Goal: Task Accomplishment & Management: Complete application form

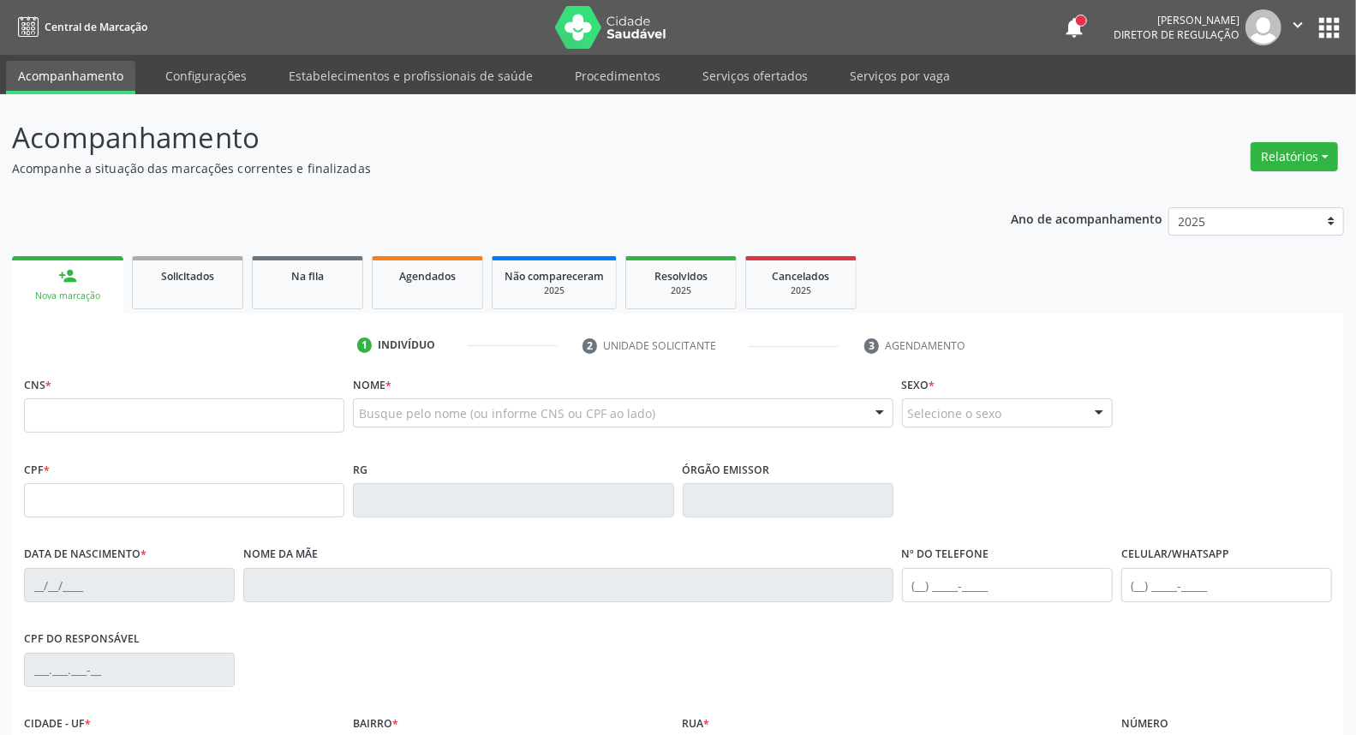
click at [387, 423] on div "Busque pelo nome (ou informe CNS ou CPF ao lado)" at bounding box center [623, 412] width 540 height 29
click at [399, 272] on span "Agendados" at bounding box center [427, 276] width 57 height 15
select select "7"
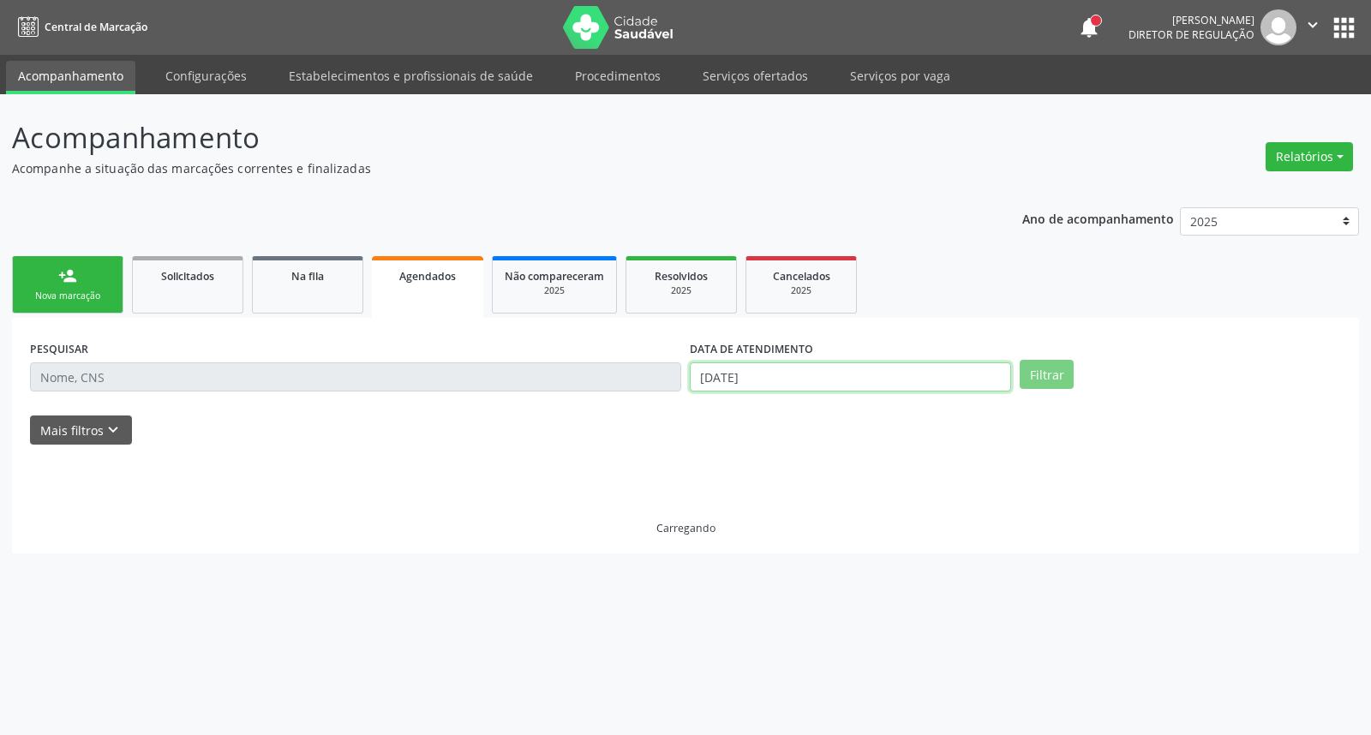
click at [939, 377] on input "[DATE]" at bounding box center [850, 376] width 321 height 29
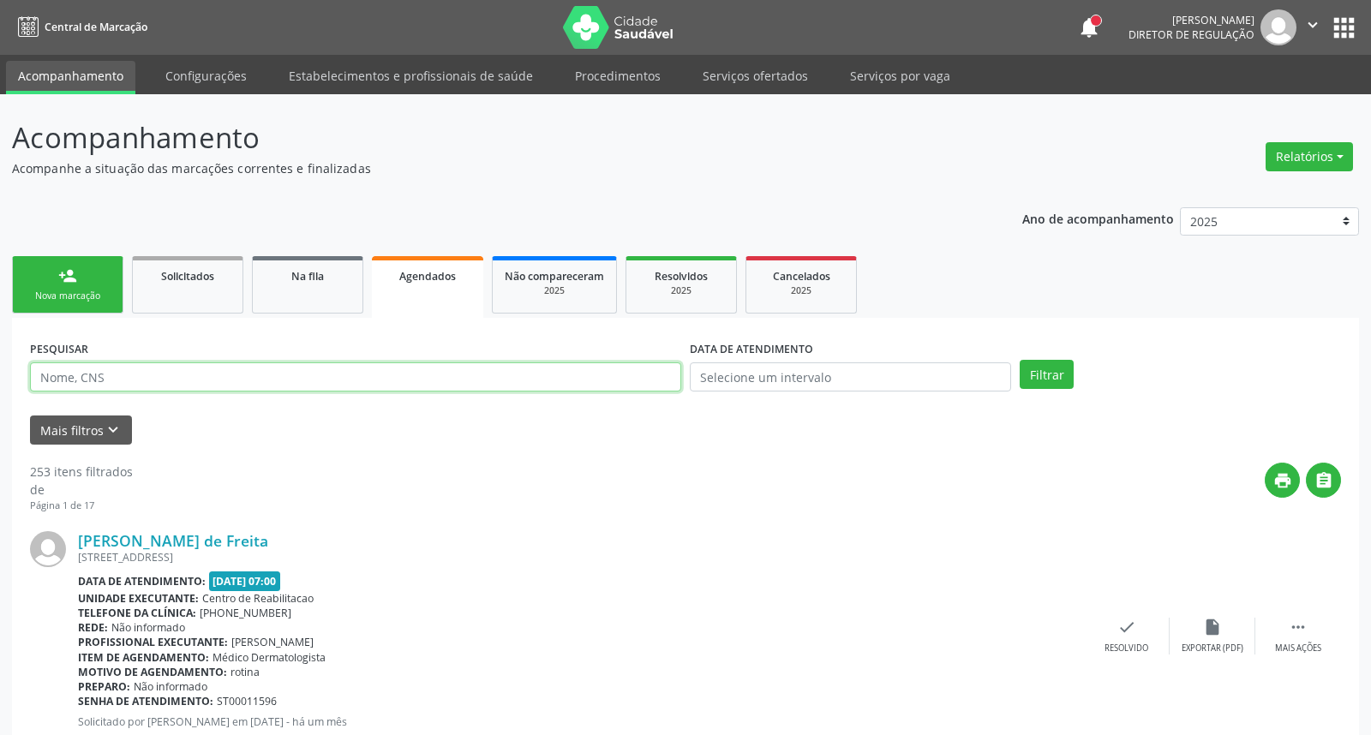
click at [563, 371] on input "text" at bounding box center [355, 376] width 651 height 29
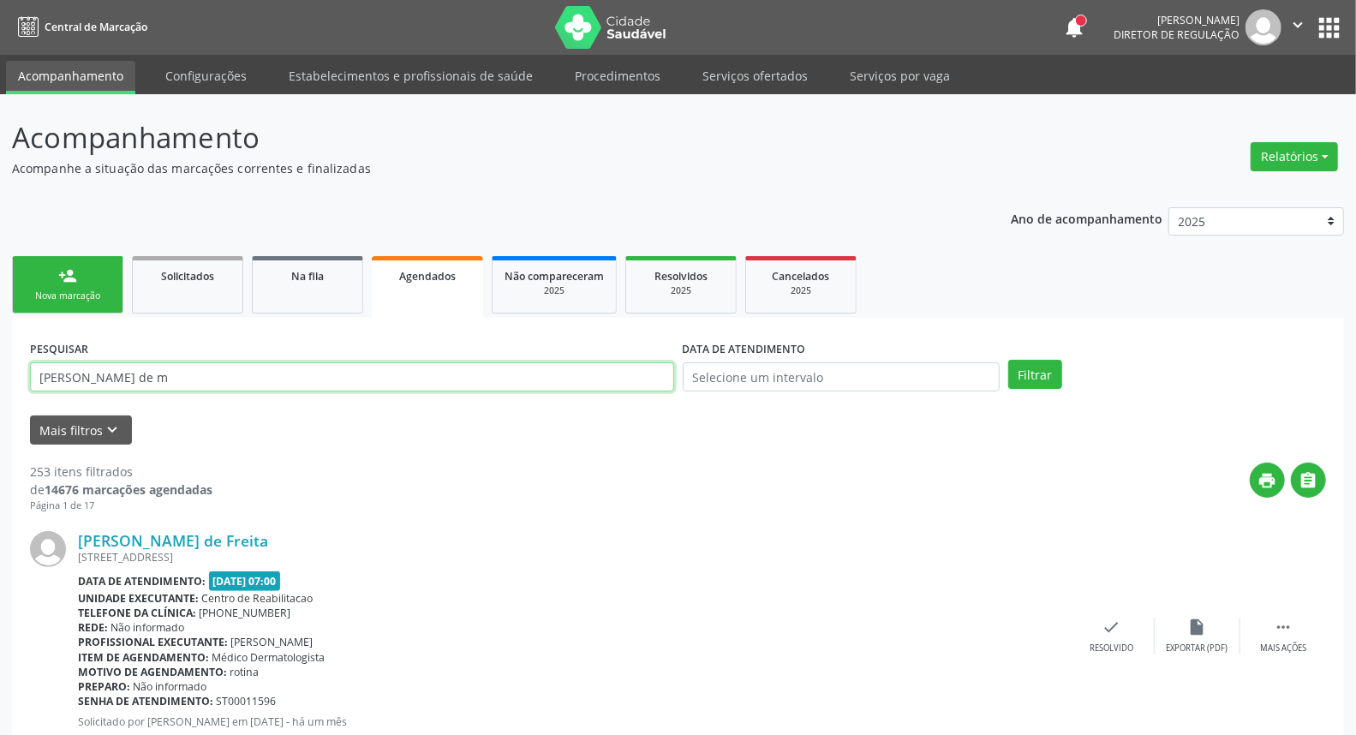
type input "[PERSON_NAME] de m"
click at [1008, 360] on button "Filtrar" at bounding box center [1035, 374] width 54 height 29
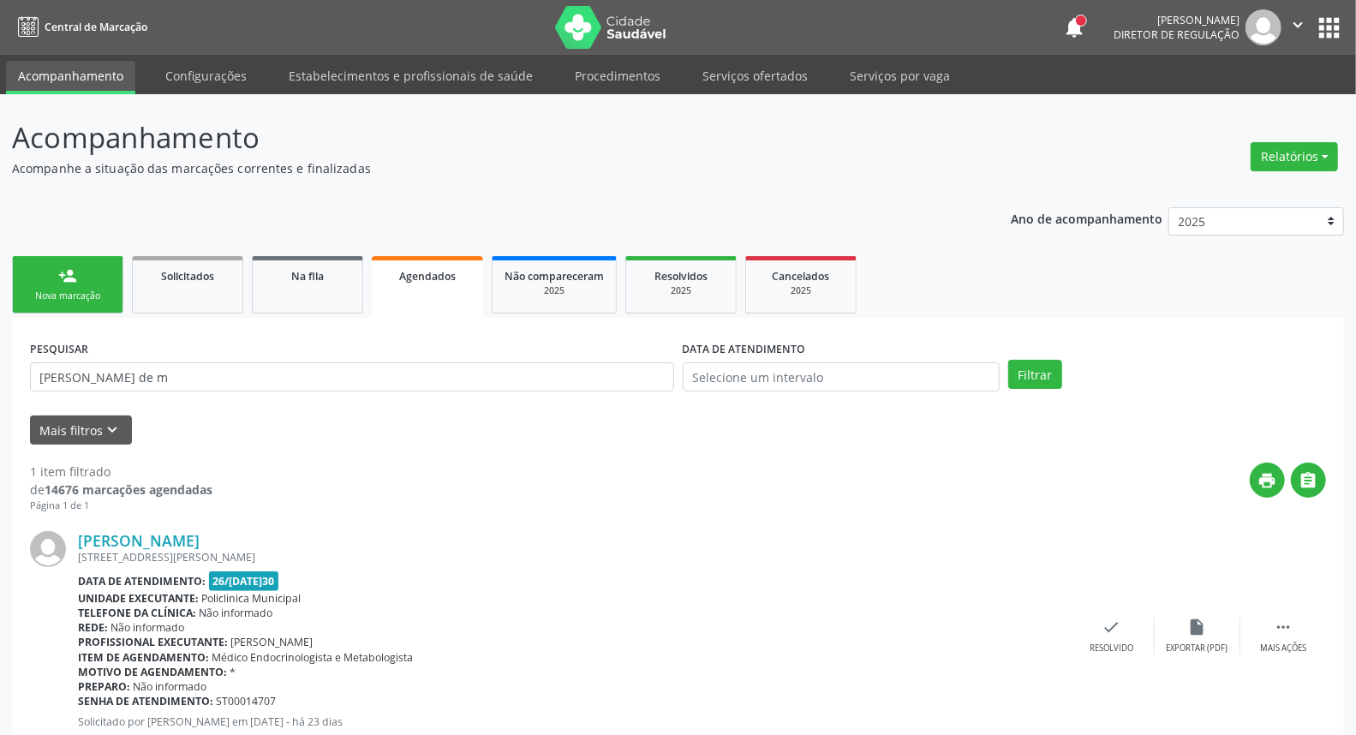
drag, startPoint x: 121, startPoint y: 537, endPoint x: 415, endPoint y: 497, distance: 297.4
click at [415, 497] on div "print " at bounding box center [769, 488] width 1114 height 51
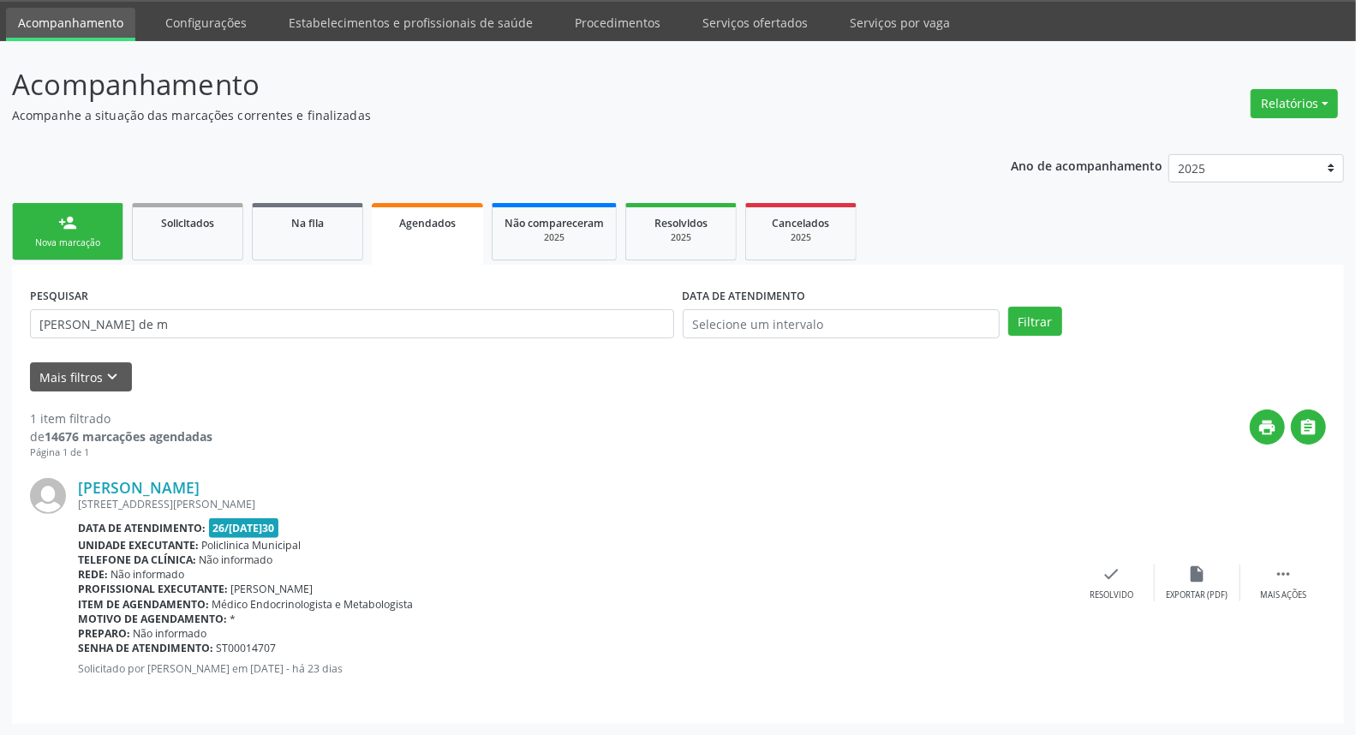
click at [71, 218] on div "person_add" at bounding box center [67, 222] width 19 height 19
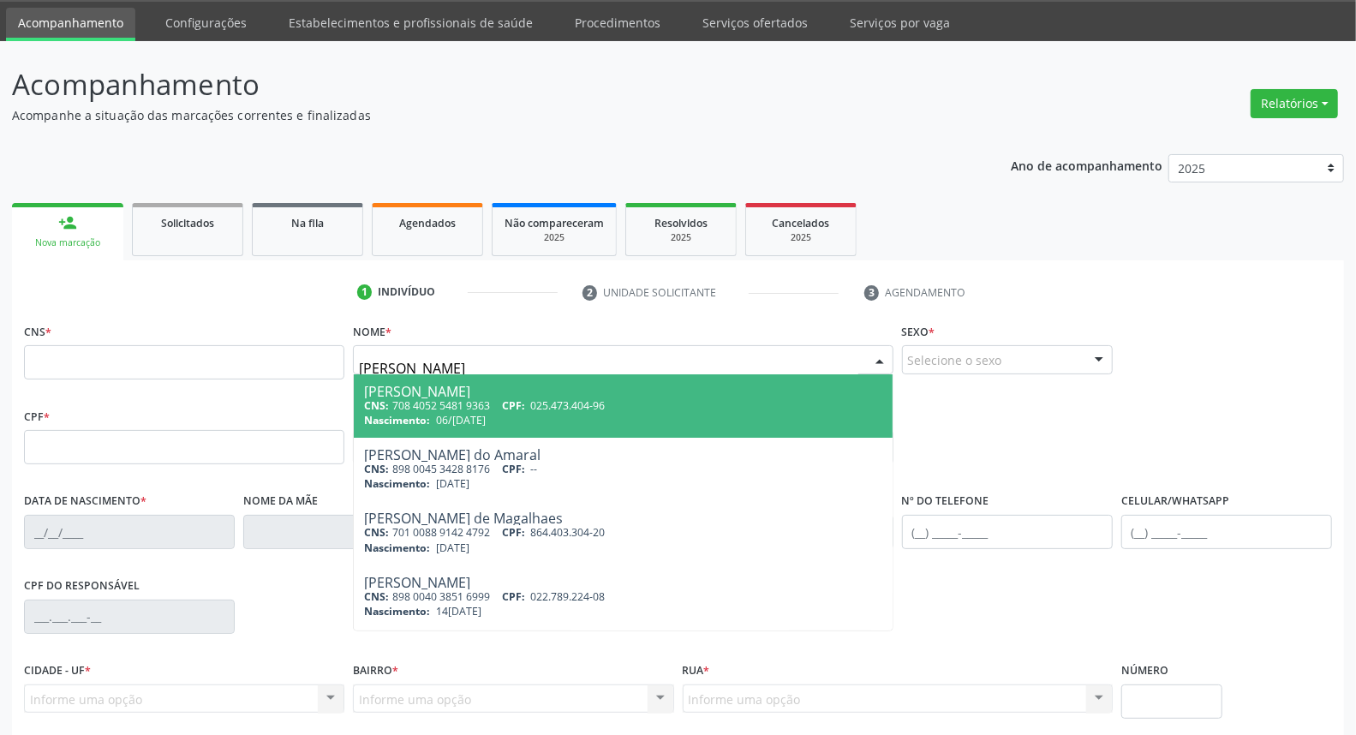
type input "[PERSON_NAME]"
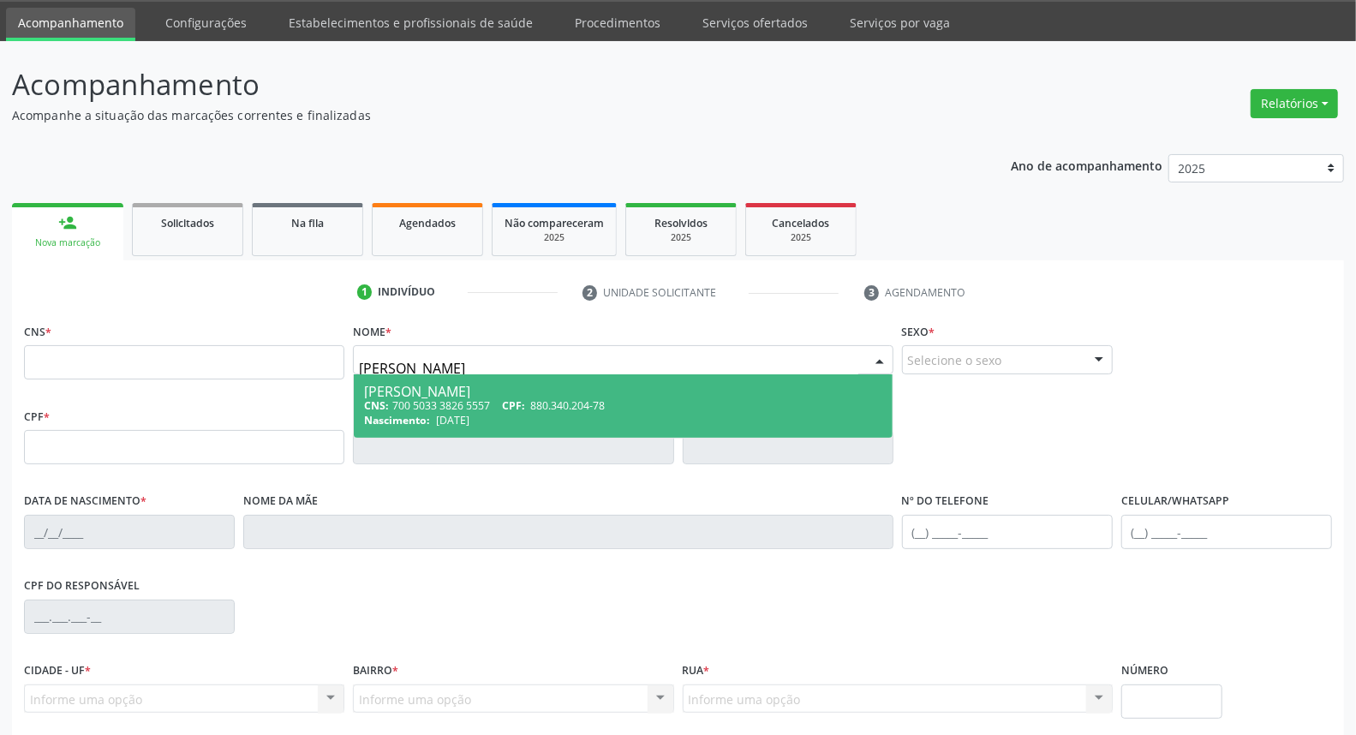
click at [415, 399] on div "CNS: 700 5033 3826 5557 CPF: 880.340.204-78" at bounding box center [622, 405] width 517 height 15
type input "700 5033 3826 5557"
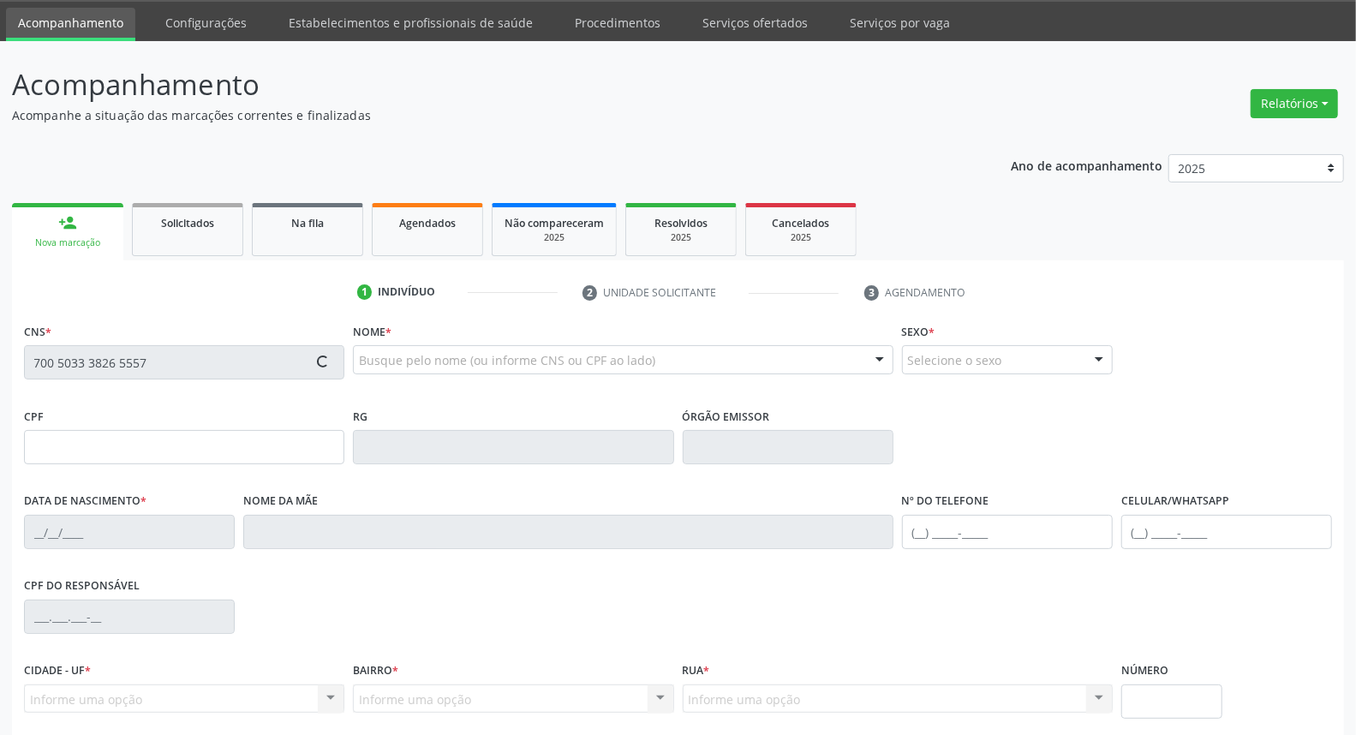
scroll to position [192, 0]
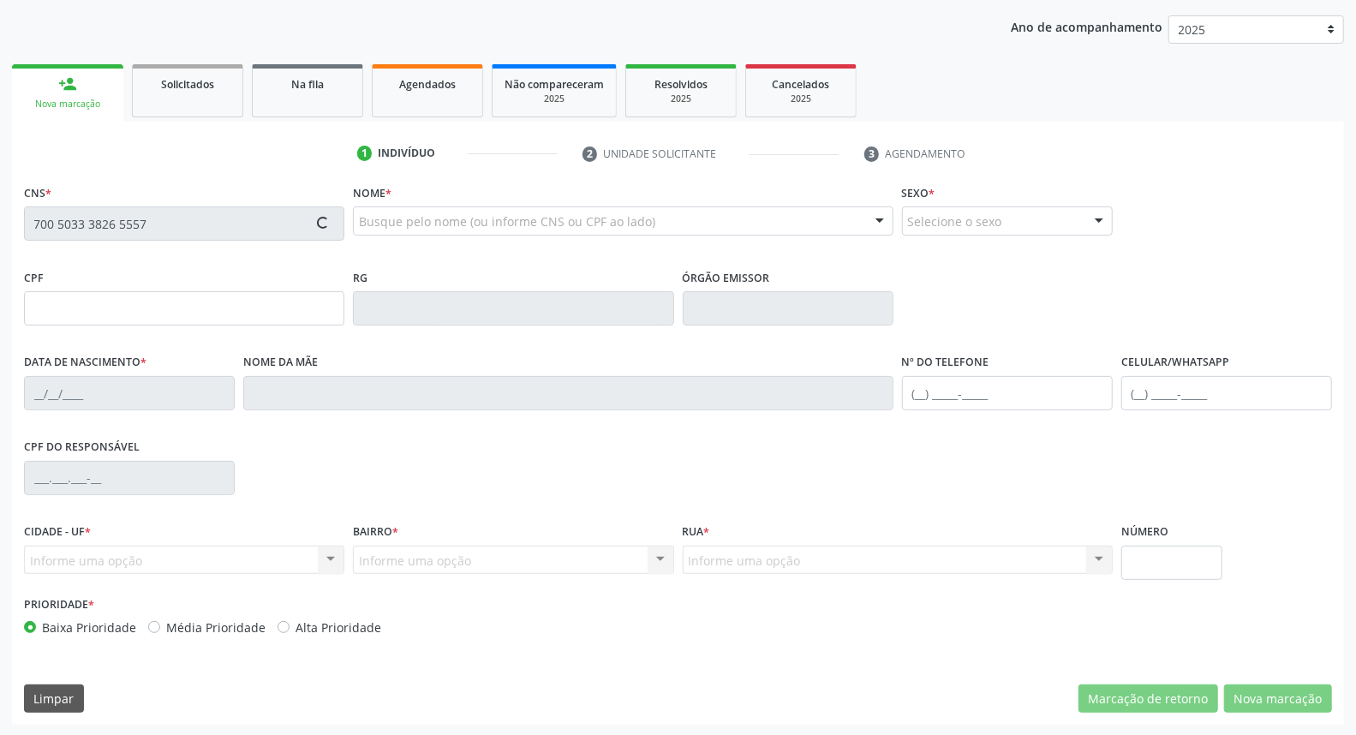
type input "880.340.204-78"
type input "[DATE]"
type input "[PERSON_NAME]"
type input "[PHONE_NUMBER]"
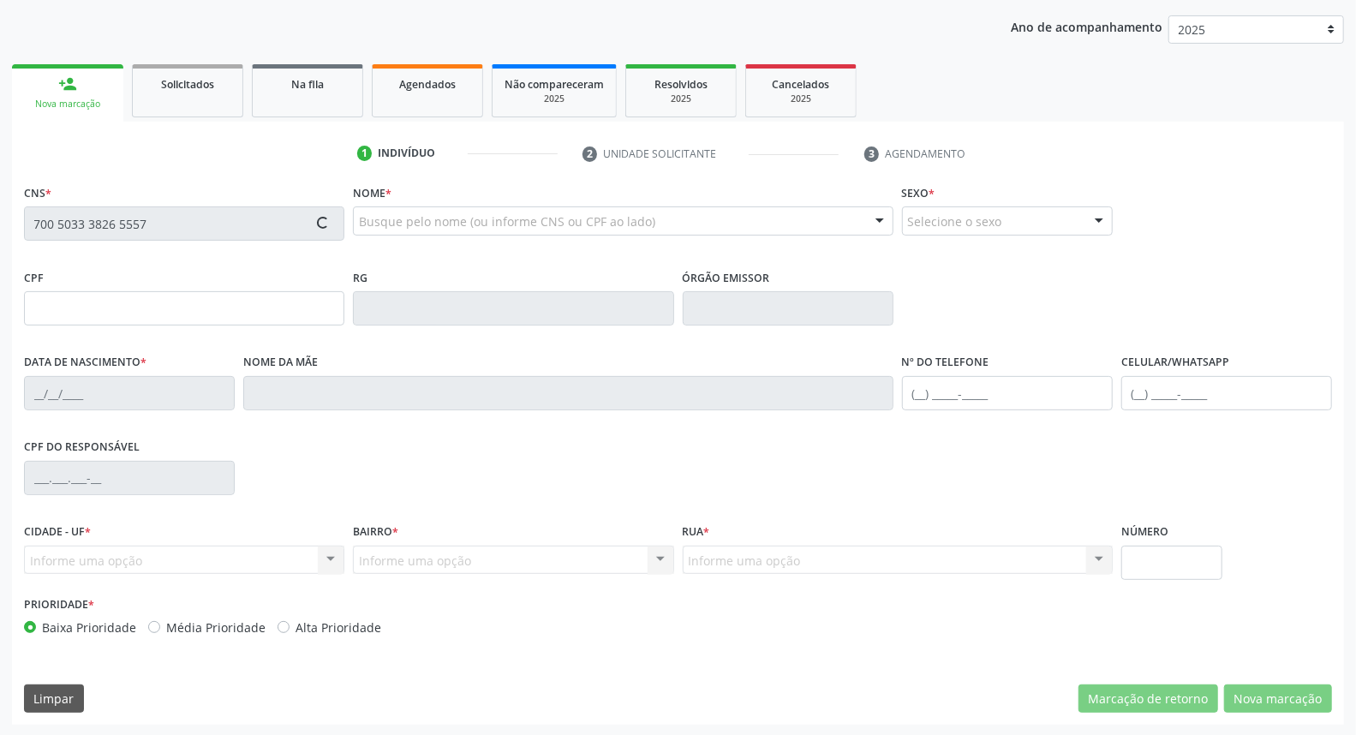
type input "471.326.554-34"
type input "1198"
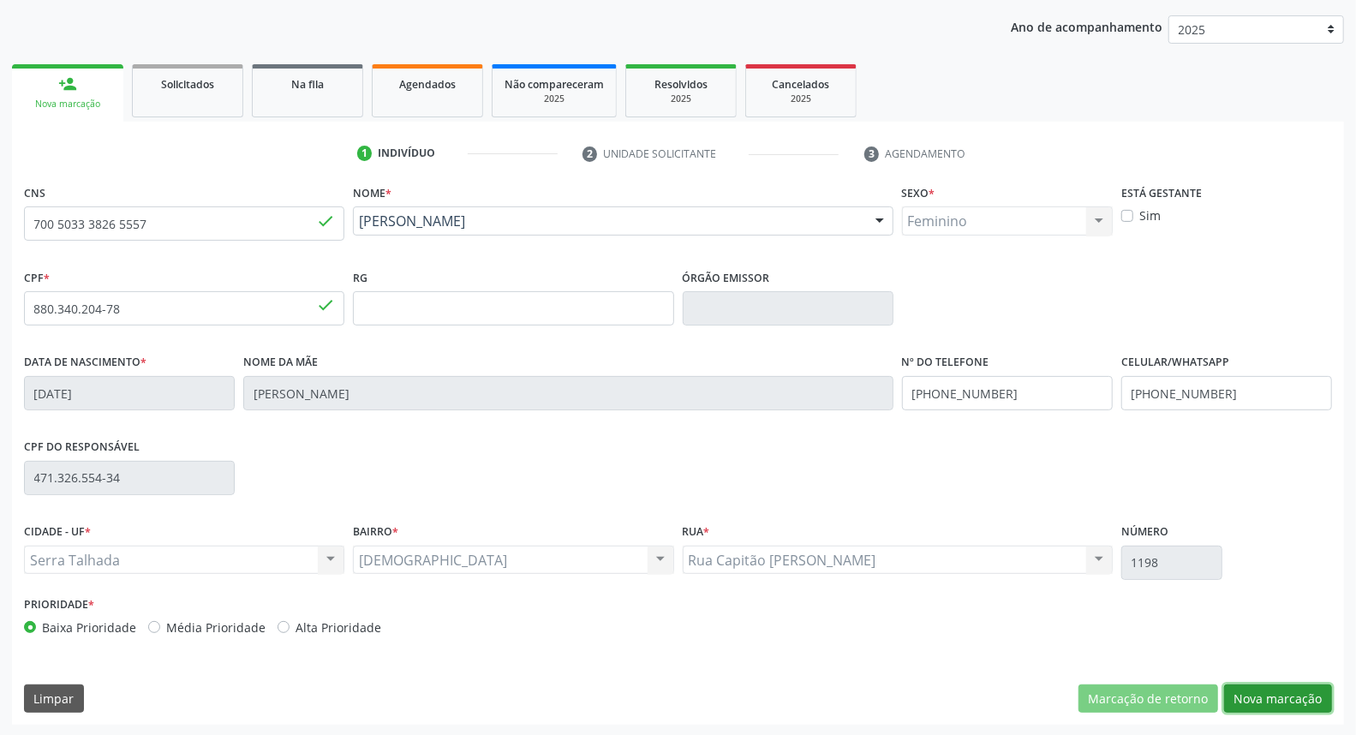
drag, startPoint x: 1239, startPoint y: 696, endPoint x: 1197, endPoint y: 679, distance: 45.3
click at [1236, 691] on button "Nova marcação" at bounding box center [1278, 698] width 108 height 29
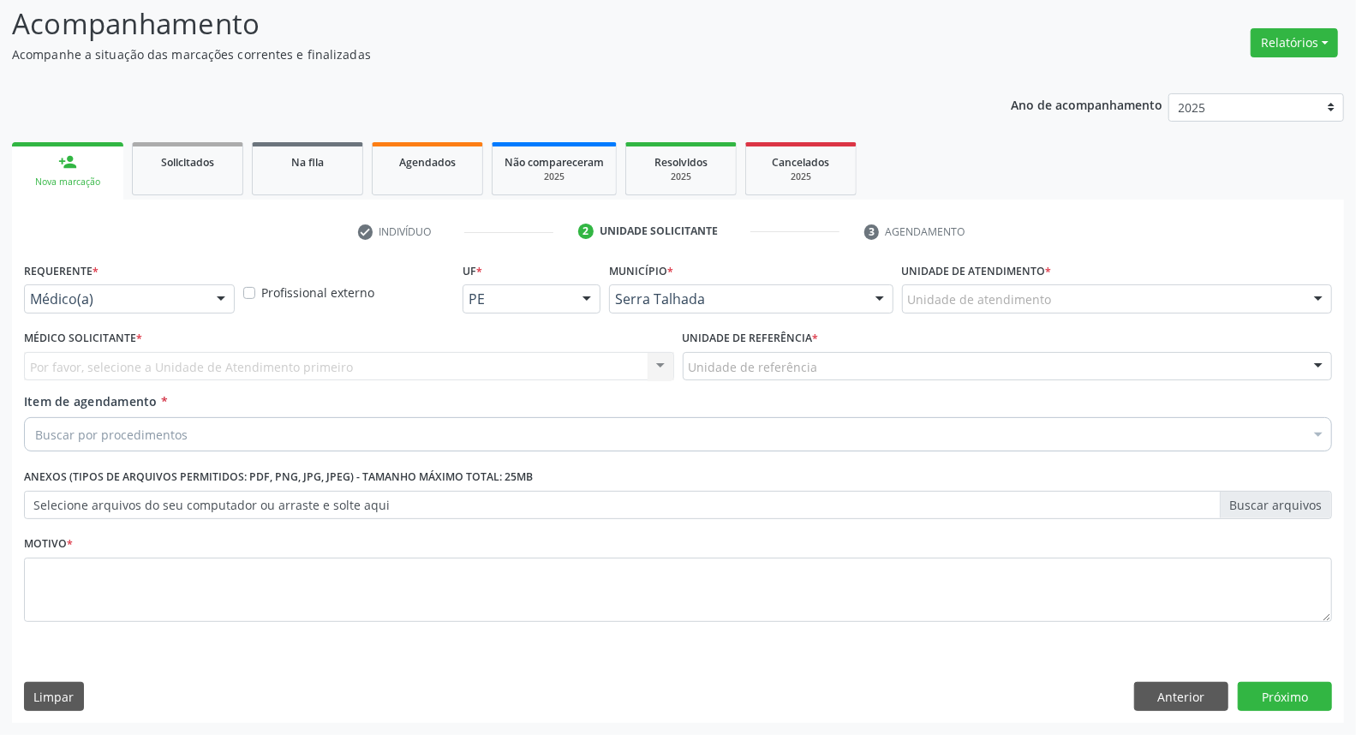
scroll to position [113, 0]
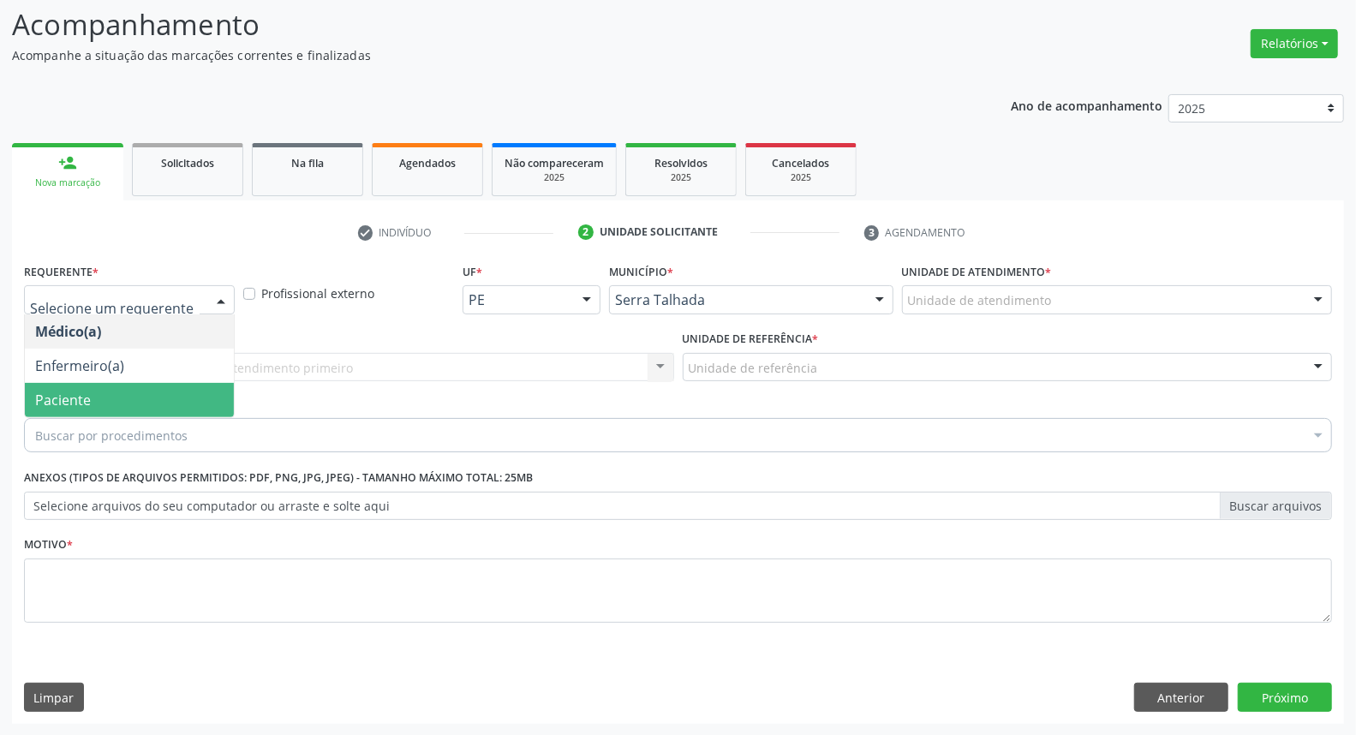
click at [81, 383] on span "Paciente" at bounding box center [129, 400] width 209 height 34
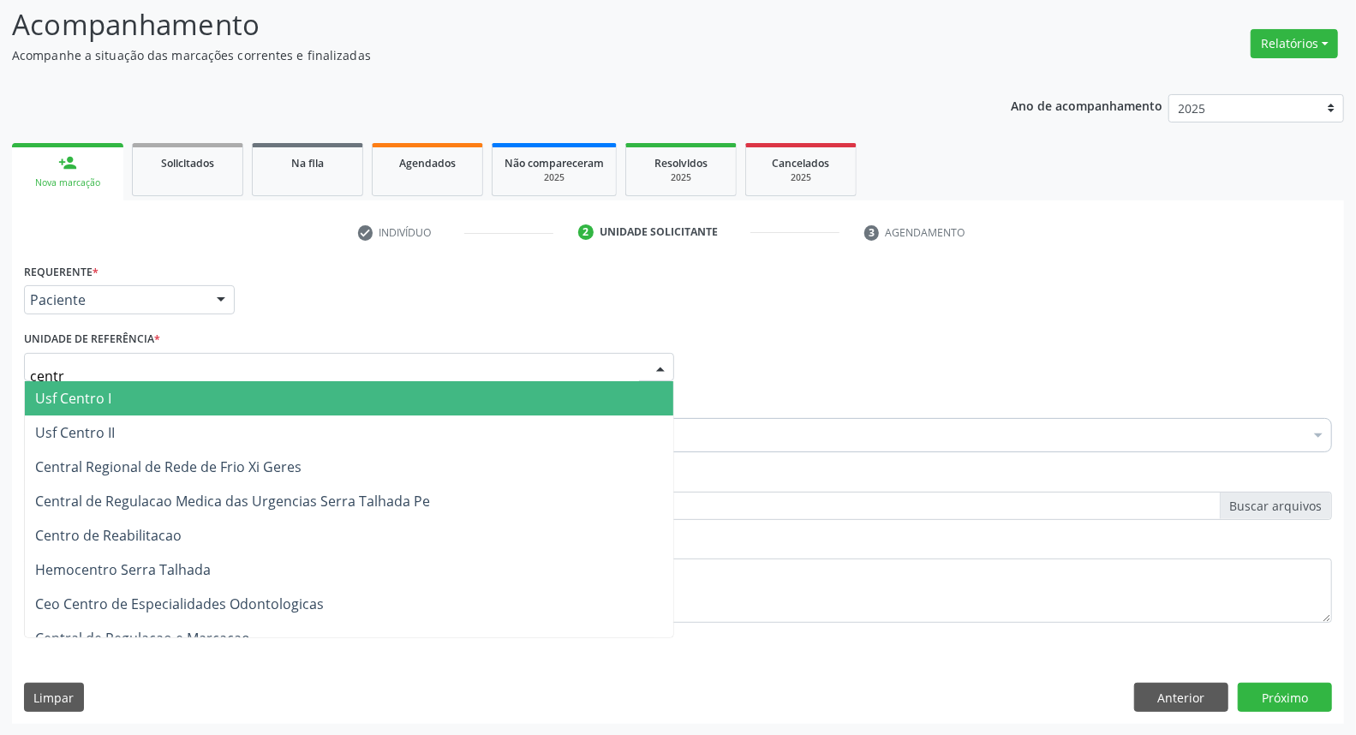
type input "centro"
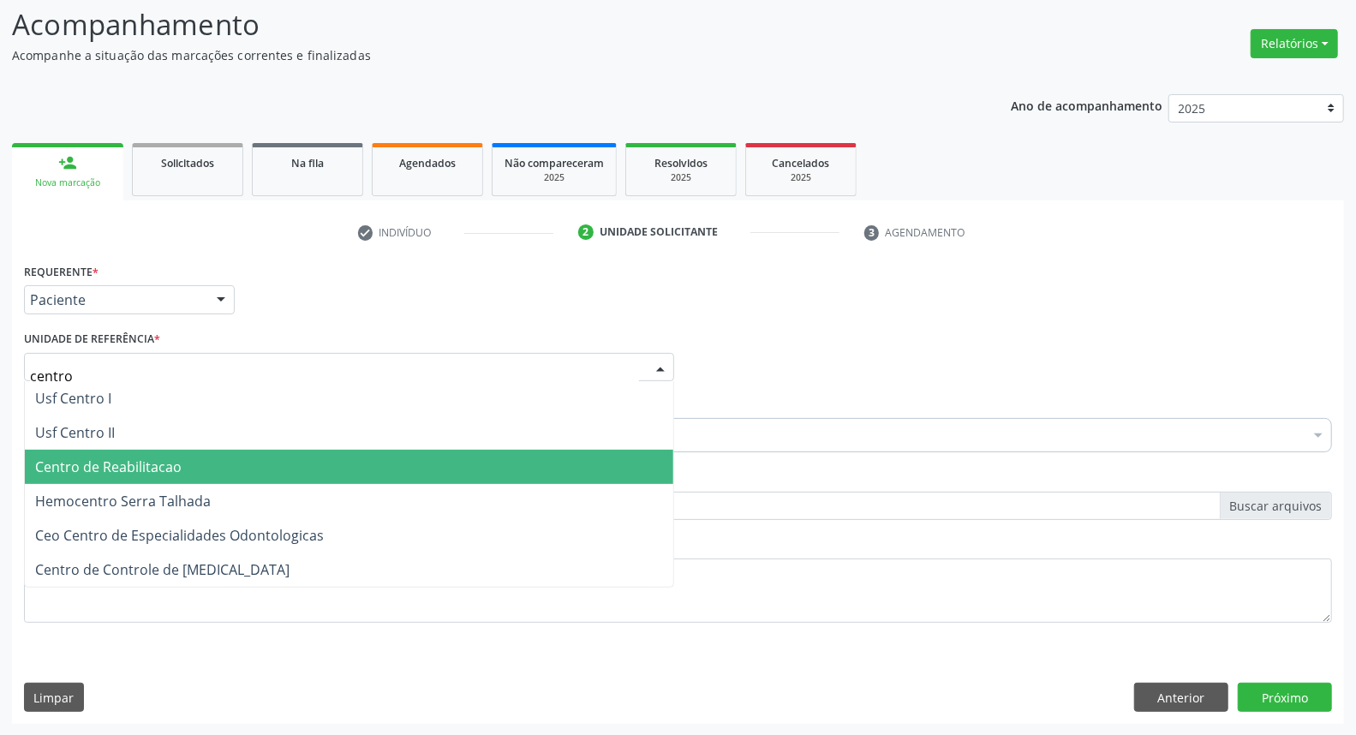
drag, startPoint x: 101, startPoint y: 475, endPoint x: 107, endPoint y: 463, distance: 14.2
click at [101, 475] on span "Centro de Reabilitacao" at bounding box center [349, 467] width 648 height 34
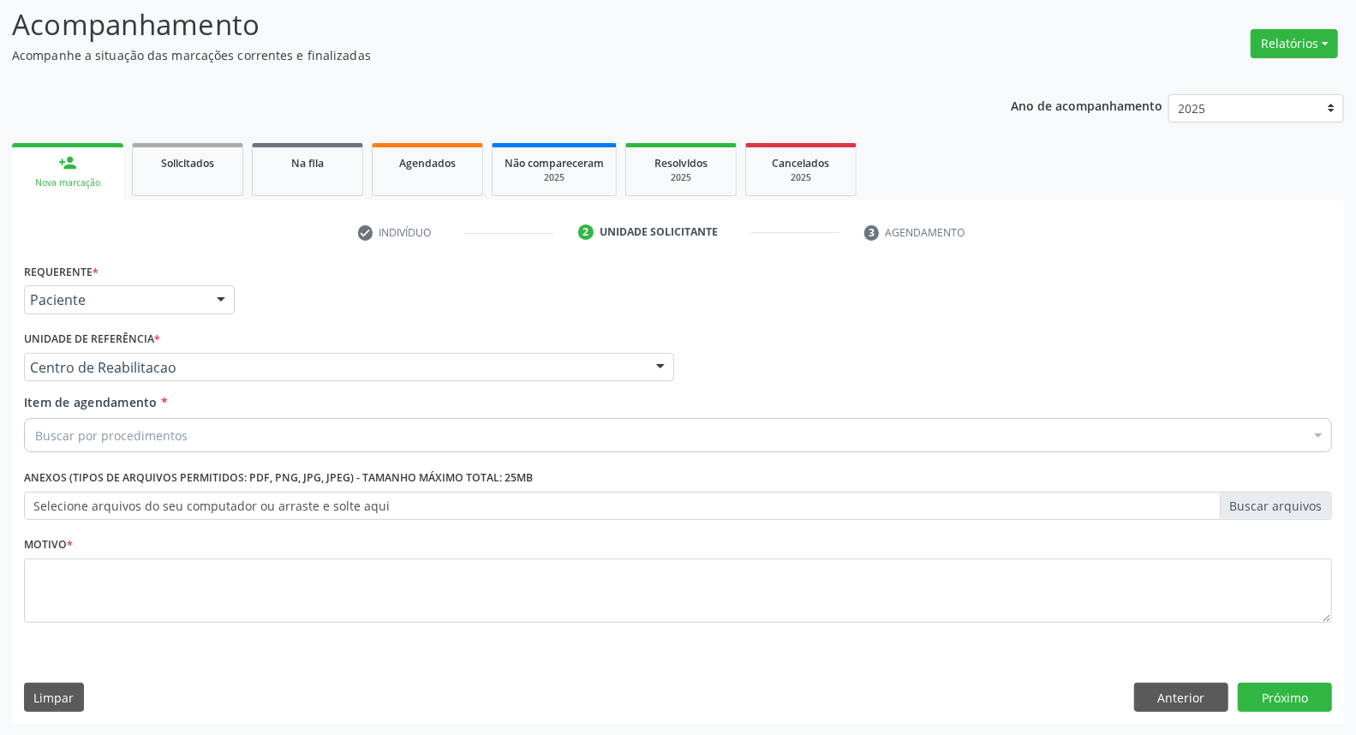
click at [35, 435] on input "Item de agendamento *" at bounding box center [35, 435] width 0 height 34
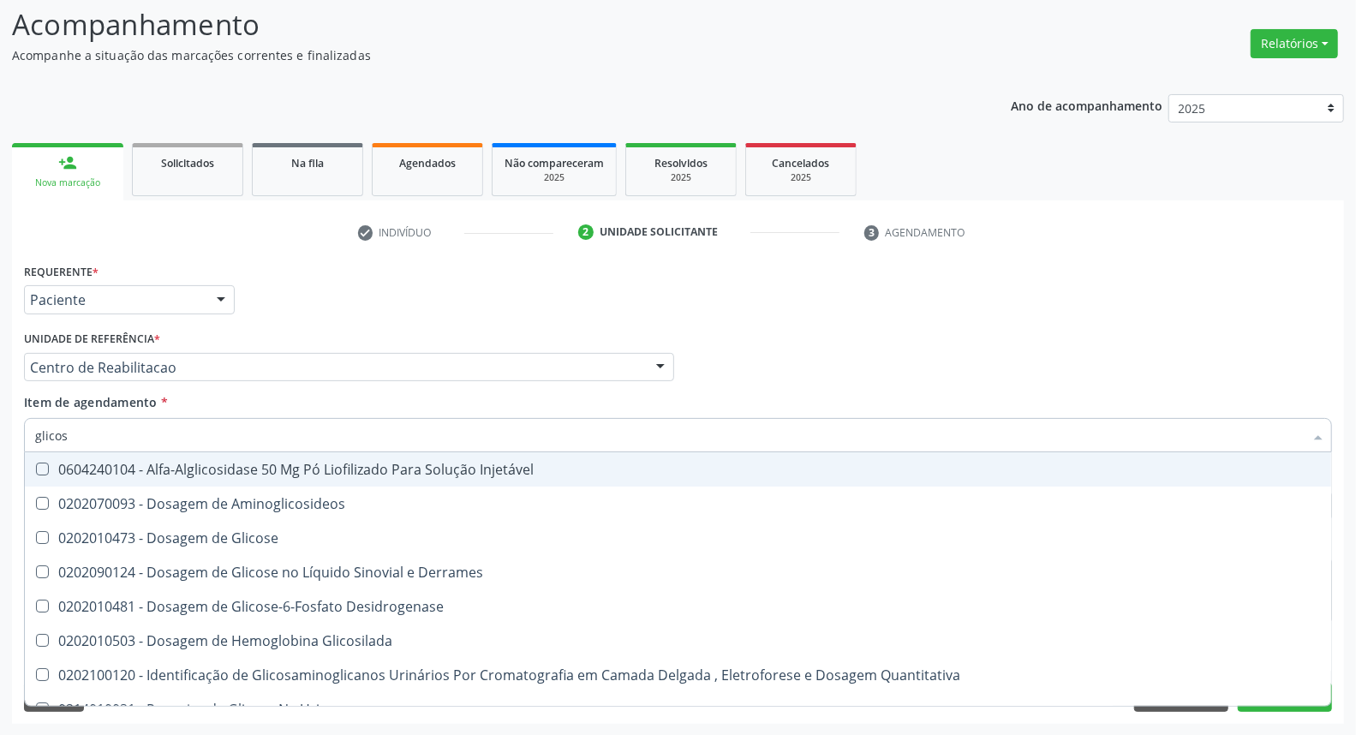
type input "glicose"
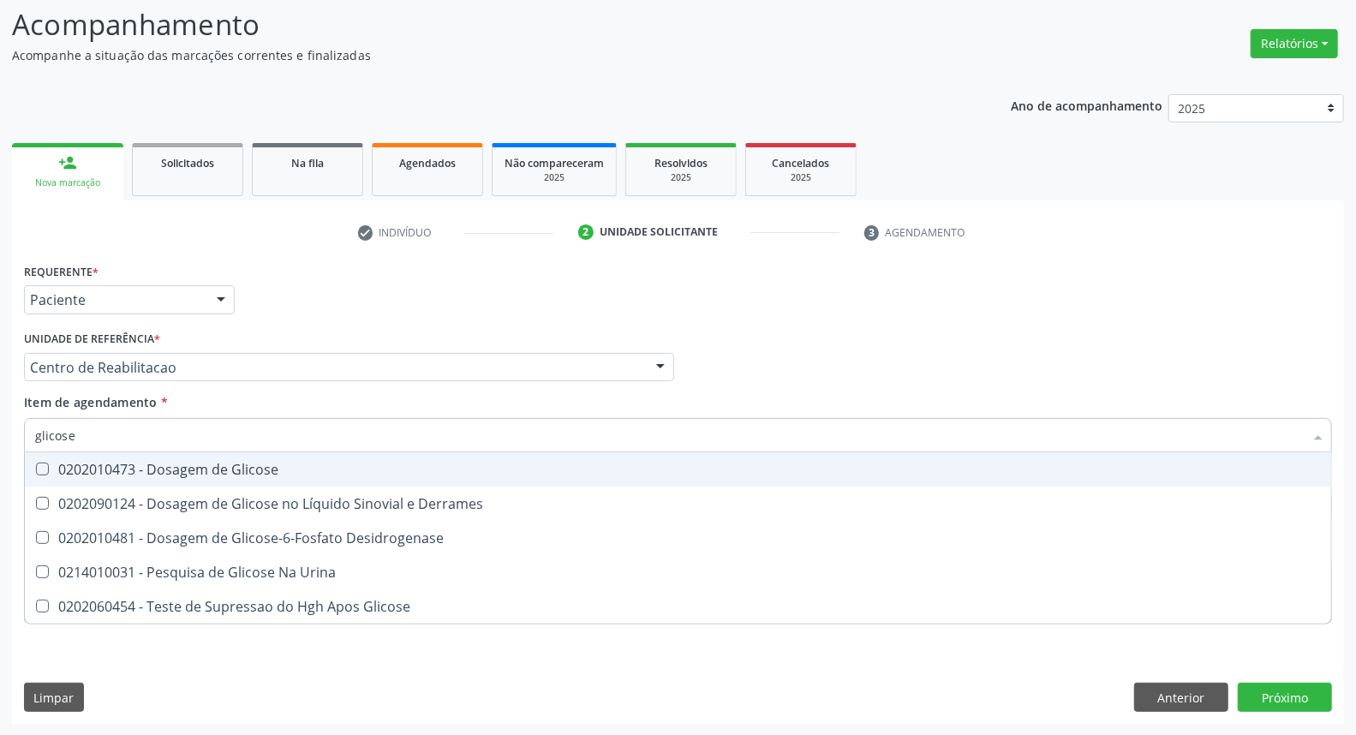
click at [164, 463] on div "0202010473 - Dosagem de Glicose" at bounding box center [678, 470] width 1286 height 14
checkbox Glicose "true"
drag, startPoint x: 0, startPoint y: 377, endPoint x: 0, endPoint y: 362, distance: 14.6
click at [0, 367] on div "Acompanhamento Acompanhe a situação das marcações correntes e finalizadas Relat…" at bounding box center [678, 358] width 1356 height 755
type input "c"
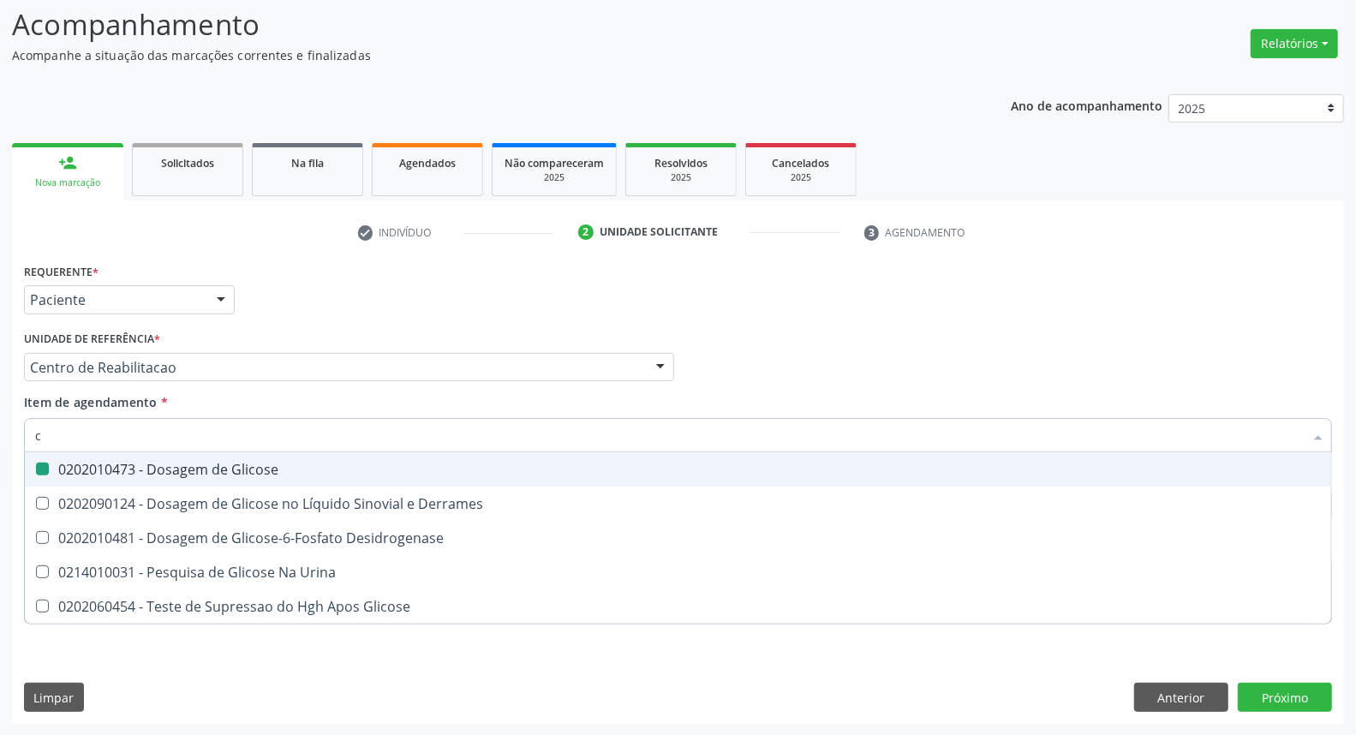
checkbox Glicose "false"
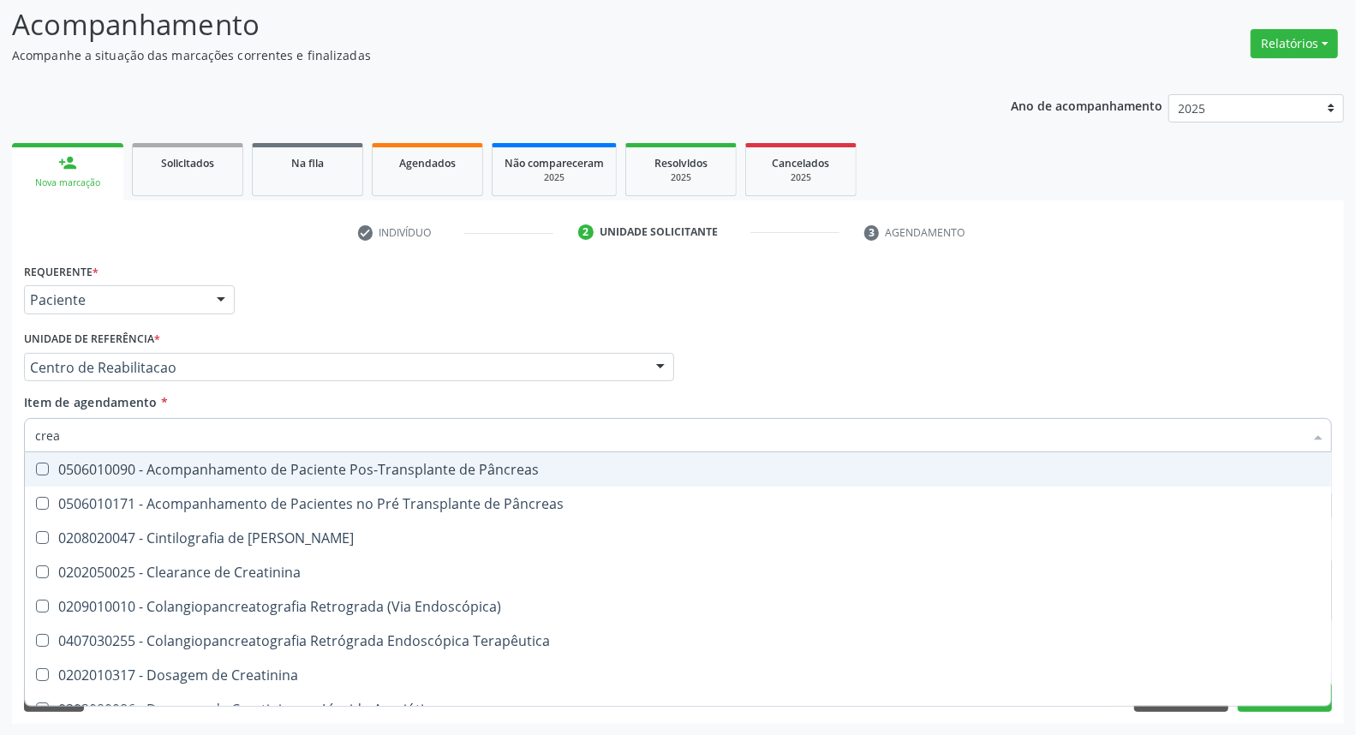
type input "creat"
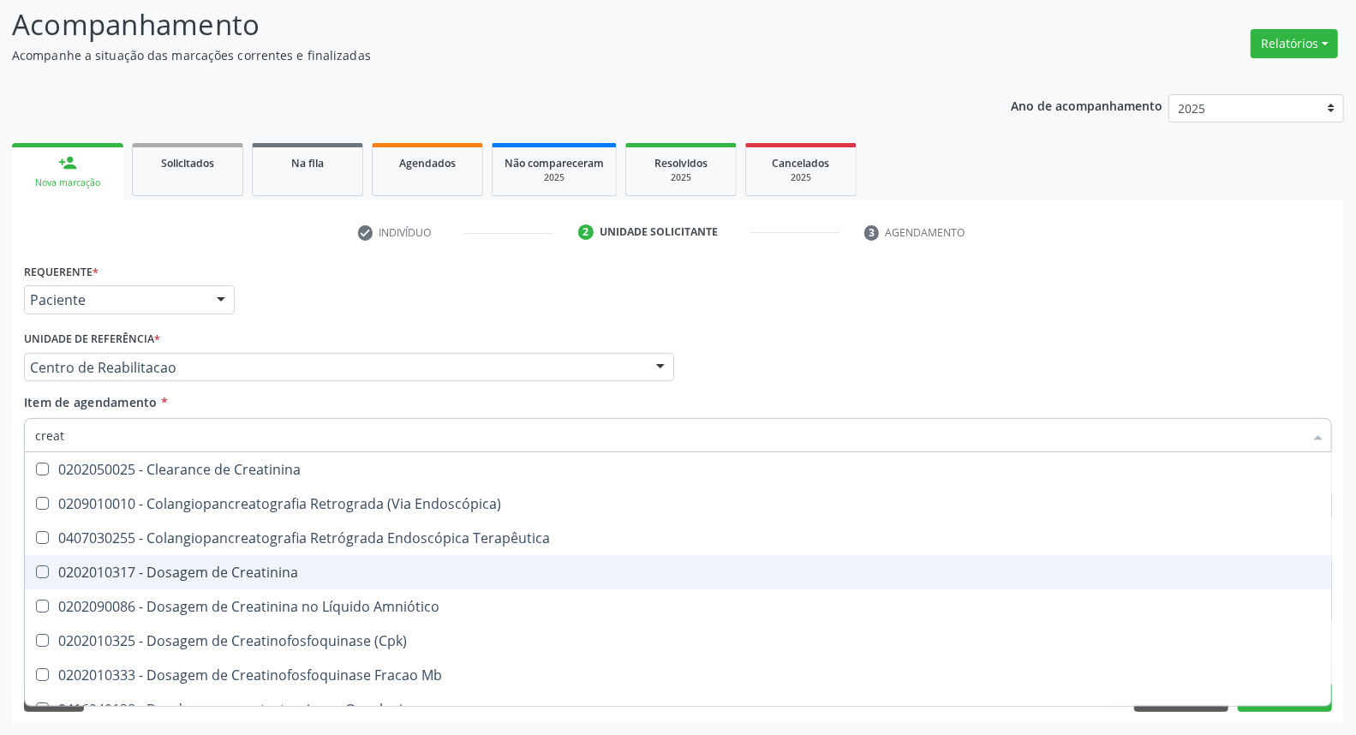
drag, startPoint x: 79, startPoint y: 570, endPoint x: 105, endPoint y: 511, distance: 64.4
click at [78, 566] on div "0202010317 - Dosagem de Creatinina" at bounding box center [678, 572] width 1286 height 14
checkbox Creatinina "true"
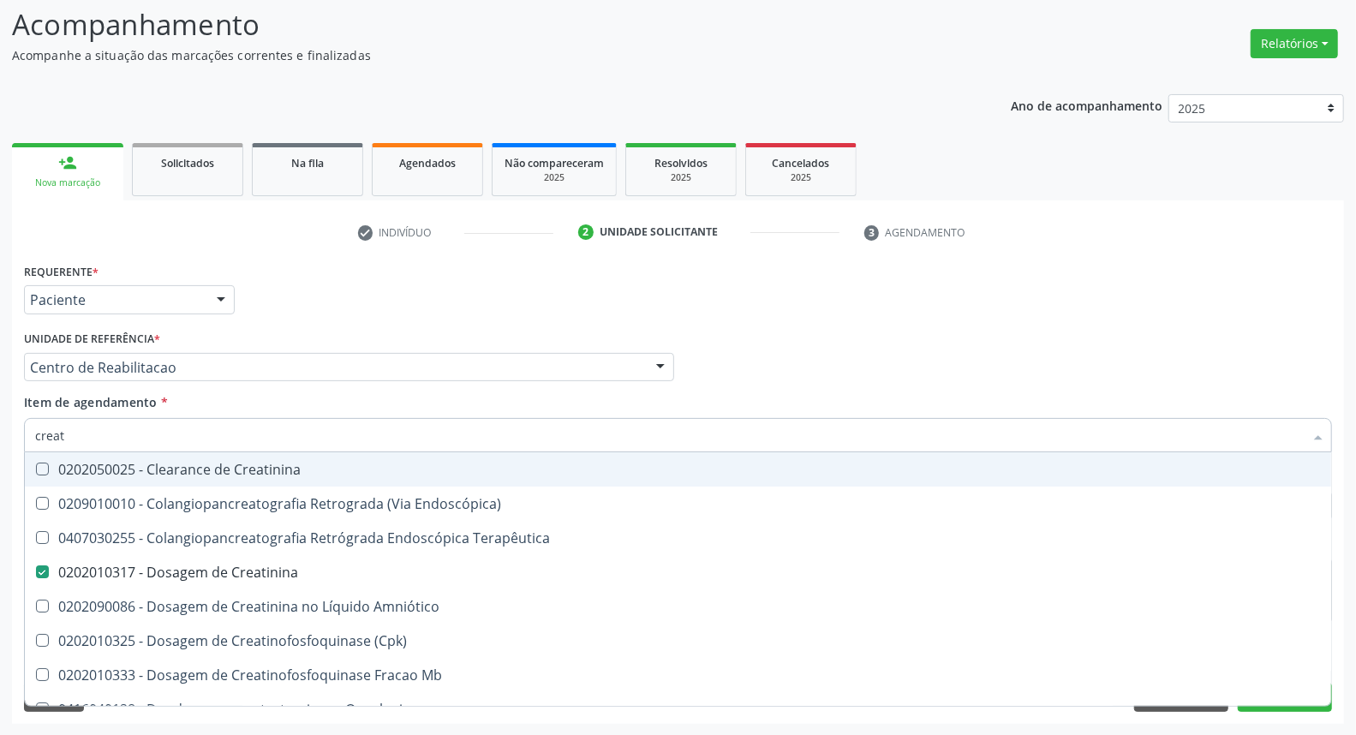
drag, startPoint x: 95, startPoint y: 427, endPoint x: 0, endPoint y: 404, distance: 97.7
click at [0, 404] on div "Acompanhamento Acompanhe a situação das marcações correntes e finalizadas Relat…" at bounding box center [678, 358] width 1356 height 755
type input "ur"
checkbox Creatinina "false"
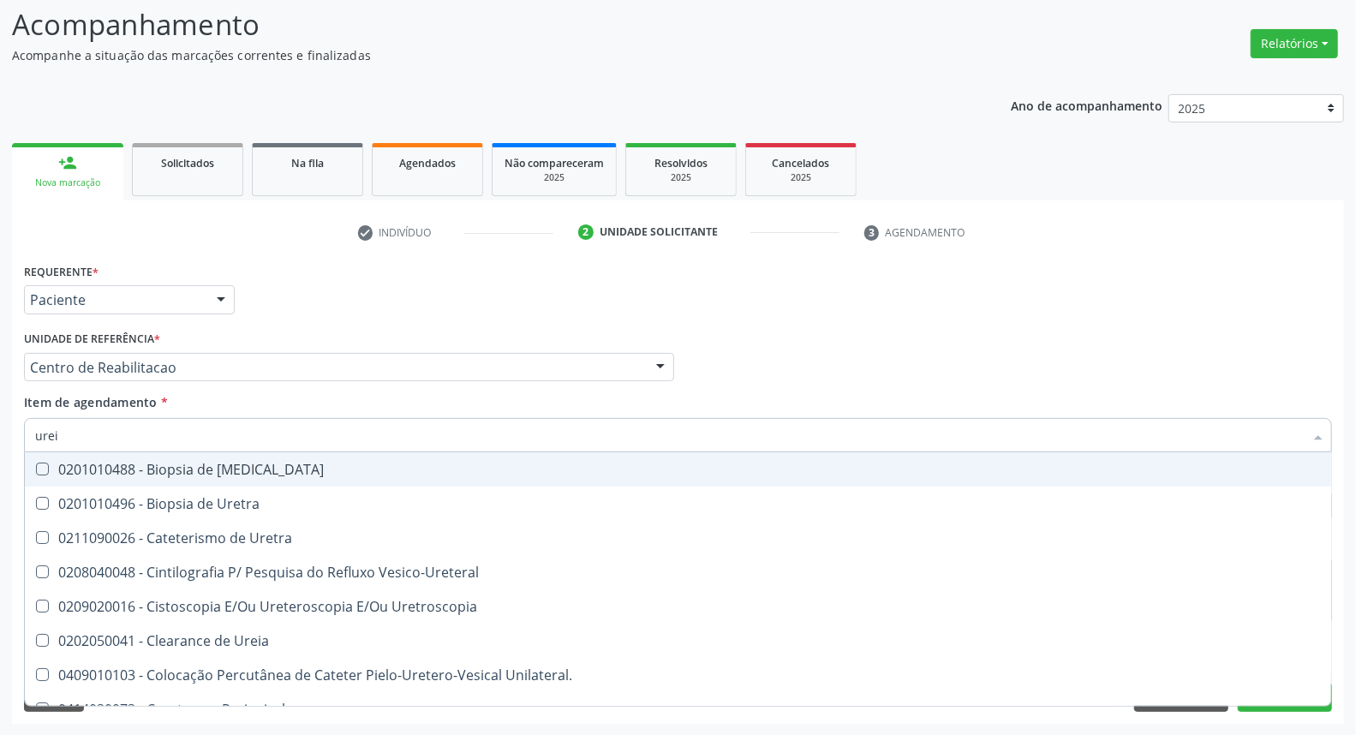
type input "ureia"
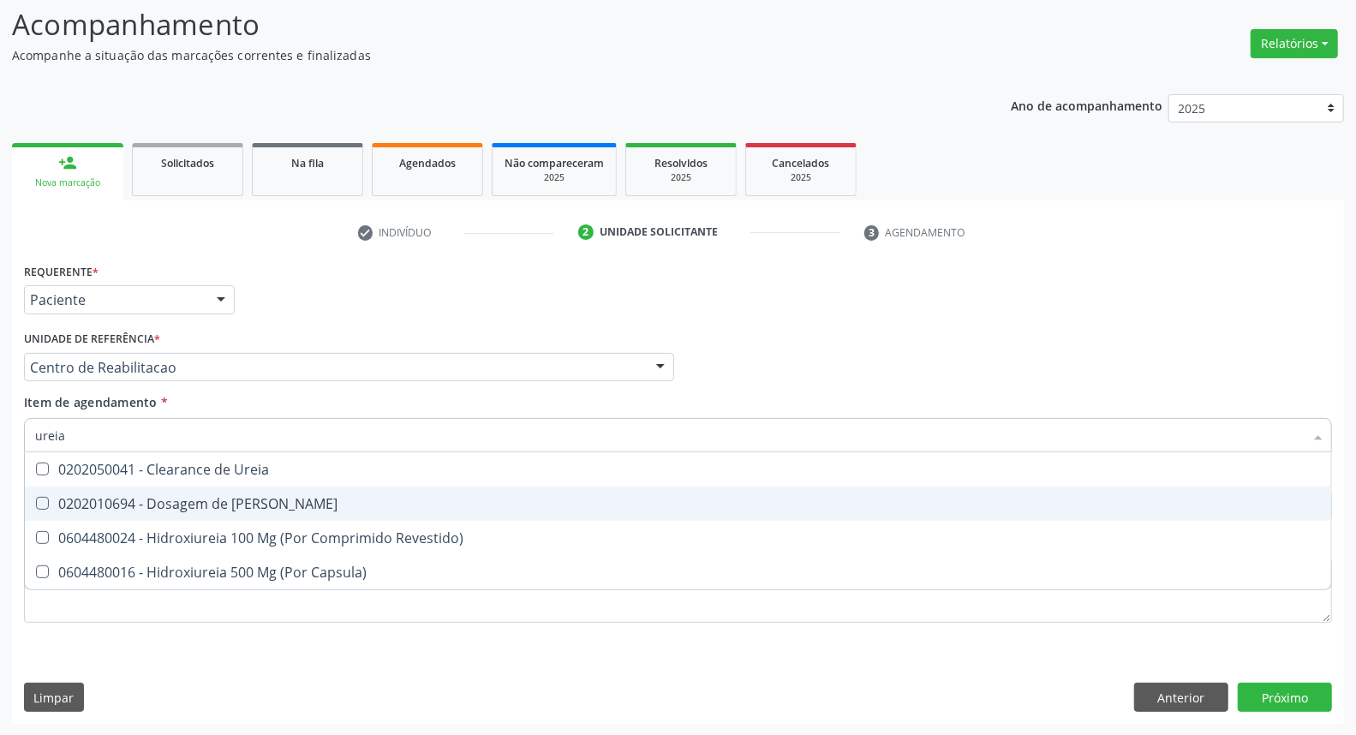
drag, startPoint x: 46, startPoint y: 502, endPoint x: 74, endPoint y: 445, distance: 62.8
click at [48, 494] on span "0202010694 - Dosagem de [PERSON_NAME]" at bounding box center [678, 504] width 1306 height 34
checkbox Ureia "true"
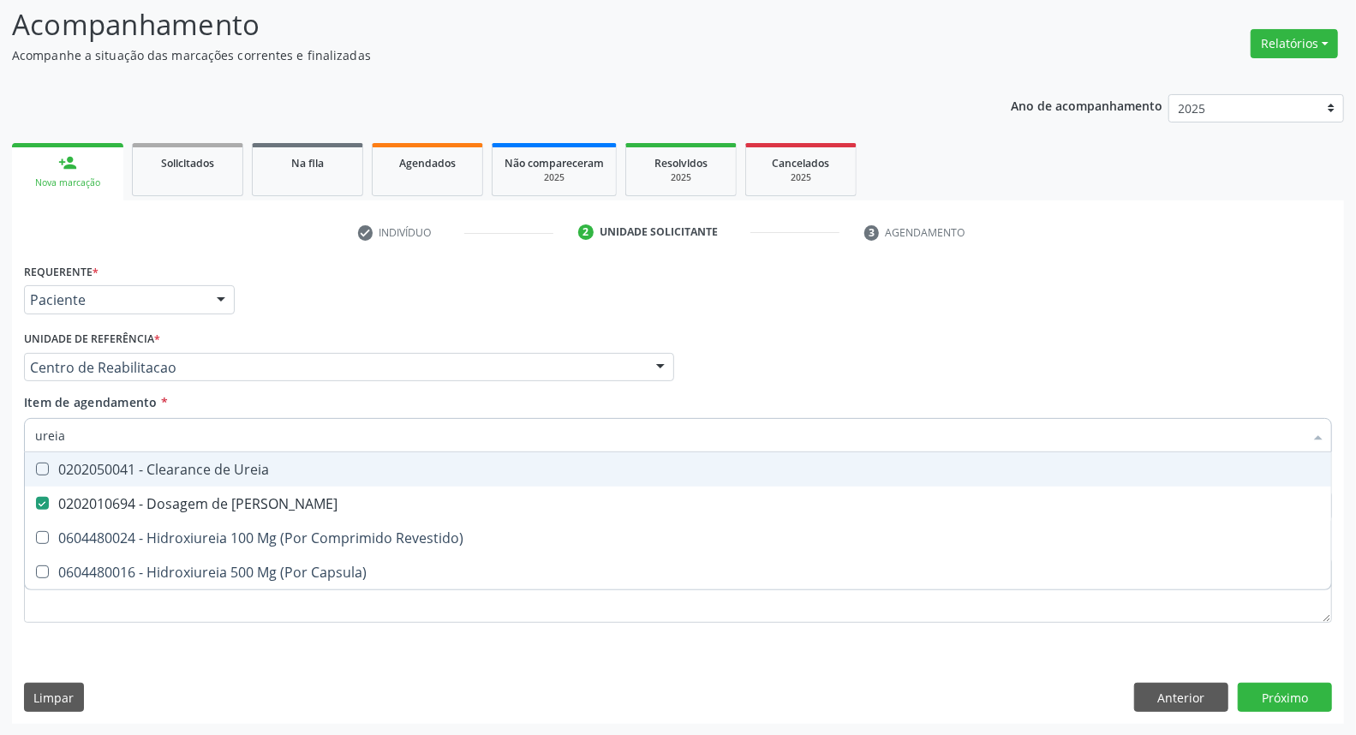
click at [0, 397] on div "Acompanhamento Acompanhe a situação das marcações correntes e finalizadas Relat…" at bounding box center [678, 358] width 1356 height 755
type input "co"
checkbox Ureia "false"
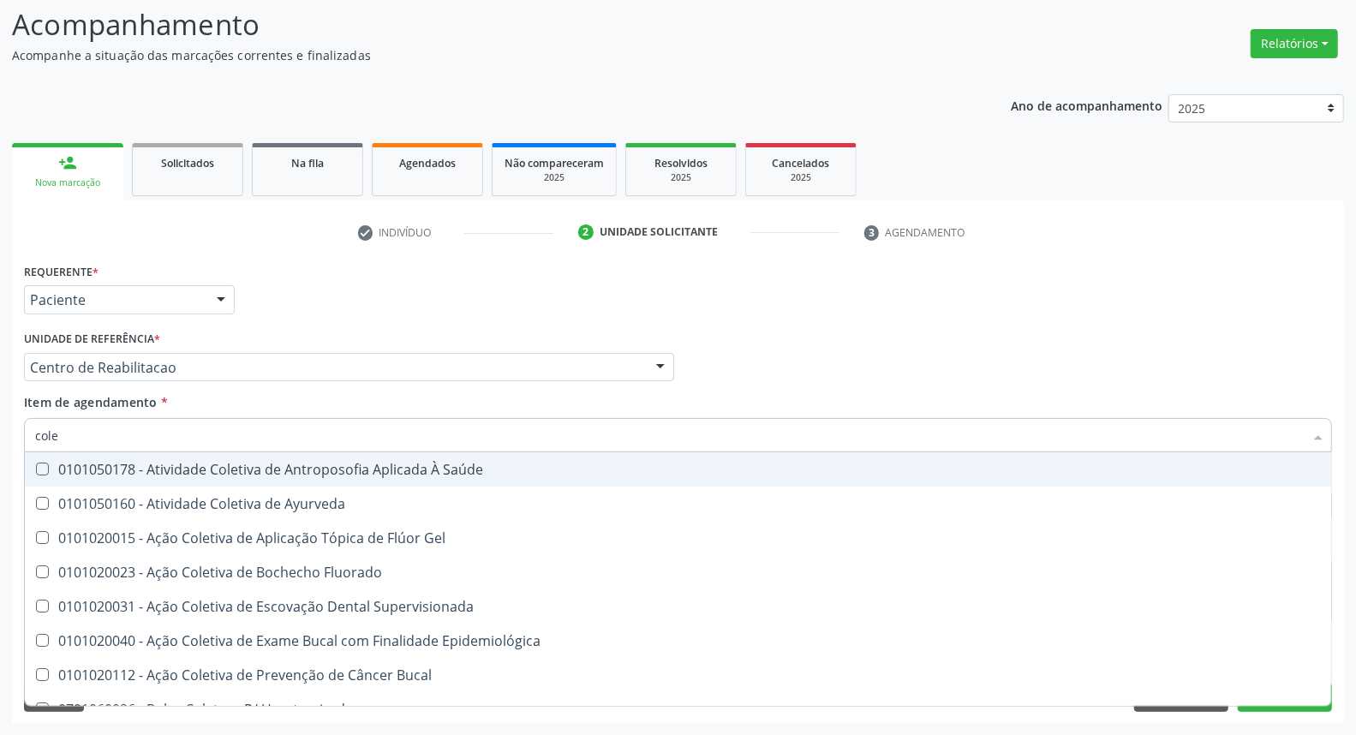
type input "coles"
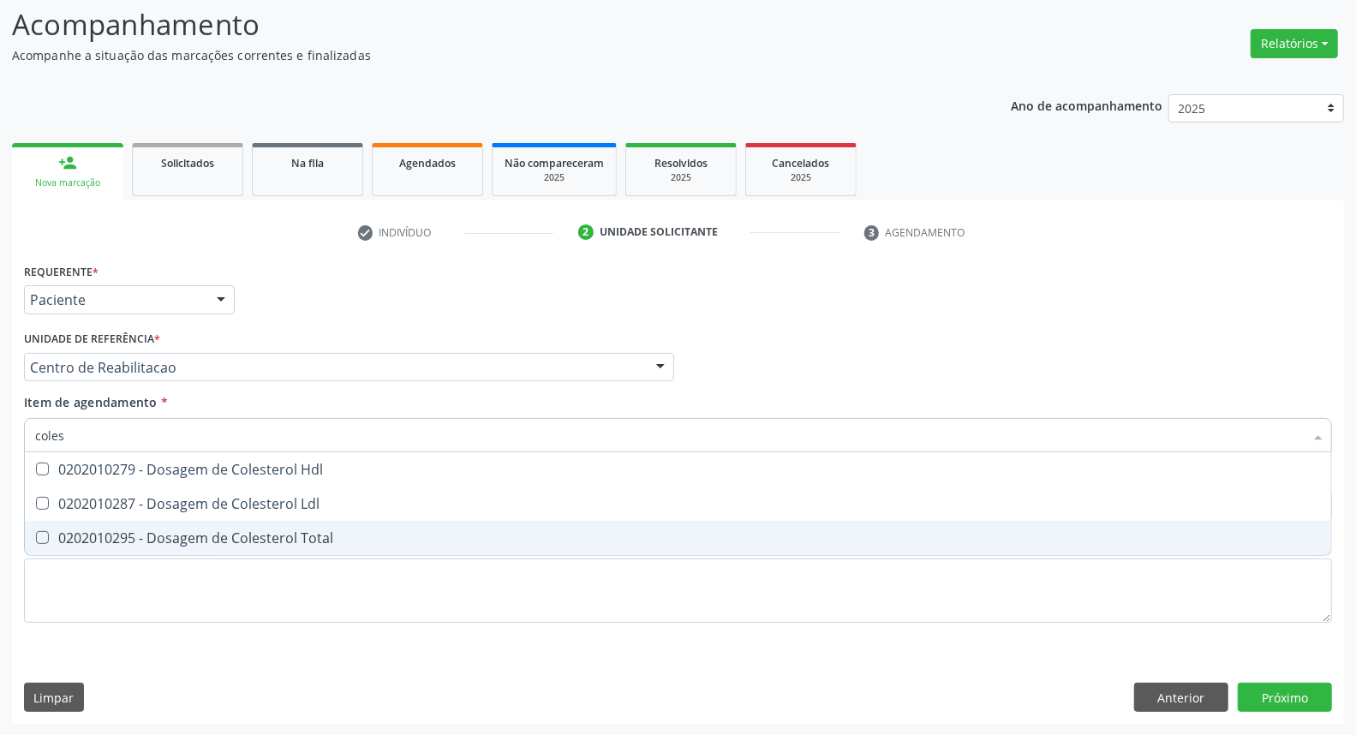
drag, startPoint x: 49, startPoint y: 541, endPoint x: 58, endPoint y: 518, distance: 25.0
click at [51, 540] on div "0202010295 - Dosagem de Colesterol Total" at bounding box center [678, 538] width 1286 height 14
checkbox Total "true"
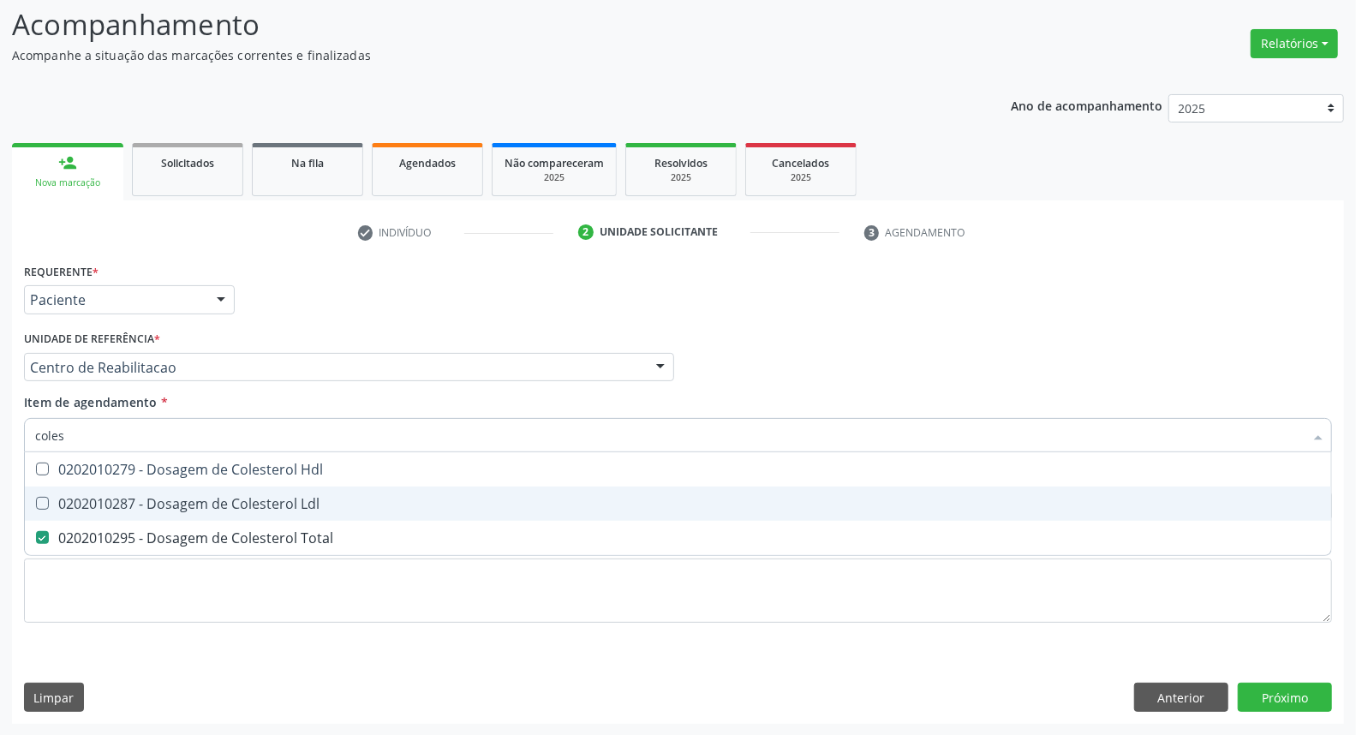
click at [60, 510] on span "0202010287 - Dosagem de Colesterol Ldl" at bounding box center [678, 504] width 1306 height 34
checkbox Ldl "true"
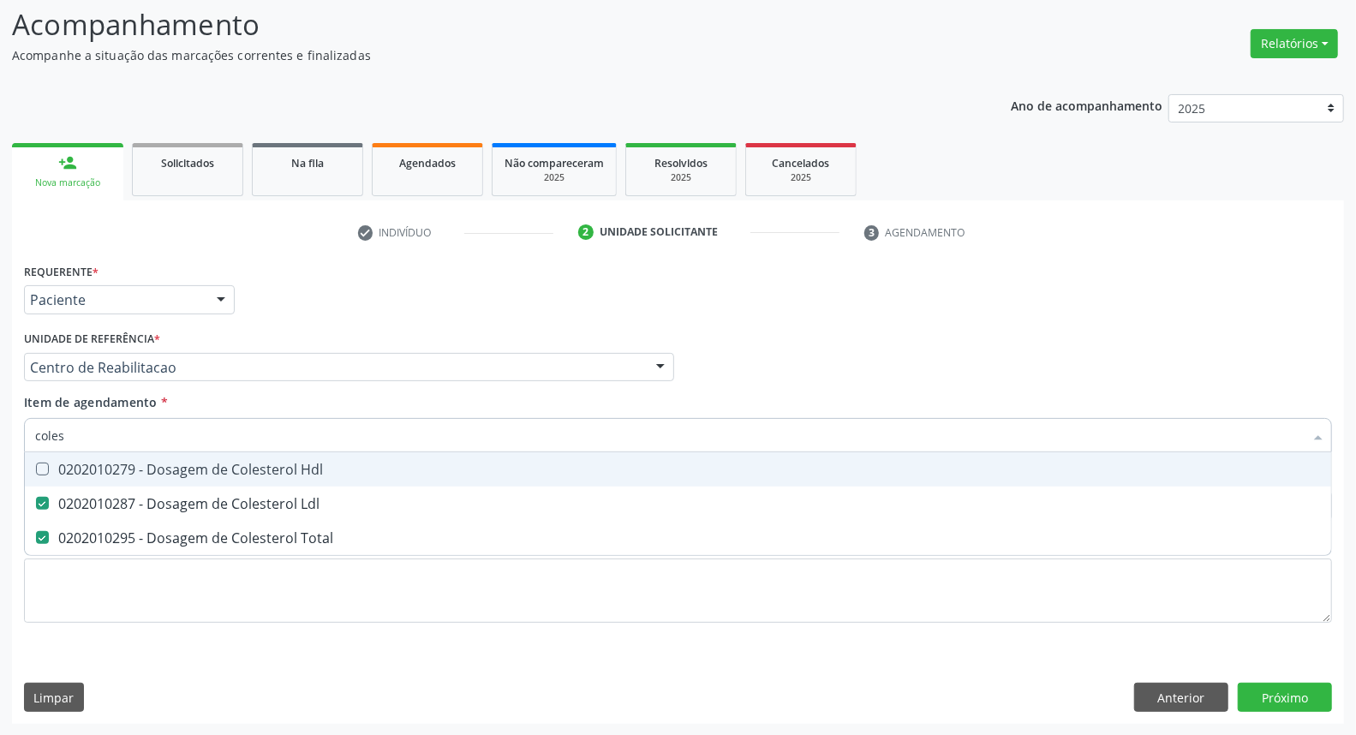
drag, startPoint x: 62, startPoint y: 474, endPoint x: 79, endPoint y: 439, distance: 39.1
click at [62, 471] on div "0202010279 - Dosagem de Colesterol Hdl" at bounding box center [678, 470] width 1286 height 14
checkbox Hdl "true"
click at [0, 421] on div "Acompanhamento Acompanhe a situação das marcações correntes e finalizadas Relat…" at bounding box center [678, 358] width 1356 height 755
type input "tr"
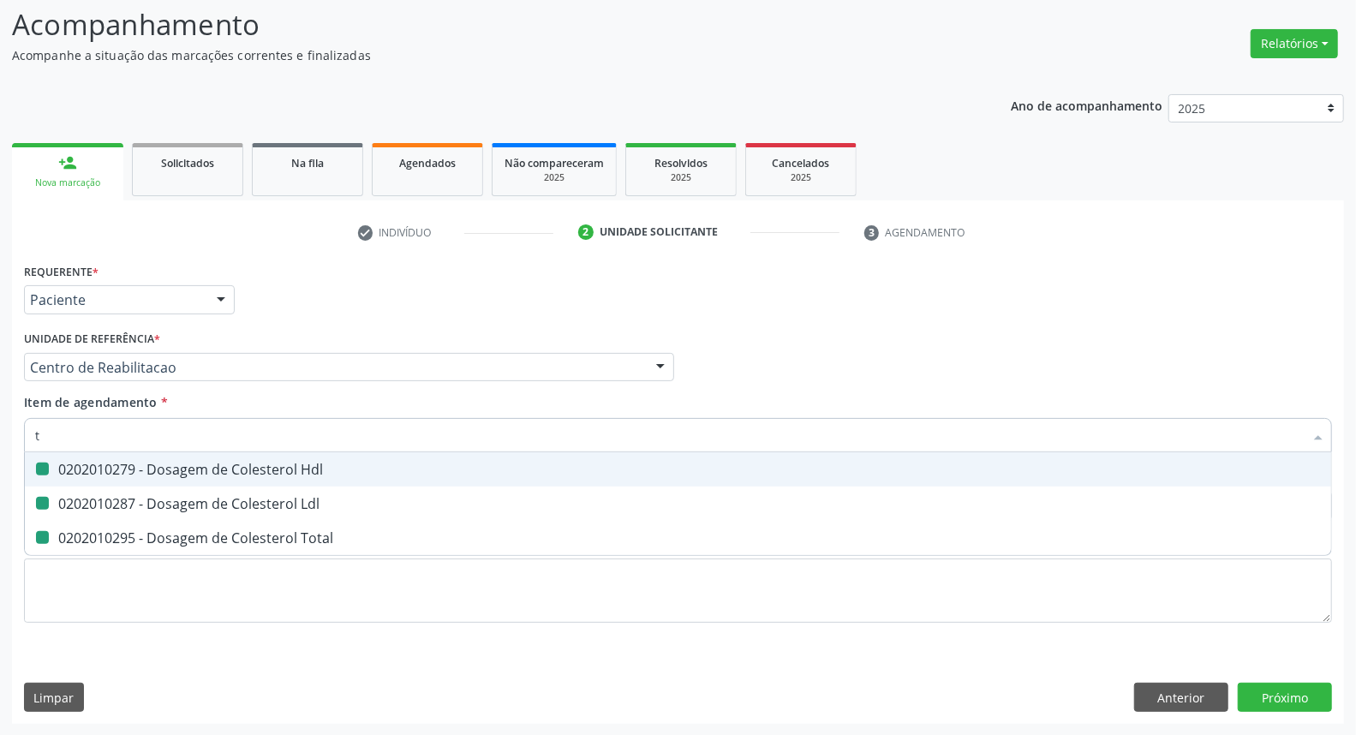
checkbox Hdl "false"
checkbox Ldl "false"
checkbox Total "false"
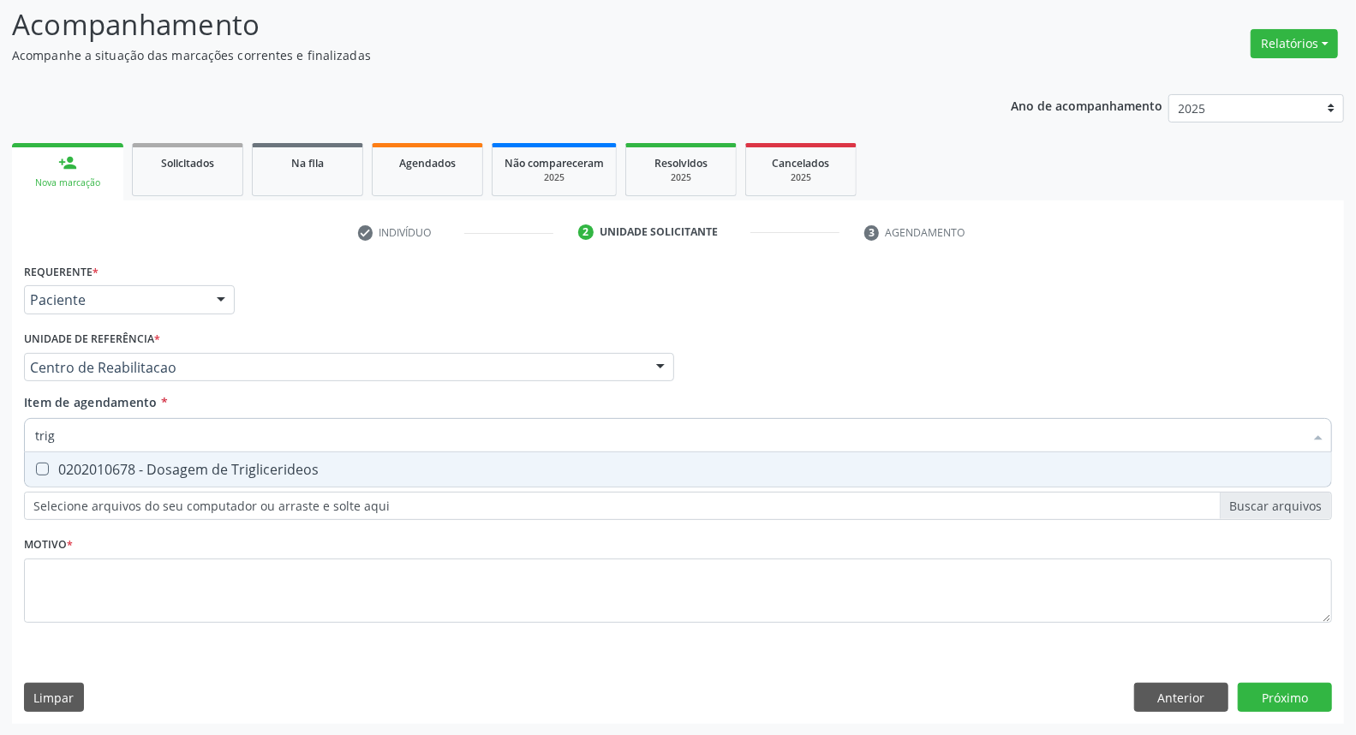
type input "trigl"
click at [38, 474] on span "0202010678 - Dosagem de Triglicerideos" at bounding box center [678, 469] width 1306 height 34
checkbox Triglicerideos "true"
drag, startPoint x: 72, startPoint y: 437, endPoint x: 0, endPoint y: 377, distance: 93.7
click at [0, 377] on div "Acompanhamento Acompanhe a situação das marcações correntes e finalizadas Relat…" at bounding box center [678, 358] width 1356 height 755
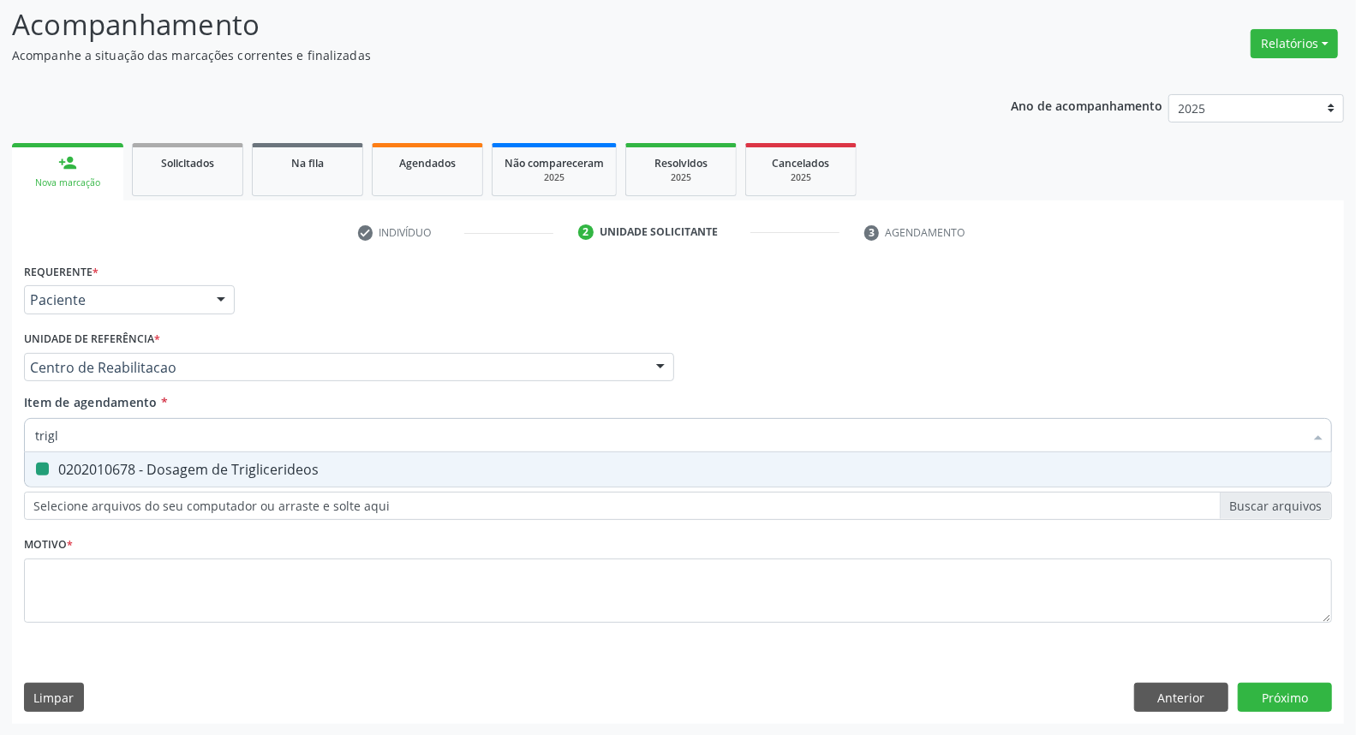
type input "h"
checkbox Triglicerideos "false"
type input "hemoglobina g"
click at [38, 466] on Glicosilada at bounding box center [42, 469] width 13 height 13
click at [36, 466] on Glicosilada "checkbox" at bounding box center [30, 468] width 11 height 11
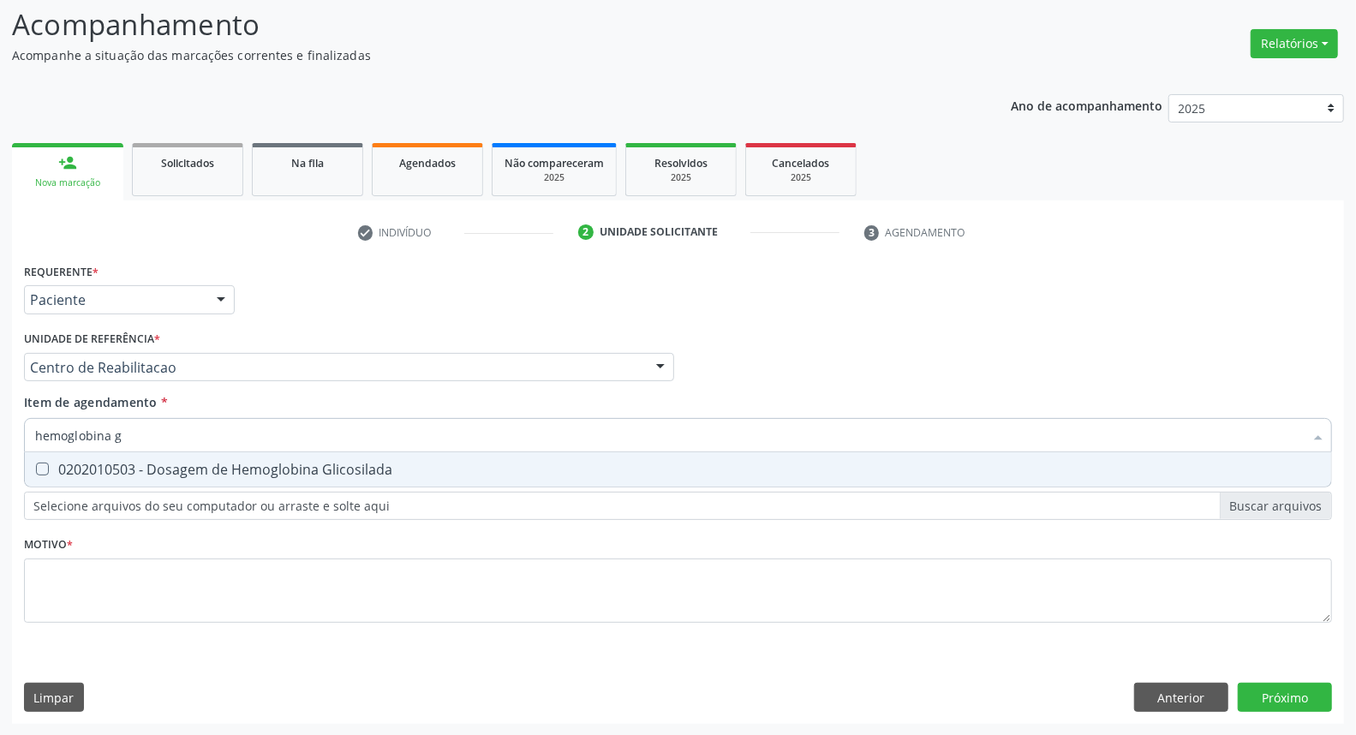
checkbox Glicosilada "true"
drag, startPoint x: 126, startPoint y: 441, endPoint x: 0, endPoint y: 405, distance: 131.0
click at [0, 405] on div "Acompanhamento Acompanhe a situação das marcações correntes e finalizadas Relat…" at bounding box center [678, 358] width 1356 height 755
type input "t"
checkbox Glicosilada "false"
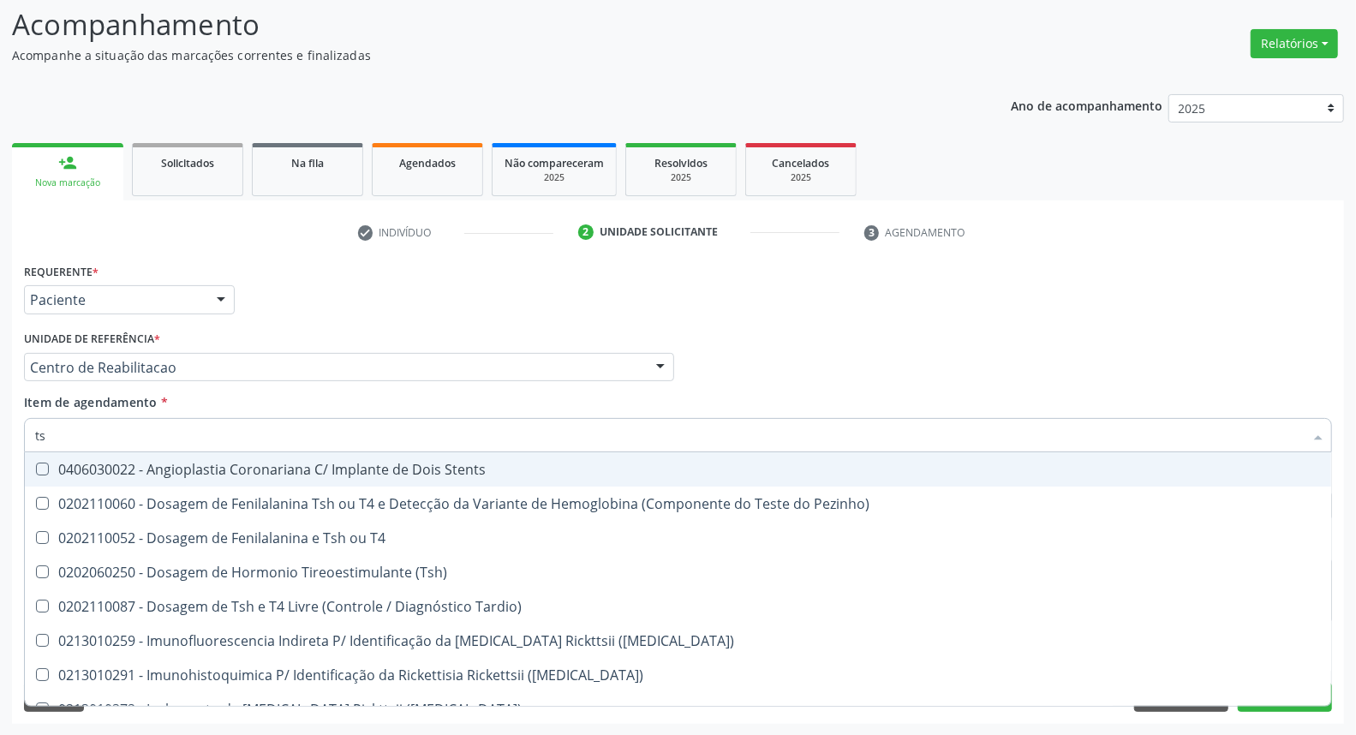
type input "tsh"
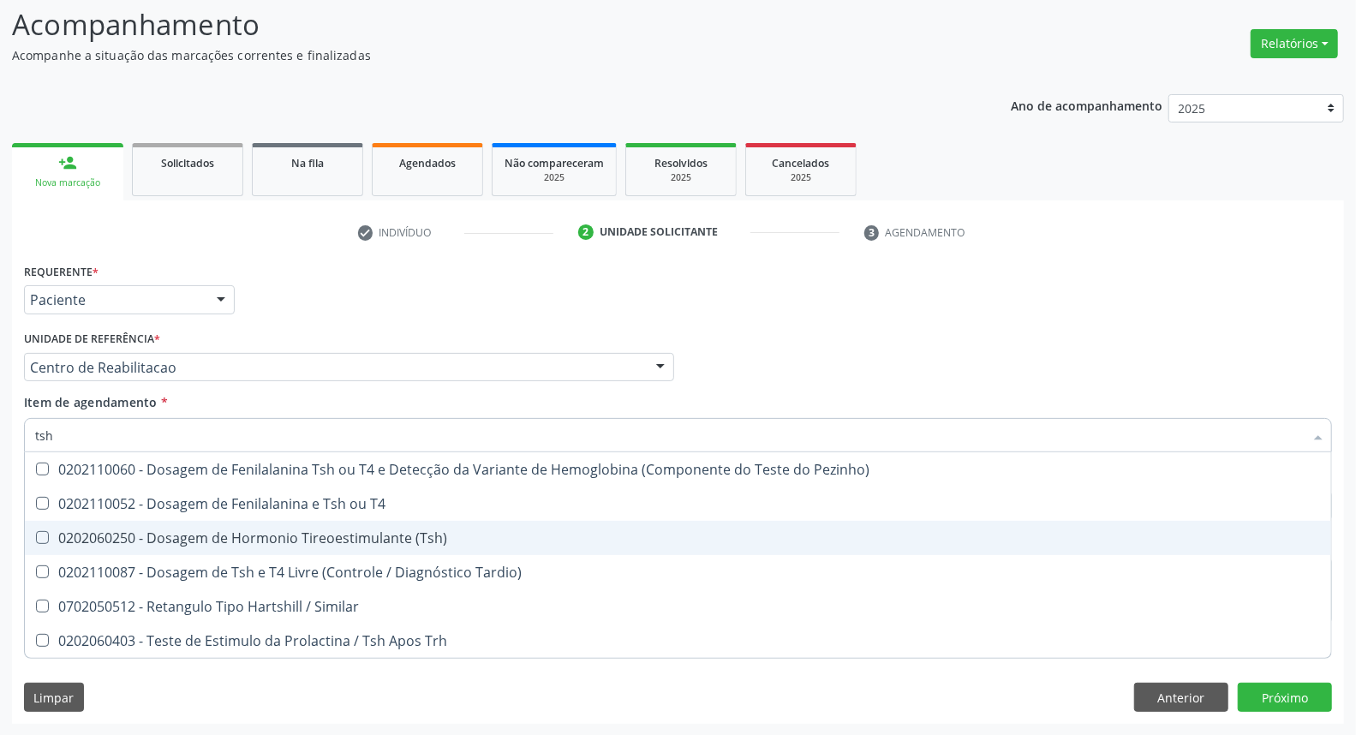
click at [156, 531] on div "0202060250 - Dosagem de Hormonio Tireoestimulante (Tsh)" at bounding box center [678, 538] width 1286 height 14
checkbox \(Tsh\) "true"
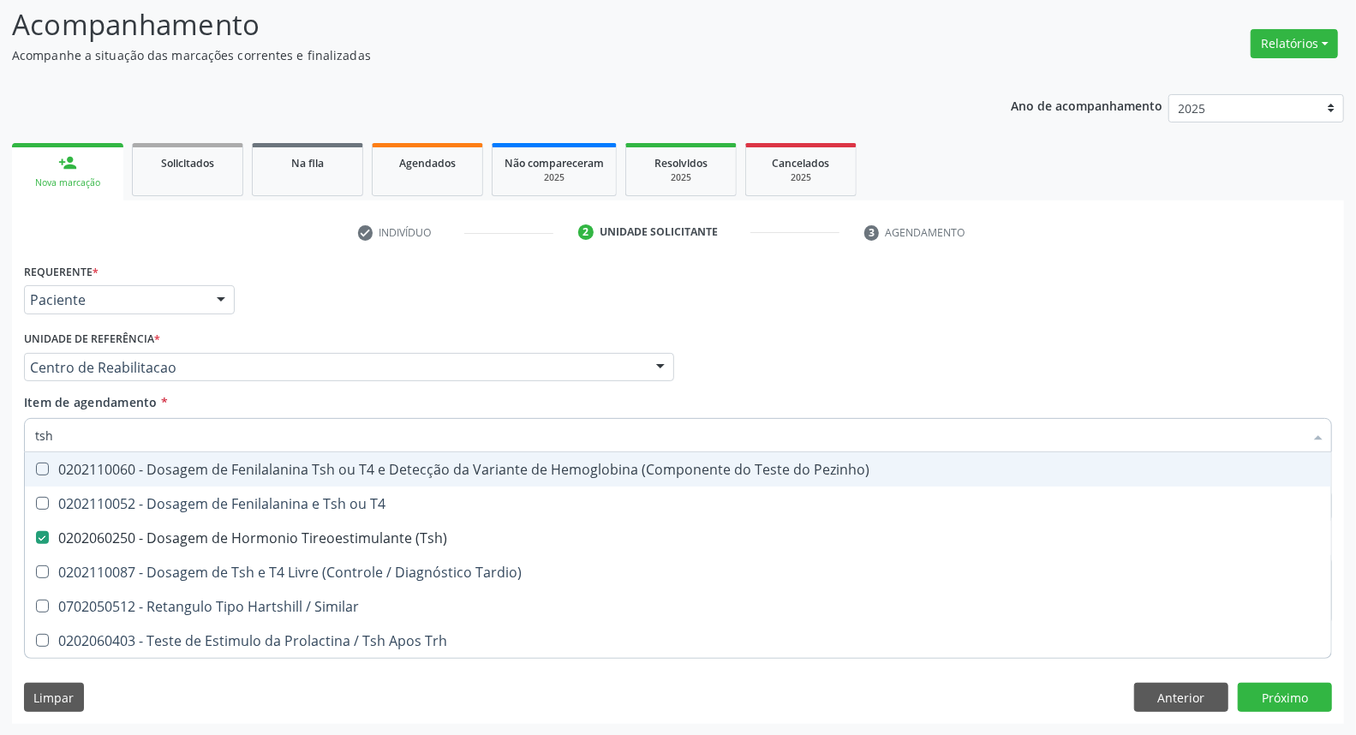
click at [780, 278] on div "Requerente * Paciente Médico(a) Enfermeiro(a) Paciente Nenhum resultado encontr…" at bounding box center [678, 292] width 1317 height 67
checkbox T4 "true"
checkbox Tardio\) "true"
checkbox Similar "true"
checkbox Trh "true"
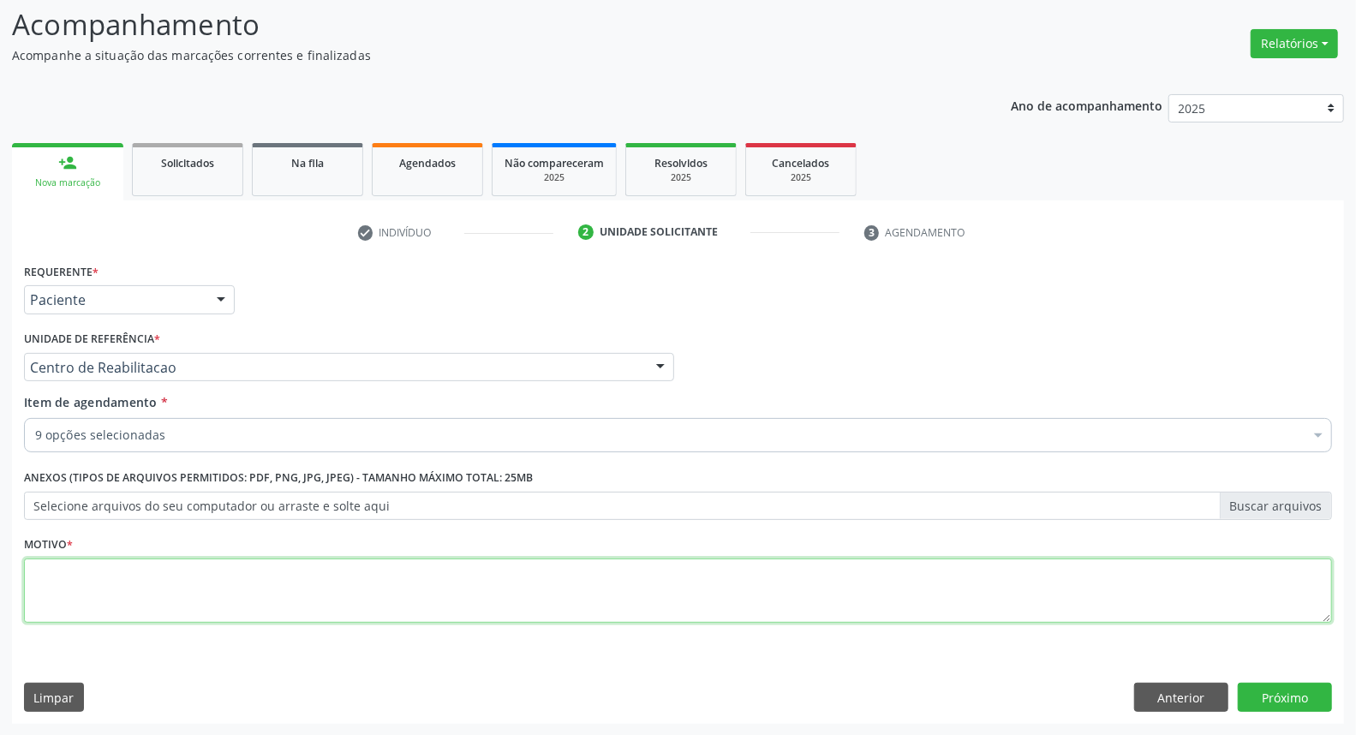
click at [263, 576] on textarea at bounding box center [678, 590] width 1308 height 65
type textarea "*"
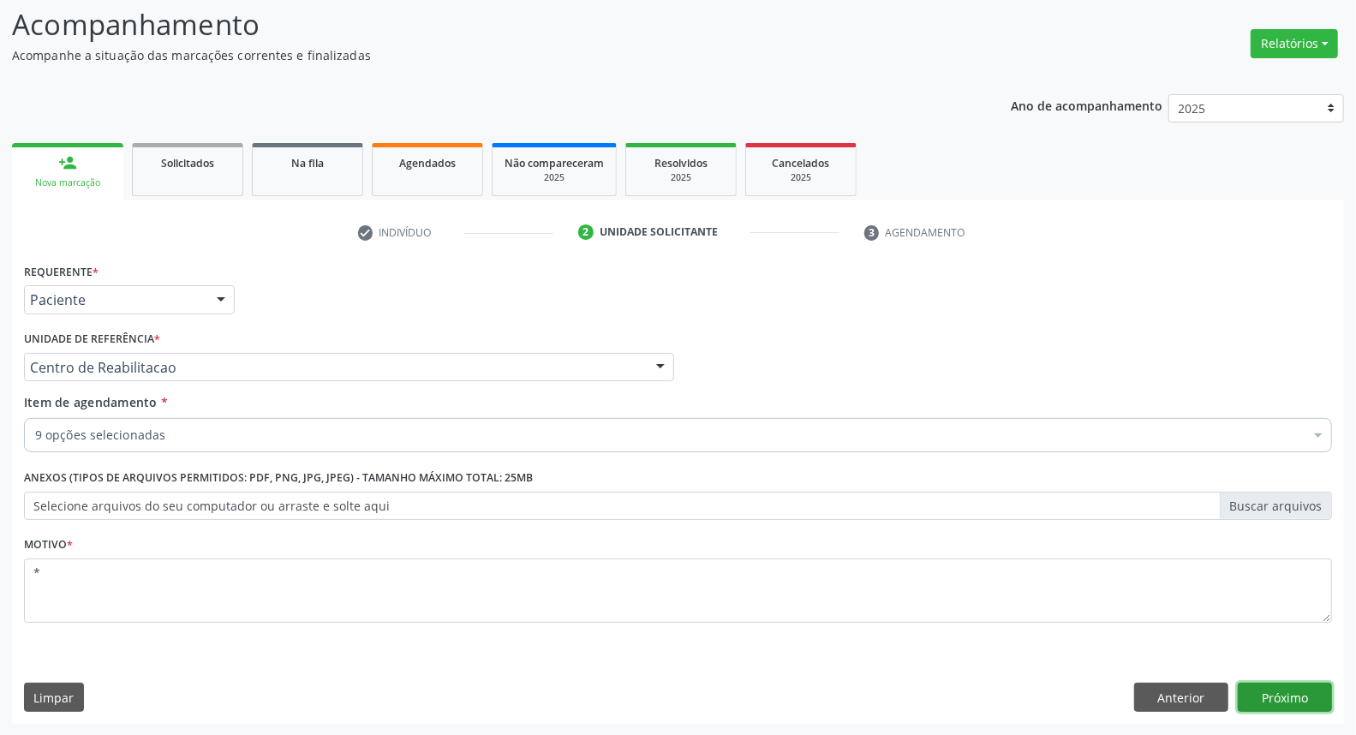
click at [1315, 690] on button "Próximo" at bounding box center [1285, 697] width 94 height 29
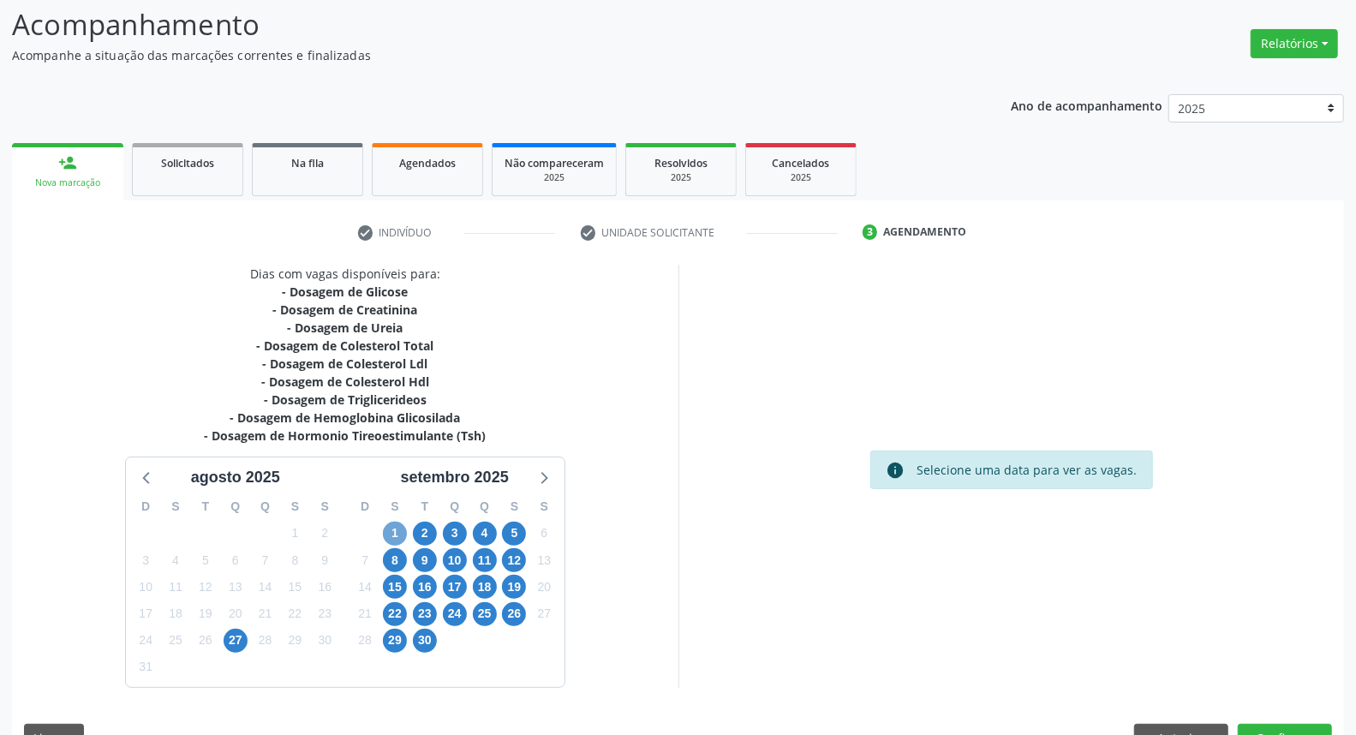
click at [396, 528] on span "1" at bounding box center [395, 534] width 24 height 24
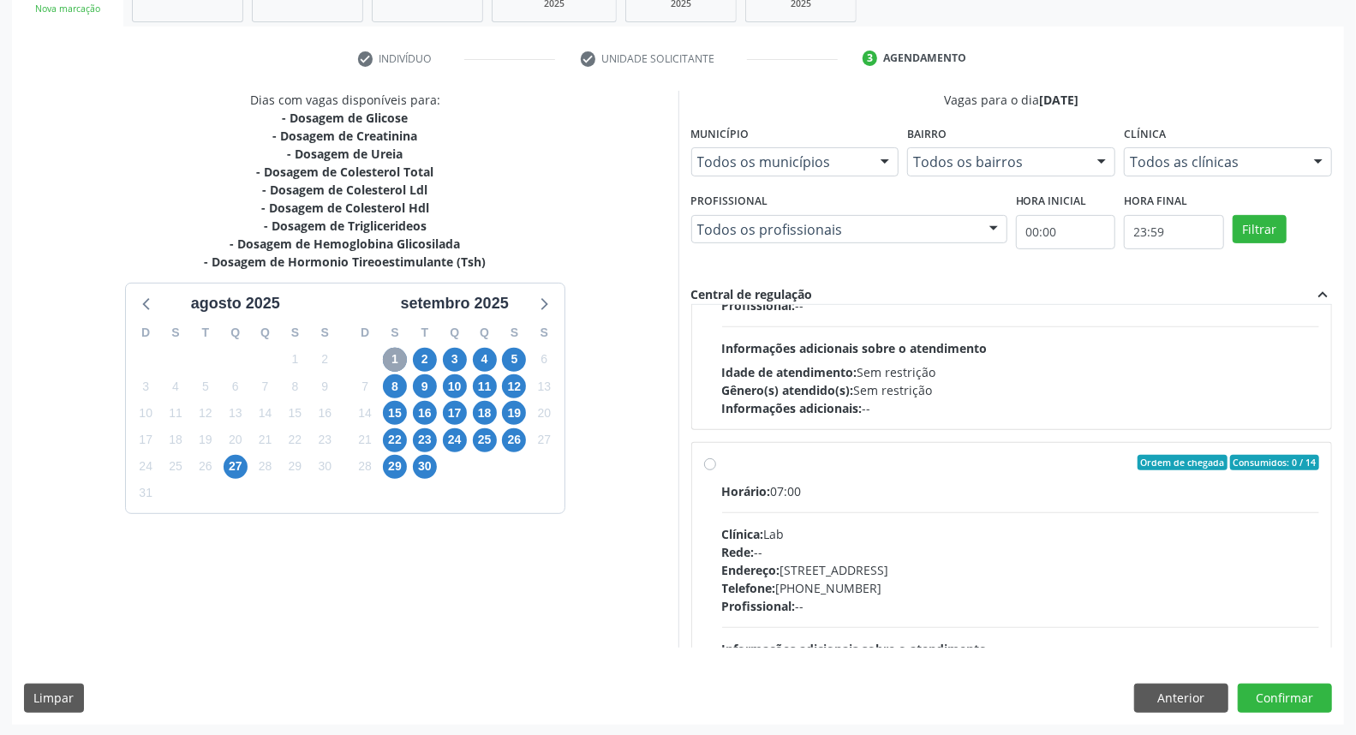
scroll to position [570, 0]
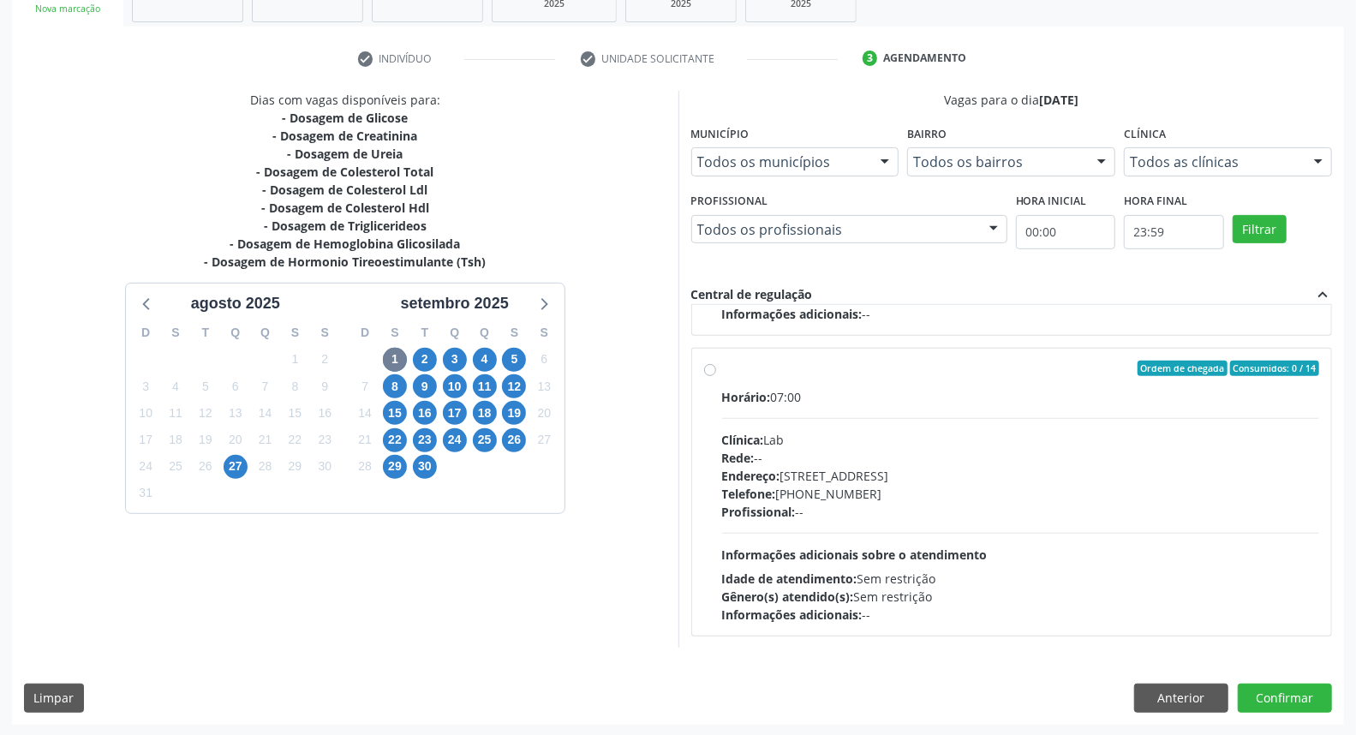
click at [714, 466] on div "Ordem de chegada Consumidos: 0 / 14 Horário: 07:00 Clínica: Lab Rede: -- Endere…" at bounding box center [1012, 492] width 616 height 263
radio input "true"
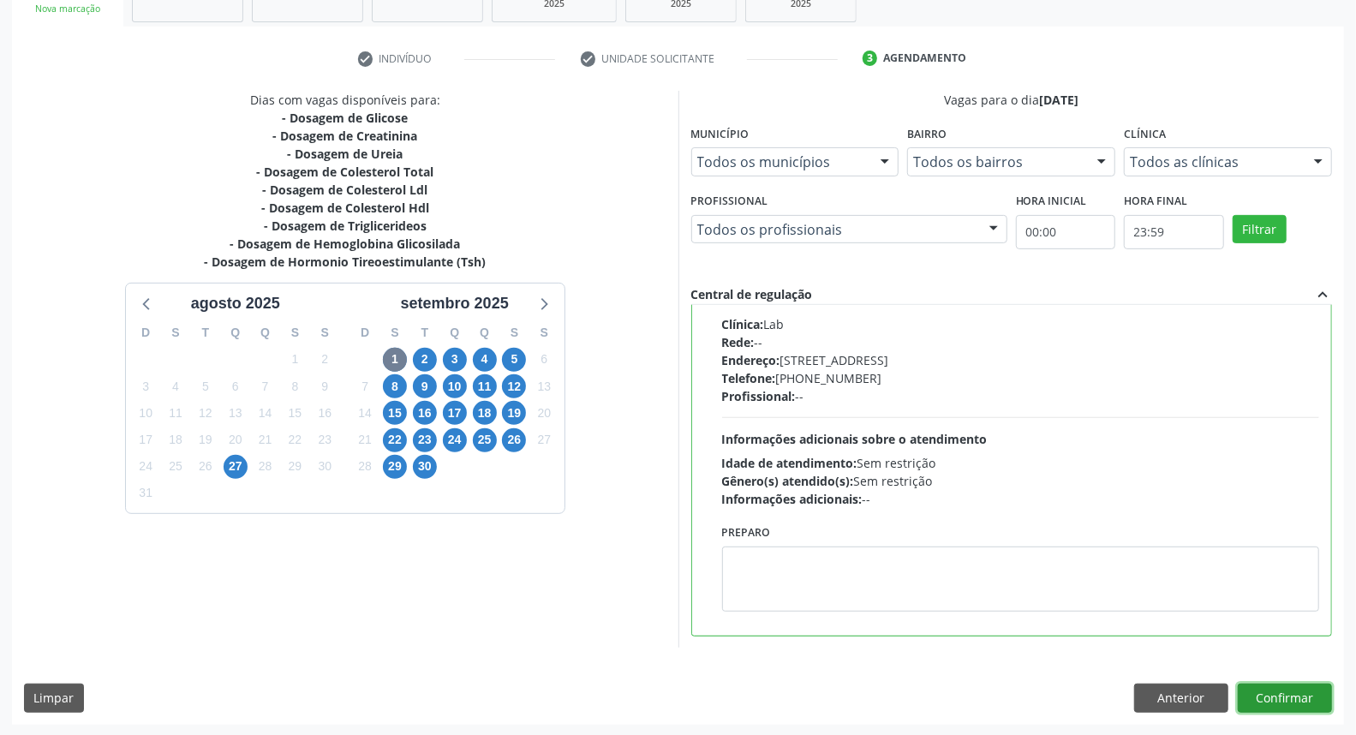
click at [1281, 696] on button "Confirmar" at bounding box center [1285, 698] width 94 height 29
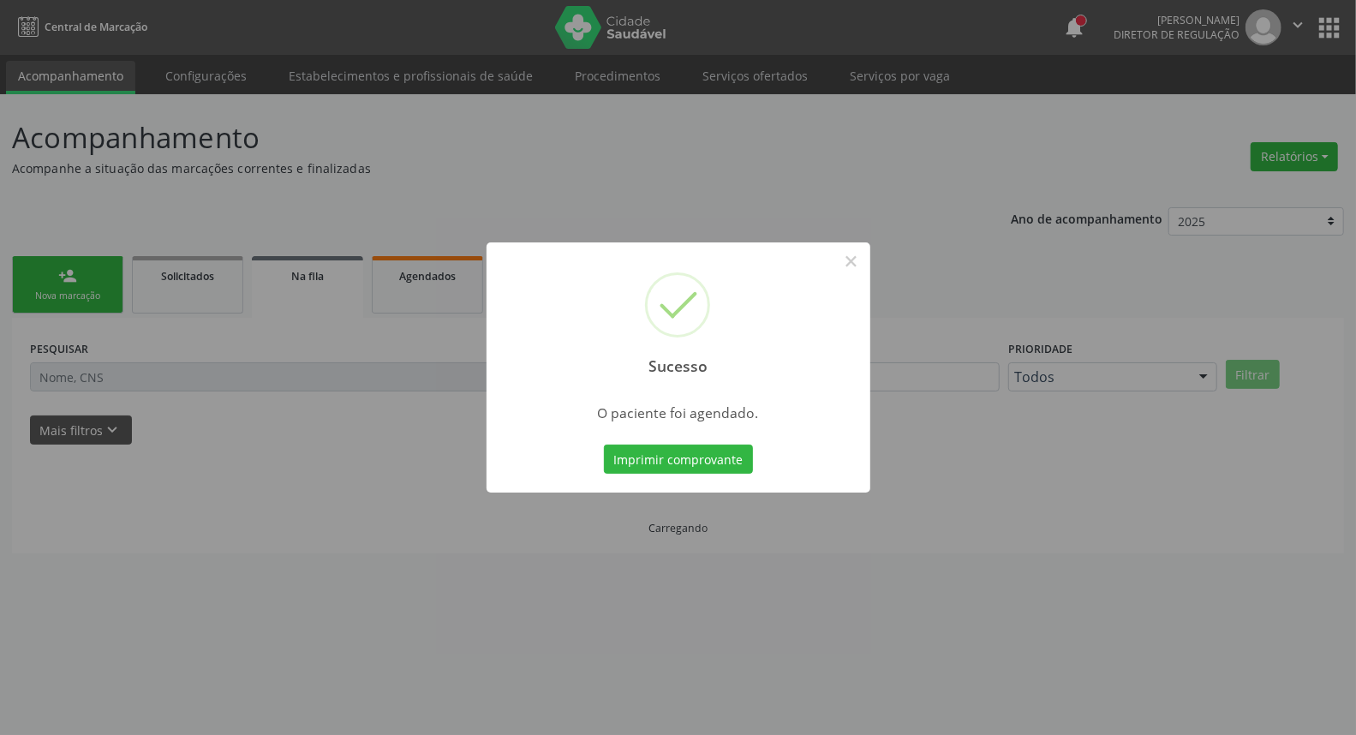
scroll to position [0, 0]
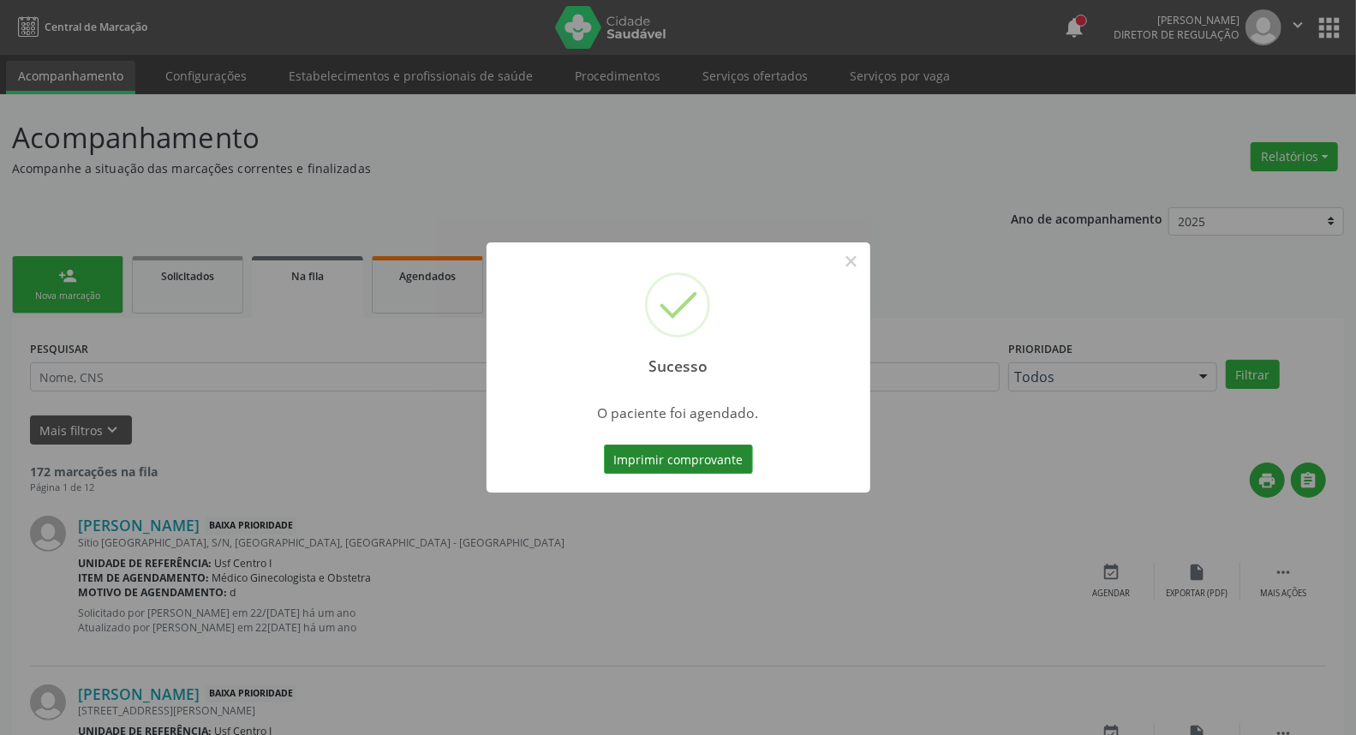
click at [689, 455] on button "Imprimir comprovante" at bounding box center [678, 459] width 149 height 29
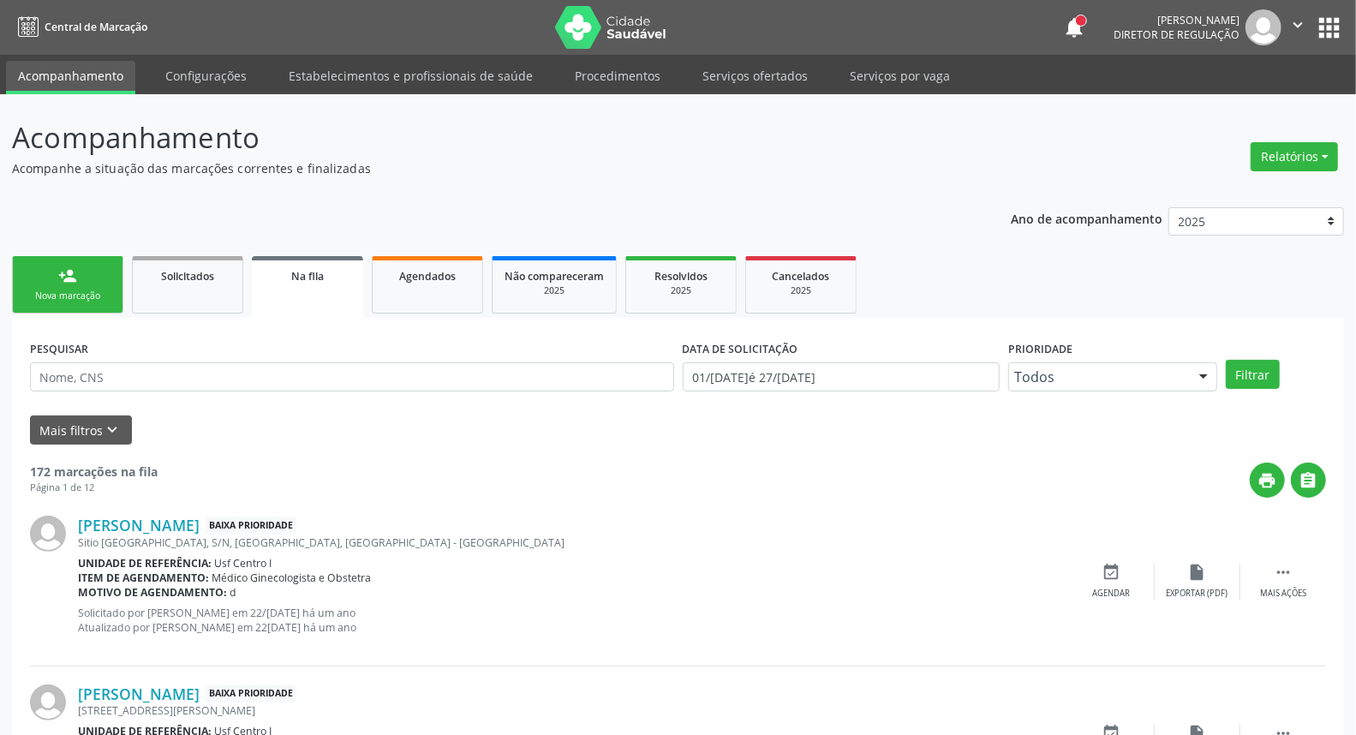
click at [58, 280] on div "person_add" at bounding box center [67, 275] width 19 height 19
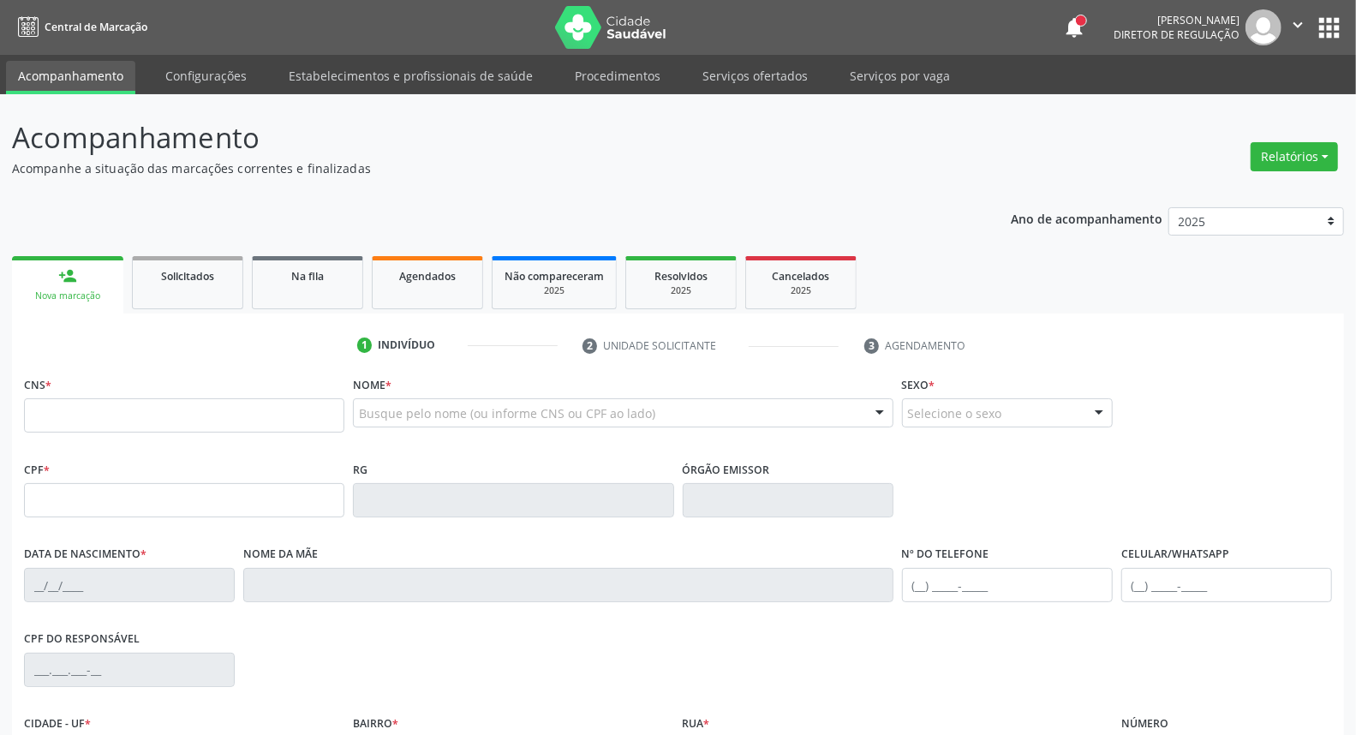
scroll to position [95, 0]
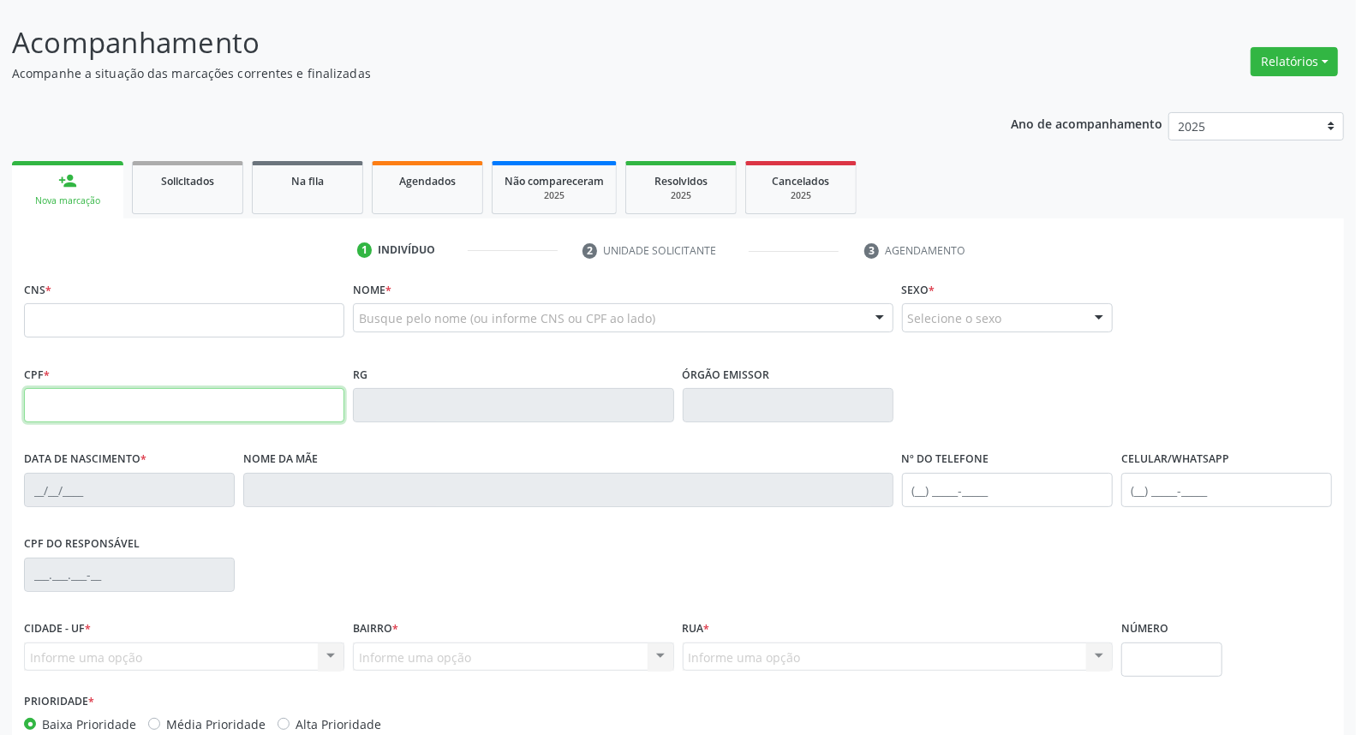
click at [101, 404] on input "text" at bounding box center [184, 405] width 320 height 34
type input "119.399.534-56"
type input "702 5003 5533 3836"
type input "[DATE]"
type input "[PERSON_NAME]"
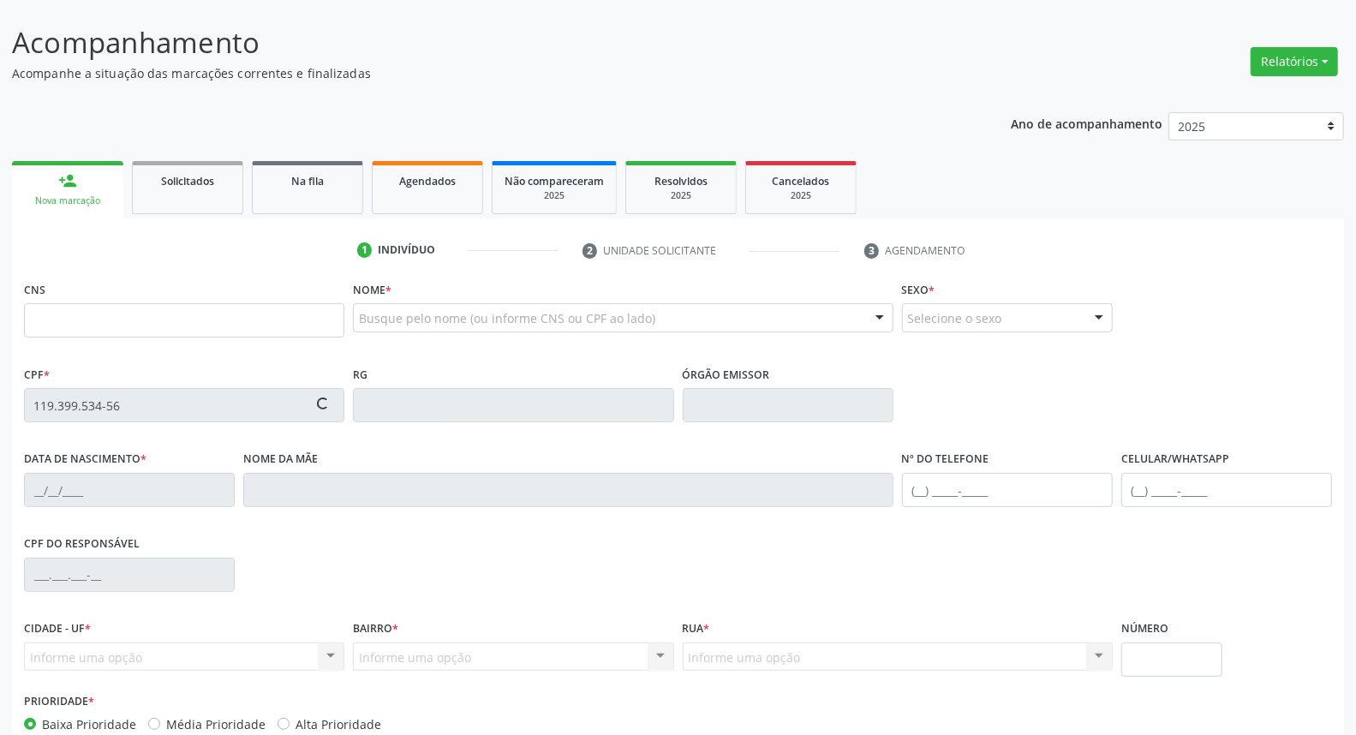
type input "[PHONE_NUMBER]"
type input "106.065.254-40"
type input "4"
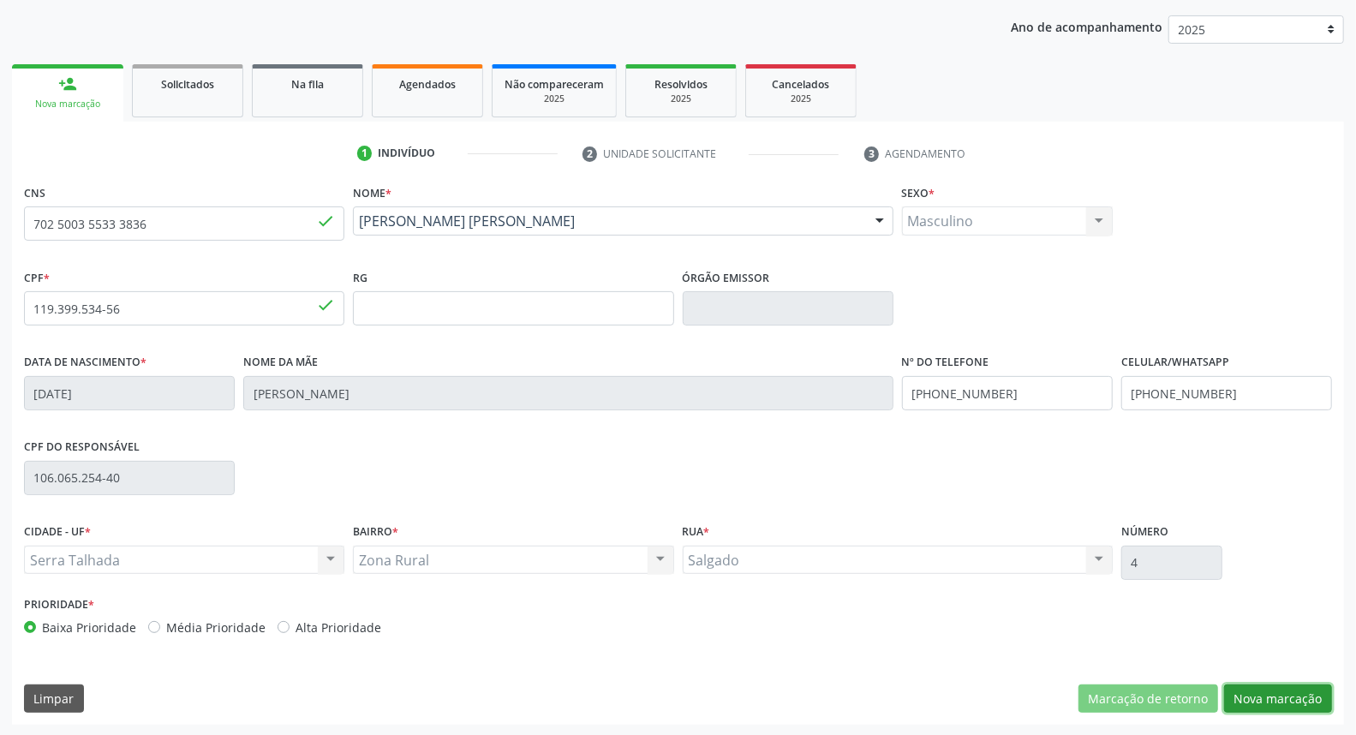
click at [1251, 700] on button "Nova marcação" at bounding box center [1278, 698] width 108 height 29
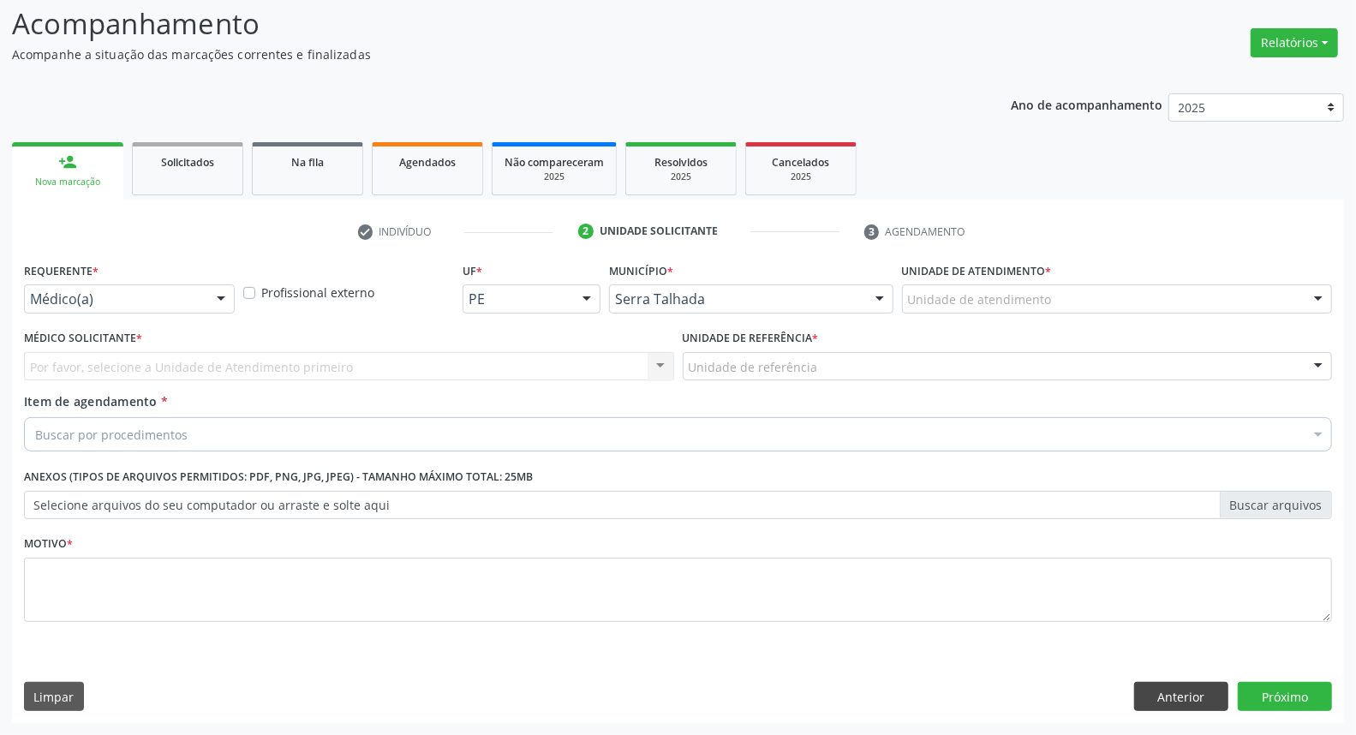
scroll to position [113, 0]
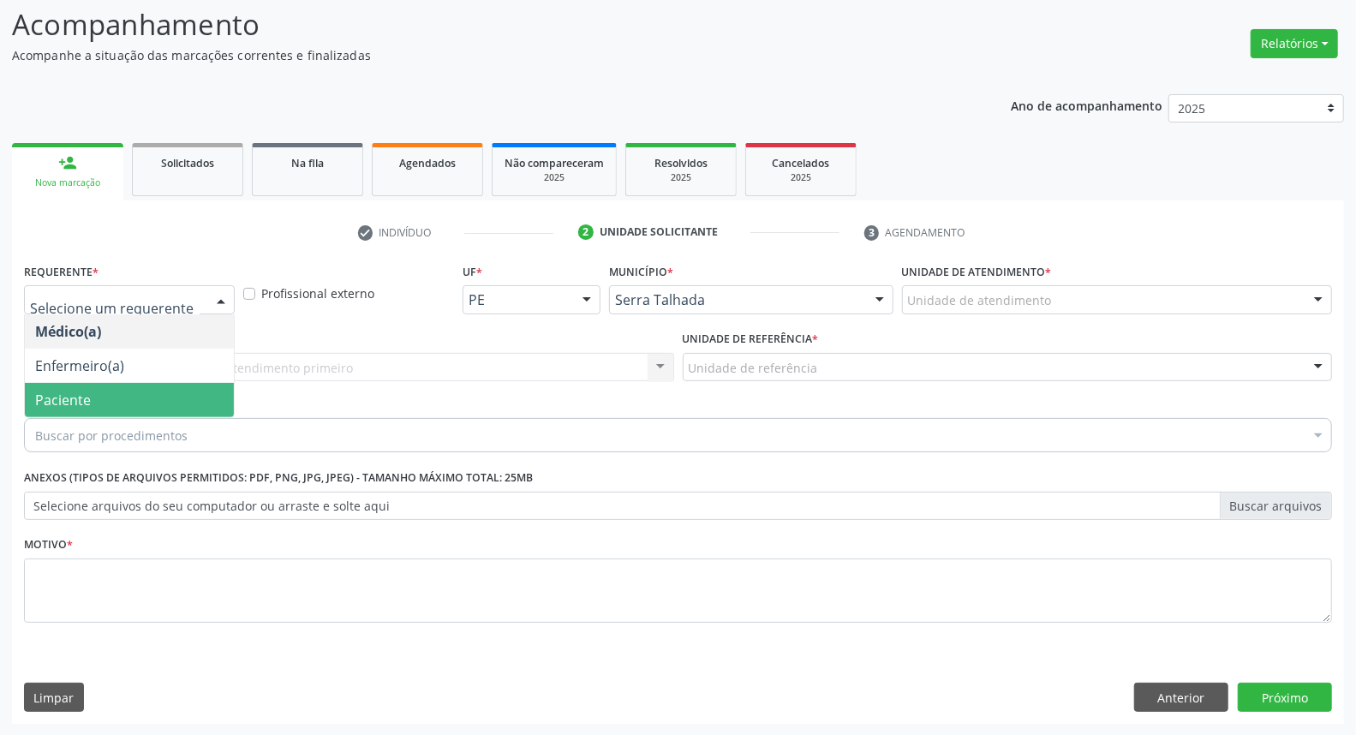
click at [111, 392] on span "Paciente" at bounding box center [129, 400] width 209 height 34
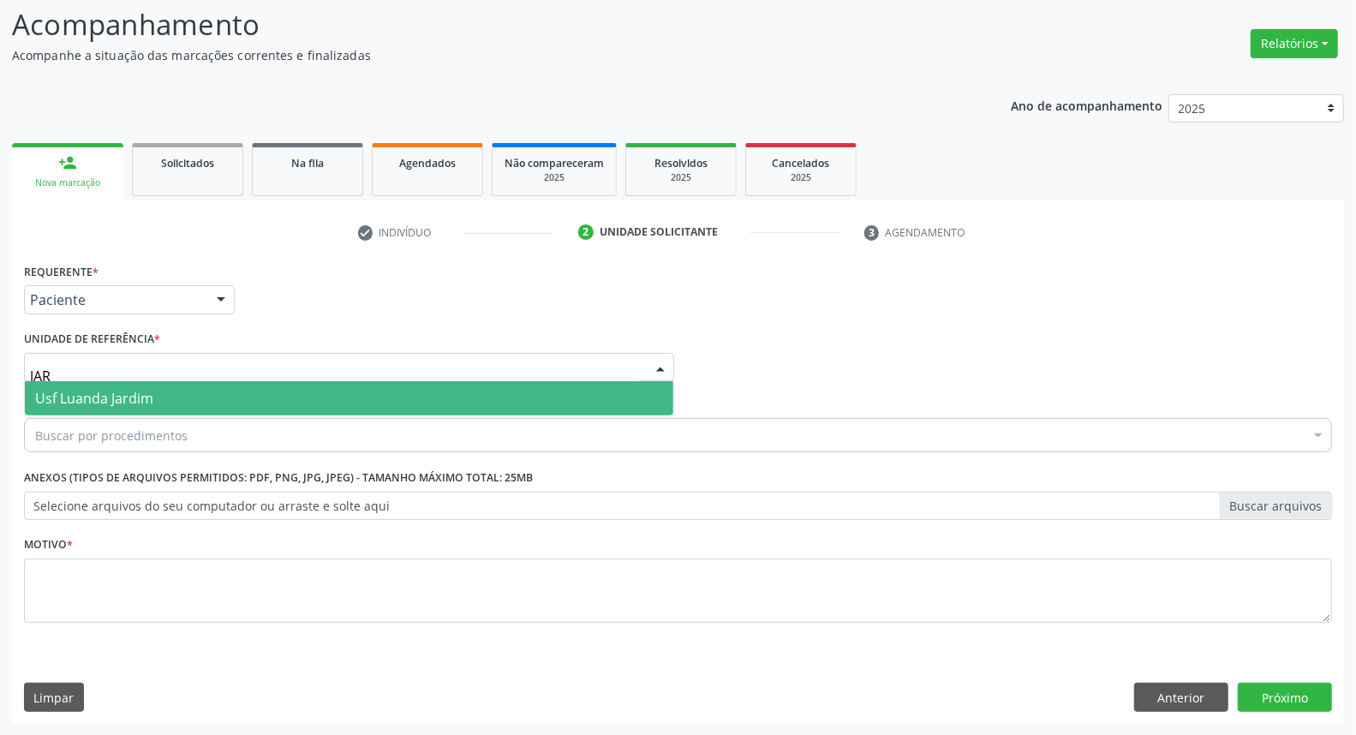
type input "JARD"
click at [129, 403] on span "Usf Luanda Jardim" at bounding box center [94, 398] width 118 height 19
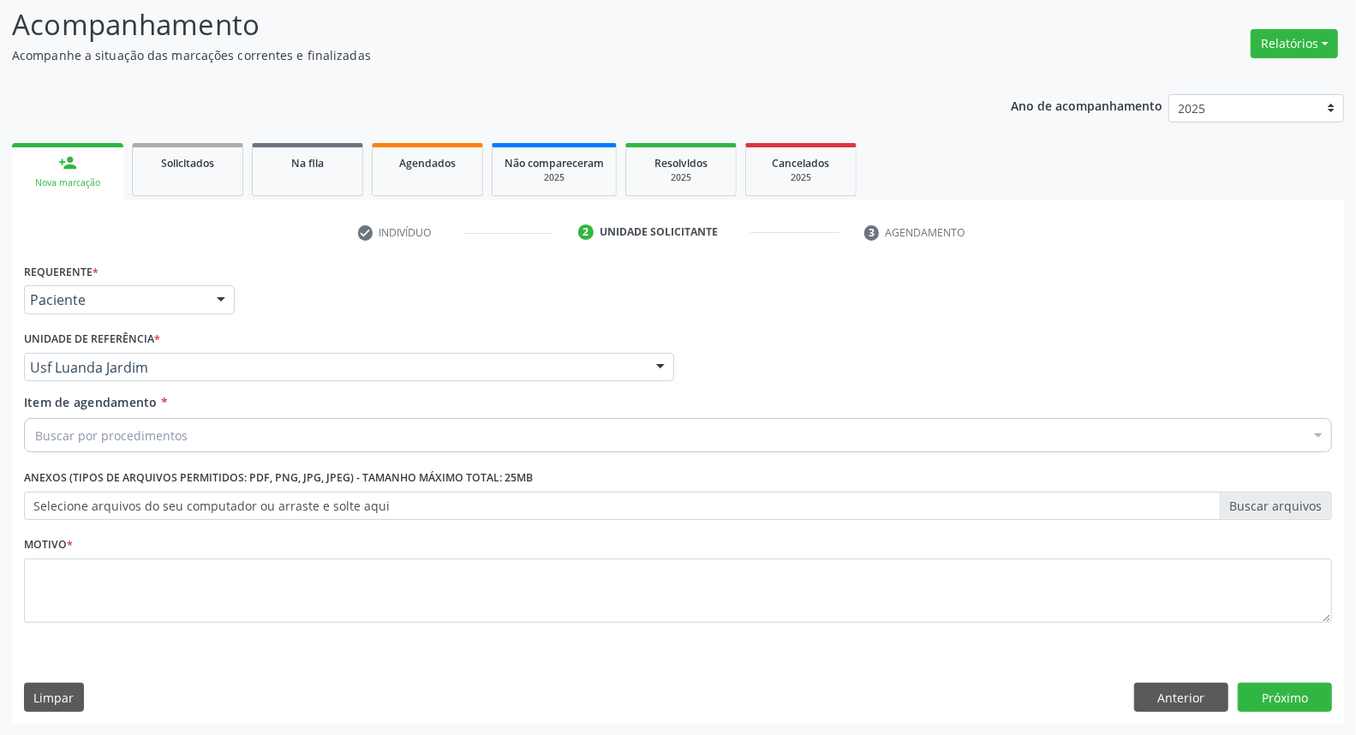
click at [146, 422] on div "Buscar por procedimentos" at bounding box center [678, 435] width 1308 height 34
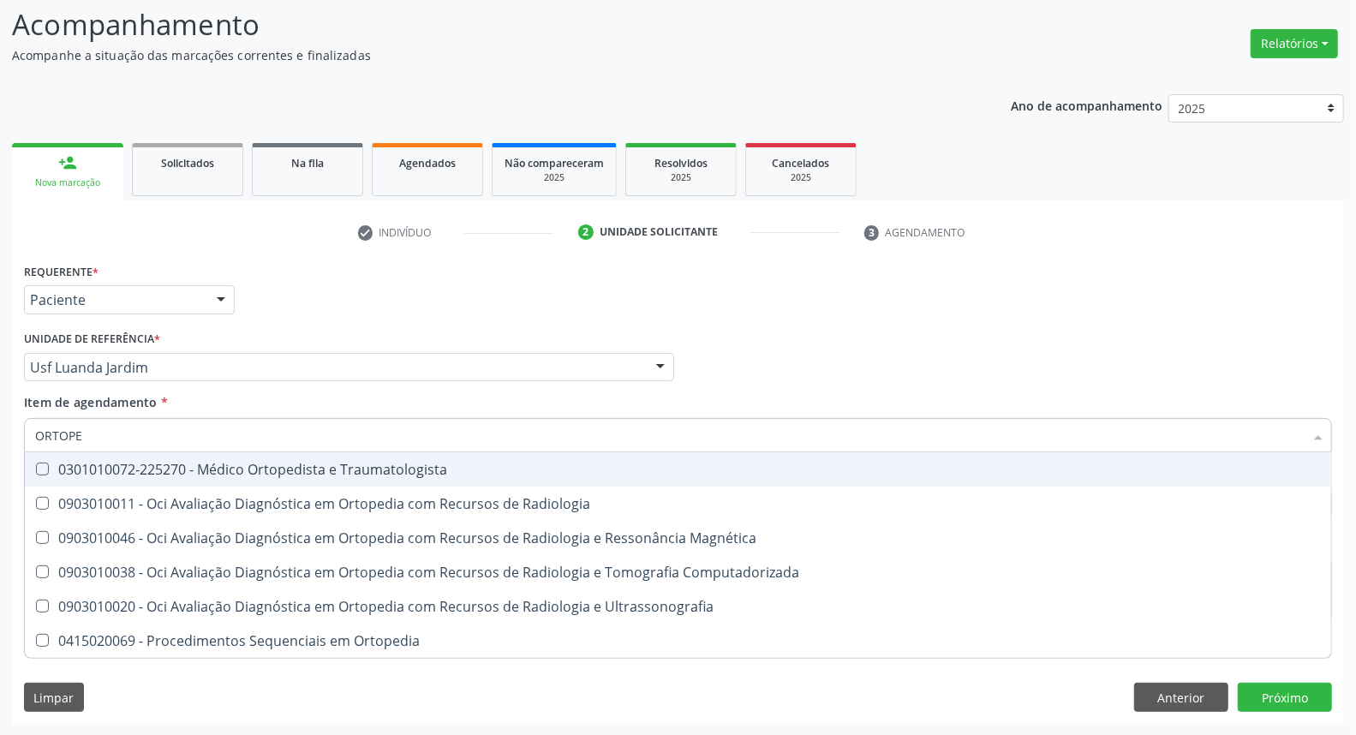
type input "ORTOPED"
click at [193, 471] on div "0301010072-225270 - Médico Ortopedista e Traumatologista" at bounding box center [678, 470] width 1286 height 14
checkbox Traumatologista "true"
click at [1018, 340] on div "Médico Solicitante Por favor, selecione a Unidade de Atendimento primeiro Nenhu…" at bounding box center [678, 359] width 1317 height 67
checkbox Radiologia "true"
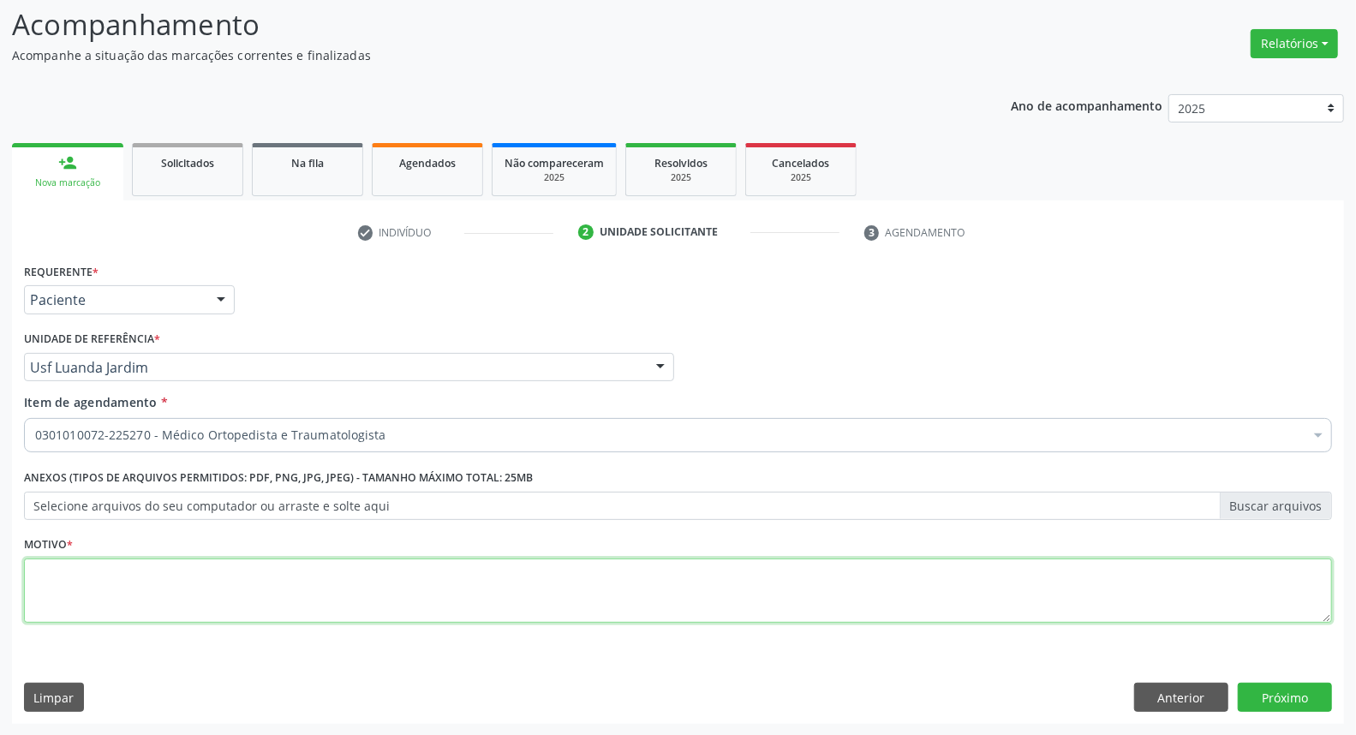
drag, startPoint x: 165, startPoint y: 592, endPoint x: 166, endPoint y: 582, distance: 9.5
click at [165, 586] on textarea at bounding box center [678, 590] width 1308 height 65
type textarea "*"
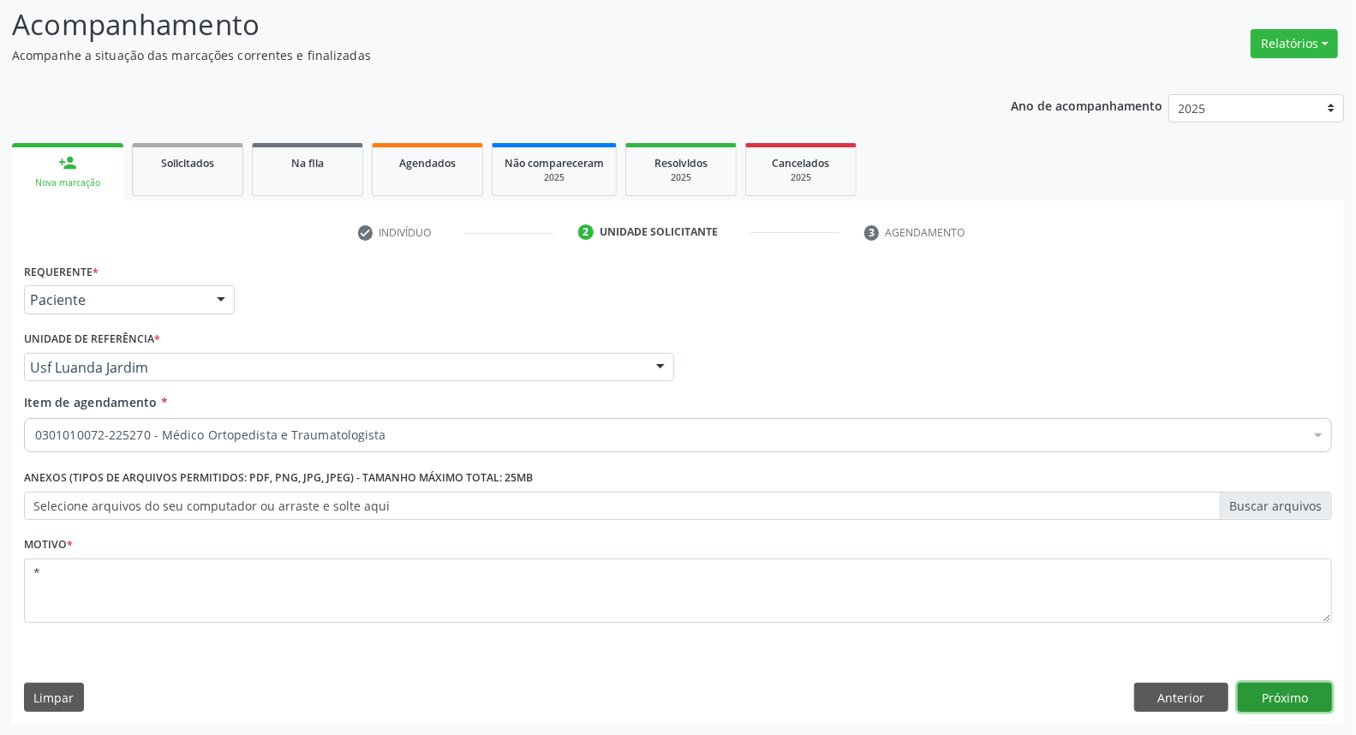
click at [1295, 702] on button "Próximo" at bounding box center [1285, 697] width 94 height 29
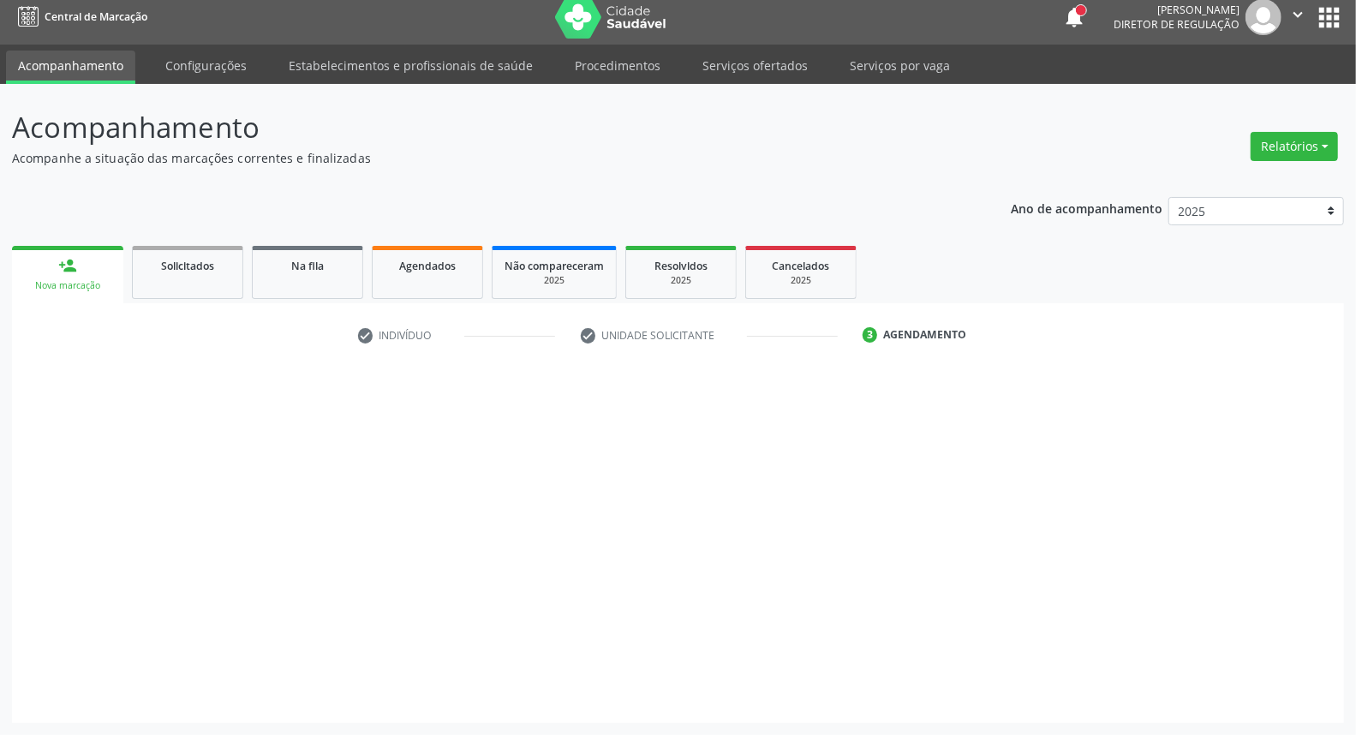
scroll to position [9, 0]
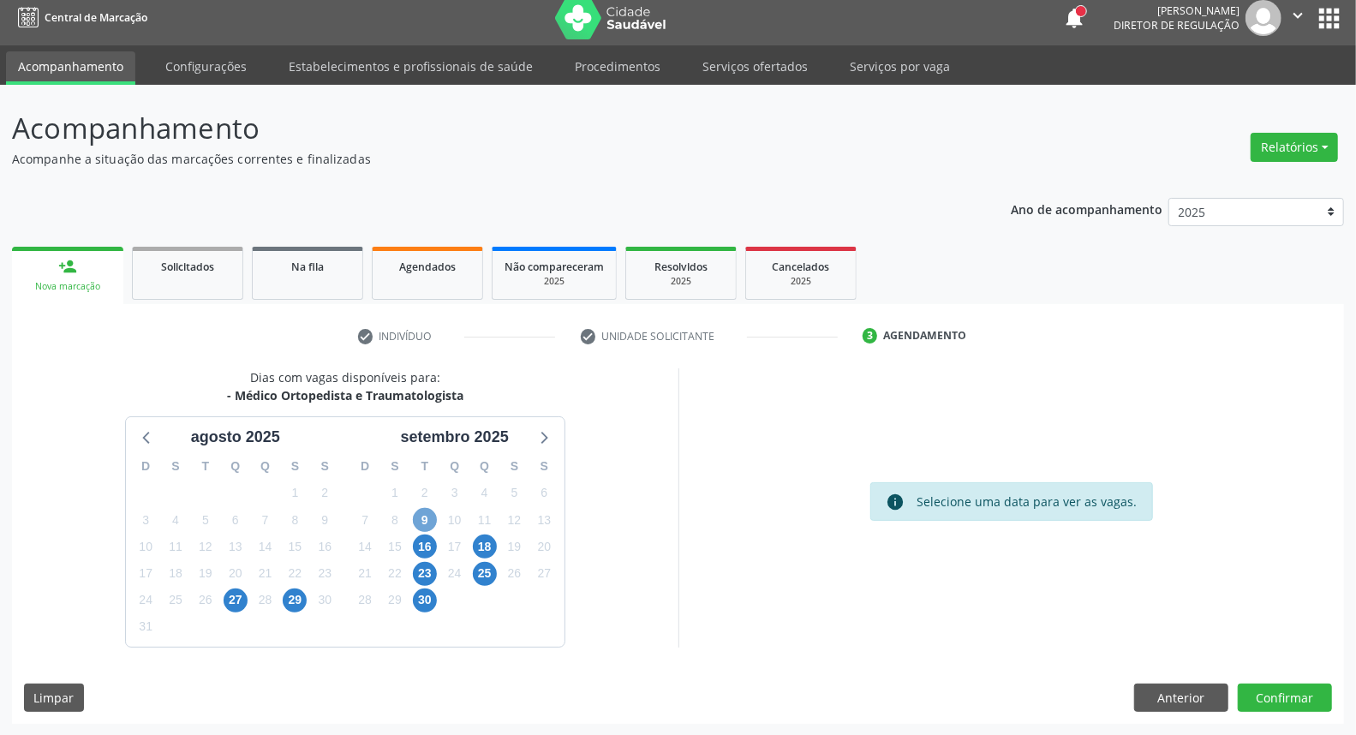
click at [423, 519] on span "9" at bounding box center [425, 520] width 24 height 24
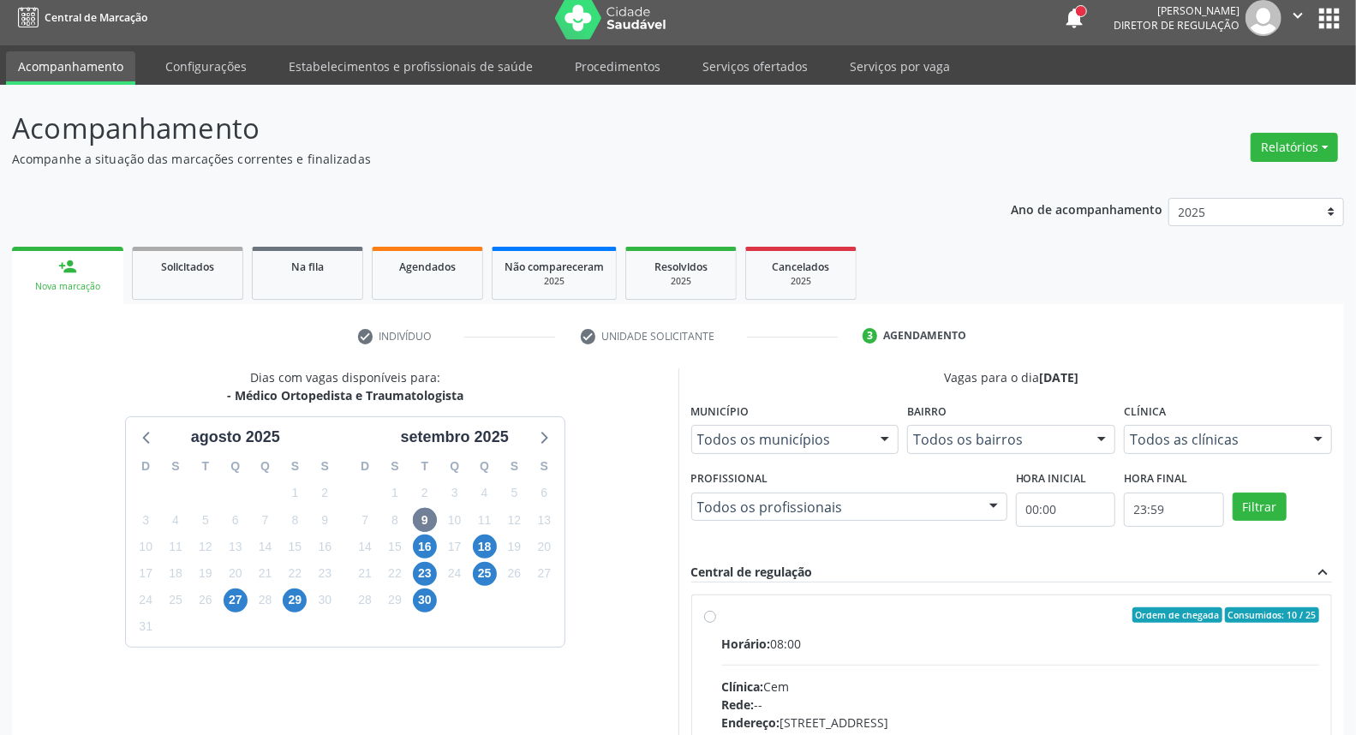
click at [812, 603] on div "Ordem de chegada Consumidos: 10 / 25 Horário: 08:00 Clínica: Cem Rede: -- Ender…" at bounding box center [1012, 738] width 640 height 287
radio input "true"
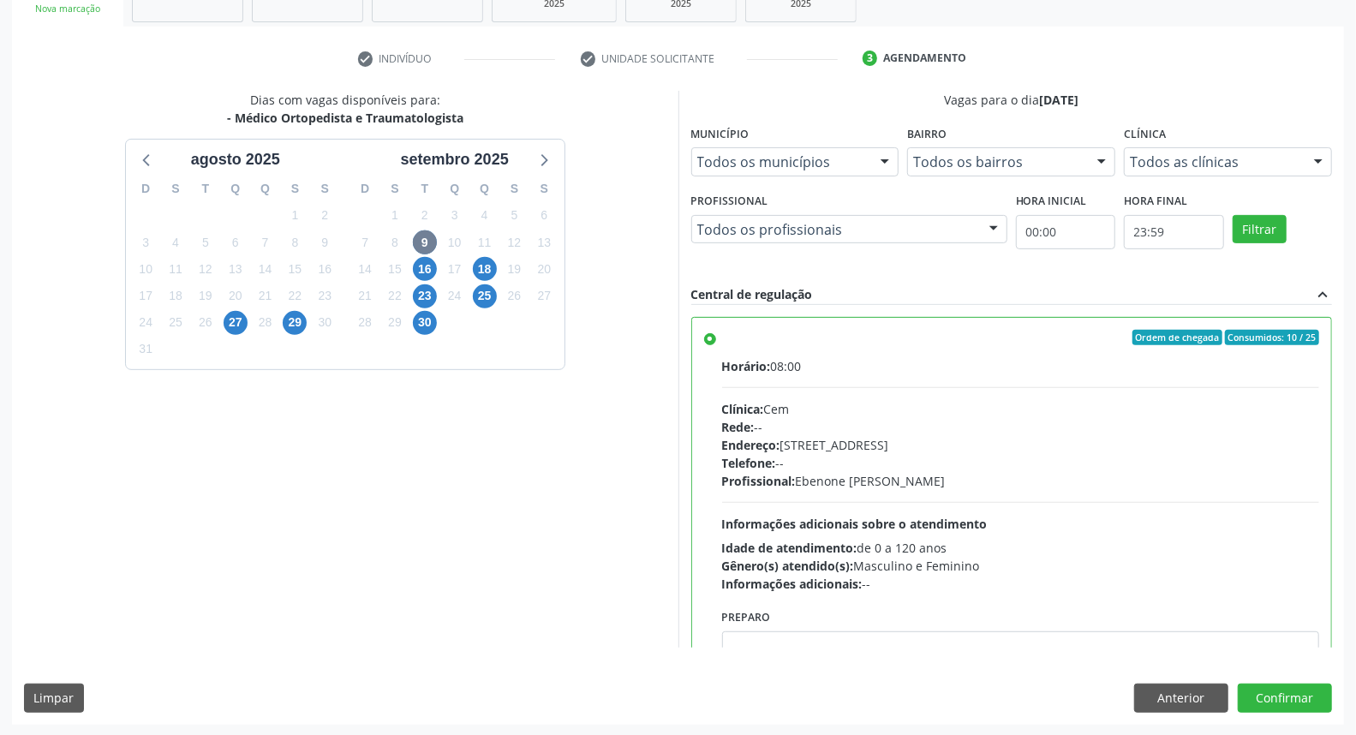
scroll to position [84, 0]
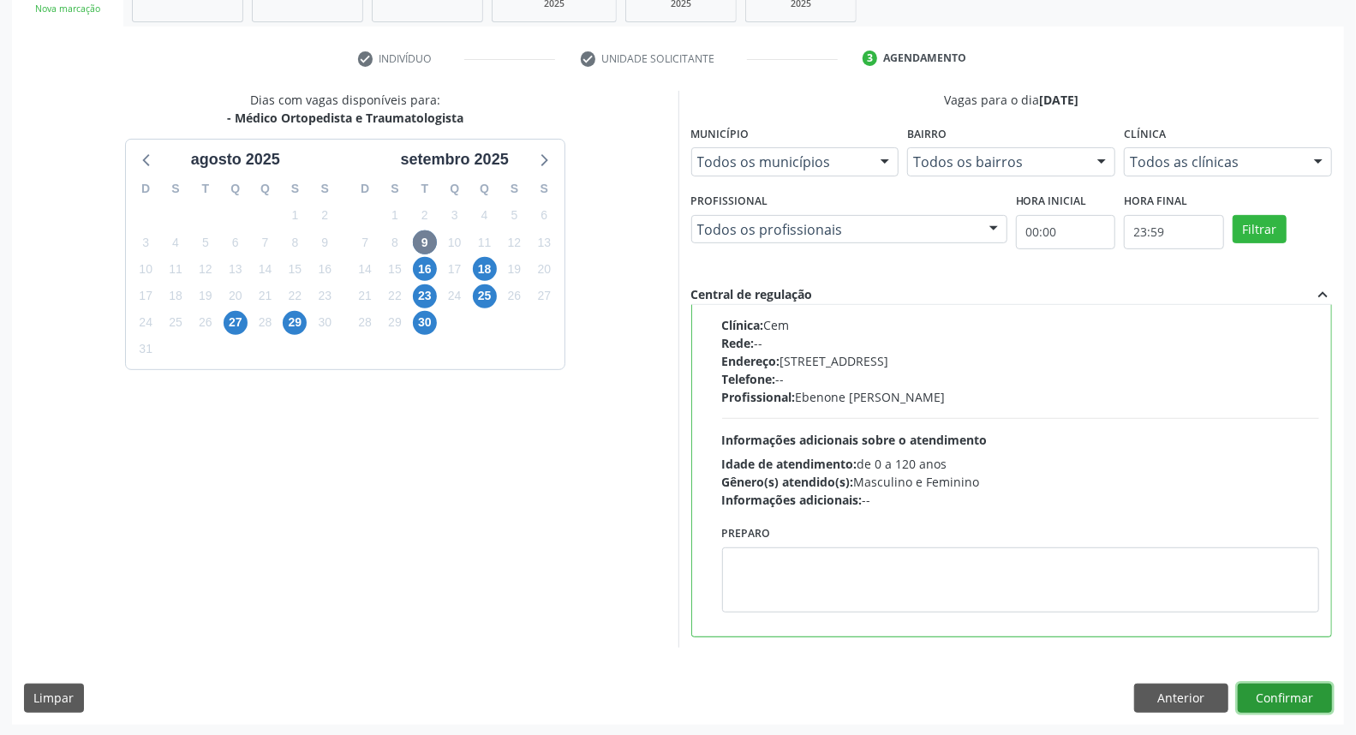
click at [1299, 684] on button "Confirmar" at bounding box center [1285, 698] width 94 height 29
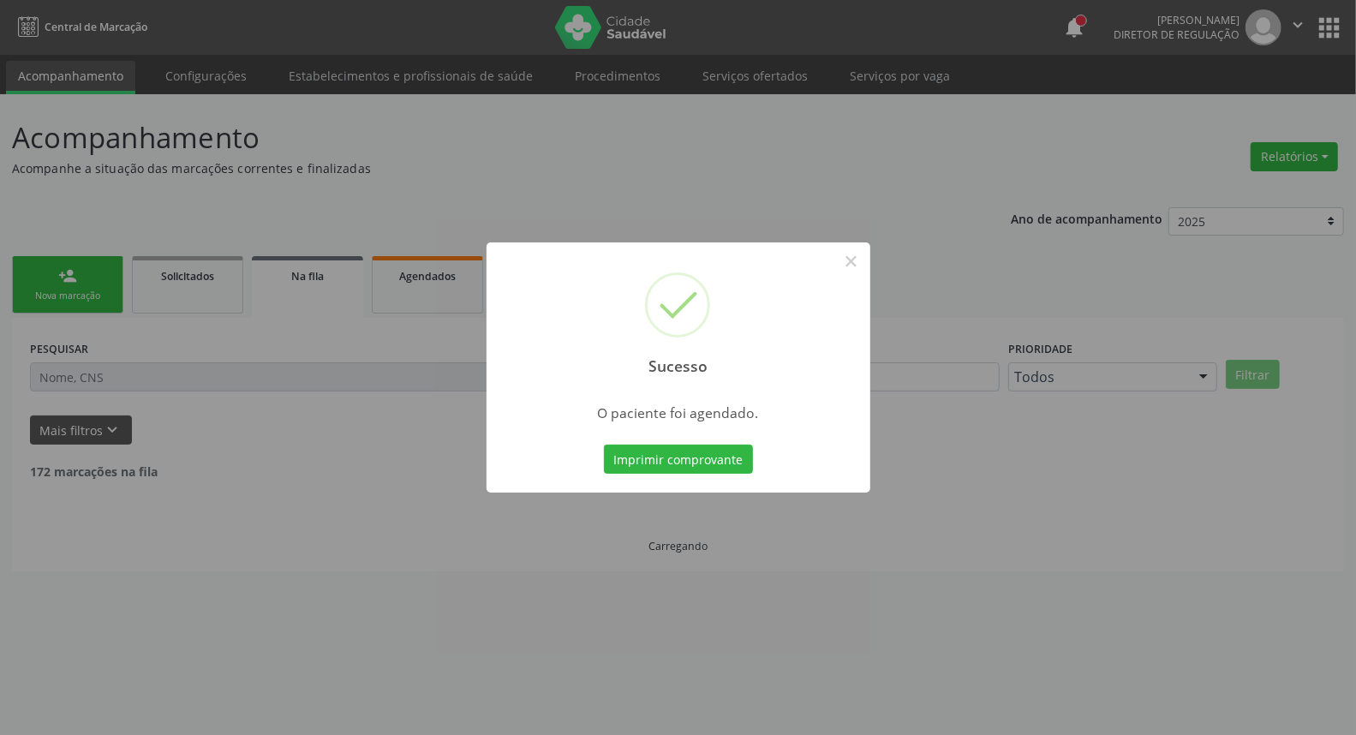
scroll to position [0, 0]
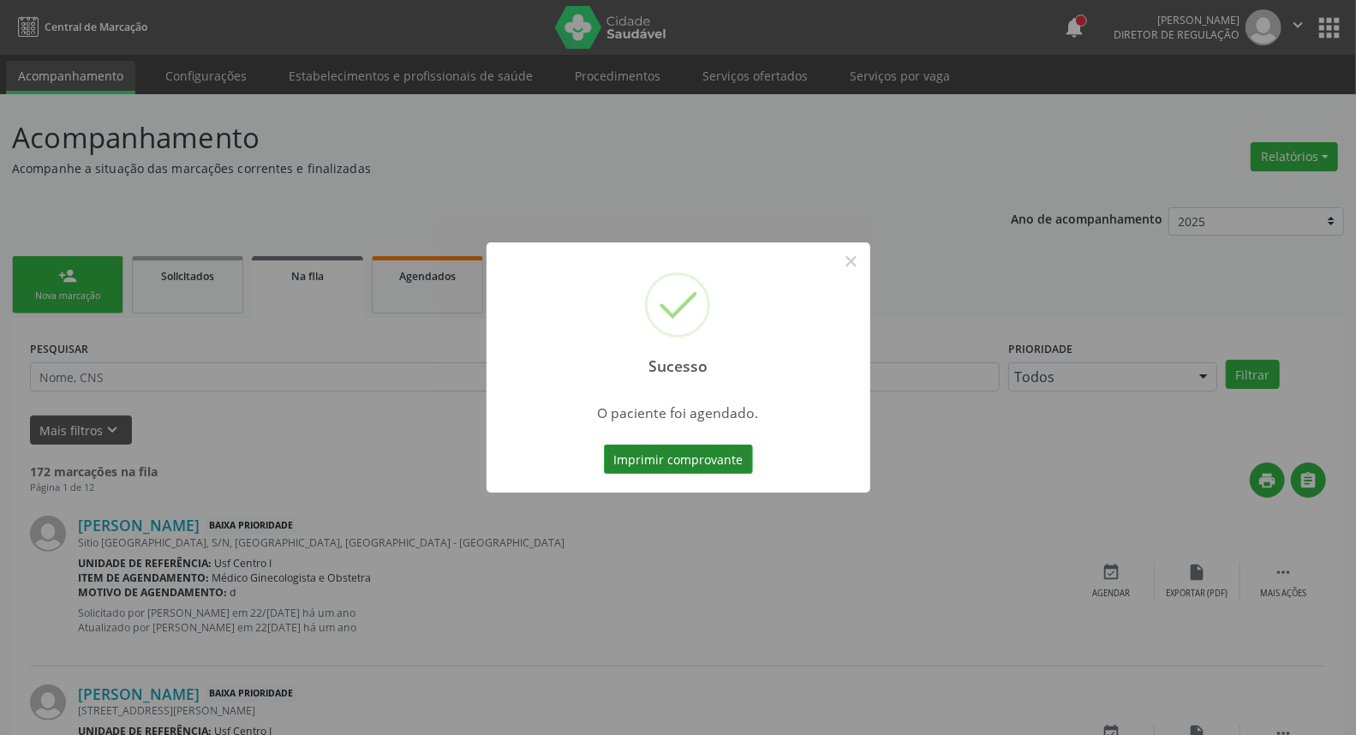
click at [726, 464] on button "Imprimir comprovante" at bounding box center [678, 459] width 149 height 29
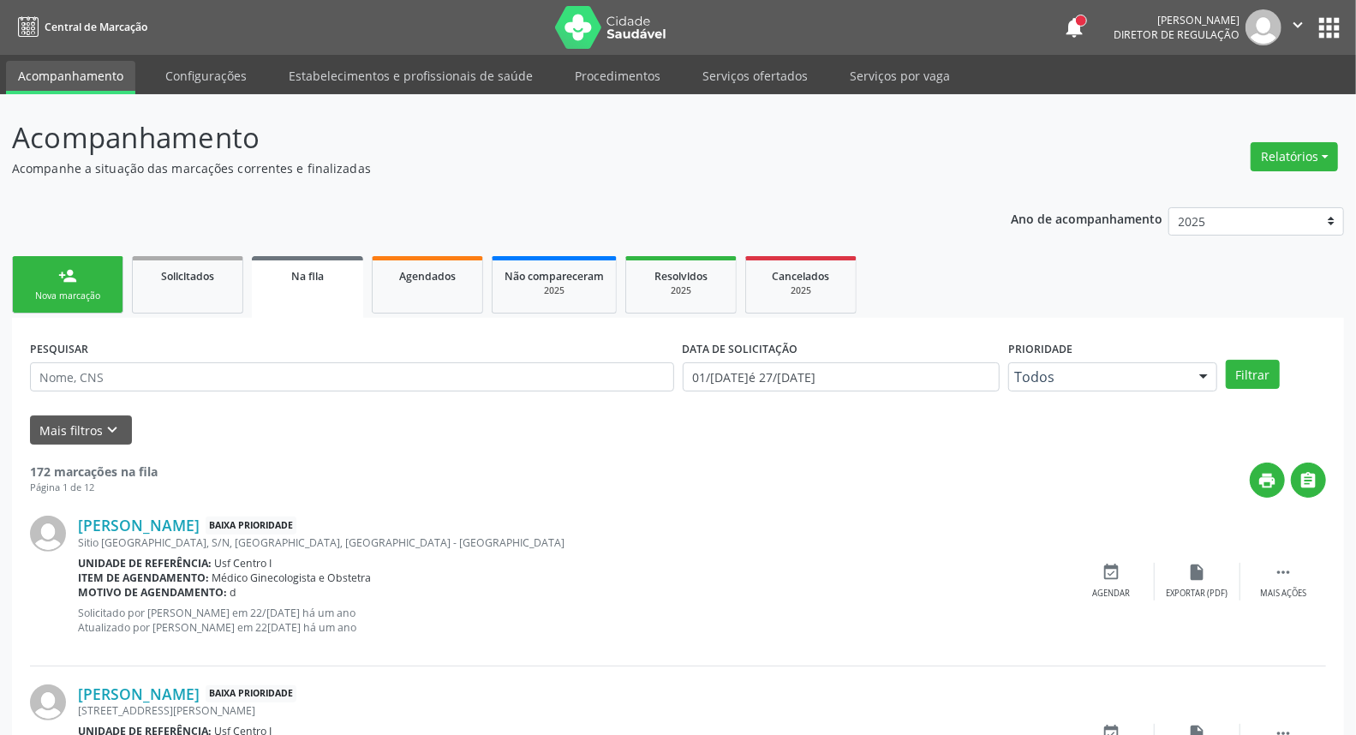
click at [69, 286] on link "person_add Nova marcação" at bounding box center [67, 284] width 111 height 57
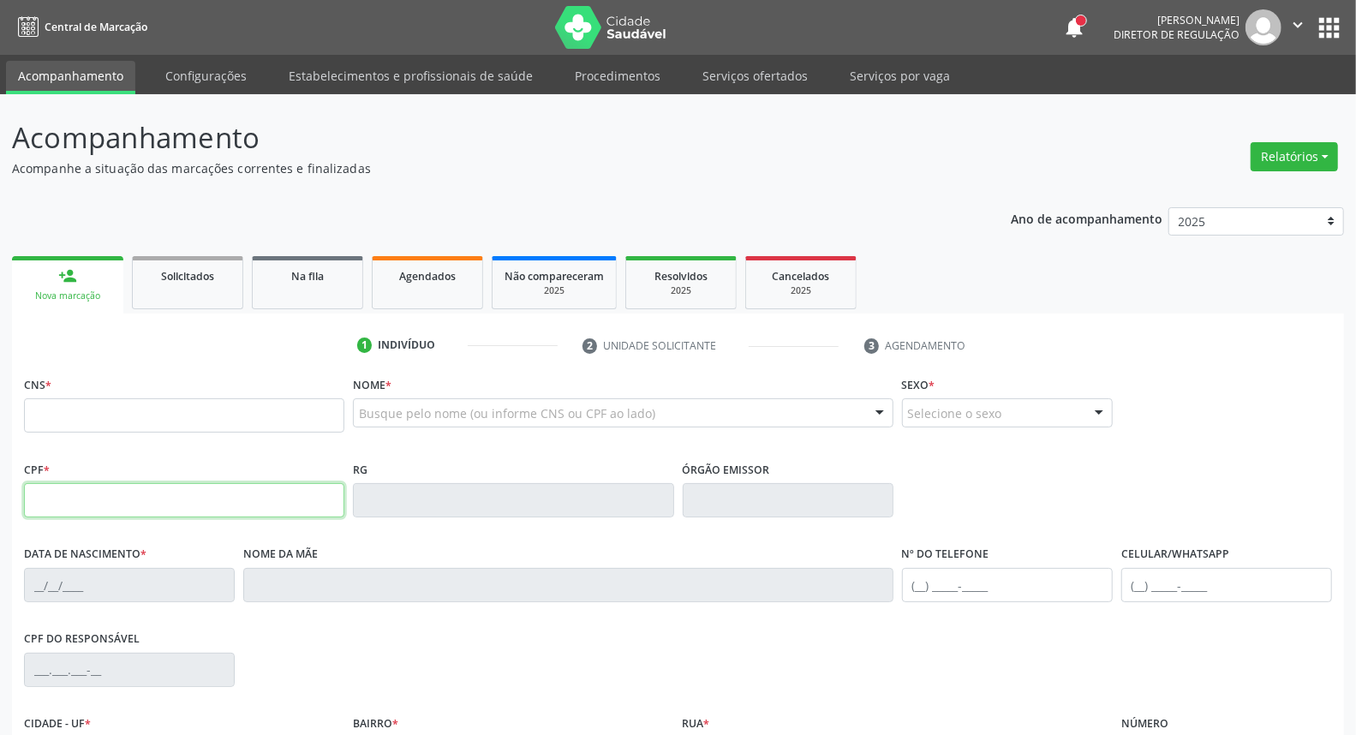
click at [131, 512] on input "text" at bounding box center [184, 500] width 320 height 34
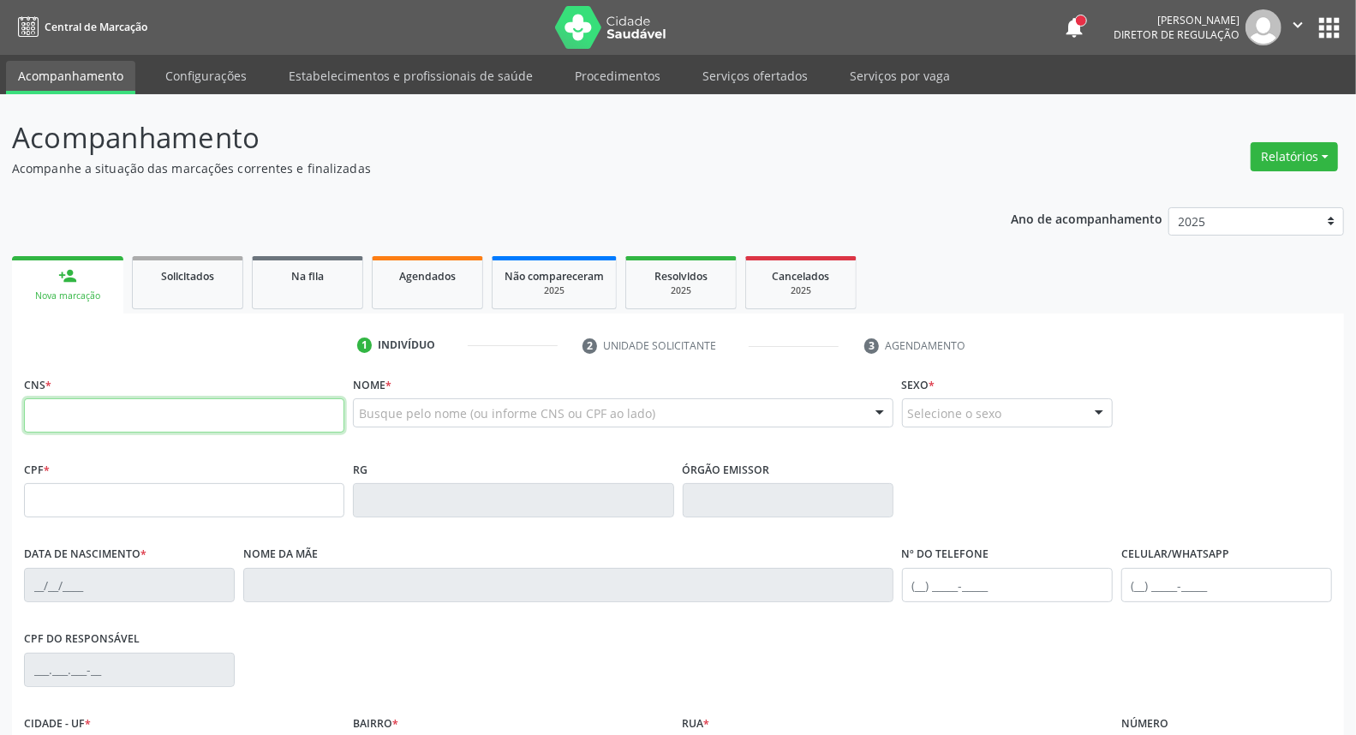
click at [83, 409] on input "text" at bounding box center [184, 415] width 320 height 34
type input "898 0037 2206 6613"
type input "160.285.774-13"
type input "[DATE]"
type input "[PERSON_NAME]"
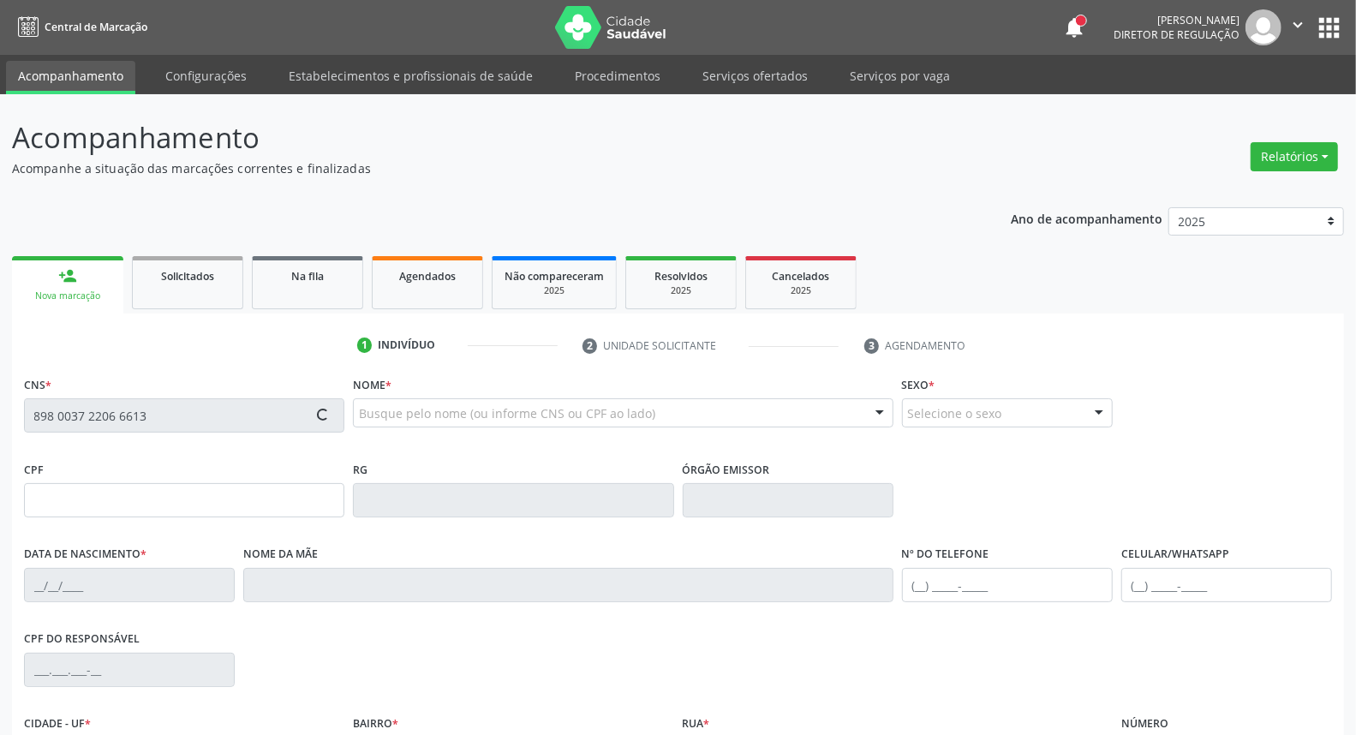
type input "[PHONE_NUMBER]"
type input "066.583.164-14"
type input "S/N"
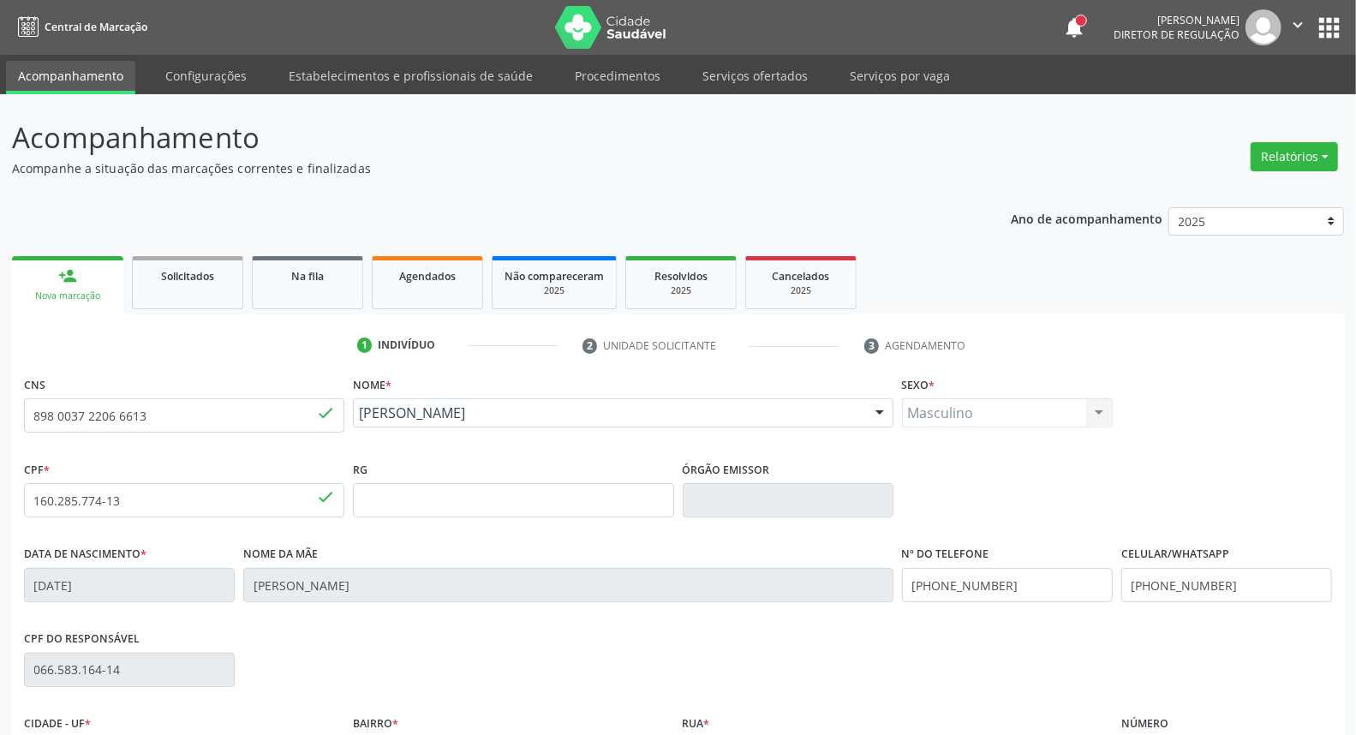
scroll to position [192, 0]
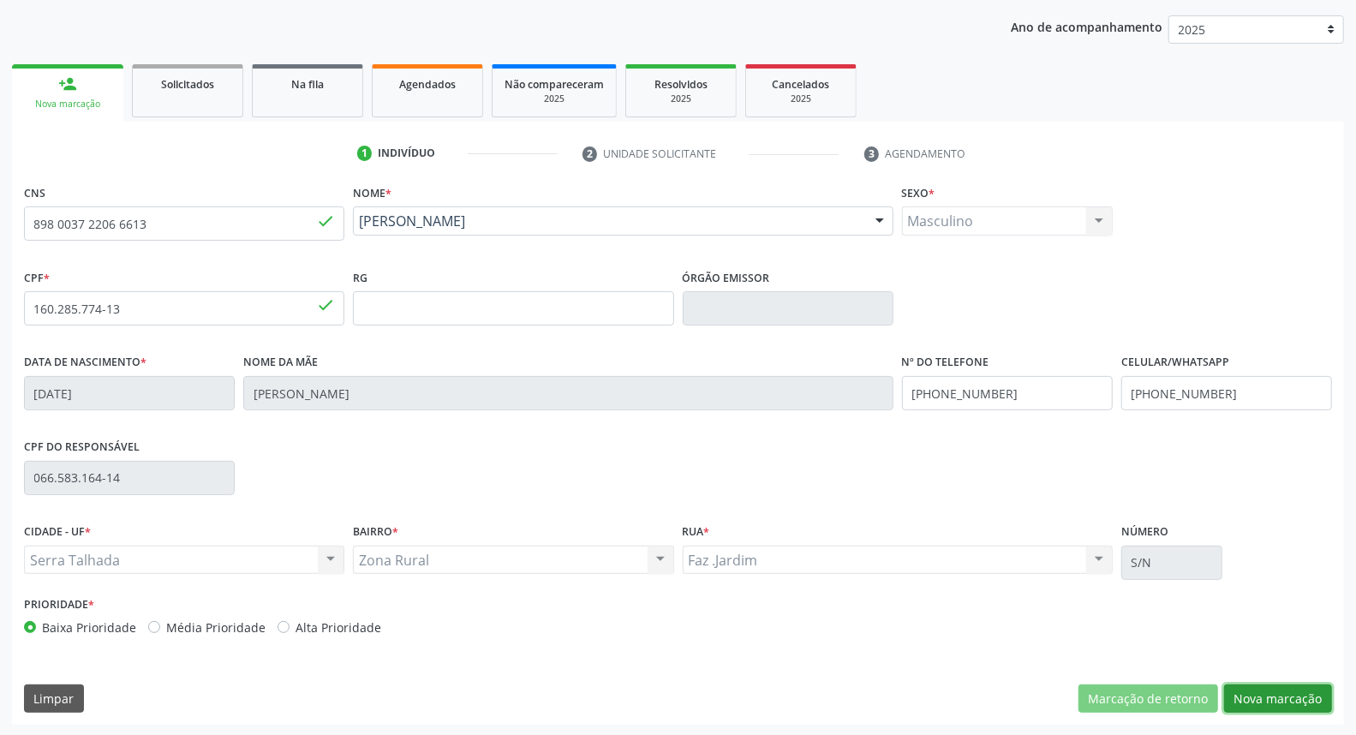
click at [1296, 699] on button "Nova marcação" at bounding box center [1278, 698] width 108 height 29
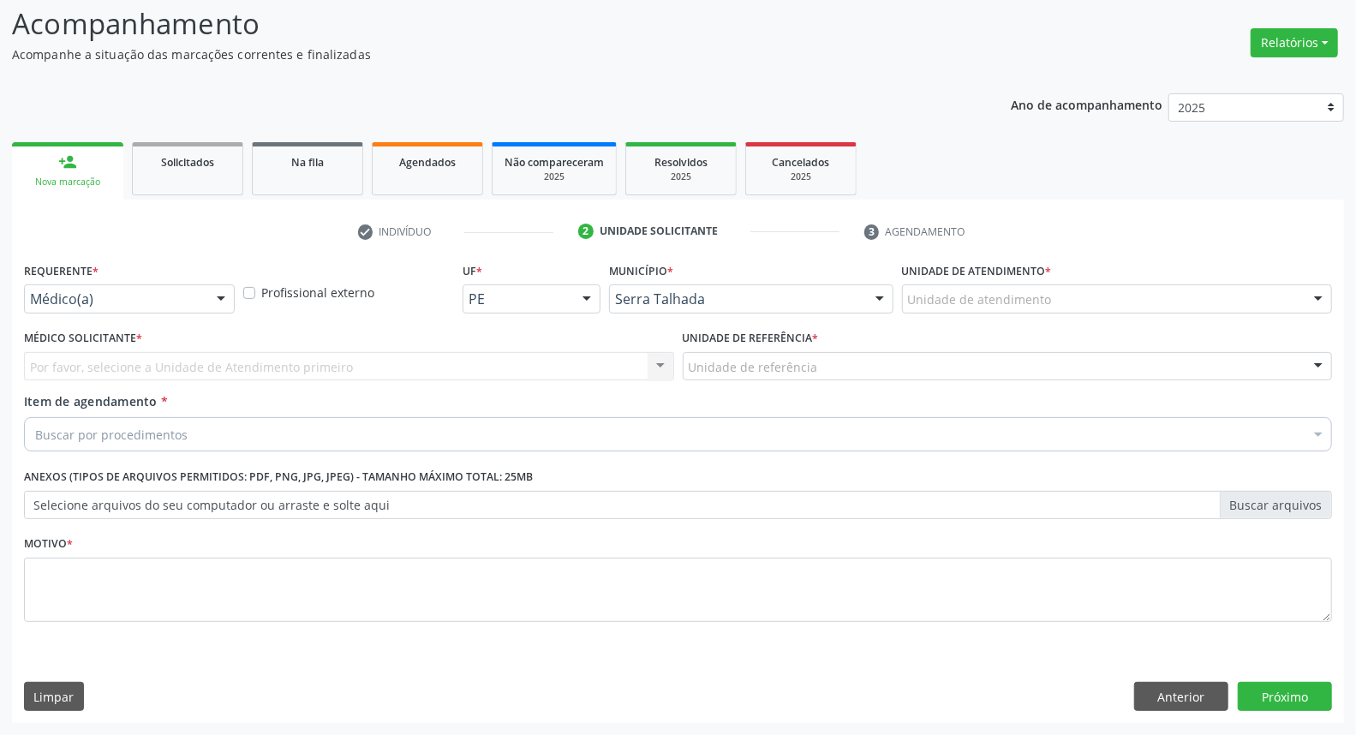
scroll to position [113, 0]
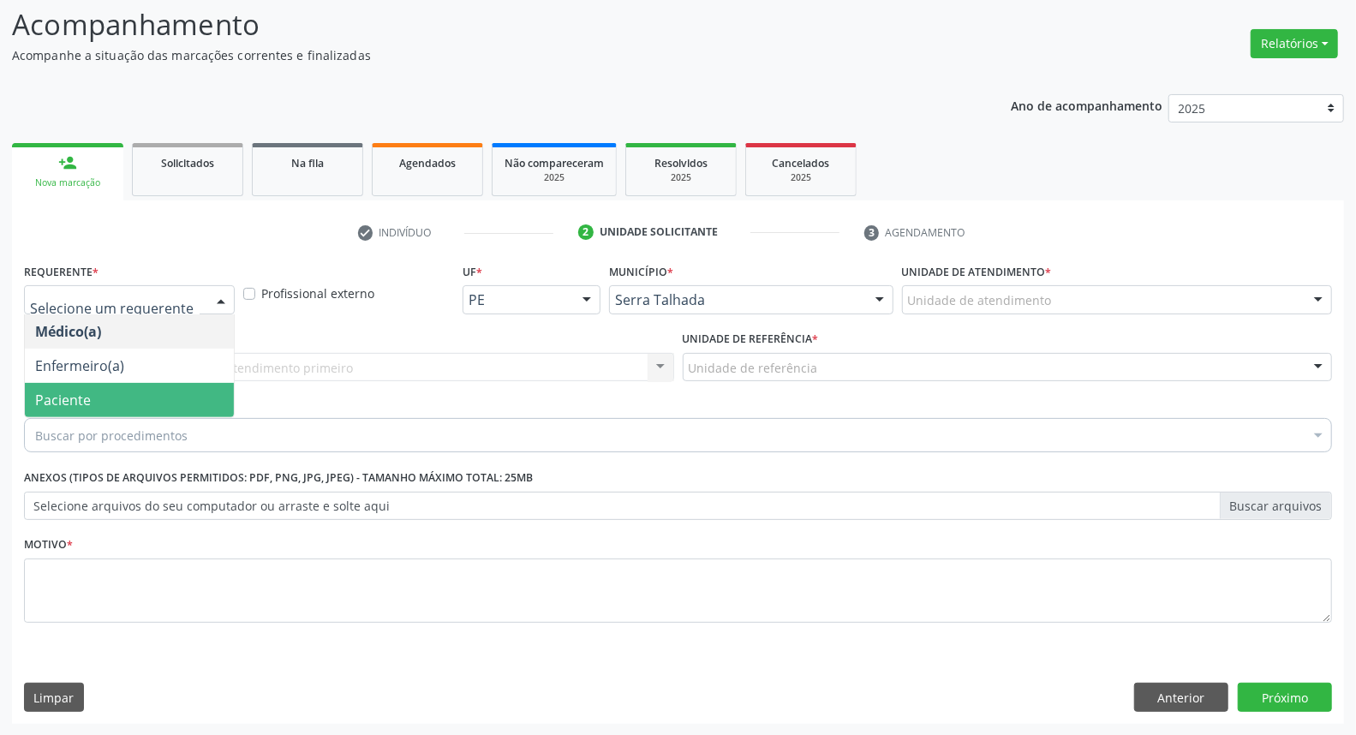
drag, startPoint x: 155, startPoint y: 412, endPoint x: 160, endPoint y: 378, distance: 34.6
click at [154, 408] on span "Paciente" at bounding box center [129, 400] width 209 height 34
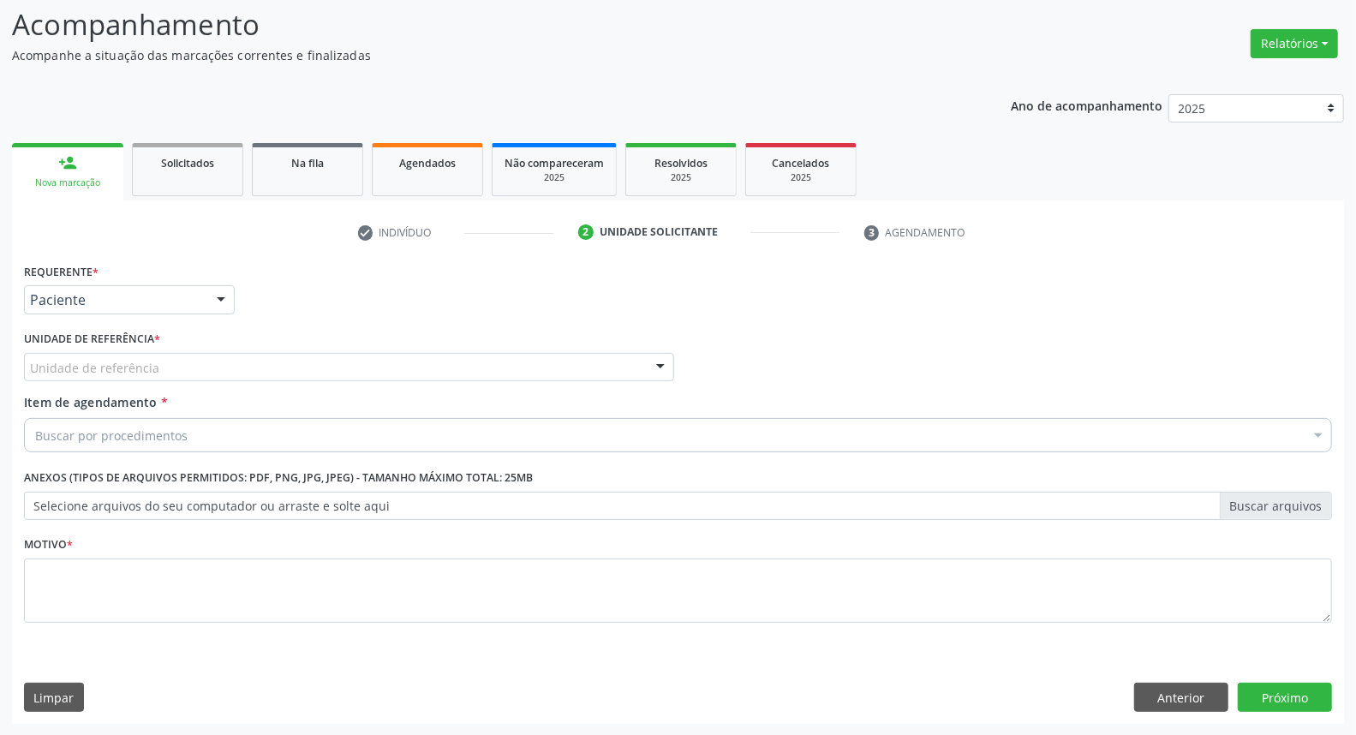
click at [164, 369] on div "Unidade de referência" at bounding box center [349, 367] width 650 height 29
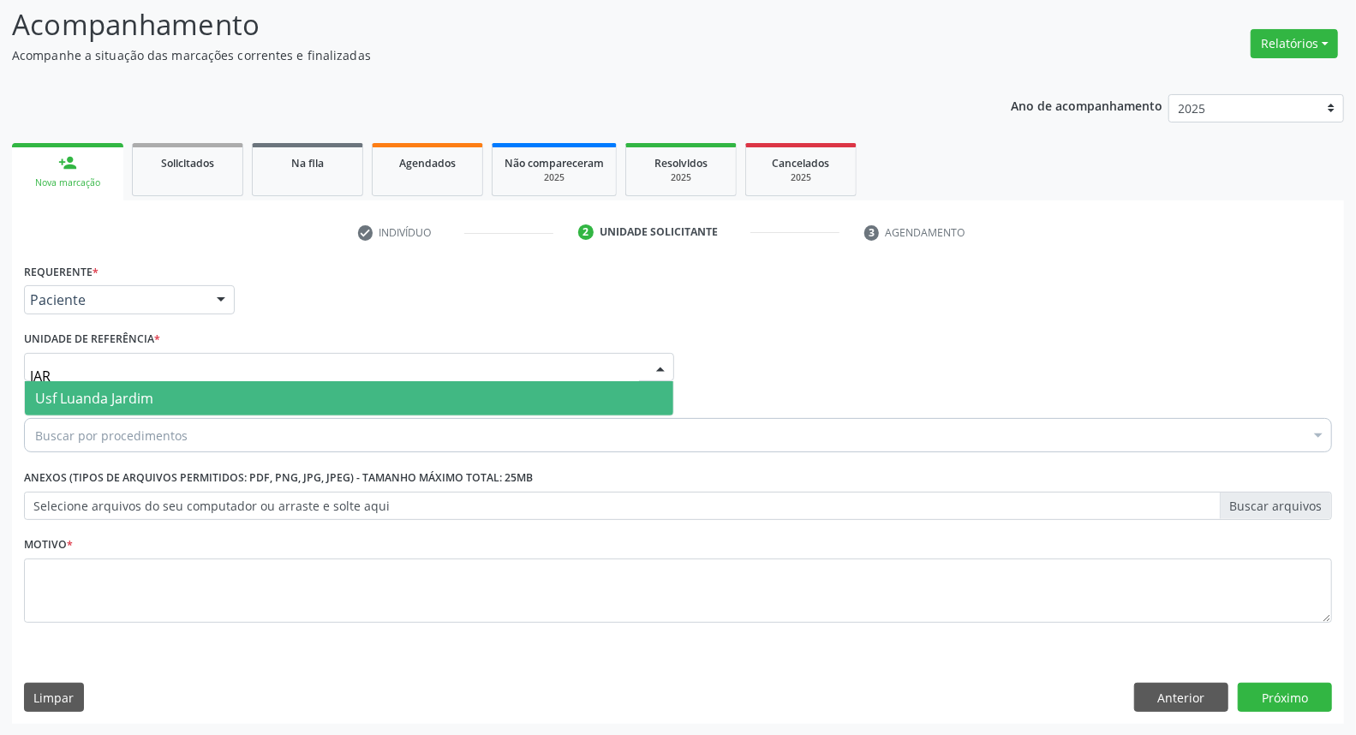
type input "JARD"
click at [164, 395] on span "Usf Luanda Jardim" at bounding box center [349, 398] width 648 height 34
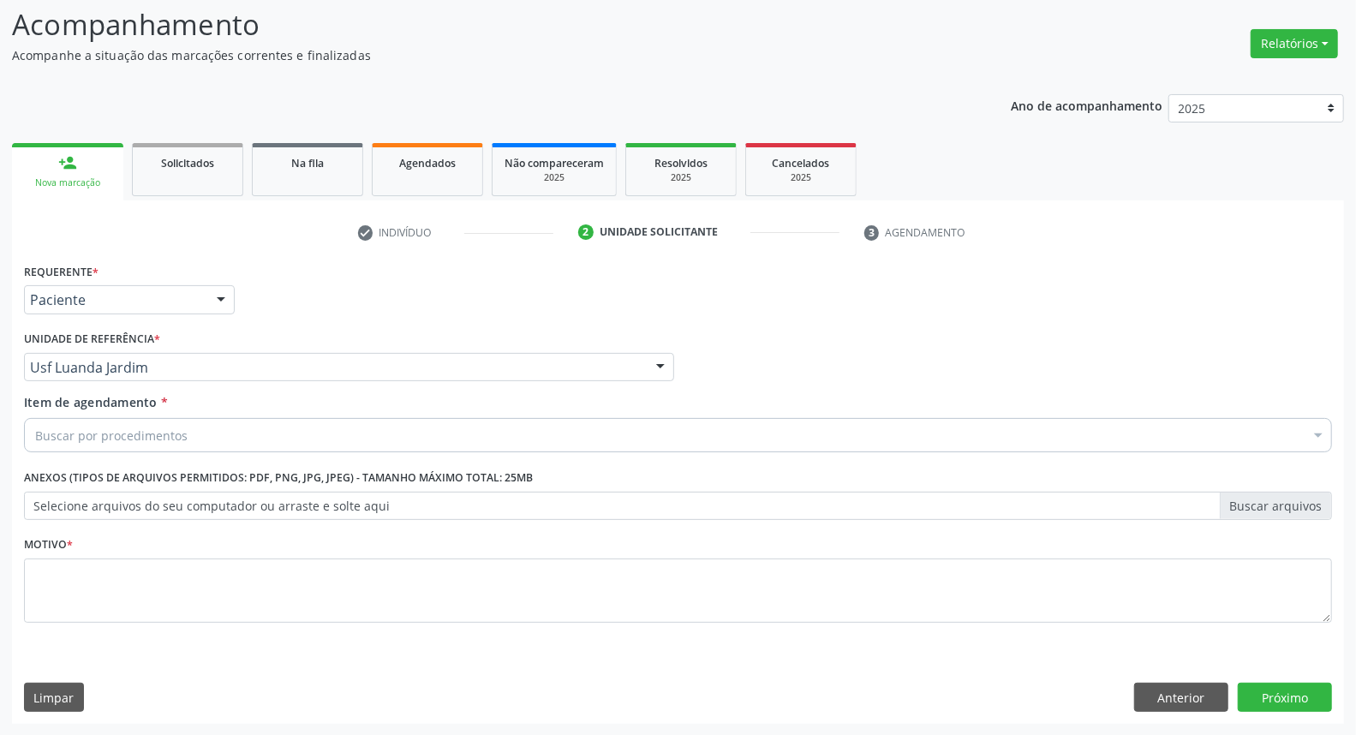
click at [141, 444] on div "Buscar por procedimentos" at bounding box center [678, 435] width 1308 height 34
drag, startPoint x: 78, startPoint y: 433, endPoint x: 24, endPoint y: 433, distance: 54.0
click at [24, 433] on div "DREMAT" at bounding box center [678, 435] width 1308 height 34
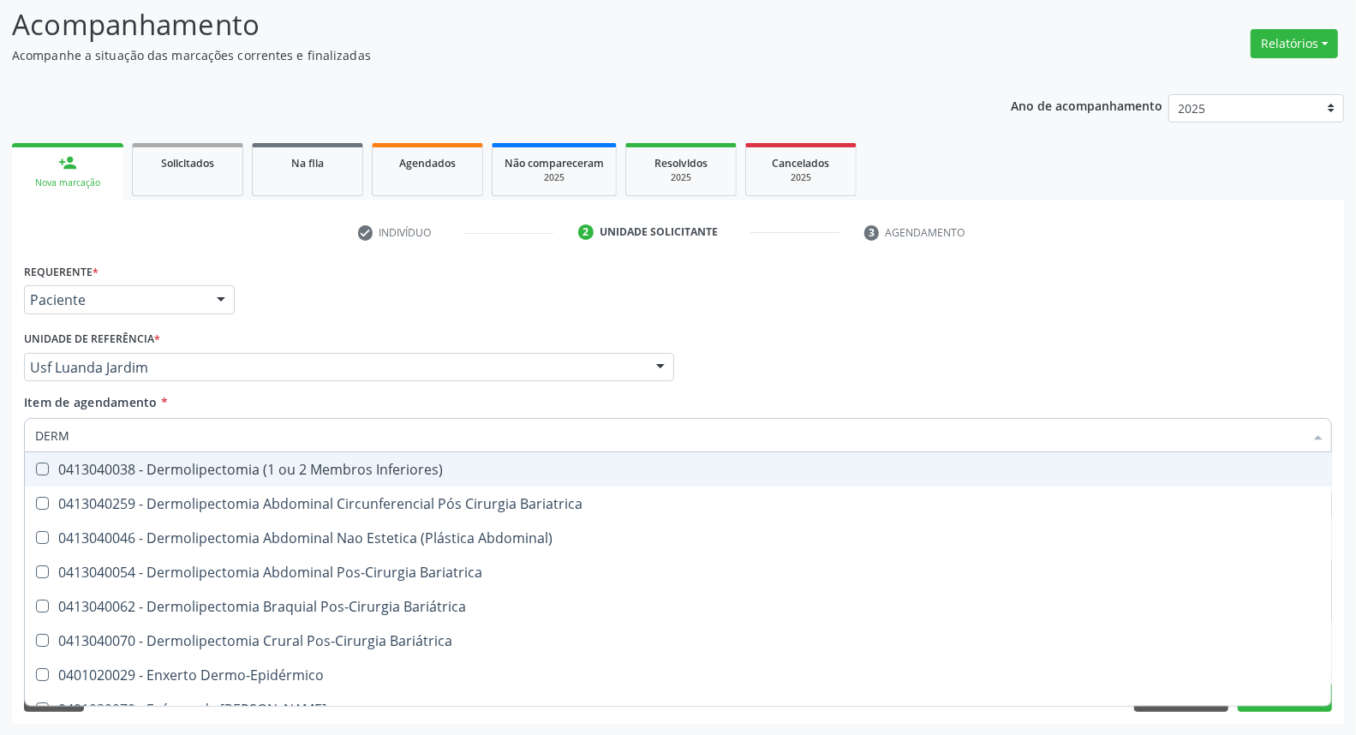
type input "DERMA"
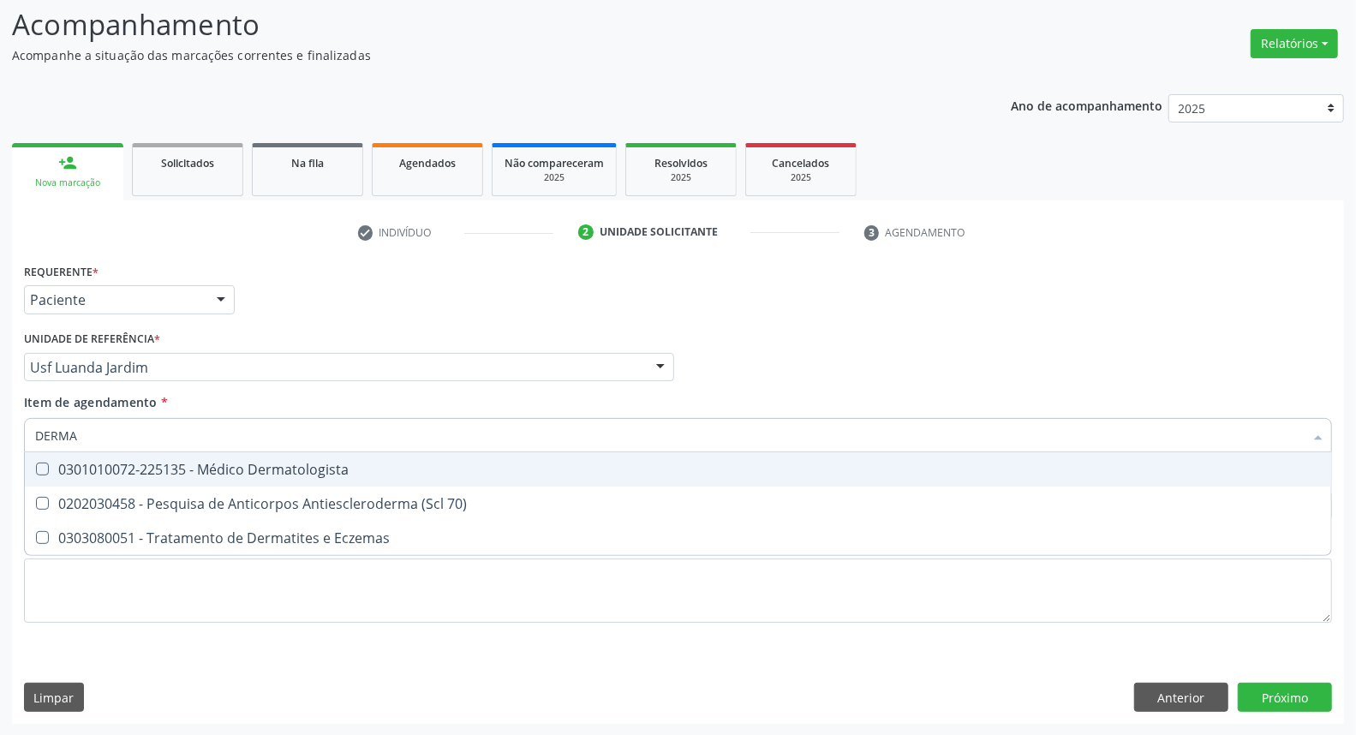
click at [160, 480] on span "0301010072-225135 - Médico Dermatologista" at bounding box center [678, 469] width 1306 height 34
checkbox Dermatologista "true"
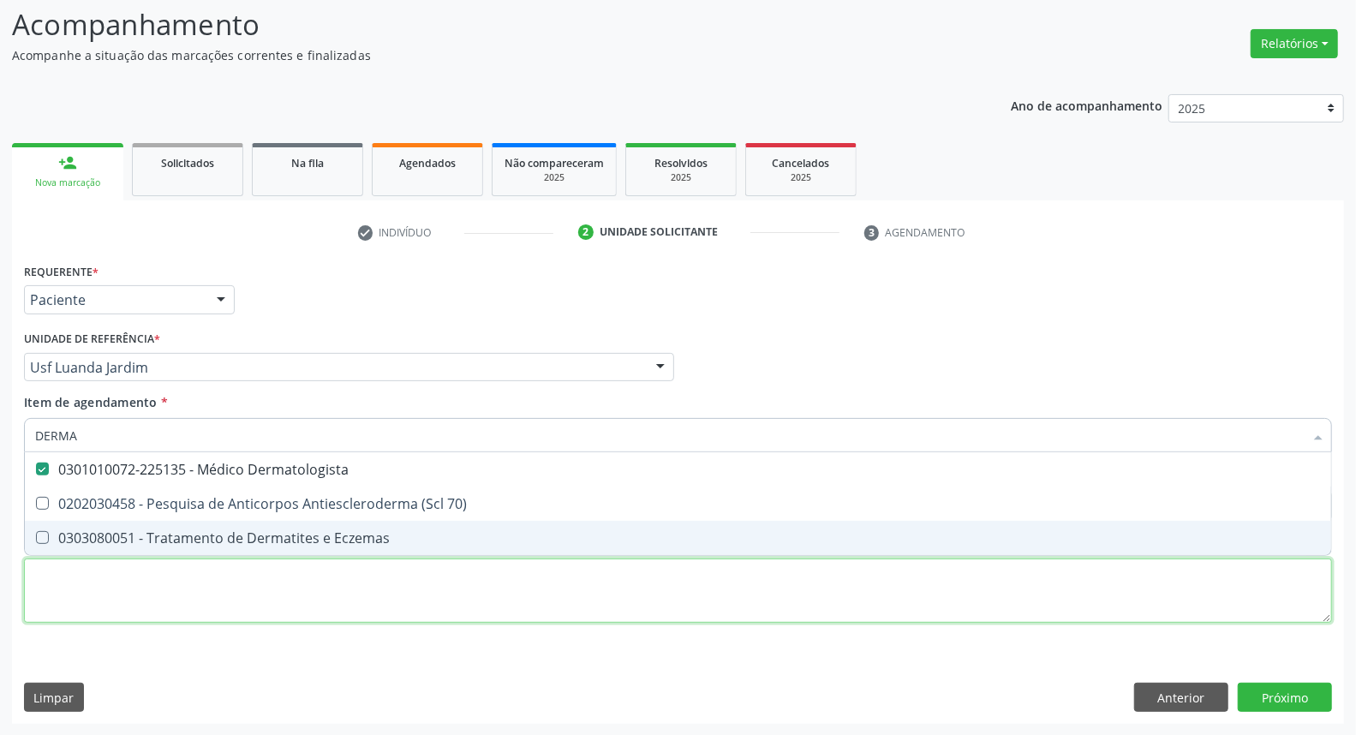
click at [439, 593] on div "Requerente * Paciente Médico(a) Enfermeiro(a) Paciente Nenhum resultado encontr…" at bounding box center [678, 453] width 1308 height 388
checkbox 70\) "true"
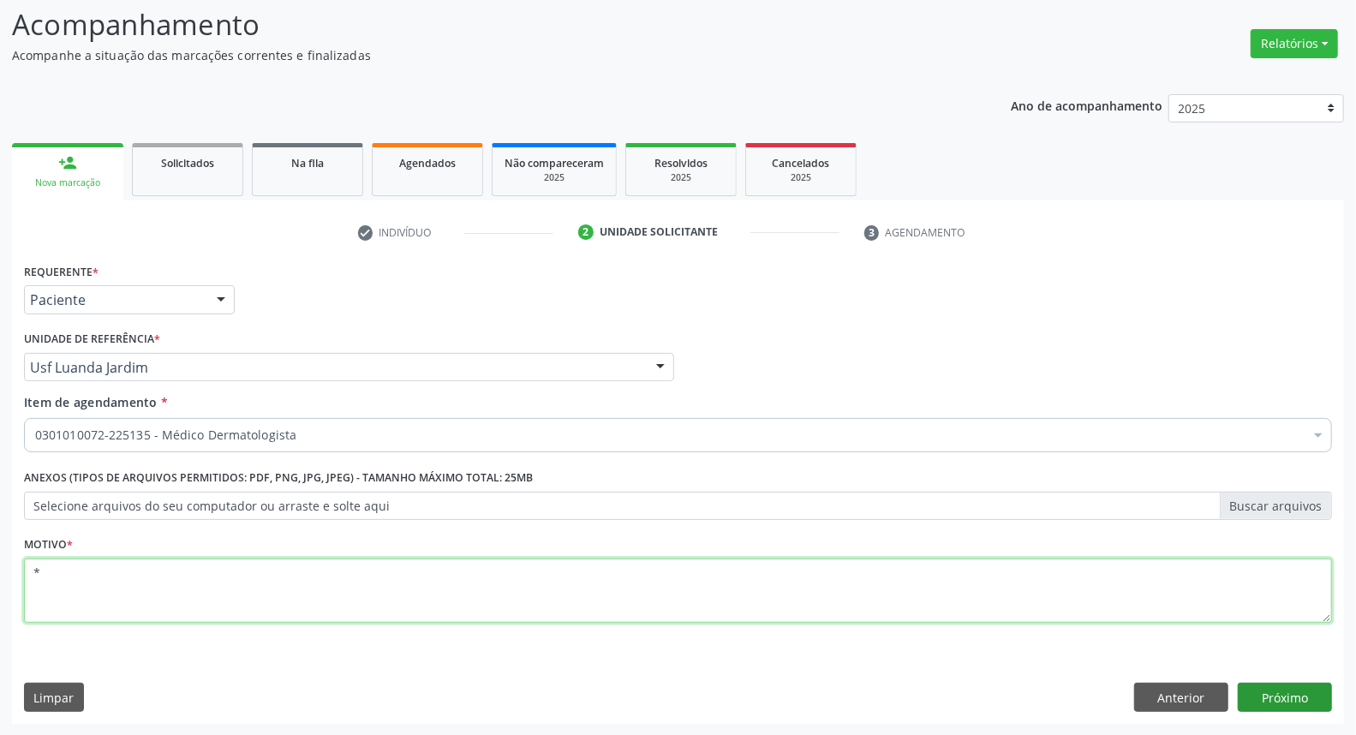
type textarea "*"
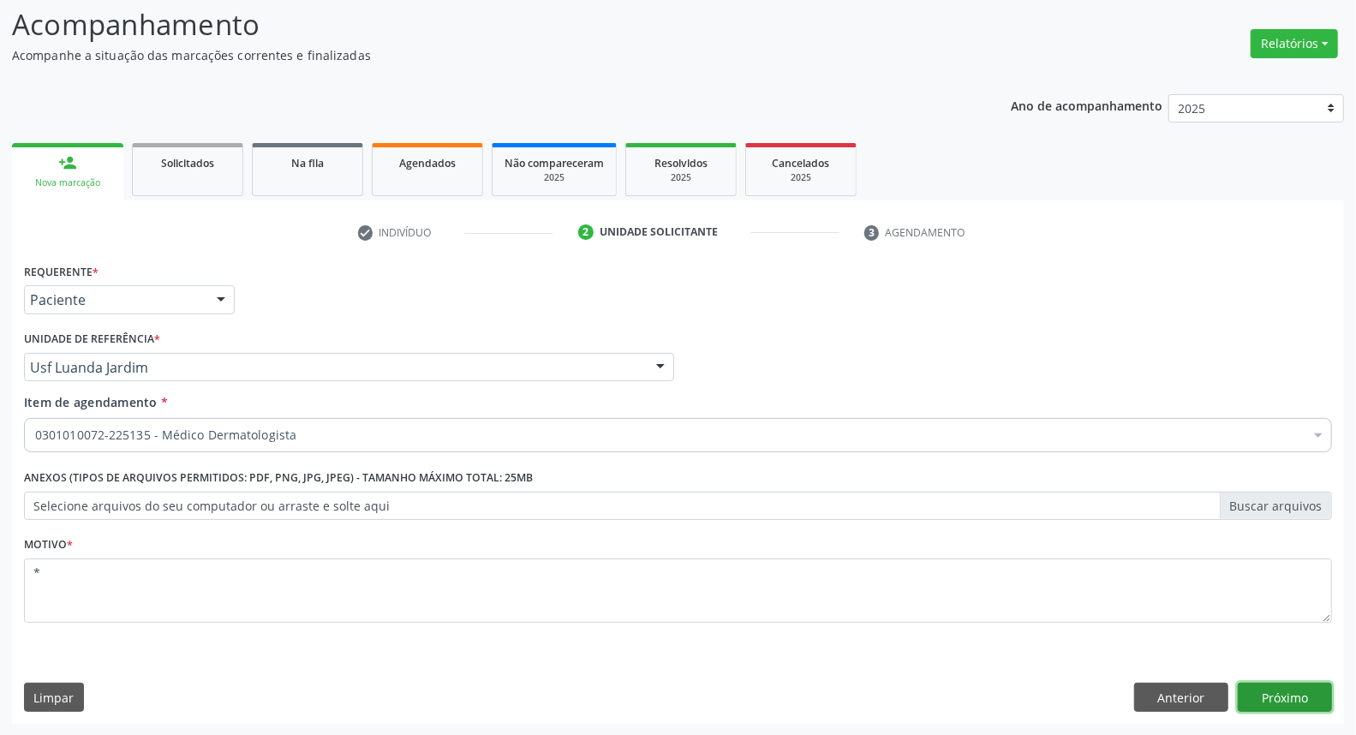
click at [1276, 709] on button "Próximo" at bounding box center [1285, 697] width 94 height 29
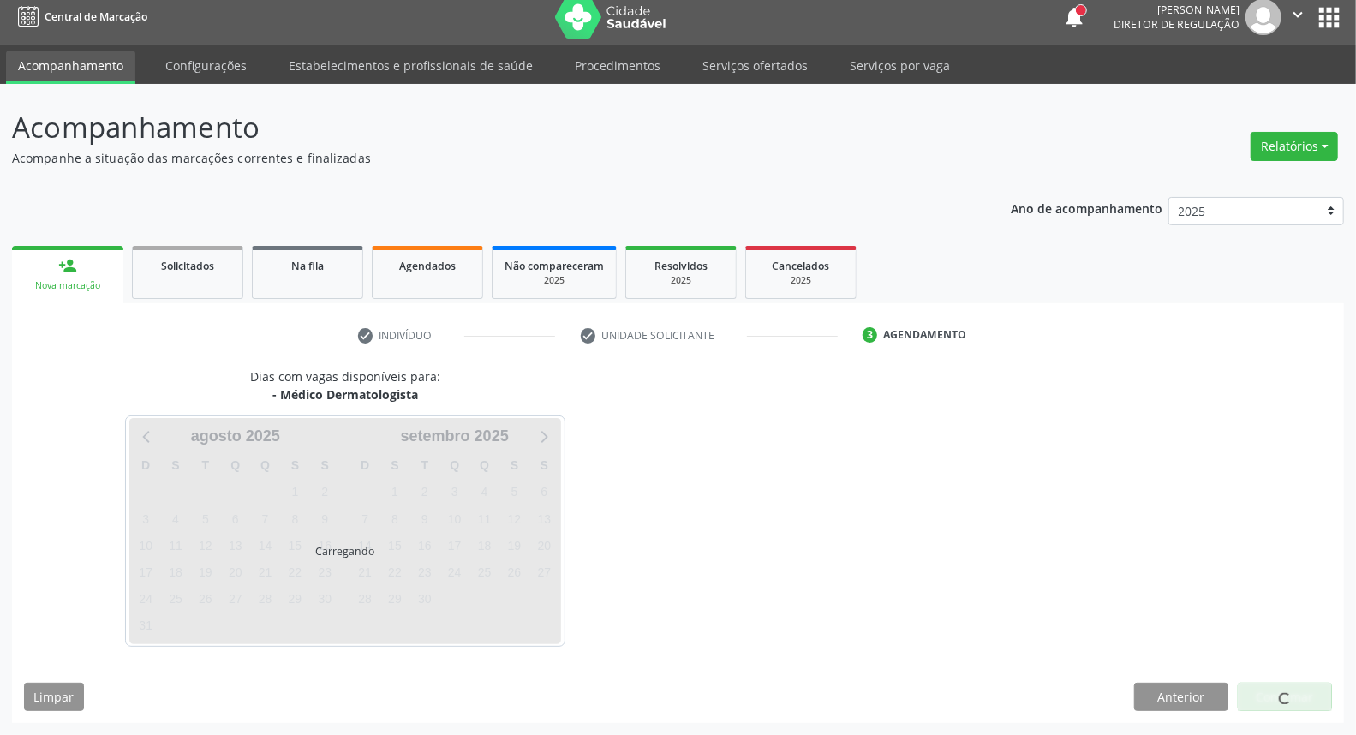
scroll to position [9, 0]
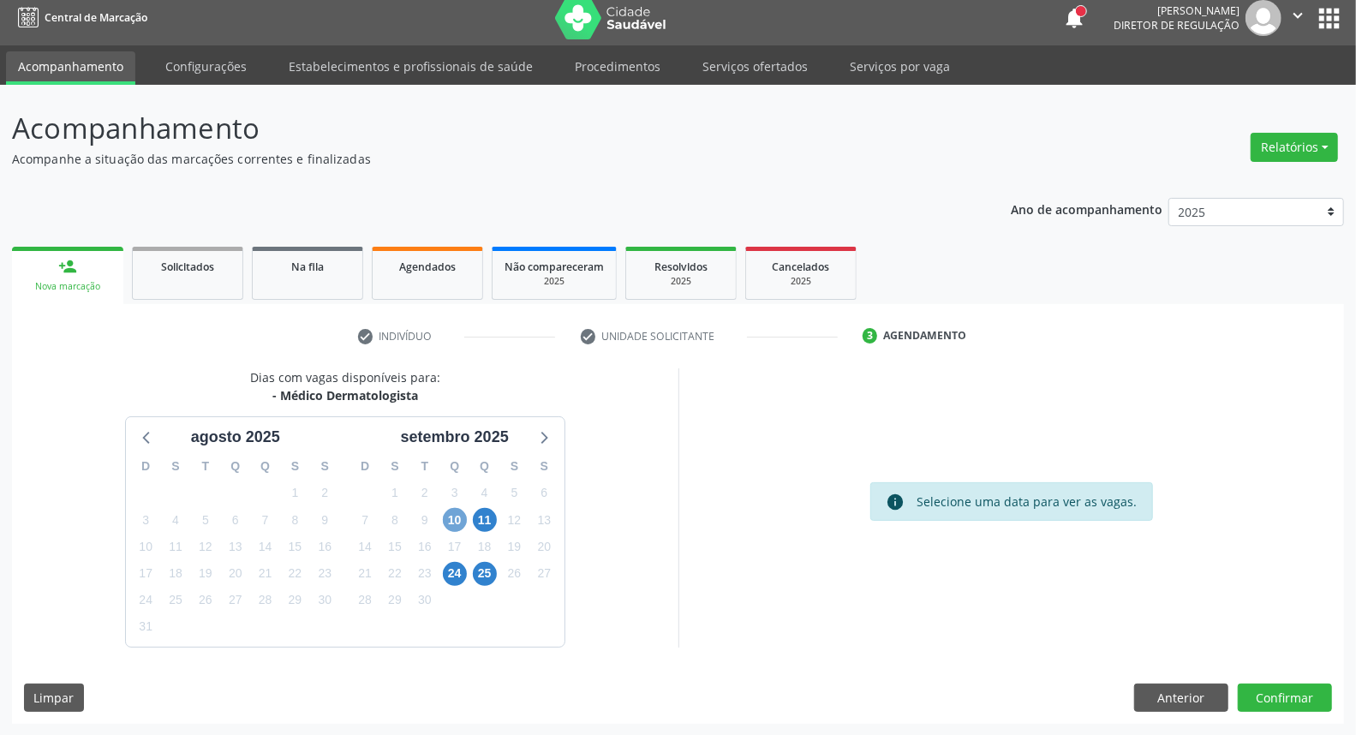
click at [455, 519] on span "10" at bounding box center [455, 520] width 24 height 24
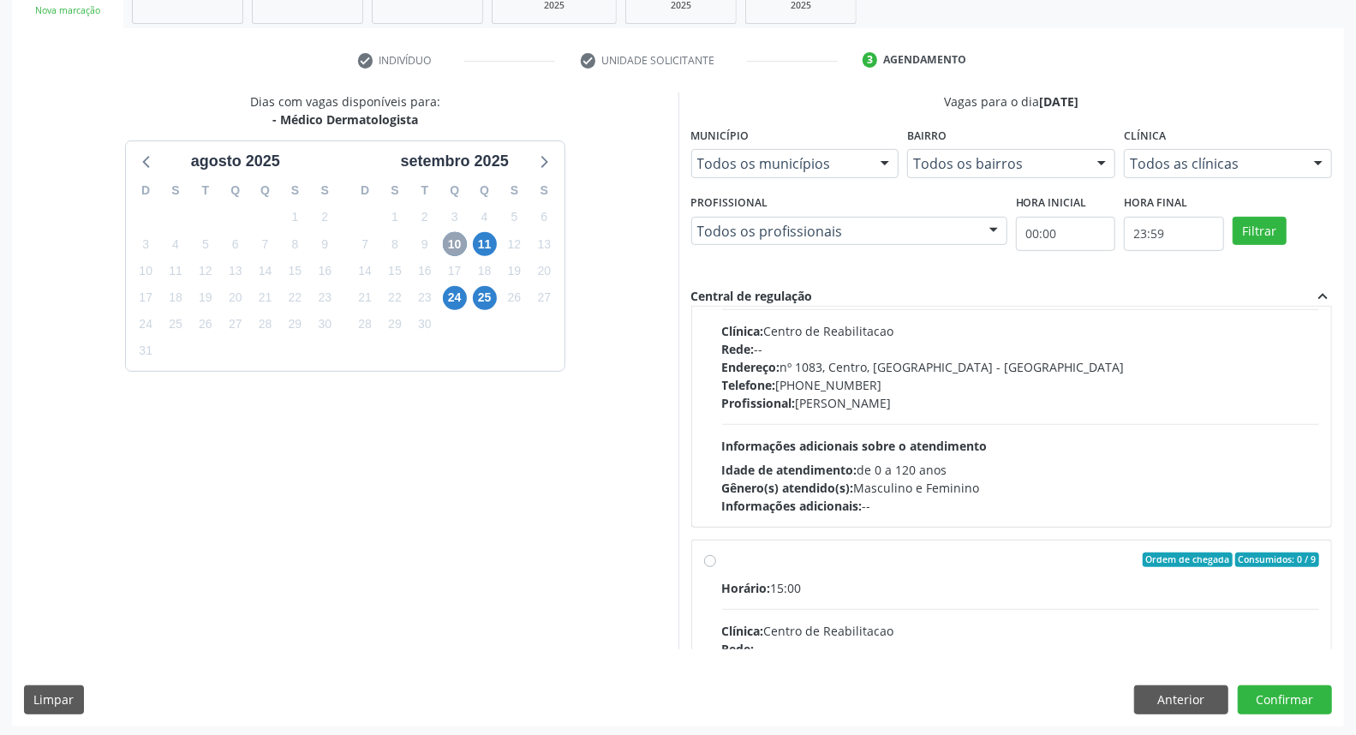
scroll to position [0, 0]
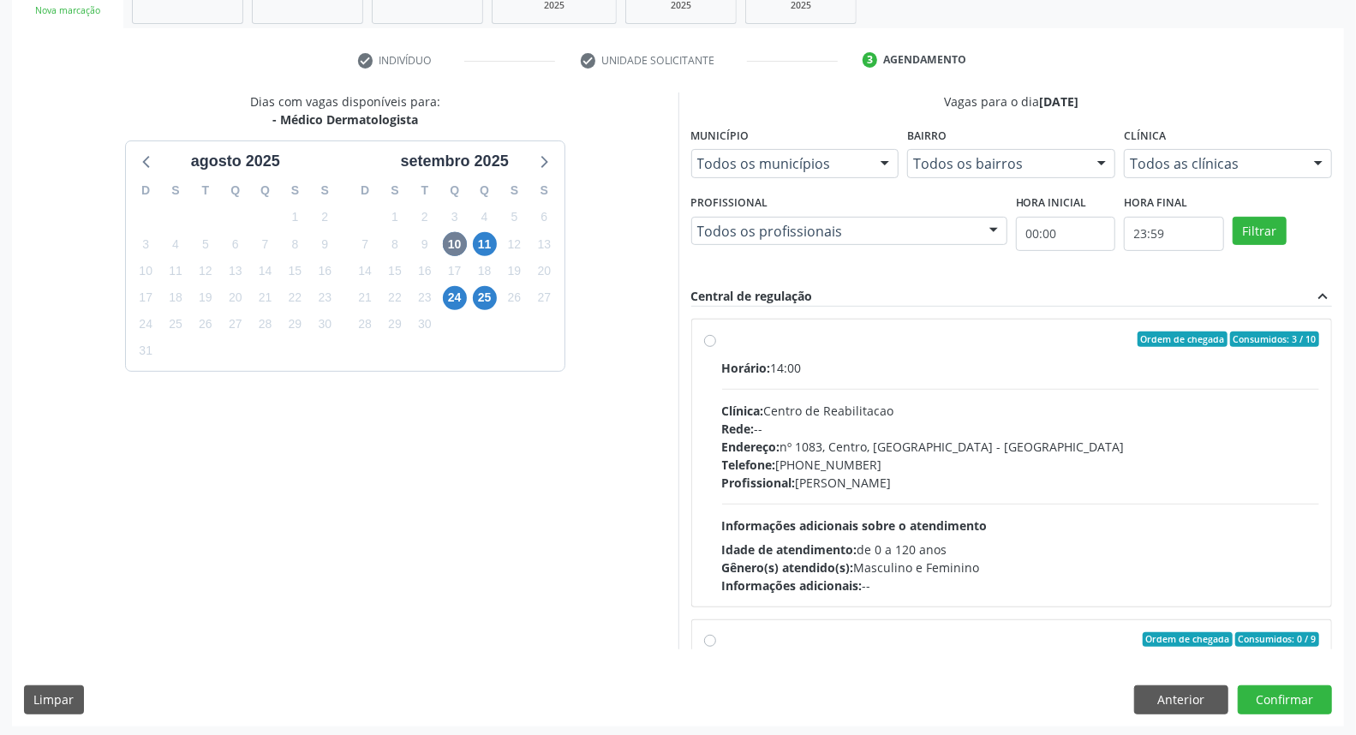
click at [964, 429] on div "Rede: --" at bounding box center [1021, 429] width 598 height 18
click at [716, 347] on input "Ordem de chegada Consumidos: 3 / 10 Horário: 14:00 Clínica: Centro de Reabilita…" at bounding box center [710, 338] width 12 height 15
radio input "true"
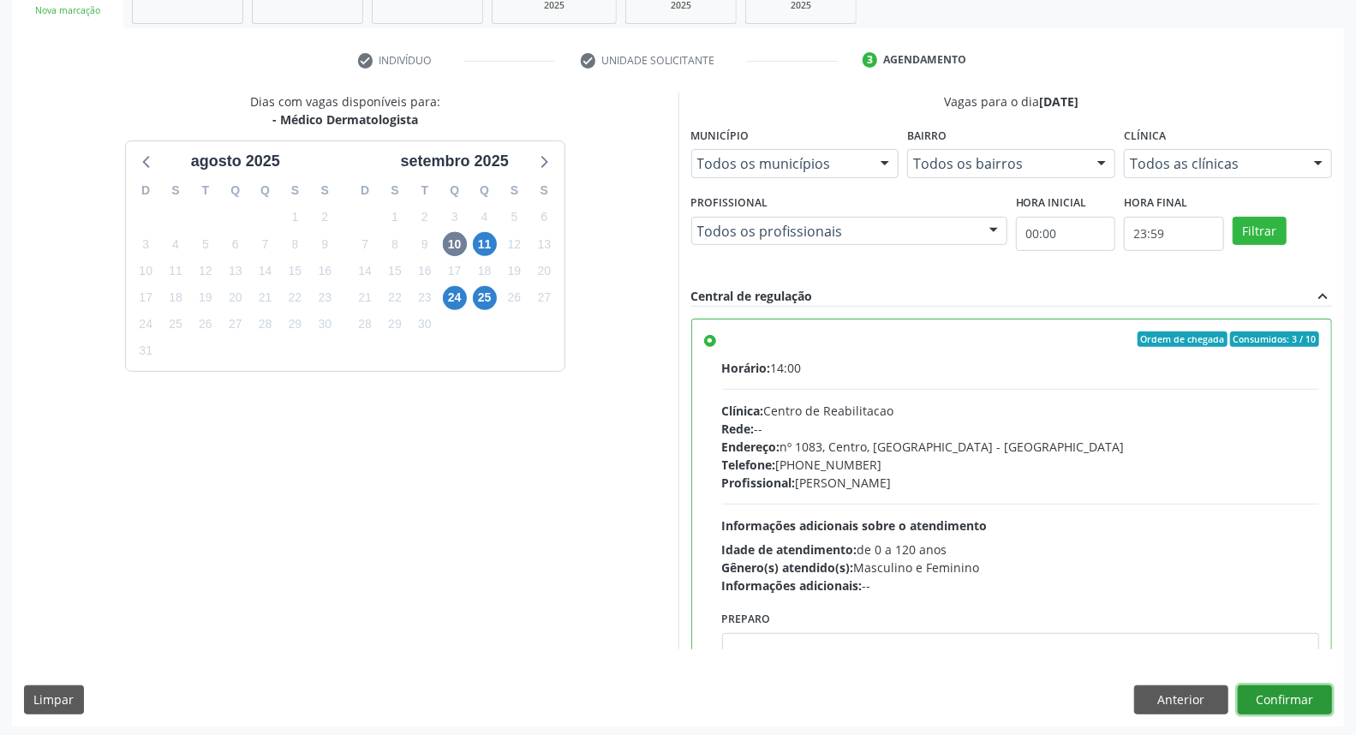
click at [1307, 699] on button "Confirmar" at bounding box center [1285, 699] width 94 height 29
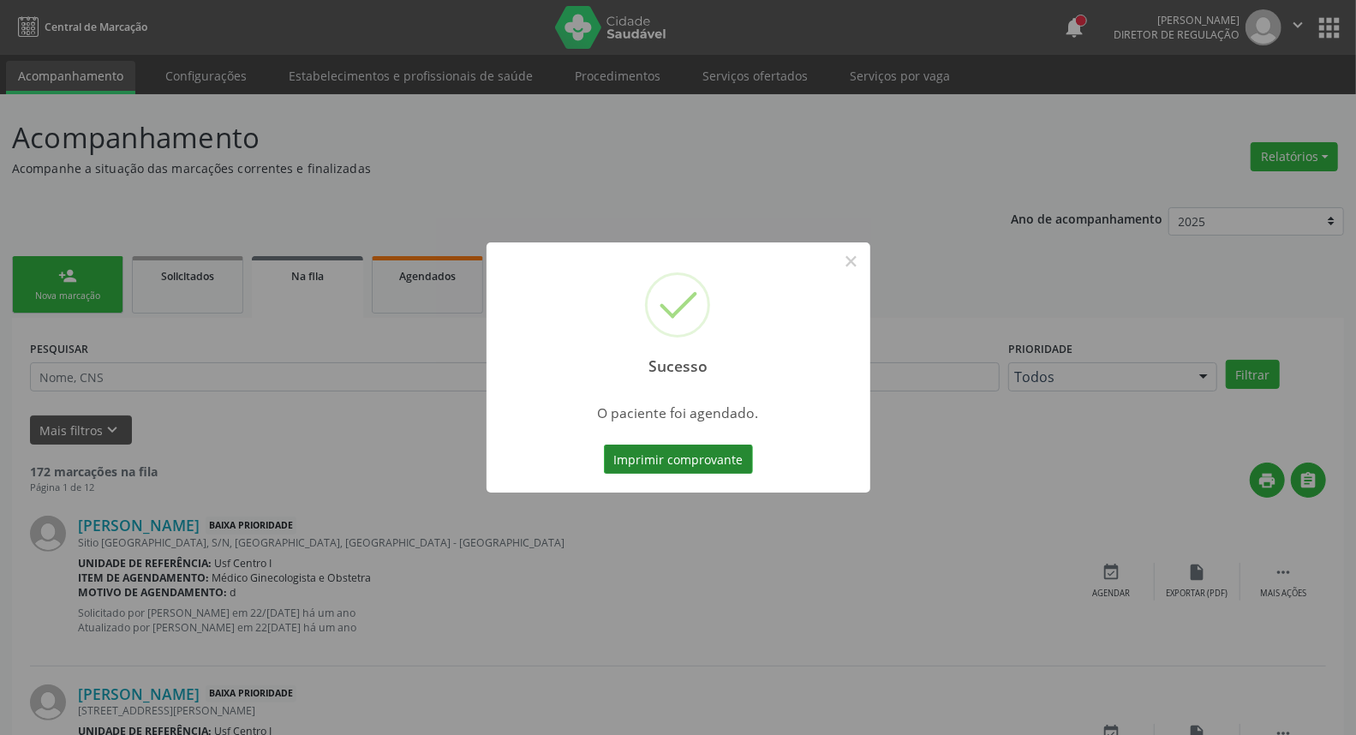
click at [630, 457] on button "Imprimir comprovante" at bounding box center [678, 459] width 149 height 29
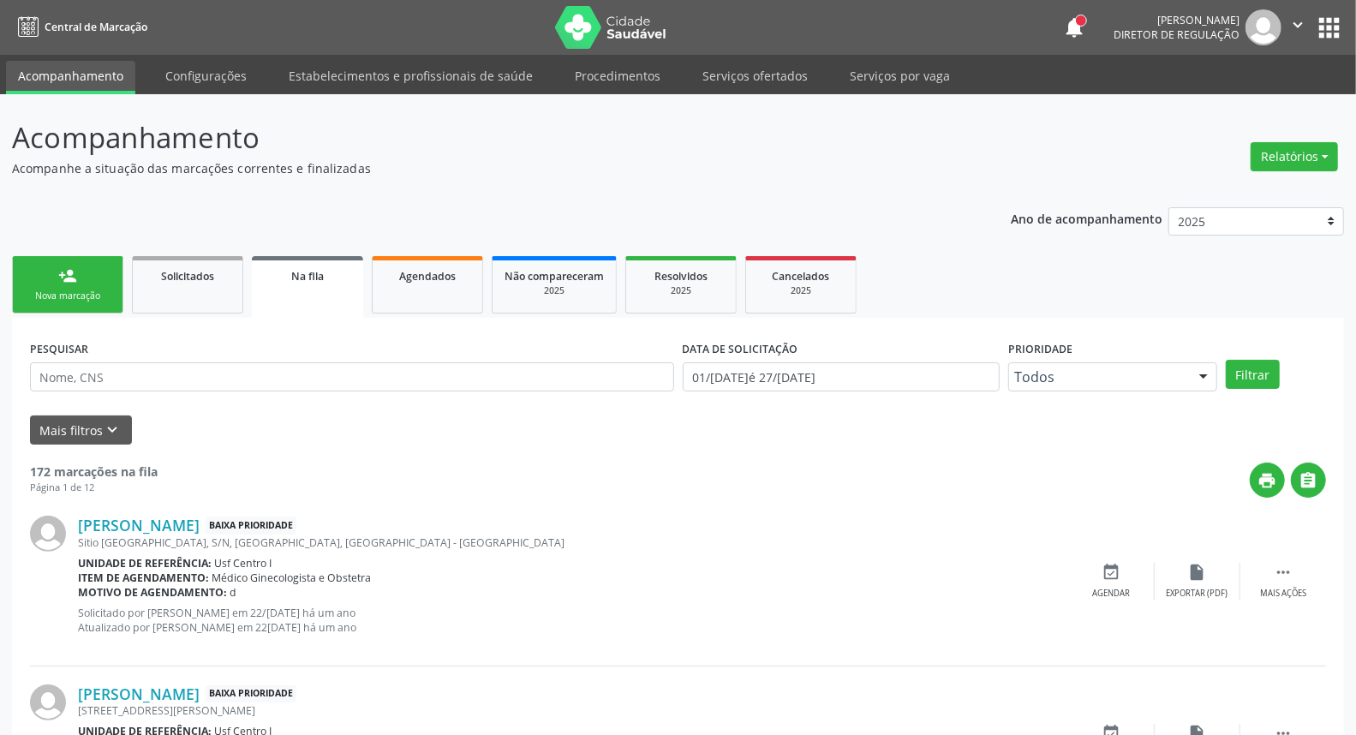
click at [62, 275] on div "person_add" at bounding box center [67, 275] width 19 height 19
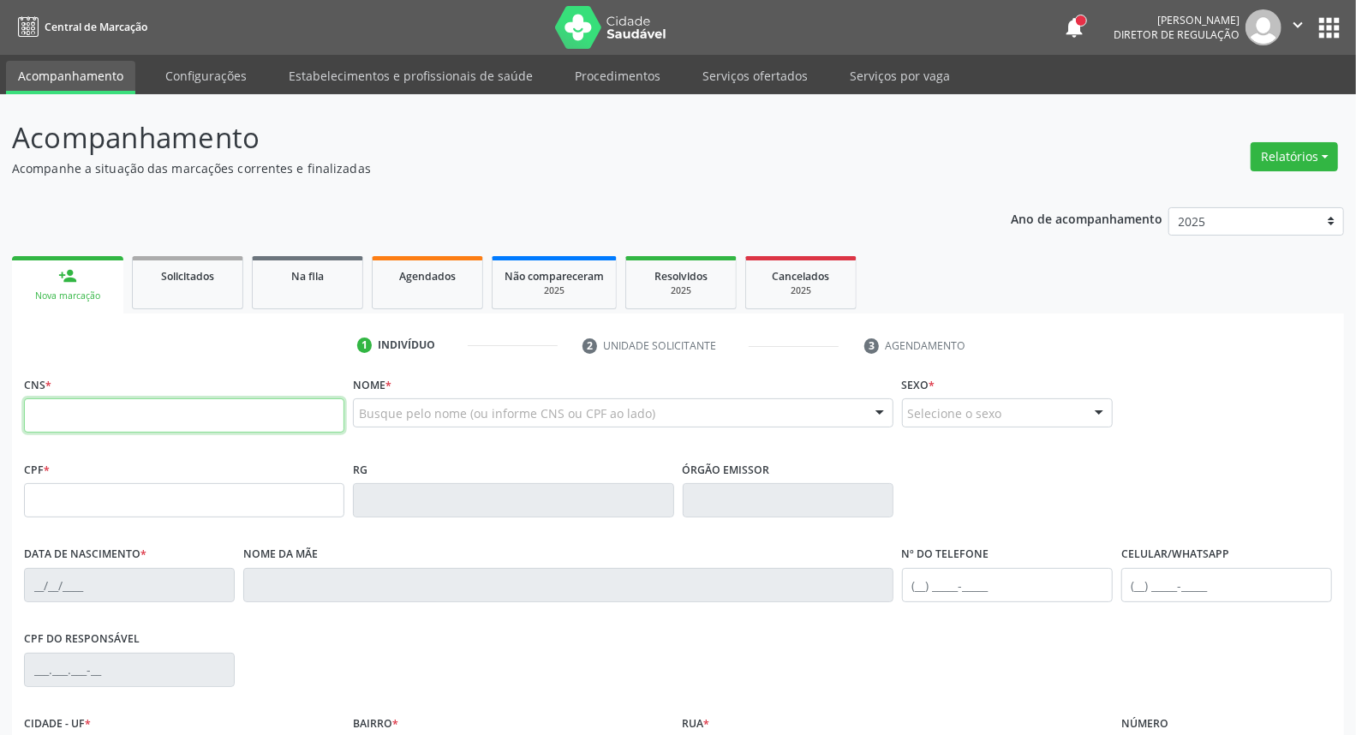
click at [232, 415] on input "text" at bounding box center [184, 415] width 320 height 34
click at [235, 415] on input "700 1079 5730 820" at bounding box center [184, 415] width 320 height 34
type input "700 1079 5733 0820"
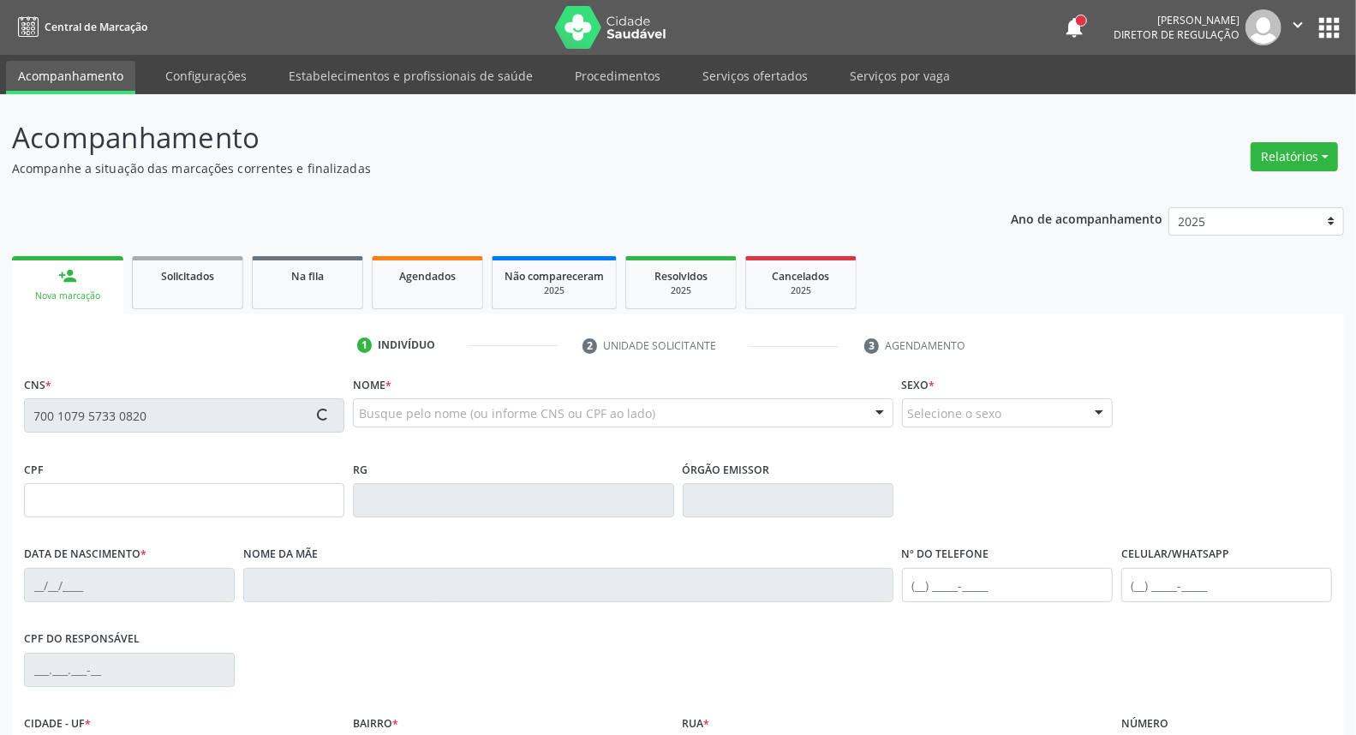
type input "628.700.254-91"
type input "[DATE]"
type input "[PERSON_NAME]"
type input "[PHONE_NUMBER]"
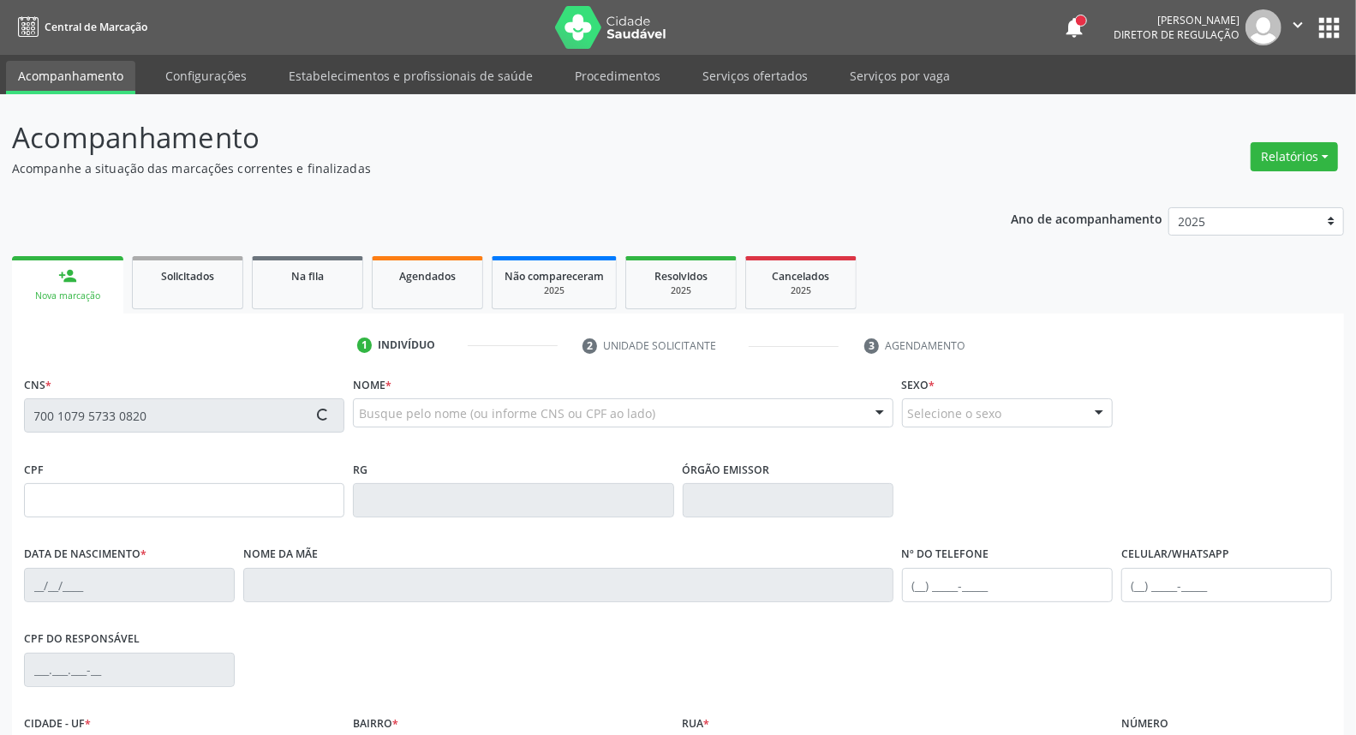
type input "S/N"
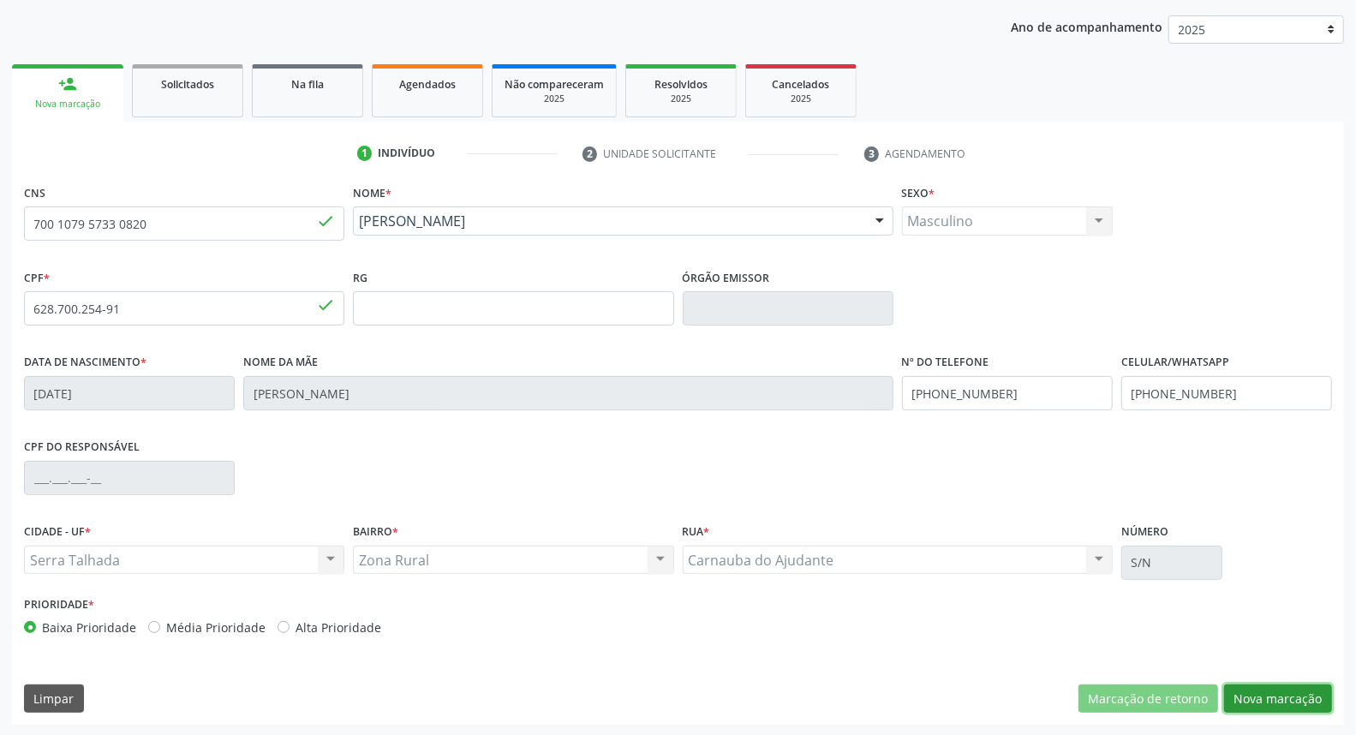
click at [1298, 695] on button "Nova marcação" at bounding box center [1278, 698] width 108 height 29
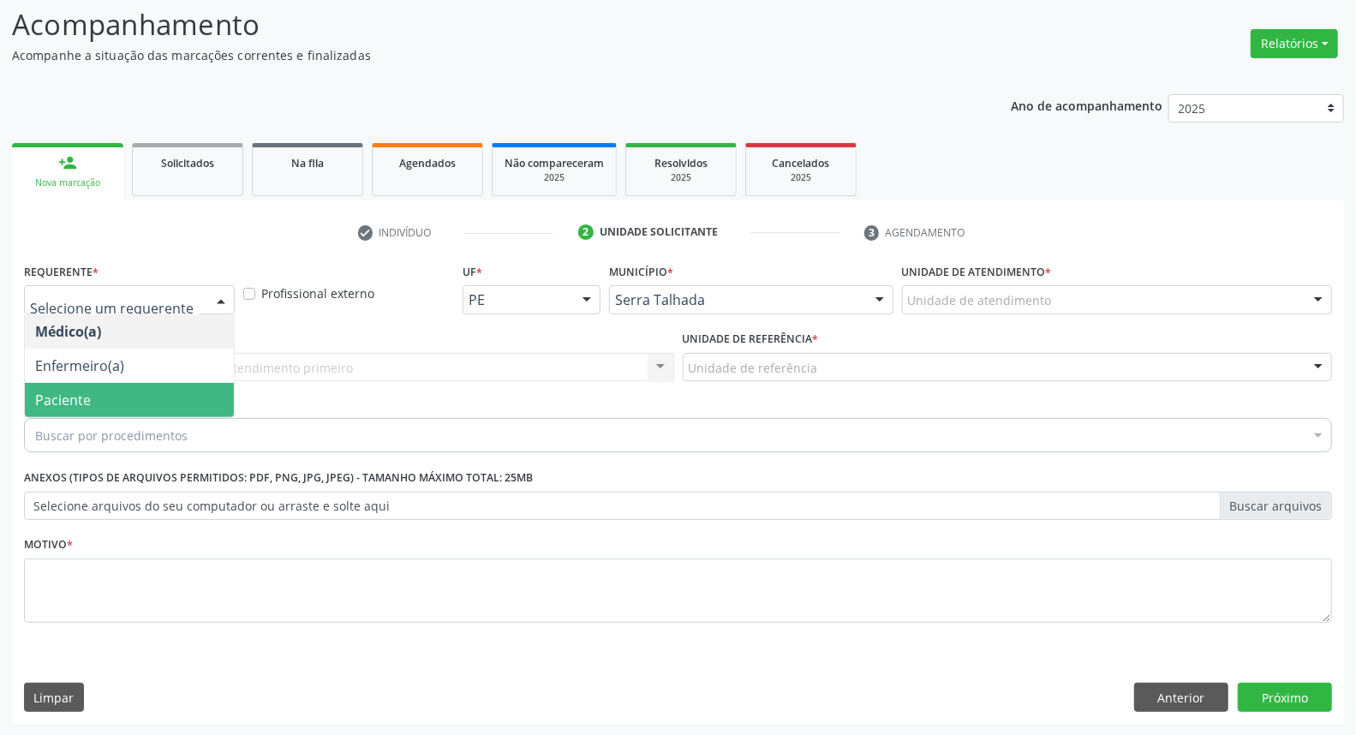
drag, startPoint x: 104, startPoint y: 397, endPoint x: 146, endPoint y: 353, distance: 61.8
click at [104, 392] on span "Paciente" at bounding box center [129, 400] width 209 height 34
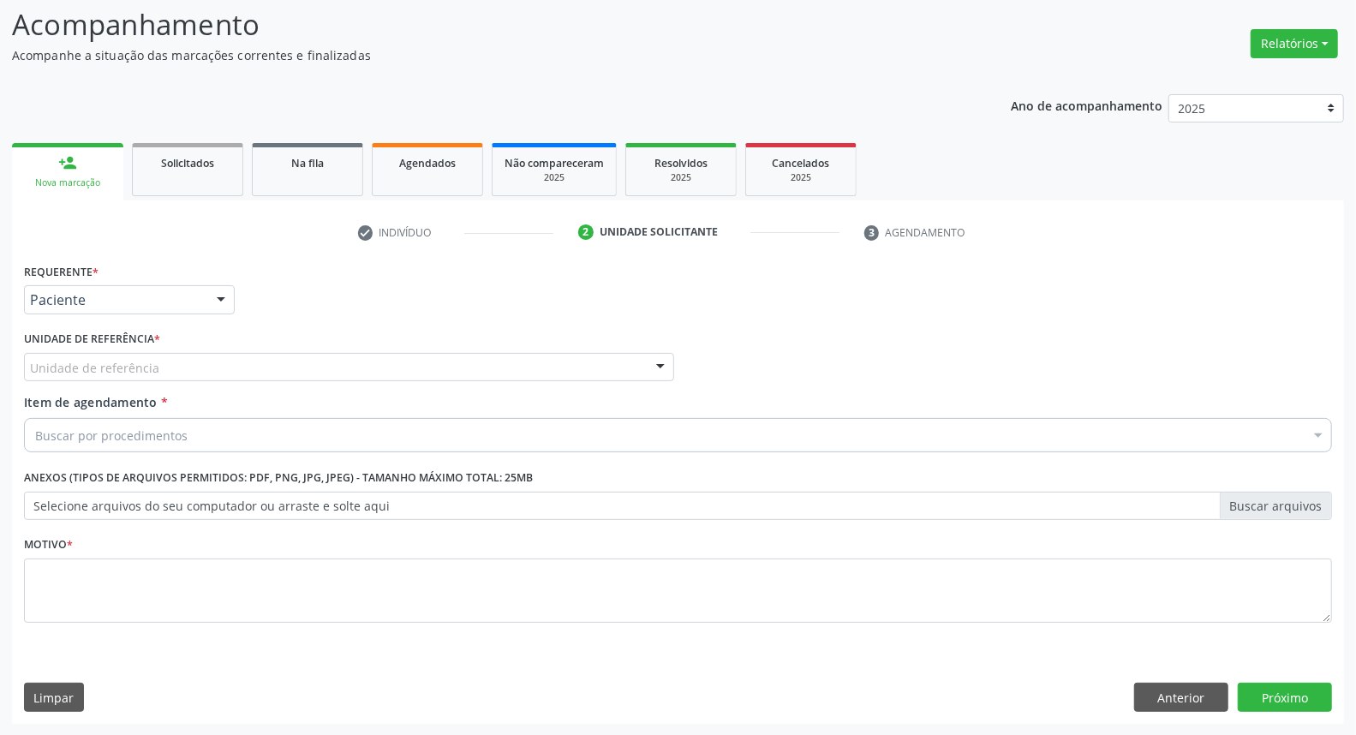
click at [157, 358] on div "Unidade de referência" at bounding box center [349, 367] width 650 height 29
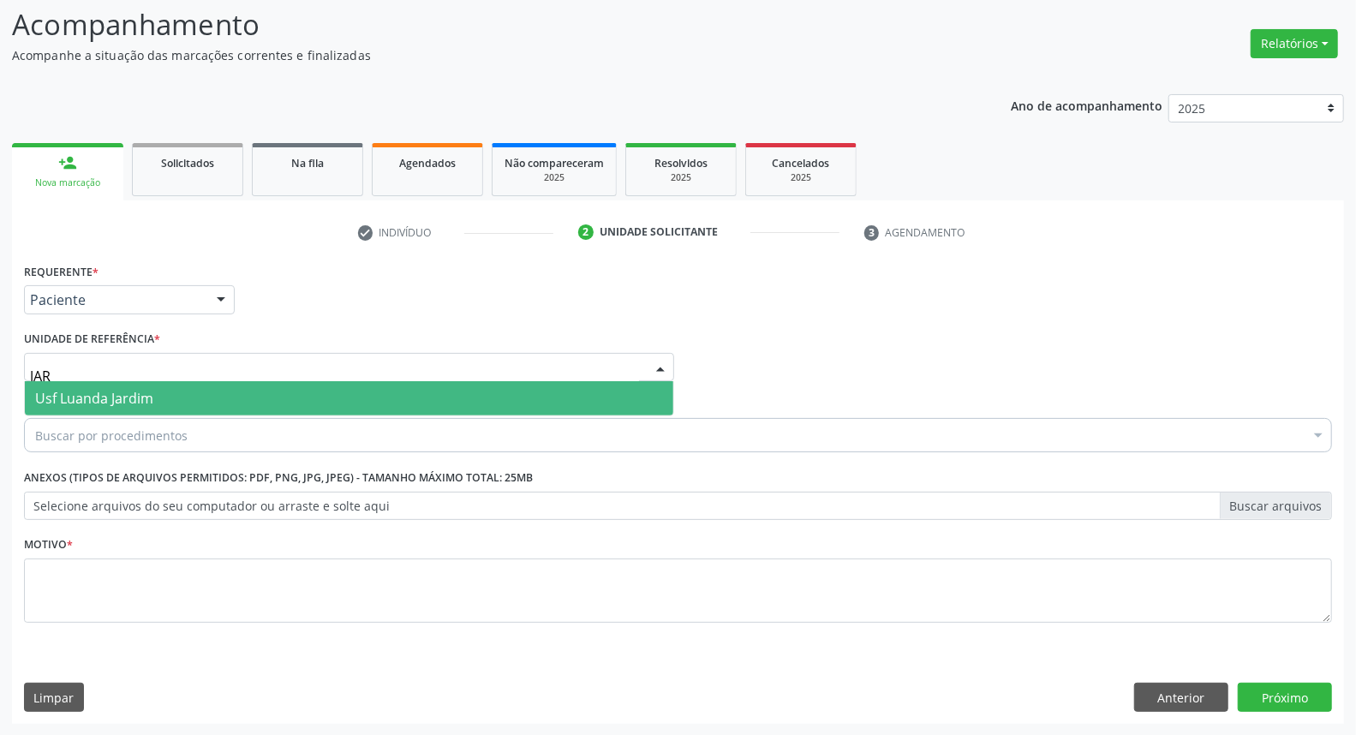
type input "JARD"
click at [91, 397] on span "Usf Luanda Jardim" at bounding box center [94, 398] width 118 height 19
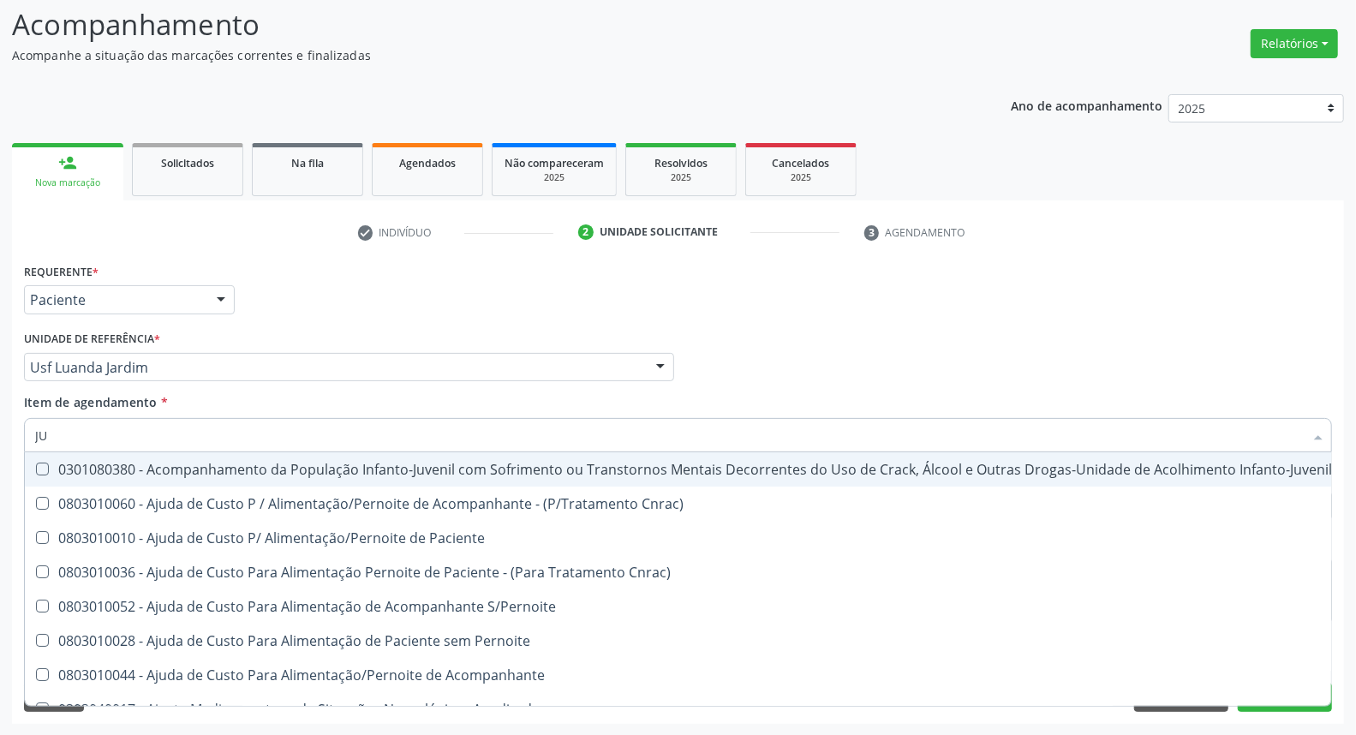
type input "J"
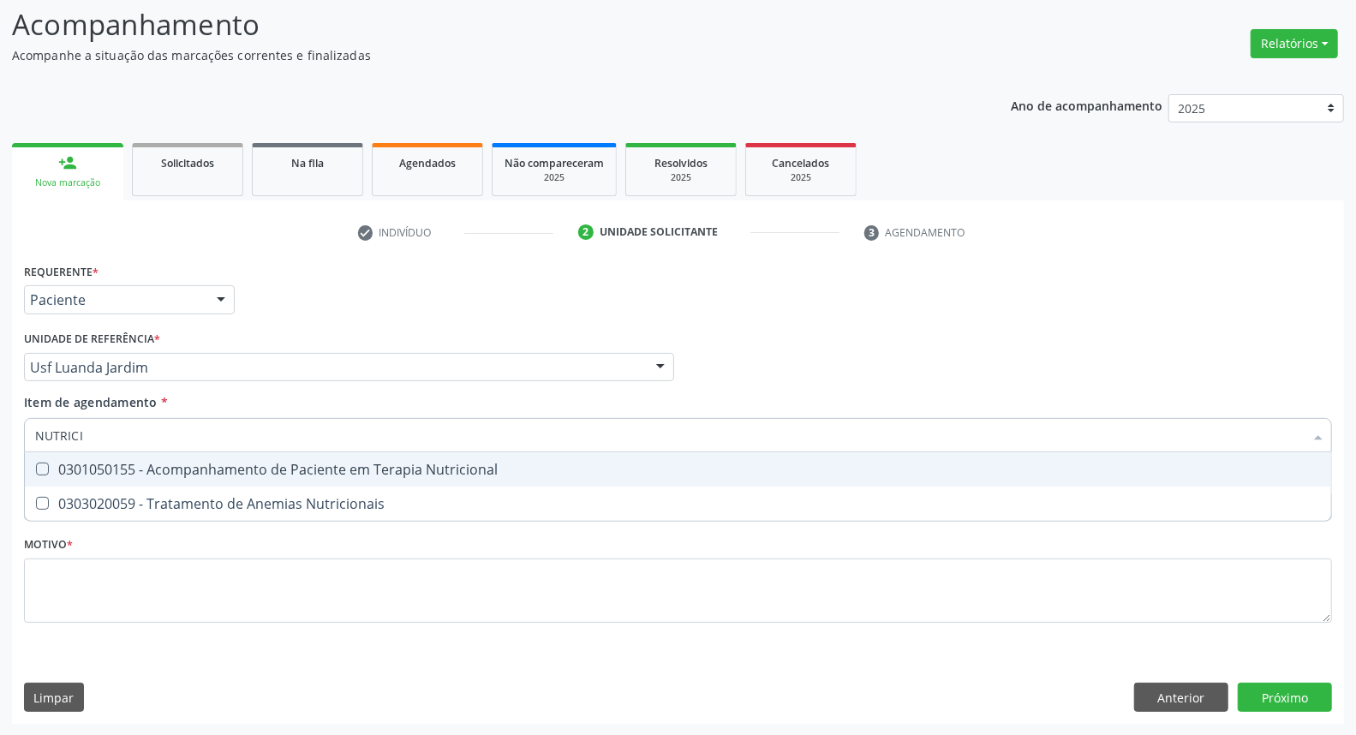
type input "NUTRICIO"
click at [91, 463] on div "0301050155 - Acompanhamento de Paciente em Terapia Nutricional" at bounding box center [678, 470] width 1286 height 14
checkbox Nutricional "true"
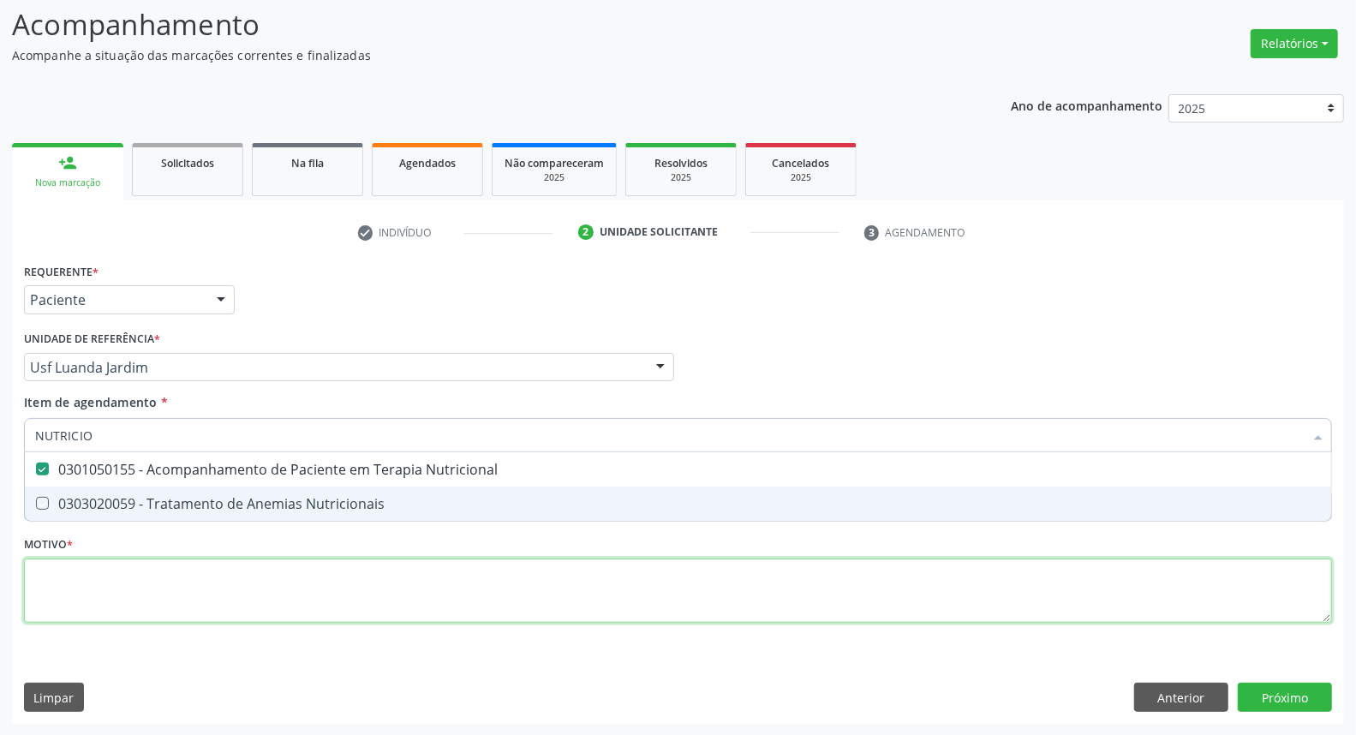
click at [86, 595] on div "Requerente * Paciente Médico(a) Enfermeiro(a) Paciente Nenhum resultado encontr…" at bounding box center [678, 453] width 1308 height 388
checkbox Nutricionais "true"
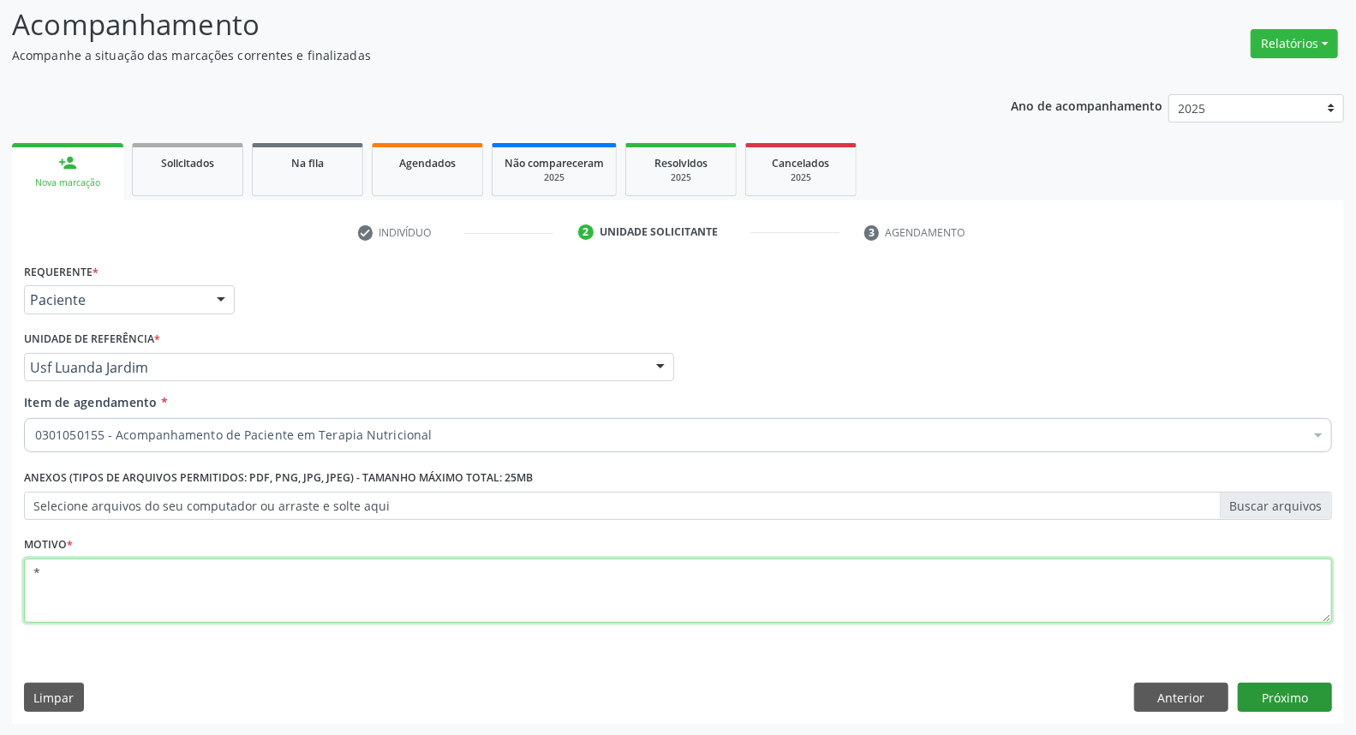
type textarea "*"
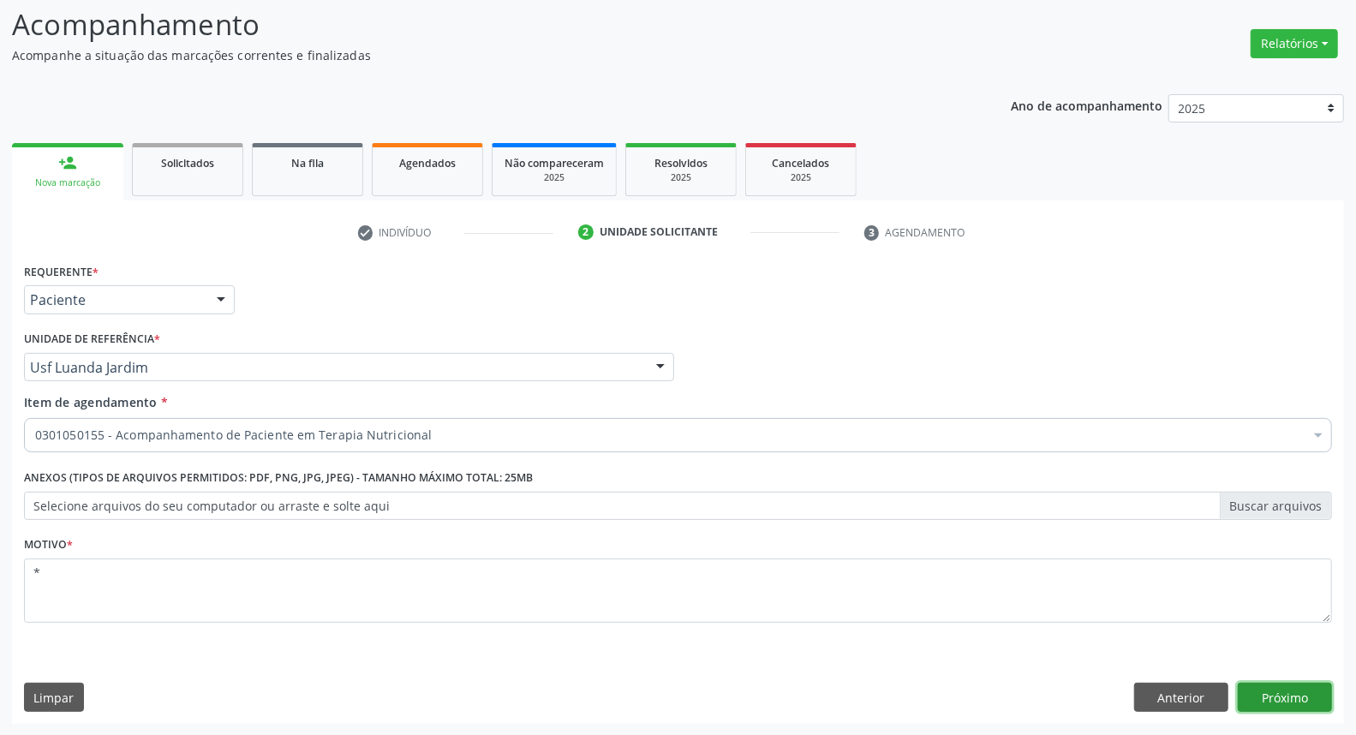
click at [1294, 683] on button "Próximo" at bounding box center [1285, 697] width 94 height 29
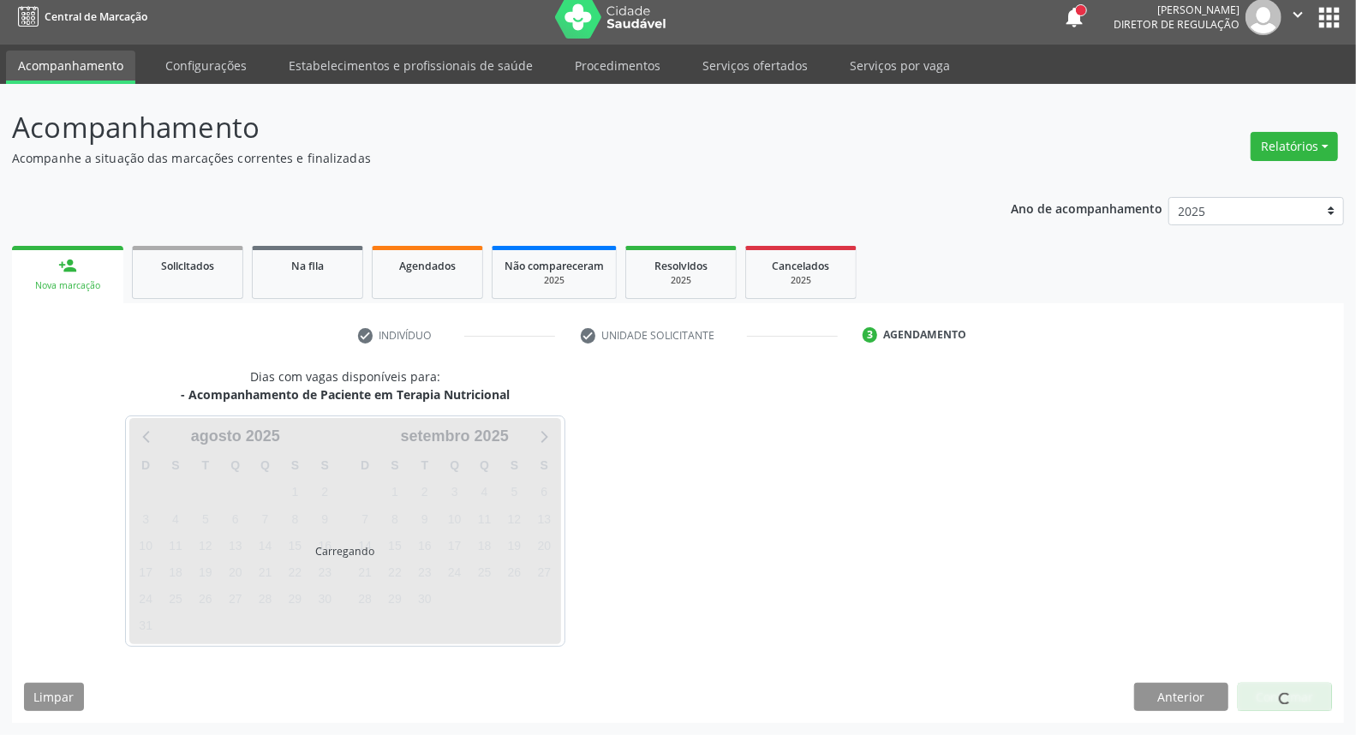
scroll to position [9, 0]
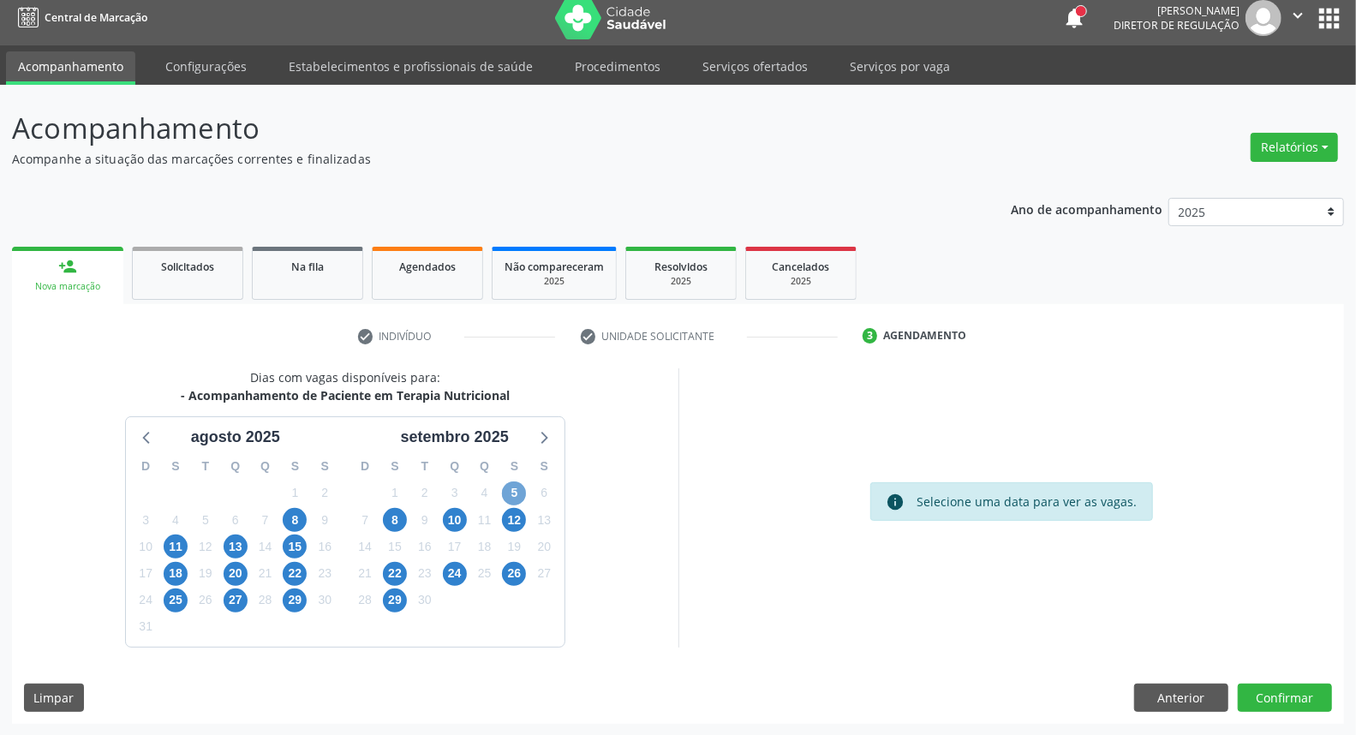
click at [515, 495] on span "5" at bounding box center [514, 493] width 24 height 24
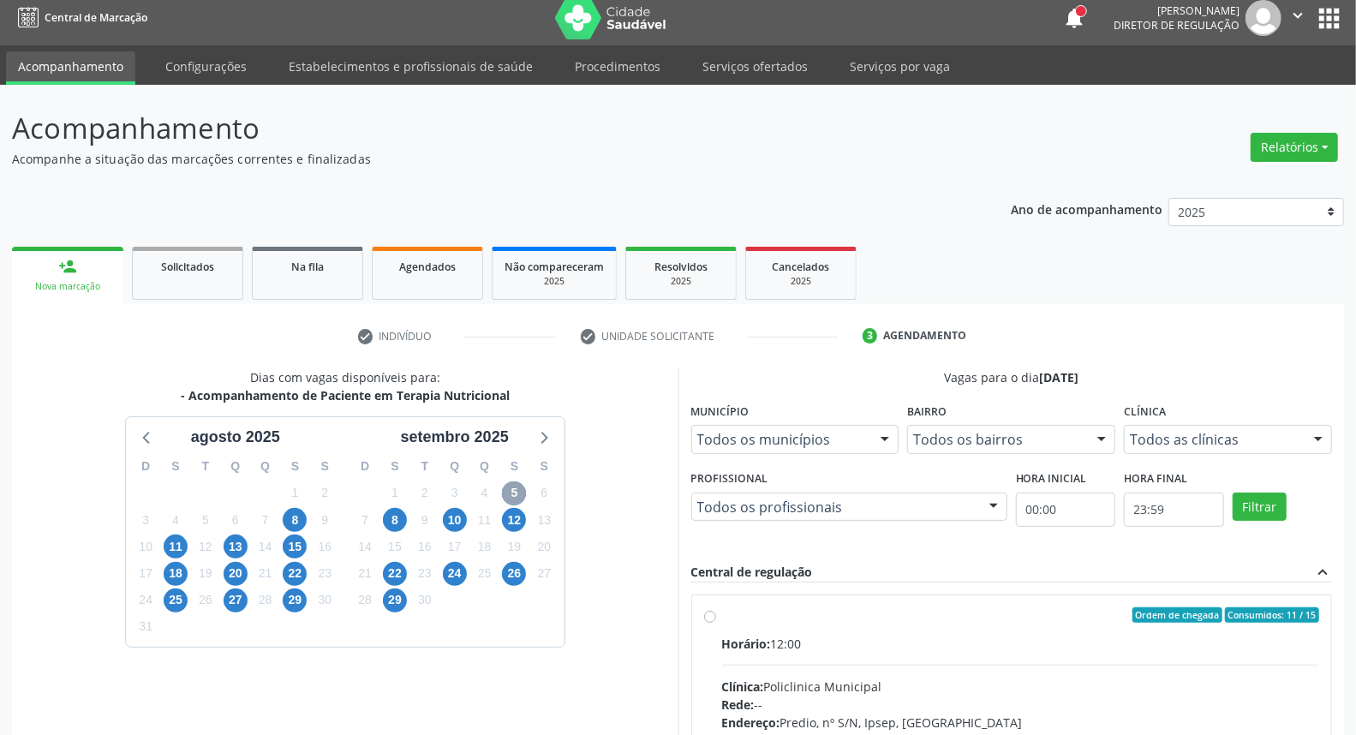
scroll to position [105, 0]
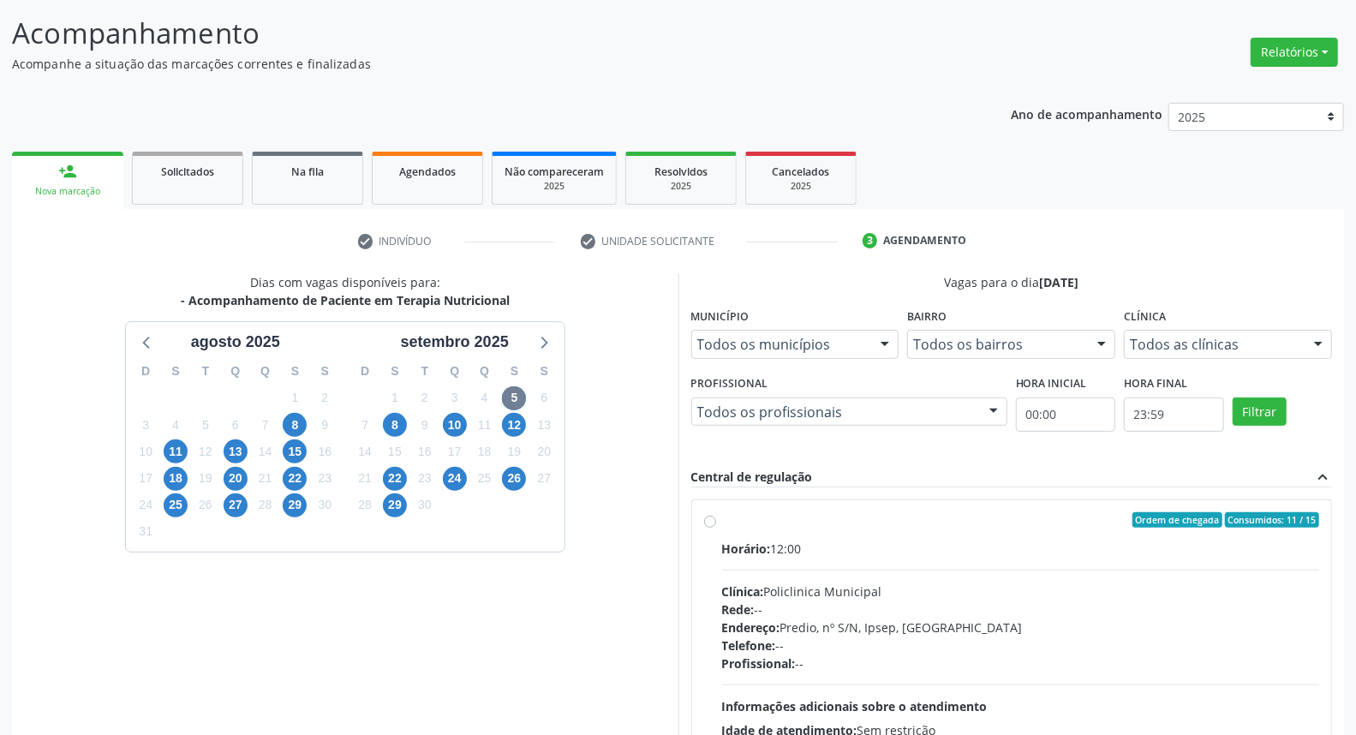
click at [826, 512] on div "Ordem de chegada Consumidos: 11 / 15" at bounding box center [1021, 519] width 598 height 15
click at [716, 512] on input "Ordem de chegada Consumidos: 11 / 15 Horário: 12:00 Clínica: Policlinica Munici…" at bounding box center [710, 519] width 12 height 15
radio input "true"
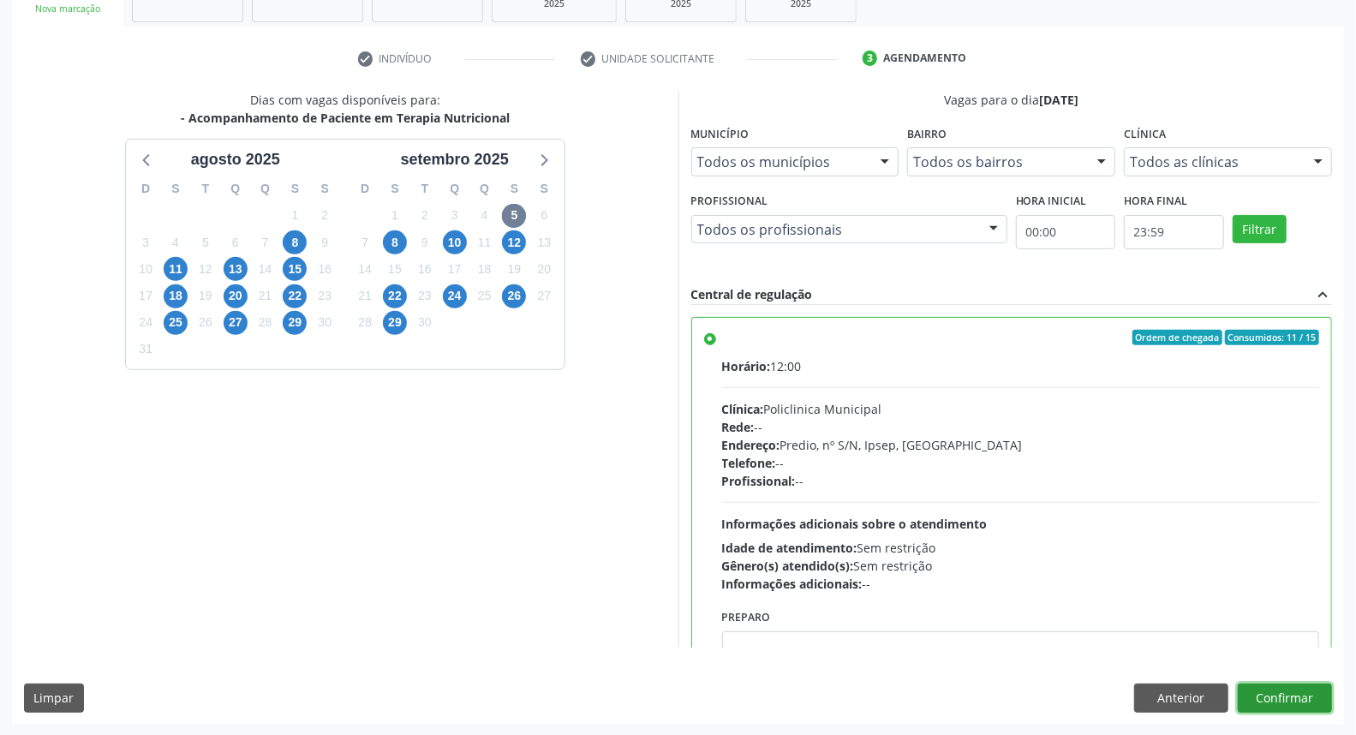
click at [1268, 699] on button "Confirmar" at bounding box center [1285, 698] width 94 height 29
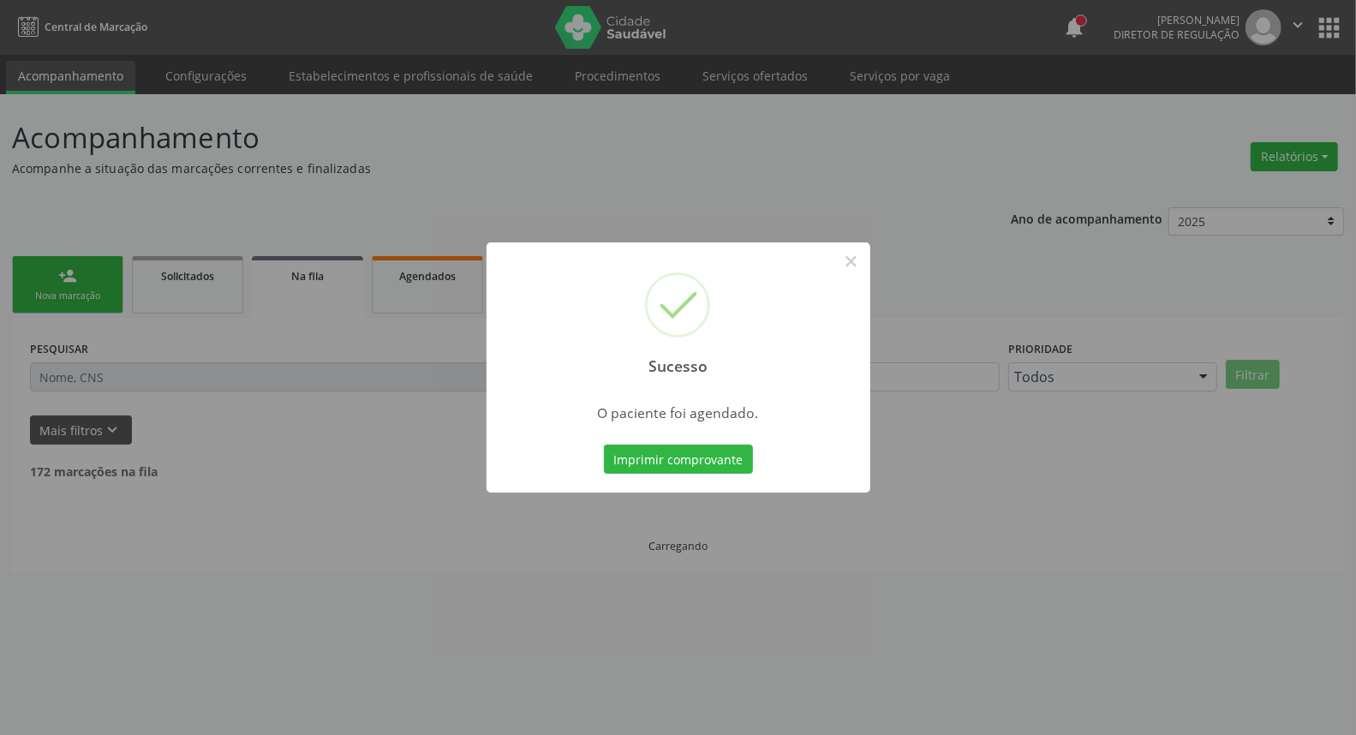
scroll to position [0, 0]
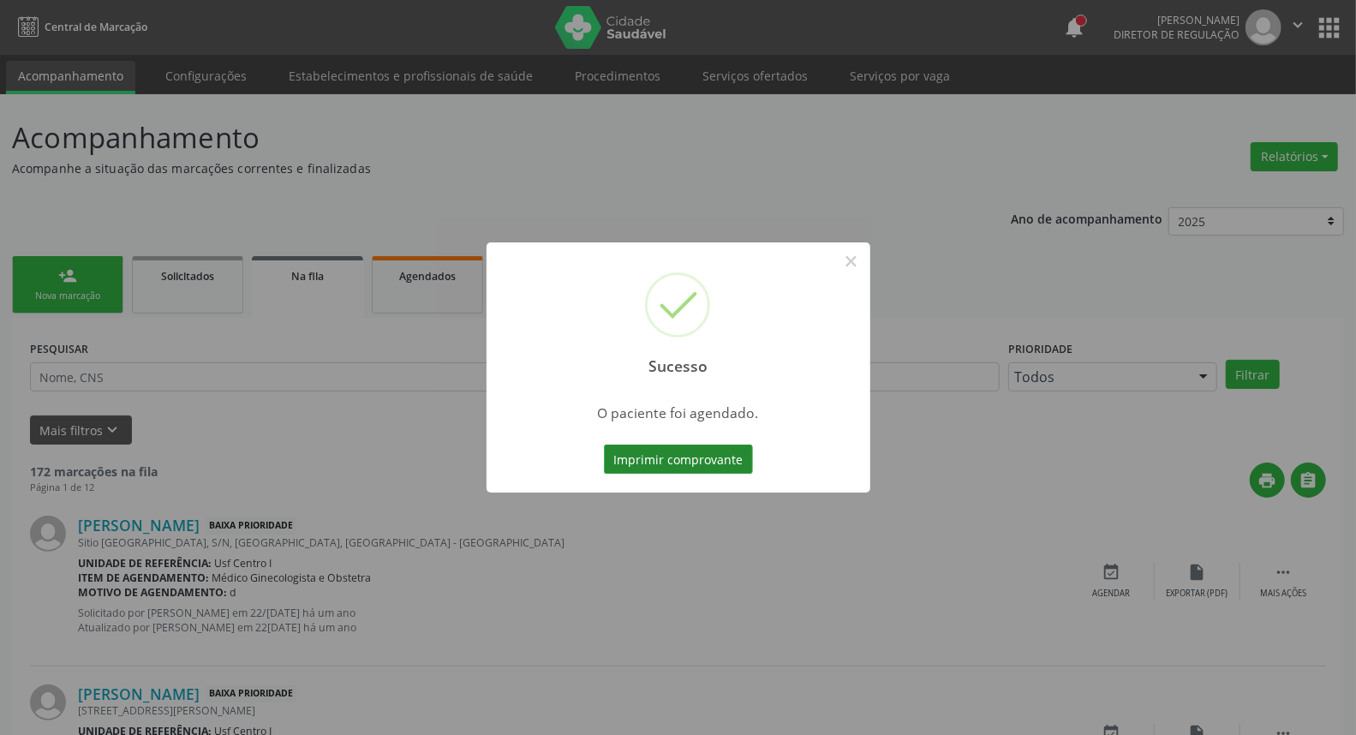
click at [694, 457] on button "Imprimir comprovante" at bounding box center [678, 459] width 149 height 29
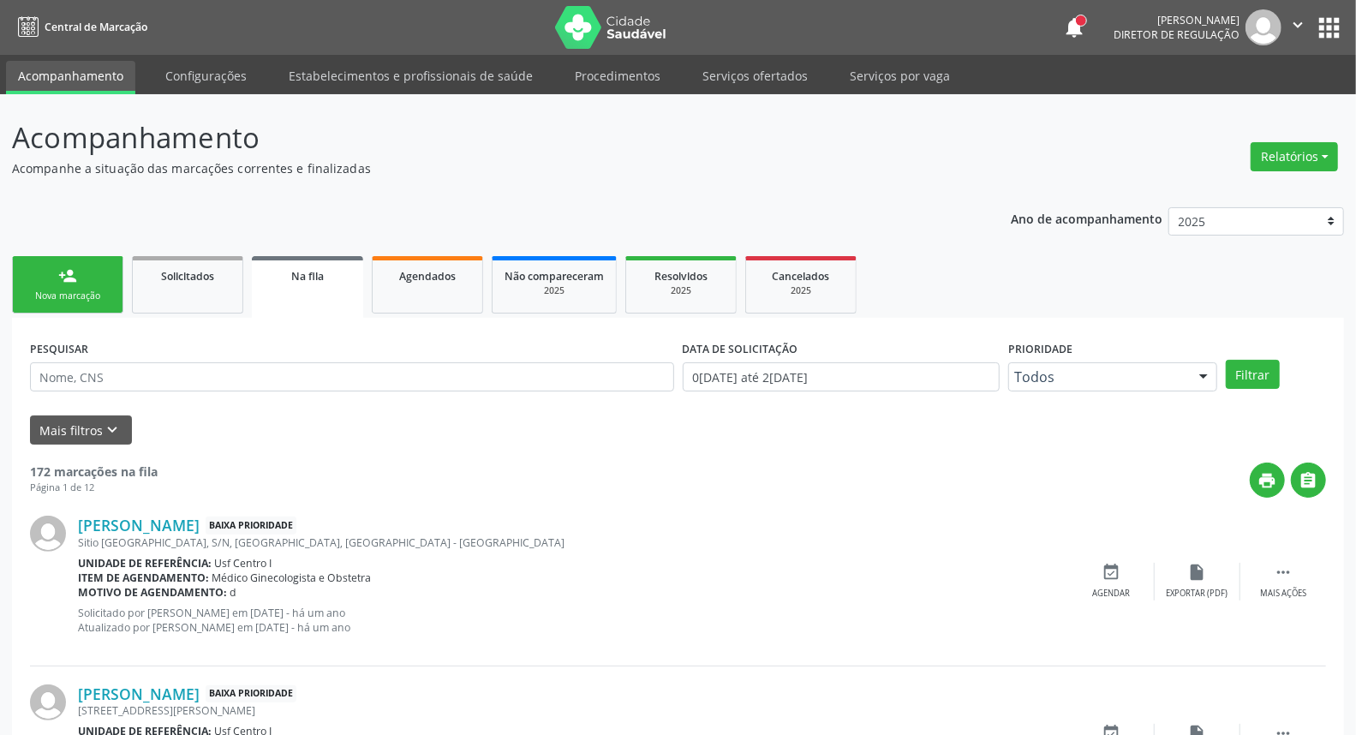
click at [54, 278] on link "person_add Nova marcação" at bounding box center [67, 284] width 111 height 57
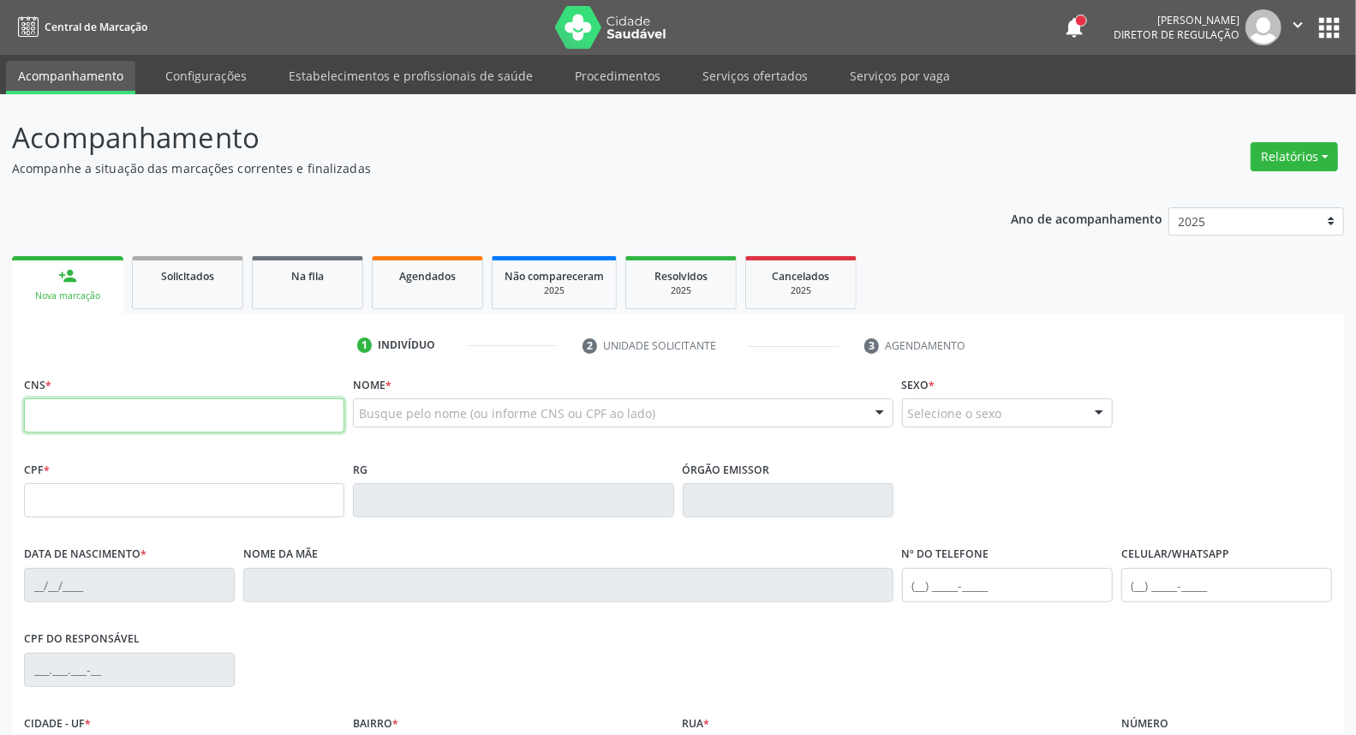
click at [91, 403] on input "text" at bounding box center [184, 415] width 320 height 34
type input "702 4075 8516 1023"
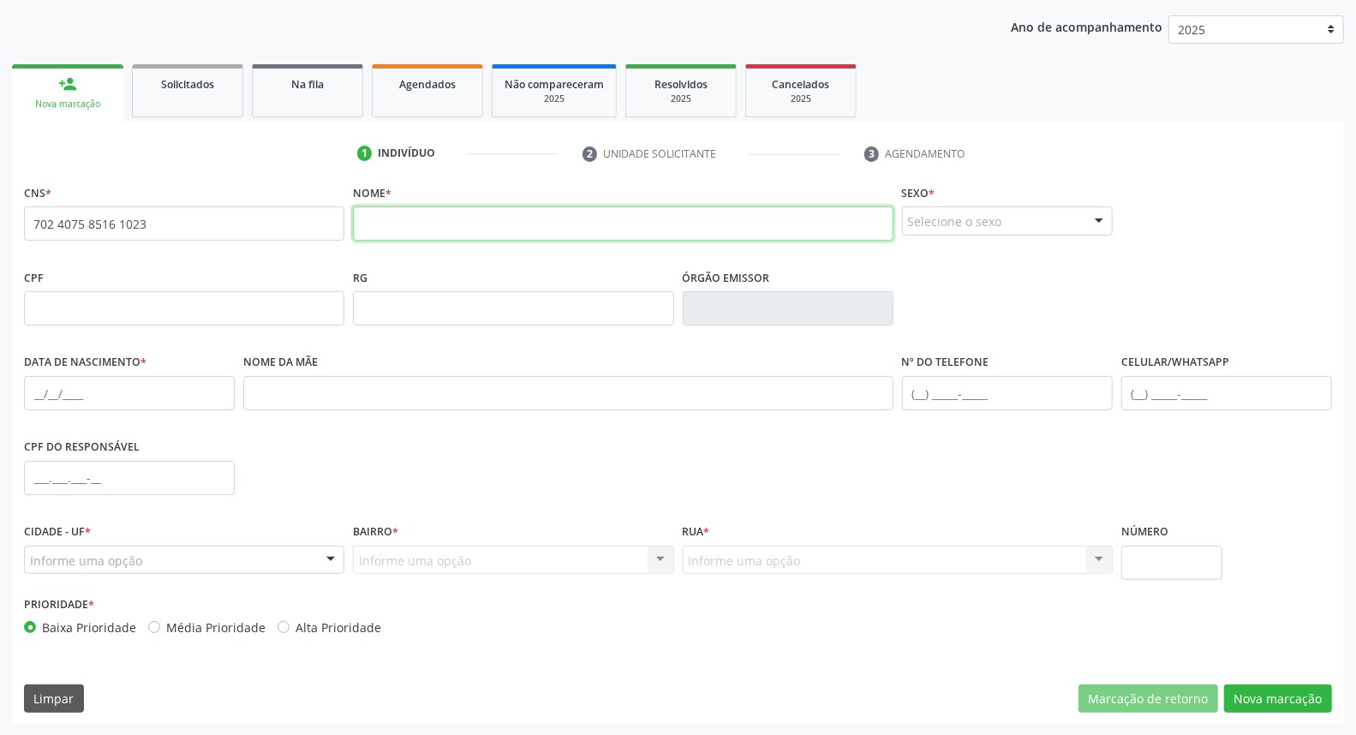
click at [494, 218] on input "text" at bounding box center [623, 223] width 540 height 34
type input "zildete pereira lima siqueira"
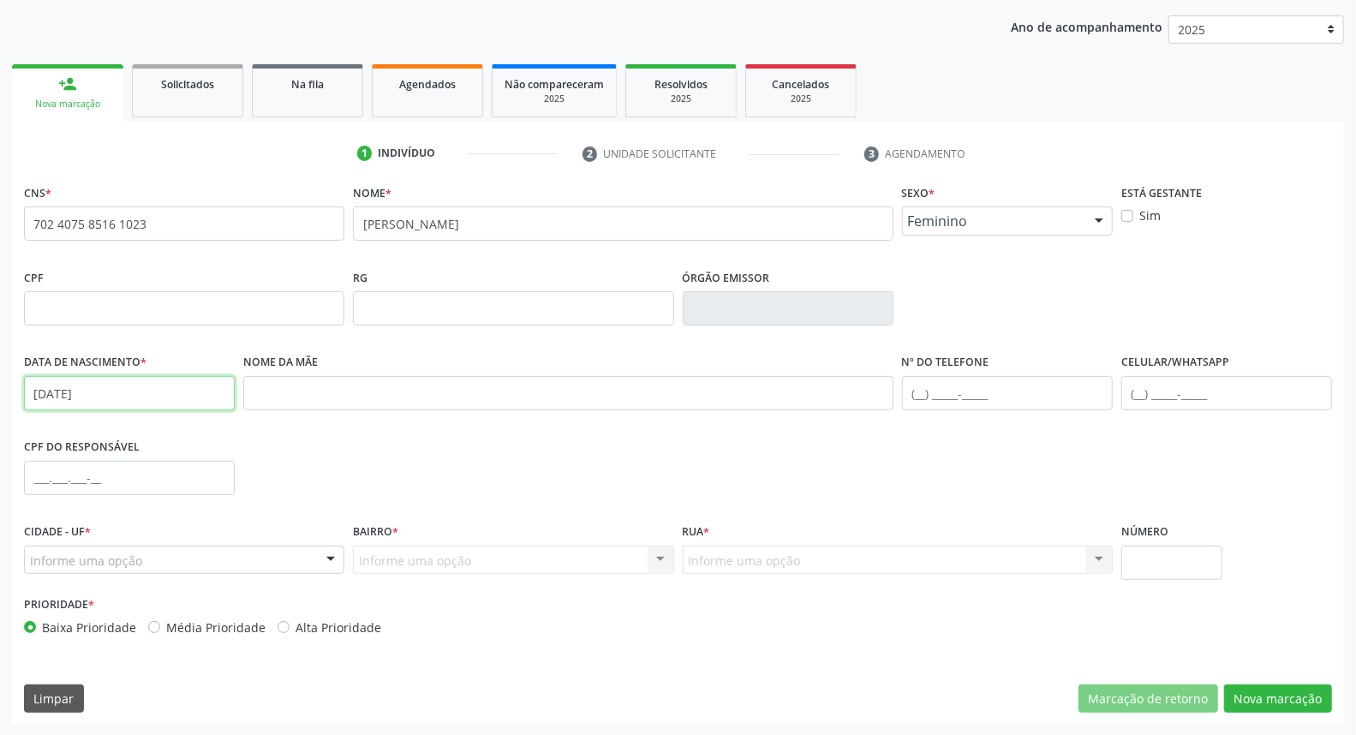
type input "19/05/1991"
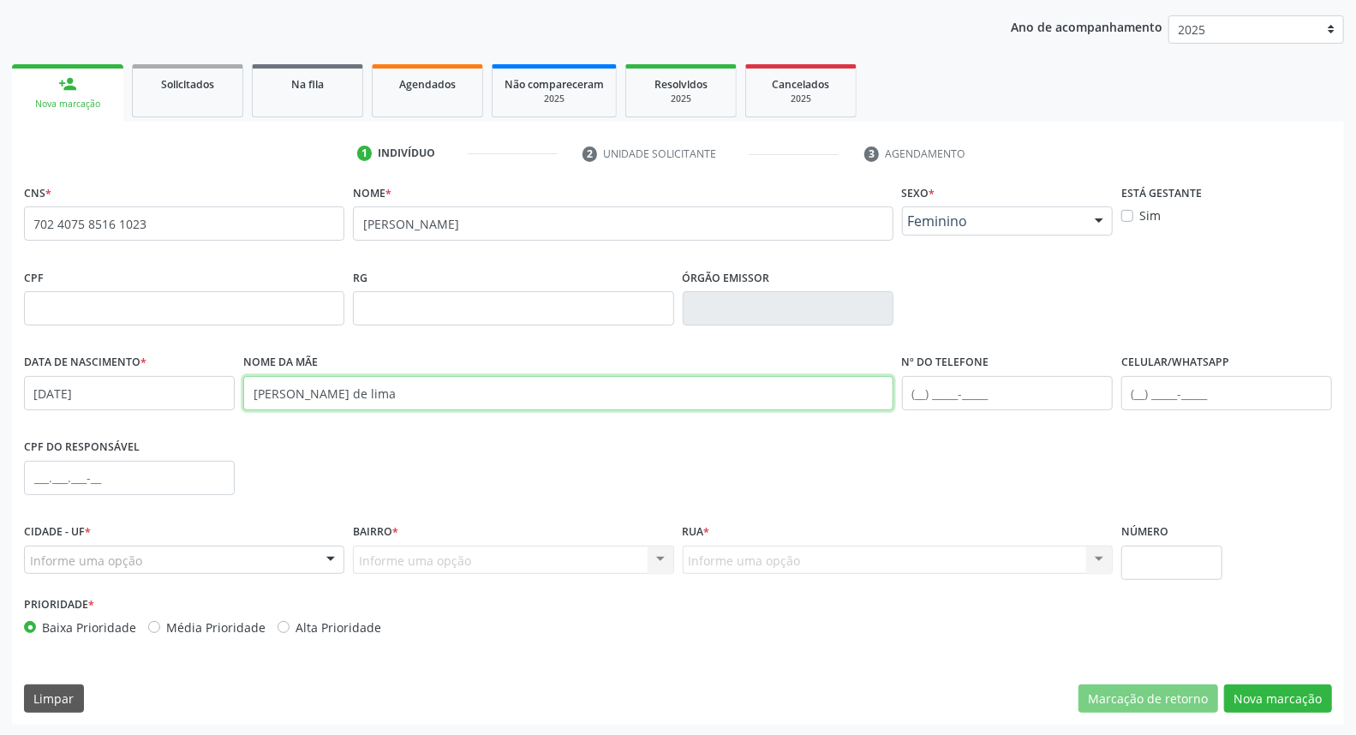
type input "idalina medeiro de lima"
click at [626, 559] on div "Informe uma opção" at bounding box center [513, 560] width 320 height 29
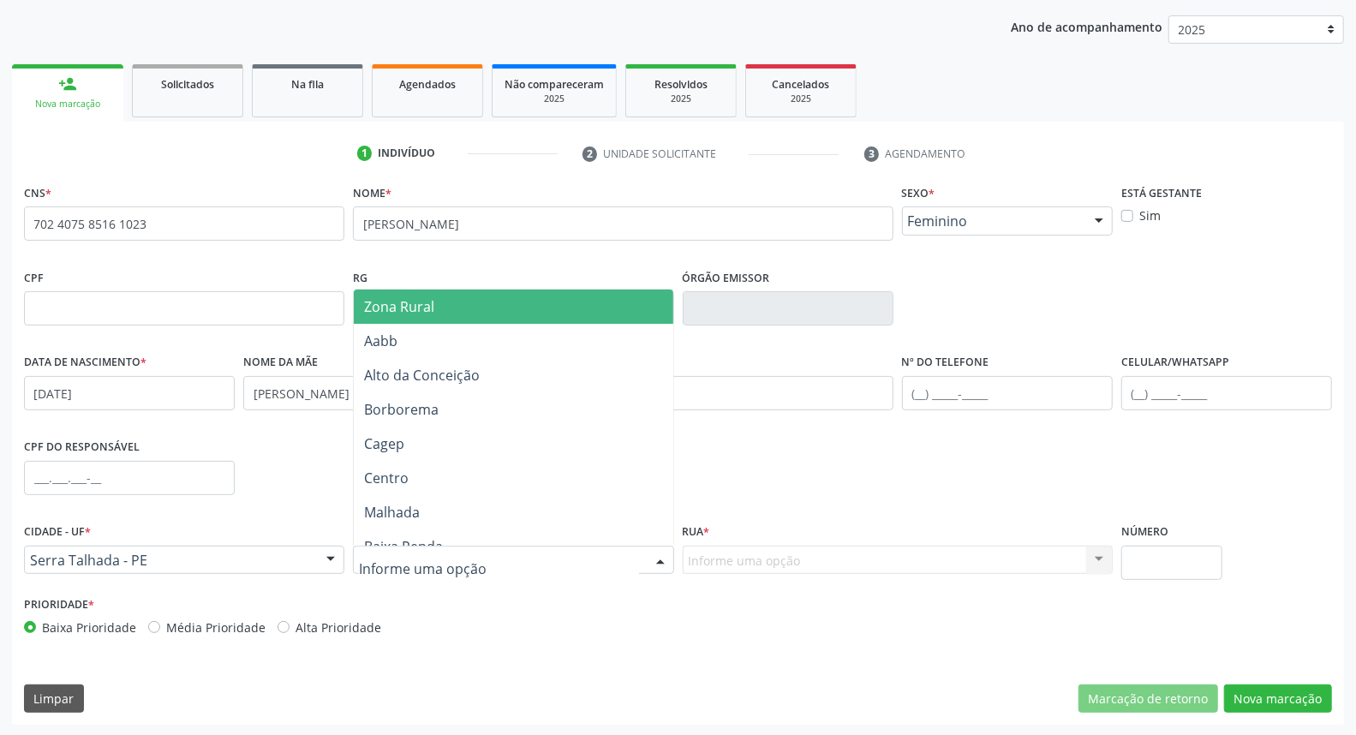
click at [535, 300] on span "Zona Rural" at bounding box center [513, 307] width 319 height 34
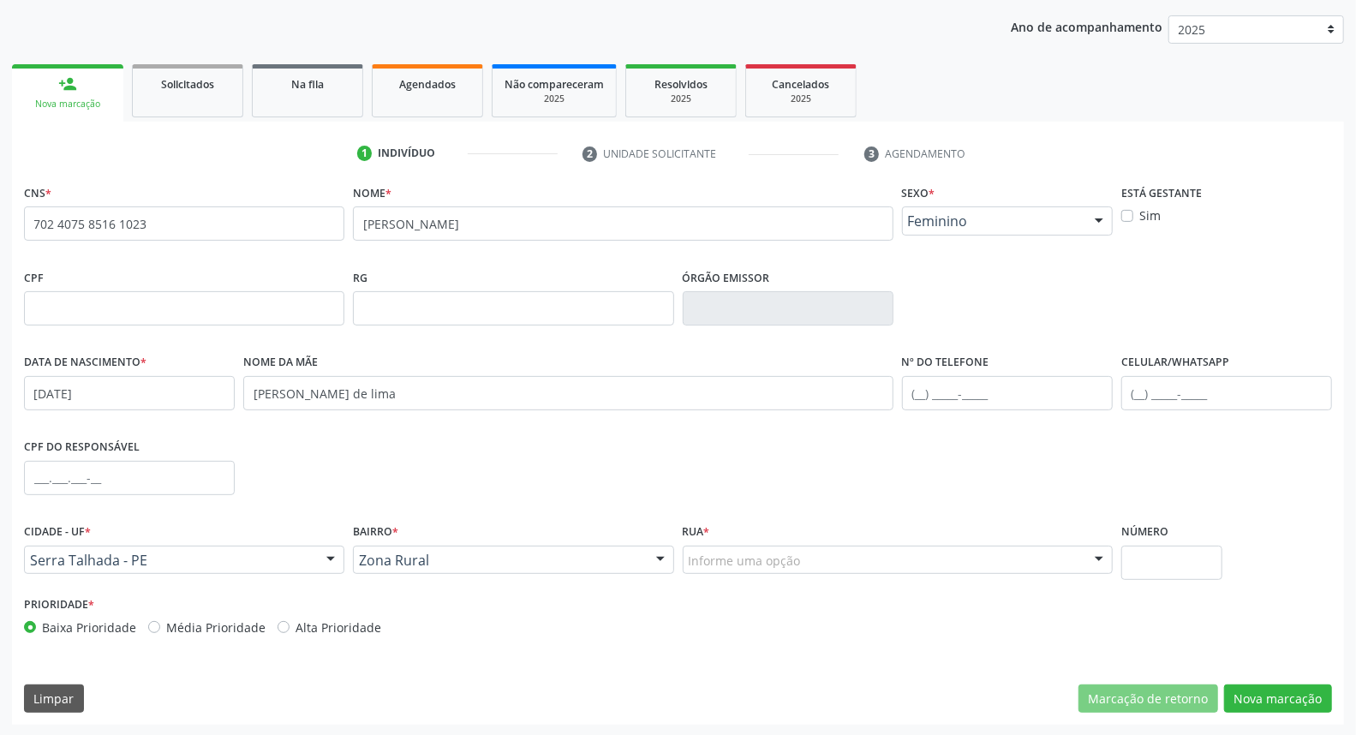
click at [877, 566] on div "Informe uma opção" at bounding box center [898, 560] width 430 height 29
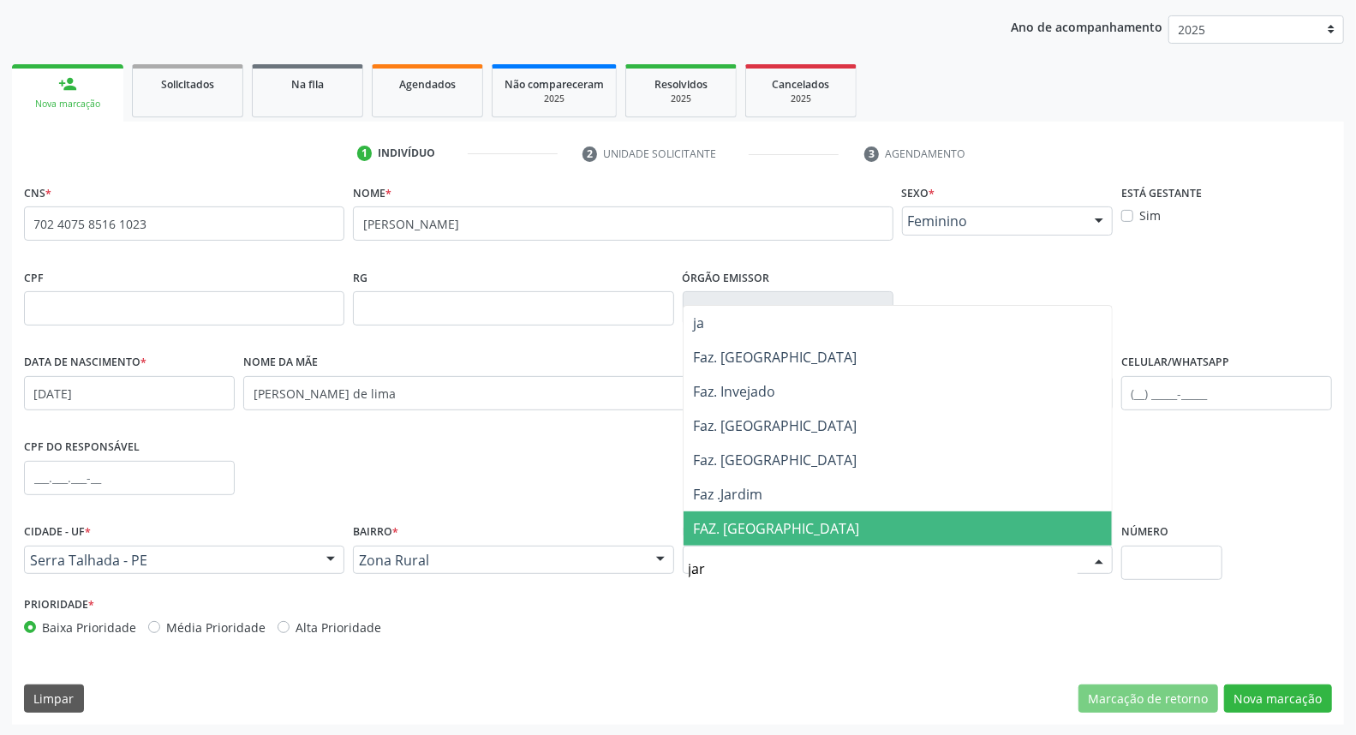
type input "jard"
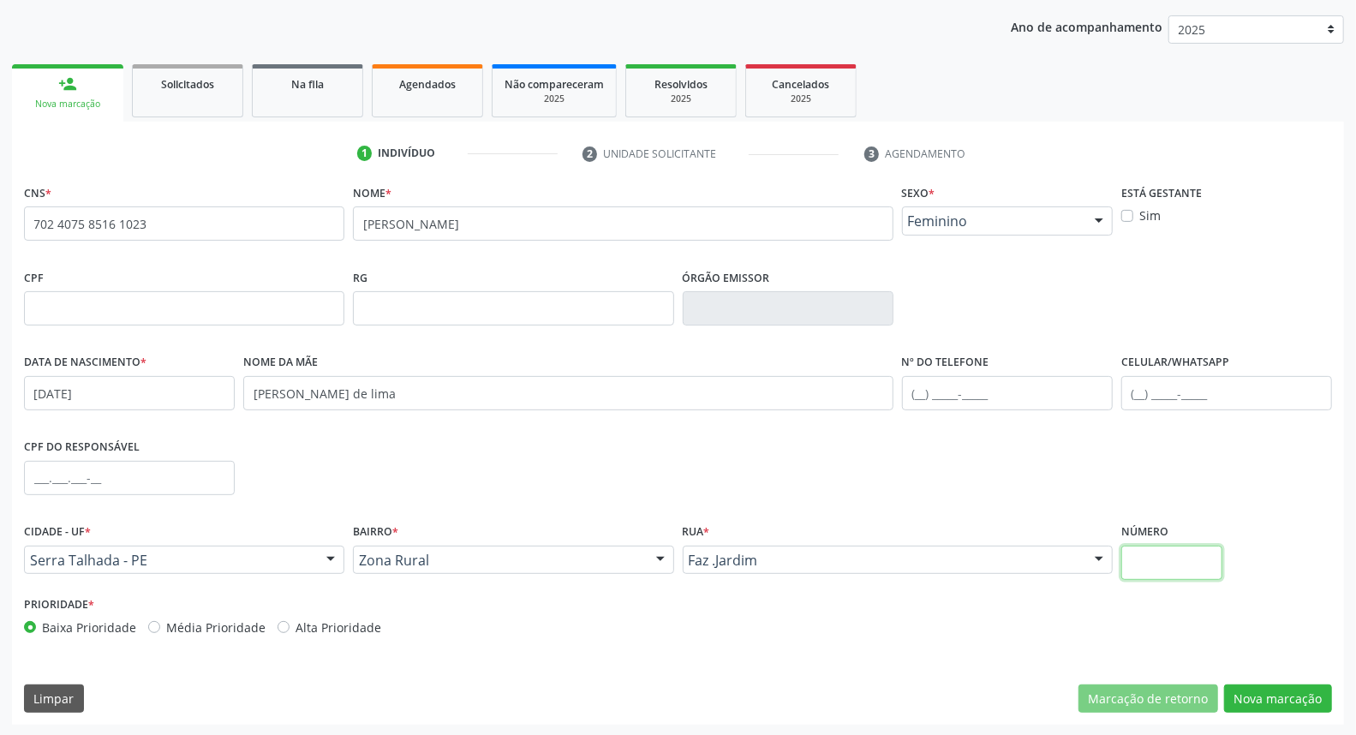
click at [1157, 558] on input "text" at bounding box center [1171, 563] width 101 height 34
type input "s"
type input "S/N"
click at [1313, 696] on button "Nova marcação" at bounding box center [1278, 698] width 108 height 29
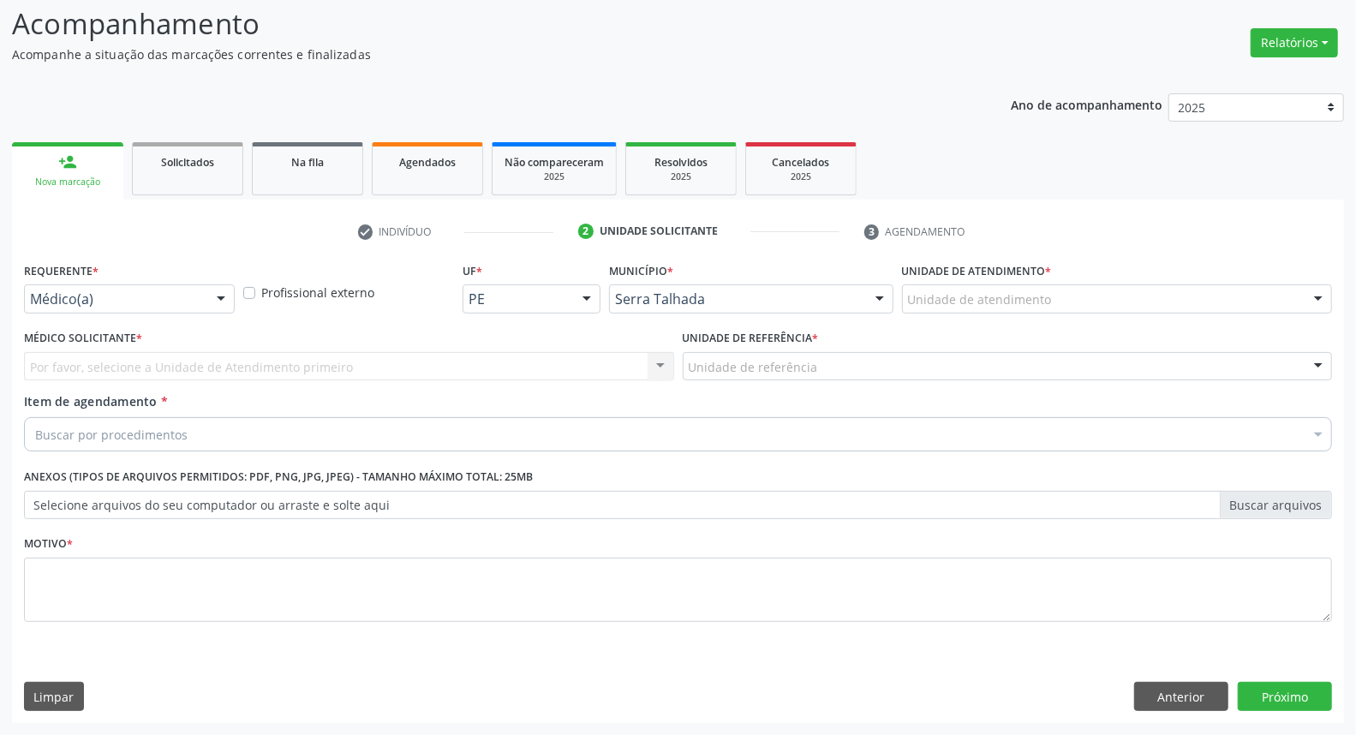
scroll to position [113, 0]
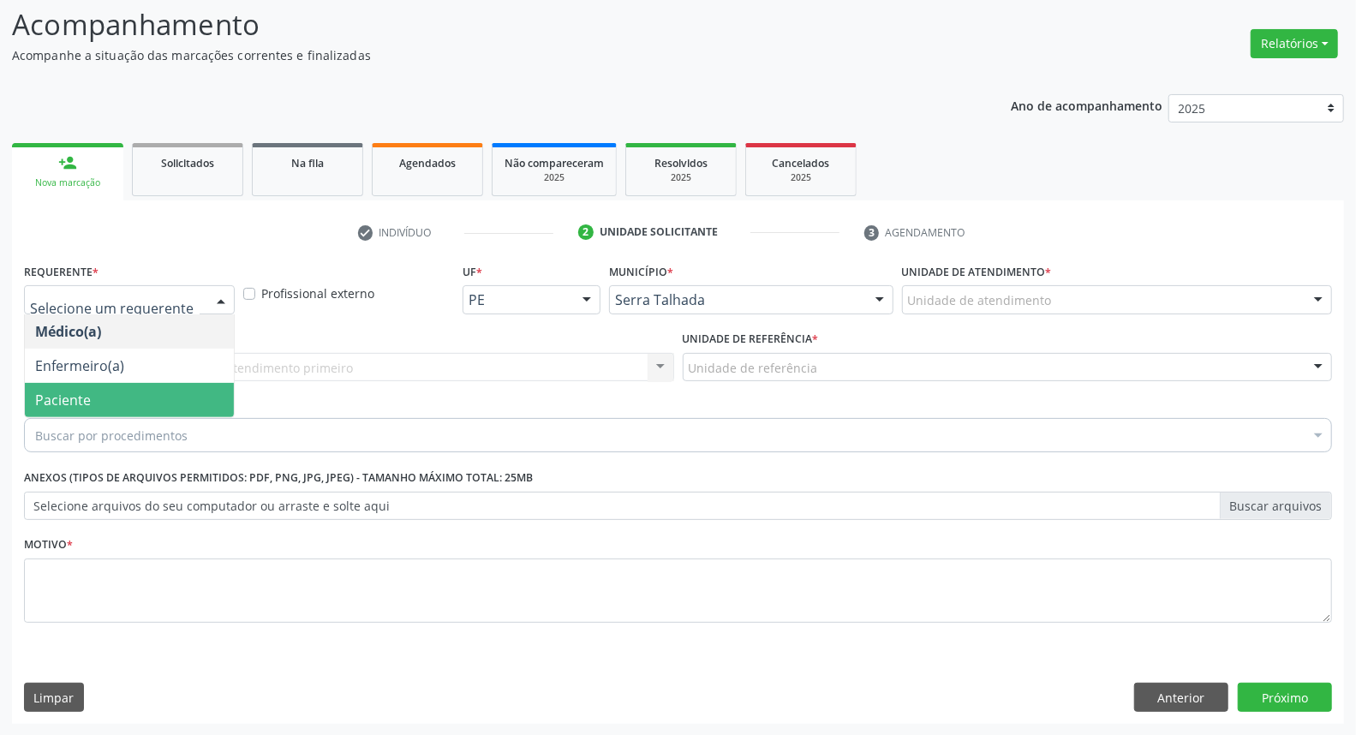
drag, startPoint x: 39, startPoint y: 403, endPoint x: 86, endPoint y: 380, distance: 51.7
click at [39, 398] on span "Paciente" at bounding box center [63, 400] width 56 height 19
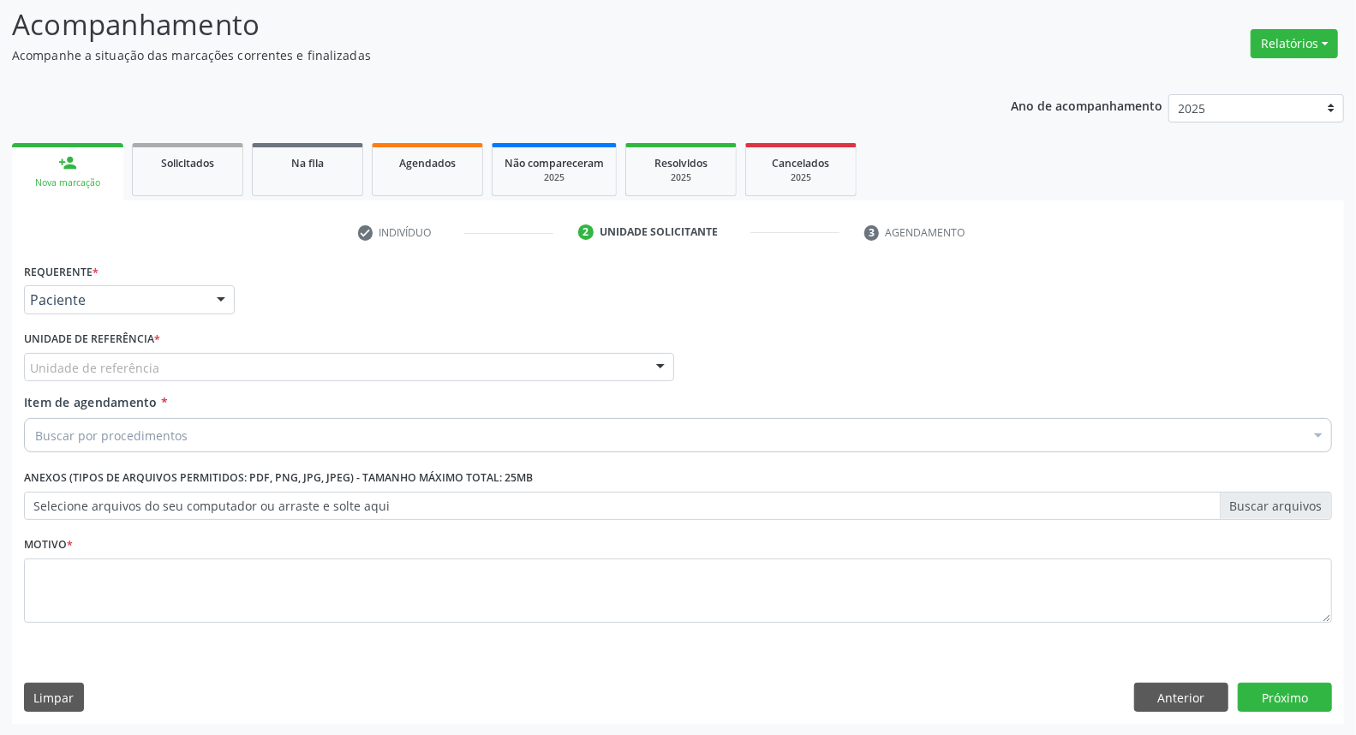
click at [155, 361] on div "Unidade de referência" at bounding box center [349, 367] width 650 height 29
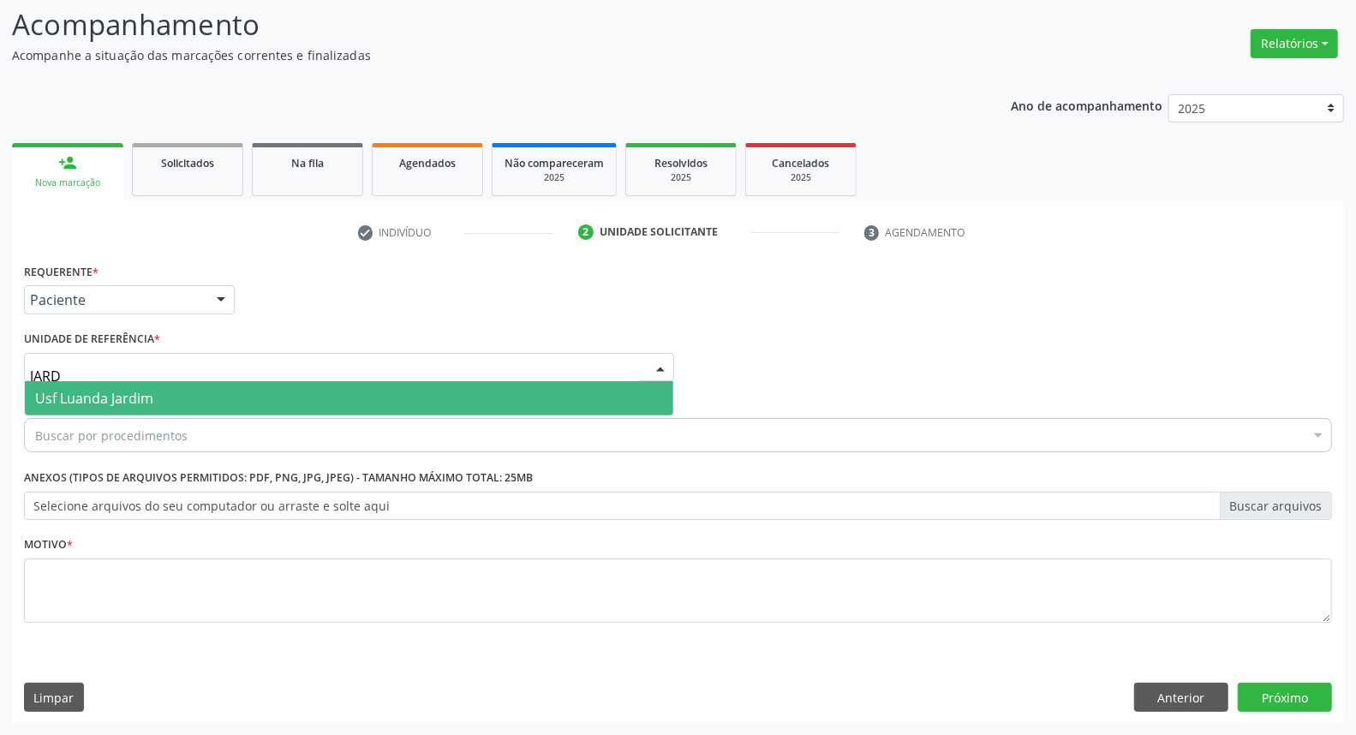
type input "JARDI"
click at [109, 396] on span "Usf Luanda Jardim" at bounding box center [94, 398] width 118 height 19
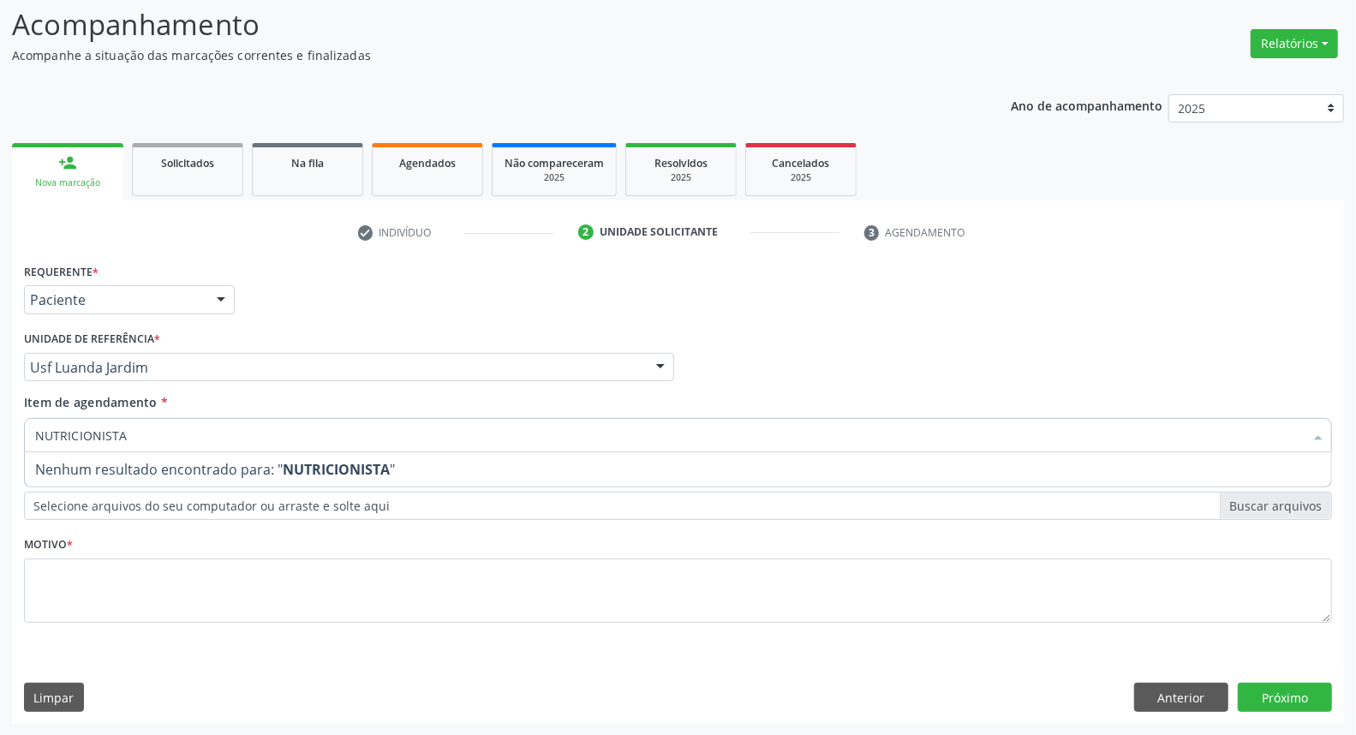
drag, startPoint x: 113, startPoint y: 438, endPoint x: 0, endPoint y: 411, distance: 116.1
click at [0, 411] on div "Acompanhamento Acompanhe a situação das marcações correntes e finalizadas Relat…" at bounding box center [678, 358] width 1356 height 755
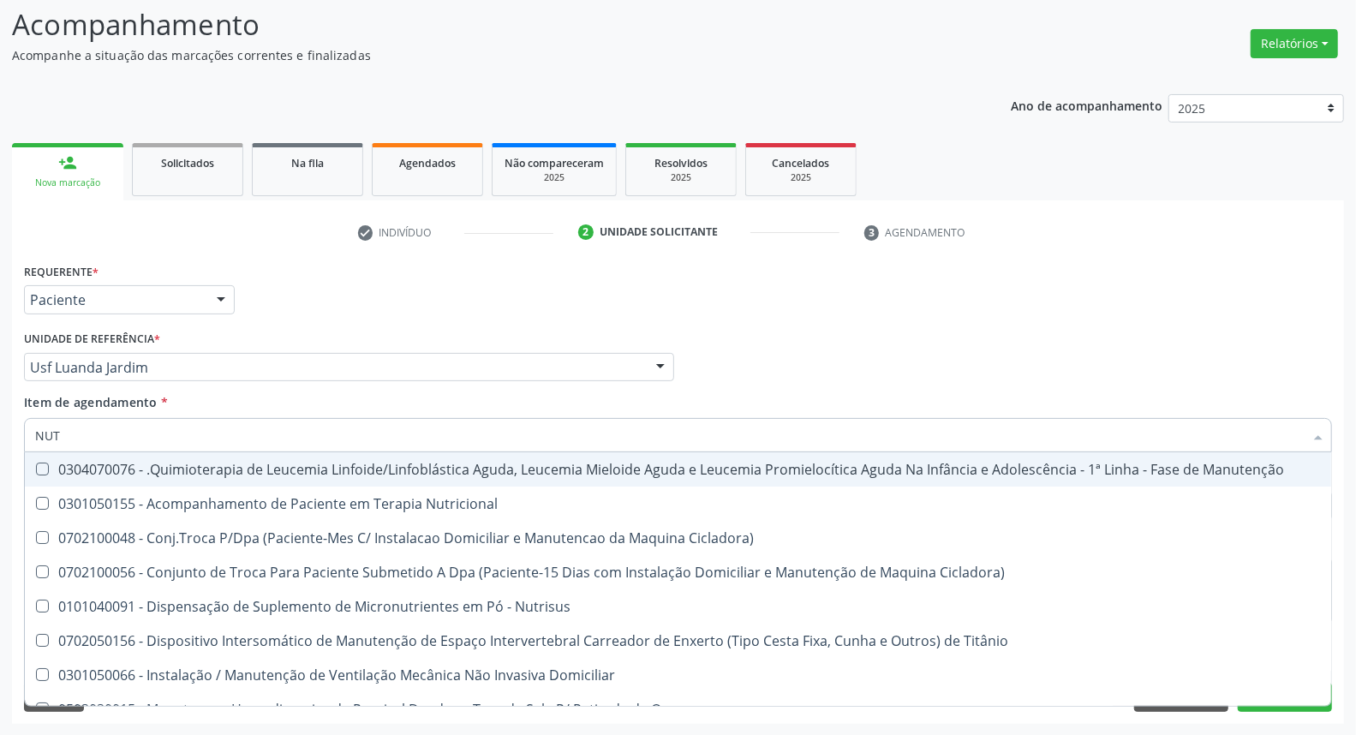
type input "NUTR"
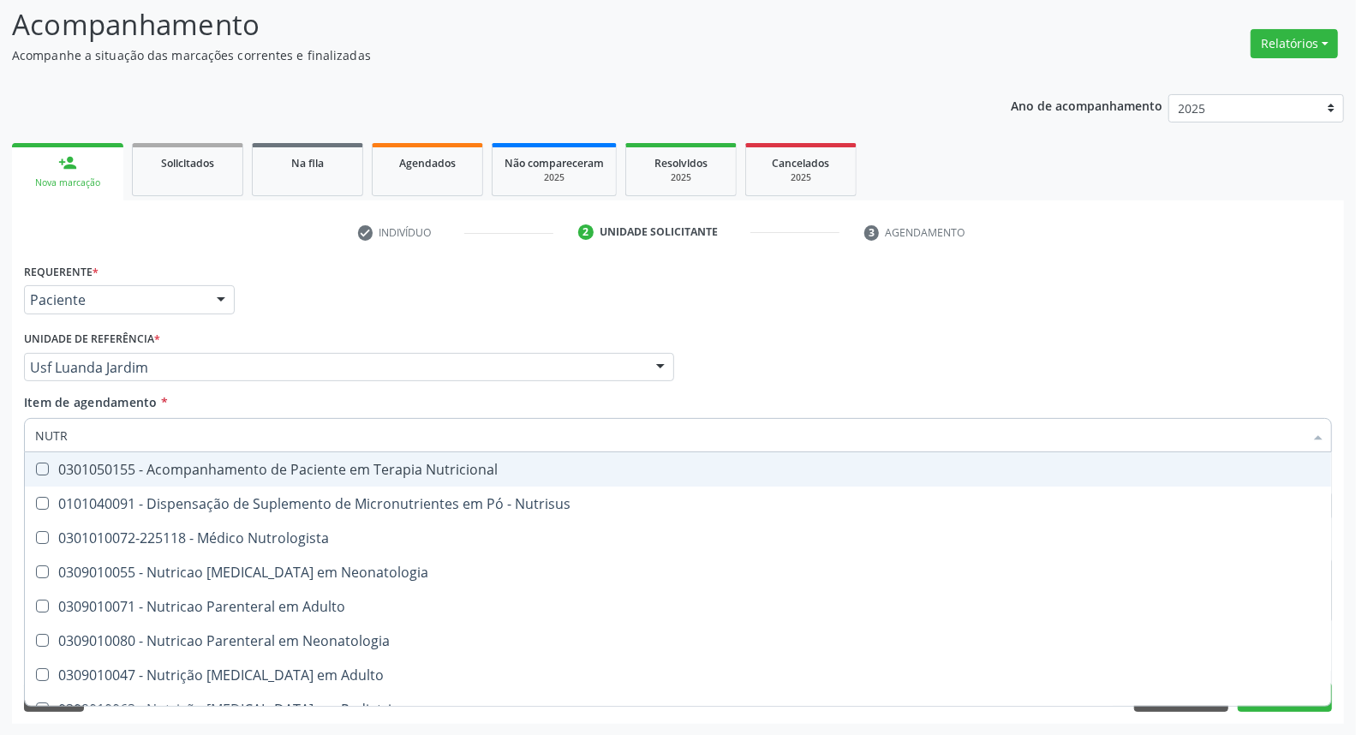
click at [107, 469] on div "0301050155 - Acompanhamento de Paciente em Terapia Nutricional" at bounding box center [678, 470] width 1286 height 14
checkbox Nutricional "true"
click at [488, 308] on div "Requerente * Paciente Médico(a) Enfermeiro(a) Paciente Nenhum resultado encontr…" at bounding box center [678, 292] width 1317 height 67
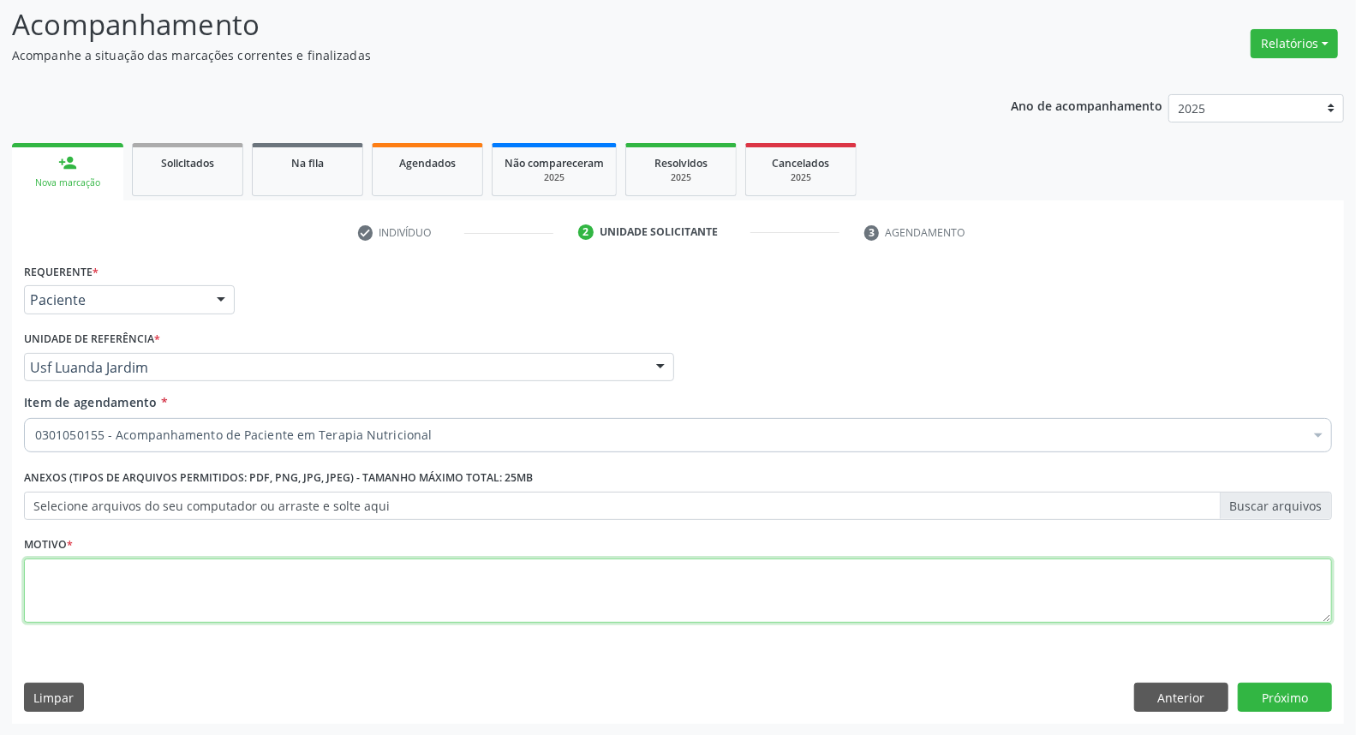
click at [141, 601] on textarea at bounding box center [678, 590] width 1308 height 65
type textarea "*"
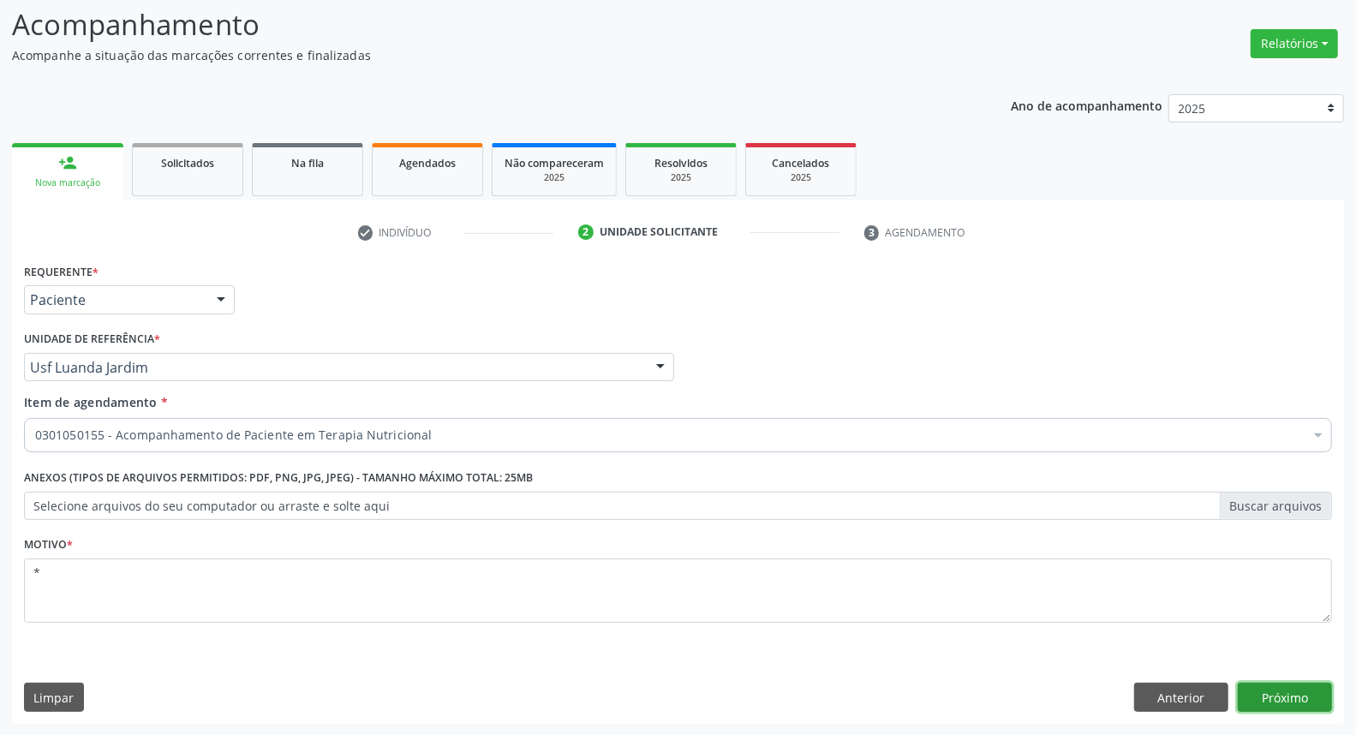
click at [1297, 692] on button "Próximo" at bounding box center [1285, 697] width 94 height 29
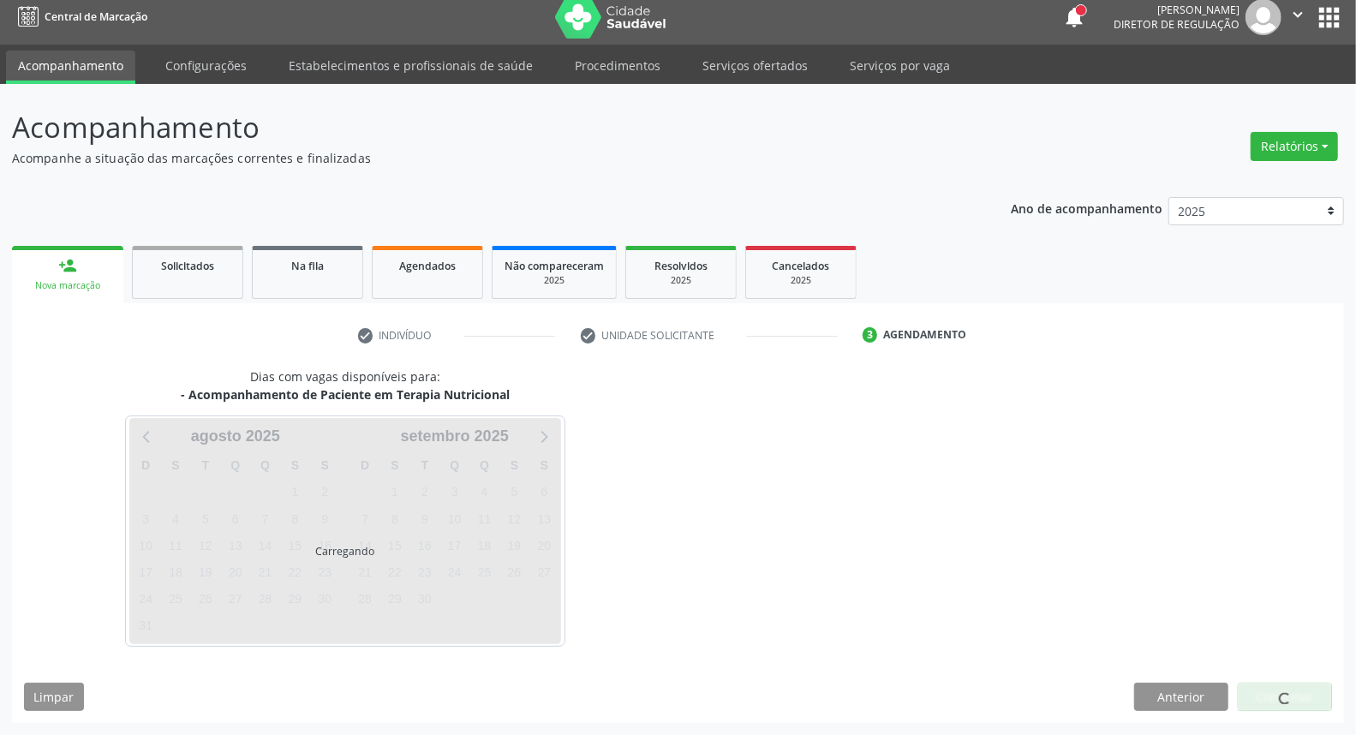
scroll to position [9, 0]
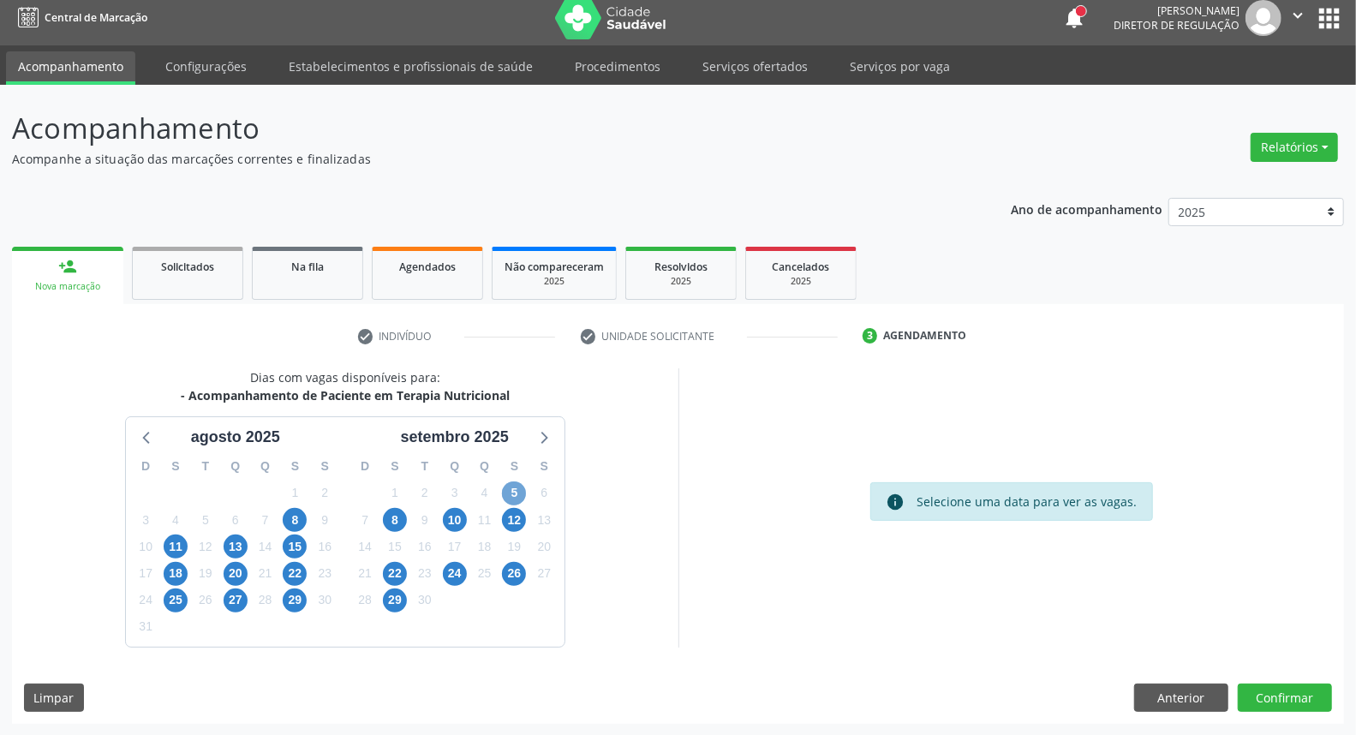
click at [511, 491] on span "5" at bounding box center [514, 493] width 24 height 24
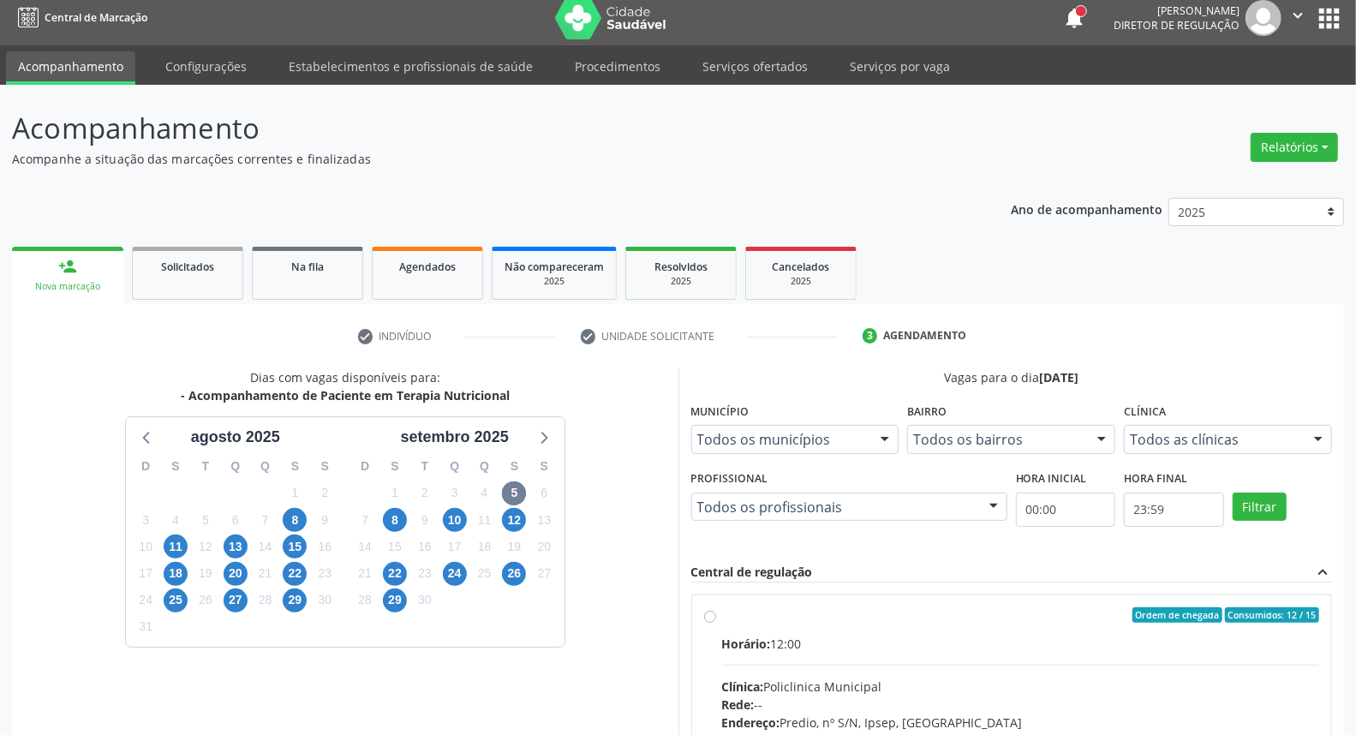
click at [884, 618] on div "Ordem de chegada Consumidos: 12 / 15" at bounding box center [1021, 614] width 598 height 15
click at [716, 618] on input "Ordem de chegada Consumidos: 12 / 15 Horário: 12:00 Clínica: Policlinica Munici…" at bounding box center [710, 614] width 12 height 15
radio input "true"
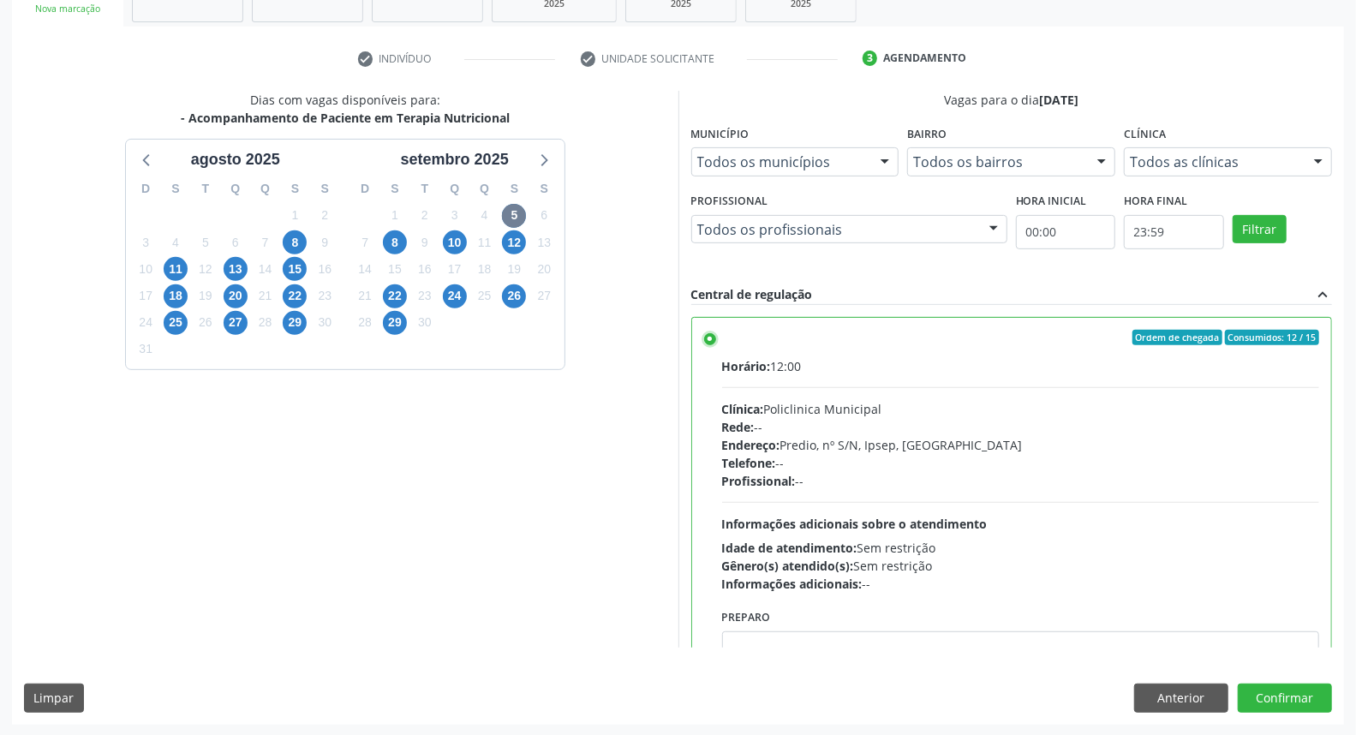
scroll to position [84, 0]
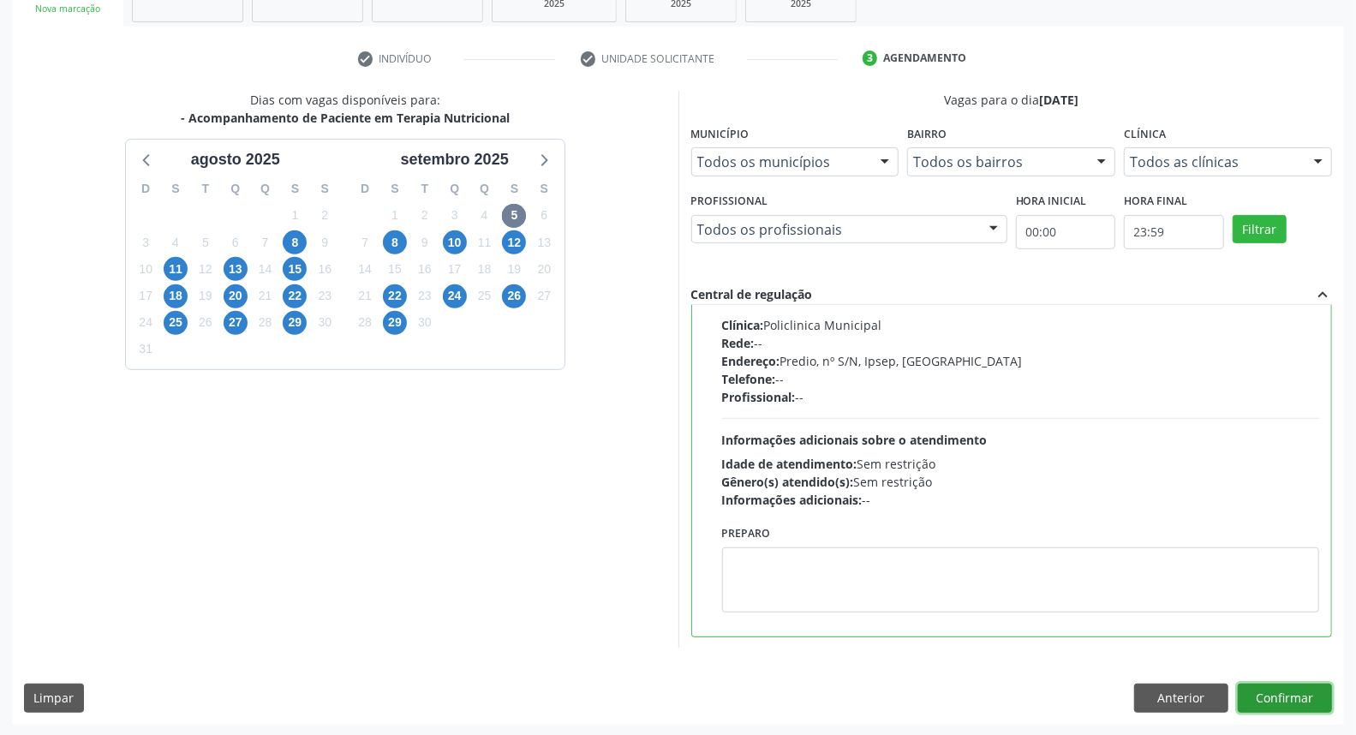
click at [1300, 692] on button "Confirmar" at bounding box center [1285, 698] width 94 height 29
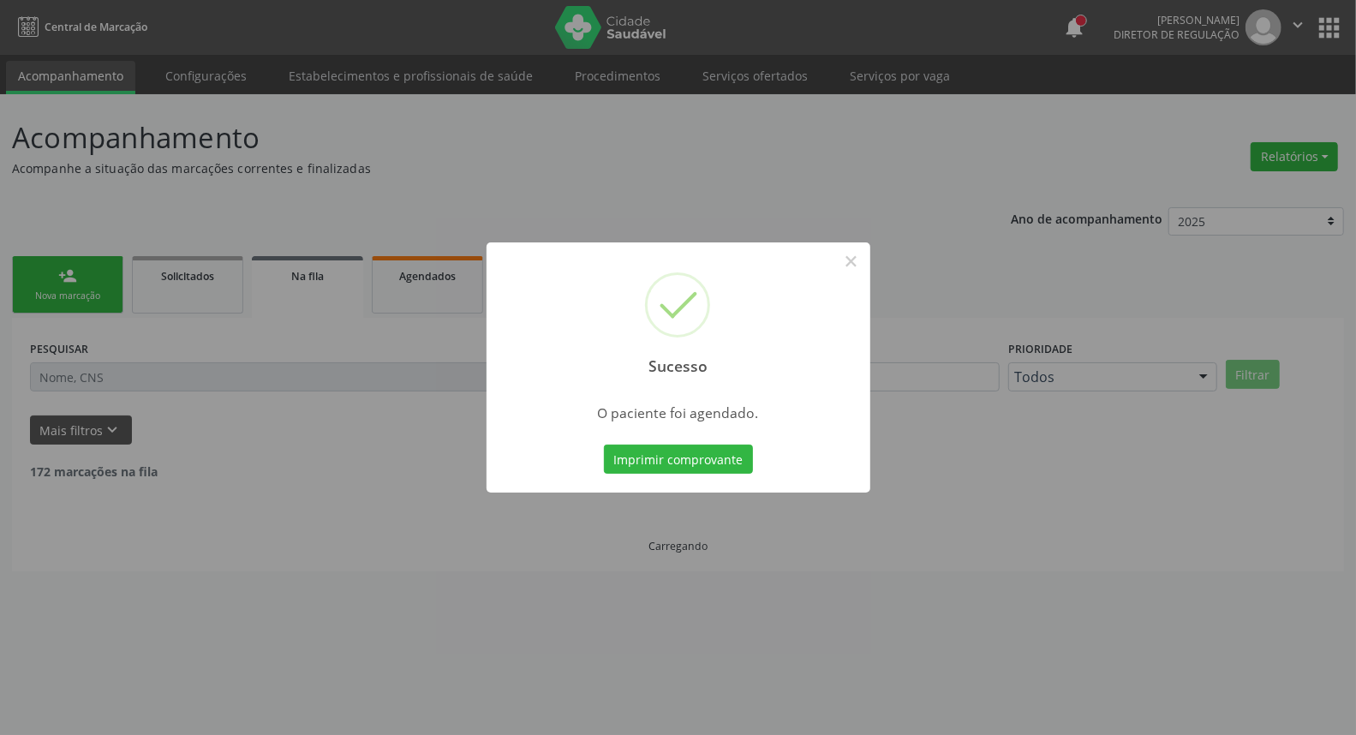
scroll to position [0, 0]
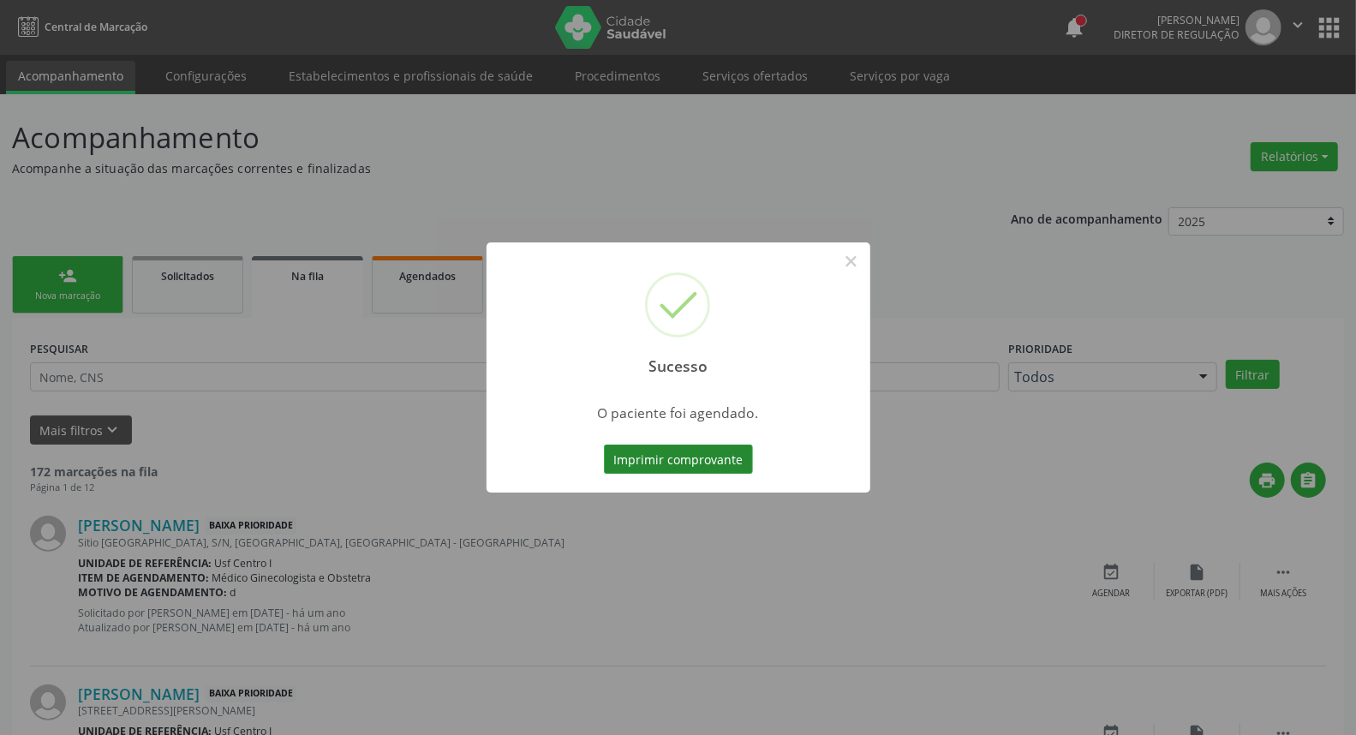
click at [642, 459] on button "Imprimir comprovante" at bounding box center [678, 459] width 149 height 29
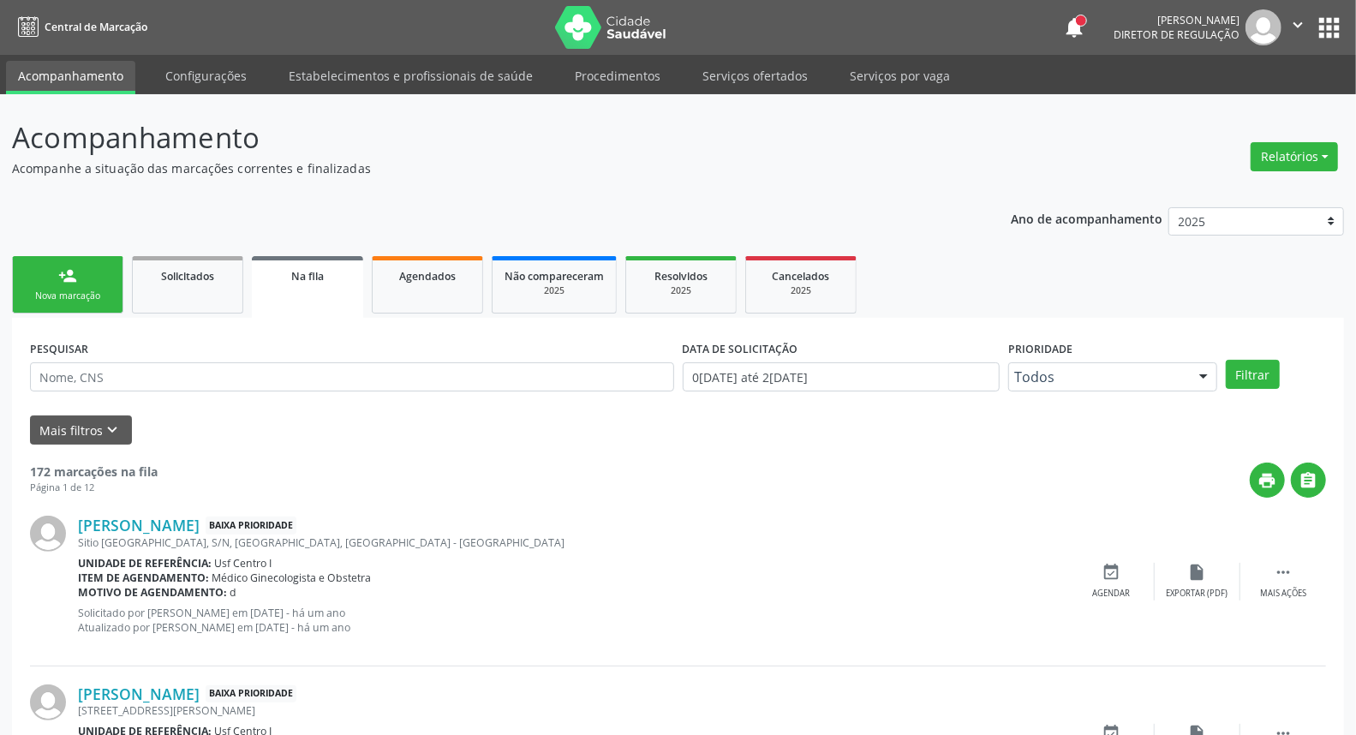
click at [70, 280] on div "person_add" at bounding box center [67, 275] width 19 height 19
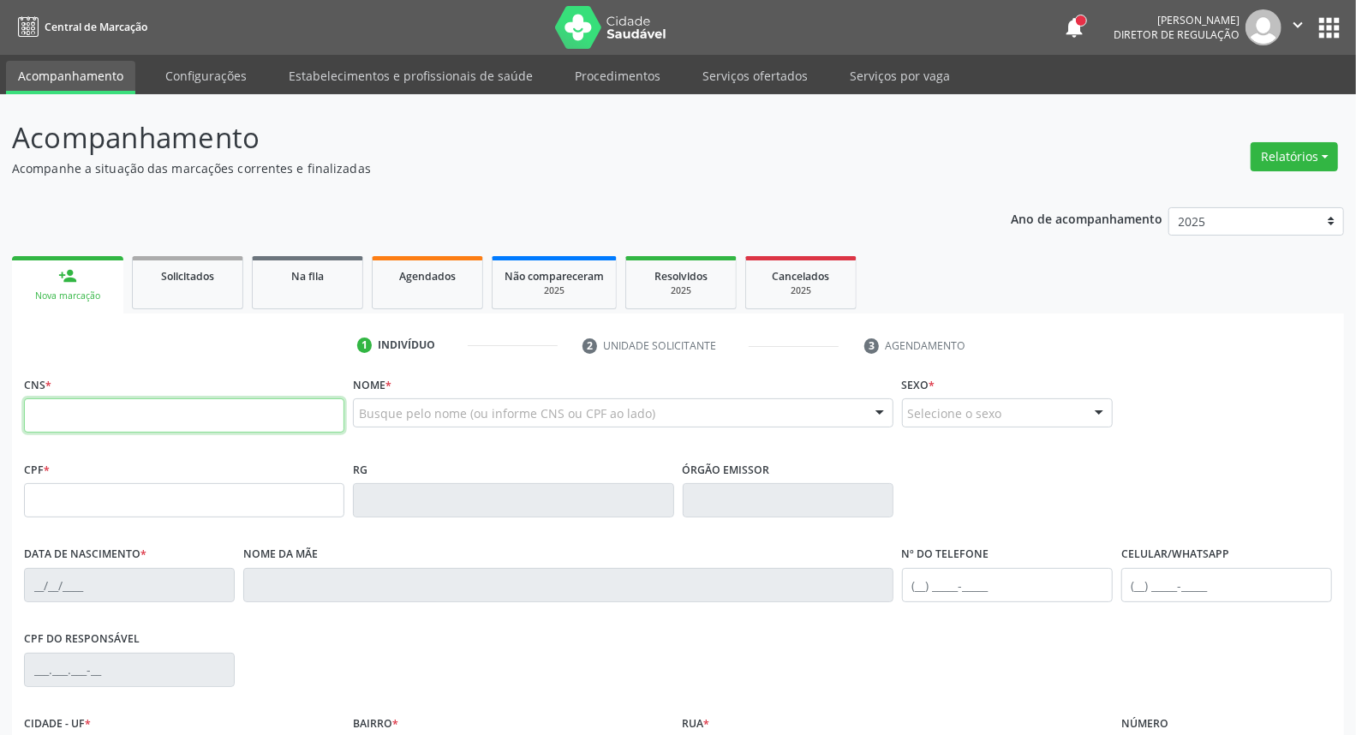
drag, startPoint x: 224, startPoint y: 415, endPoint x: 217, endPoint y: 409, distance: 9.8
click at [224, 415] on input "text" at bounding box center [184, 415] width 320 height 34
paste input "700 4079 3139 6341"
type input "700 4079 3139 6341"
type input "153.164.204-70"
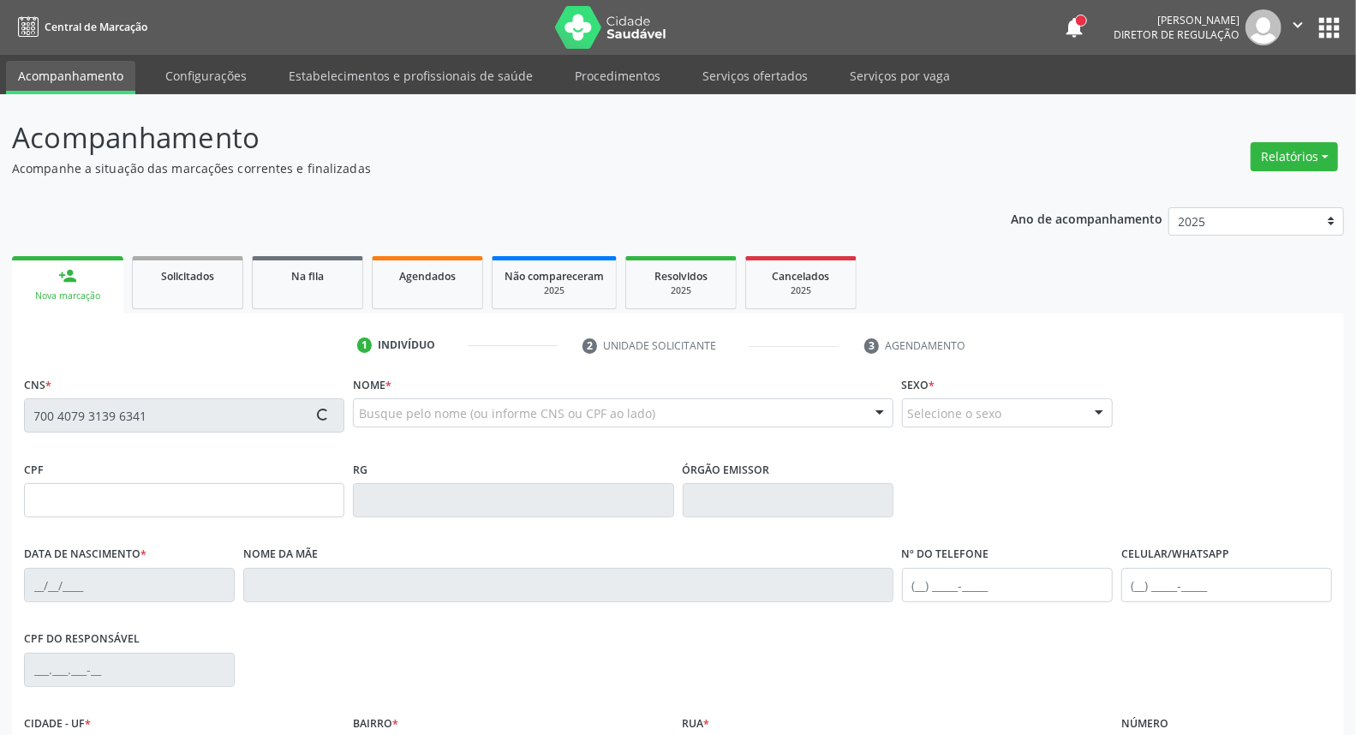
type input "12/02/2018"
type input "Cicera da Costa Farias"
type input "(87) 98133-9061"
type input "089.672.154-01"
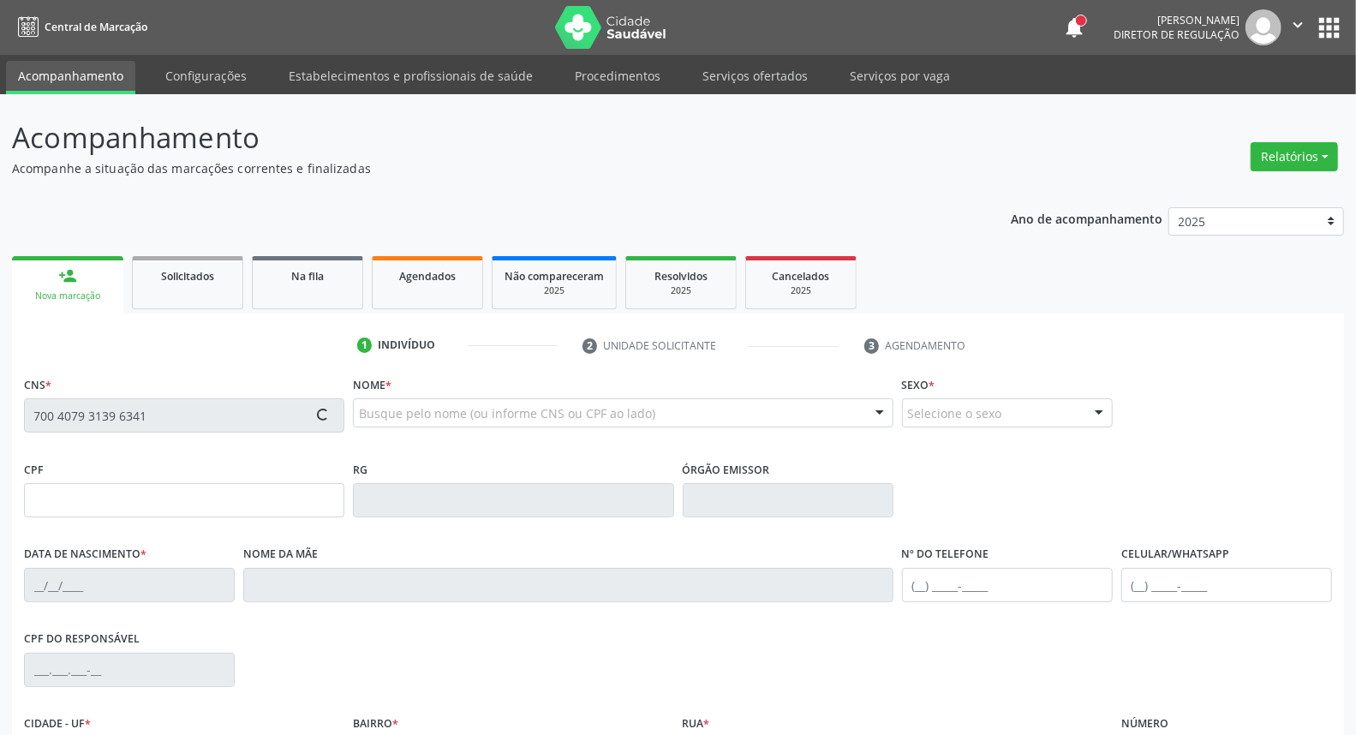
type input "31"
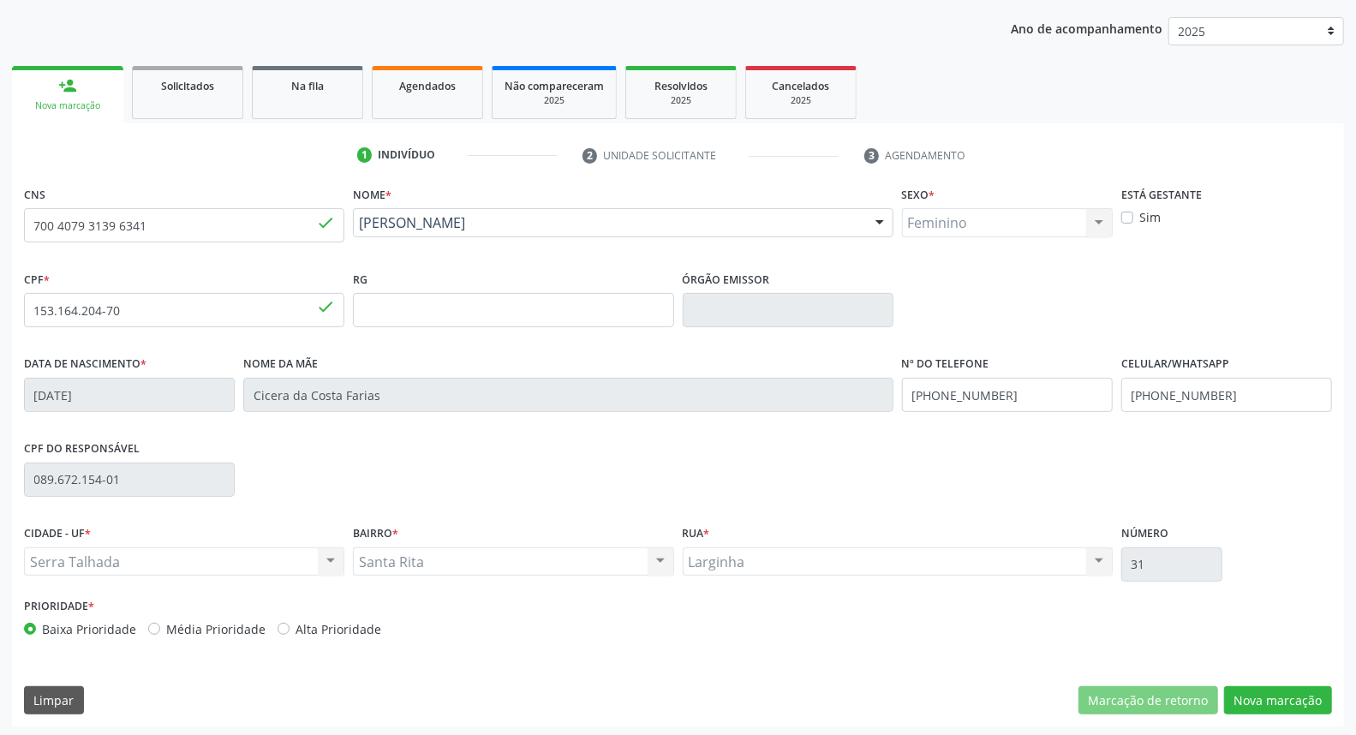
scroll to position [192, 0]
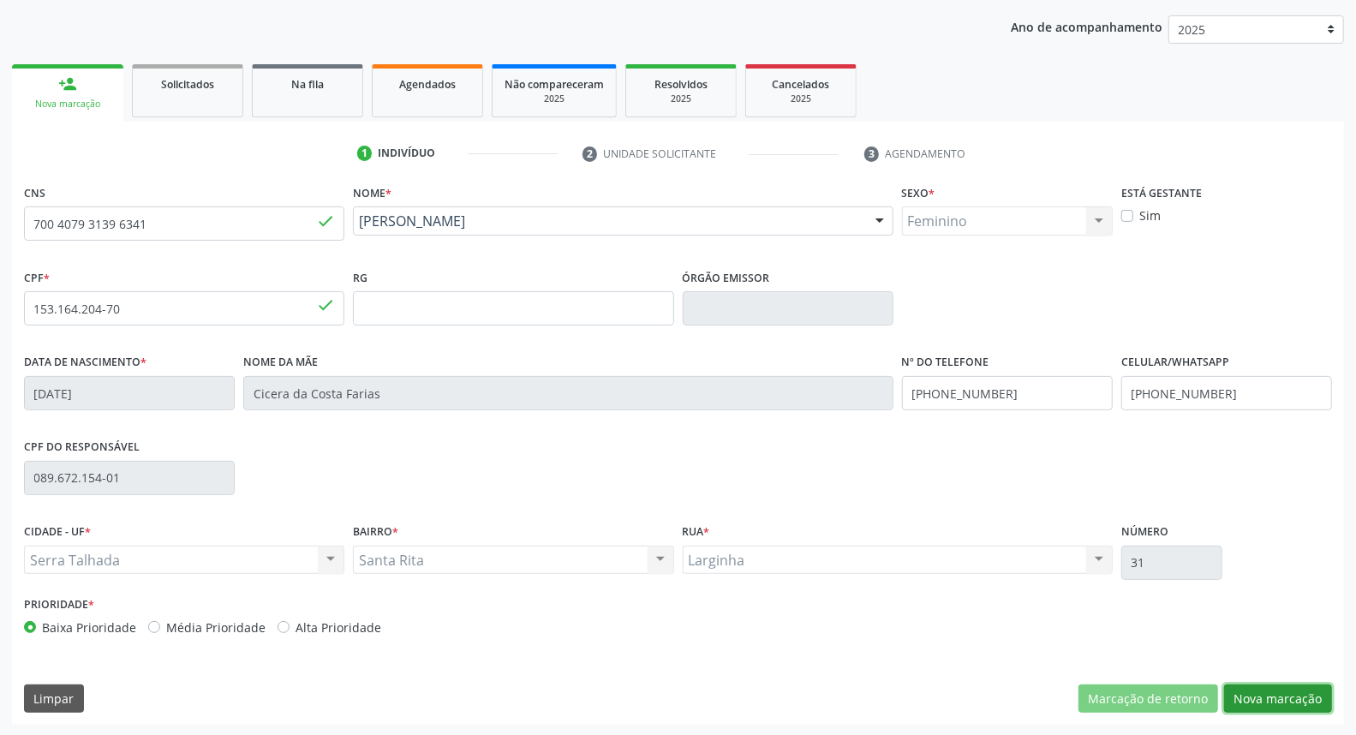
drag, startPoint x: 1246, startPoint y: 696, endPoint x: 1166, endPoint y: 666, distance: 85.6
click at [1245, 694] on button "Nova marcação" at bounding box center [1278, 698] width 108 height 29
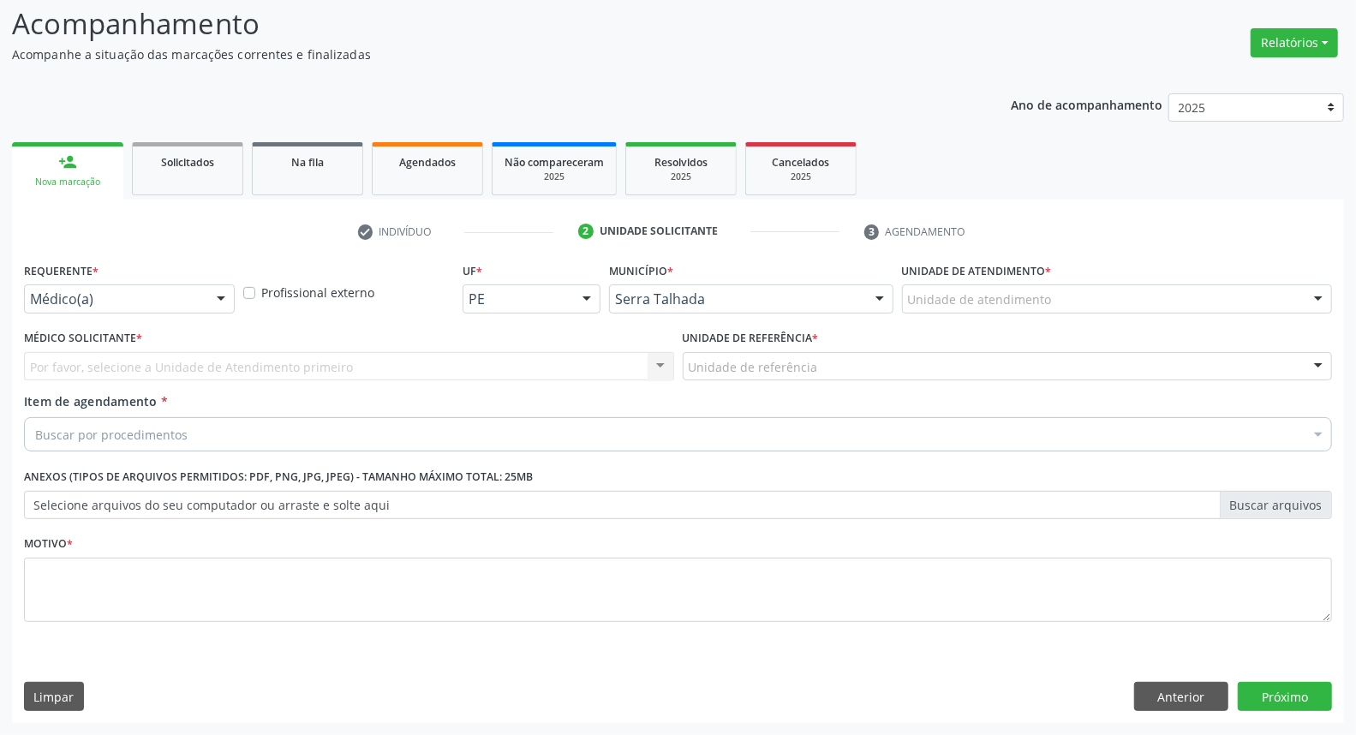
scroll to position [113, 0]
click at [200, 294] on div "Médico(a)" at bounding box center [129, 299] width 211 height 29
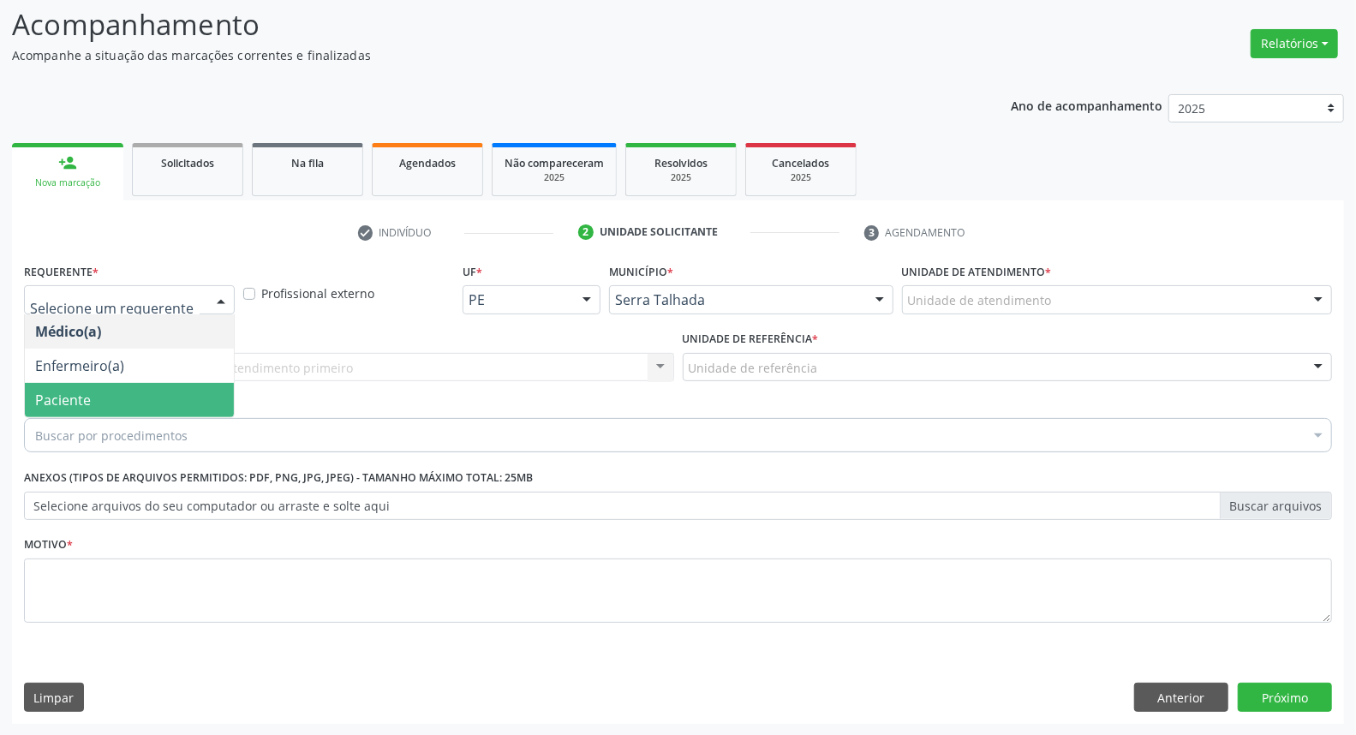
click at [184, 415] on div "Requerente * Médico(a) Enfermeiro(a) Paciente Nenhum resultado encontrado para:…" at bounding box center [678, 453] width 1308 height 388
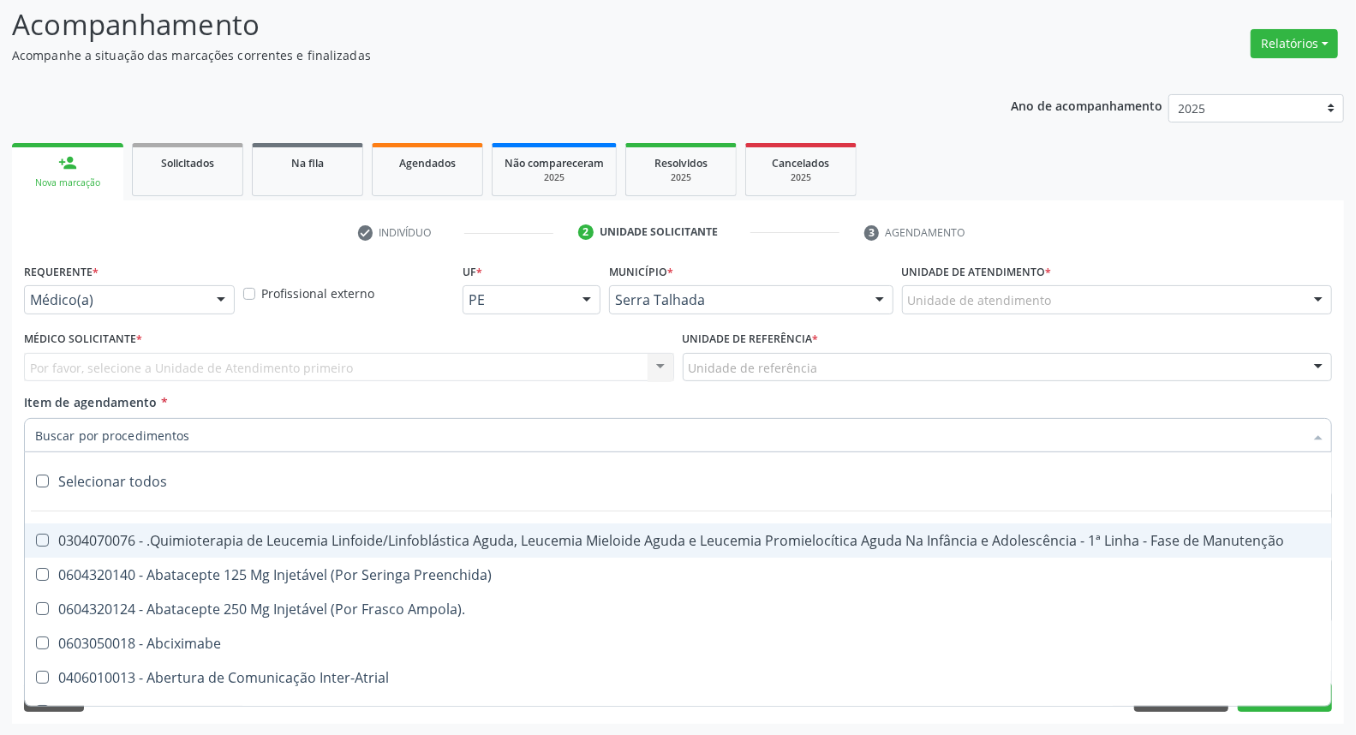
click at [165, 360] on div "Por favor, selecione a Unidade de Atendimento primeiro Nenhum resultado encontr…" at bounding box center [349, 367] width 650 height 29
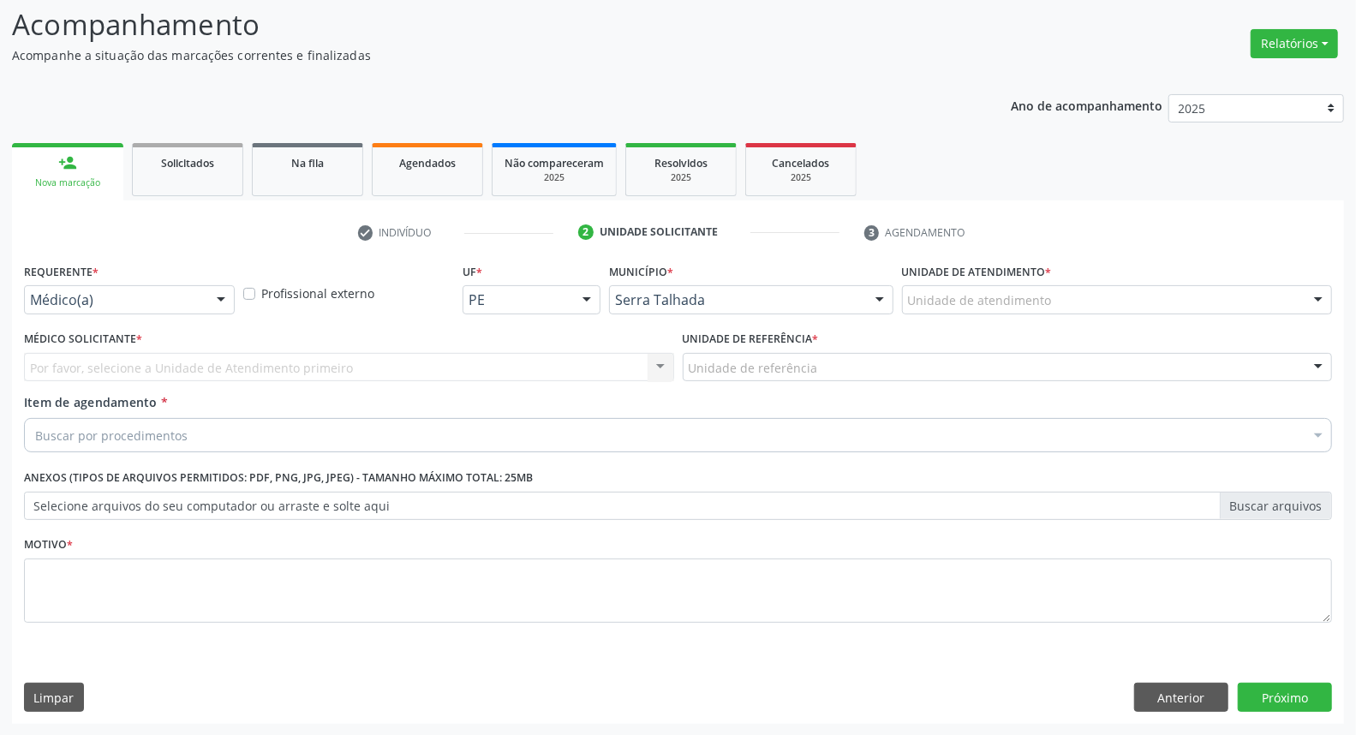
click at [161, 368] on div "Por favor, selecione a Unidade de Atendimento primeiro Nenhum resultado encontr…" at bounding box center [349, 367] width 650 height 29
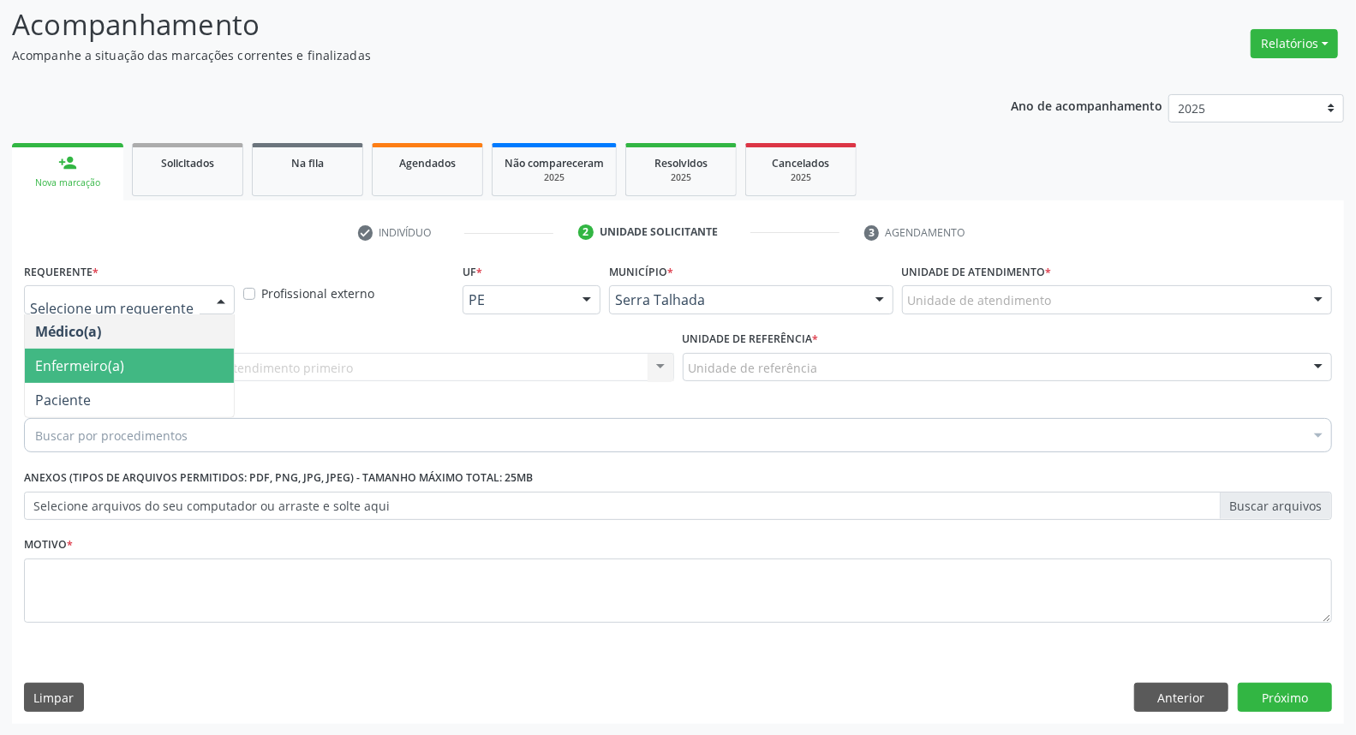
click at [158, 375] on span "Enfermeiro(a)" at bounding box center [129, 366] width 209 height 34
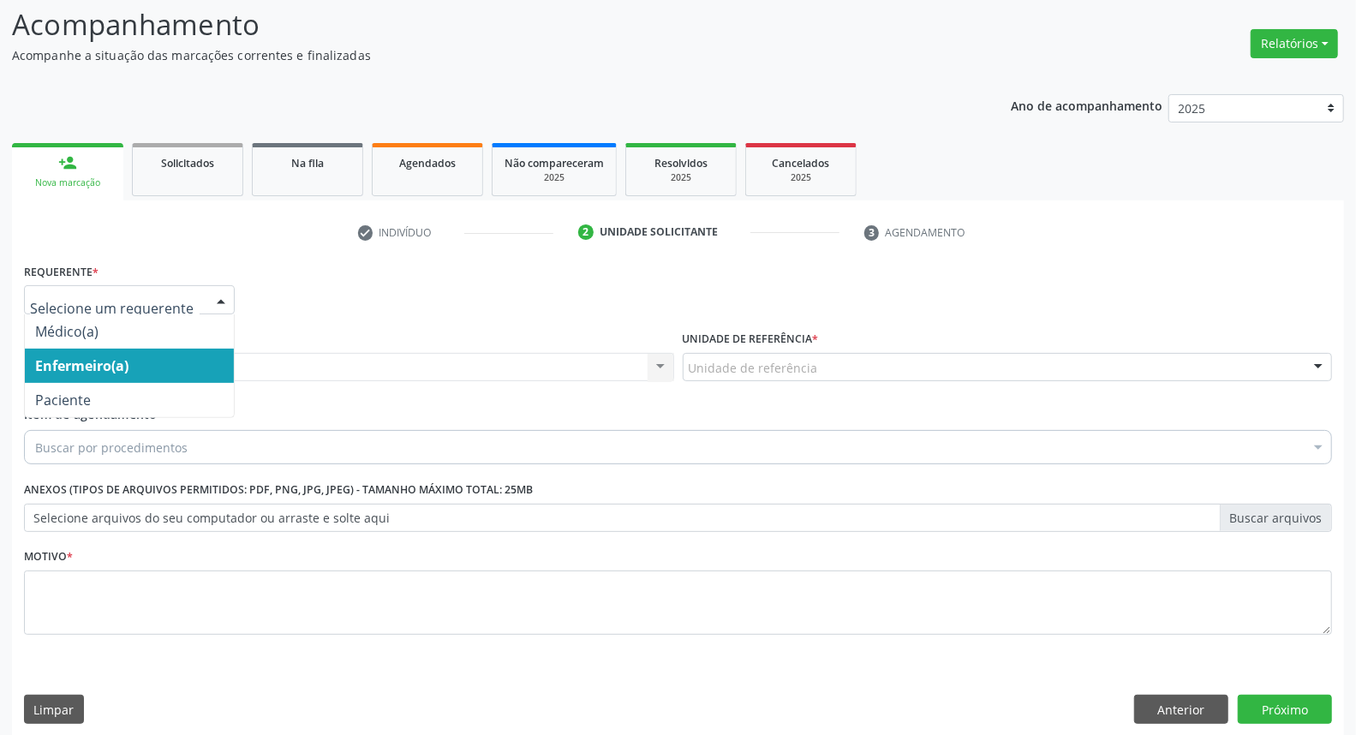
drag, startPoint x: 172, startPoint y: 300, endPoint x: 161, endPoint y: 331, distance: 33.6
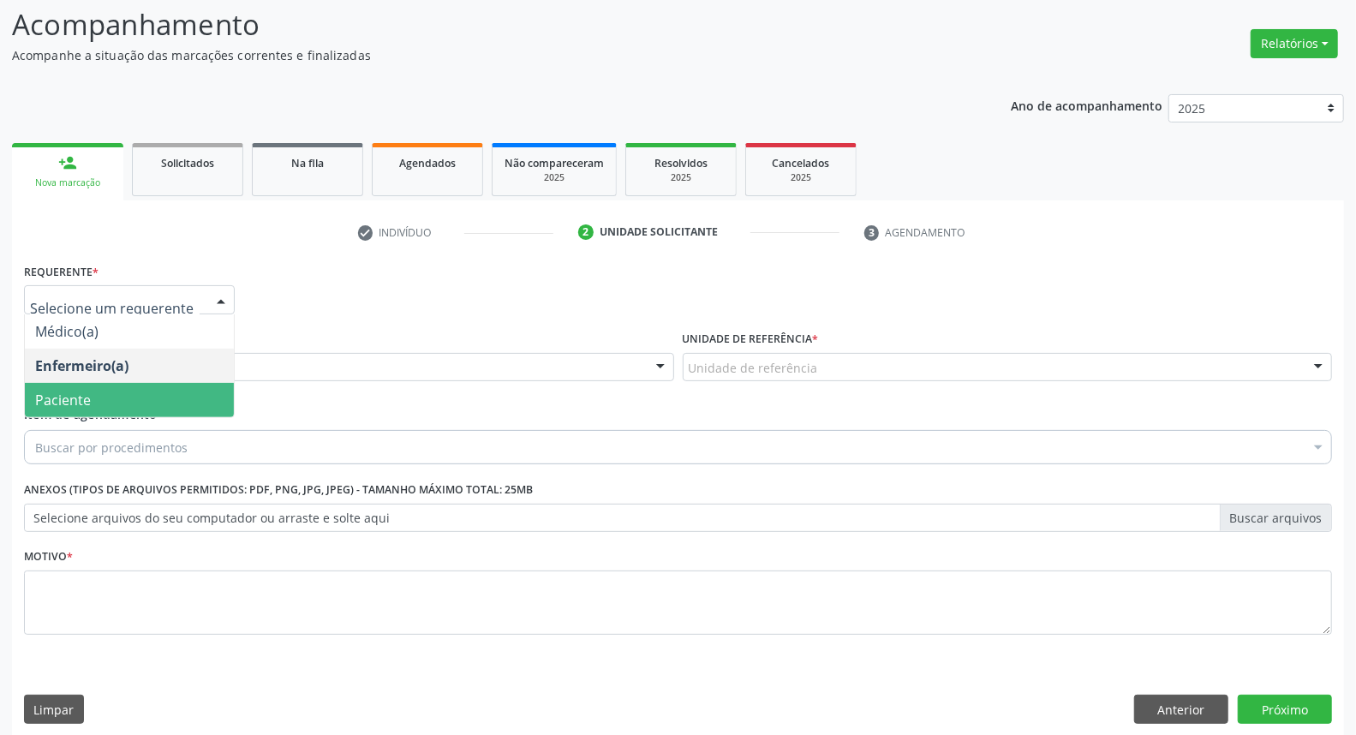
click at [131, 391] on span "Paciente" at bounding box center [129, 400] width 209 height 34
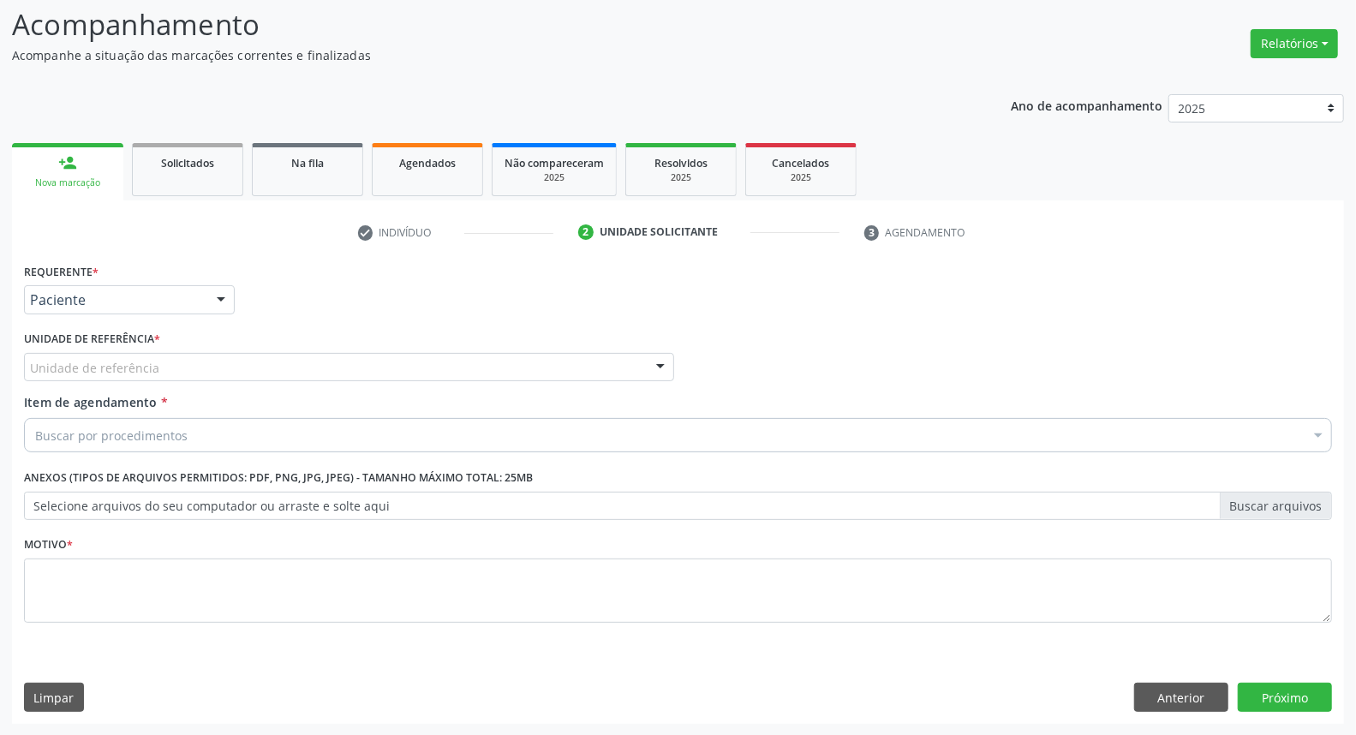
click at [155, 368] on div "Unidade de referência" at bounding box center [349, 367] width 650 height 29
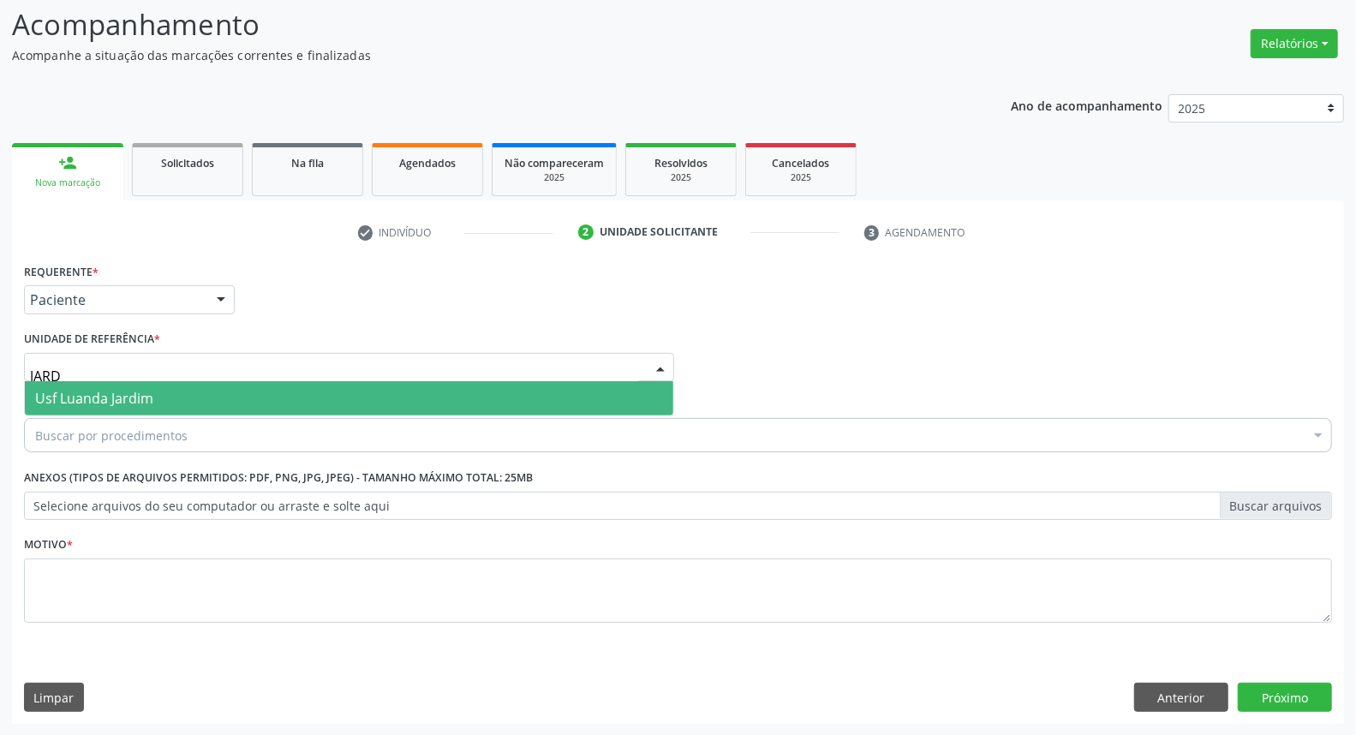
type input "JARDI"
click at [143, 406] on span "Usf Luanda Jardim" at bounding box center [349, 398] width 648 height 34
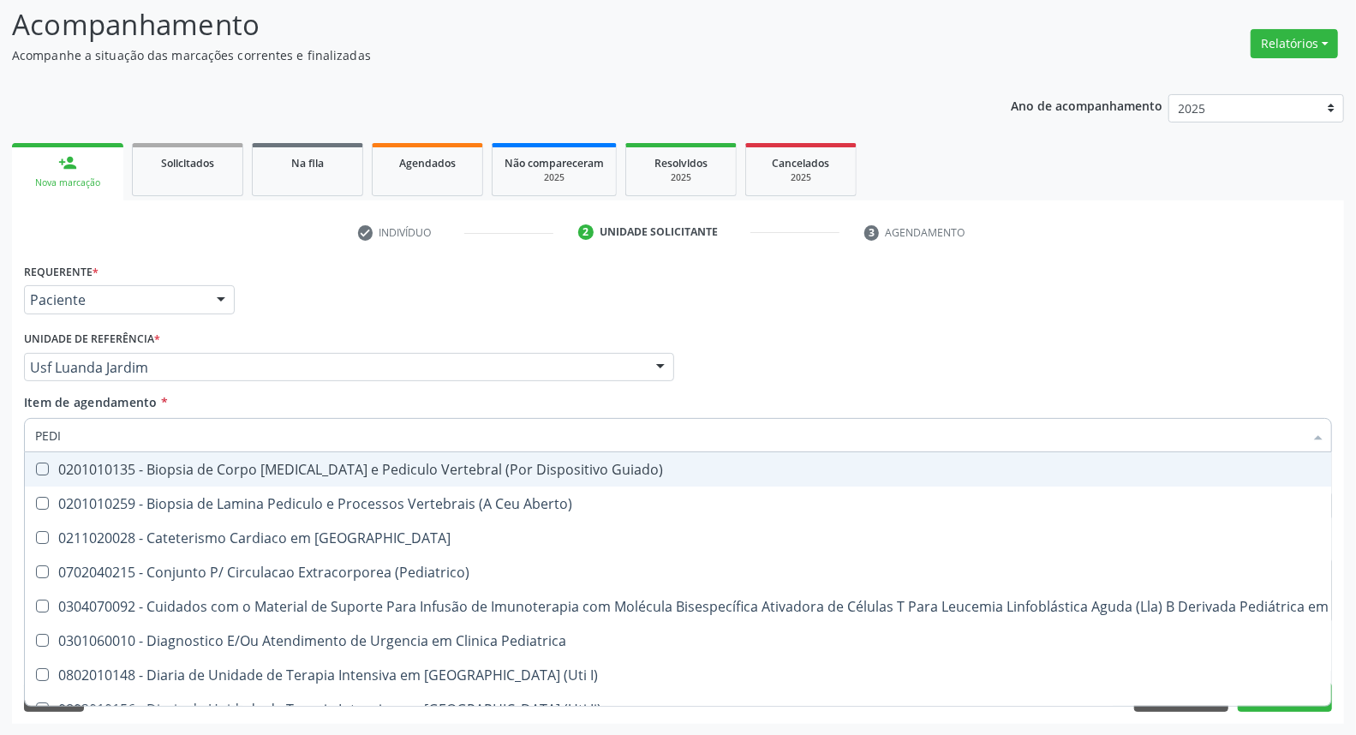
type input "PEDIA"
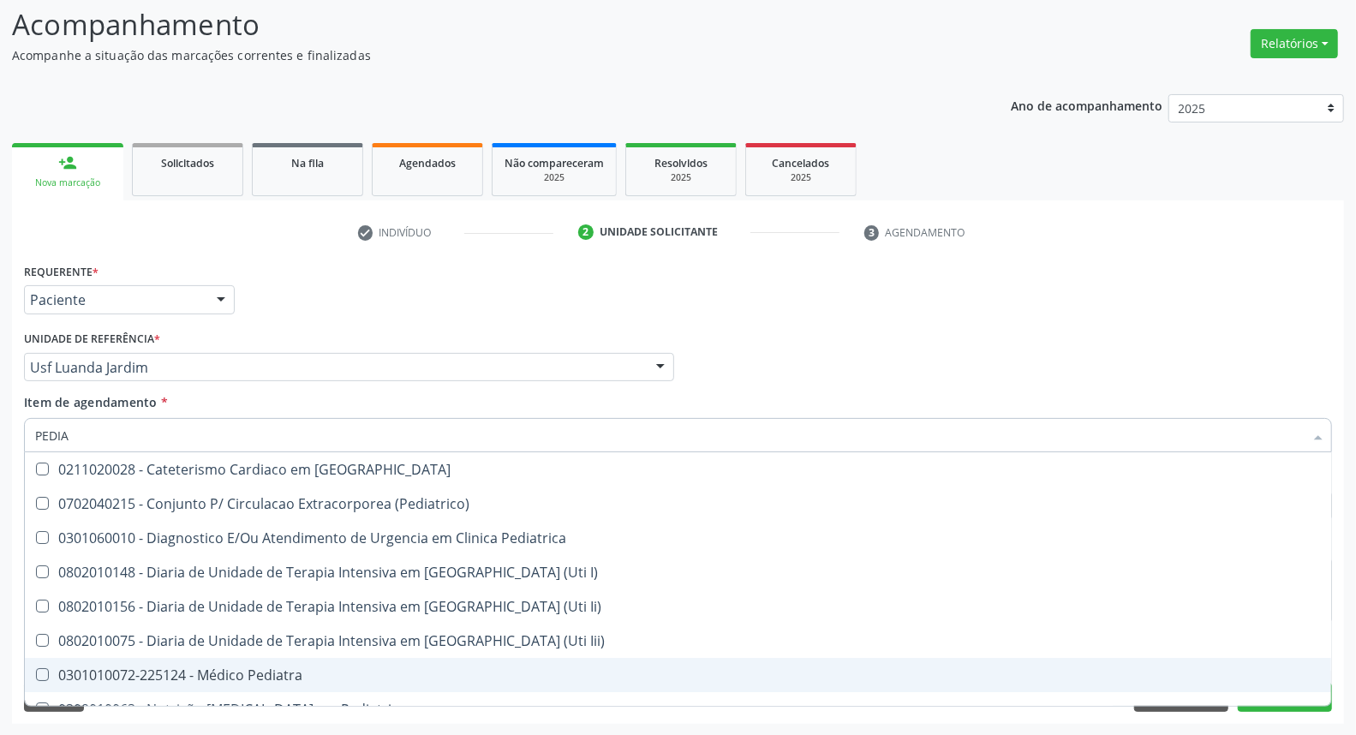
click at [133, 678] on div "0301010072-225124 - Médico Pediatra" at bounding box center [678, 675] width 1286 height 14
checkbox Pediatra "true"
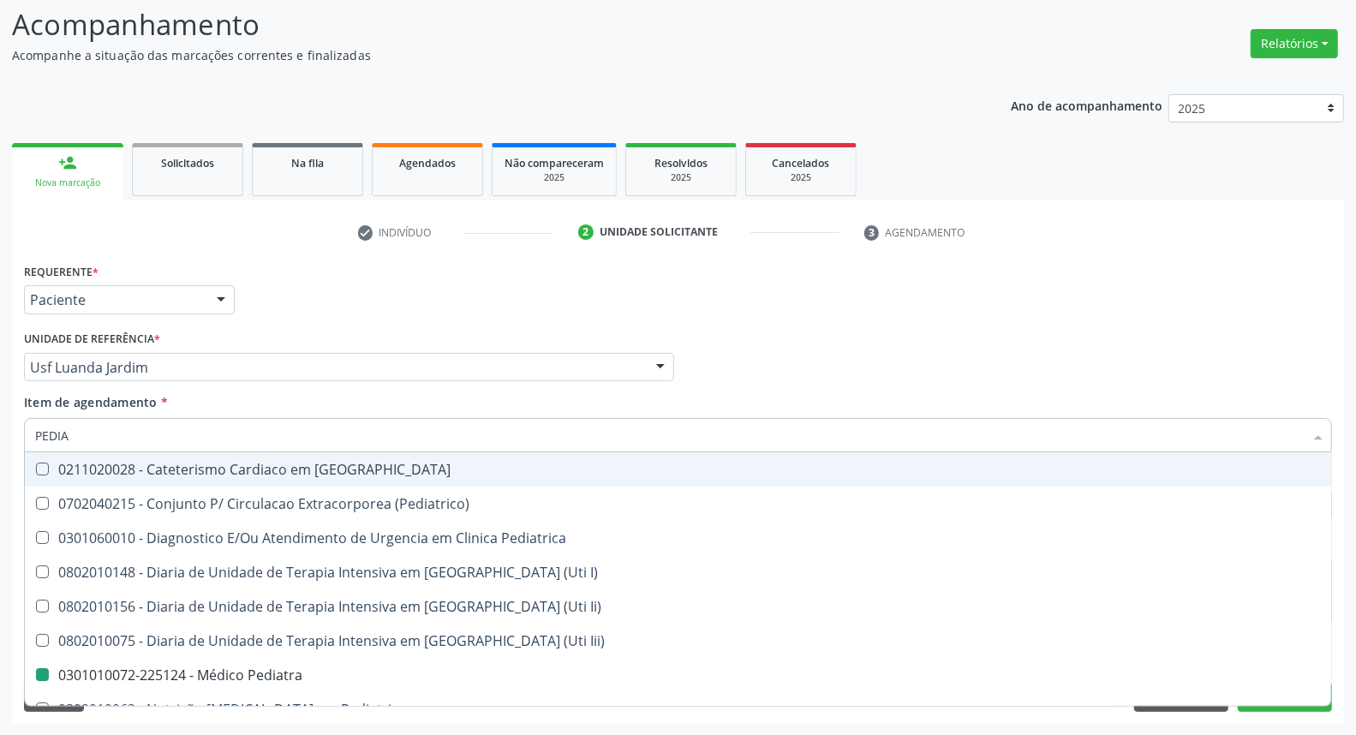
click at [799, 343] on div "Médico Solicitante Por favor, selecione a Unidade de Atendimento primeiro Nenhu…" at bounding box center [678, 359] width 1317 height 67
checkbox \(Pediatrico\) "true"
checkbox Pediatra "false"
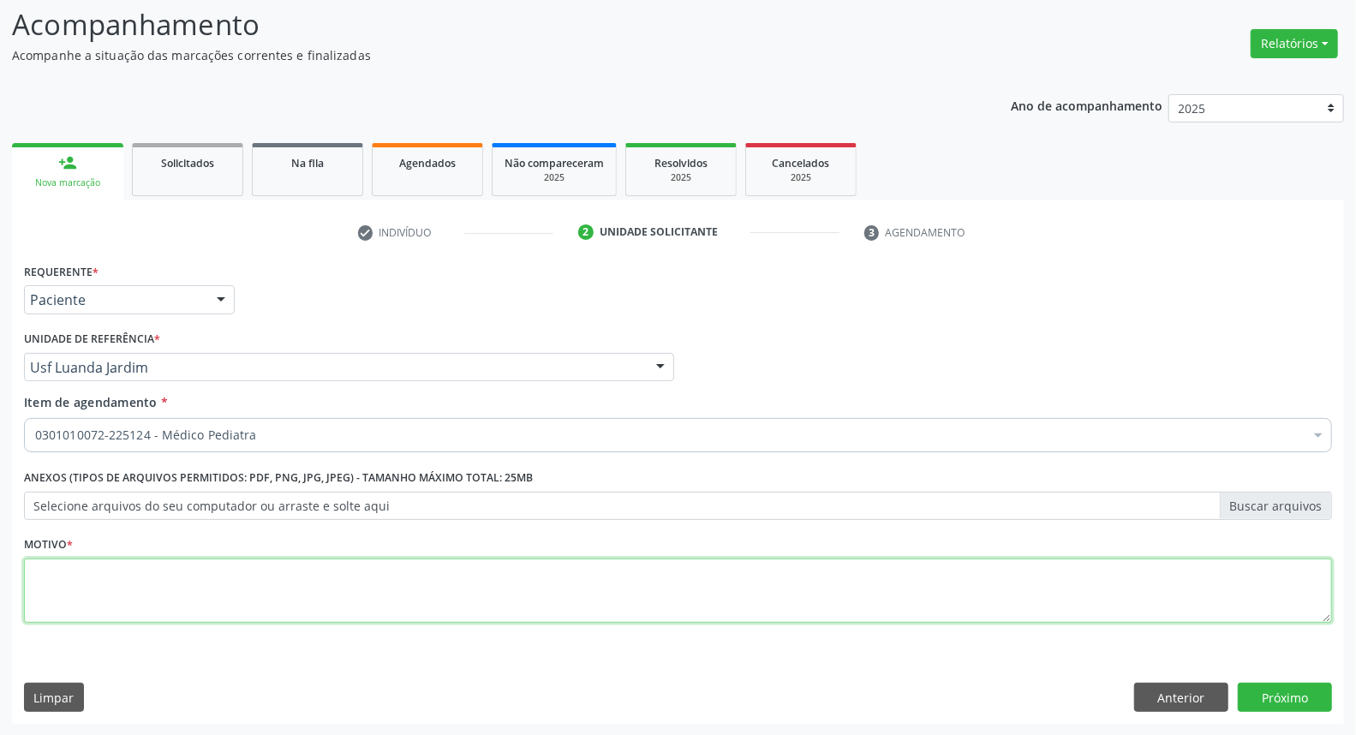
click at [374, 613] on textarea at bounding box center [678, 590] width 1308 height 65
type textarea "*"
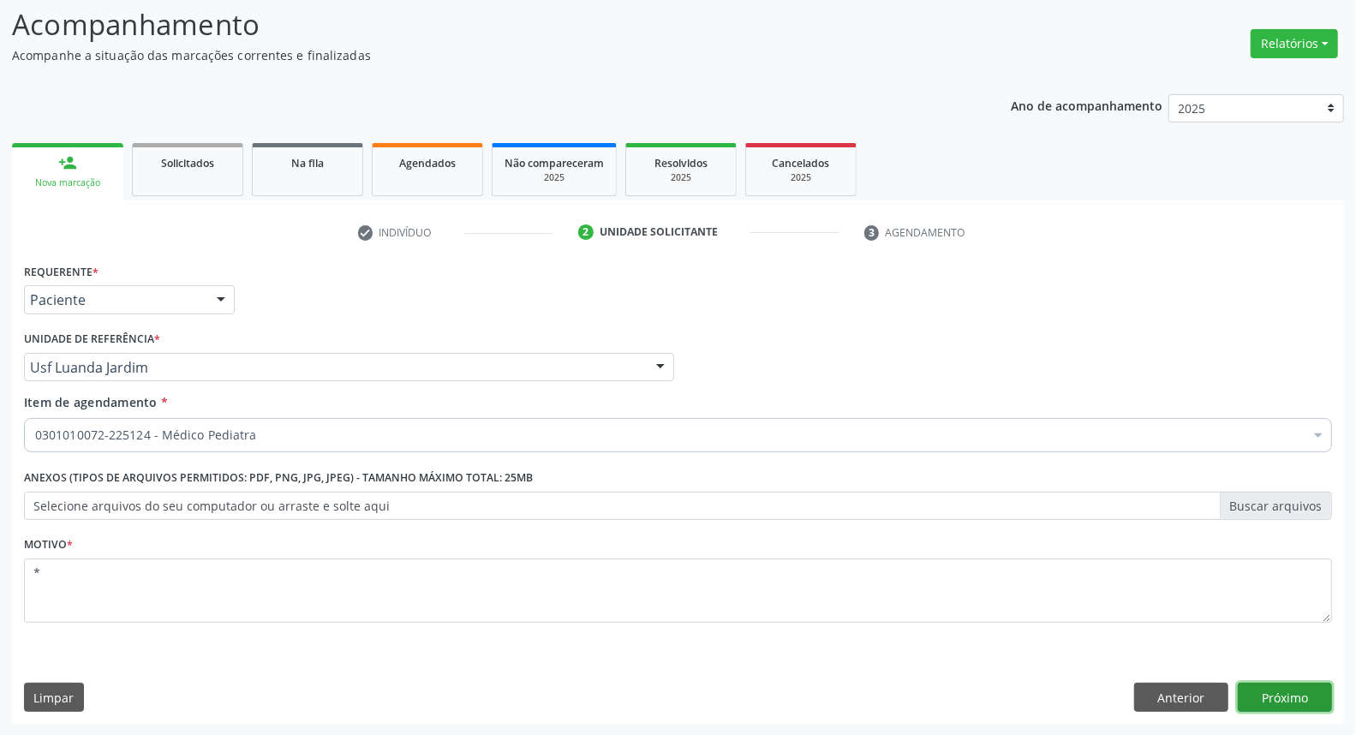
click at [1263, 697] on button "Próximo" at bounding box center [1285, 697] width 94 height 29
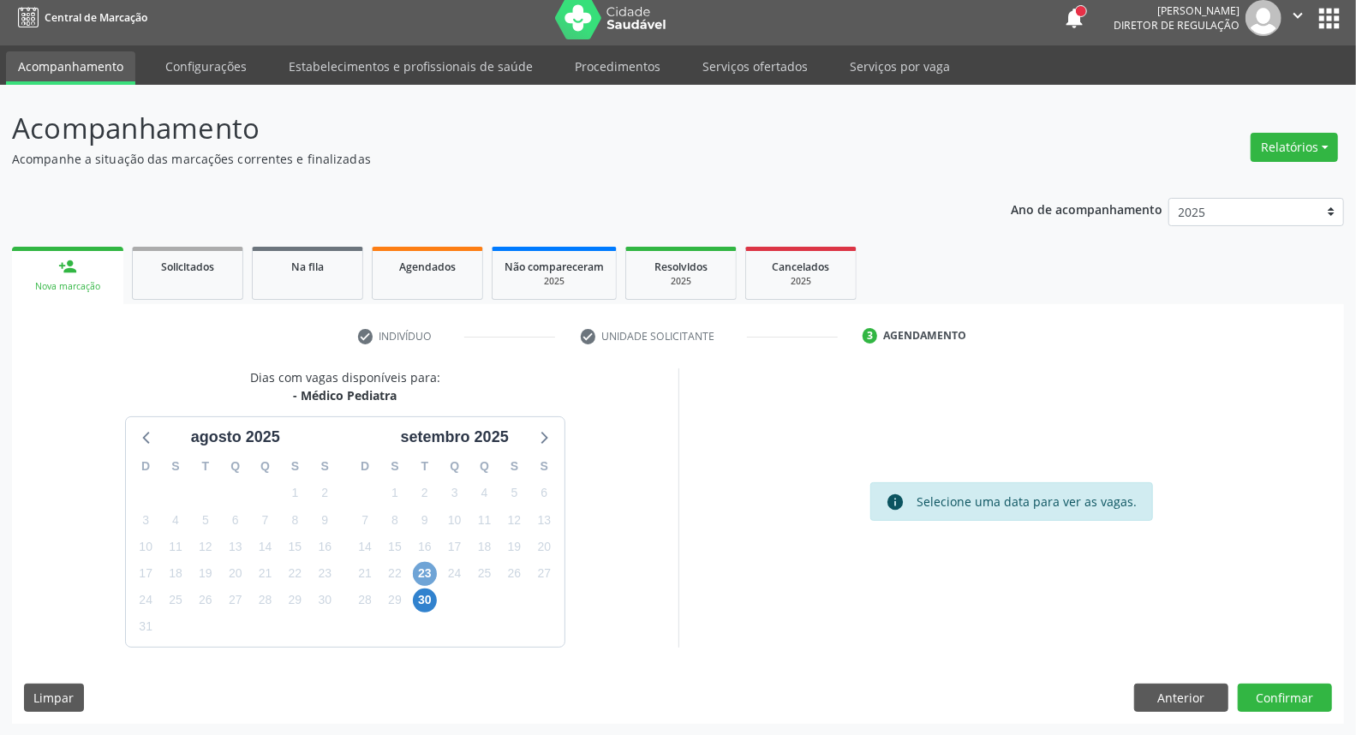
click at [424, 575] on span "23" at bounding box center [425, 574] width 24 height 24
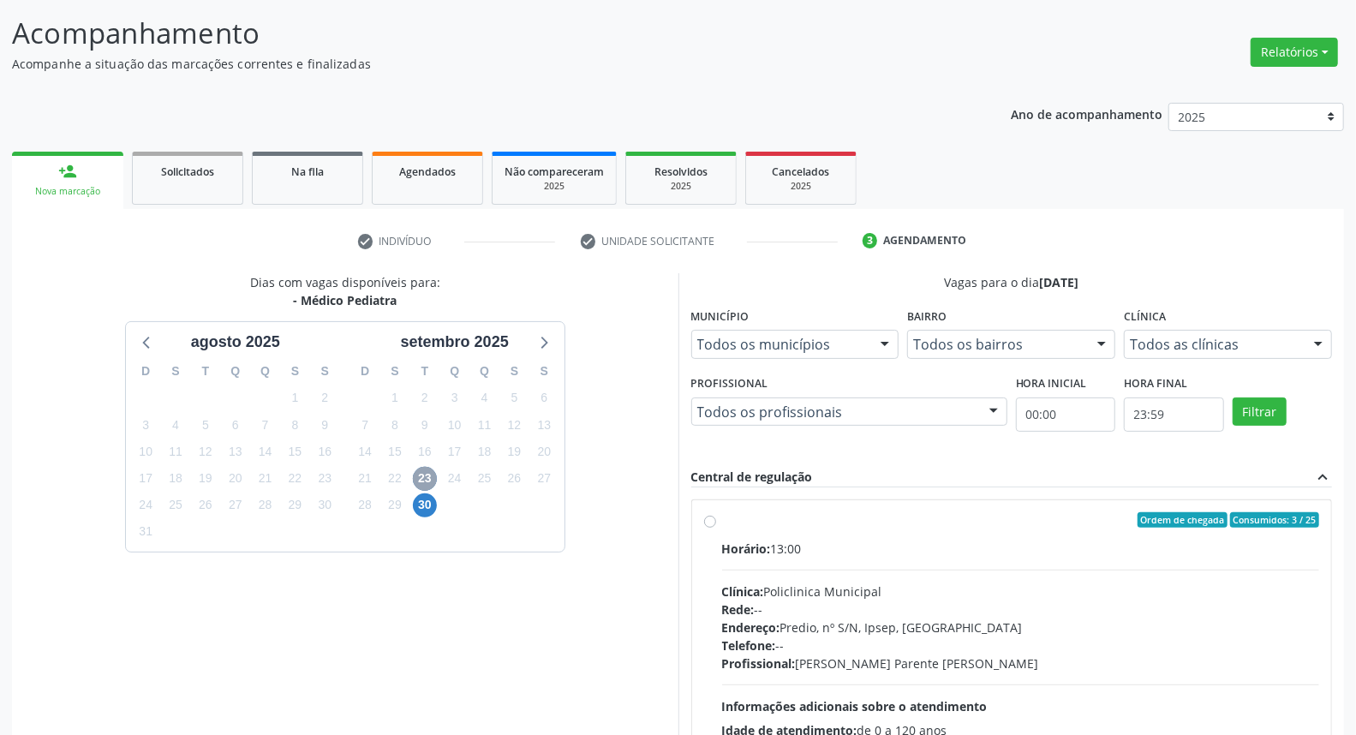
scroll to position [200, 0]
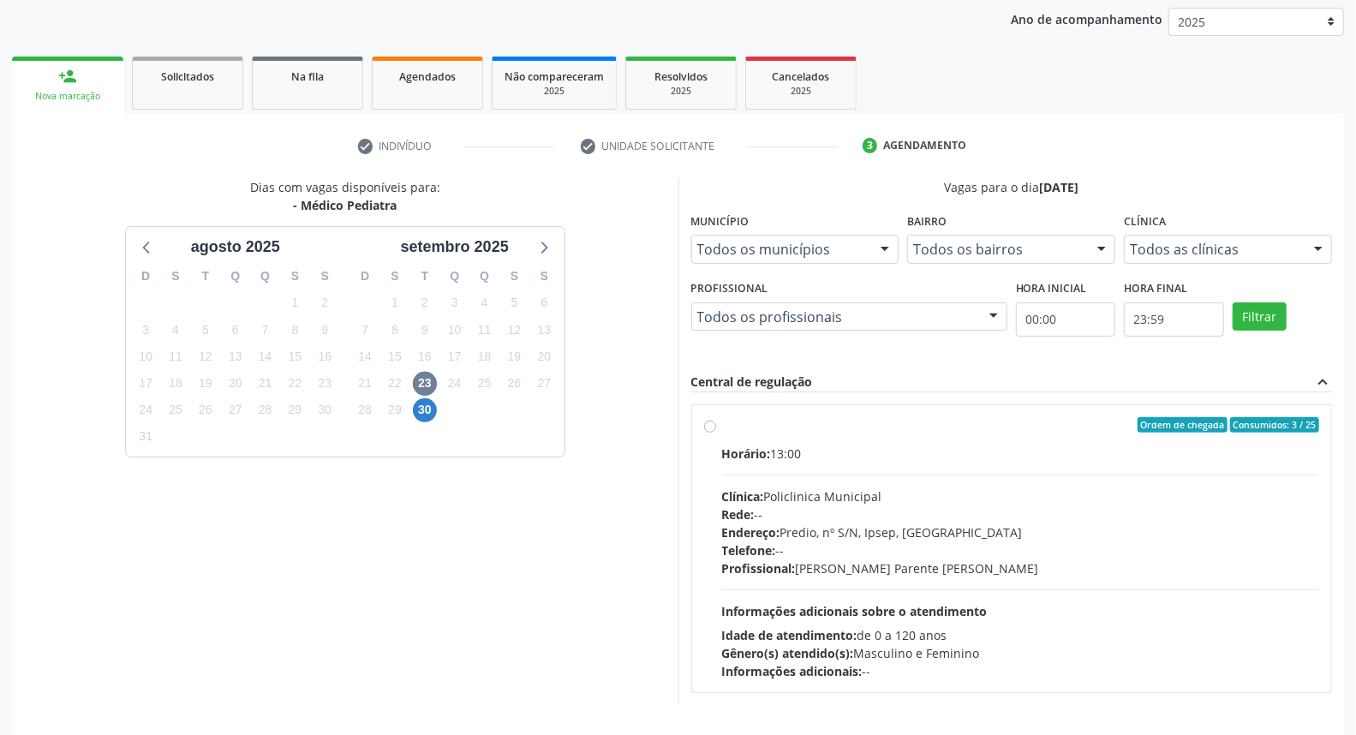
click at [763, 427] on div "Ordem de chegada Consumidos: 3 / 25" at bounding box center [1021, 424] width 598 height 15
click at [716, 427] on input "Ordem de chegada Consumidos: 3 / 25 Horário: 13:00 Clínica: Policlinica Municip…" at bounding box center [710, 424] width 12 height 15
radio input "true"
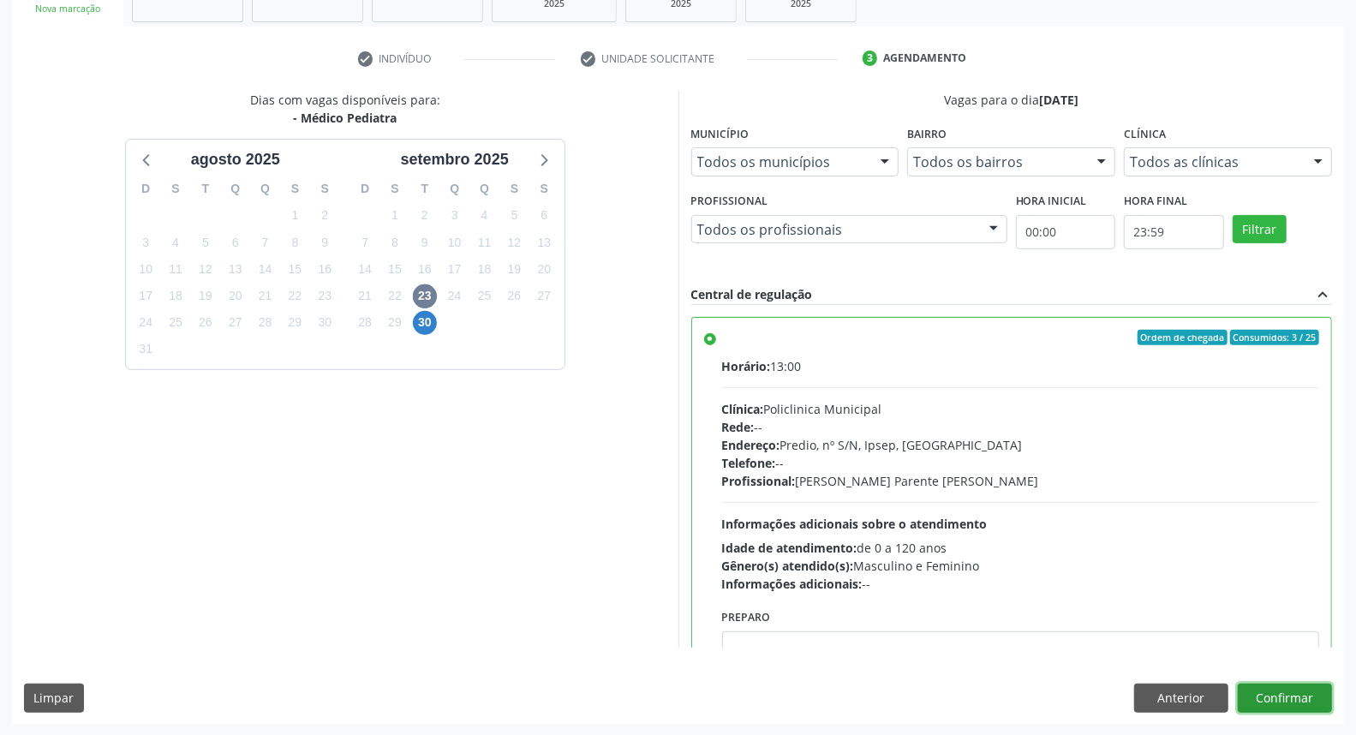
click at [1298, 701] on button "Confirmar" at bounding box center [1285, 698] width 94 height 29
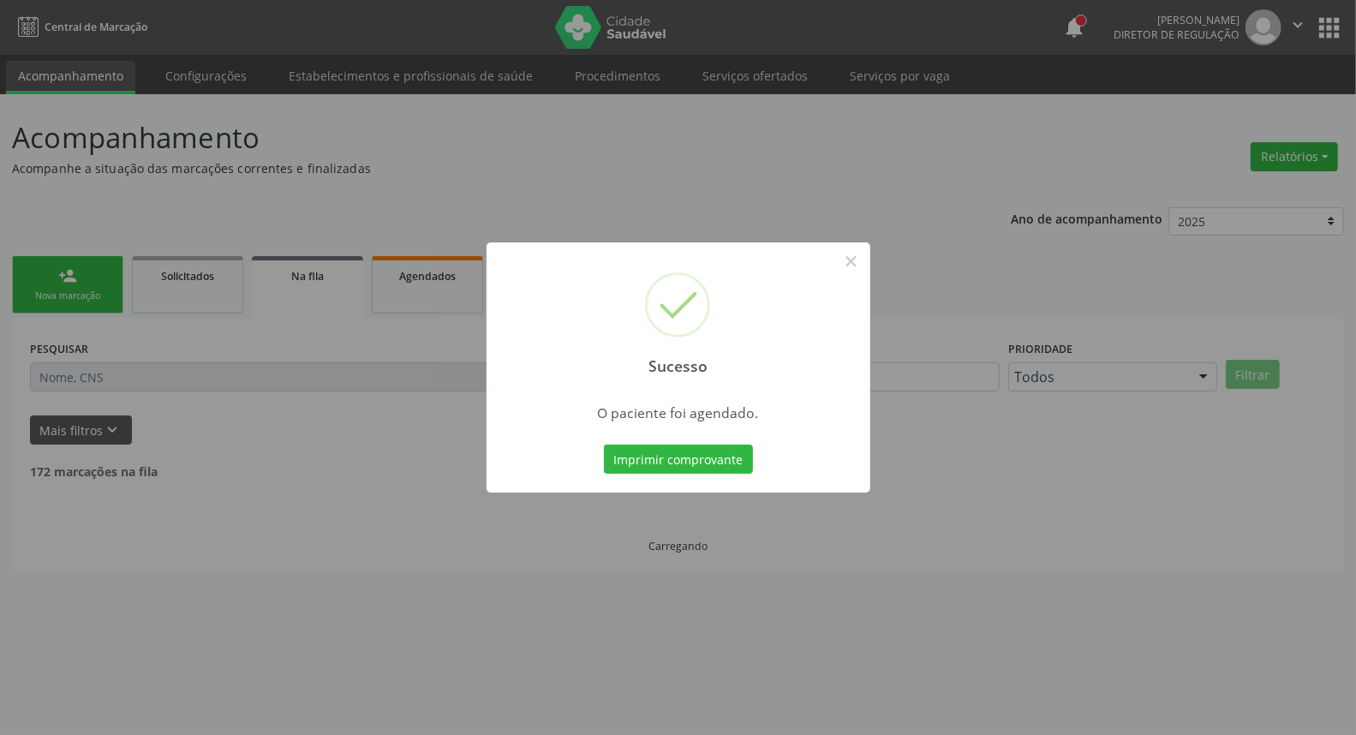
scroll to position [0, 0]
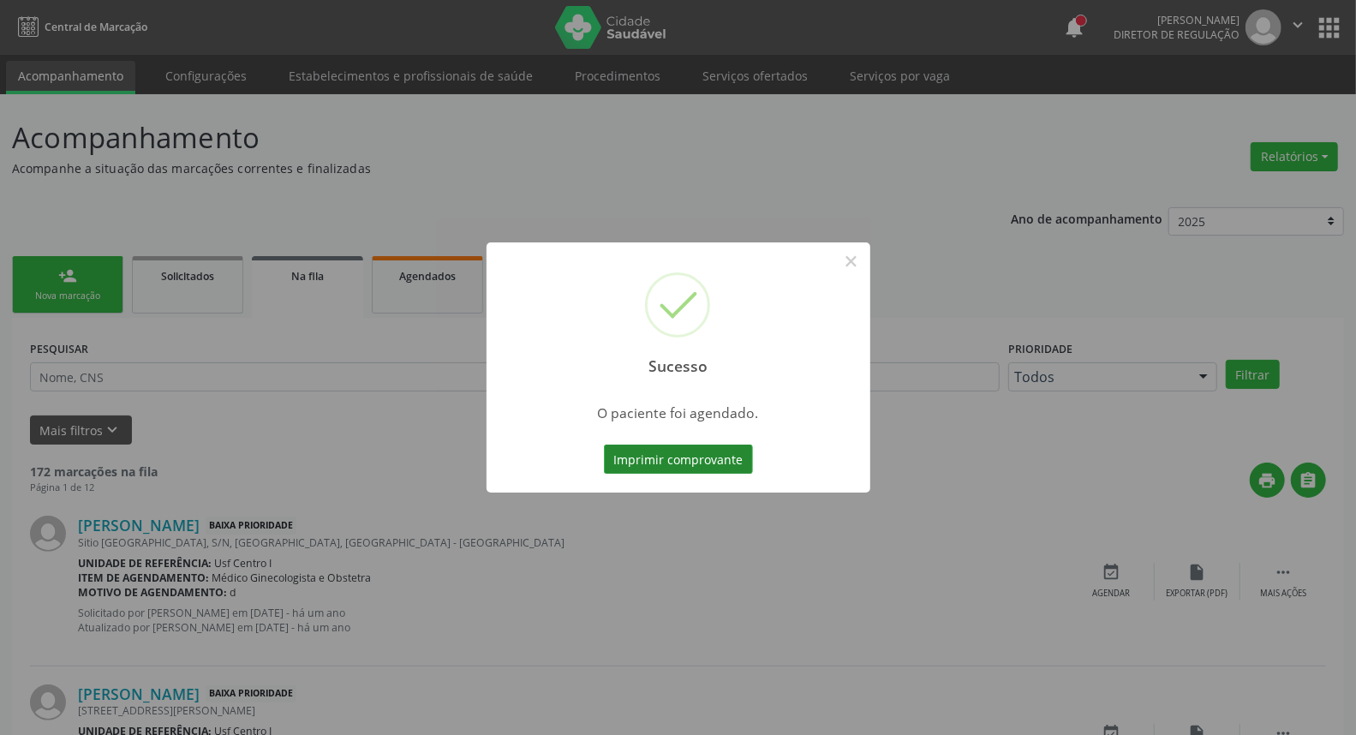
click at [718, 455] on button "Imprimir comprovante" at bounding box center [678, 459] width 149 height 29
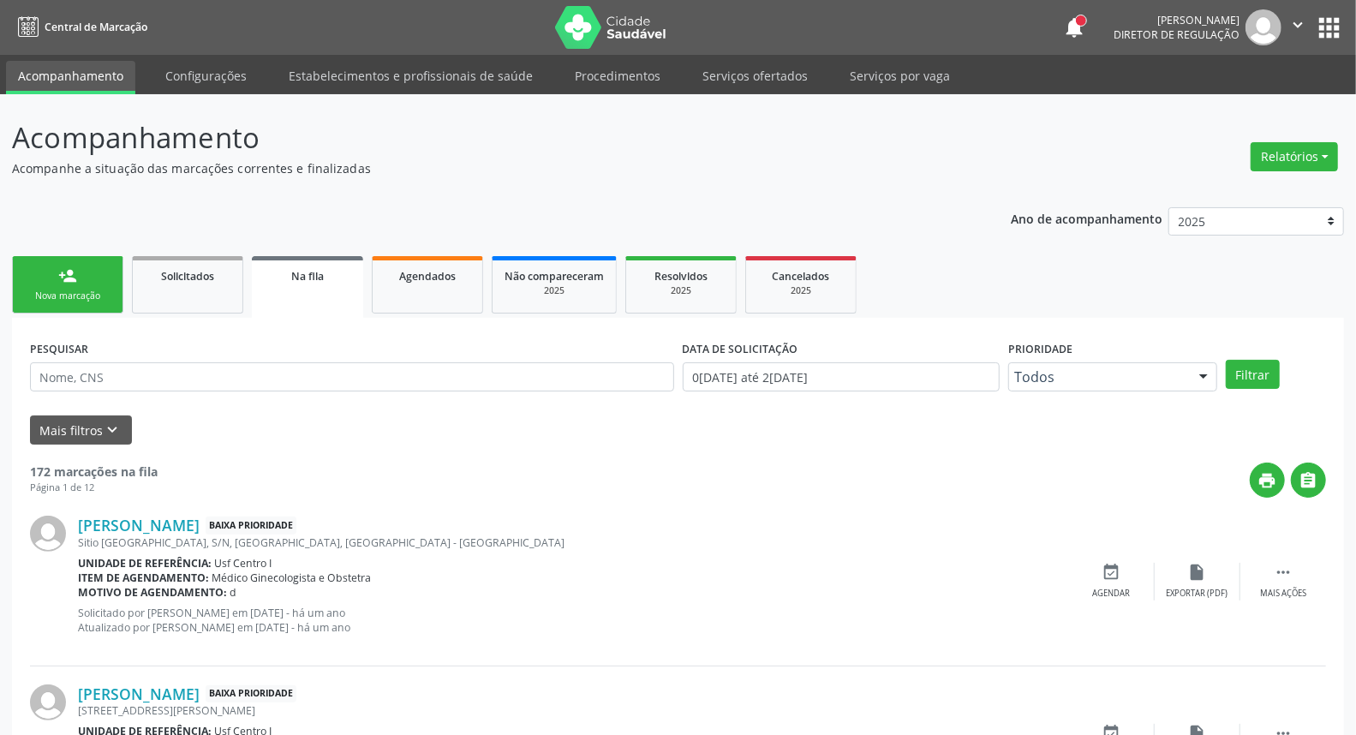
click at [69, 272] on div "person_add" at bounding box center [67, 275] width 19 height 19
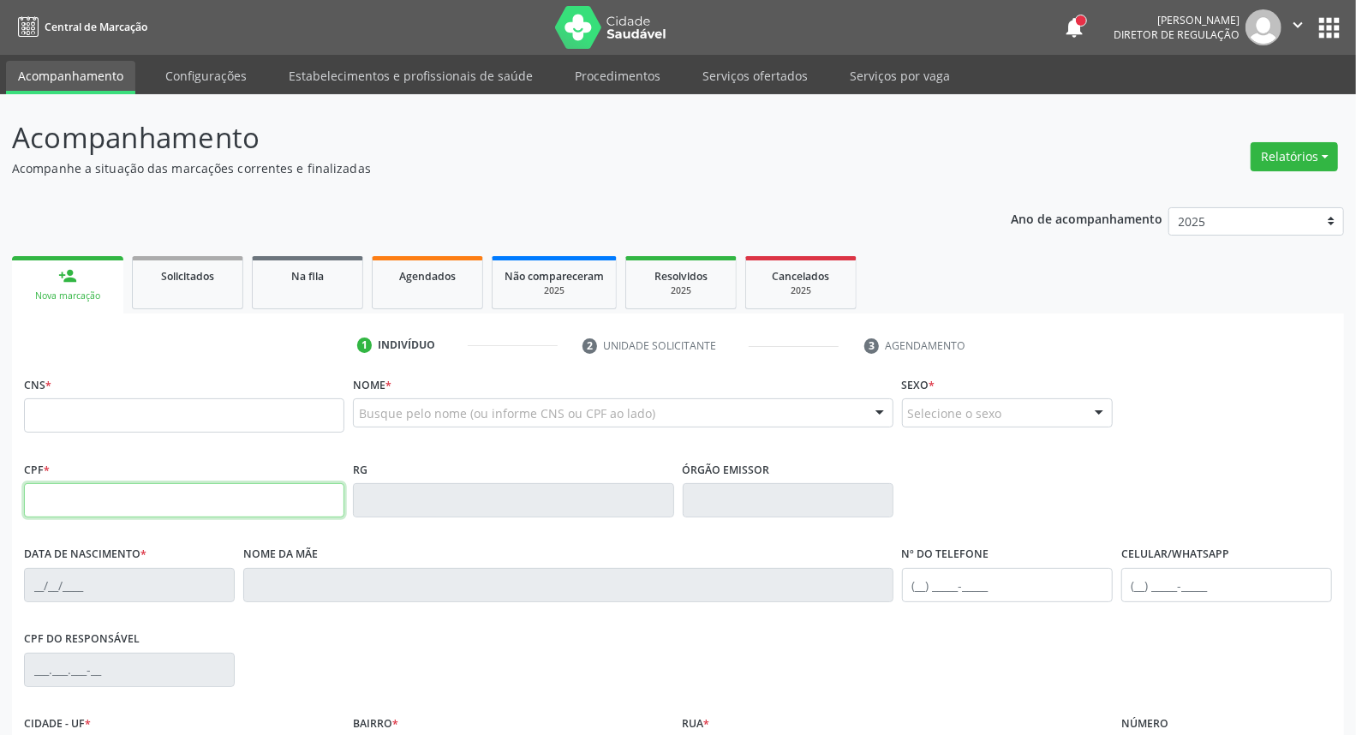
click at [202, 495] on input "text" at bounding box center [184, 500] width 320 height 34
type input "555.958.664-87"
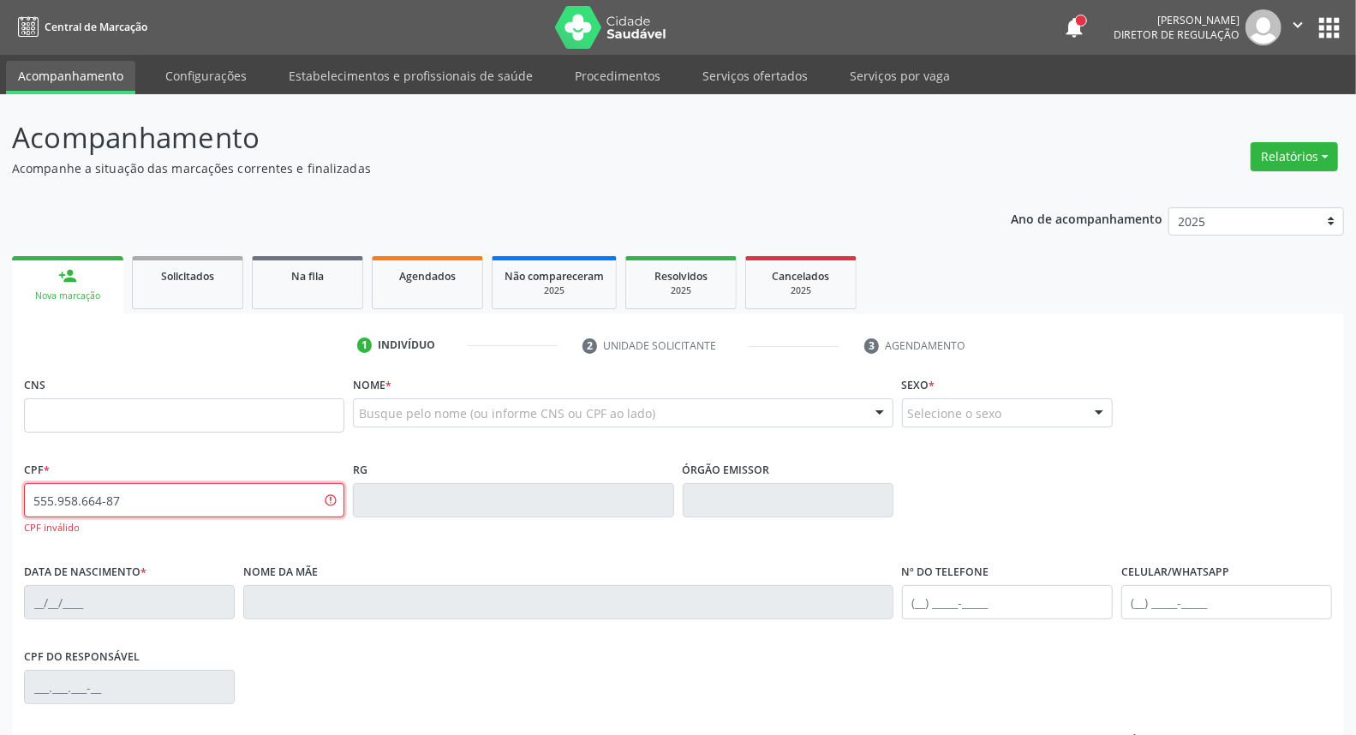
click at [184, 503] on input "555.958.664-87" at bounding box center [184, 500] width 320 height 34
click at [197, 418] on input "text" at bounding box center [184, 415] width 320 height 34
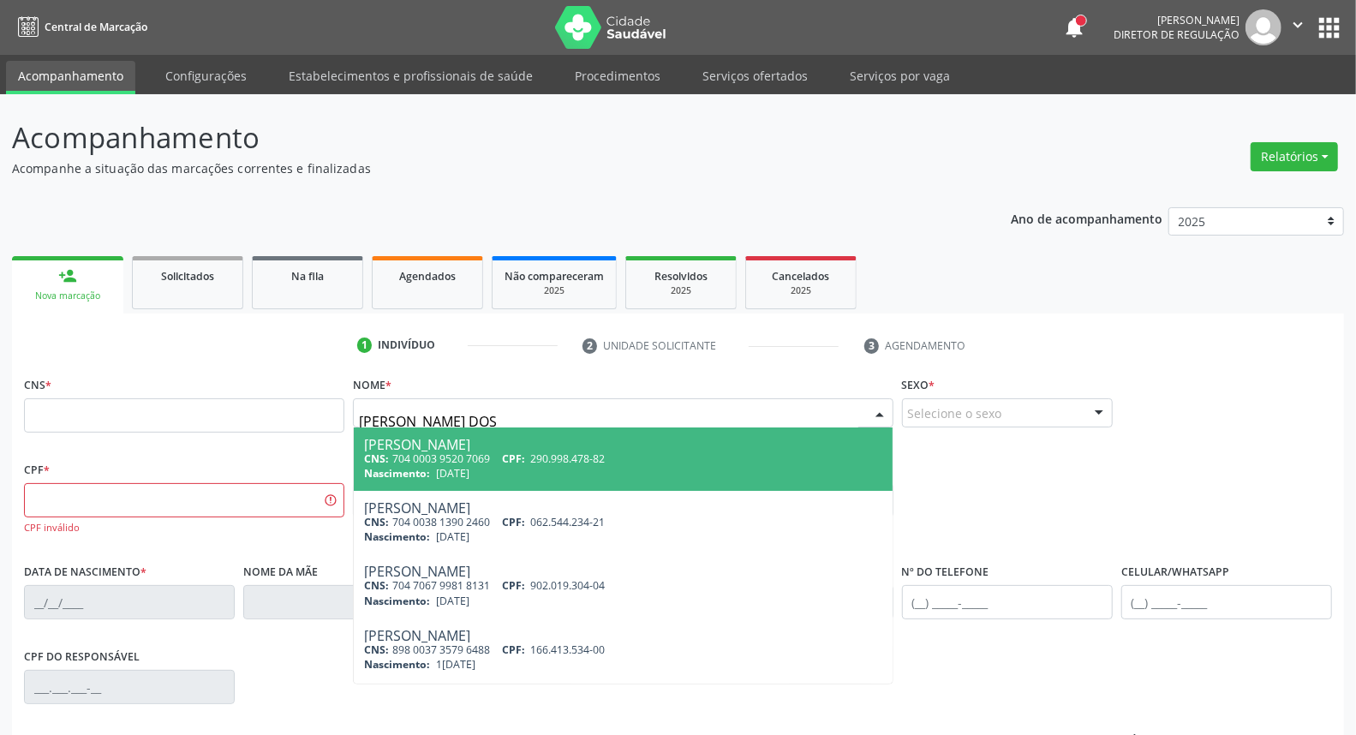
type input "GERALDO BELO DOS S"
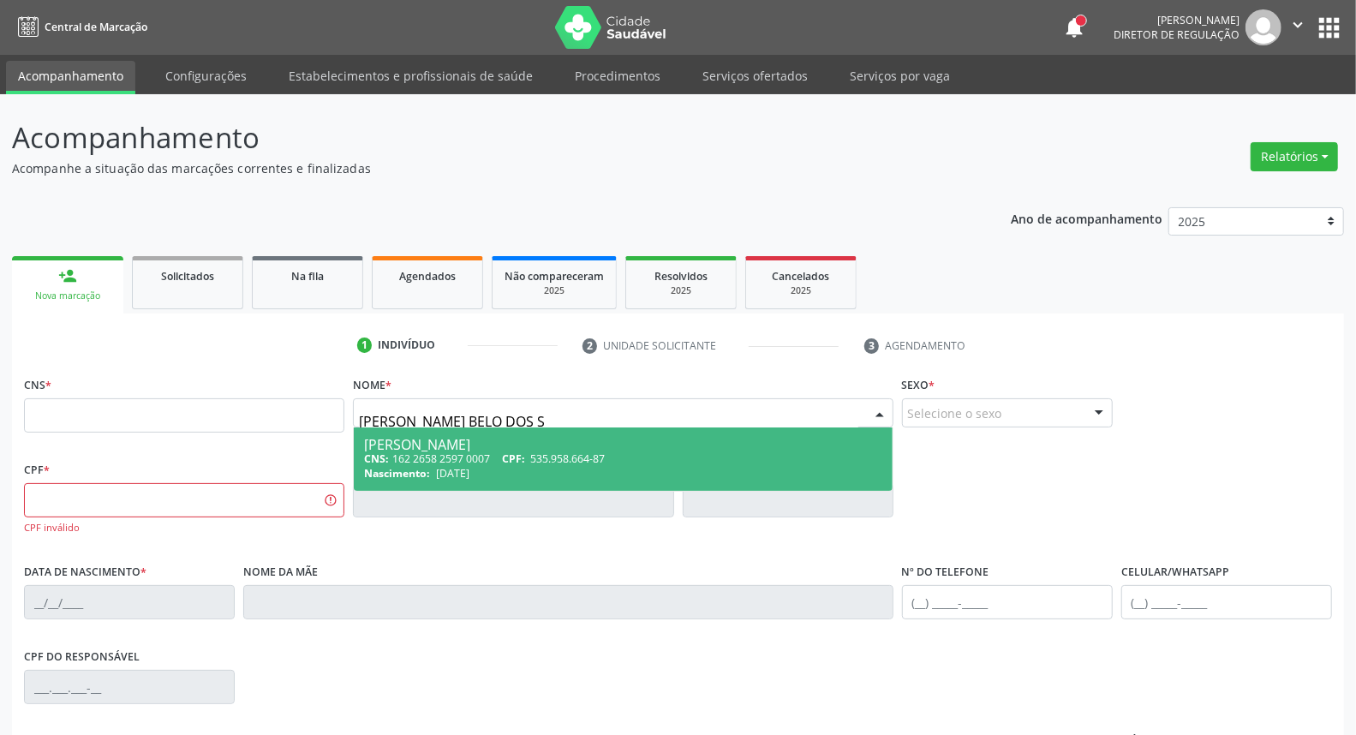
click at [492, 451] on div "CNS: 162 2658 2597 0007 CPF: 535.958.664-87" at bounding box center [622, 458] width 517 height 15
type input "162 2658 2597 0007"
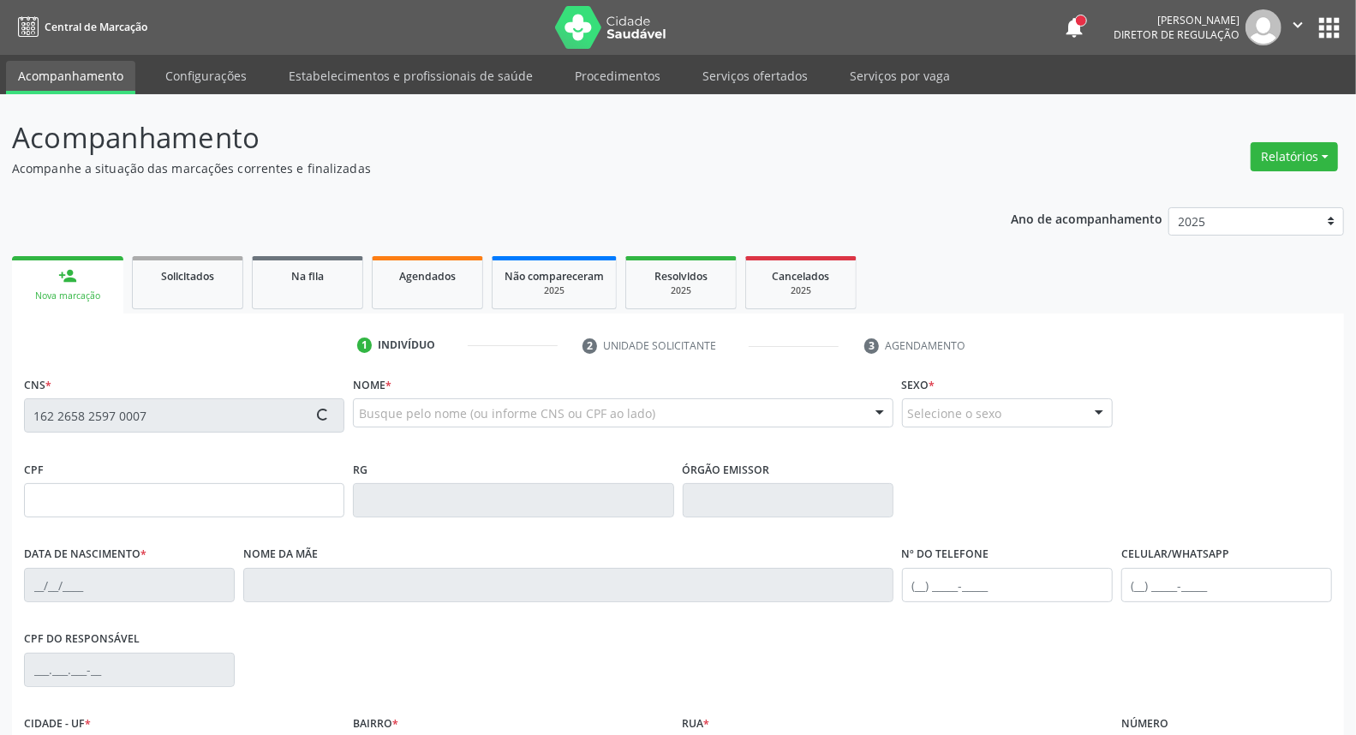
type input "535.958.664-87"
type input "31/01/1965"
type input "Maria Nunes Pacheco"
type input "(87) 98147-0623"
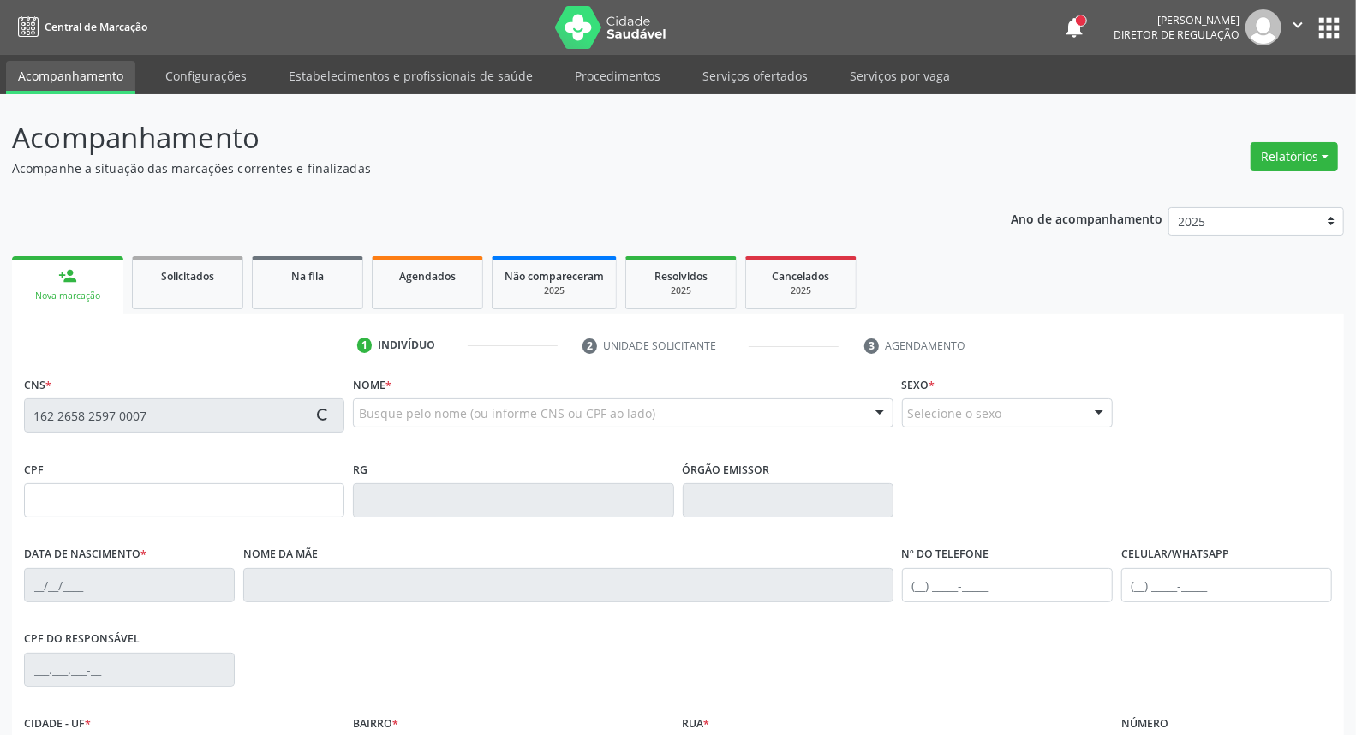
type input "S/N"
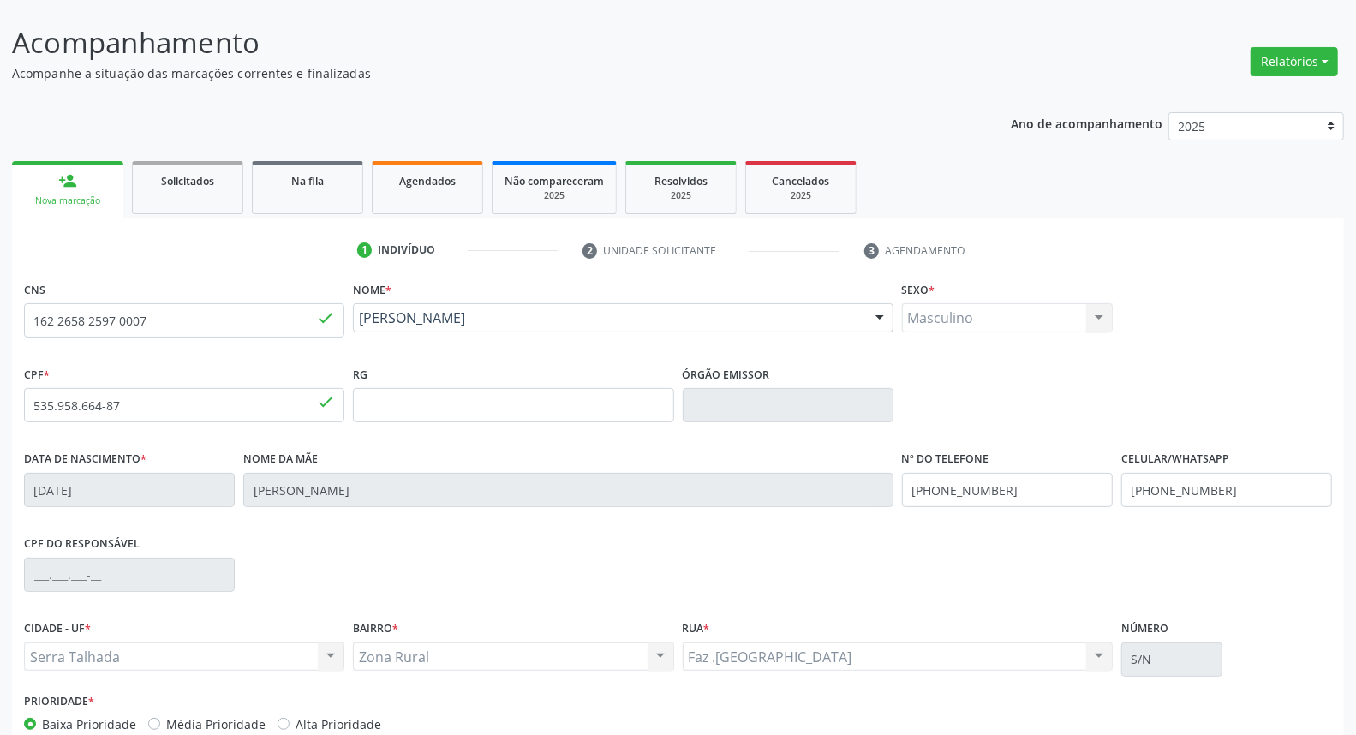
scroll to position [192, 0]
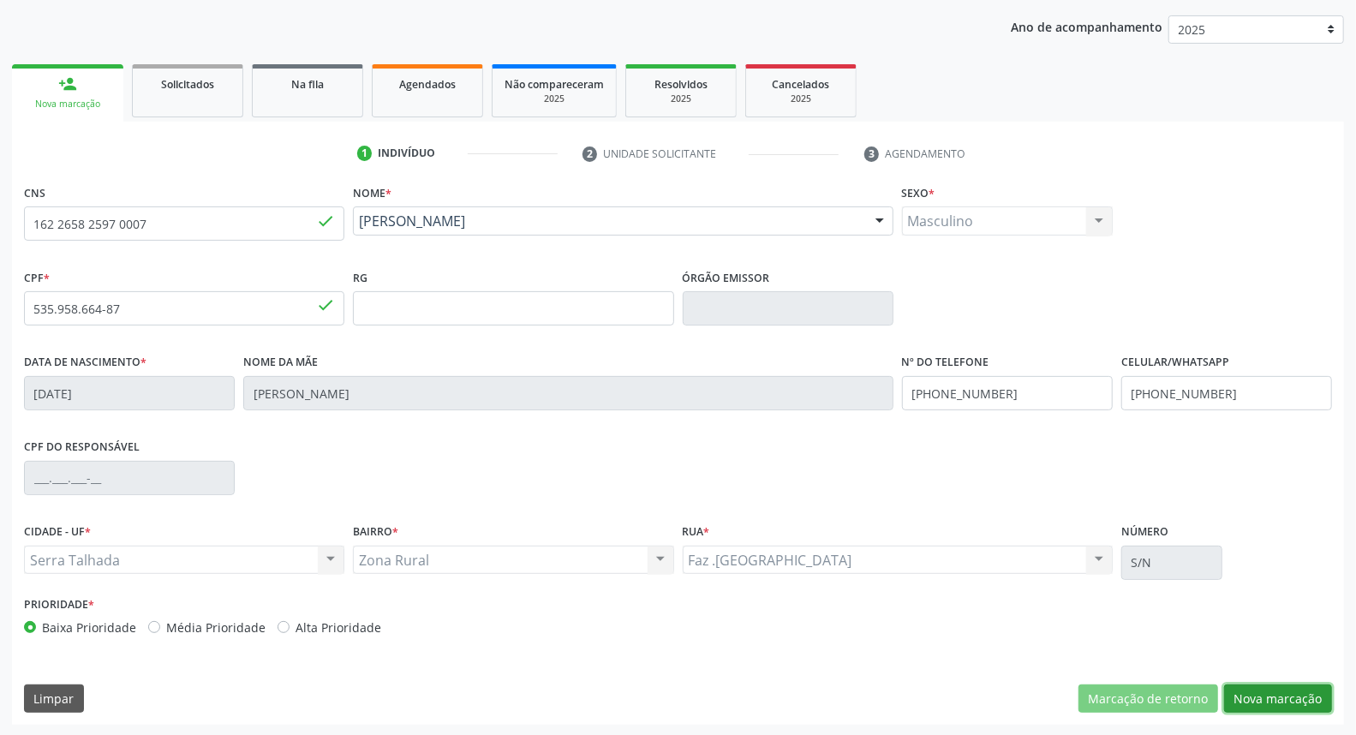
click at [1291, 702] on button "Nova marcação" at bounding box center [1278, 698] width 108 height 29
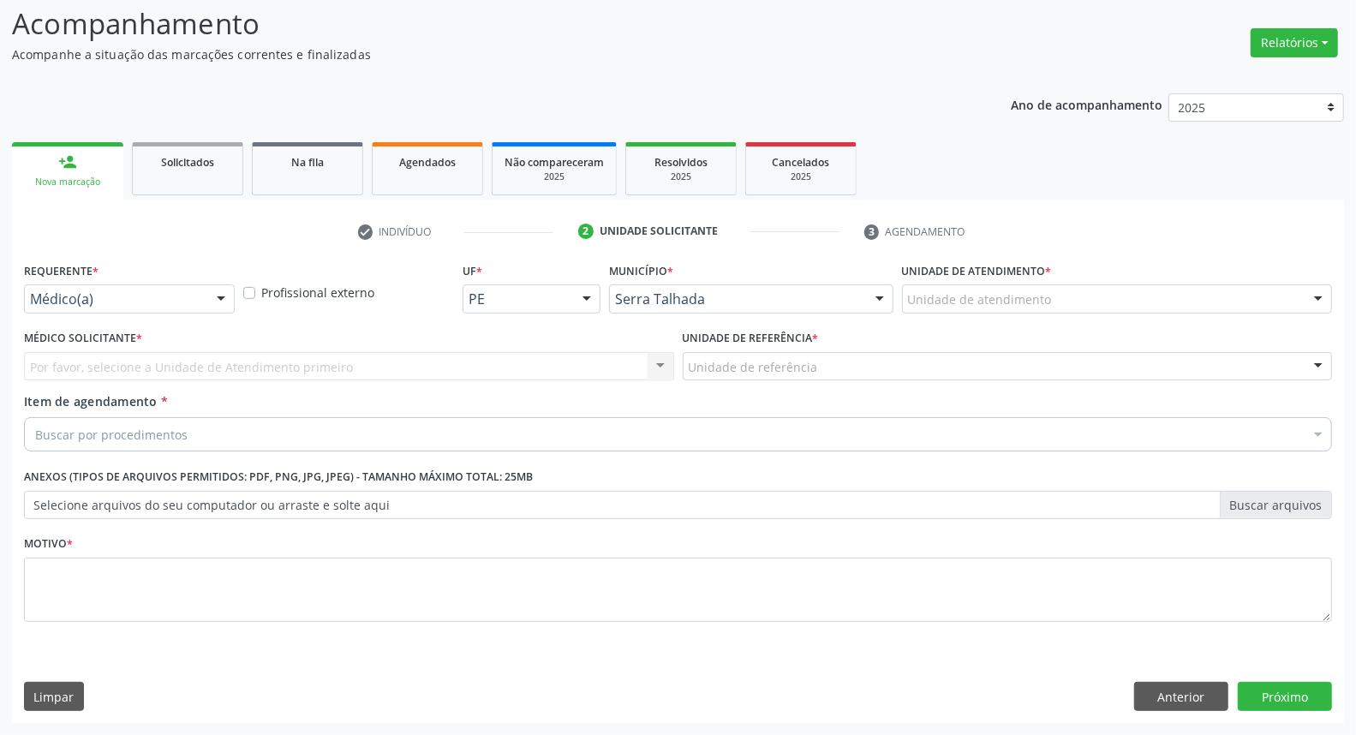
scroll to position [113, 0]
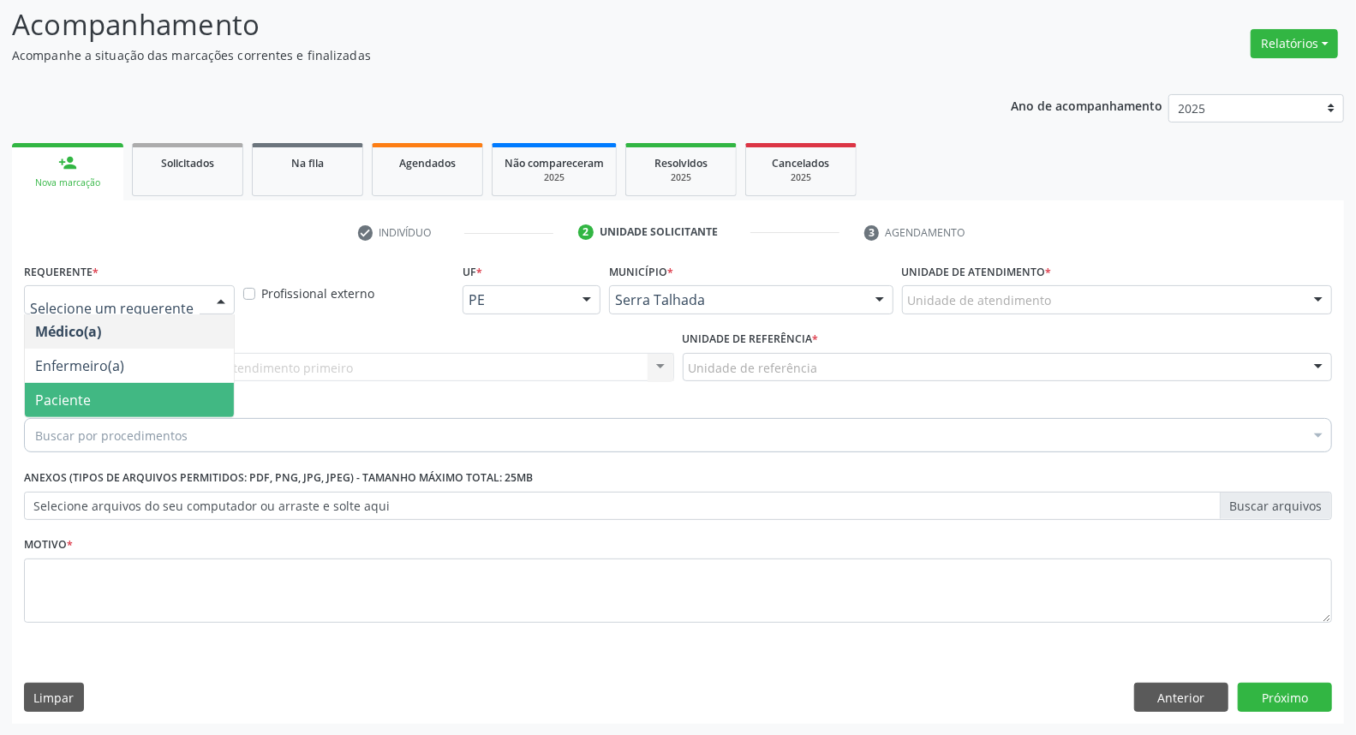
drag, startPoint x: 174, startPoint y: 403, endPoint x: 197, endPoint y: 366, distance: 44.2
click at [174, 394] on span "Paciente" at bounding box center [129, 400] width 209 height 34
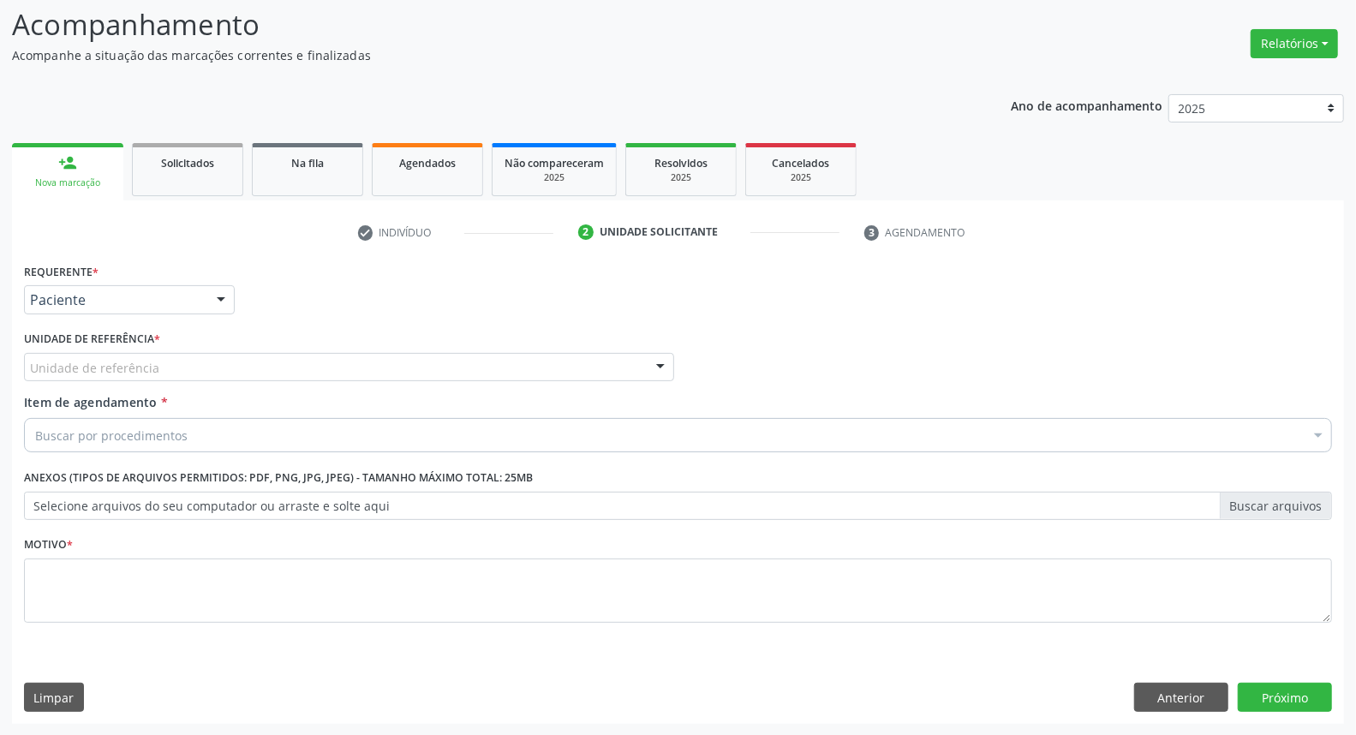
click at [198, 366] on div "Unidade de referência" at bounding box center [349, 367] width 650 height 29
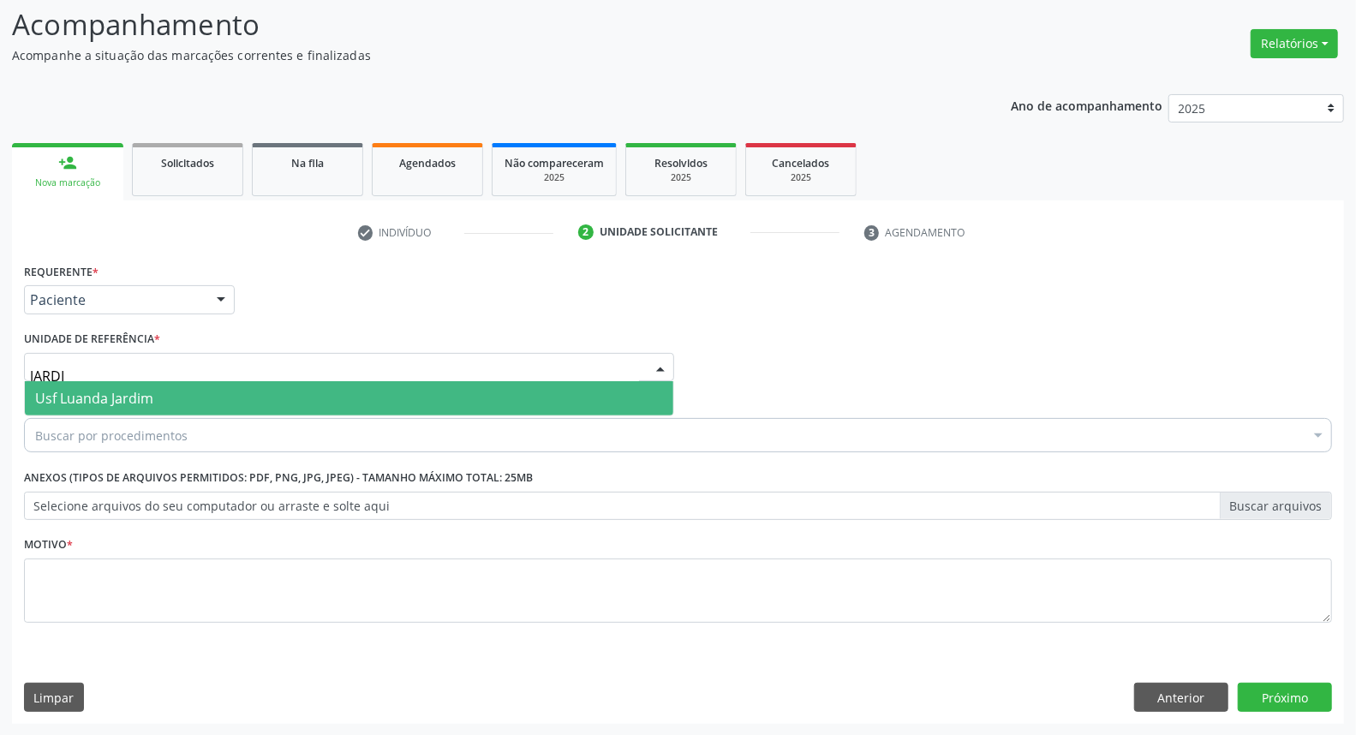
type input "JARDIM"
click at [202, 392] on span "Usf Luanda Jardim" at bounding box center [349, 398] width 648 height 34
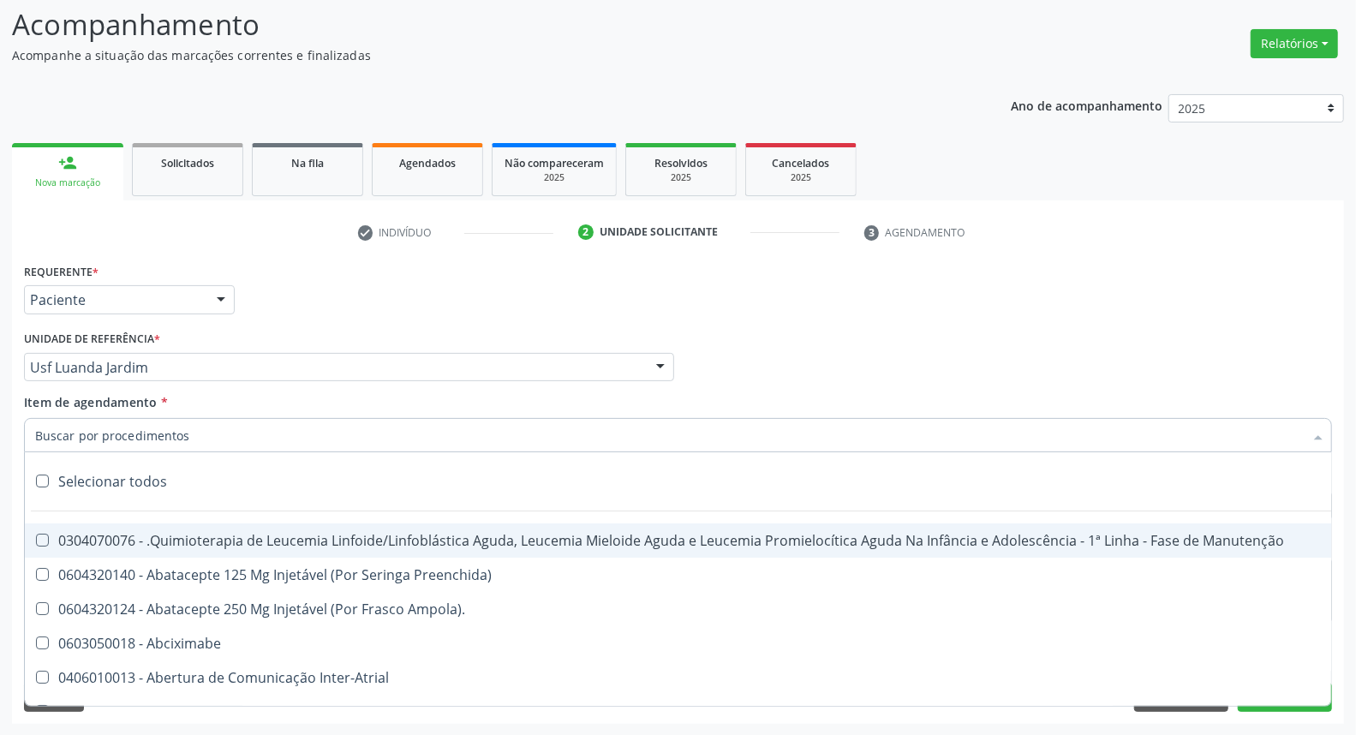
click at [203, 424] on input "Item de agendamento *" at bounding box center [669, 435] width 1269 height 34
click at [198, 427] on input "Item de agendamento *" at bounding box center [669, 435] width 1269 height 34
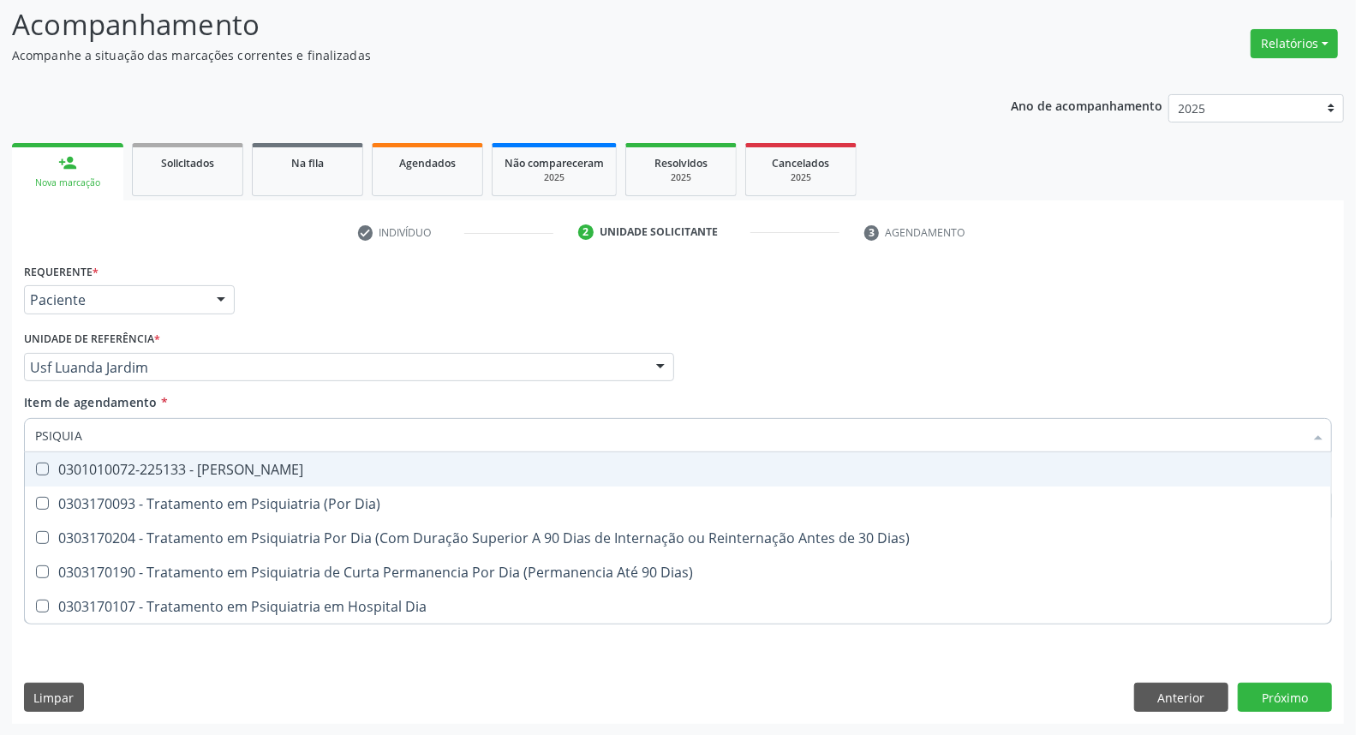
type input "PSIQUIAT"
click at [87, 466] on div "0301010072-225133 - [PERSON_NAME]" at bounding box center [678, 470] width 1286 height 14
checkbox Psiquiatra "true"
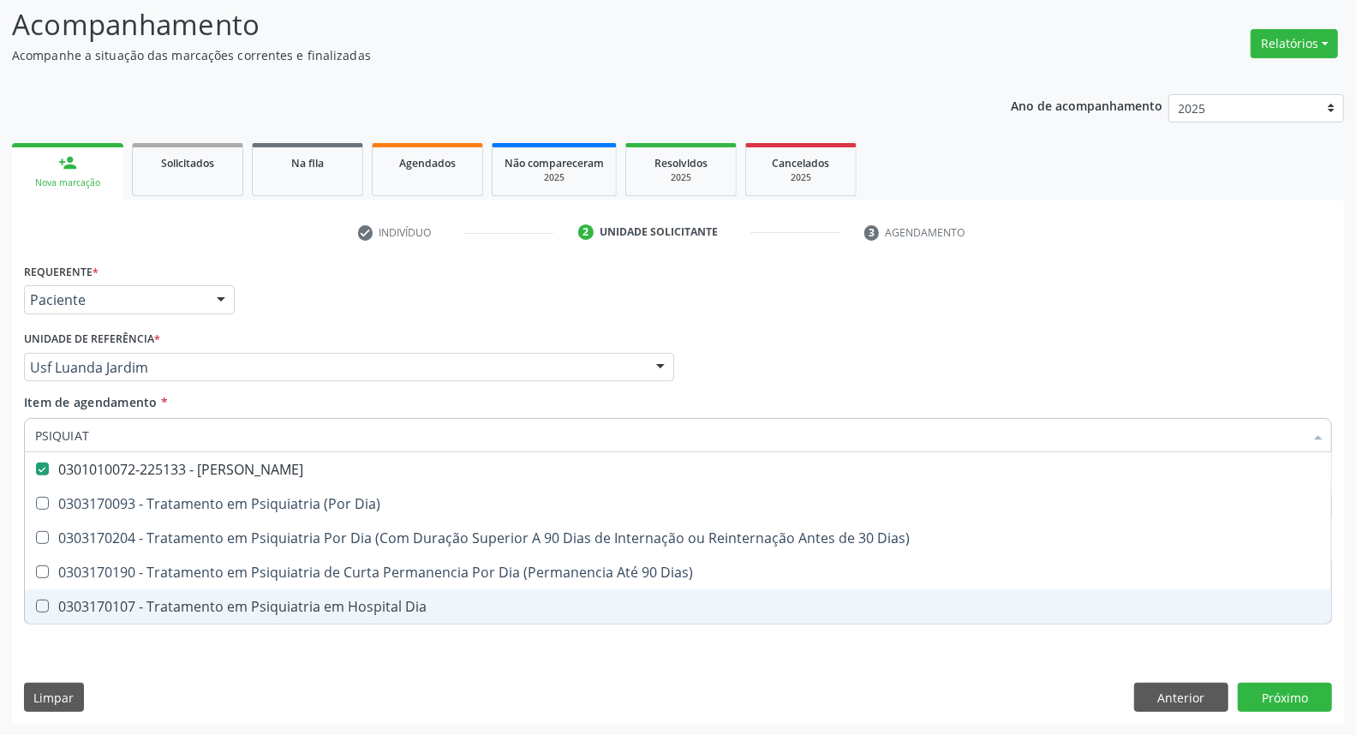
drag, startPoint x: 174, startPoint y: 669, endPoint x: 180, endPoint y: 561, distance: 108.1
click at [175, 660] on div "Requerente * Paciente Médico(a) Enfermeiro(a) Paciente Nenhum resultado encontr…" at bounding box center [678, 491] width 1332 height 465
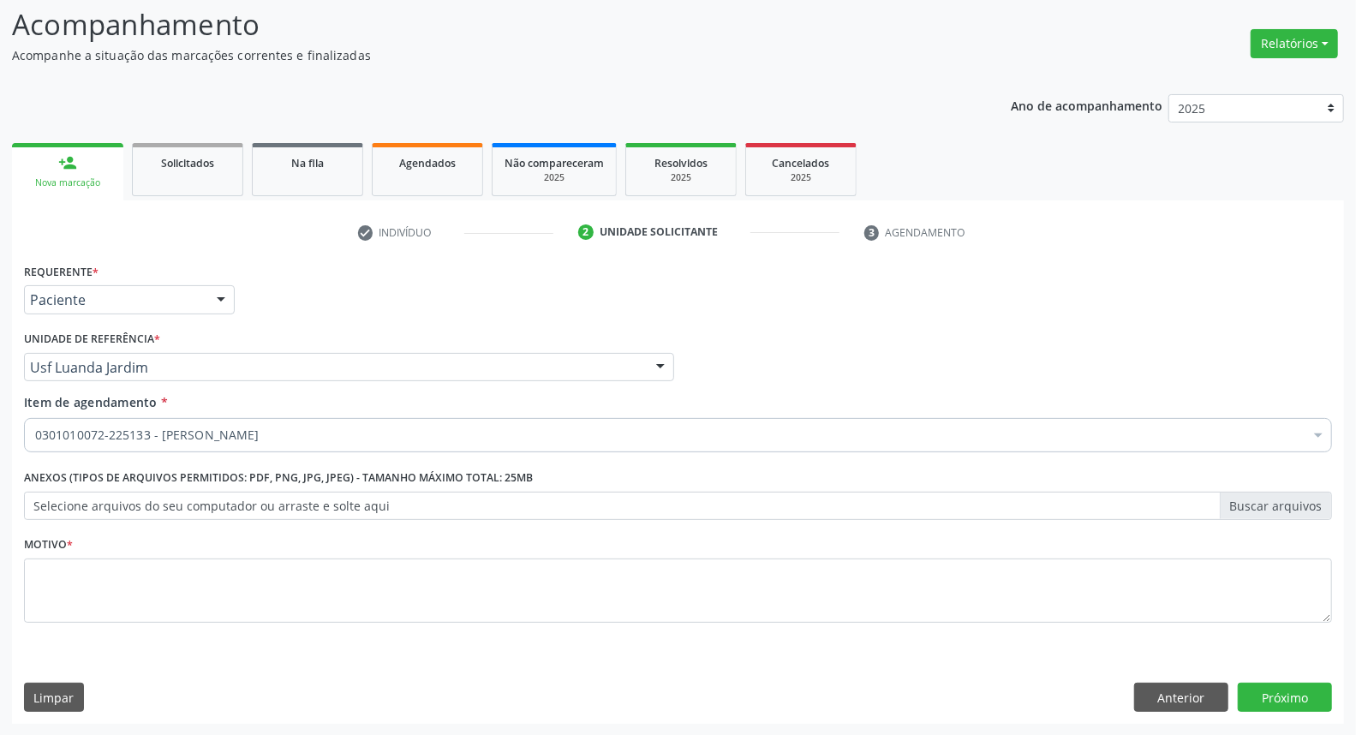
checkbox Psiquiatra "true"
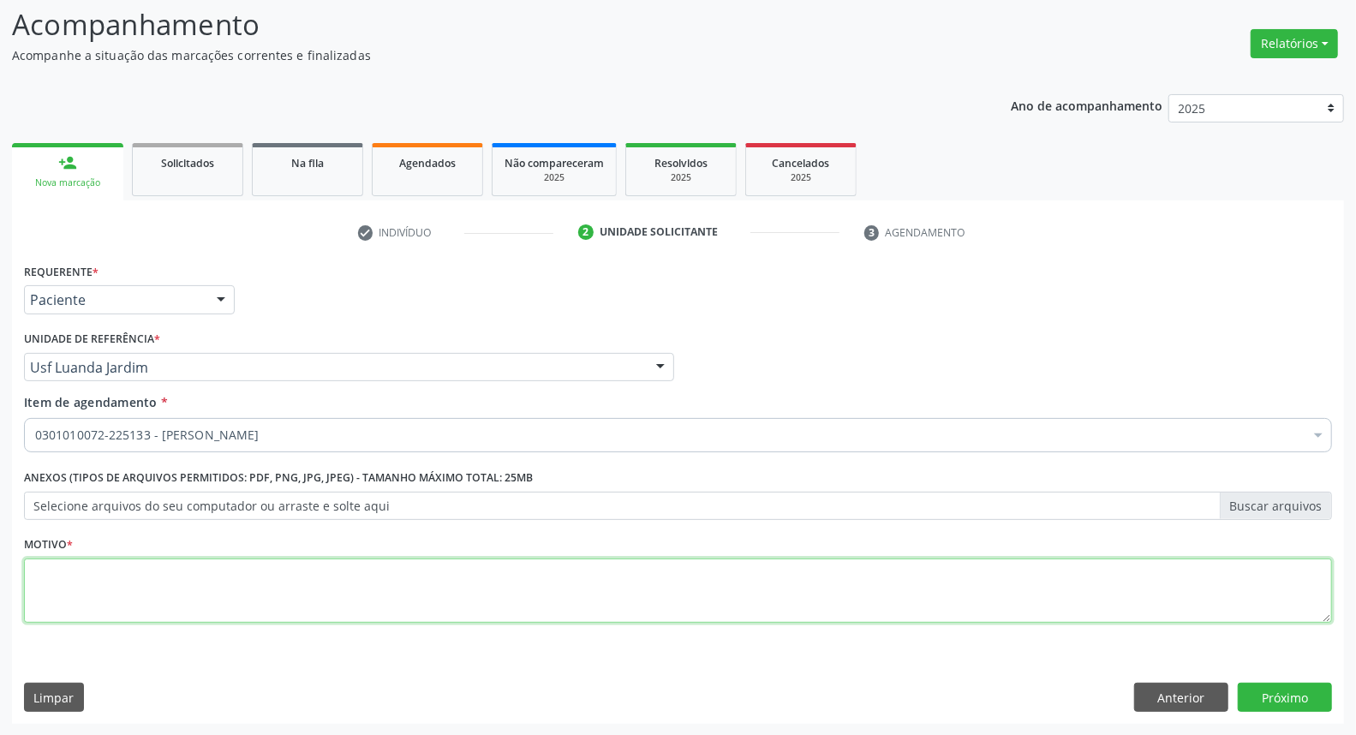
click at [163, 579] on textarea at bounding box center [678, 590] width 1308 height 65
type textarea "*"
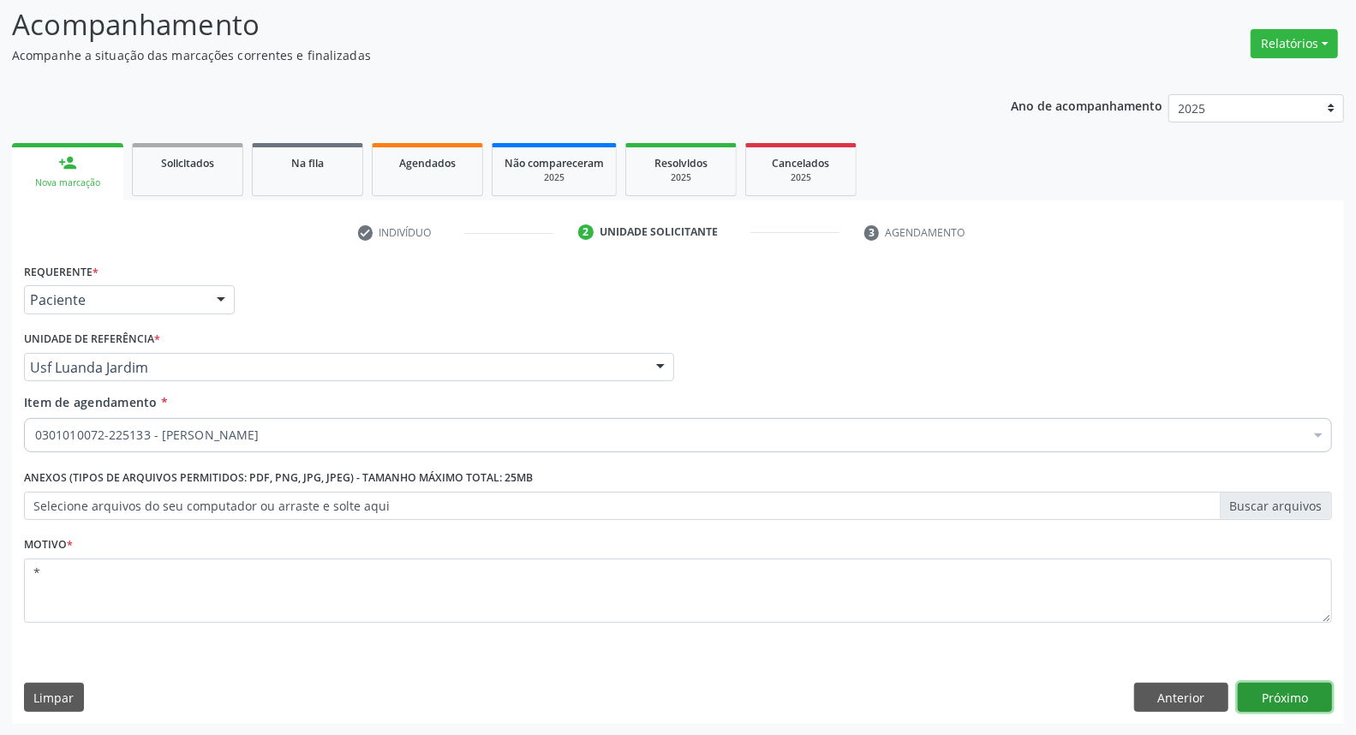
click at [1291, 695] on button "Próximo" at bounding box center [1285, 697] width 94 height 29
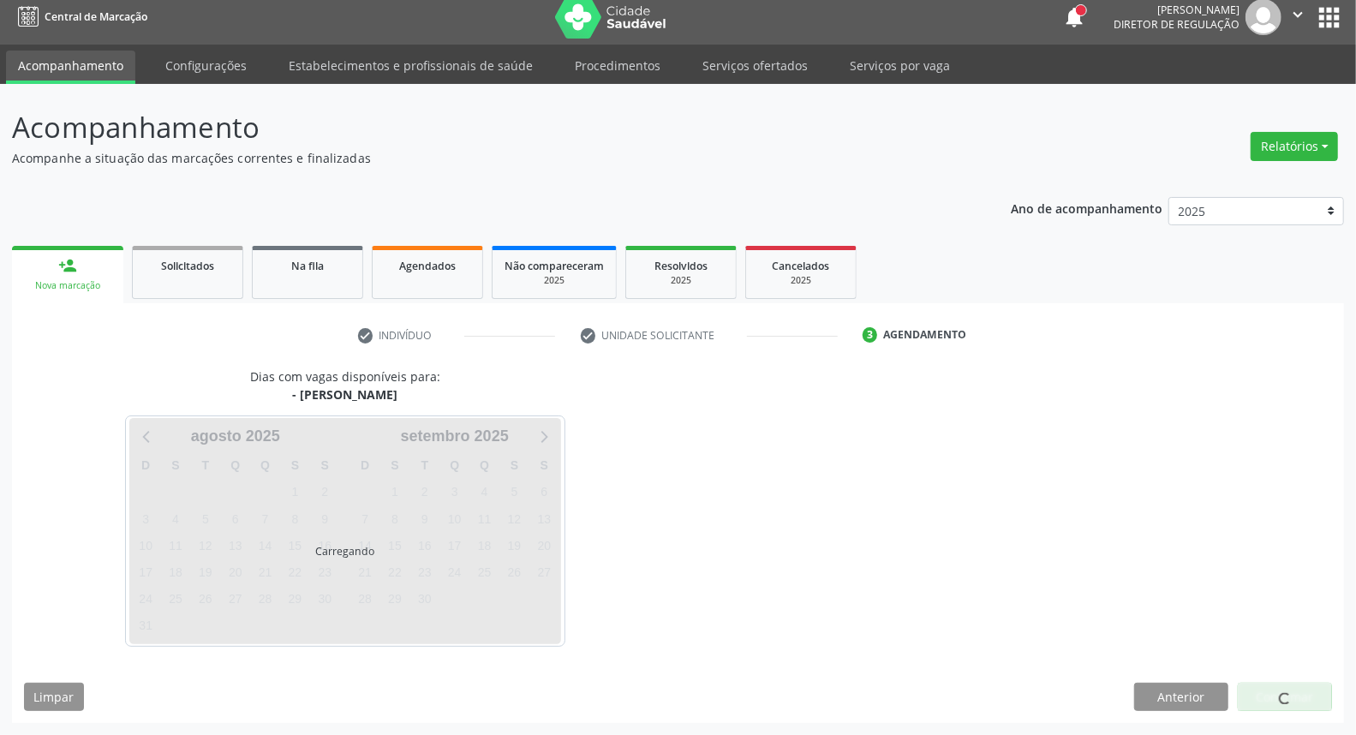
scroll to position [9, 0]
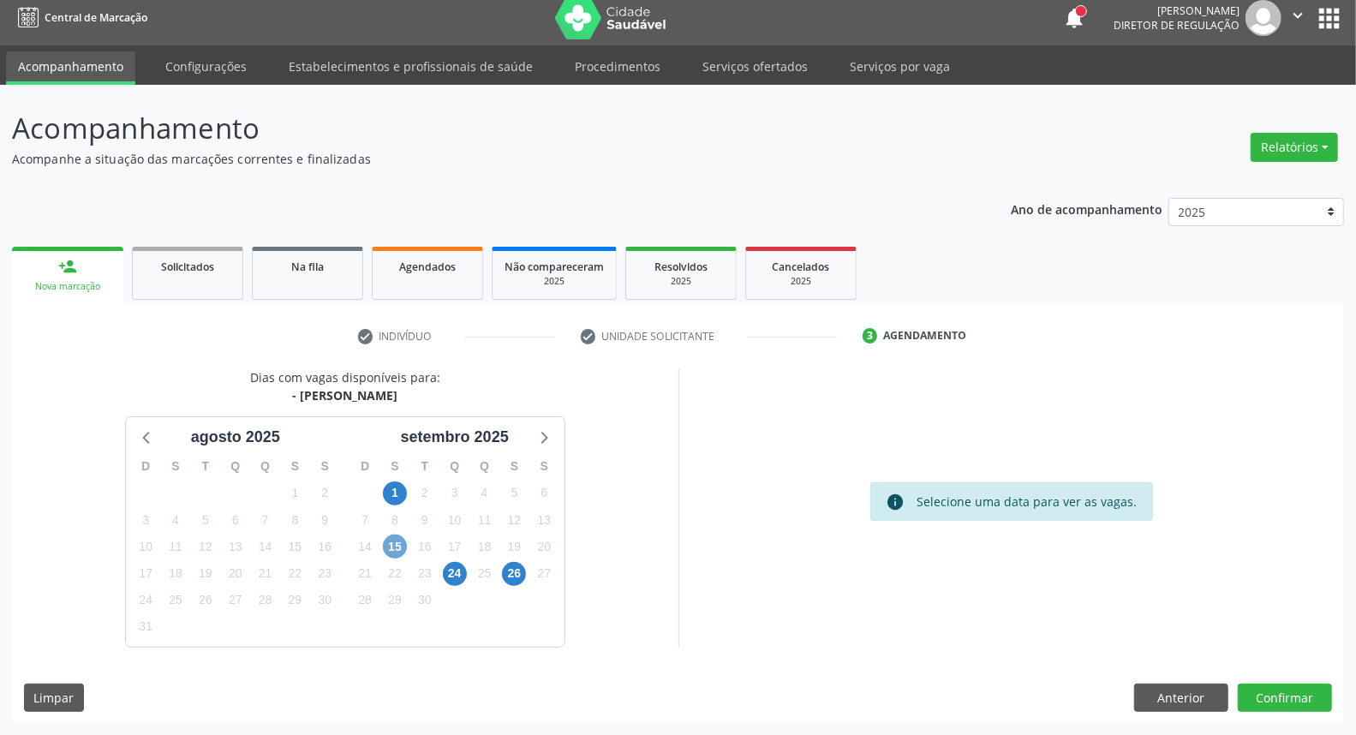
click at [400, 546] on span "15" at bounding box center [395, 546] width 24 height 24
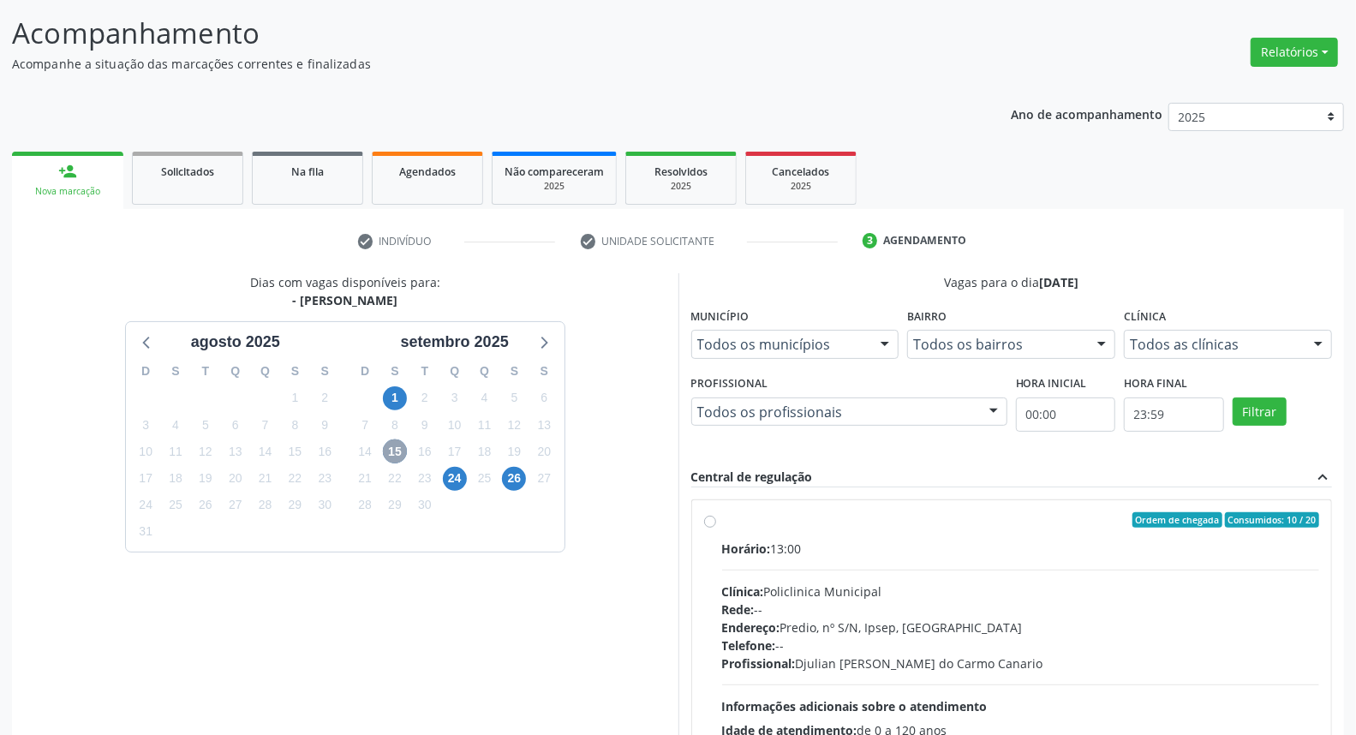
scroll to position [200, 0]
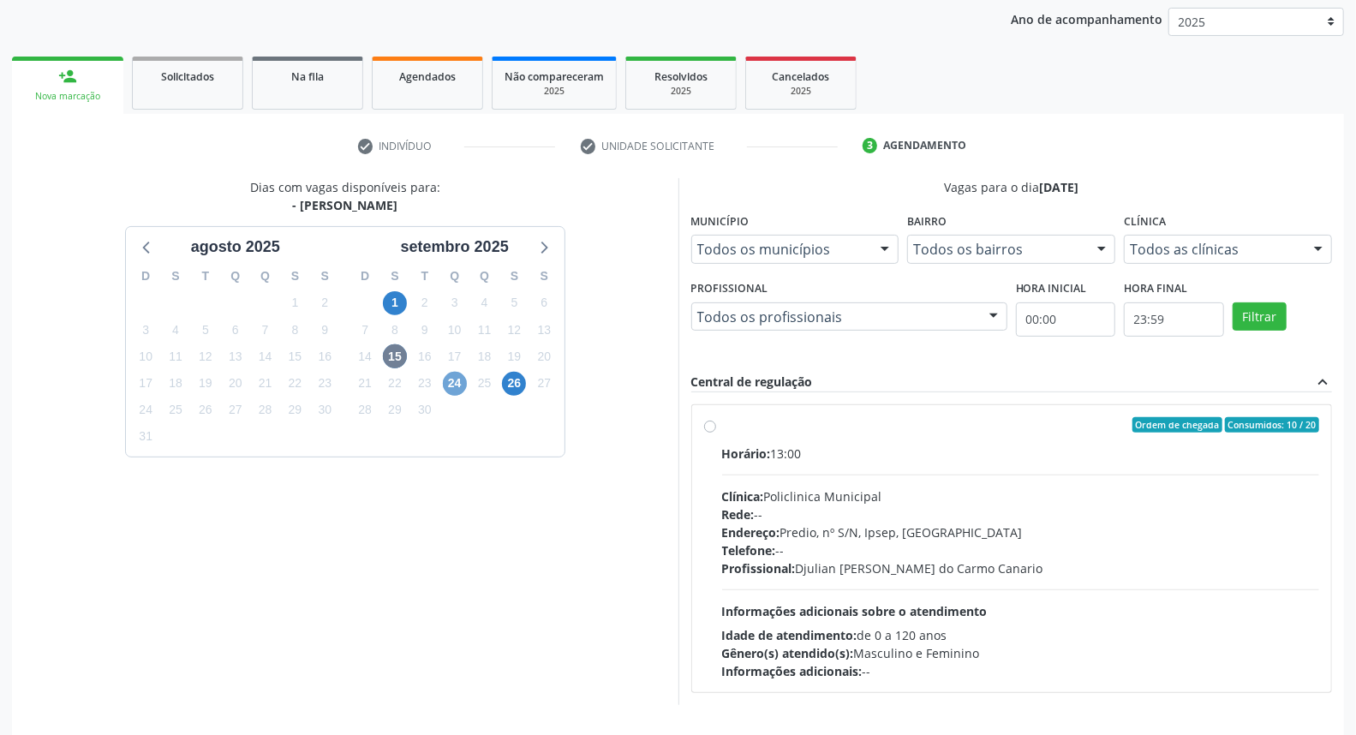
click at [457, 385] on span "24" at bounding box center [455, 384] width 24 height 24
click at [857, 438] on label "Ordem de chegada Consumidos: 3 / 15 Horário: 13:00 Clínica: Policlinica Municip…" at bounding box center [1021, 548] width 598 height 263
click at [716, 433] on input "Ordem de chegada Consumidos: 3 / 15 Horário: 13:00 Clínica: Policlinica Municip…" at bounding box center [710, 424] width 12 height 15
radio input "true"
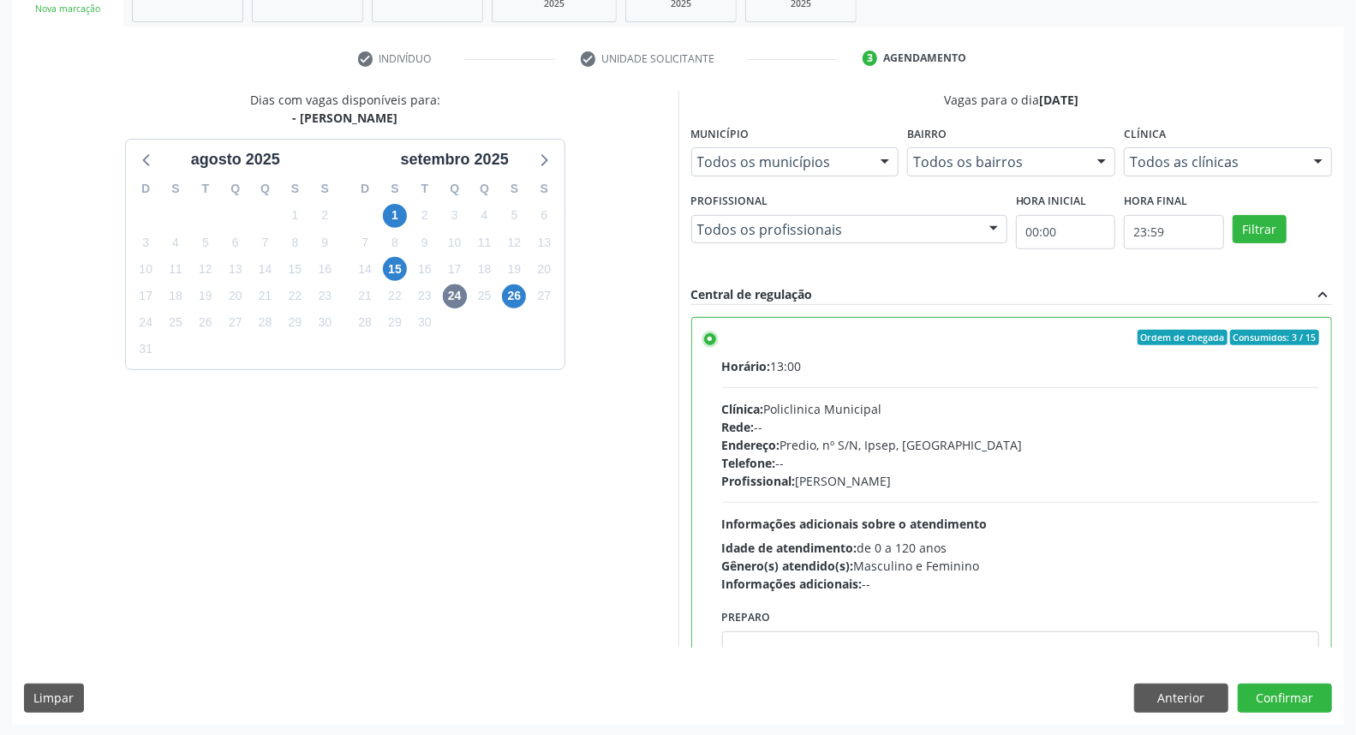
scroll to position [84, 0]
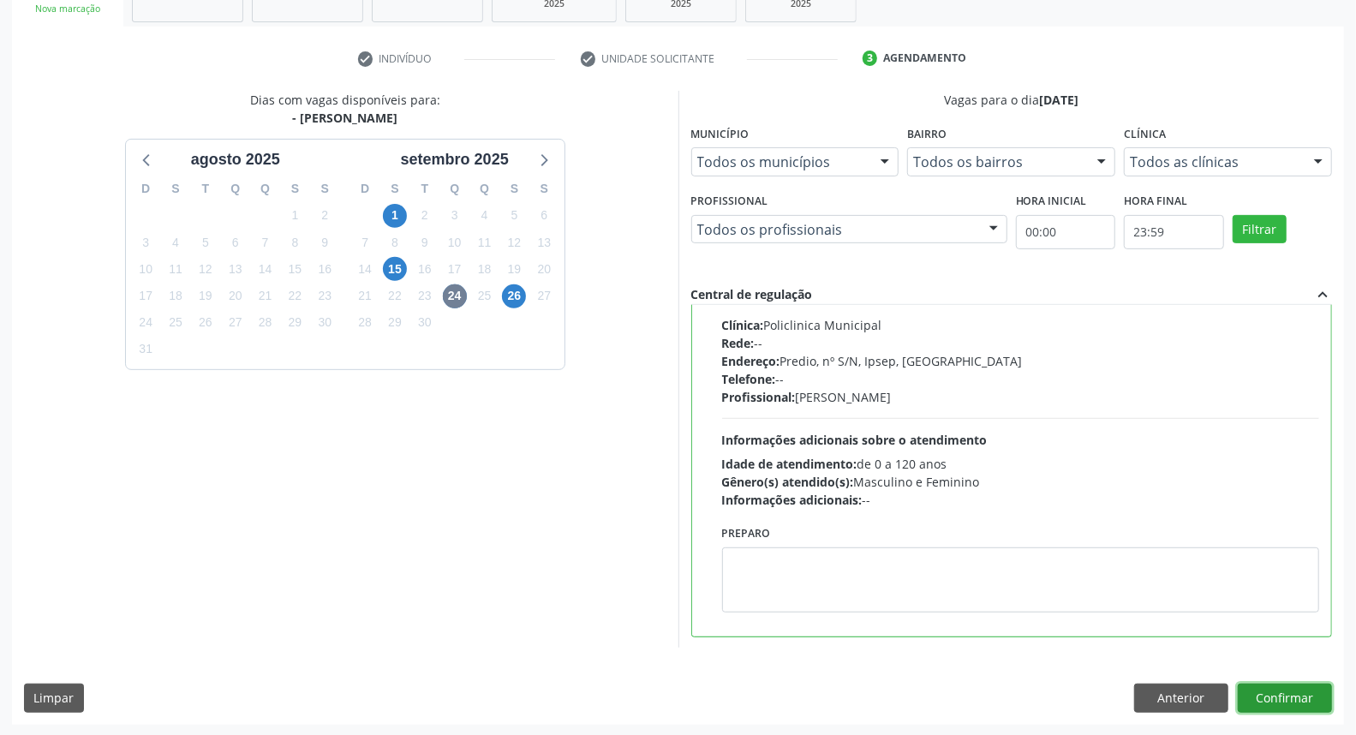
click at [1270, 697] on button "Confirmar" at bounding box center [1285, 698] width 94 height 29
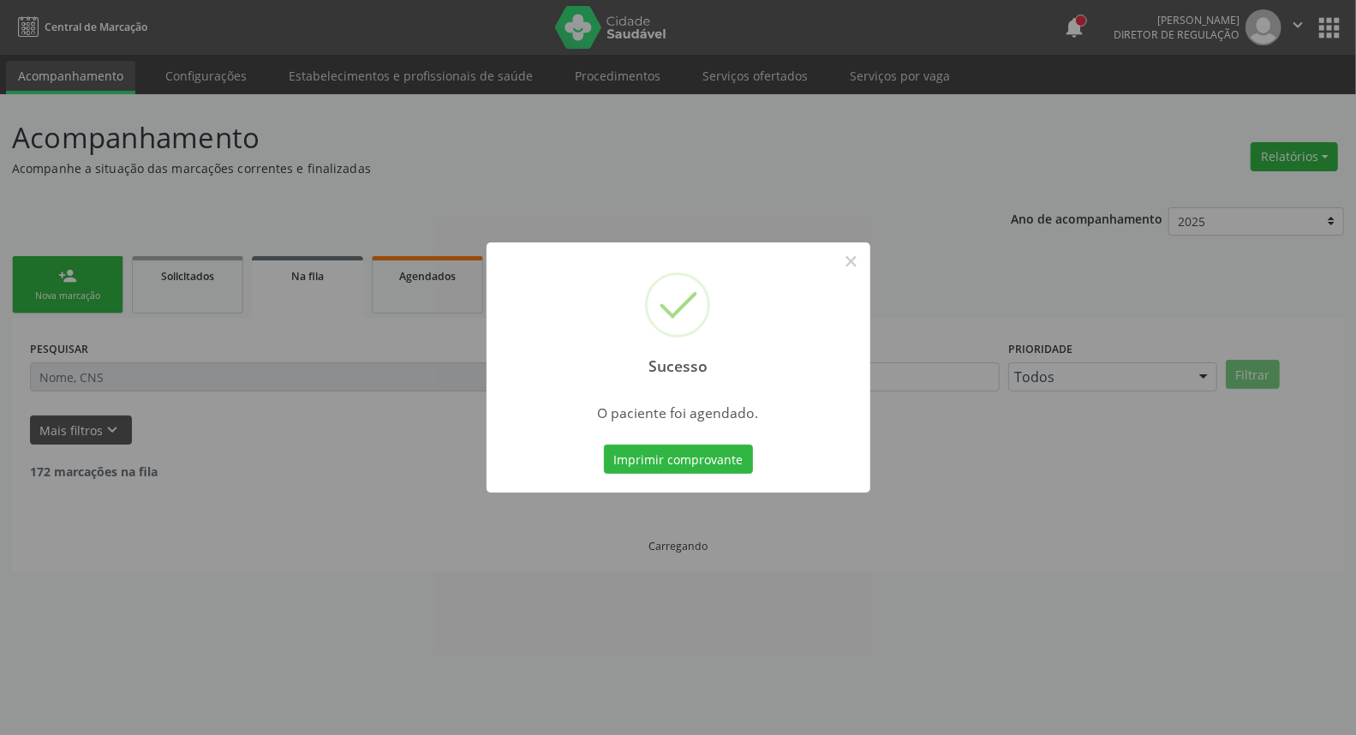
scroll to position [0, 0]
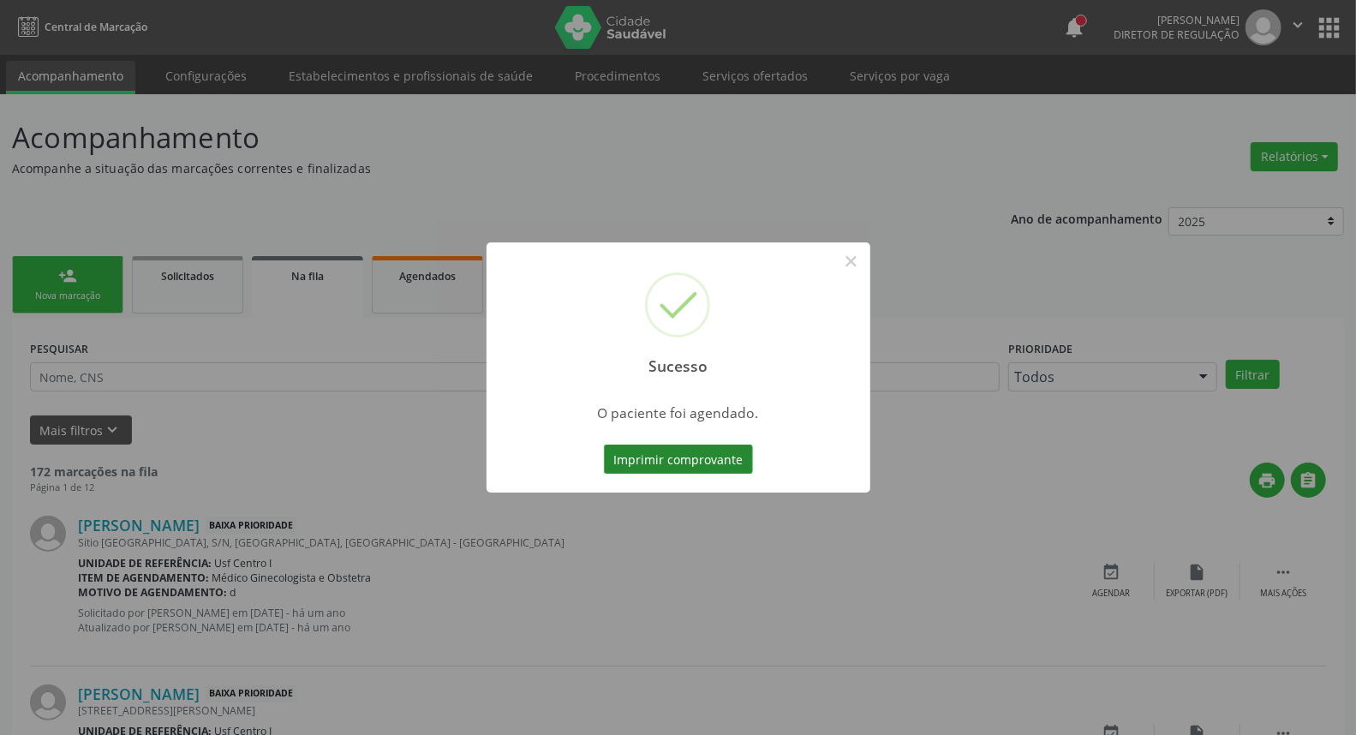
click at [665, 456] on button "Imprimir comprovante" at bounding box center [678, 459] width 149 height 29
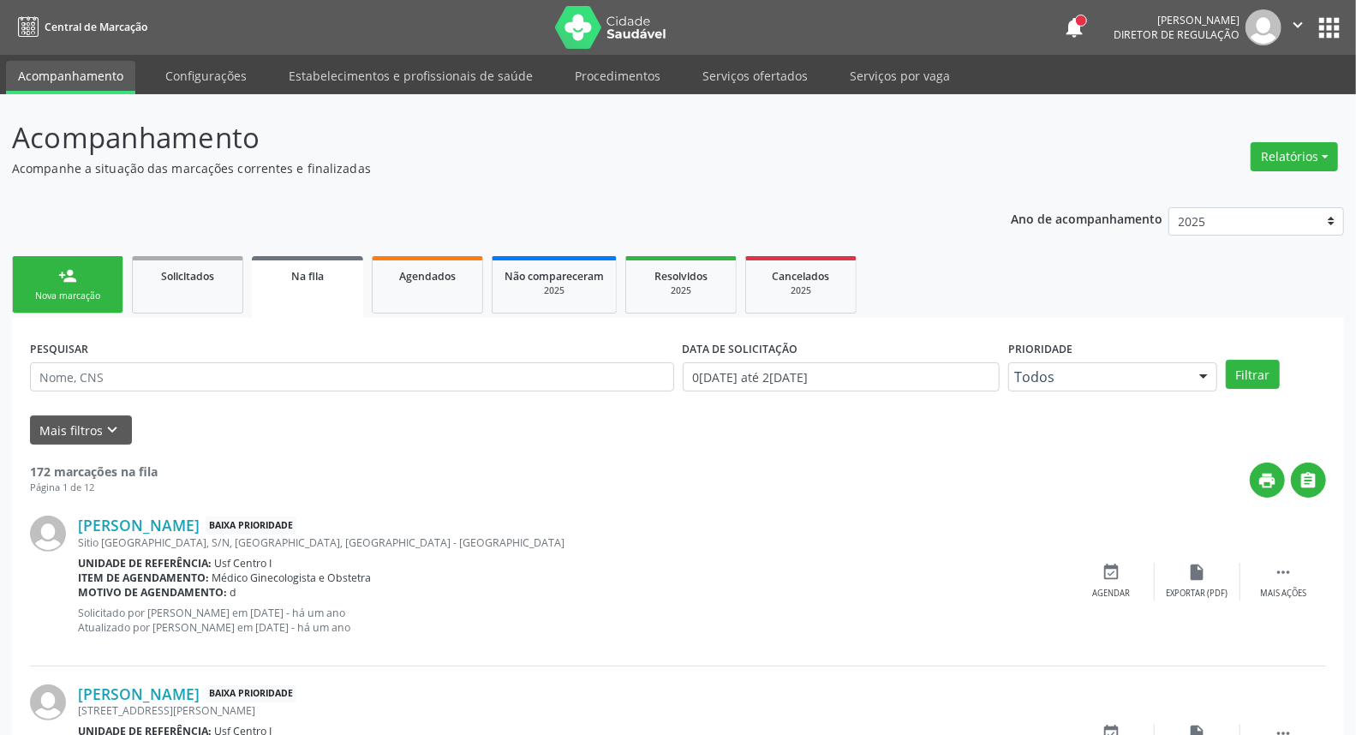
click at [51, 290] on div "Nova marcação" at bounding box center [68, 296] width 86 height 13
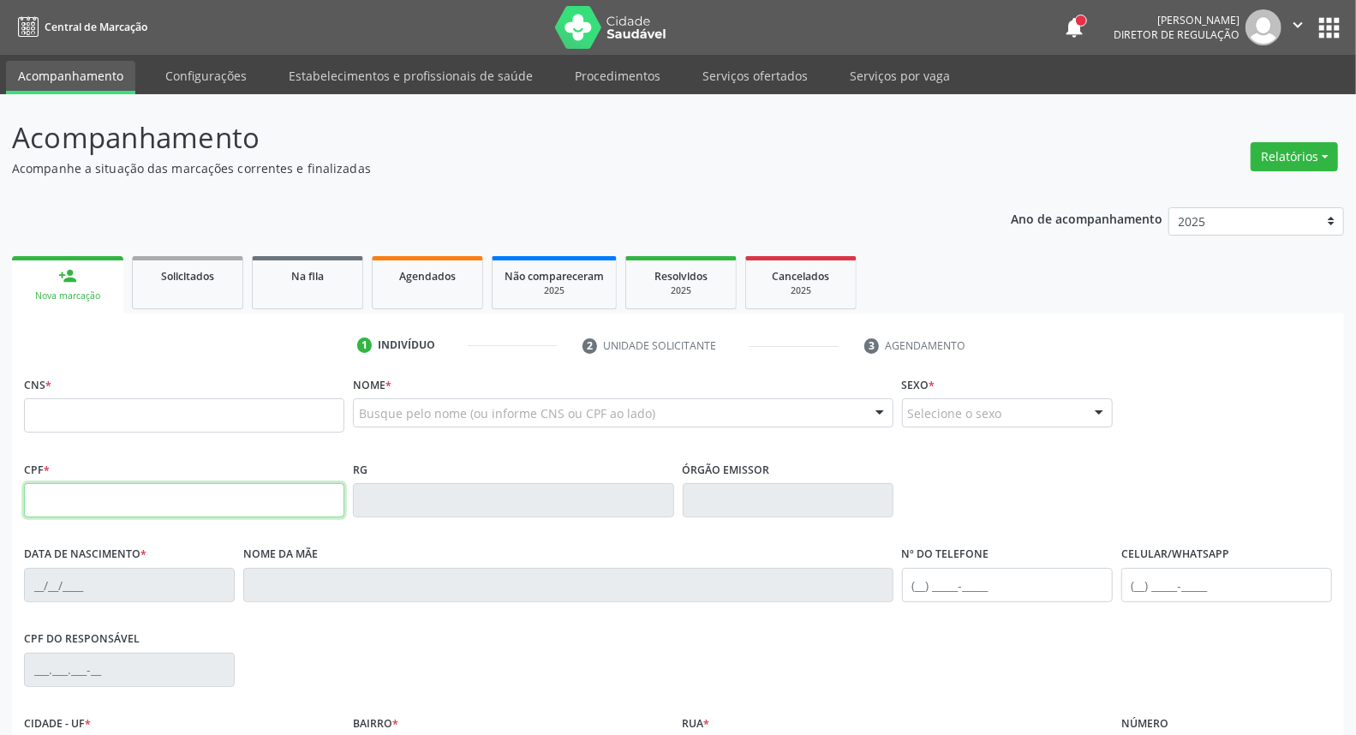
click at [61, 497] on input "text" at bounding box center [184, 500] width 320 height 34
type input "136.340.804-69"
type input "898 0049 6537 8212"
type input "30/11/2015"
type input "Maria Madalena da Silva"
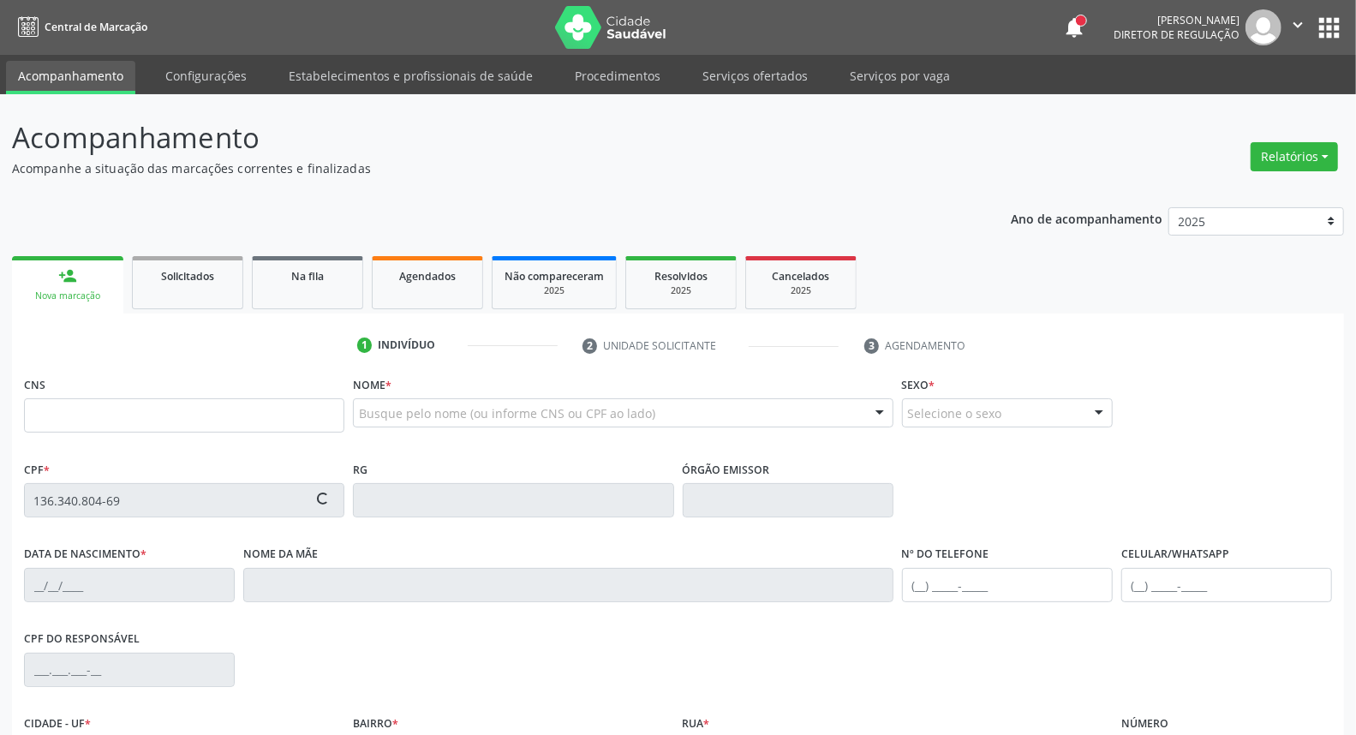
type input "(87) 98177-3245"
type input "060.121.464-18"
type input "S/N"
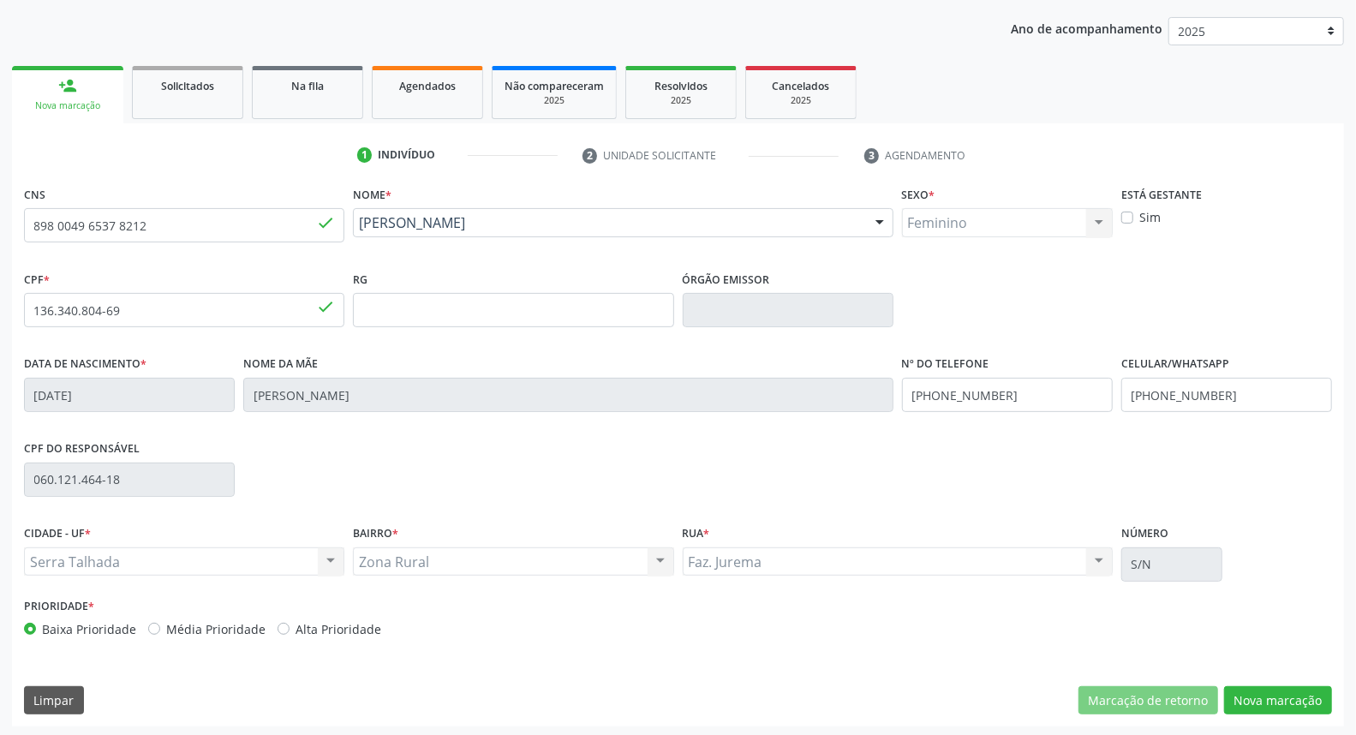
scroll to position [192, 0]
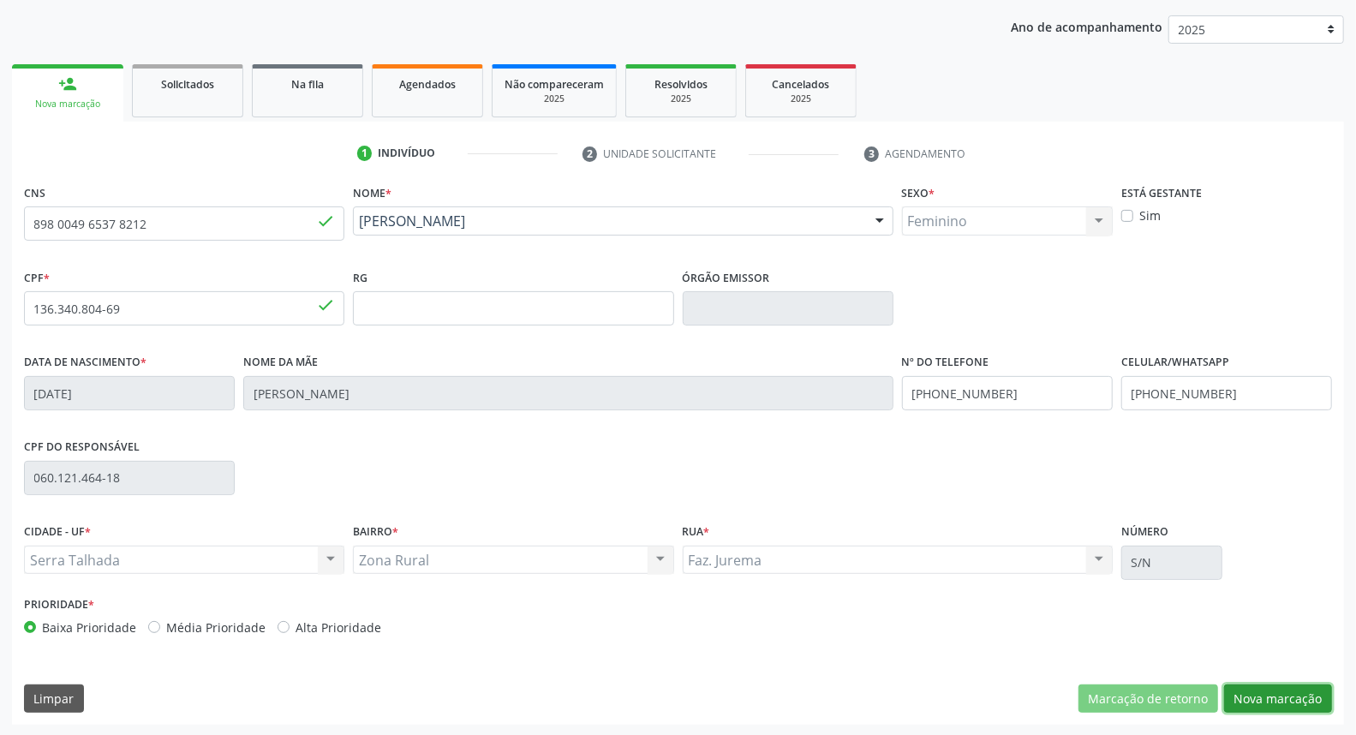
click at [1287, 700] on button "Nova marcação" at bounding box center [1278, 698] width 108 height 29
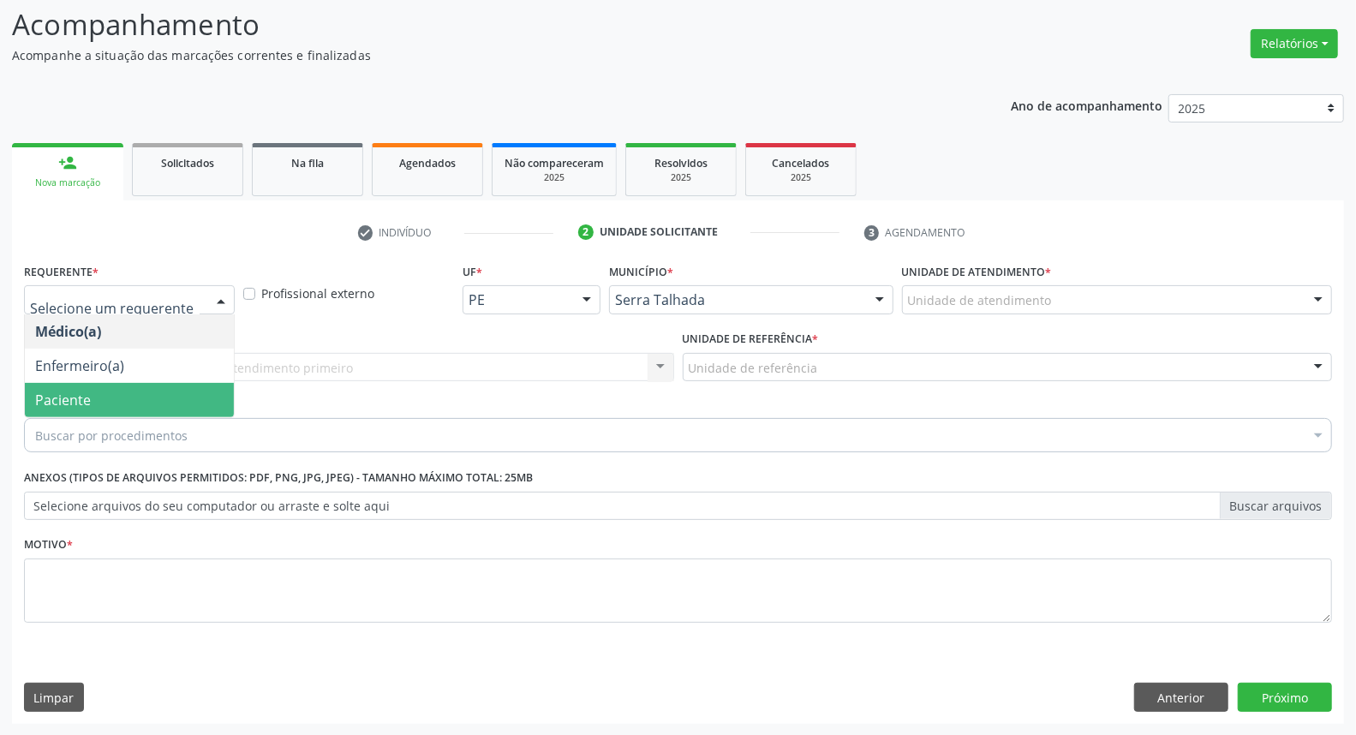
click at [150, 401] on span "Paciente" at bounding box center [129, 400] width 209 height 34
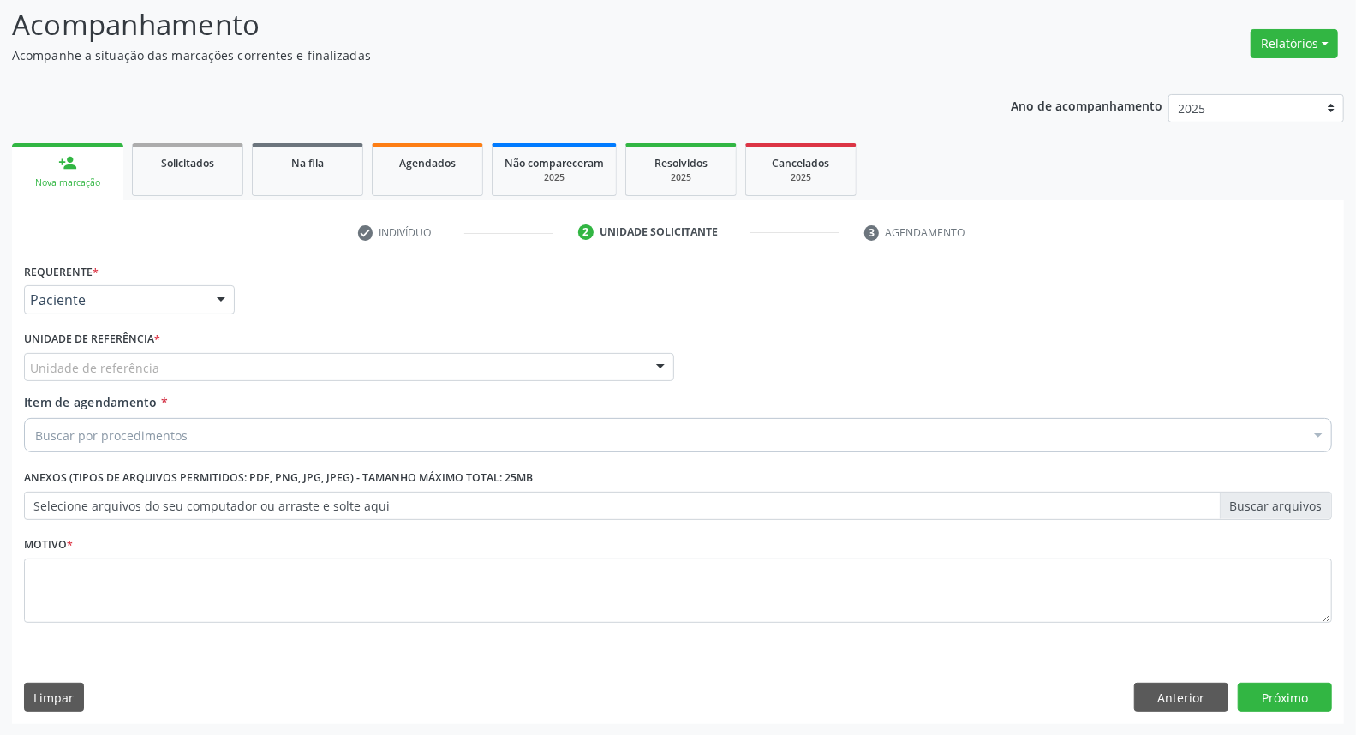
click at [140, 353] on div "Unidade de referência" at bounding box center [349, 367] width 650 height 29
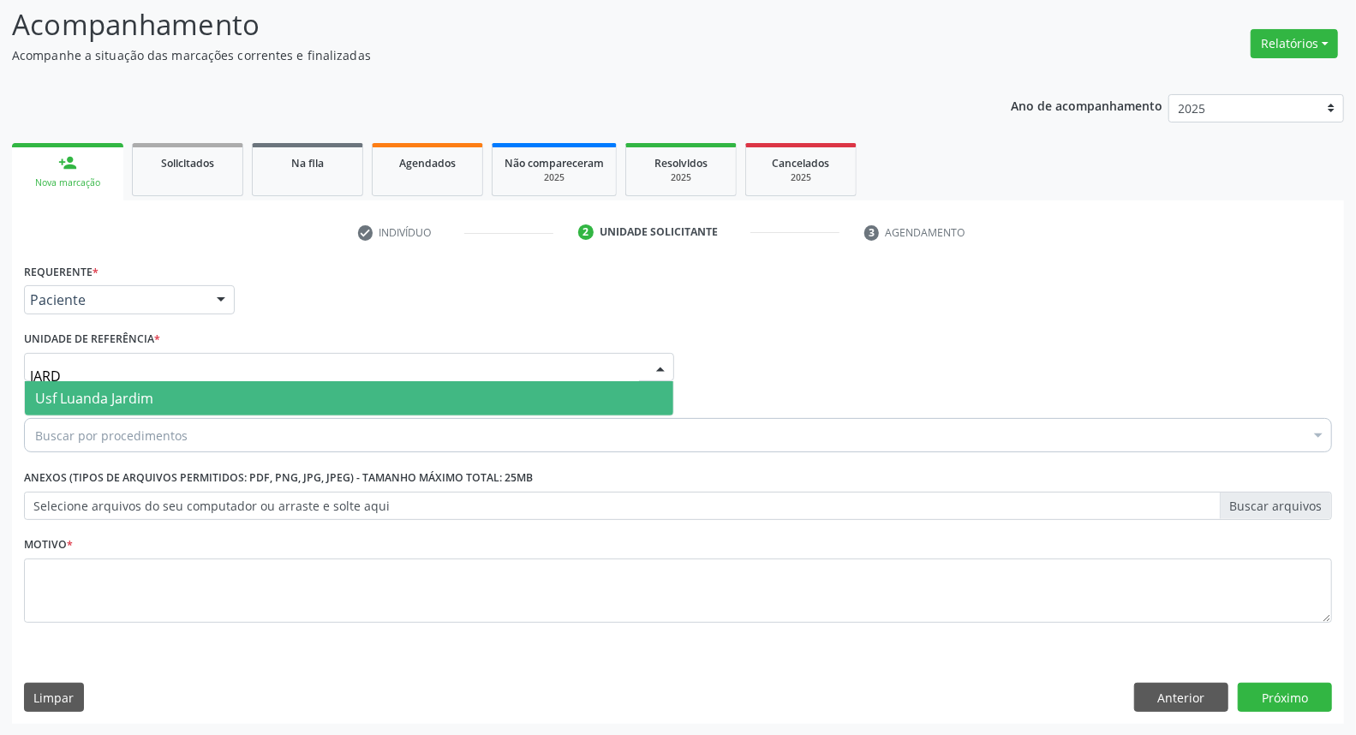
type input "JARDI"
click at [128, 389] on span "Usf Luanda Jardim" at bounding box center [94, 398] width 118 height 19
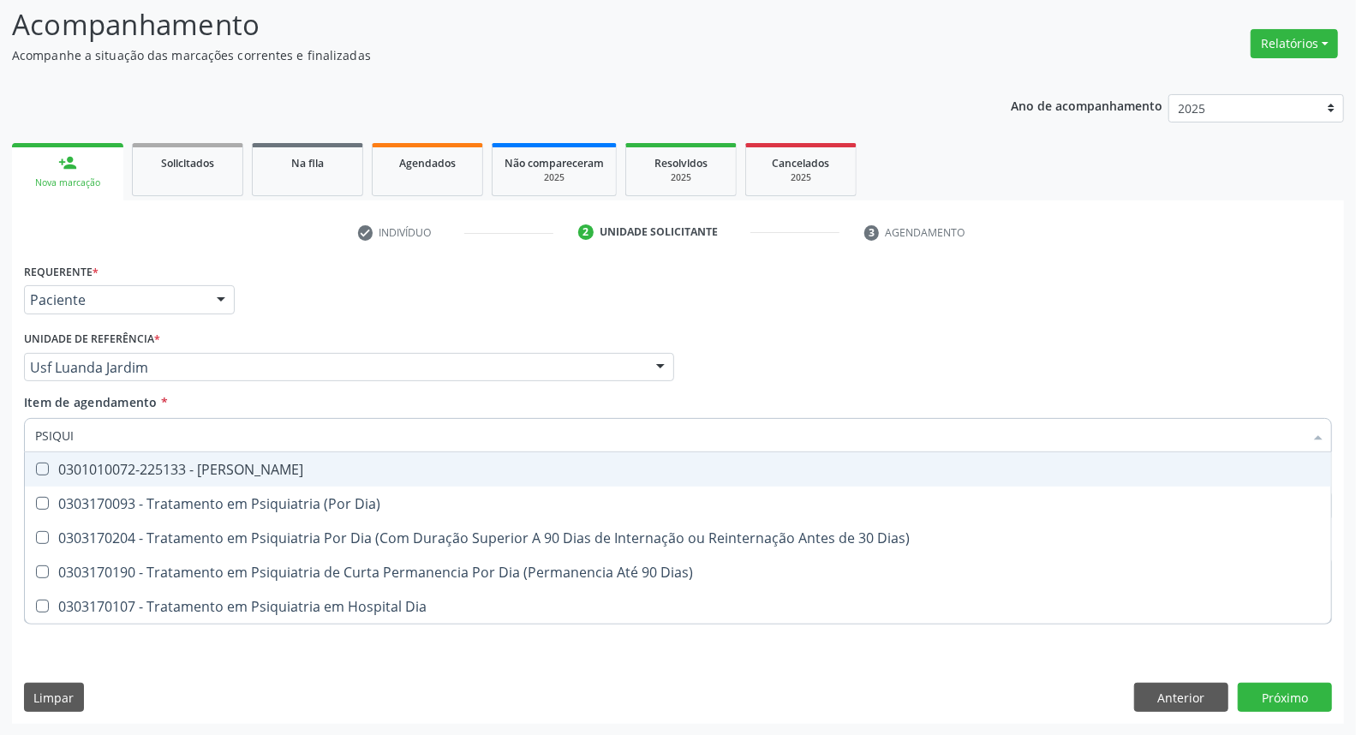
type input "PSIQUIA"
click at [182, 472] on div "0301010072-225133 - Médico Psiquiatra" at bounding box center [678, 470] width 1286 height 14
checkbox Psiquiatra "true"
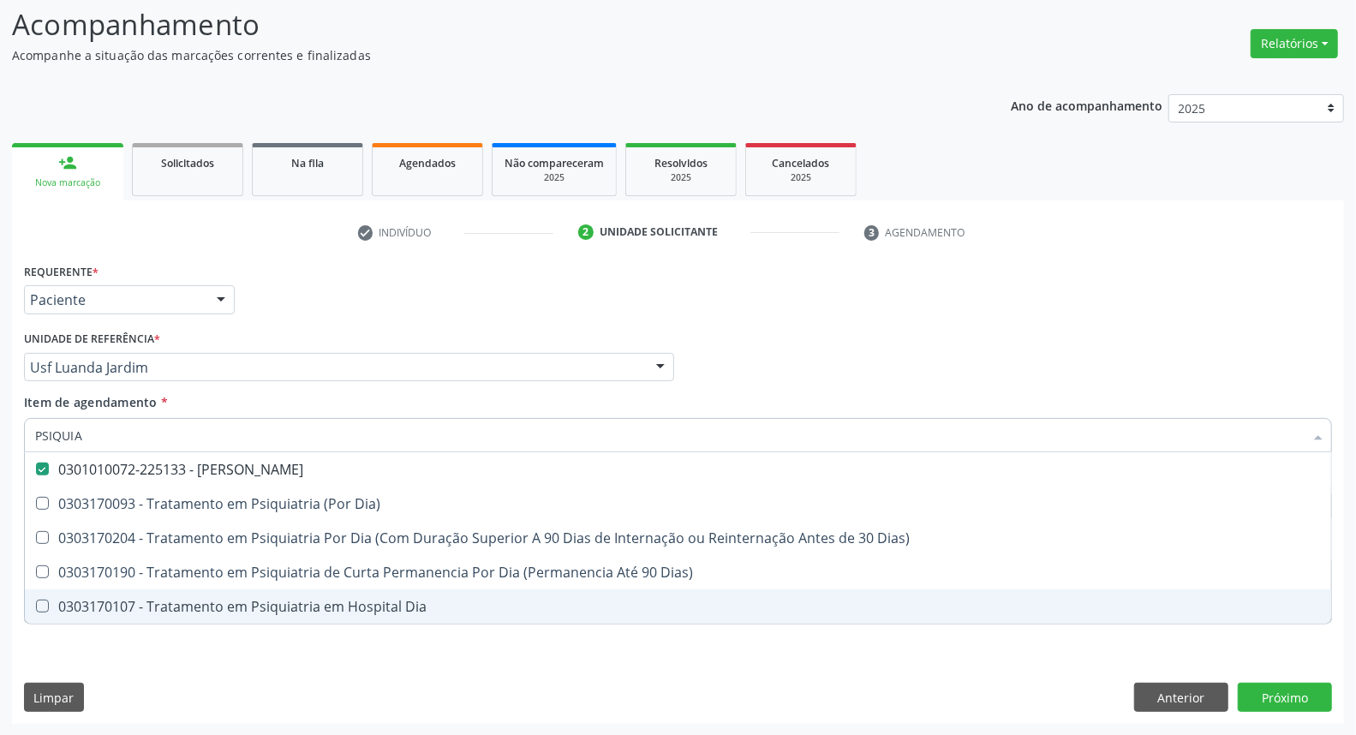
click at [220, 665] on div "Requerente * Paciente Médico(a) Enfermeiro(a) Paciente Nenhum resultado encontr…" at bounding box center [678, 491] width 1332 height 465
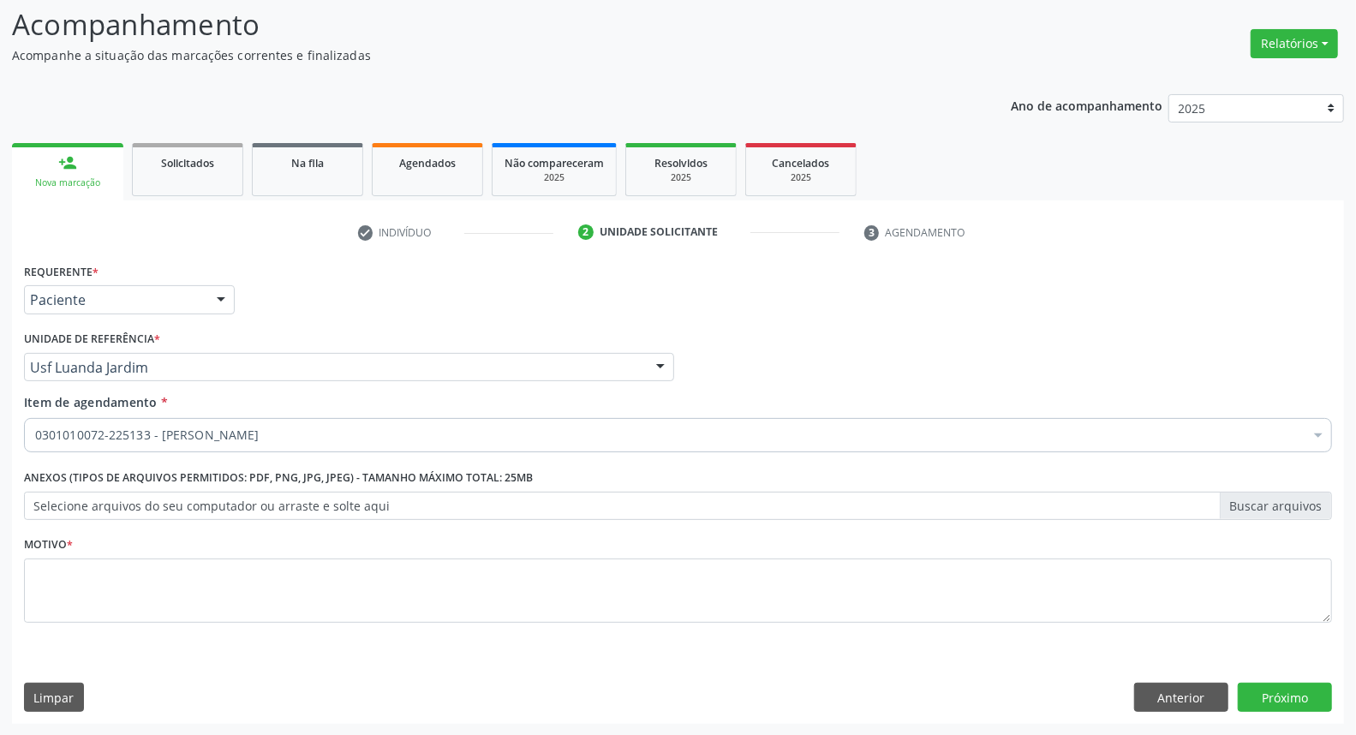
checkbox Psiquiatra "true"
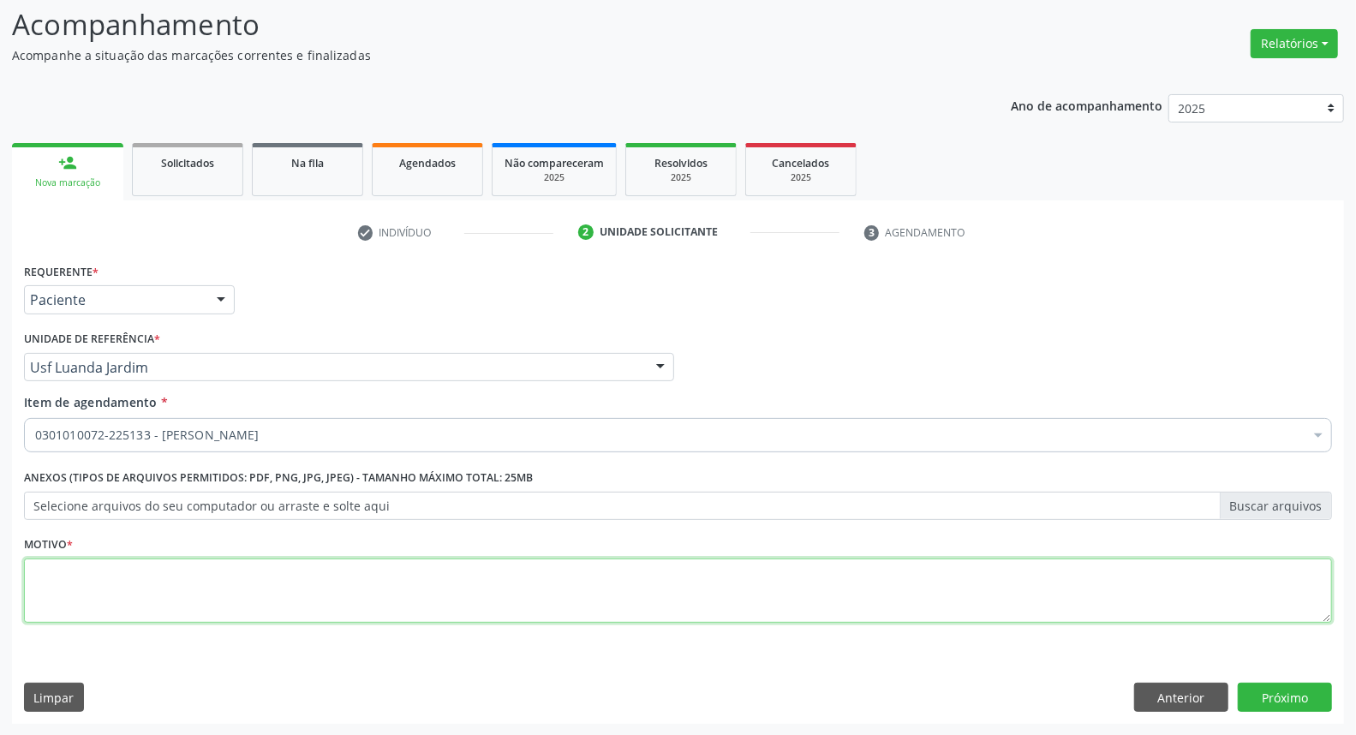
click at [232, 572] on textarea at bounding box center [678, 590] width 1308 height 65
type textarea "*"
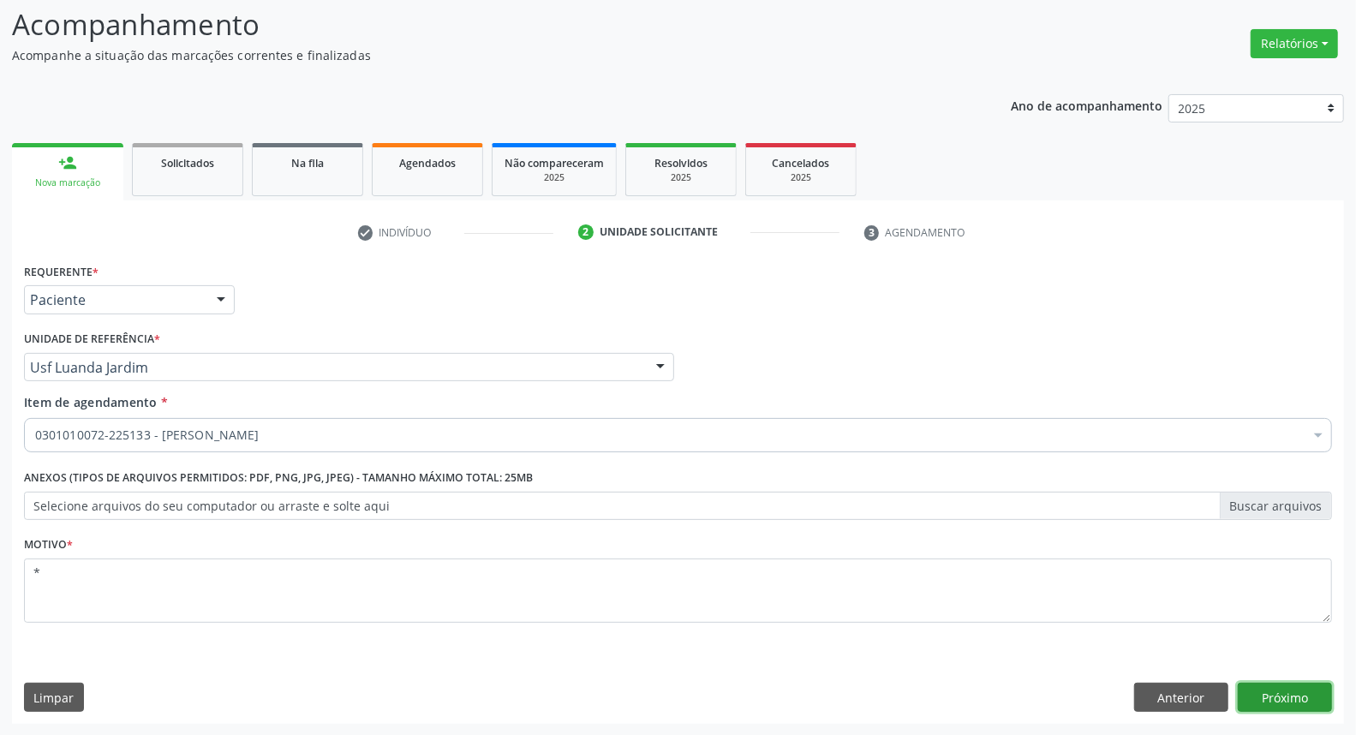
click at [1260, 695] on button "Próximo" at bounding box center [1285, 697] width 94 height 29
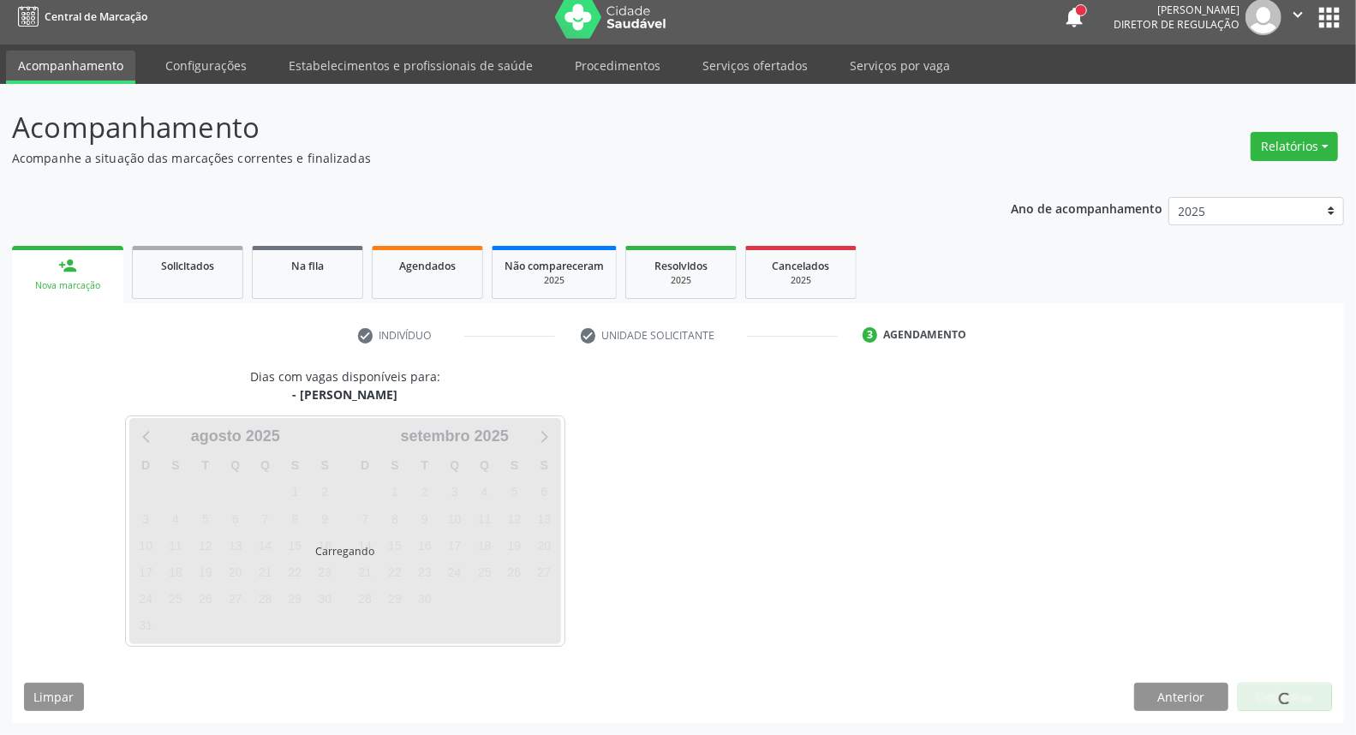
scroll to position [9, 0]
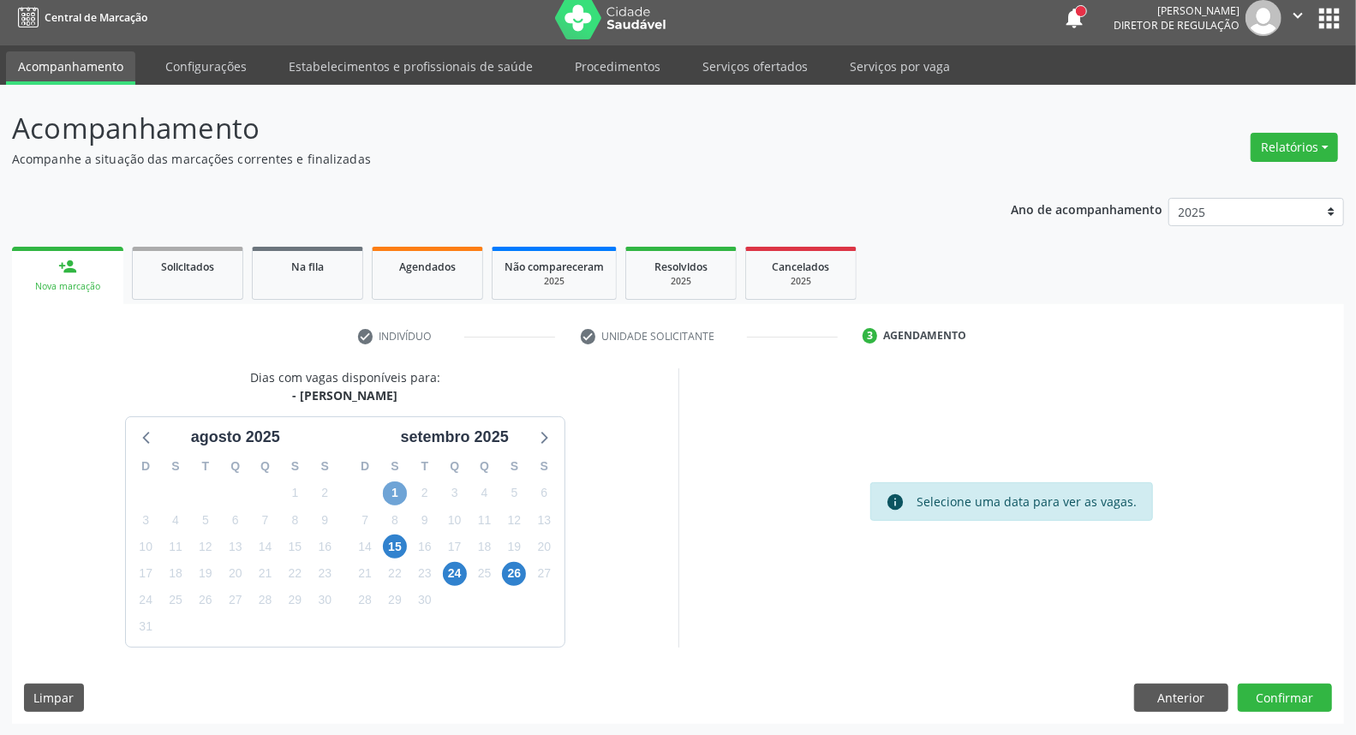
click at [397, 497] on span "1" at bounding box center [395, 493] width 24 height 24
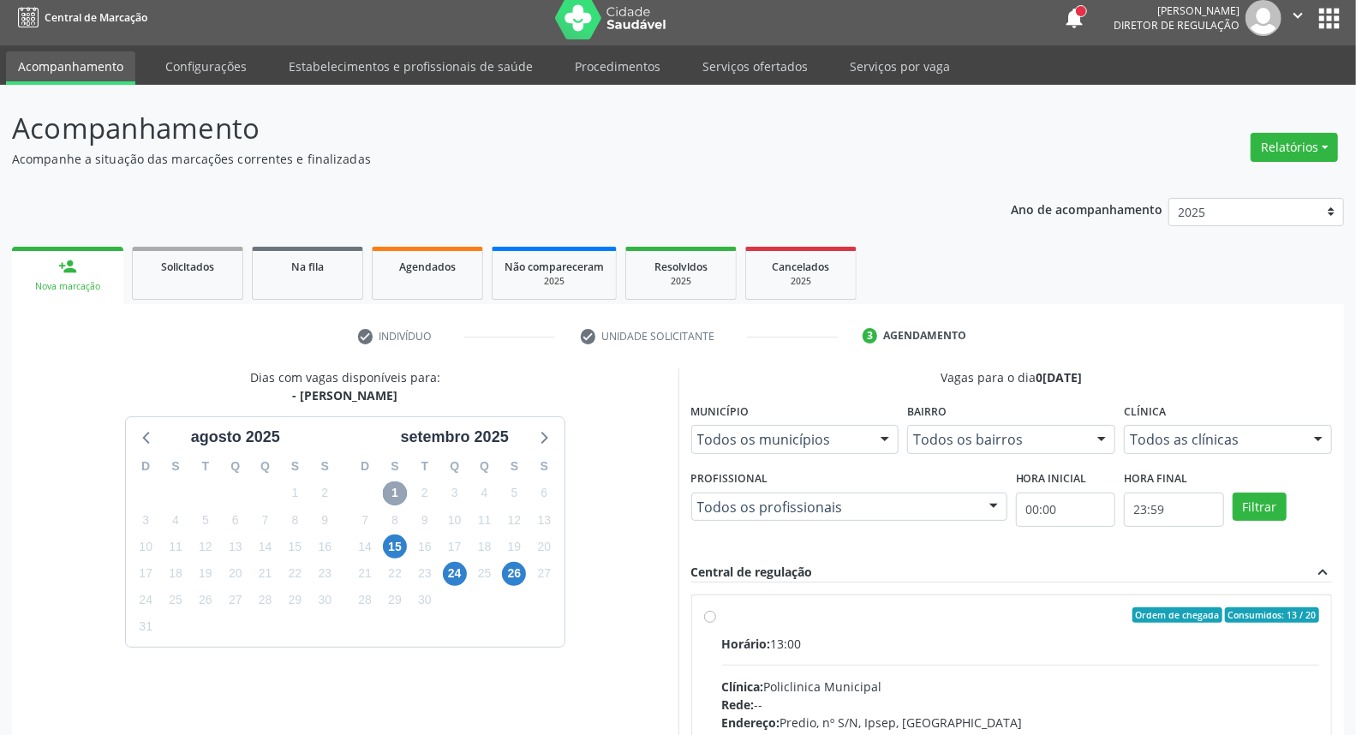
scroll to position [200, 0]
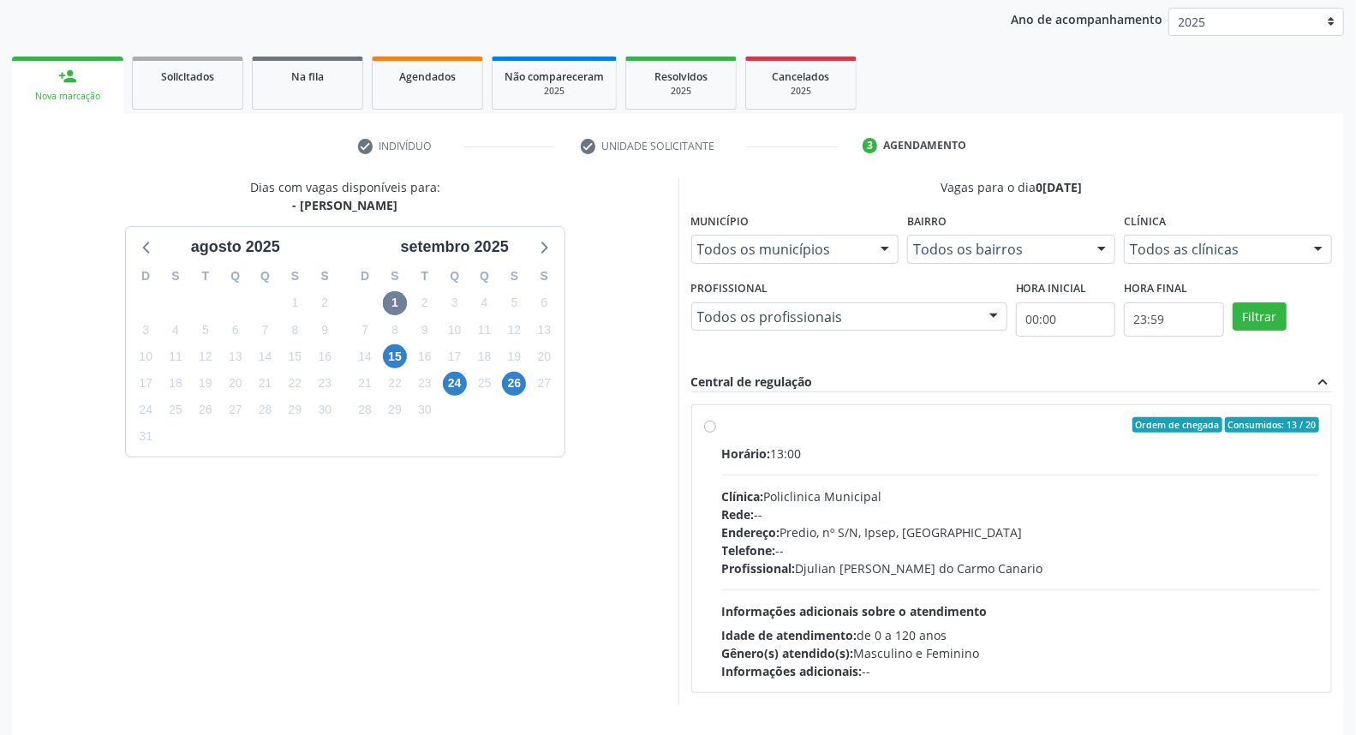
click at [877, 437] on label "Ordem de chegada Consumidos: 13 / 20 Horário: 13:00 Clínica: Policlinica Munici…" at bounding box center [1021, 548] width 598 height 263
click at [716, 433] on input "Ordem de chegada Consumidos: 13 / 20 Horário: 13:00 Clínica: Policlinica Munici…" at bounding box center [710, 424] width 12 height 15
radio input "true"
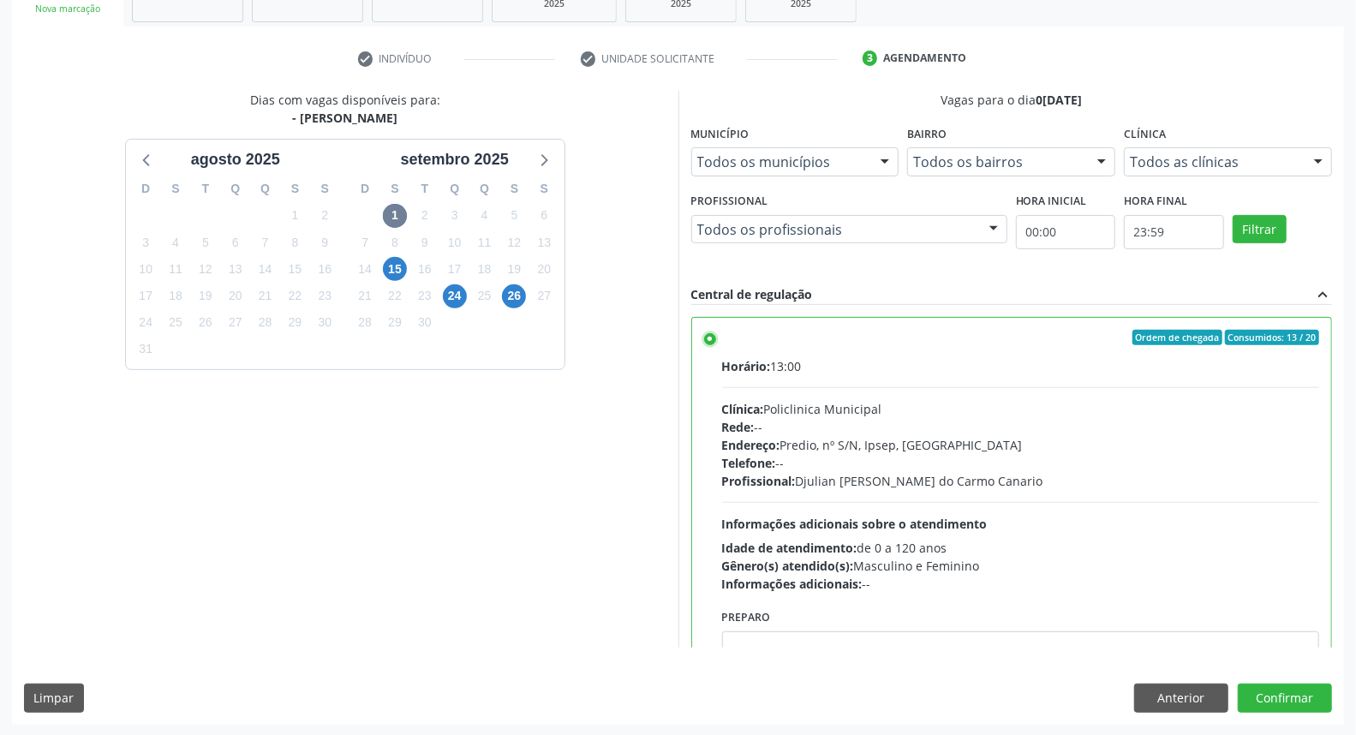
scroll to position [84, 0]
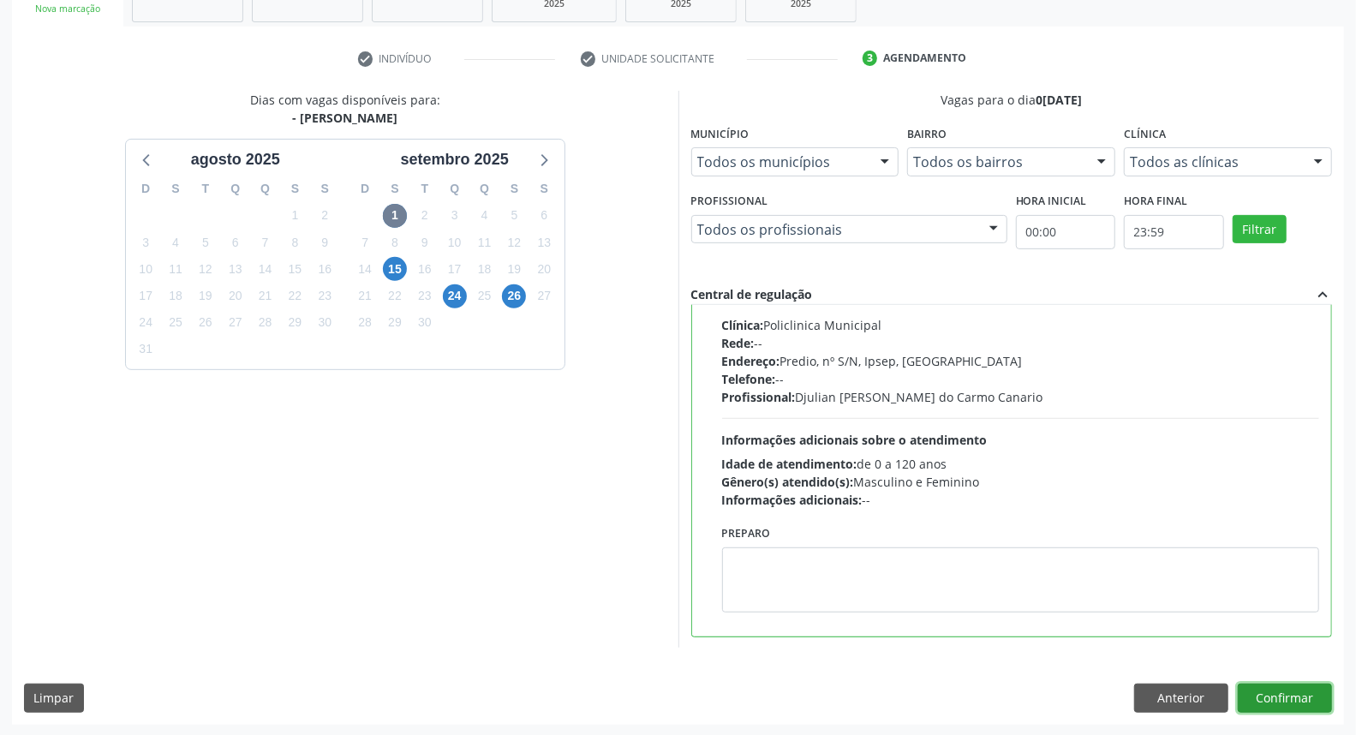
click at [1296, 705] on button "Confirmar" at bounding box center [1285, 698] width 94 height 29
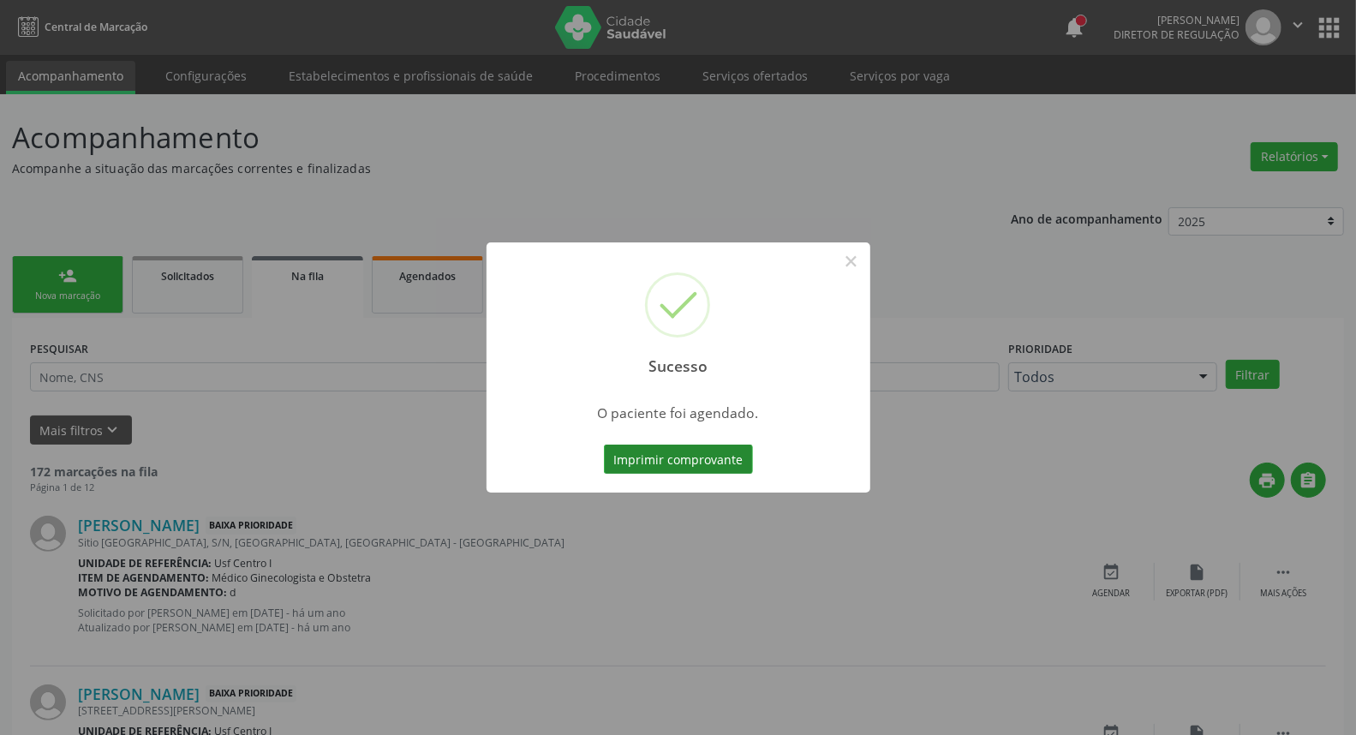
click at [641, 458] on button "Imprimir comprovante" at bounding box center [678, 459] width 149 height 29
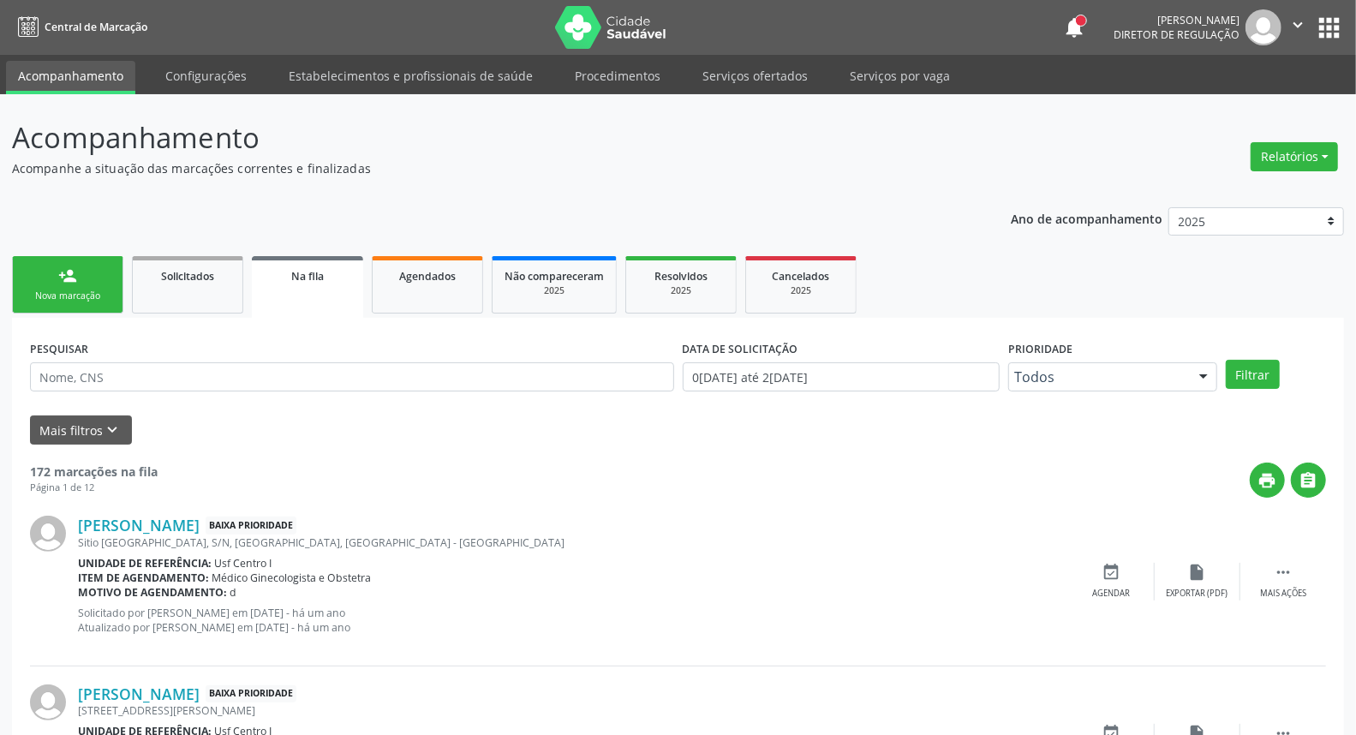
click at [41, 286] on link "person_add Nova marcação" at bounding box center [67, 284] width 111 height 57
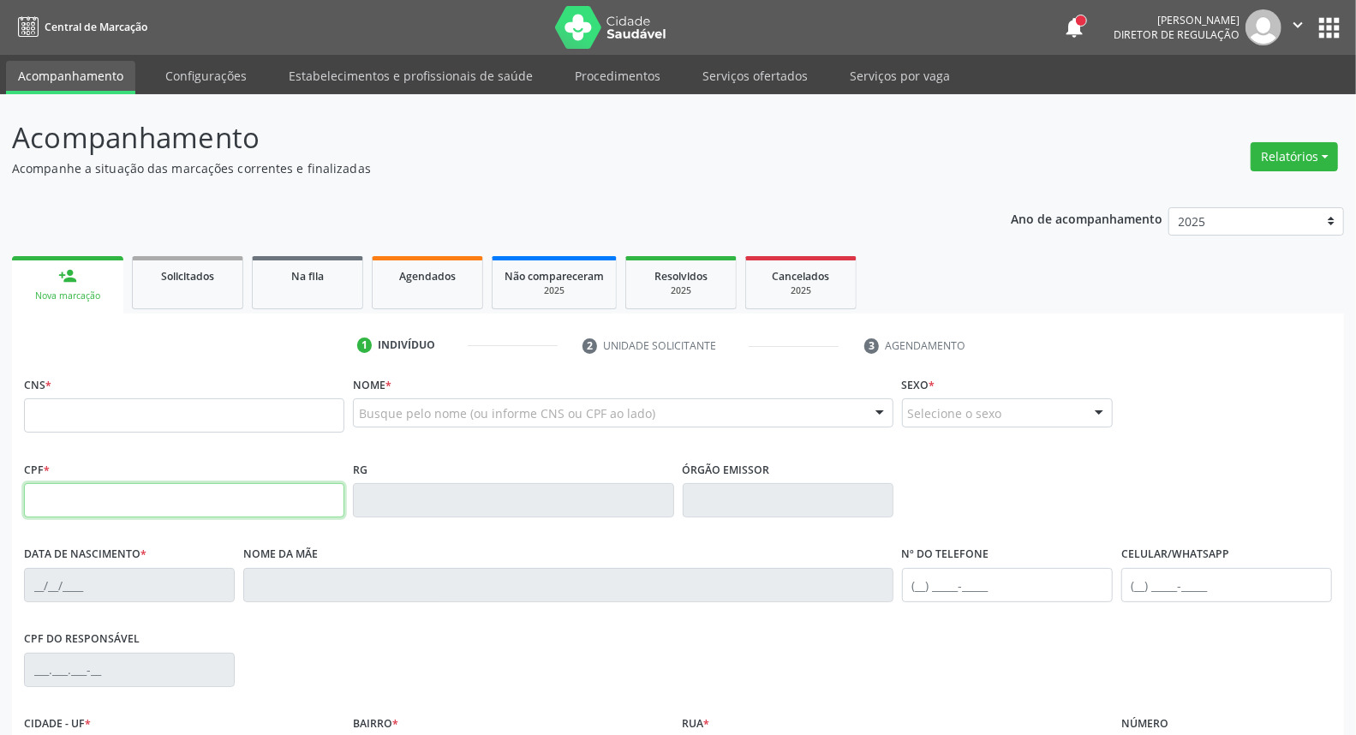
click at [132, 499] on input "text" at bounding box center [184, 500] width 320 height 34
type input "157.147.844-21"
type input "898 0045 2884 0792"
type input "03/10/2014"
type input "Livia Dayana Souza Silva"
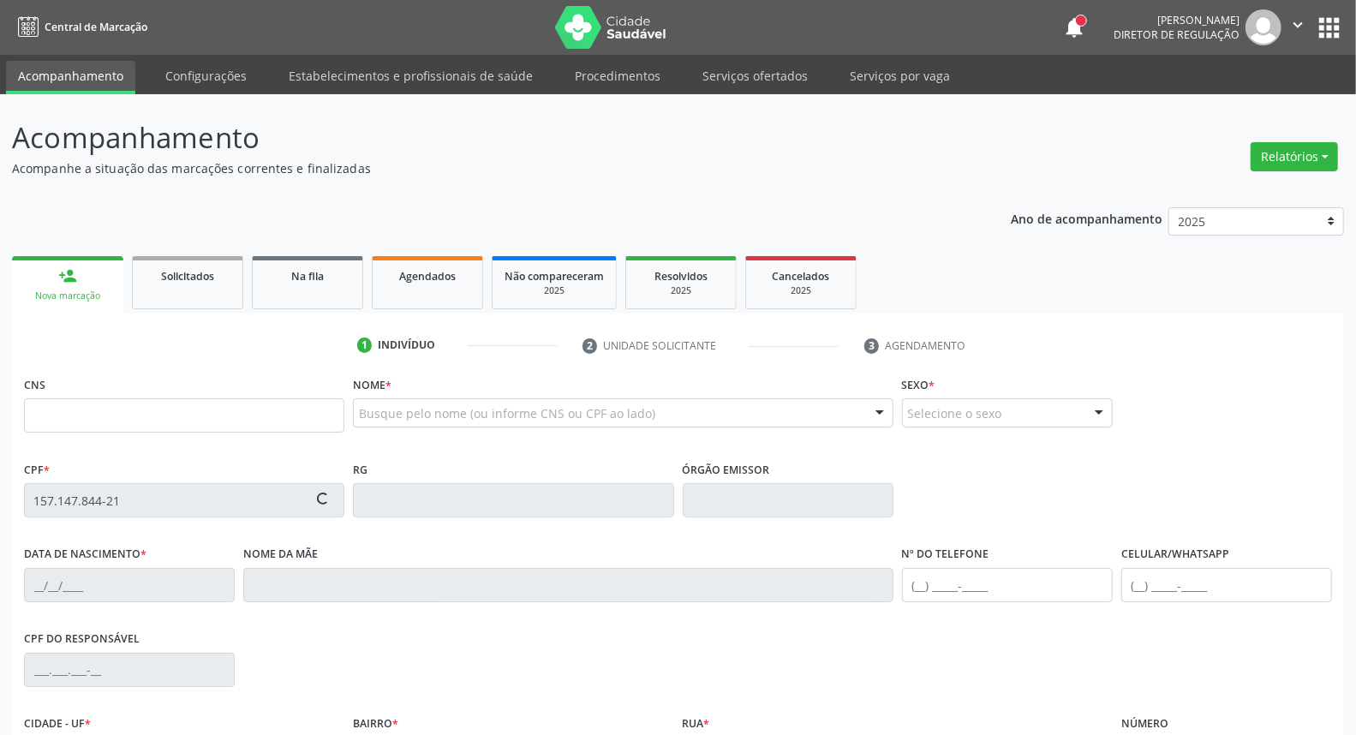
type input "(87) 98124-2227"
type input "101.170.814-00"
type input "S/N"
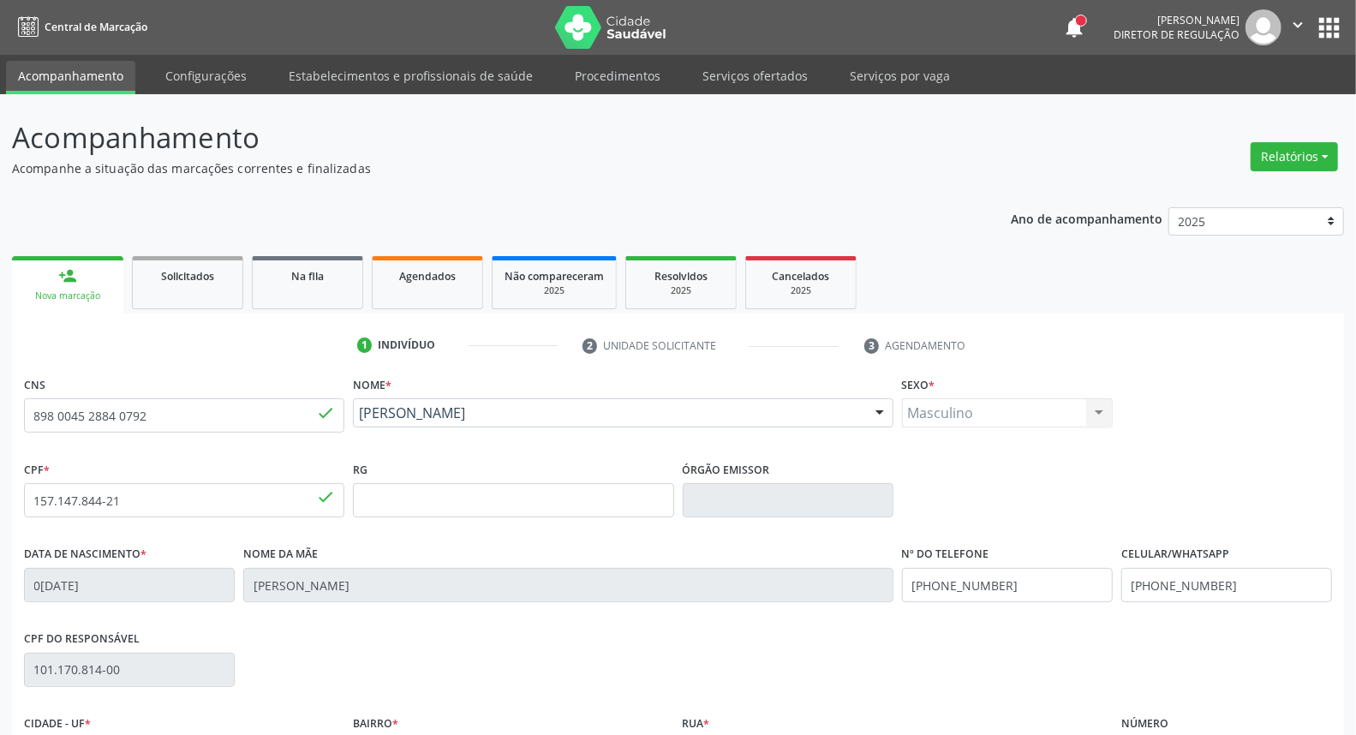
scroll to position [192, 0]
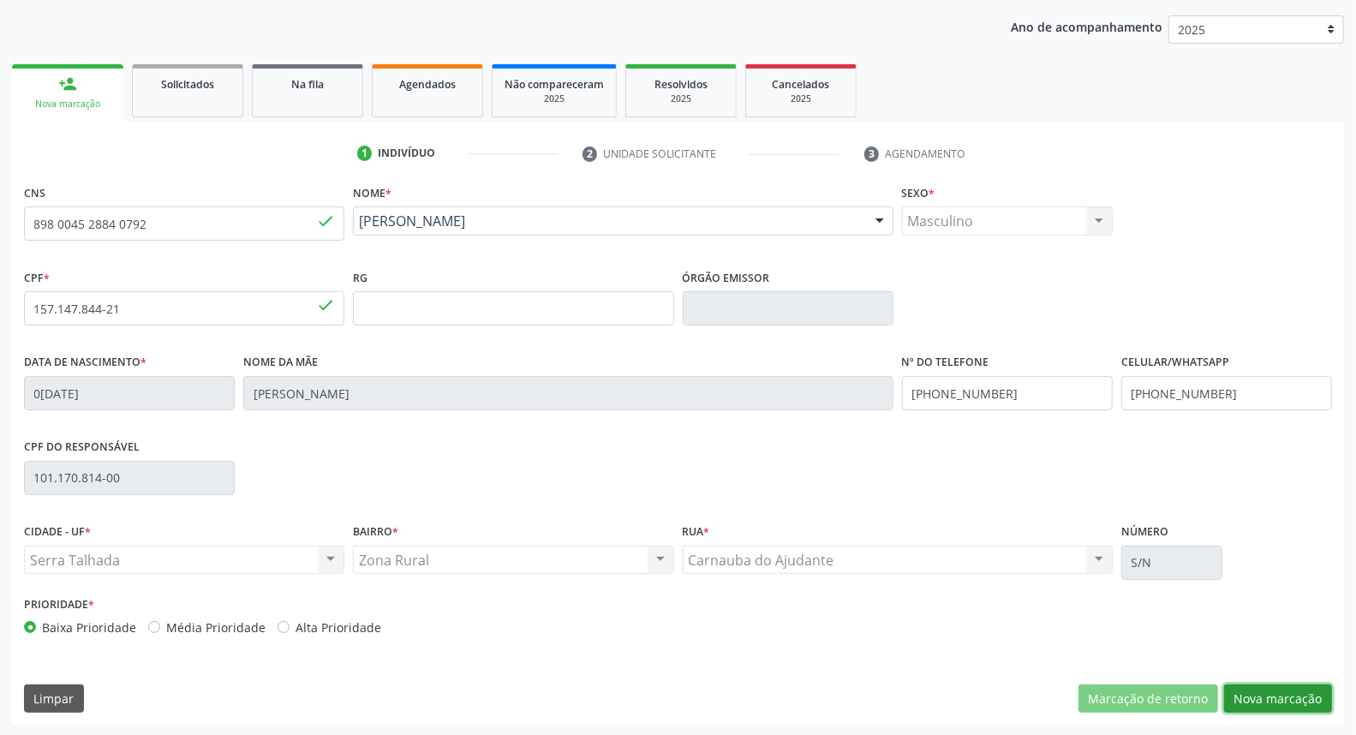
click at [1290, 692] on button "Nova marcação" at bounding box center [1278, 698] width 108 height 29
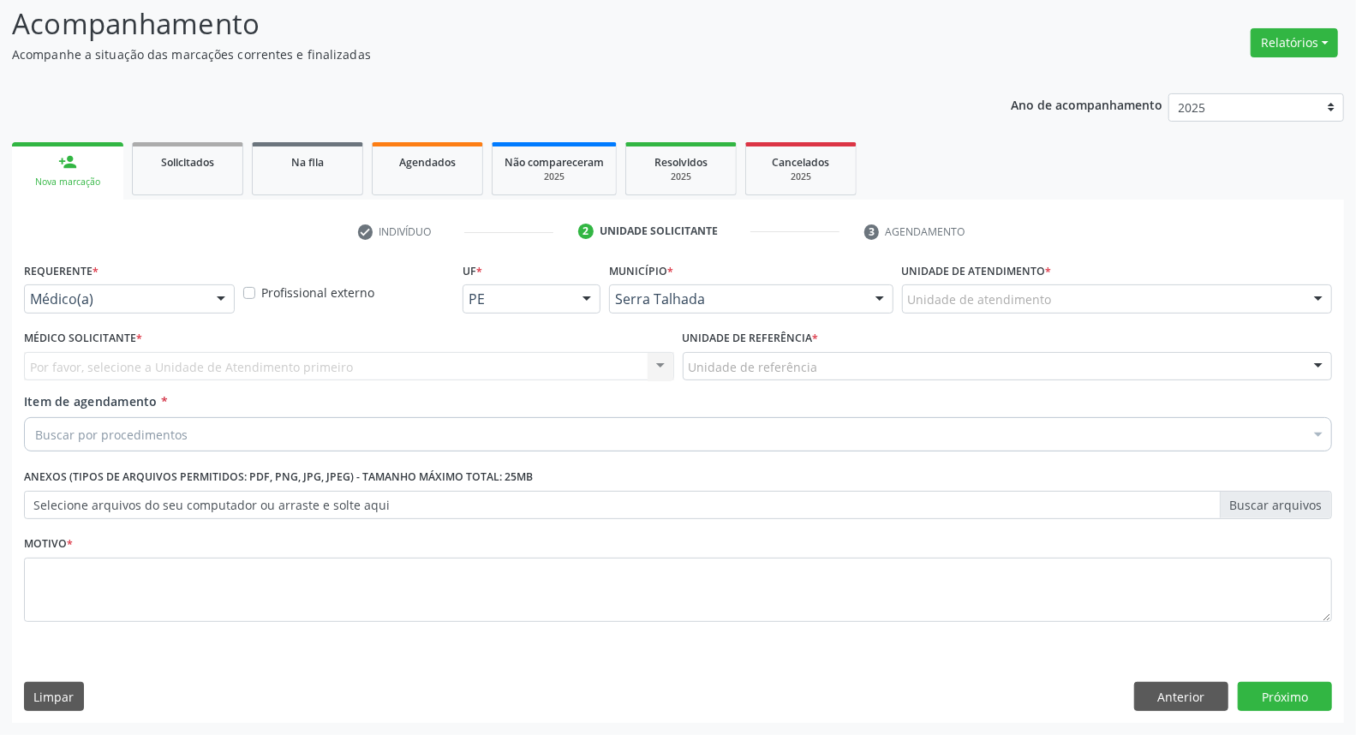
scroll to position [113, 0]
click at [206, 300] on div "Médico(a) Médico(a) Enfermeiro(a) Paciente Nenhum resultado encontrado para: " …" at bounding box center [129, 299] width 211 height 29
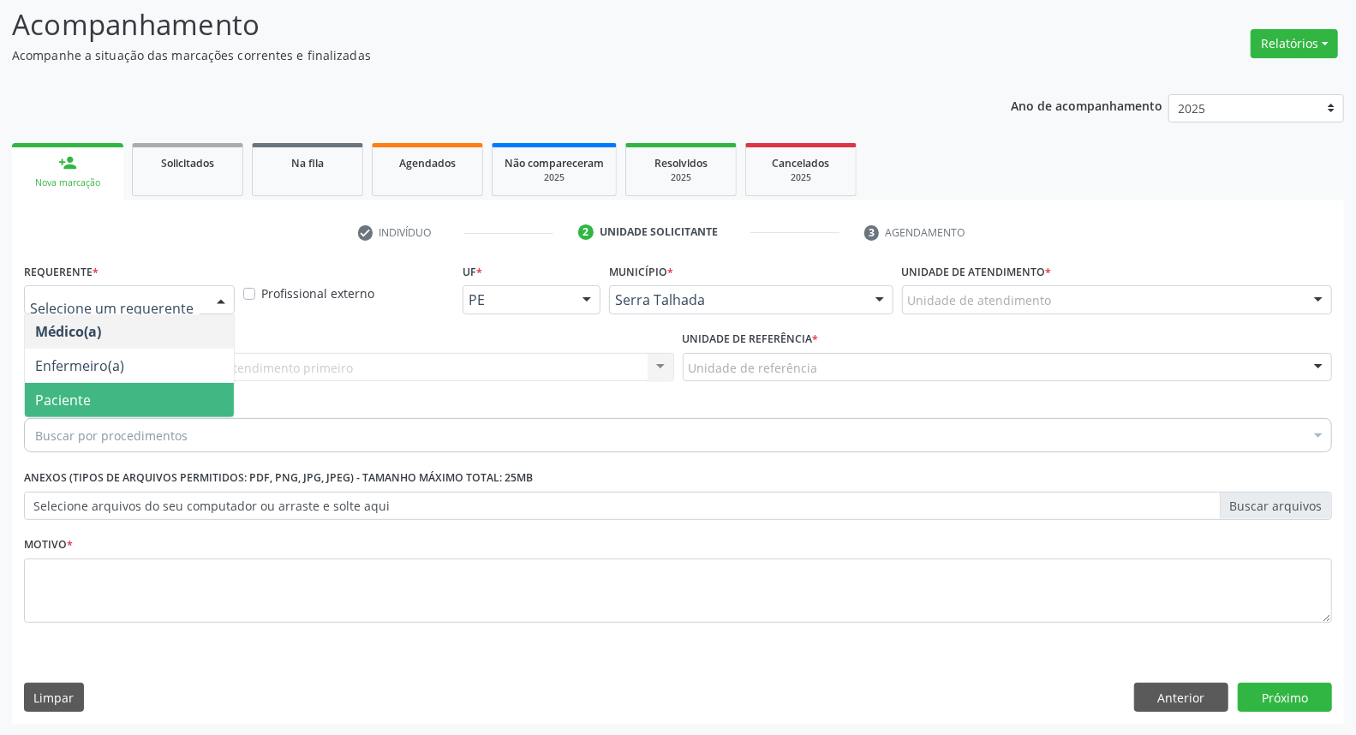
click at [172, 407] on span "Paciente" at bounding box center [129, 400] width 209 height 34
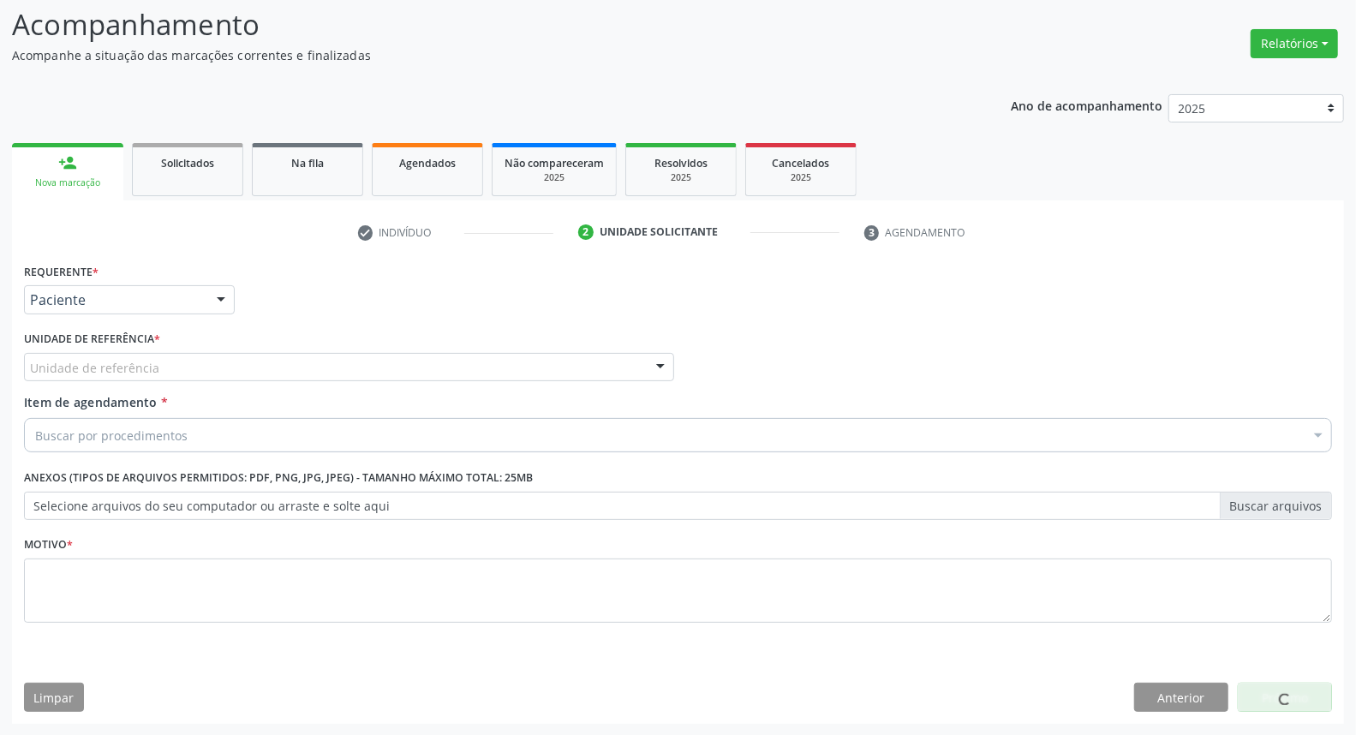
click at [182, 367] on div "Unidade de referência" at bounding box center [349, 367] width 650 height 29
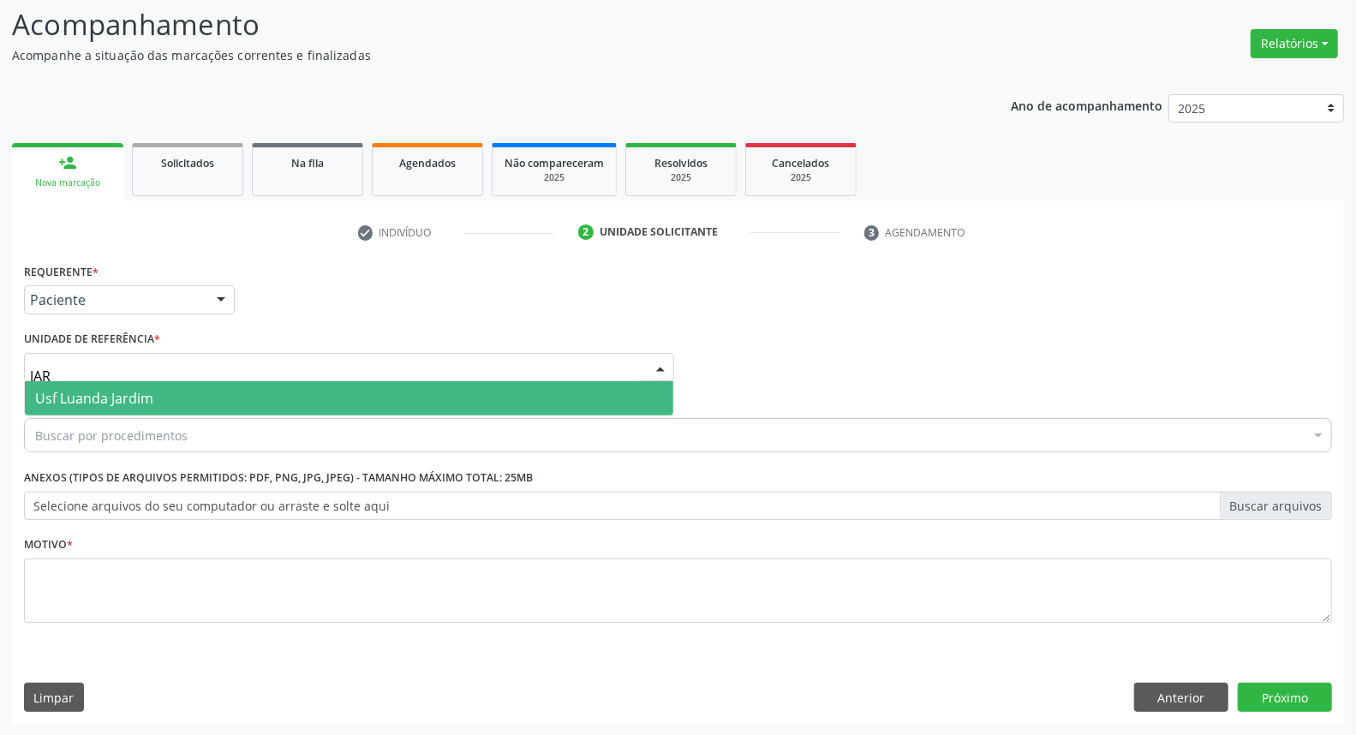
type input "JARD"
click at [197, 398] on span "Usf Luanda Jardim" at bounding box center [349, 398] width 648 height 34
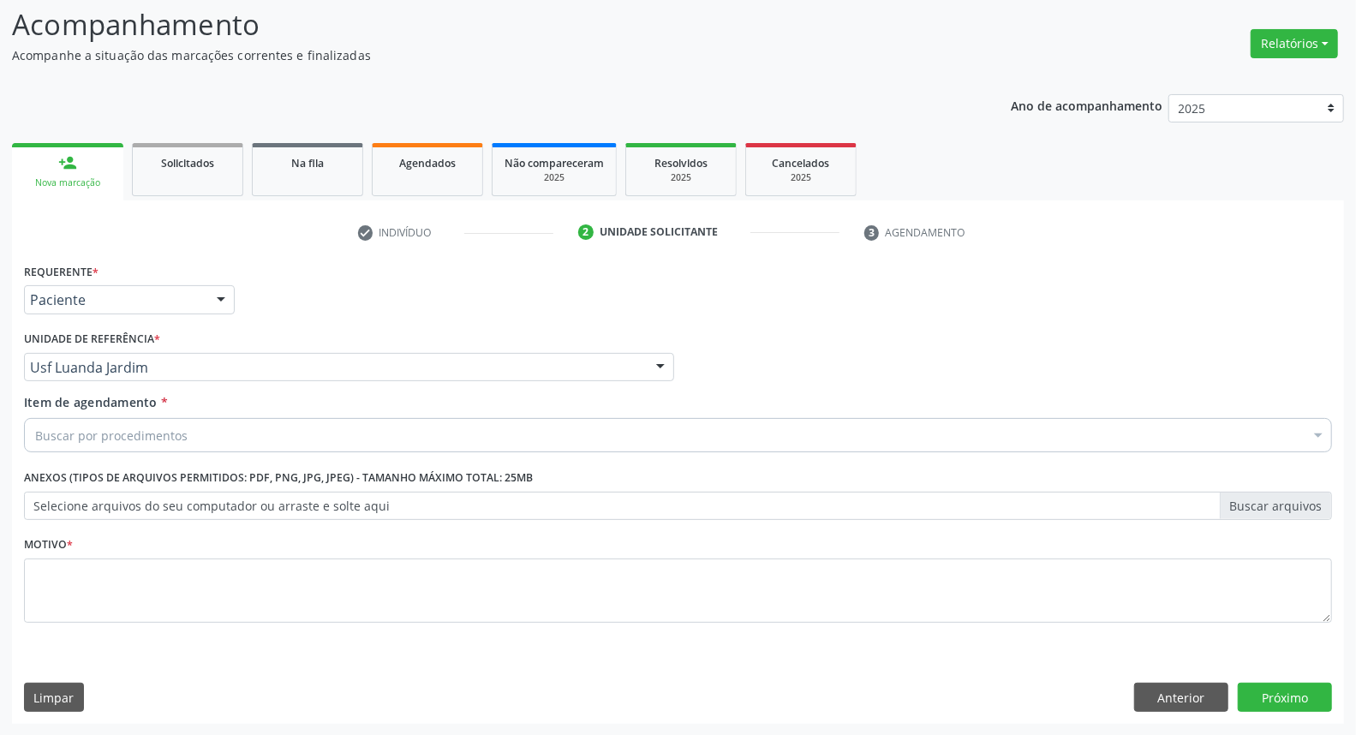
click at [189, 433] on div "Buscar por procedimentos" at bounding box center [678, 435] width 1308 height 34
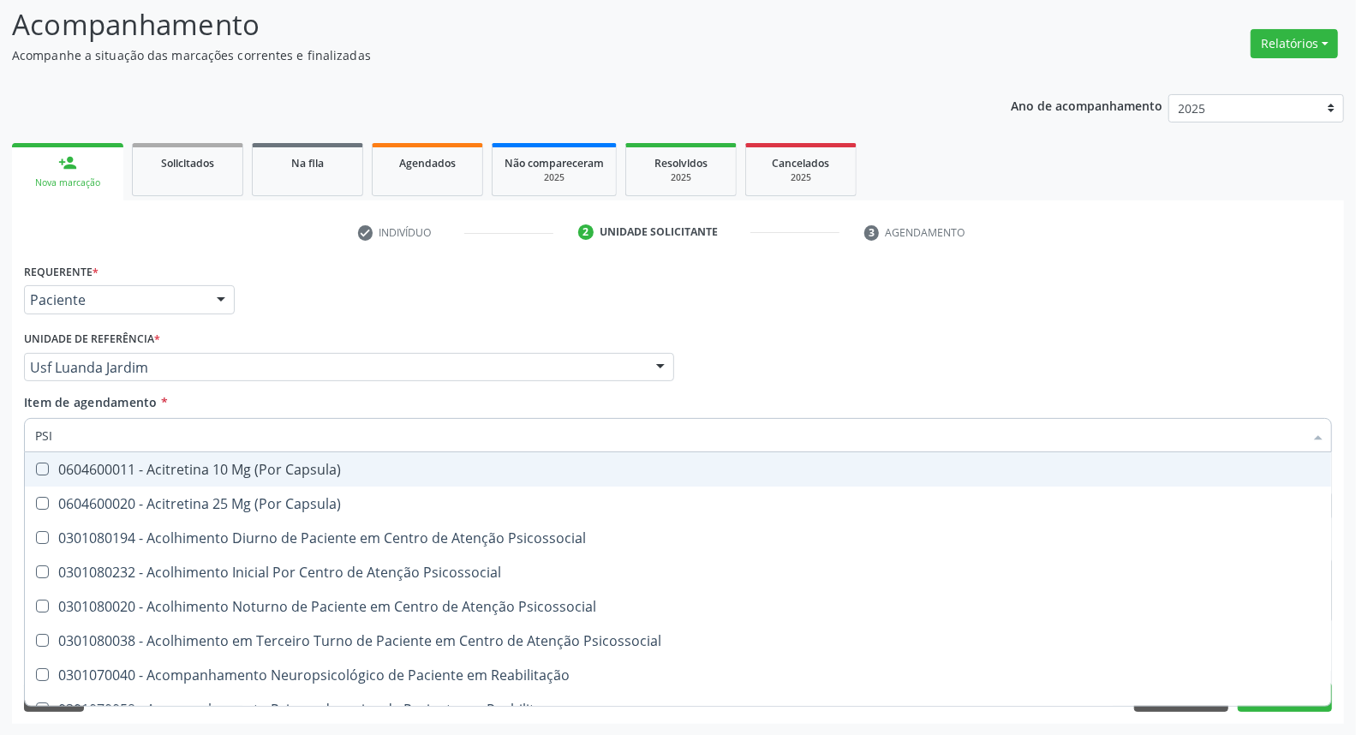
type input "PSIQ"
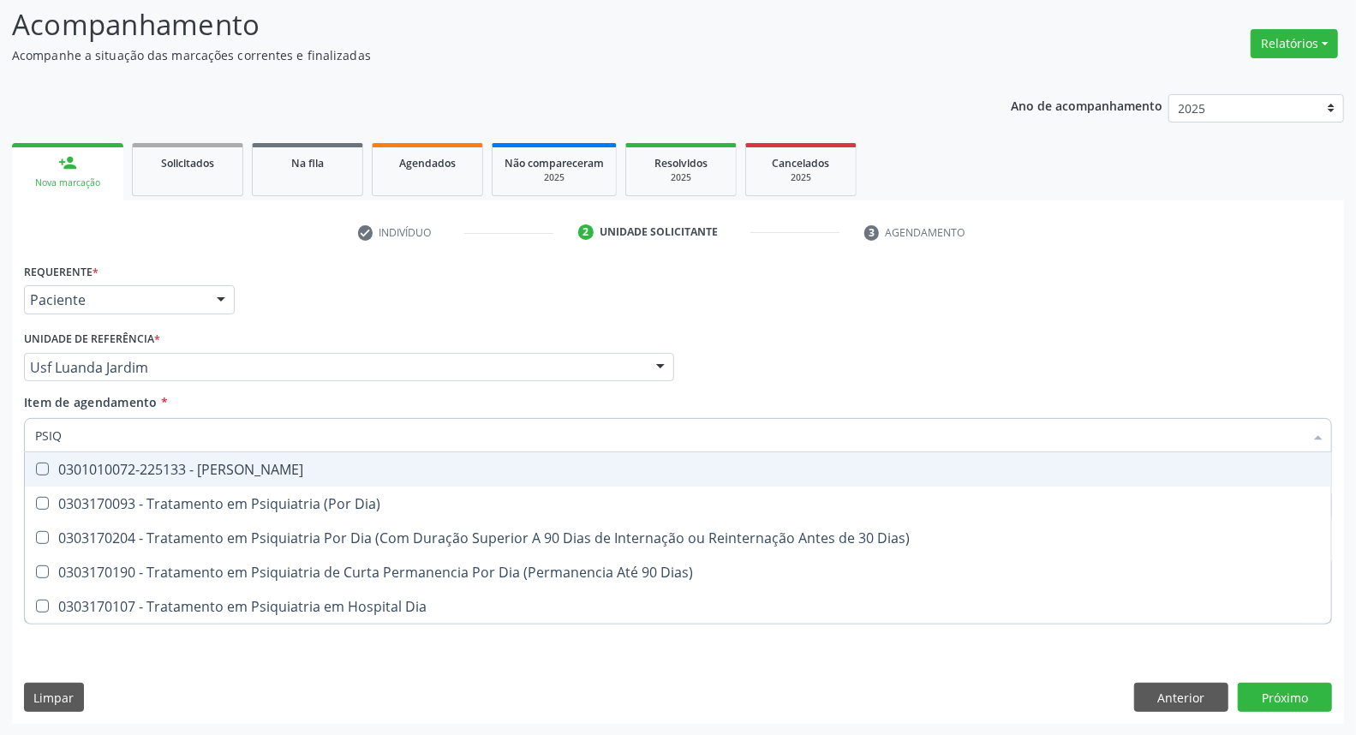
click at [277, 471] on div "0301010072-225133 - Médico Psiquiatra" at bounding box center [678, 470] width 1286 height 14
checkbox Psiquiatra "true"
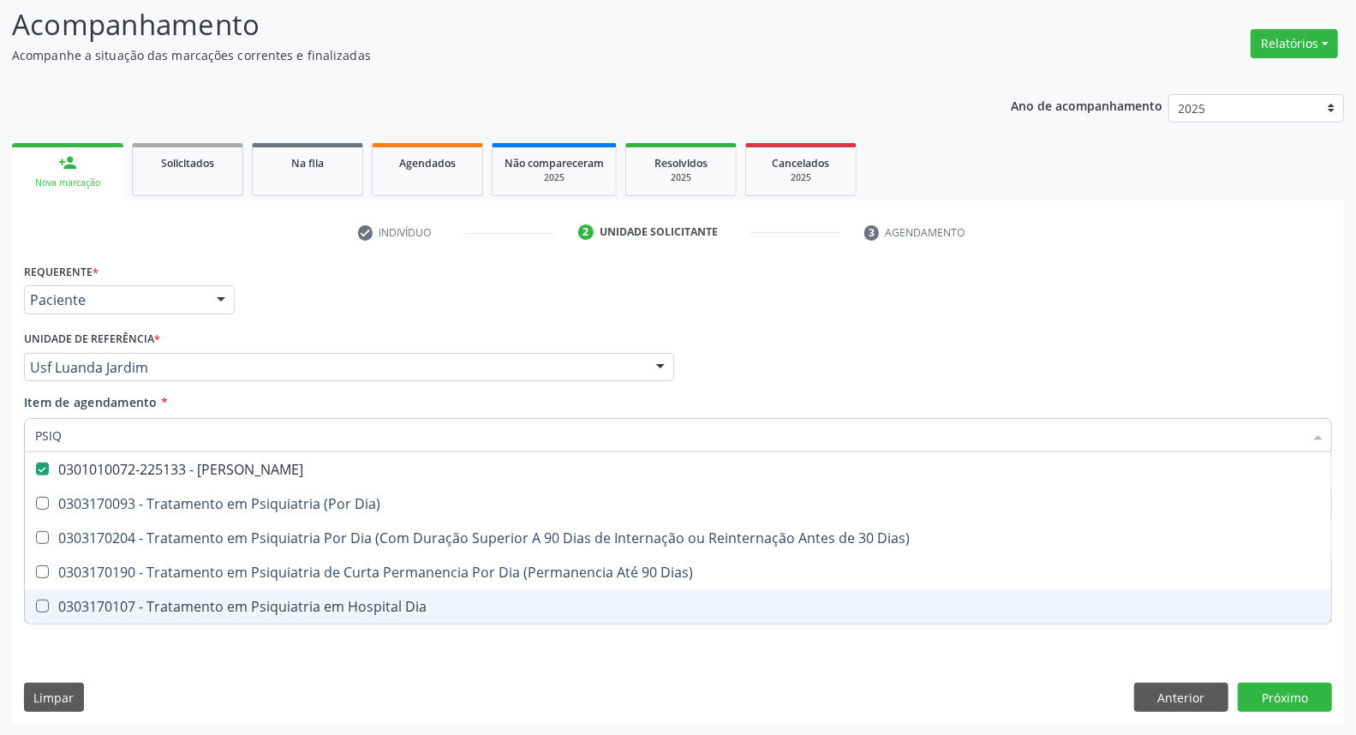
click at [224, 654] on div "Requerente * Paciente Médico(a) Enfermeiro(a) Paciente Nenhum resultado encontr…" at bounding box center [678, 491] width 1332 height 465
checkbox Dia\) "true"
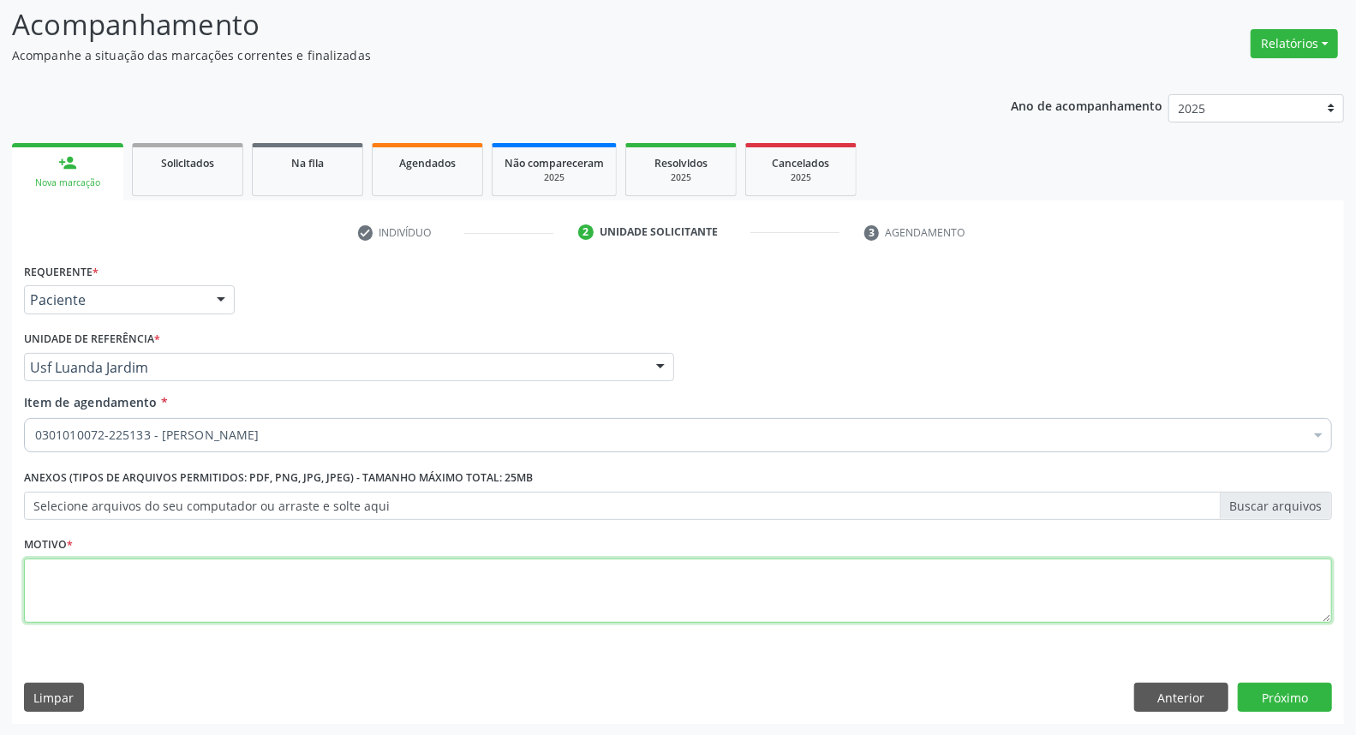
click at [254, 589] on textarea at bounding box center [678, 590] width 1308 height 65
type textarea "*"
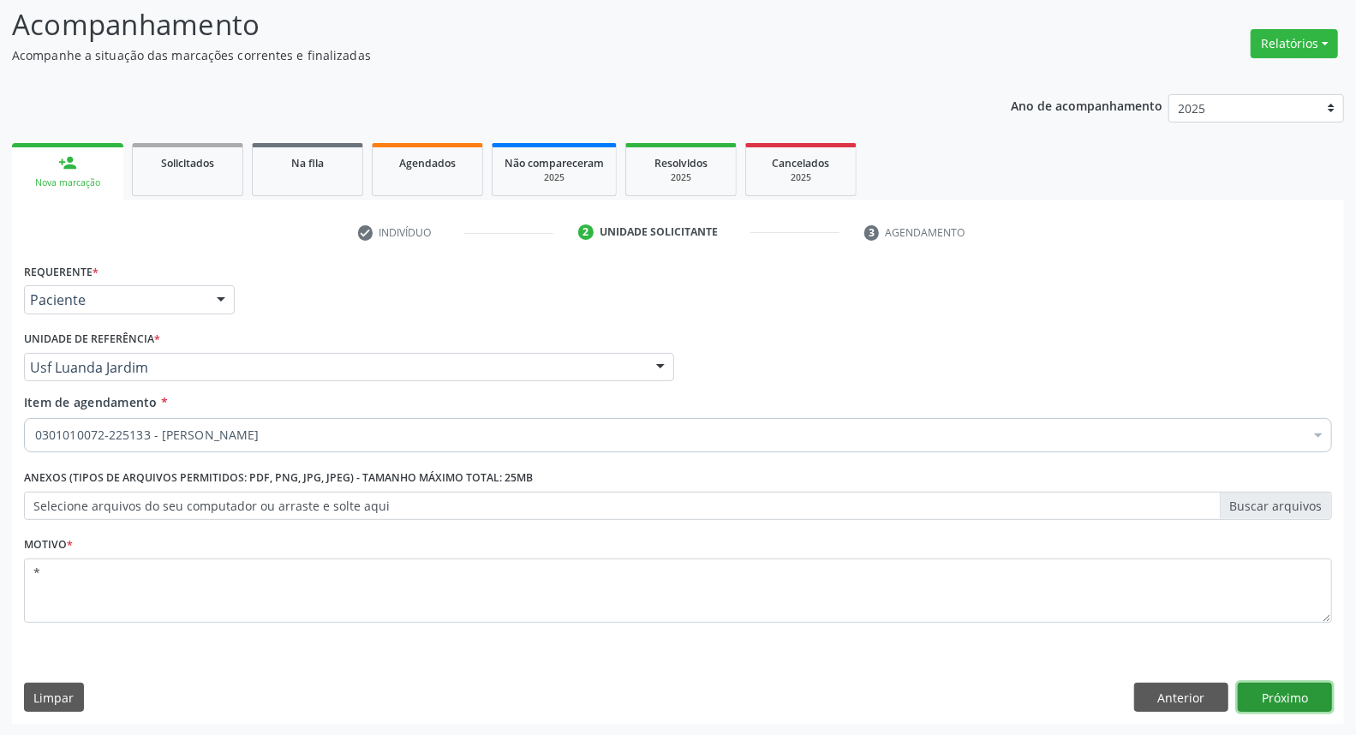
click at [1275, 696] on button "Próximo" at bounding box center [1285, 697] width 94 height 29
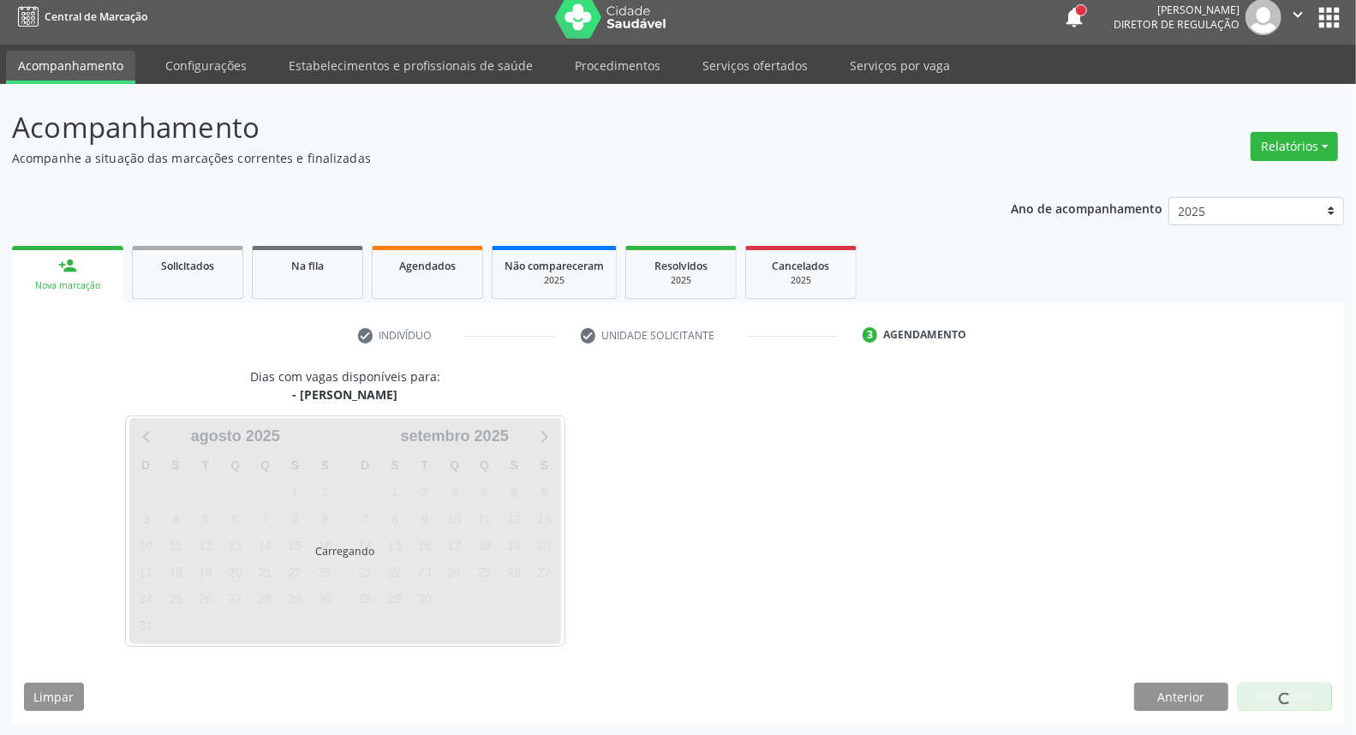
scroll to position [9, 0]
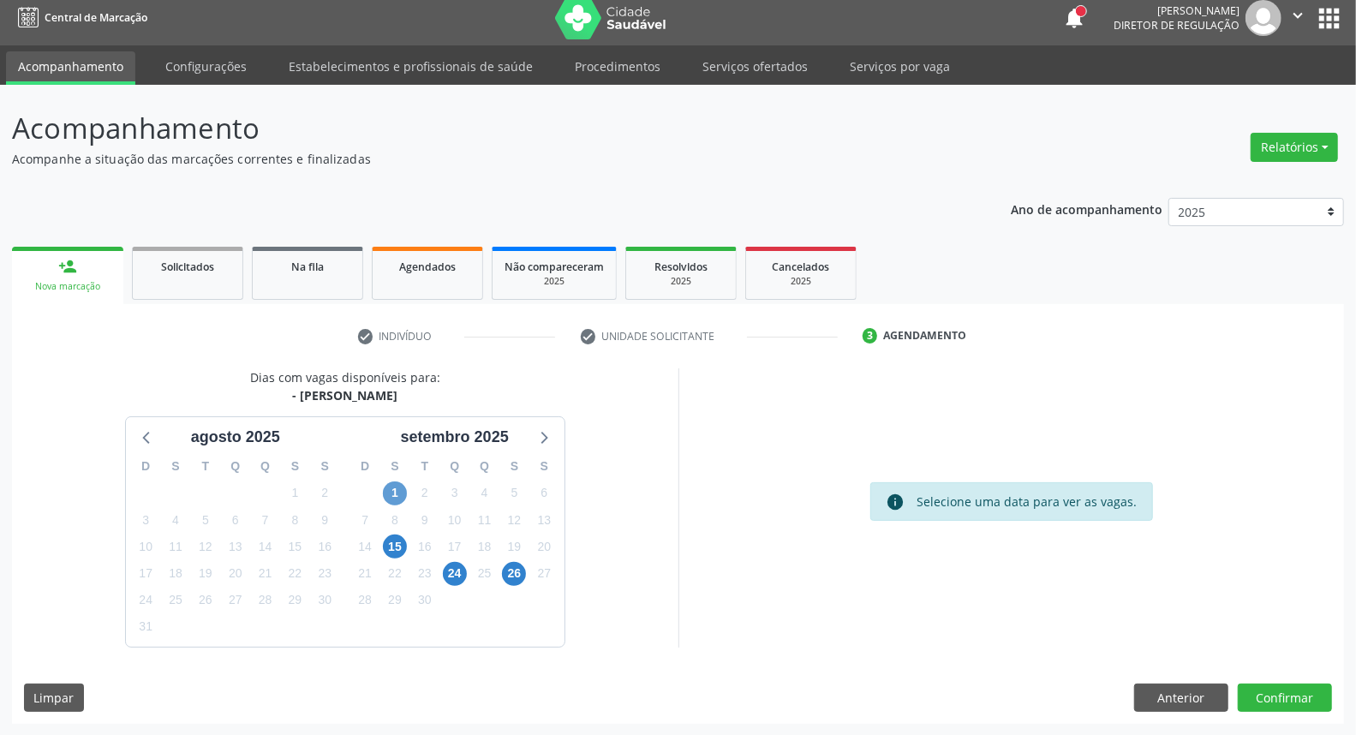
drag, startPoint x: 409, startPoint y: 495, endPoint x: 391, endPoint y: 493, distance: 18.9
click at [408, 495] on div "D S T Q Q S S 31 1 2 3 4 5 6 7 8 9 10 11 12 13 14 15 16 17 18 19 20 21 22 23 24…" at bounding box center [454, 547] width 219 height 197
click at [391, 493] on span "1" at bounding box center [395, 493] width 24 height 24
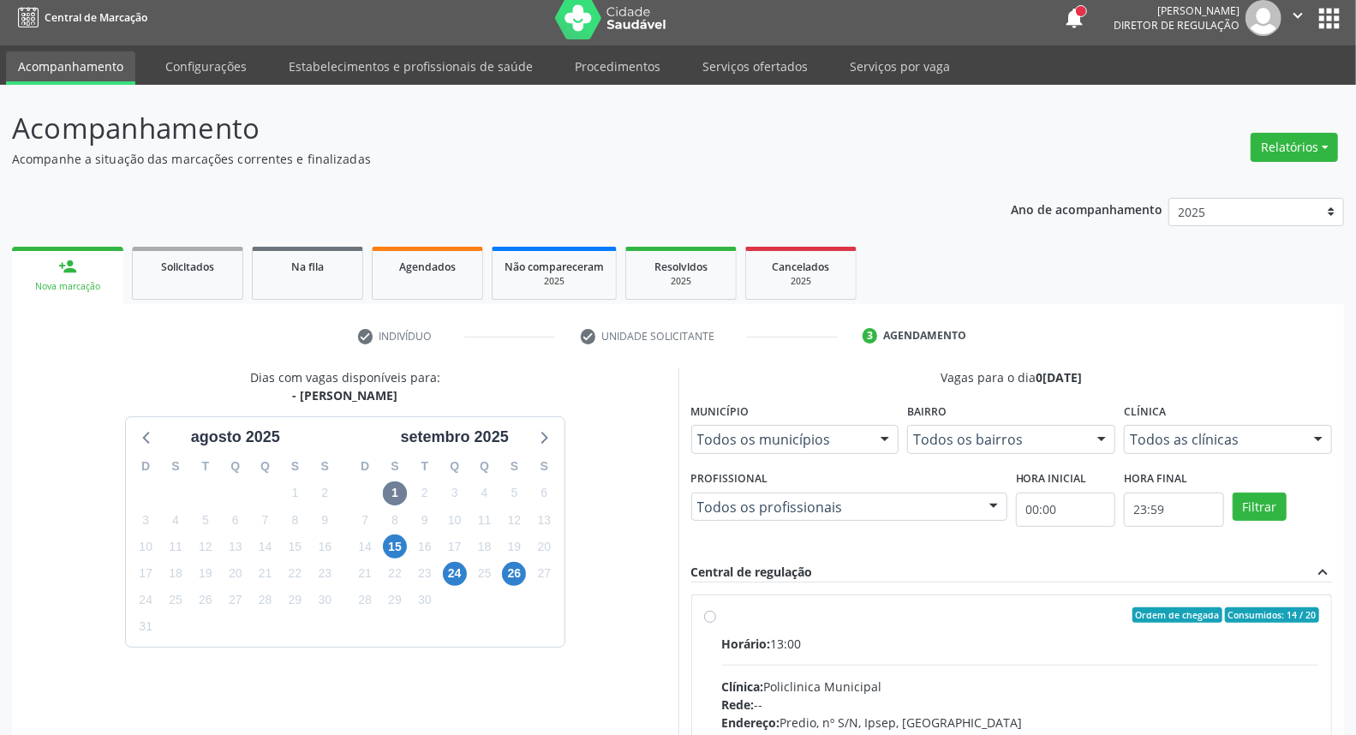
drag, startPoint x: 733, startPoint y: 611, endPoint x: 741, endPoint y: 594, distance: 18.8
click at [732, 610] on div "Ordem de chegada Consumidos: 14 / 20" at bounding box center [1021, 614] width 598 height 15
click at [716, 610] on input "Ordem de chegada Consumidos: 14 / 20 Horário: 13:00 Clínica: Policlinica Munici…" at bounding box center [710, 614] width 12 height 15
radio input "true"
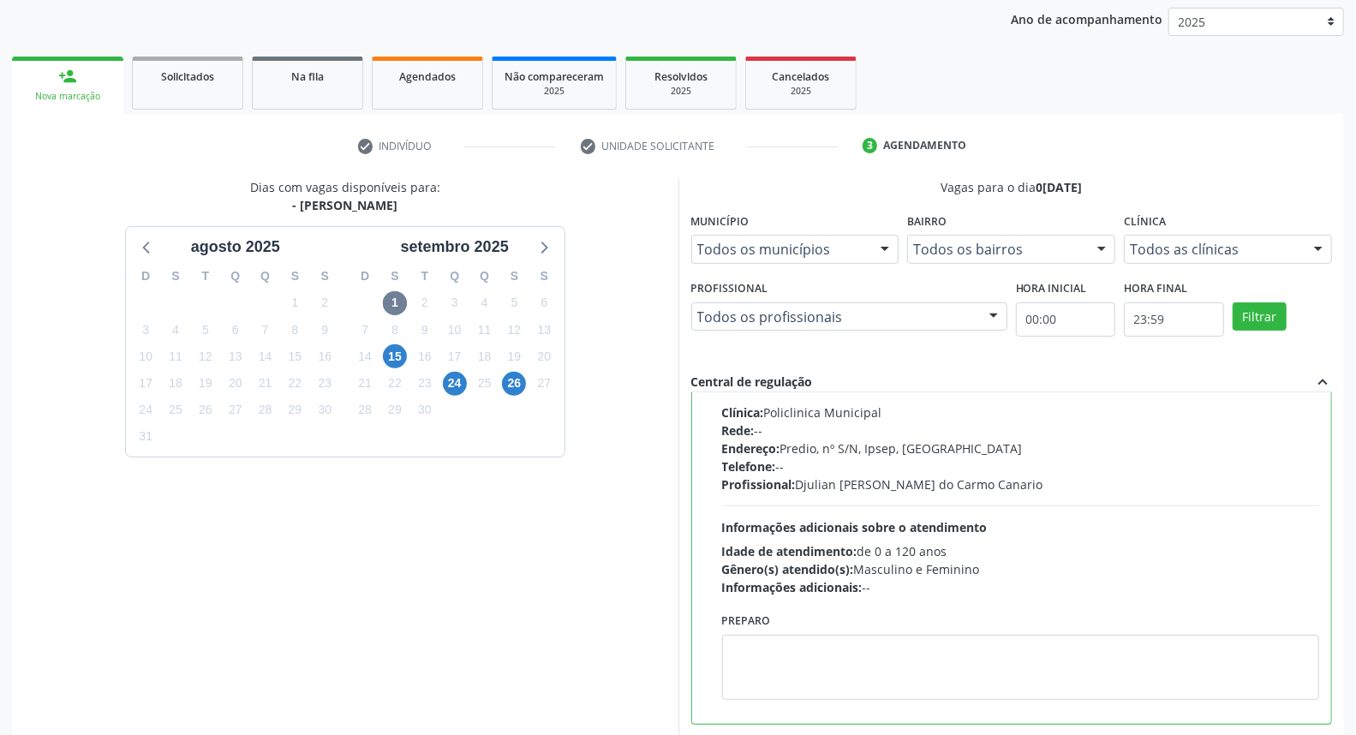
scroll to position [287, 0]
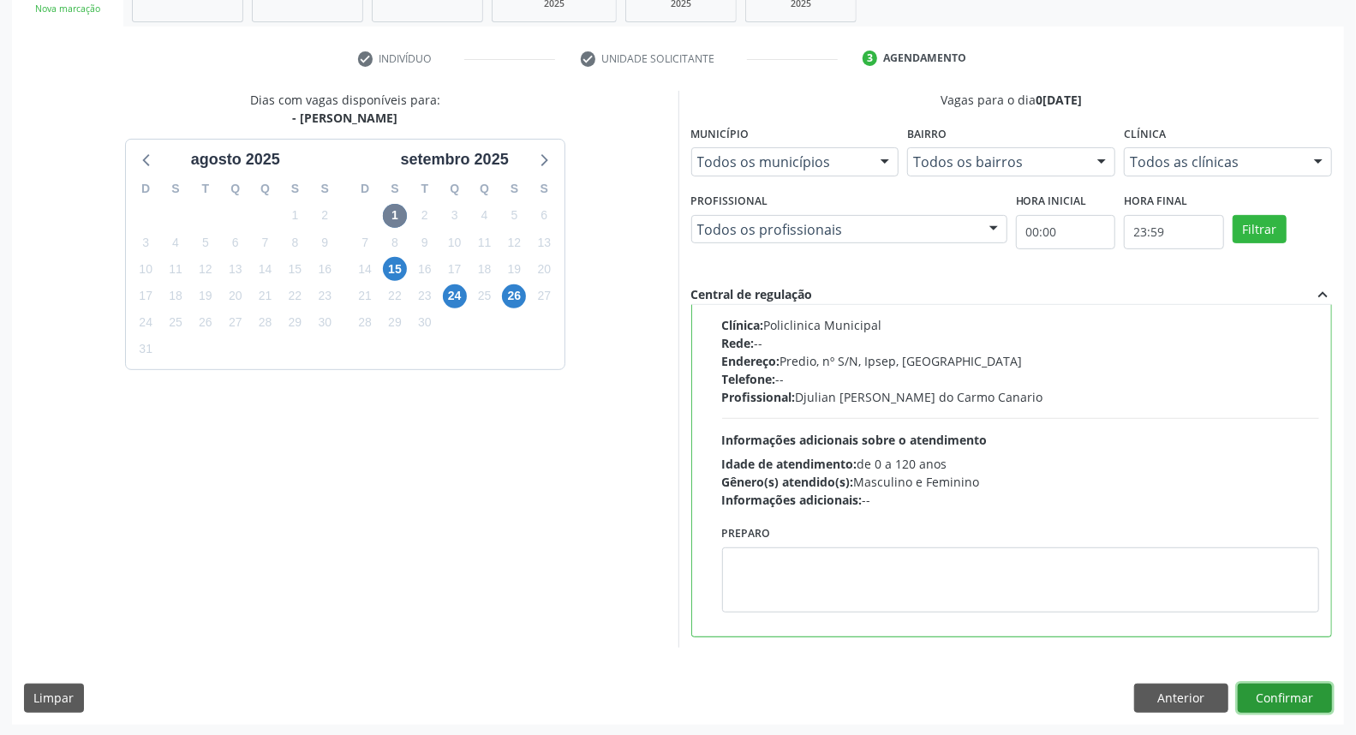
click at [1306, 684] on button "Confirmar" at bounding box center [1285, 698] width 94 height 29
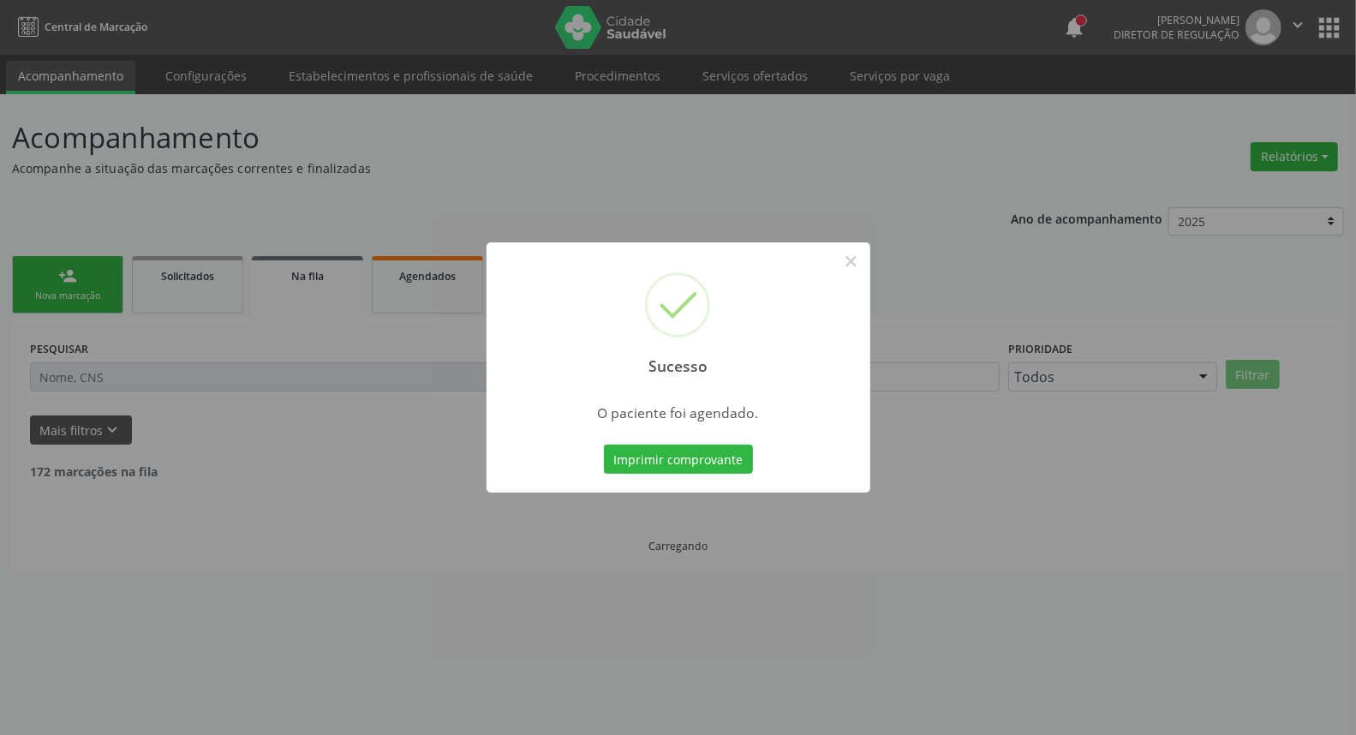
scroll to position [0, 0]
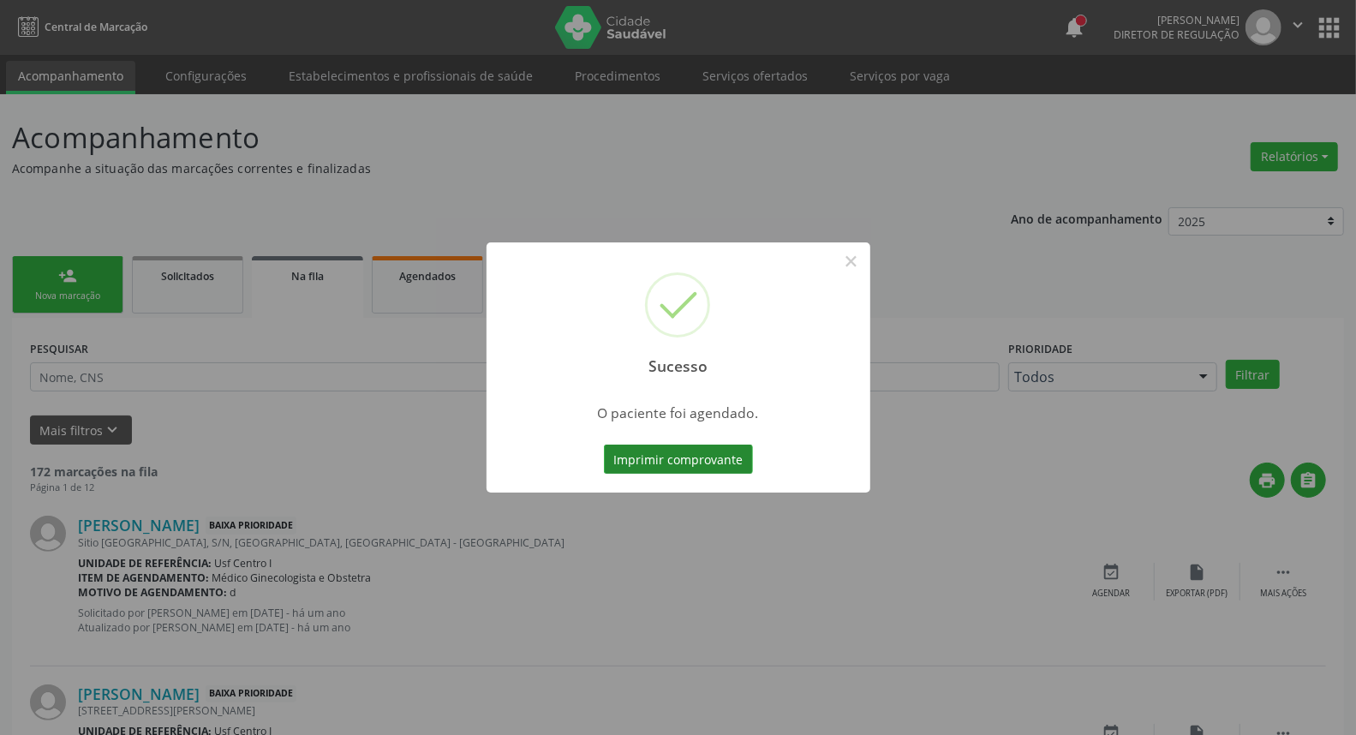
click at [717, 457] on button "Imprimir comprovante" at bounding box center [678, 459] width 149 height 29
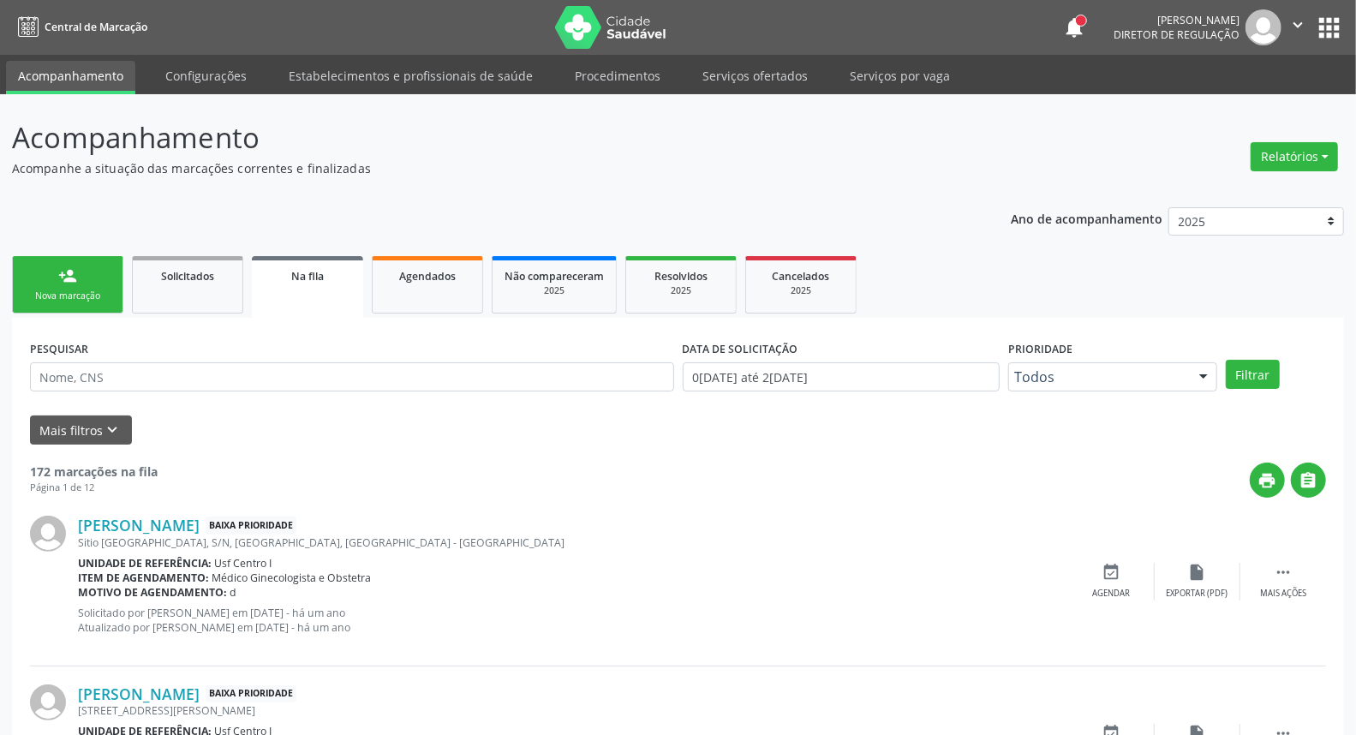
click at [81, 290] on div "Nova marcação" at bounding box center [68, 296] width 86 height 13
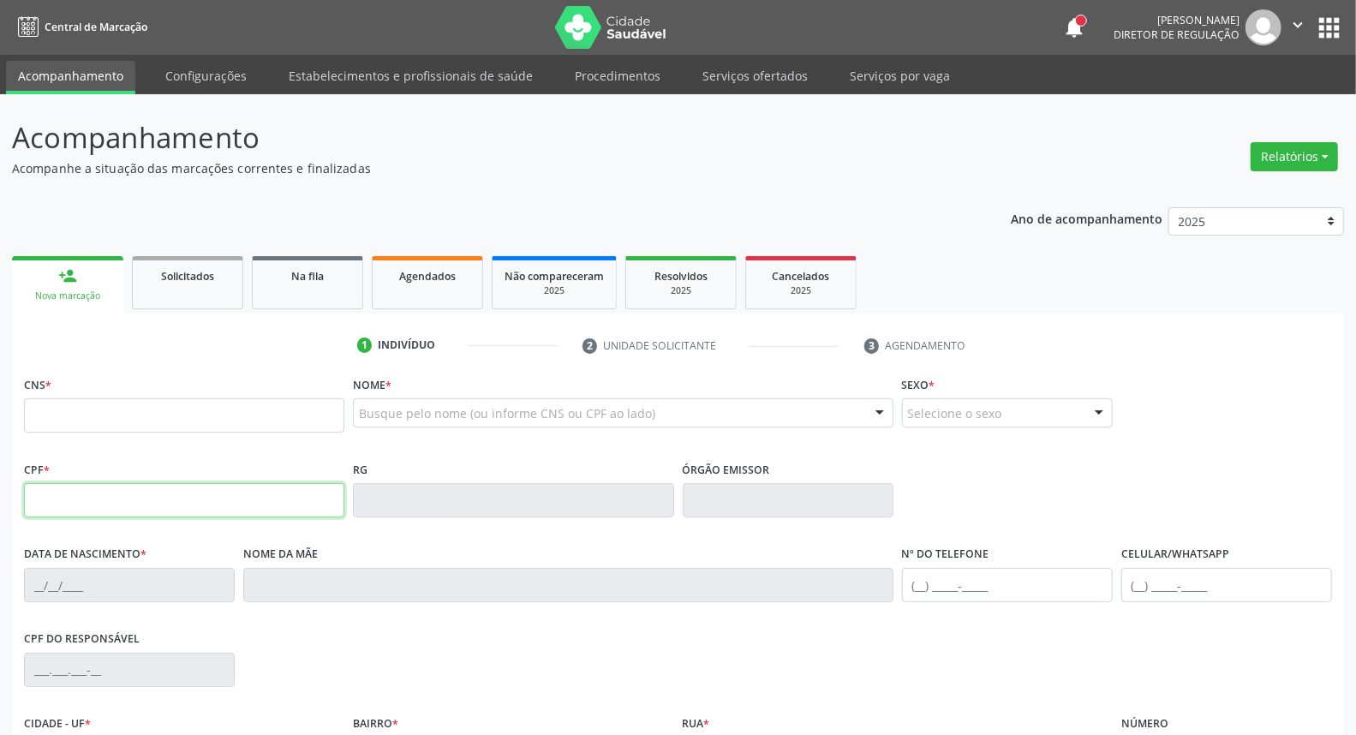
click at [183, 492] on input "text" at bounding box center [184, 500] width 320 height 34
click at [50, 499] on input "199.710.044-6" at bounding box center [184, 500] width 320 height 34
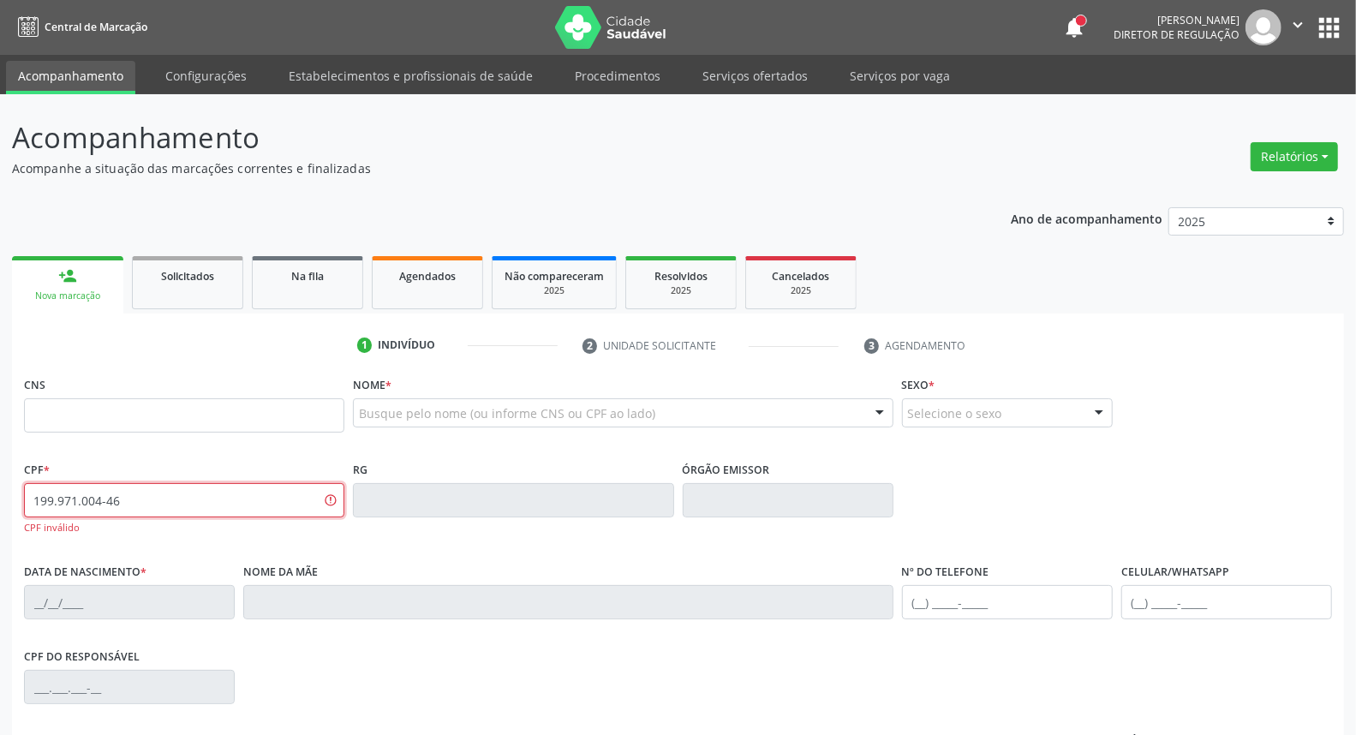
drag, startPoint x: 216, startPoint y: 493, endPoint x: 0, endPoint y: 497, distance: 215.9
click at [0, 499] on div "Acompanhamento Acompanhe a situação das marcações correntes e finalizadas Relat…" at bounding box center [678, 519] width 1356 height 851
type input "199.971.004-46"
drag, startPoint x: 244, startPoint y: 501, endPoint x: 15, endPoint y: 512, distance: 229.0
click at [24, 526] on div "199.971.004-46 CPF inválido" at bounding box center [184, 508] width 320 height 51
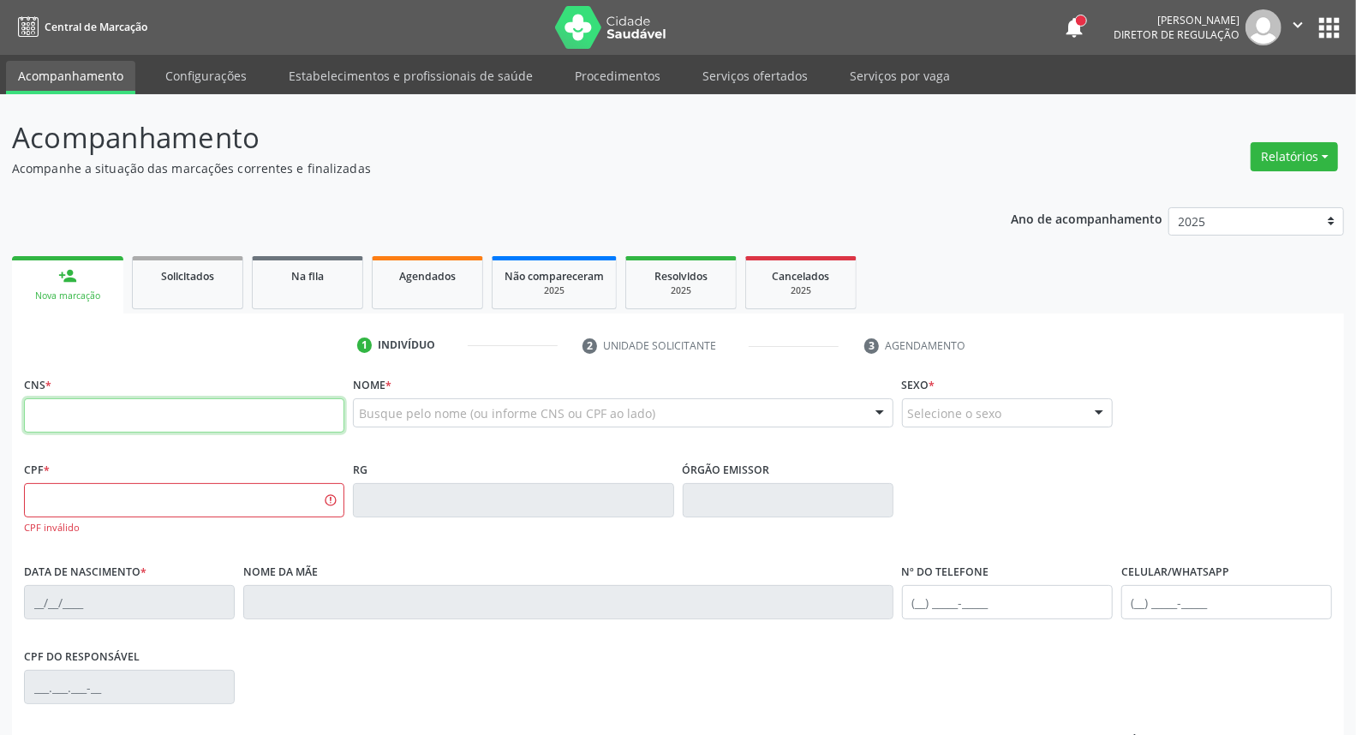
click at [94, 412] on input "text" at bounding box center [184, 415] width 320 height 34
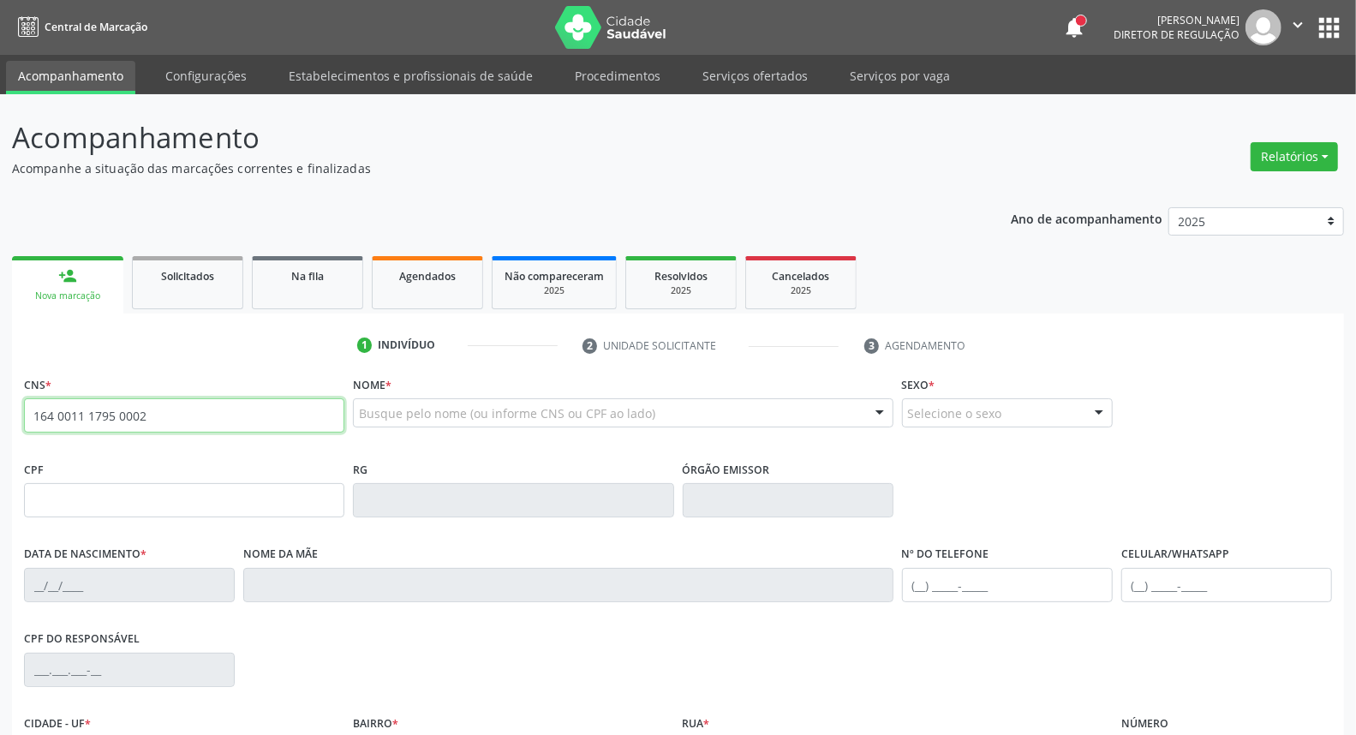
type input "164 0011 1795 0002"
type input "139.971.004-46"
type input "06/04/2000"
type input "Selma Sueli Bezerra da Silva"
type input "(81) 98286-4012"
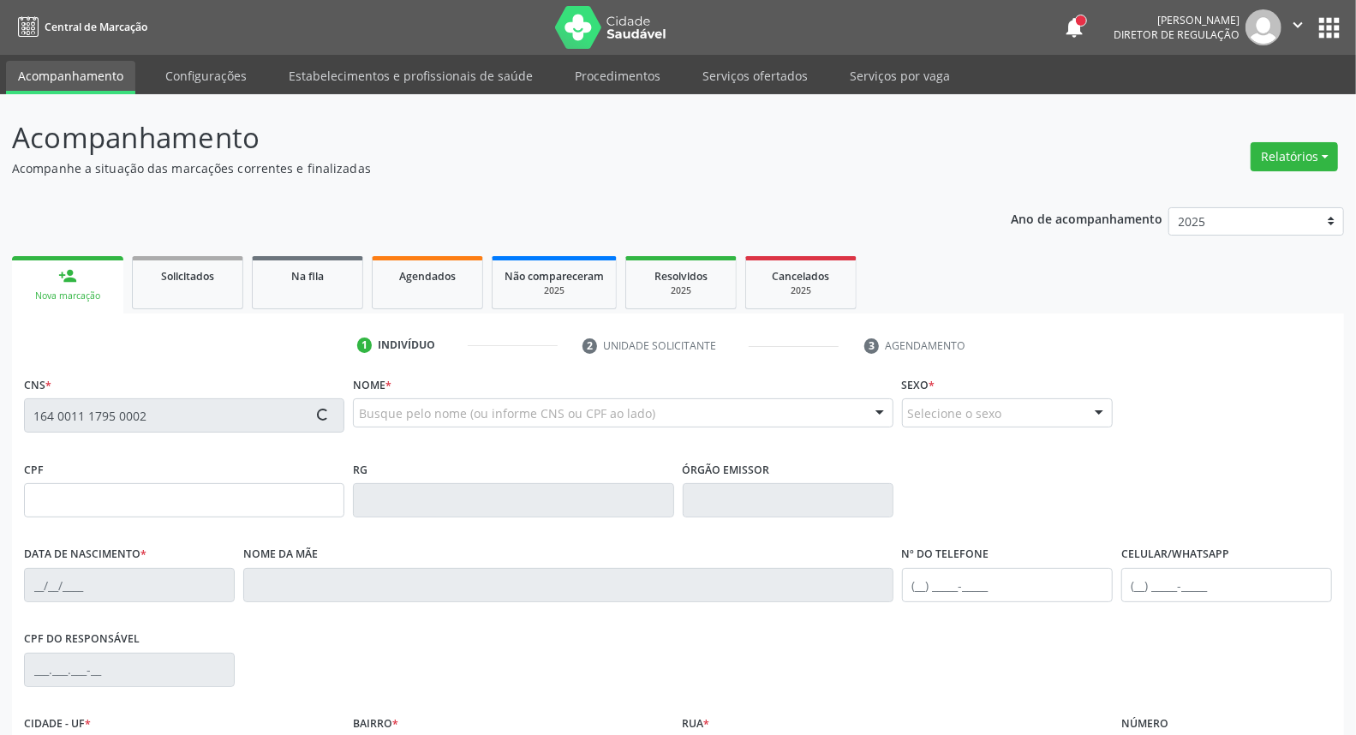
type input "(81) 98286-4012"
type input "S/N"
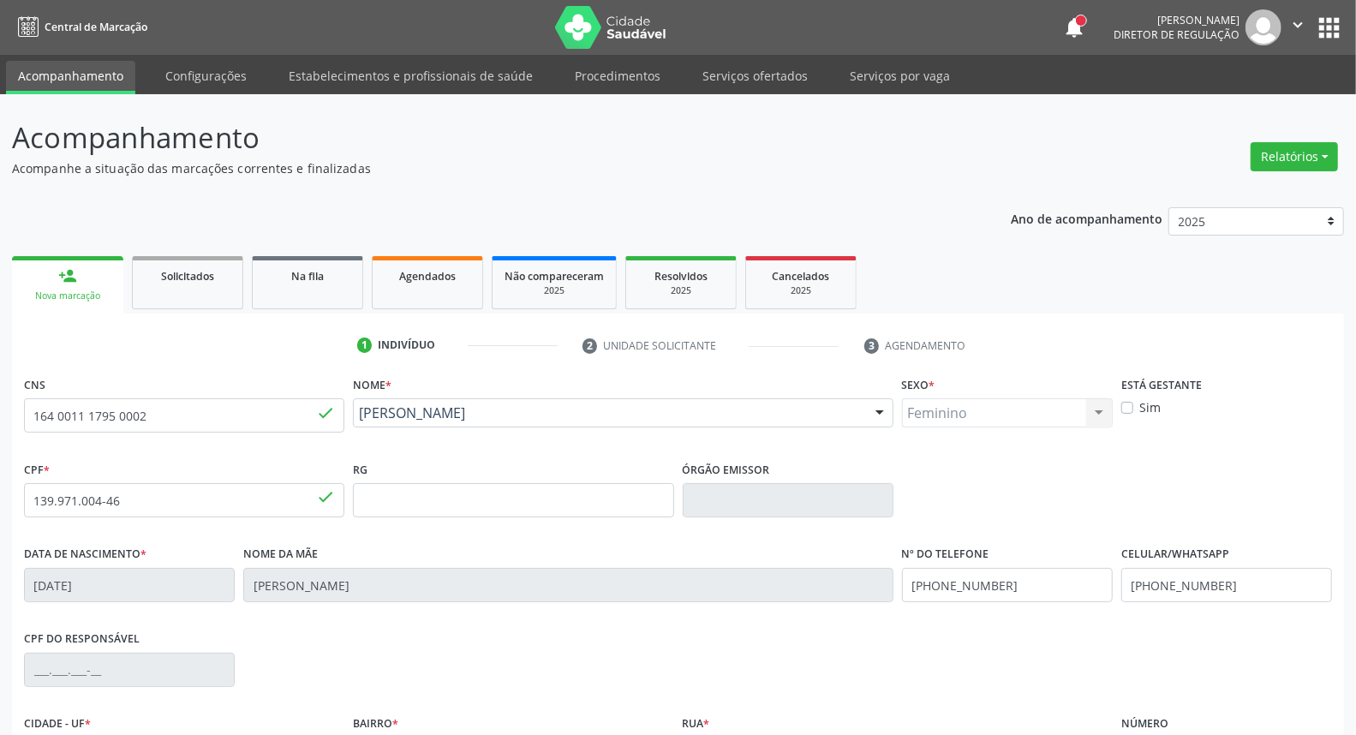
scroll to position [192, 0]
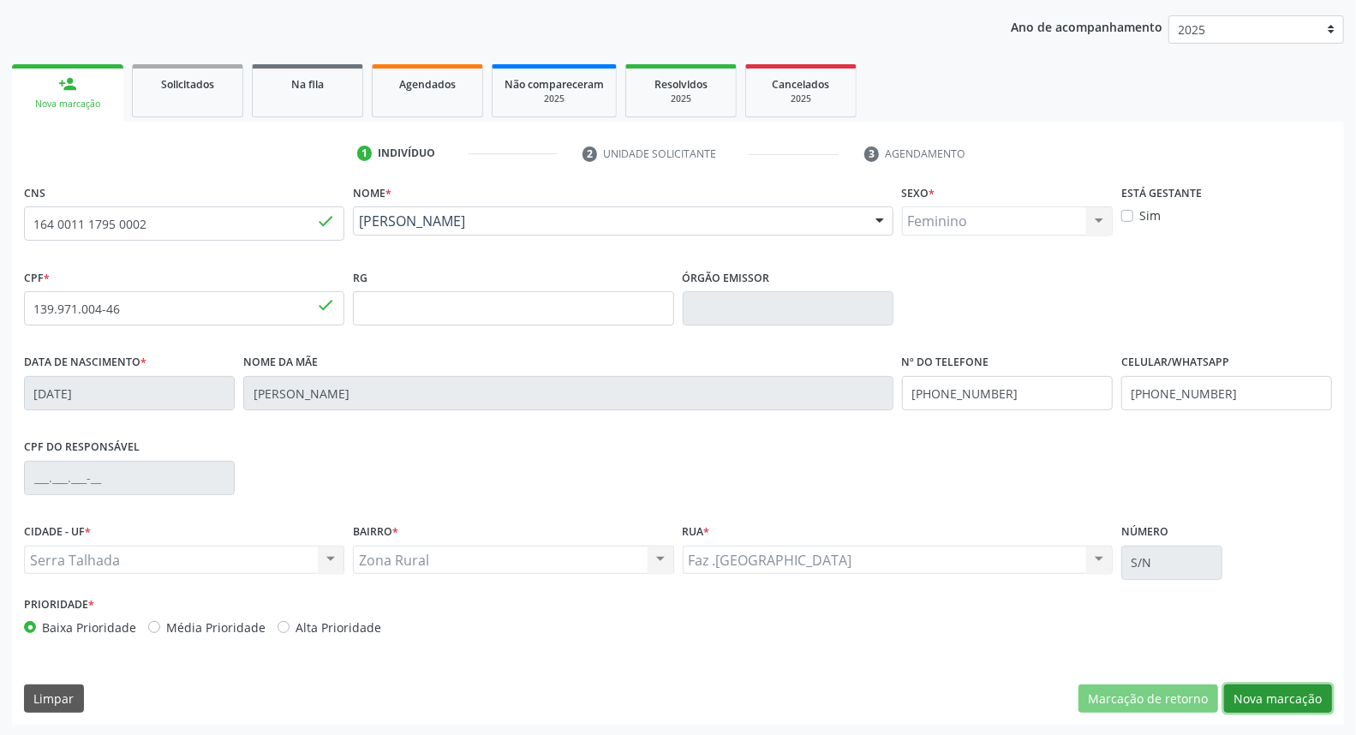
click at [1278, 690] on button "Nova marcação" at bounding box center [1278, 698] width 108 height 29
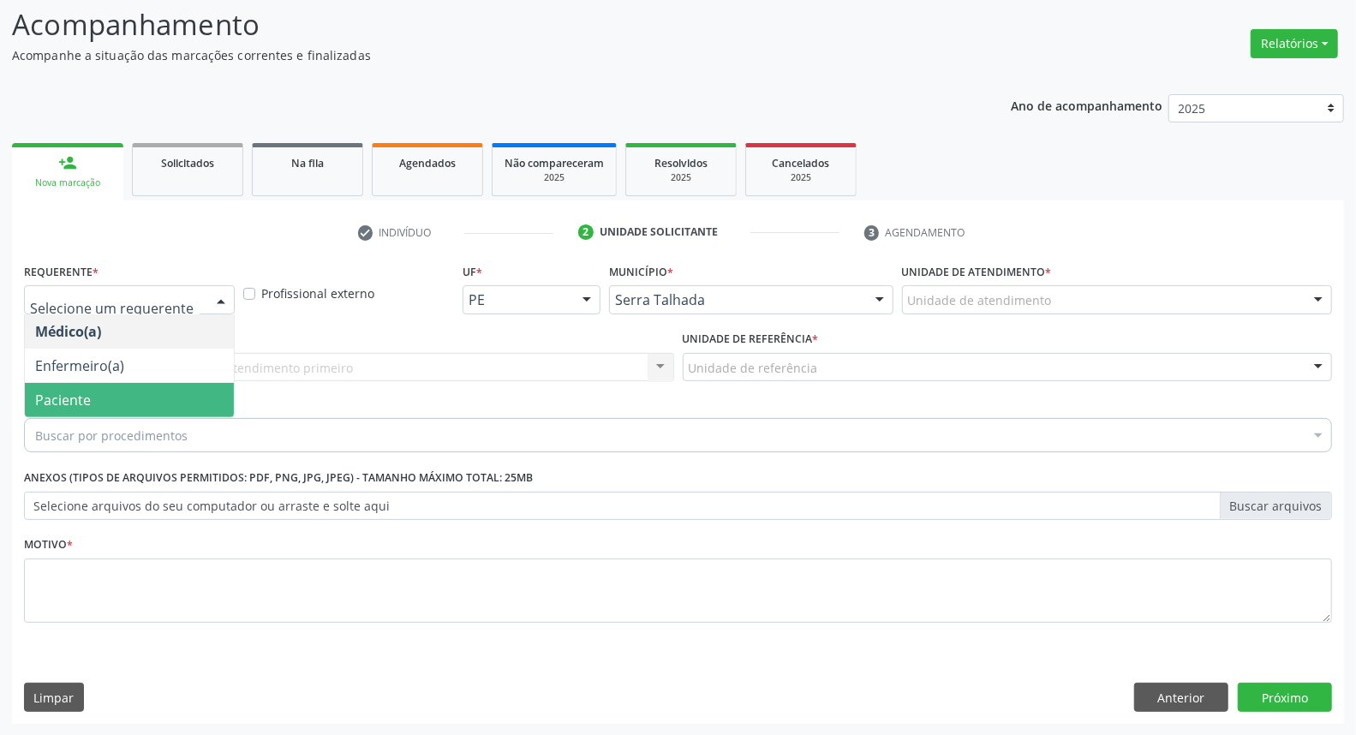
click at [203, 391] on span "Paciente" at bounding box center [129, 400] width 209 height 34
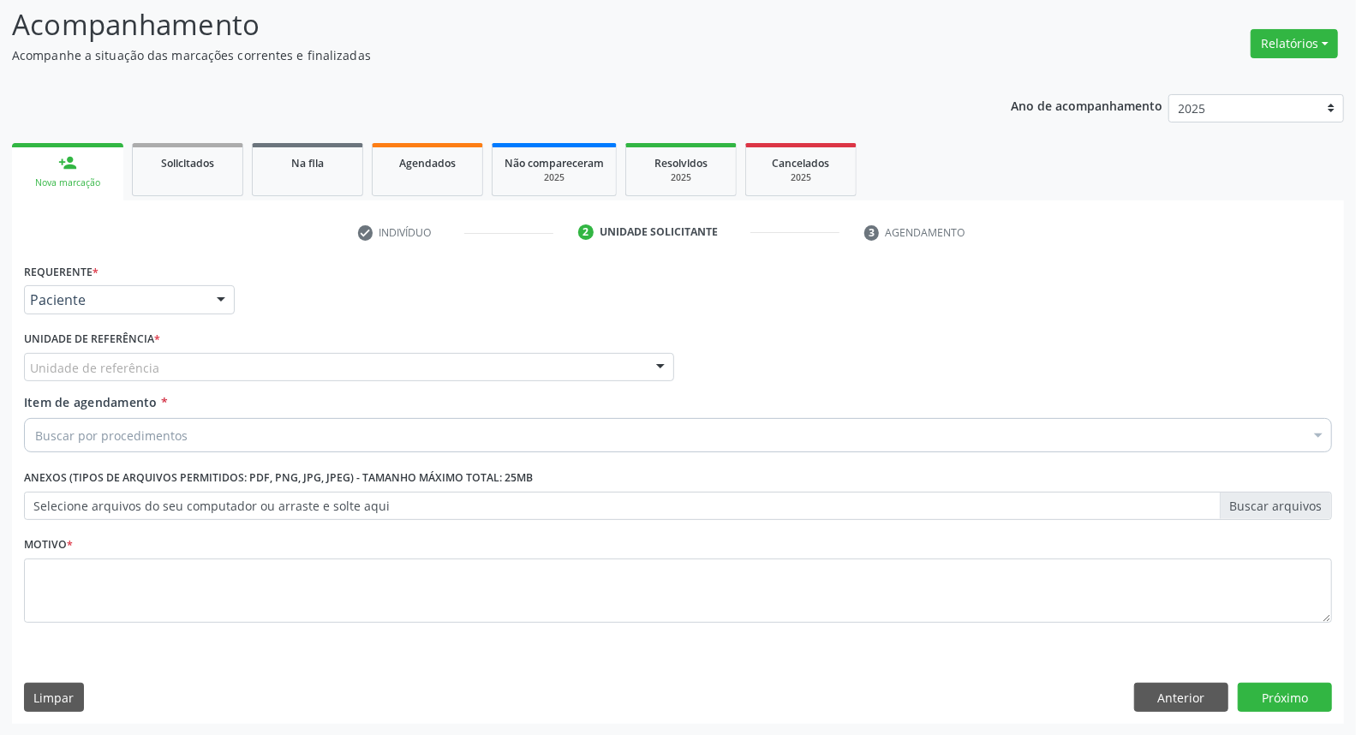
click at [232, 361] on div "Unidade de referência" at bounding box center [349, 367] width 650 height 29
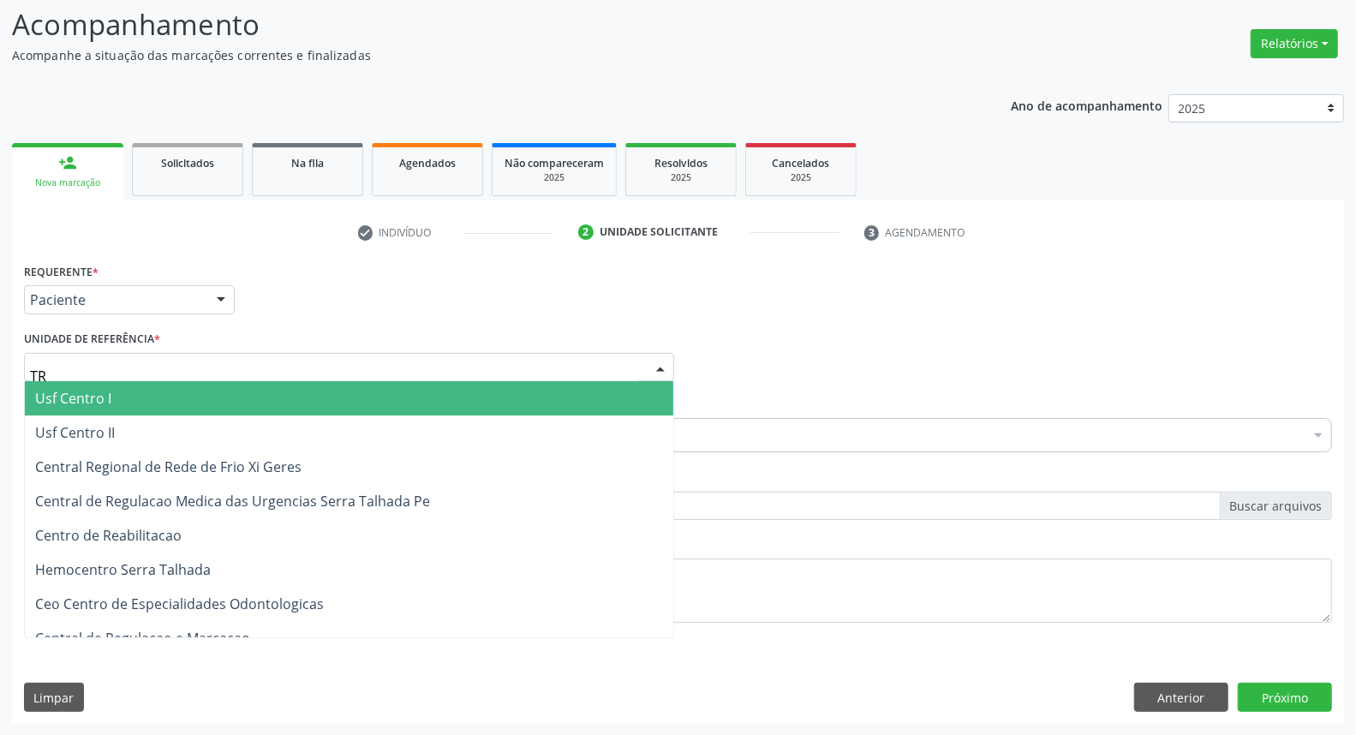
type input "T"
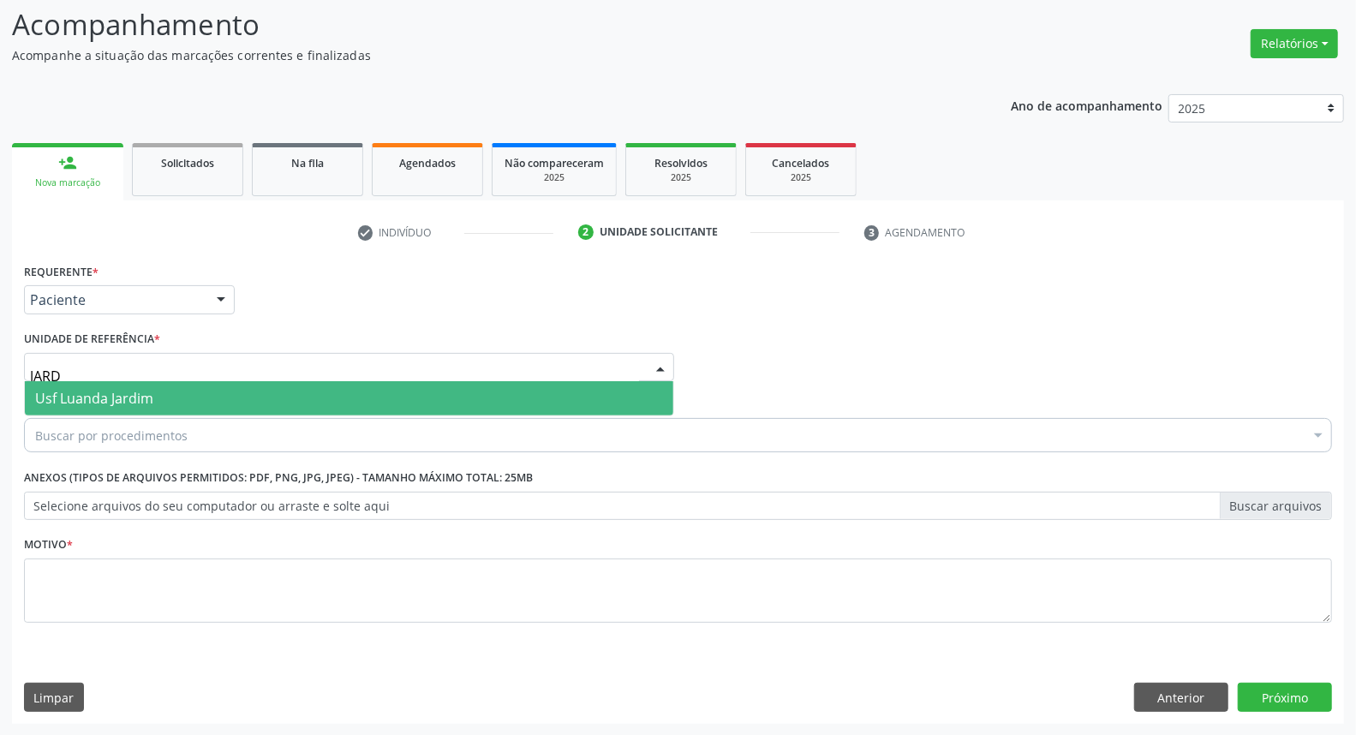
type input "JARDI"
click at [211, 406] on span "Usf Luanda Jardim" at bounding box center [349, 398] width 648 height 34
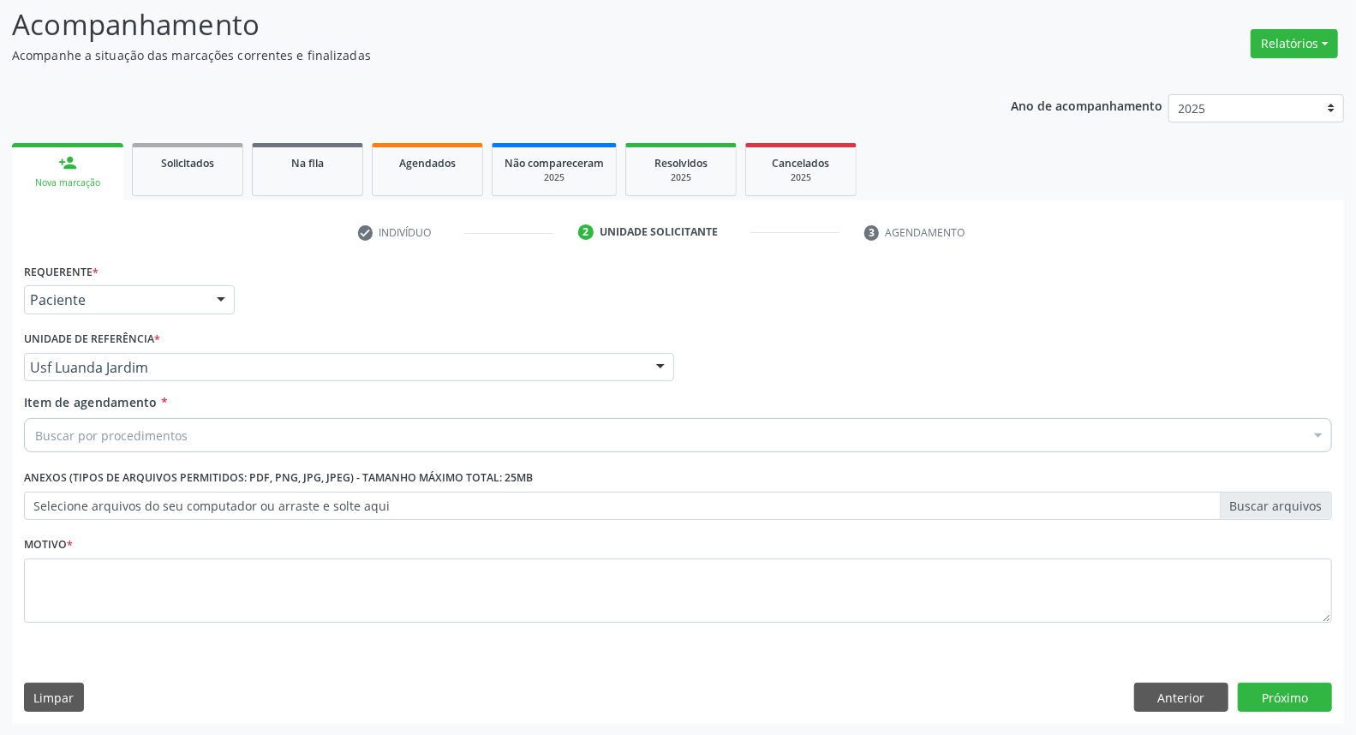
click at [206, 439] on div "Buscar por procedimentos" at bounding box center [678, 435] width 1308 height 34
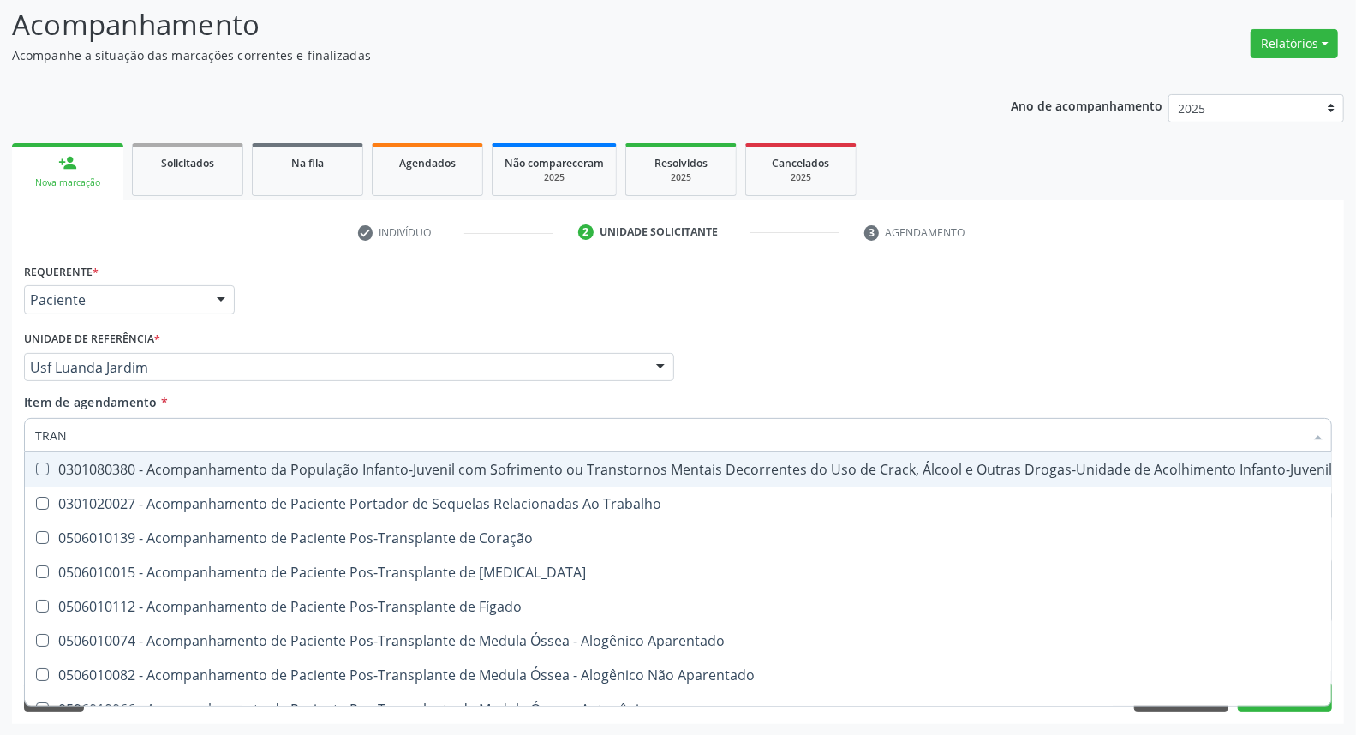
type input "TRANS"
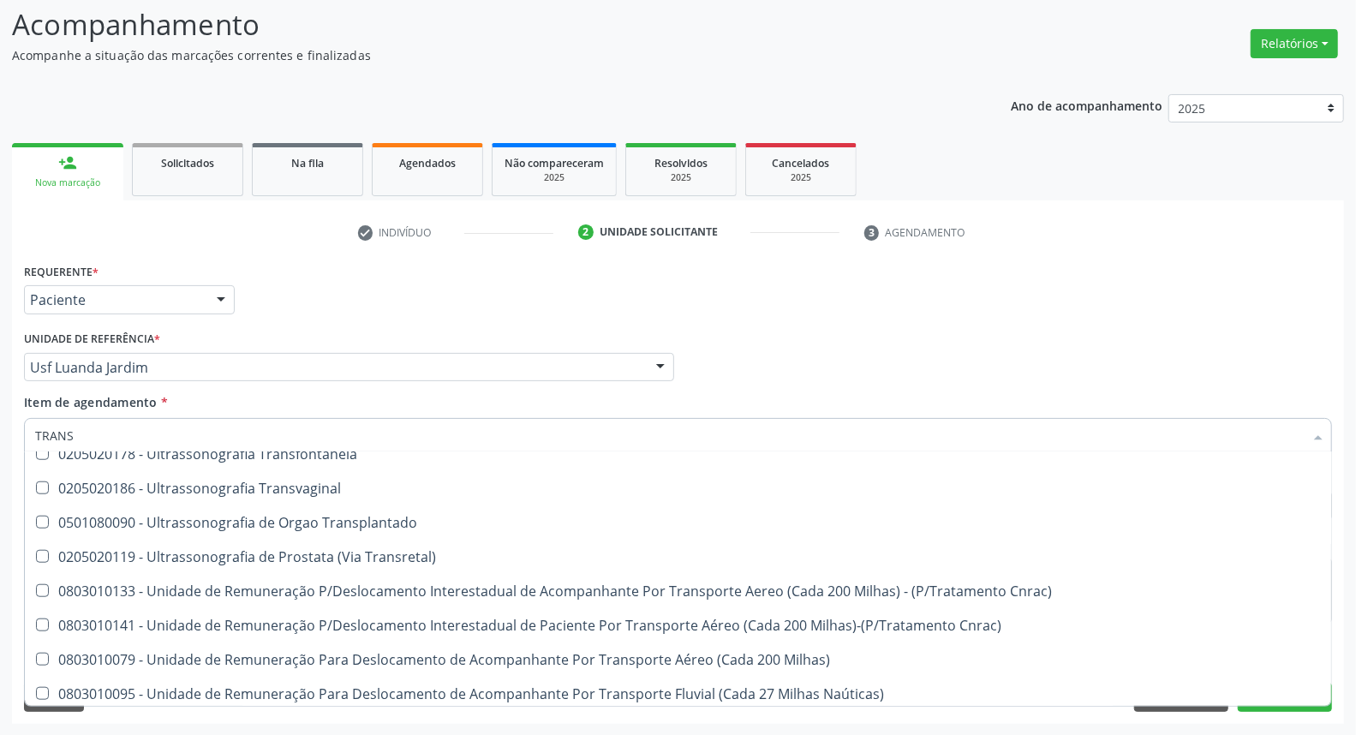
scroll to position [9171, 0]
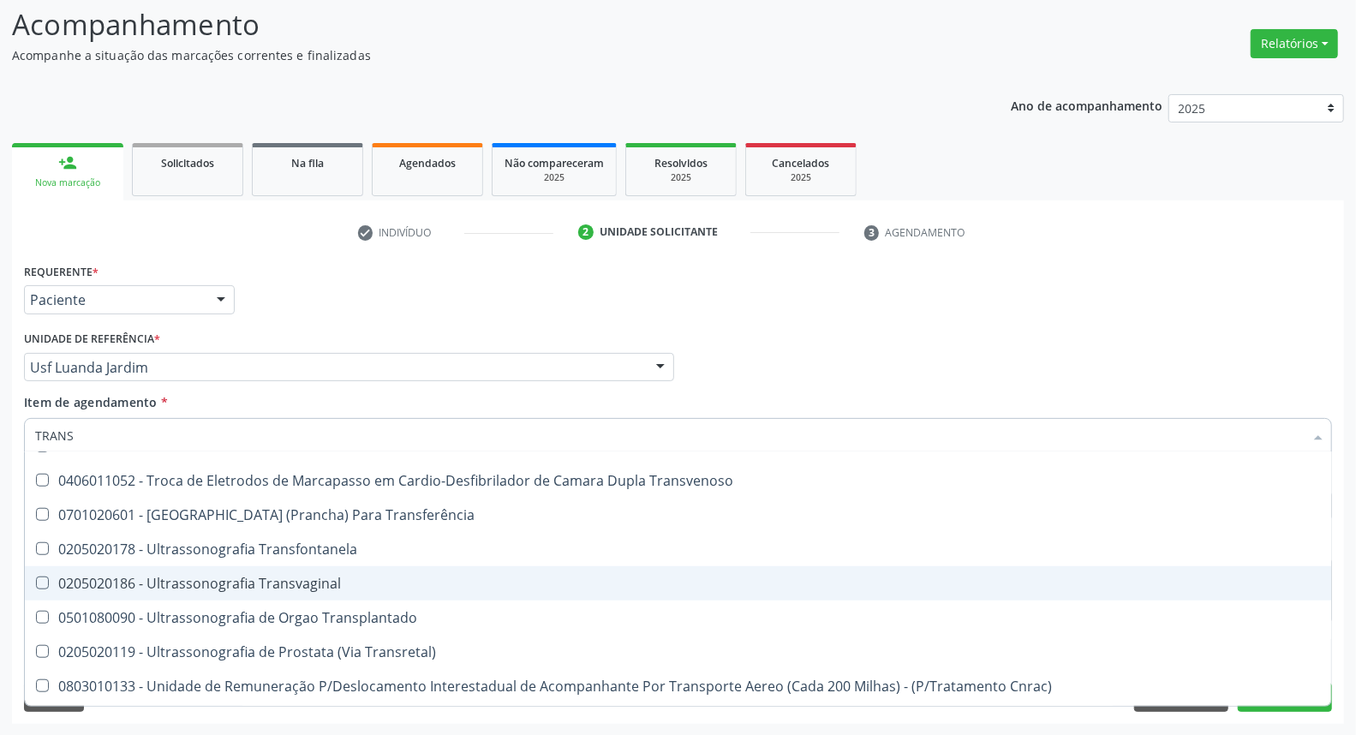
click at [308, 588] on div "0205020186 - Ultrassonografia Transvaginal" at bounding box center [941, 583] width 1813 height 14
checkbox Transvaginal "true"
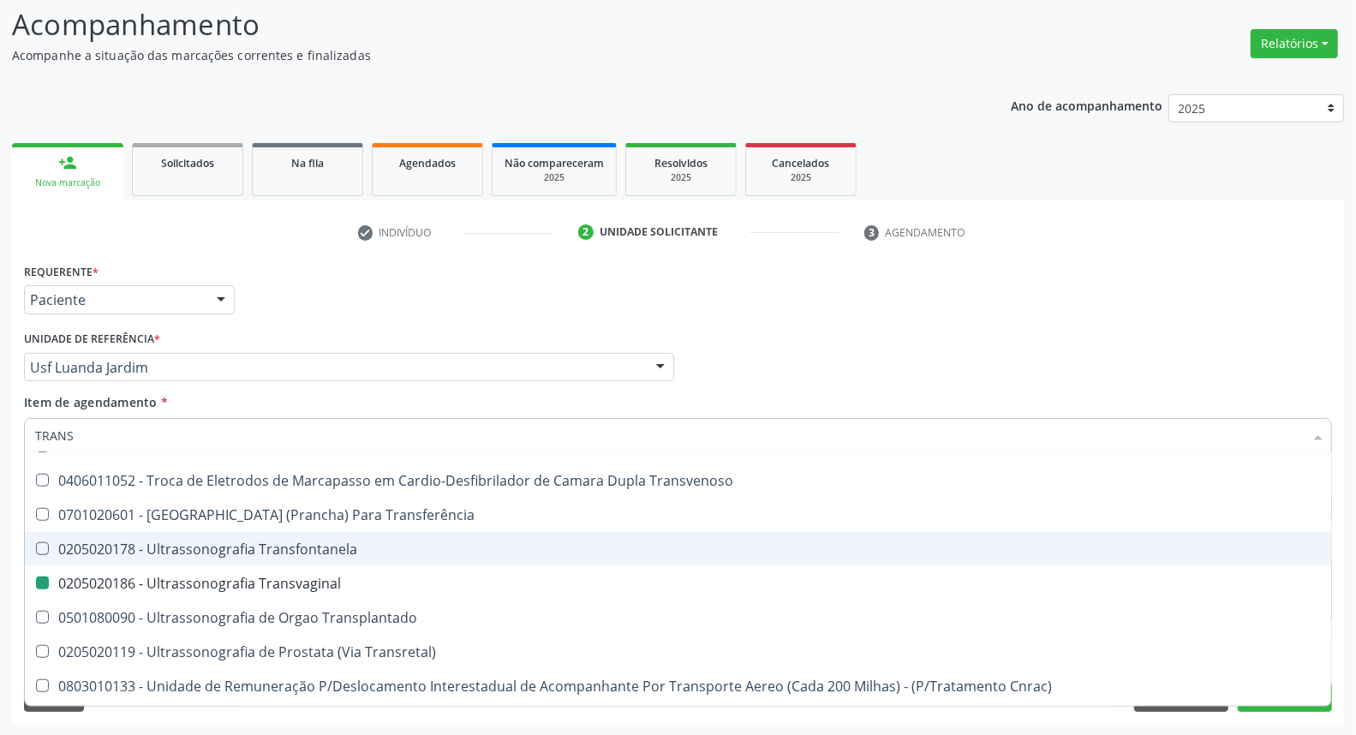
click at [521, 302] on div "Requerente * Paciente Médico(a) Enfermeiro(a) Paciente Nenhum resultado encontr…" at bounding box center [678, 292] width 1317 height 67
checkbox Coração "true"
checkbox Transvaginal "false"
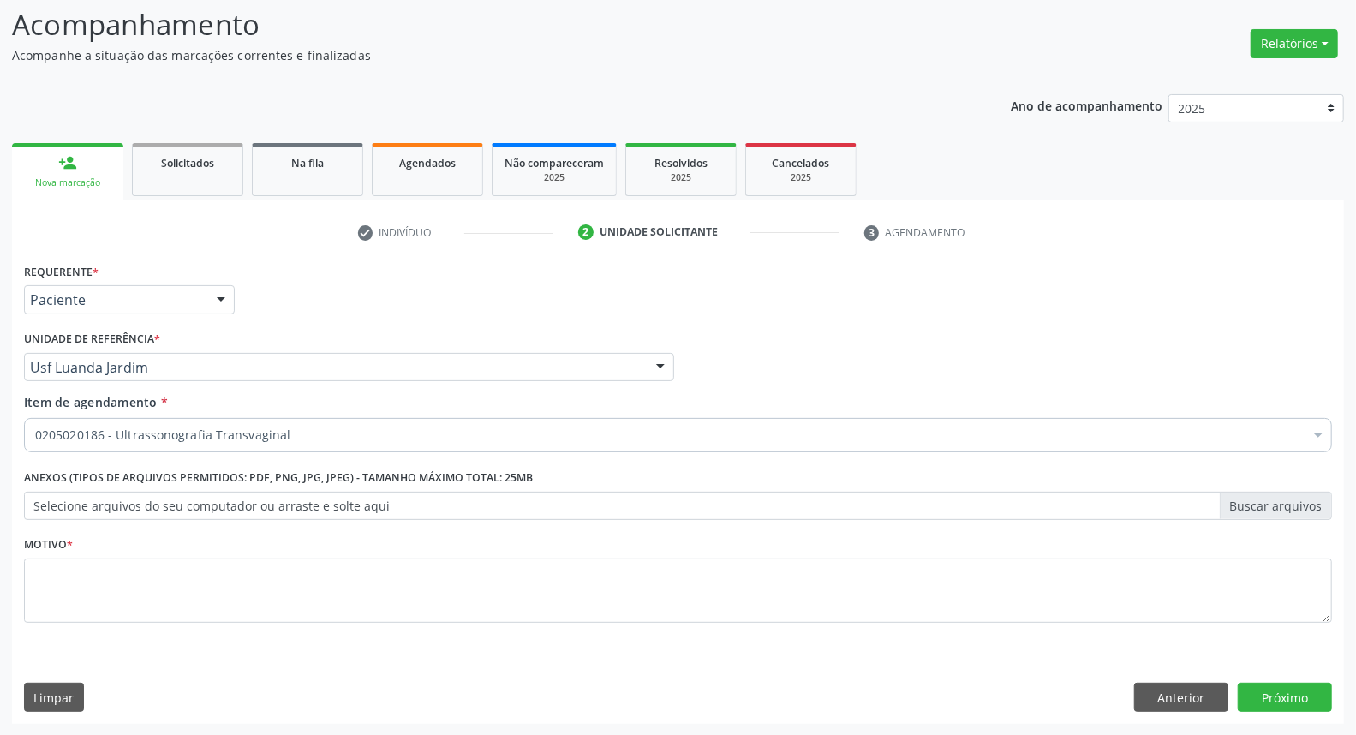
scroll to position [0, 0]
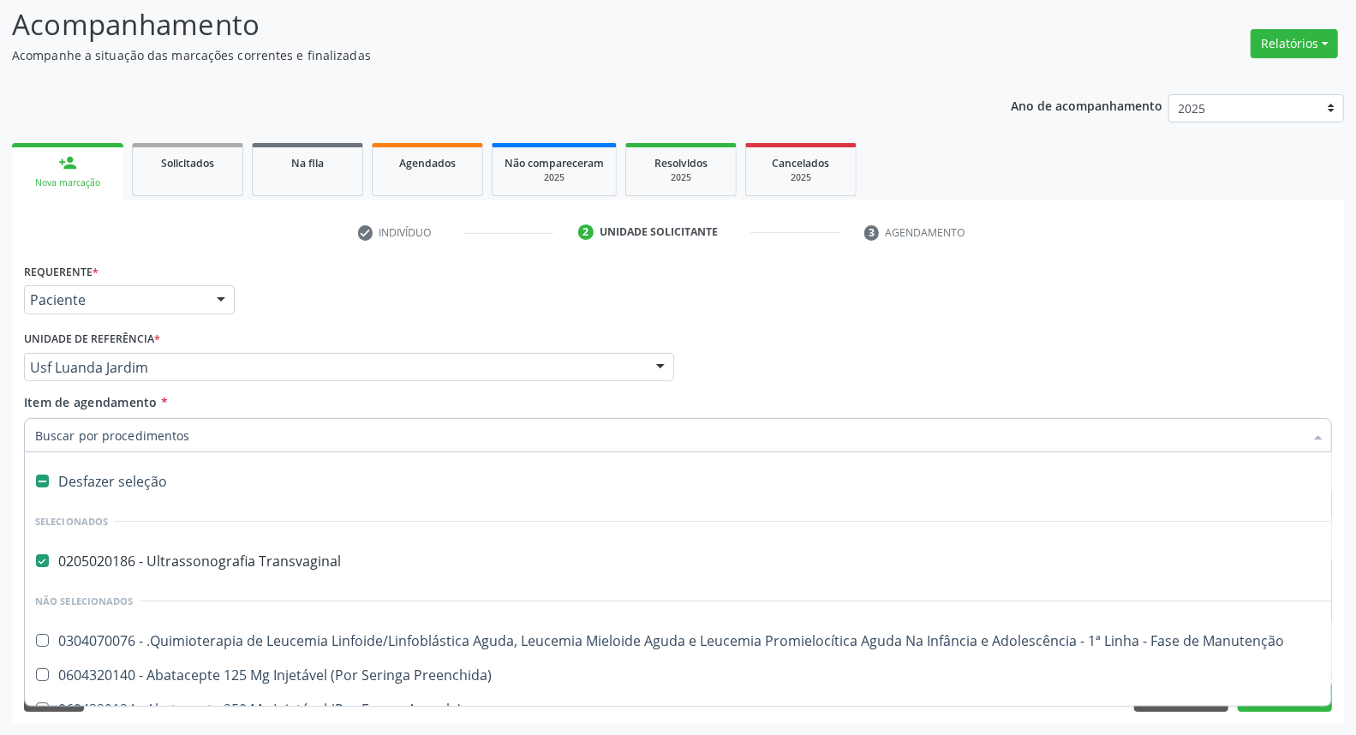
drag, startPoint x: 36, startPoint y: 437, endPoint x: 86, endPoint y: 445, distance: 50.4
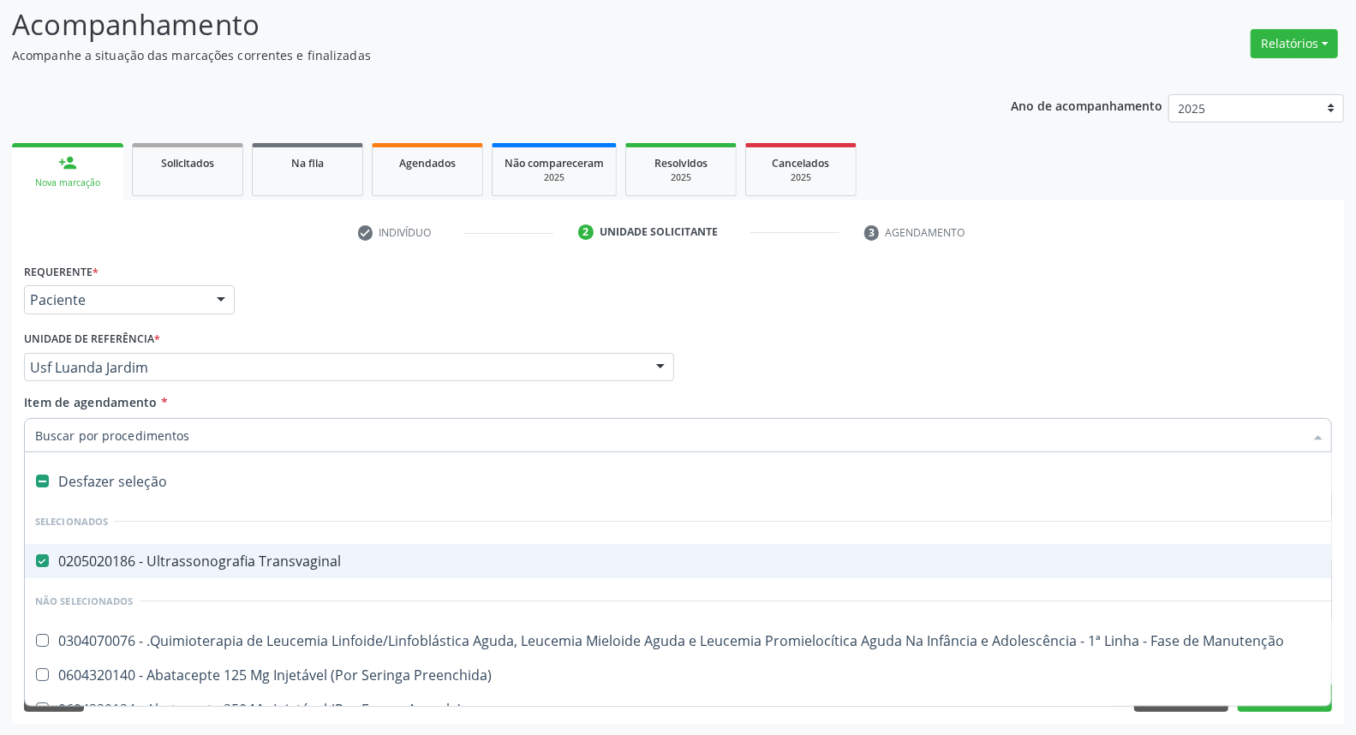
click at [105, 557] on div "0205020186 - Ultrassonografia Transvaginal" at bounding box center [702, 561] width 1334 height 14
drag, startPoint x: 60, startPoint y: 558, endPoint x: 137, endPoint y: 564, distance: 77.3
click at [137, 564] on div "0205020186 - Ultrassonografia Transvaginal" at bounding box center [702, 561] width 1334 height 14
click at [69, 565] on div "0205020186 - Ultrassonografia Transvaginal" at bounding box center [702, 561] width 1334 height 14
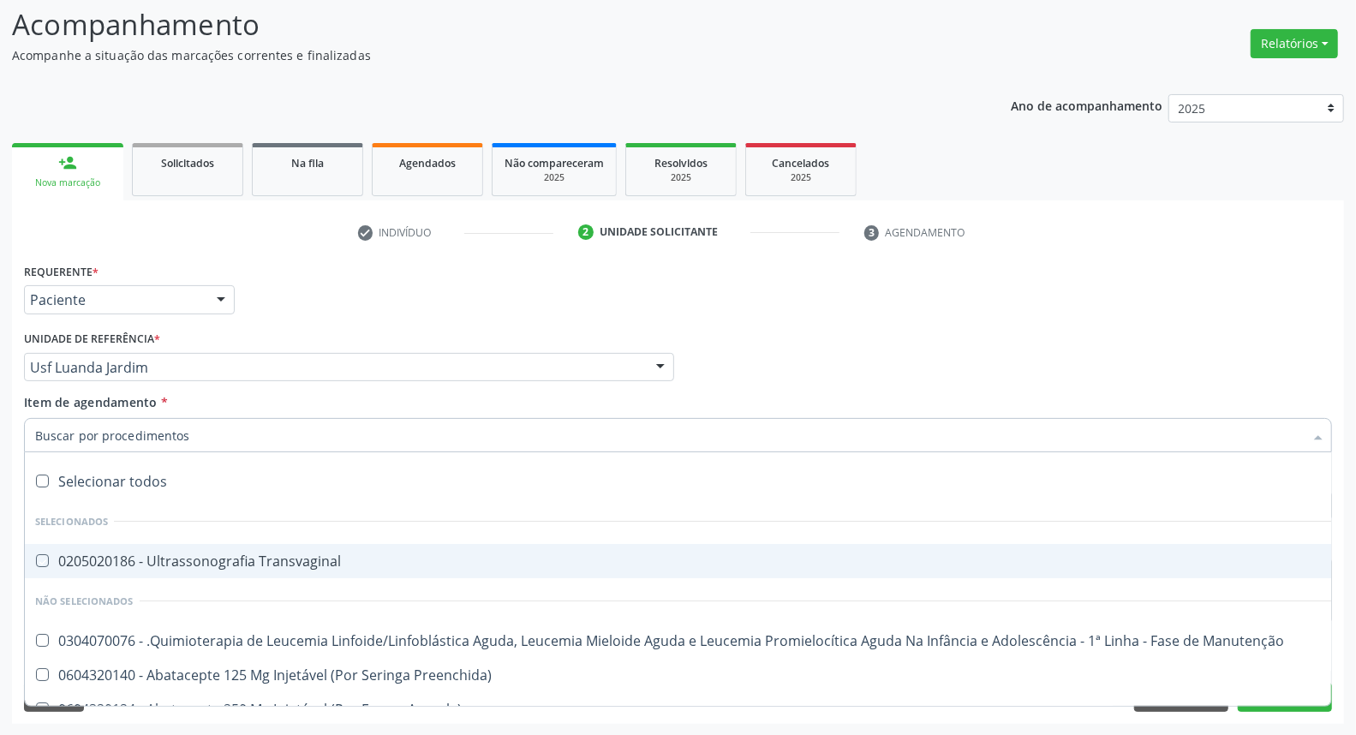
checkbox Transvaginal "true"
click at [811, 340] on div "Médico Solicitante Por favor, selecione a Unidade de Atendimento primeiro Nenhu…" at bounding box center [678, 359] width 1317 height 67
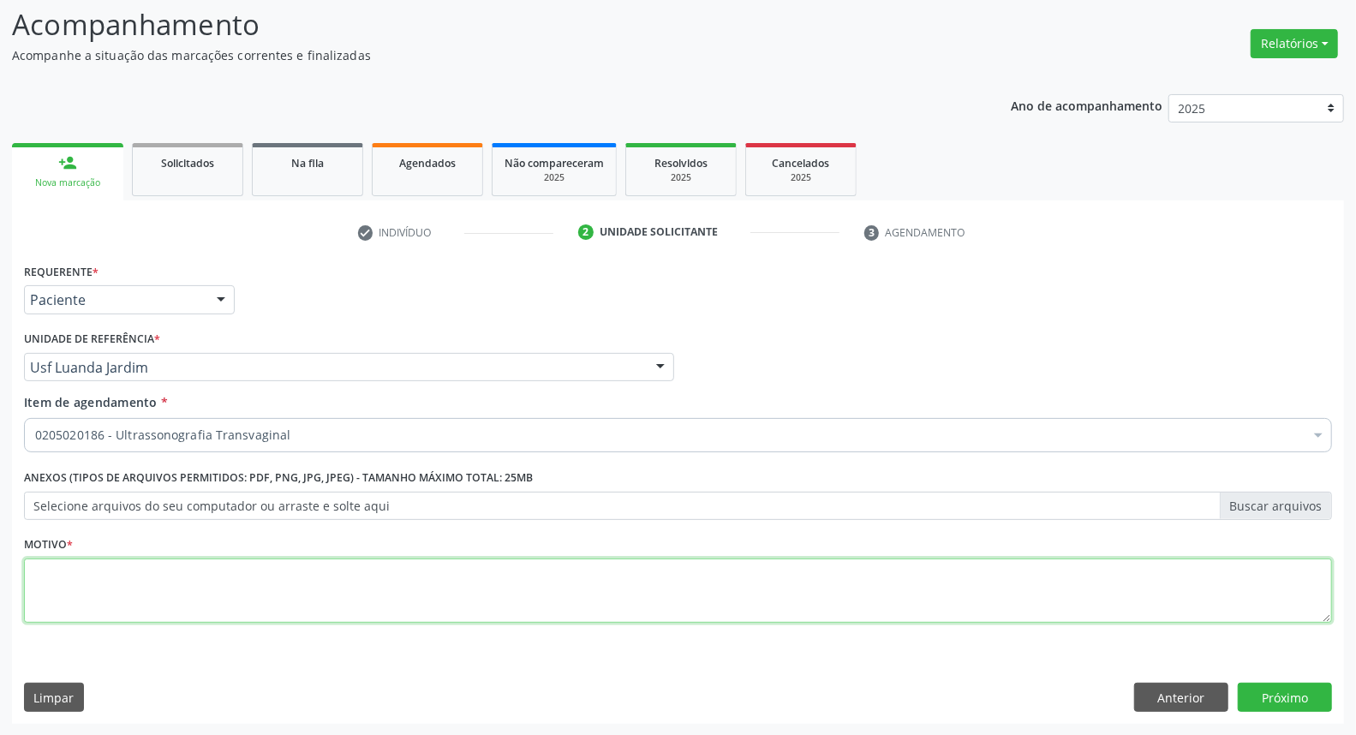
click at [421, 588] on textarea at bounding box center [678, 590] width 1308 height 65
type textarea "*"
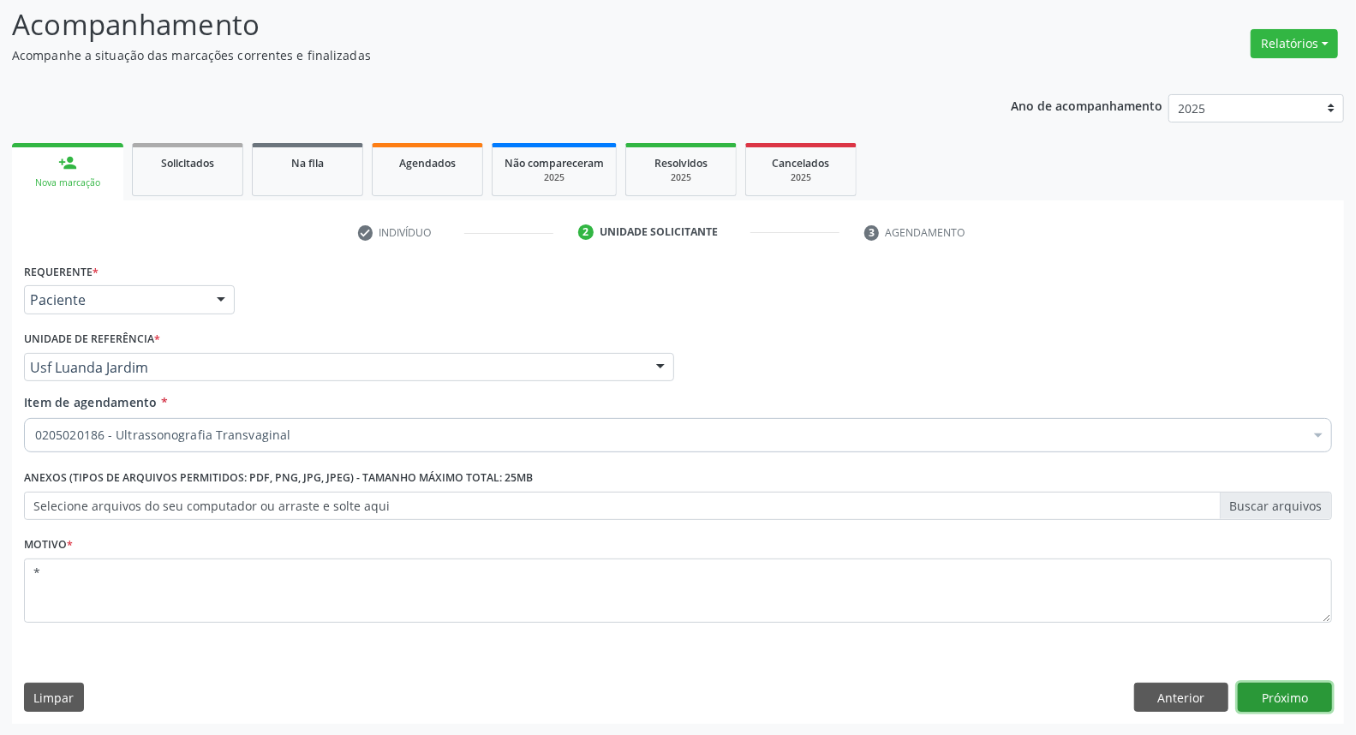
click at [1270, 708] on button "Próximo" at bounding box center [1285, 697] width 94 height 29
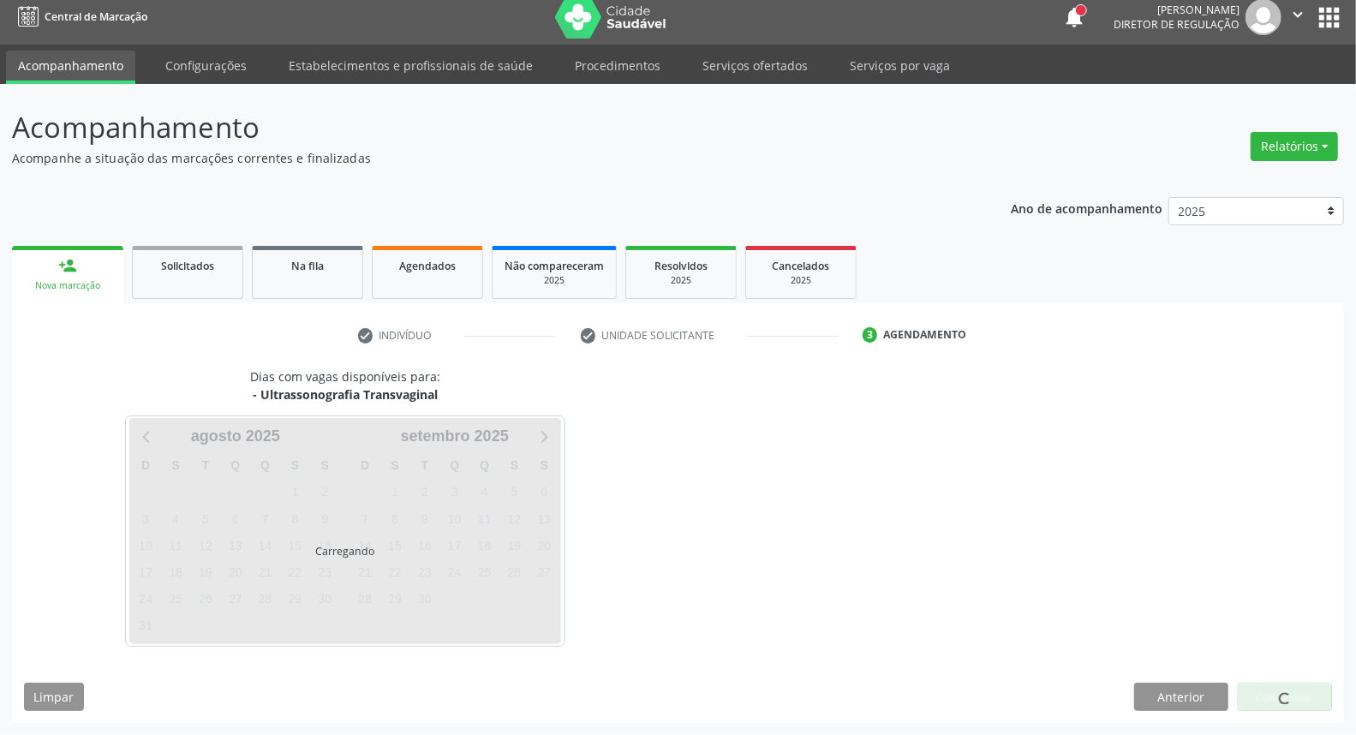
scroll to position [9, 0]
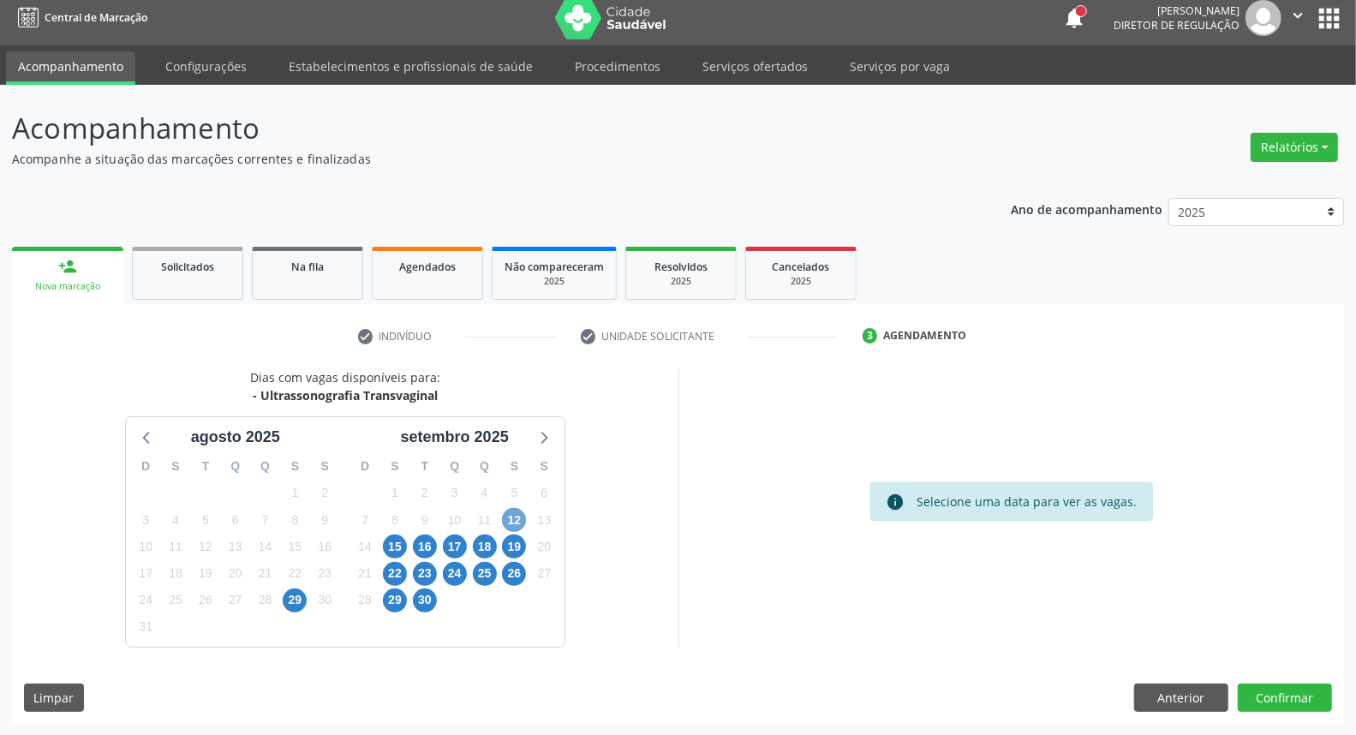
click at [523, 519] on span "12" at bounding box center [514, 520] width 24 height 24
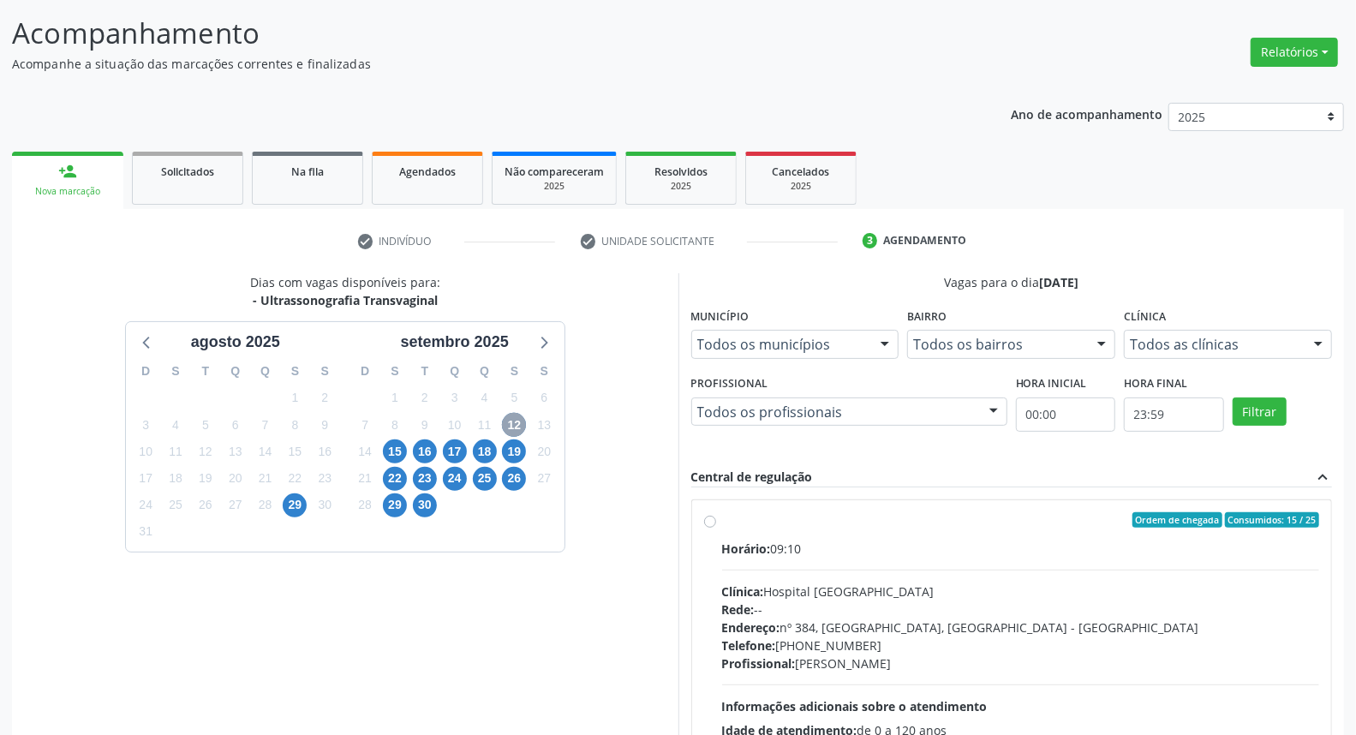
scroll to position [257, 0]
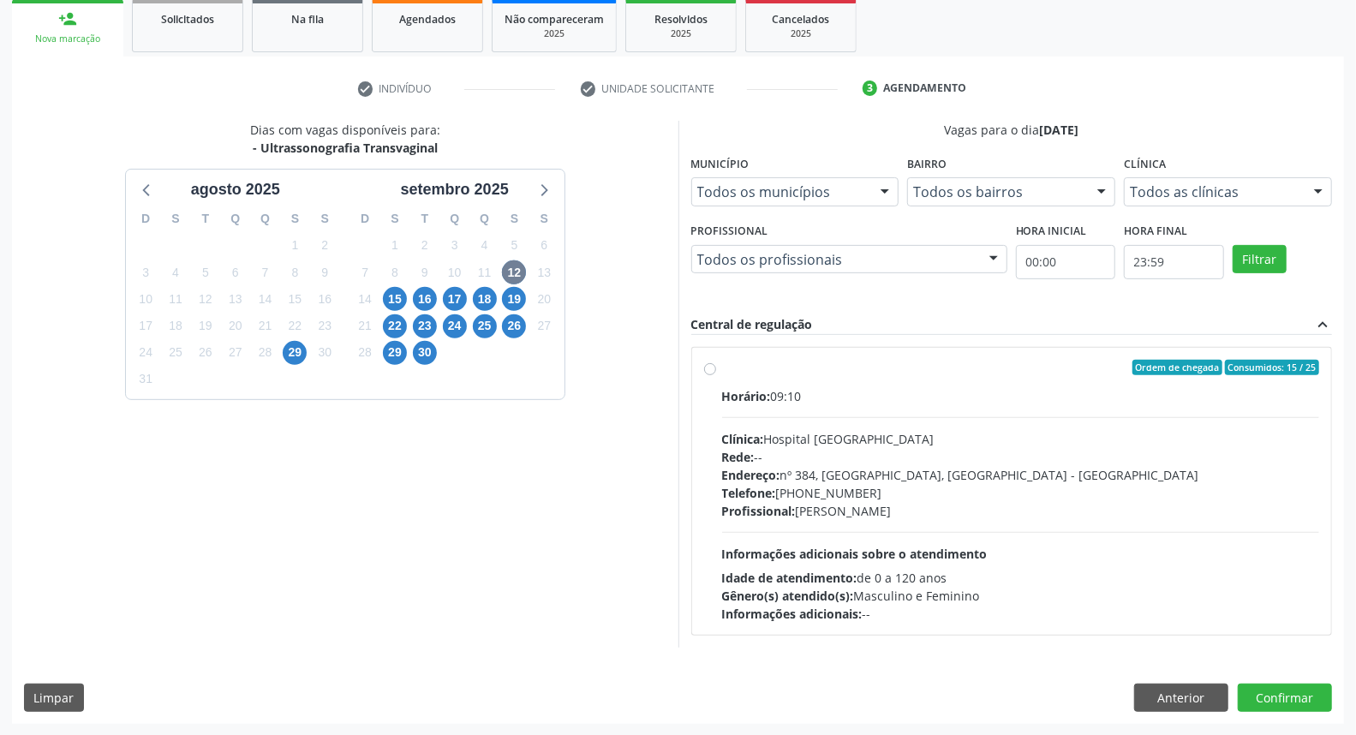
click at [871, 378] on label "Ordem de chegada Consumidos: 15 / 25 Horário: 09:10 Clínica: Hospital Sao Franc…" at bounding box center [1021, 491] width 598 height 263
click at [716, 375] on input "Ordem de chegada Consumidos: 15 / 25 Horário: 09:10 Clínica: Hospital Sao Franc…" at bounding box center [710, 367] width 12 height 15
radio input "true"
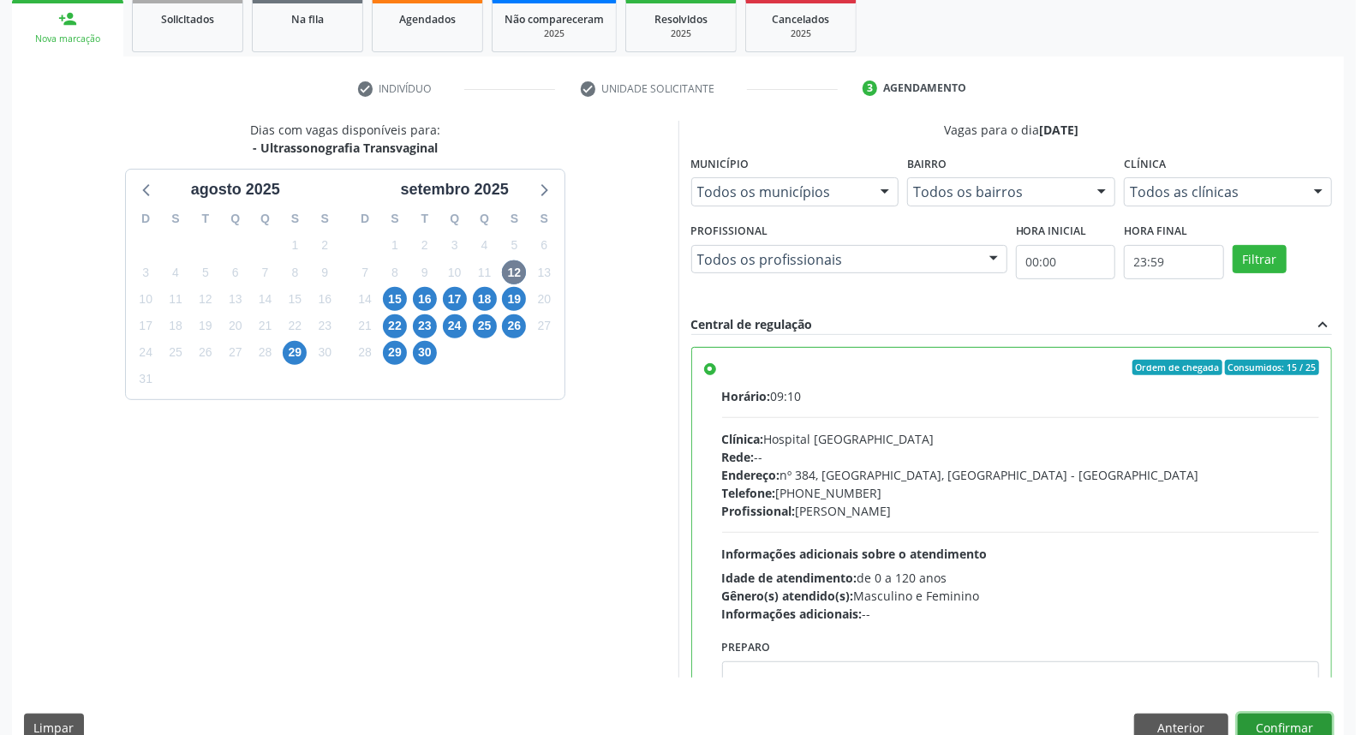
click at [1275, 726] on button "Confirmar" at bounding box center [1285, 728] width 94 height 29
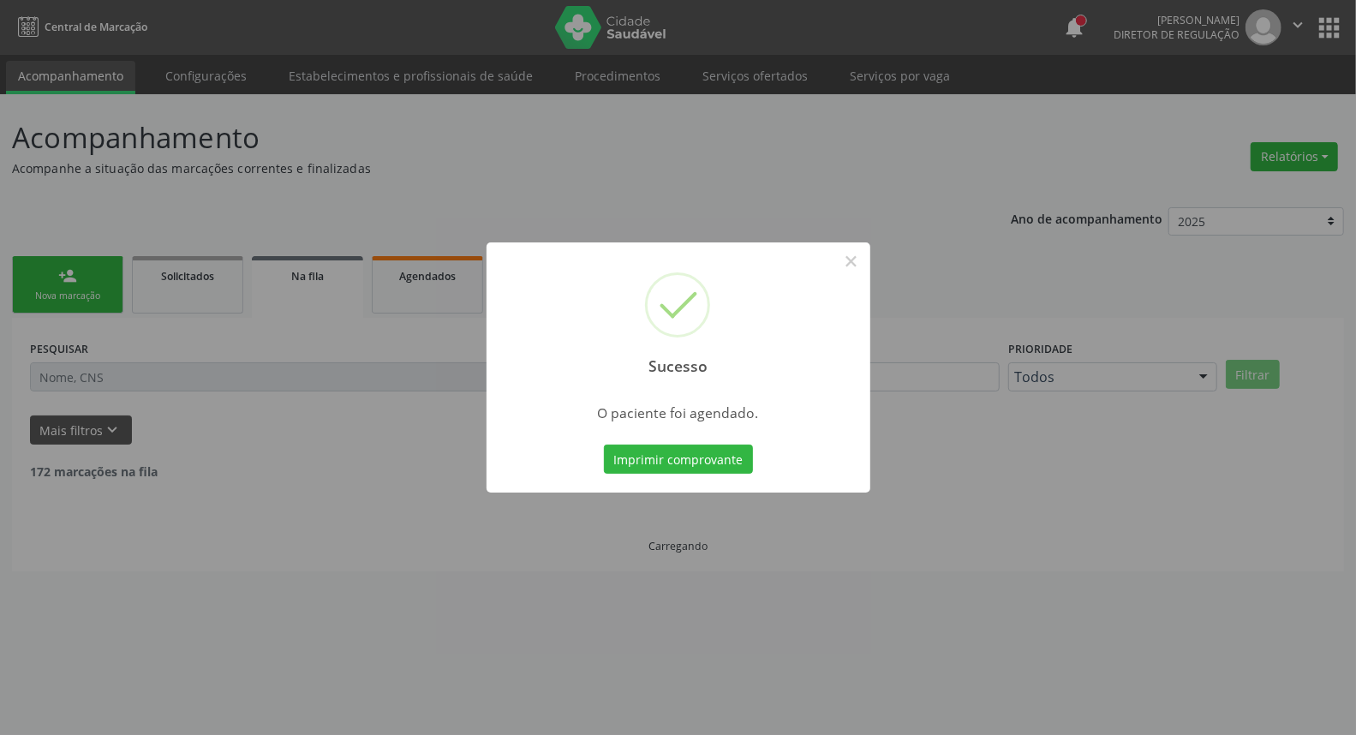
scroll to position [0, 0]
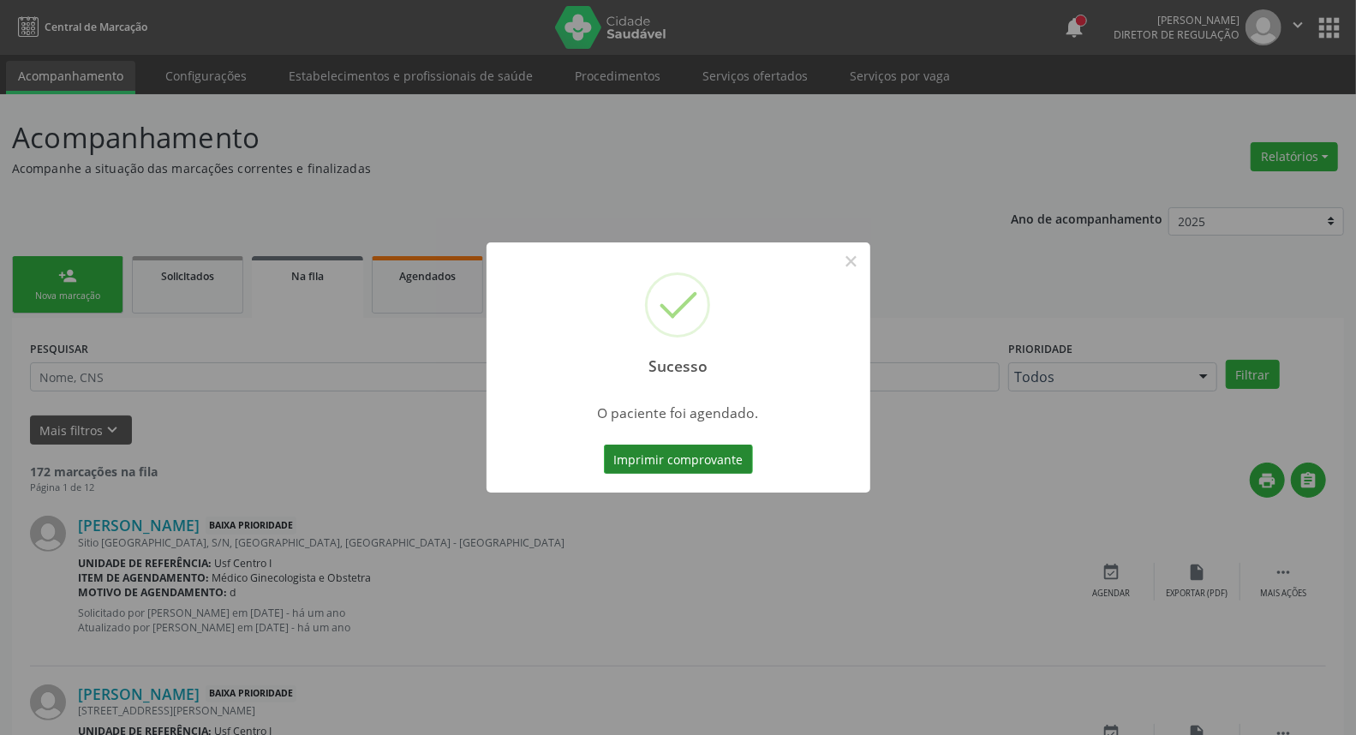
click at [666, 464] on button "Imprimir comprovante" at bounding box center [678, 459] width 149 height 29
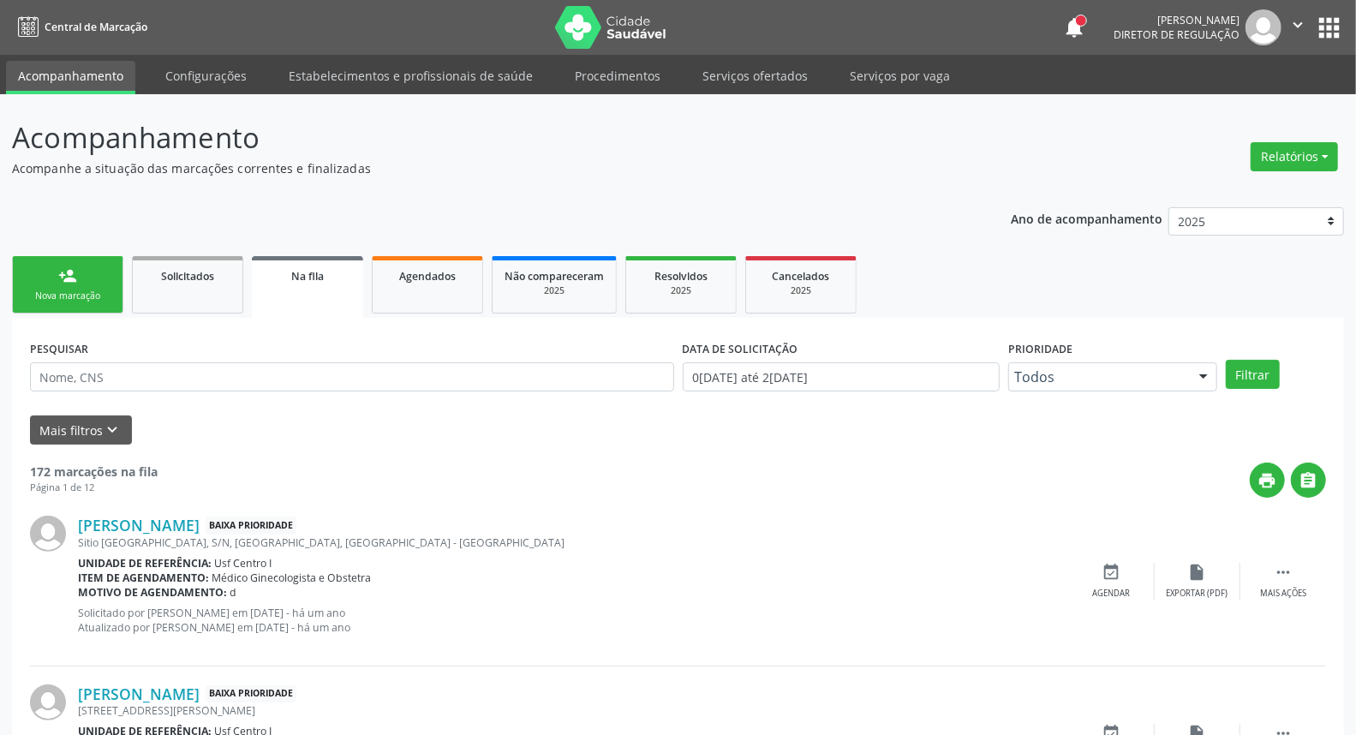
click at [69, 293] on div "Nova marcação" at bounding box center [68, 296] width 86 height 13
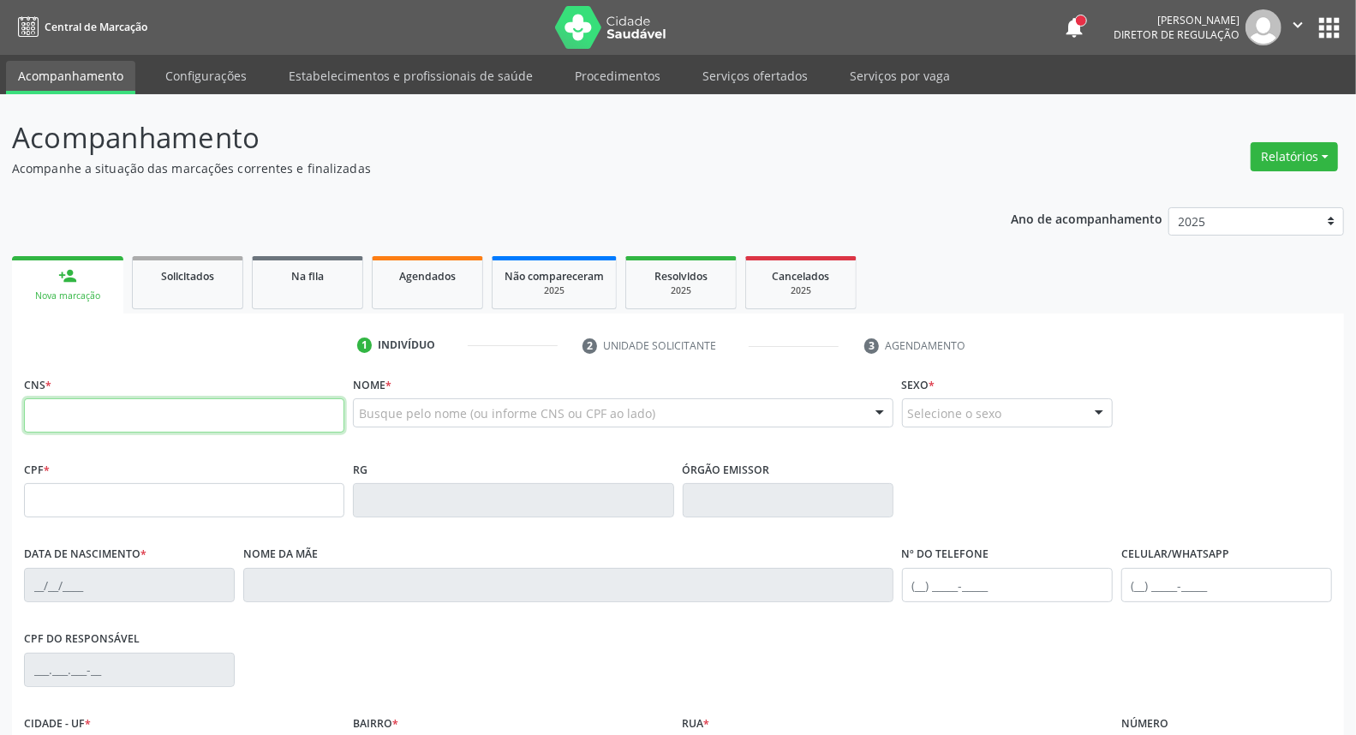
click at [104, 406] on input "text" at bounding box center [184, 415] width 320 height 34
type input "701 8022 7943 1071"
type input "061.287.554-70"
type input "11/03/1962"
type input "Ana Miguel Silvino"
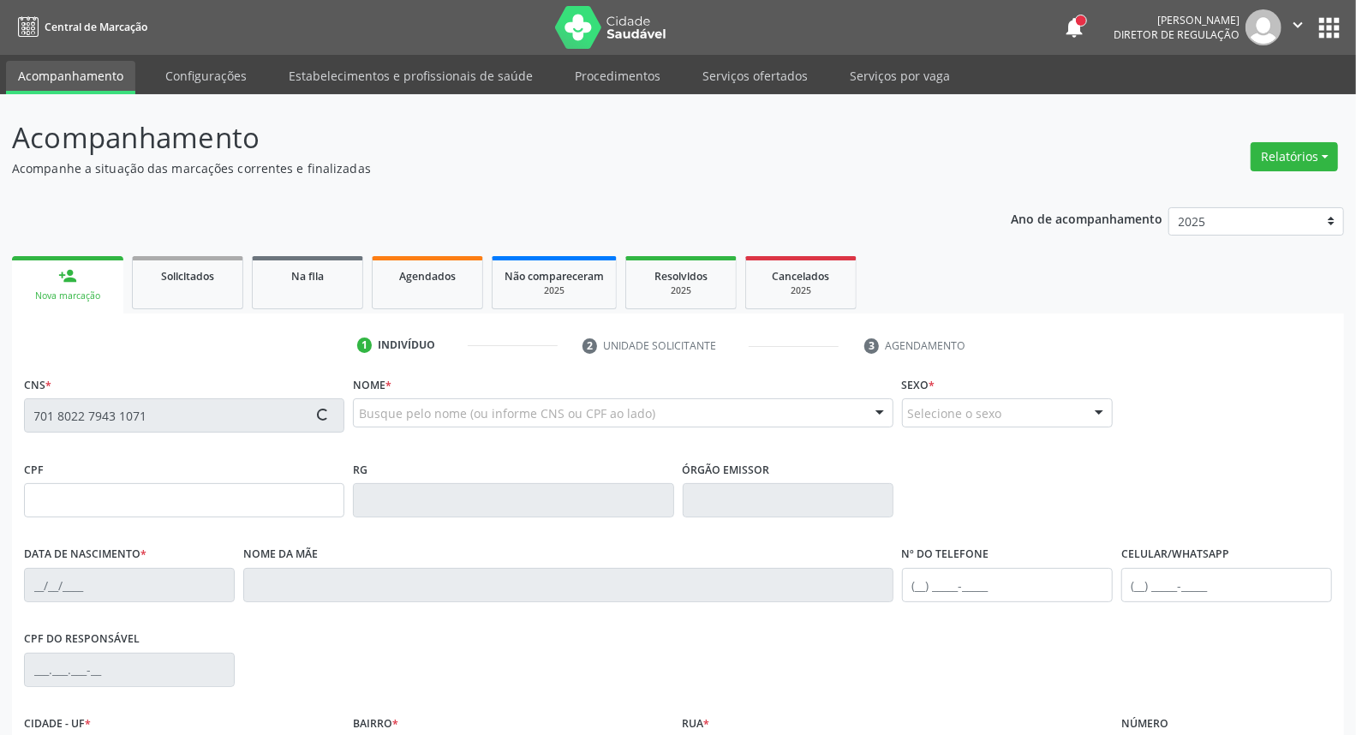
type input "[PHONE_NUMBER]"
type input "3"
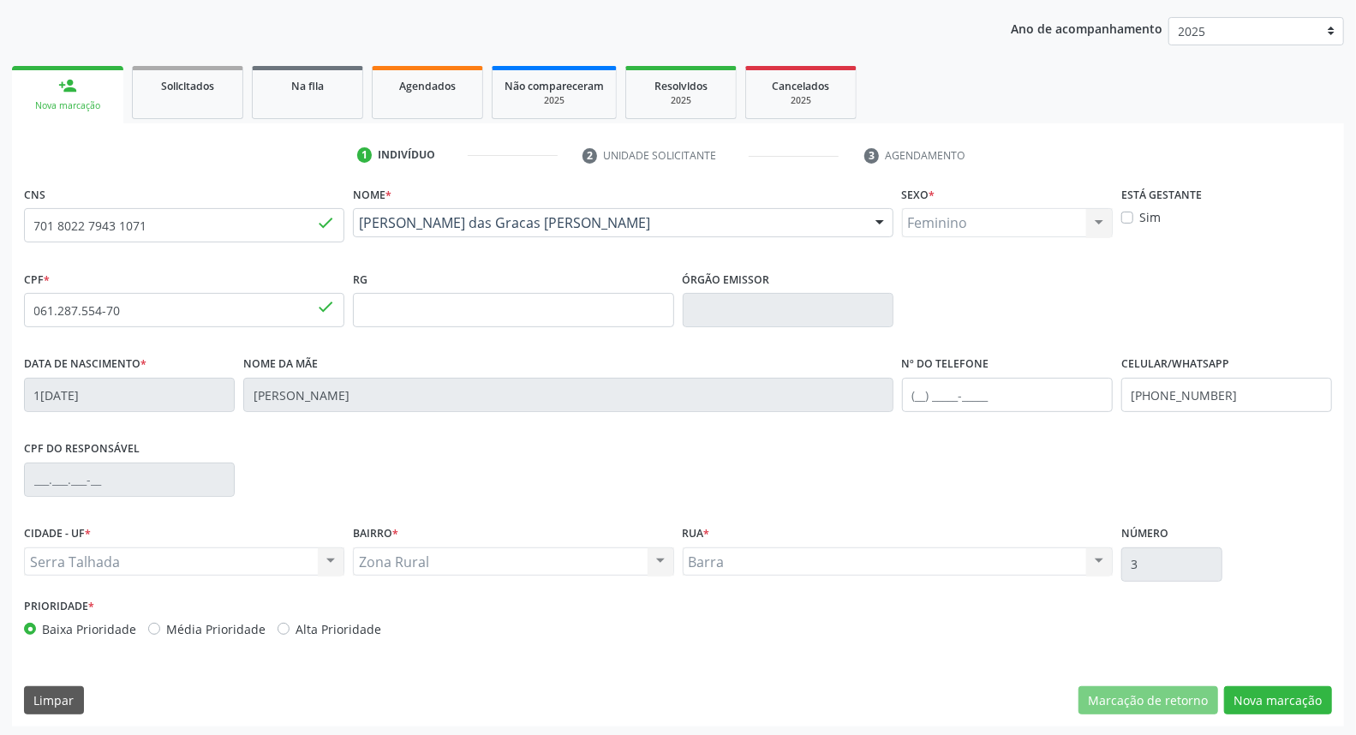
scroll to position [192, 0]
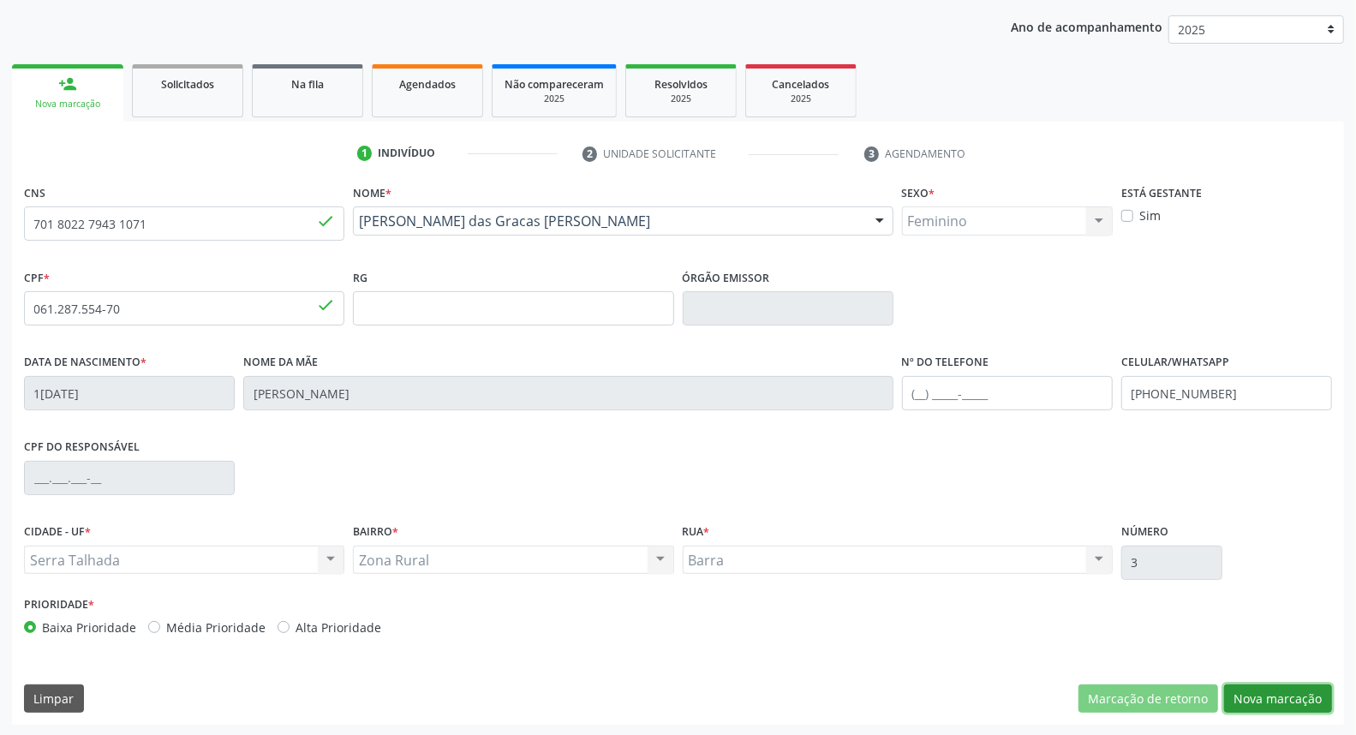
click at [1311, 701] on button "Nova marcação" at bounding box center [1278, 698] width 108 height 29
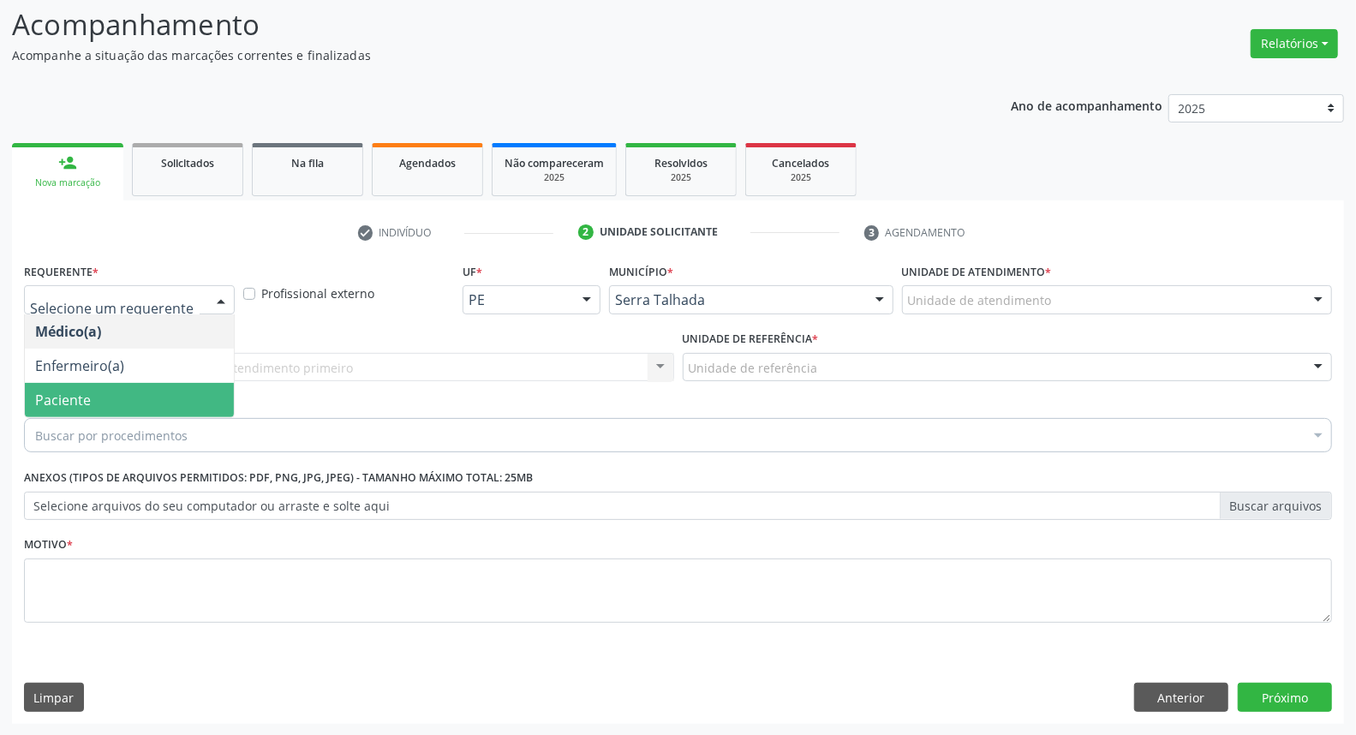
click at [118, 397] on span "Paciente" at bounding box center [129, 400] width 209 height 34
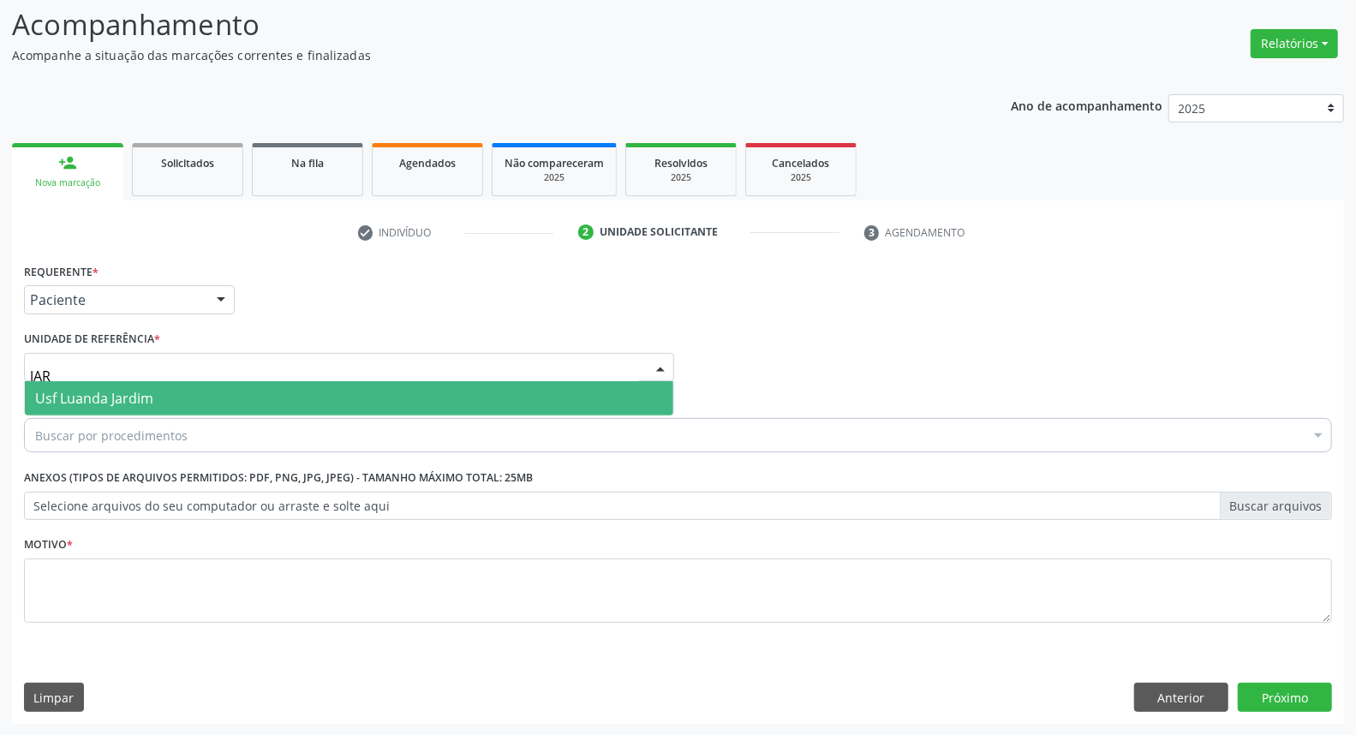
type input "JARD"
click at [138, 398] on span "Usf Luanda Jardim" at bounding box center [94, 398] width 118 height 19
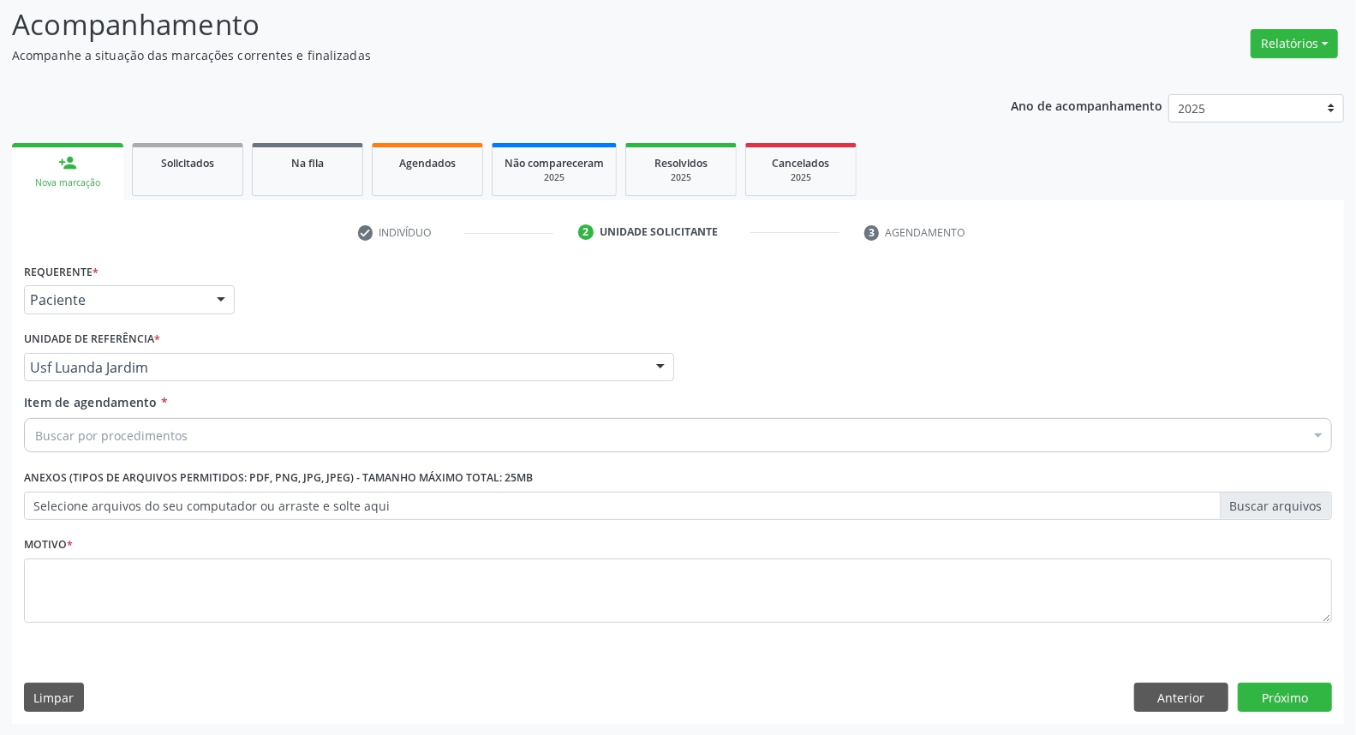
click at [144, 421] on div "Buscar por procedimentos" at bounding box center [678, 435] width 1308 height 34
type input "ULTRASSONOGRA"
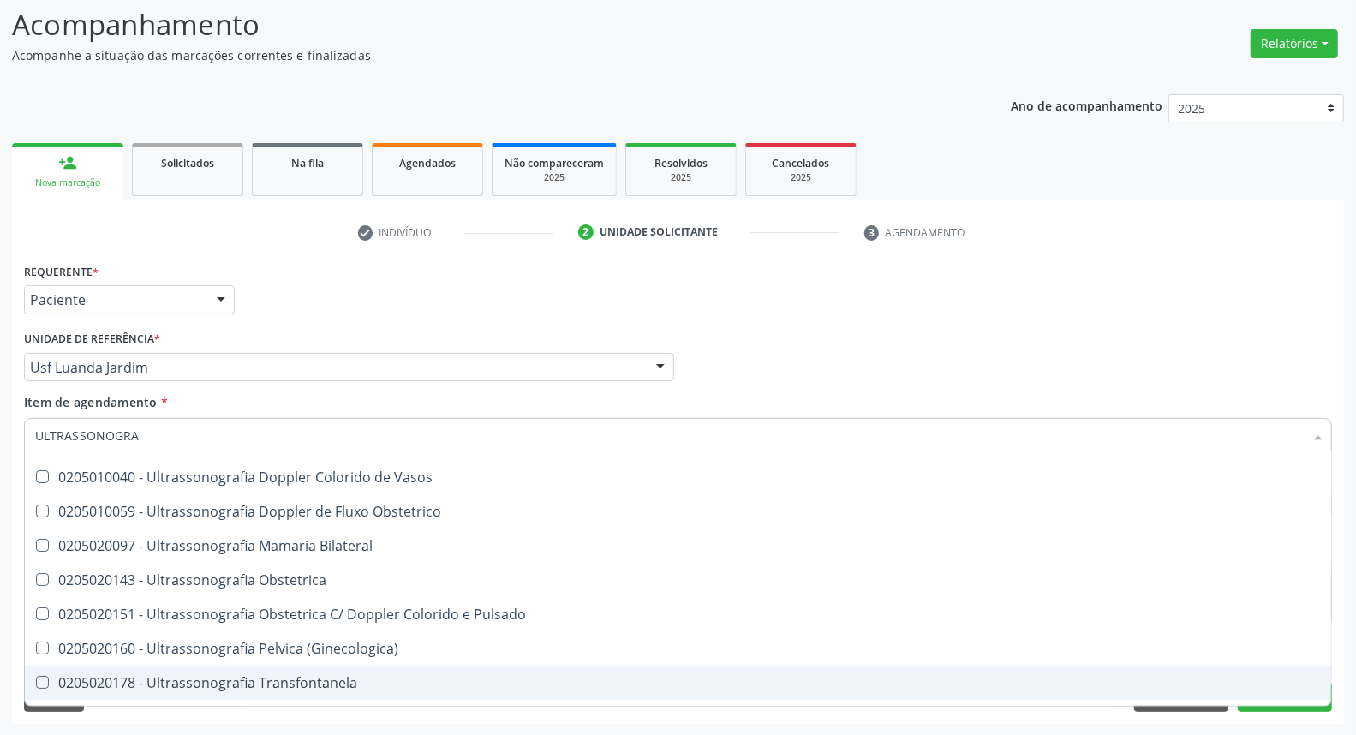
scroll to position [190, 0]
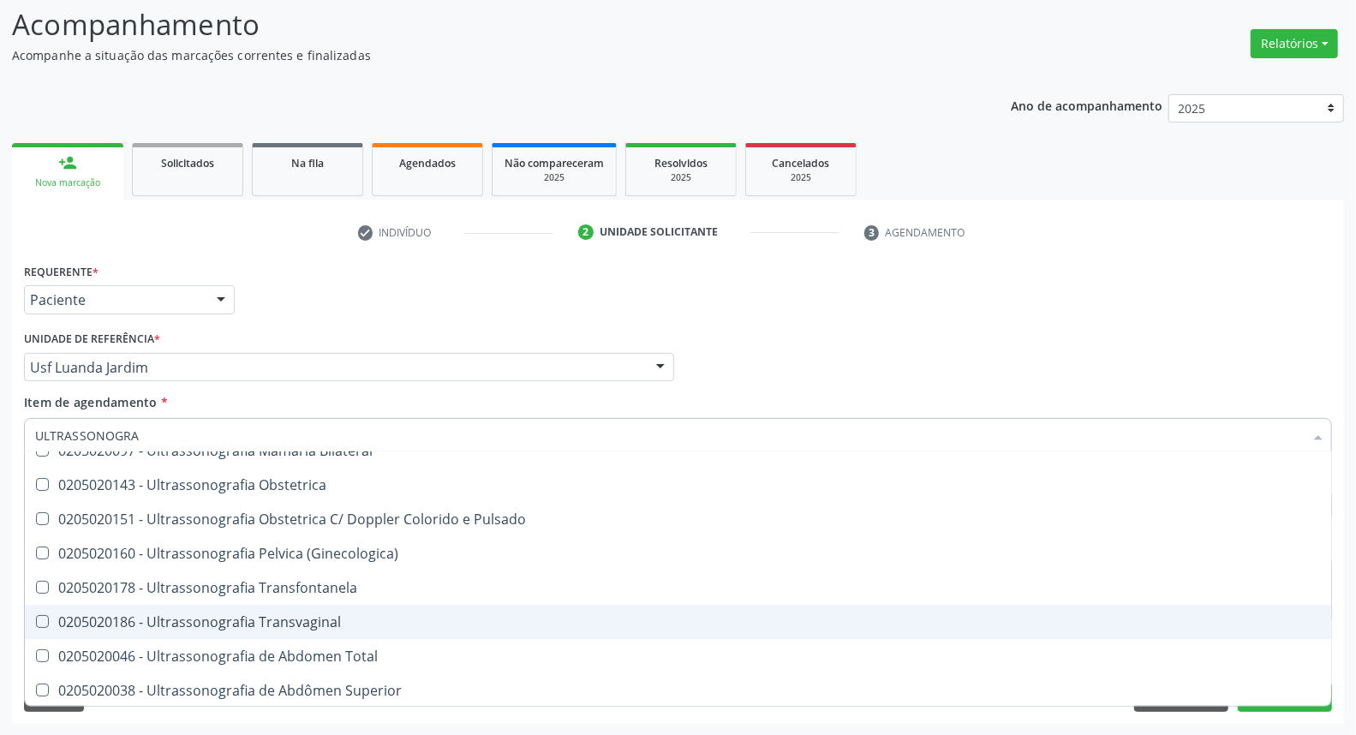
drag, startPoint x: 223, startPoint y: 619, endPoint x: 233, endPoint y: 594, distance: 26.9
click at [221, 619] on div "0205020186 - Ultrassonografia Transvaginal" at bounding box center [678, 622] width 1286 height 14
checkbox Transvaginal "true"
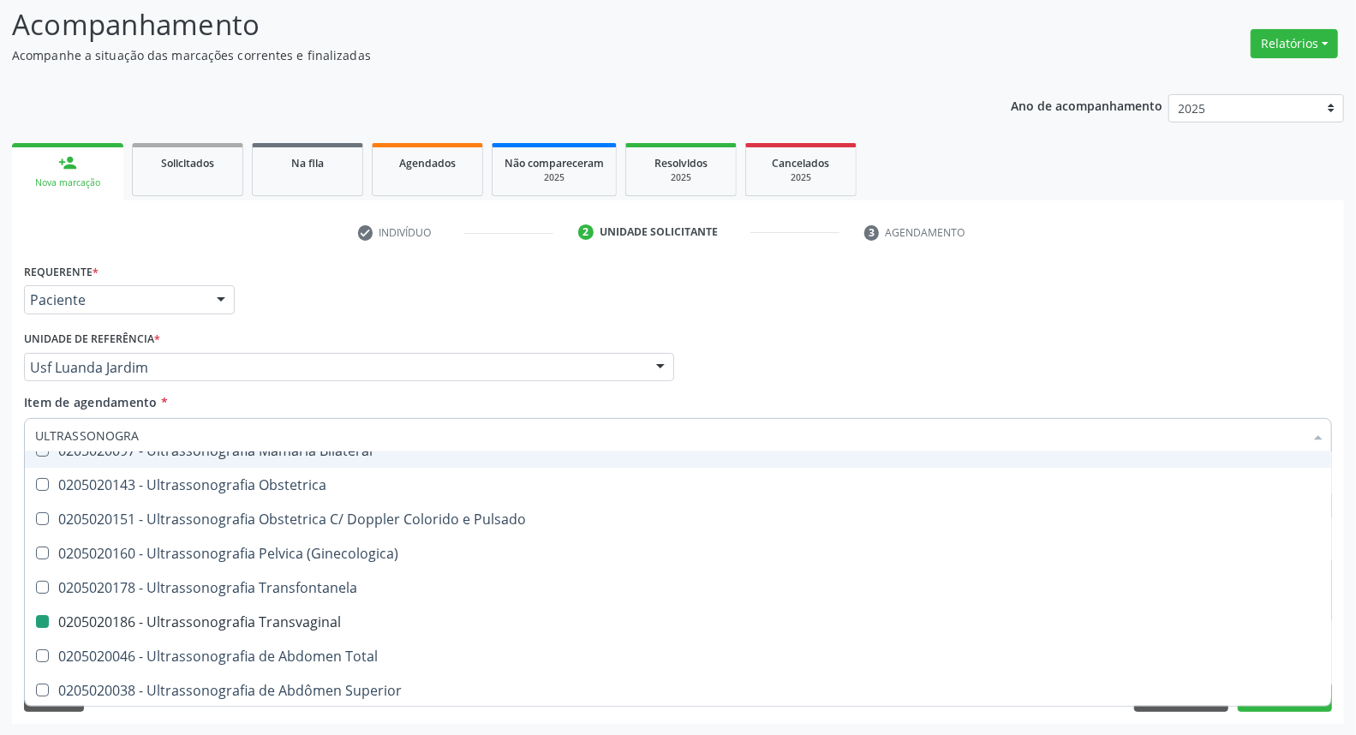
click at [760, 314] on div "Requerente * Paciente Médico(a) Enfermeiro(a) Paciente Nenhum resultado encontr…" at bounding box center [678, 292] width 1317 height 67
checkbox Ultrassonografia "true"
checkbox Transvaginal "false"
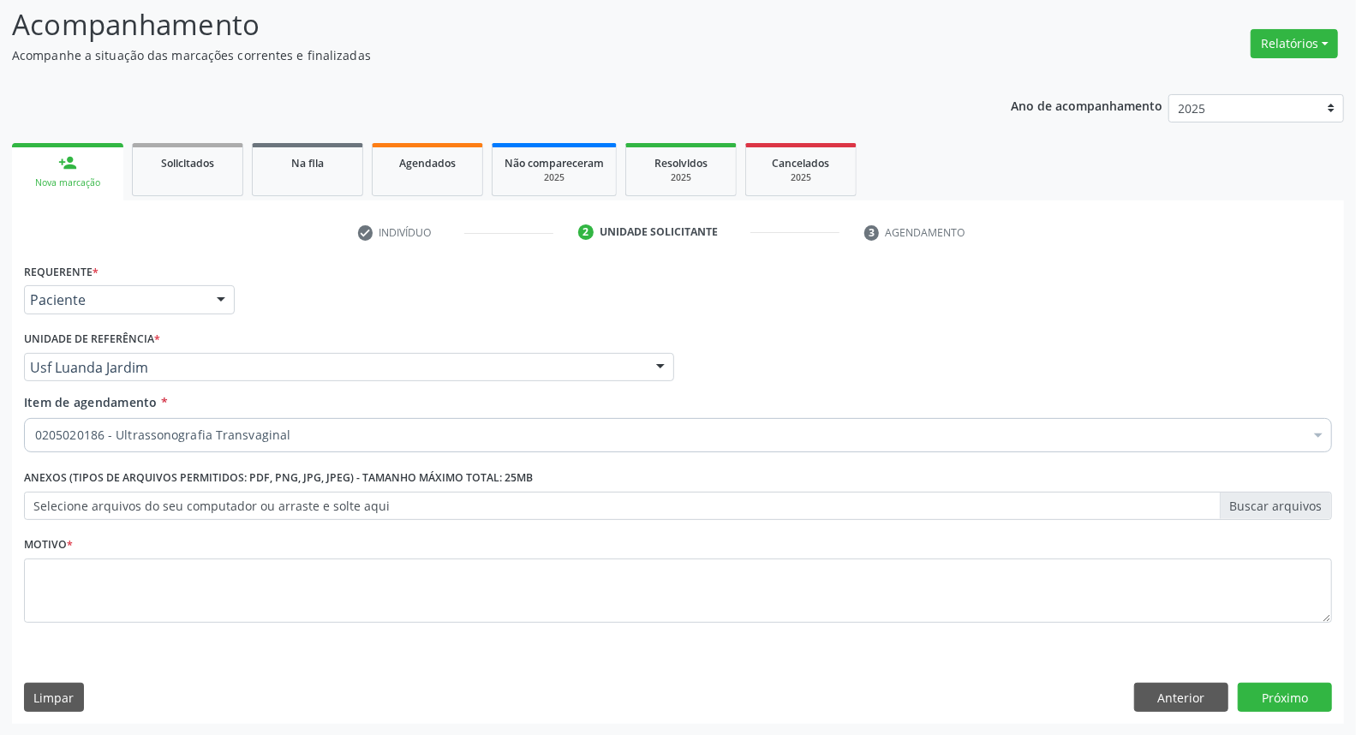
scroll to position [0, 0]
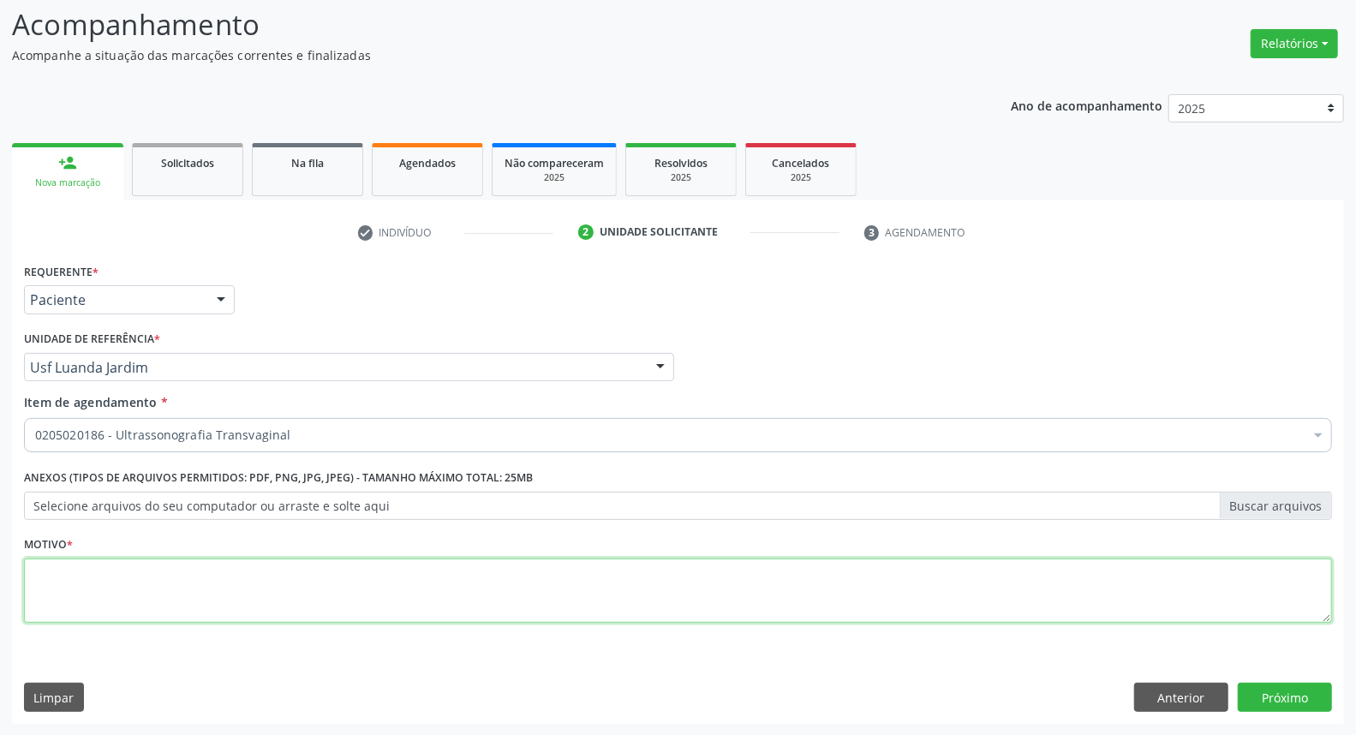
drag, startPoint x: 588, startPoint y: 605, endPoint x: 589, endPoint y: 582, distance: 22.3
click at [588, 604] on textarea at bounding box center [678, 590] width 1308 height 65
type textarea "*"
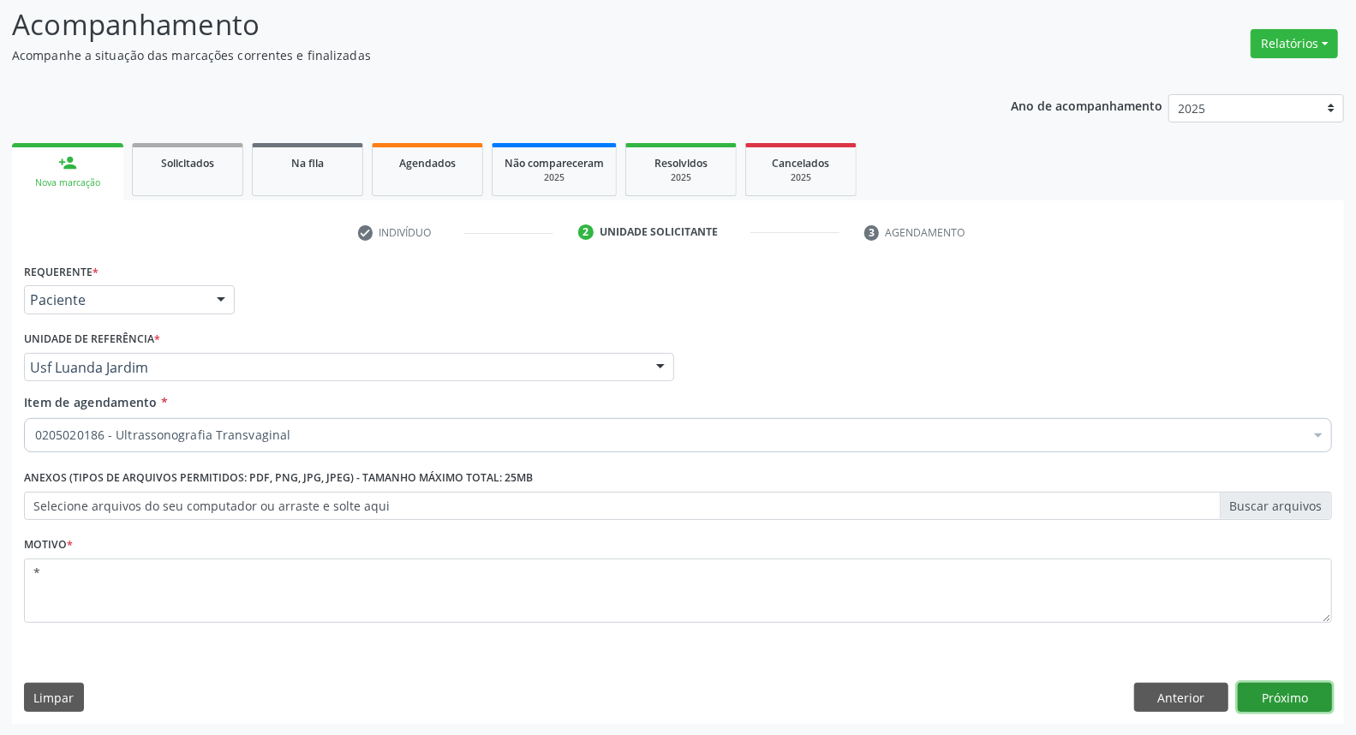
click at [1311, 703] on button "Próximo" at bounding box center [1285, 697] width 94 height 29
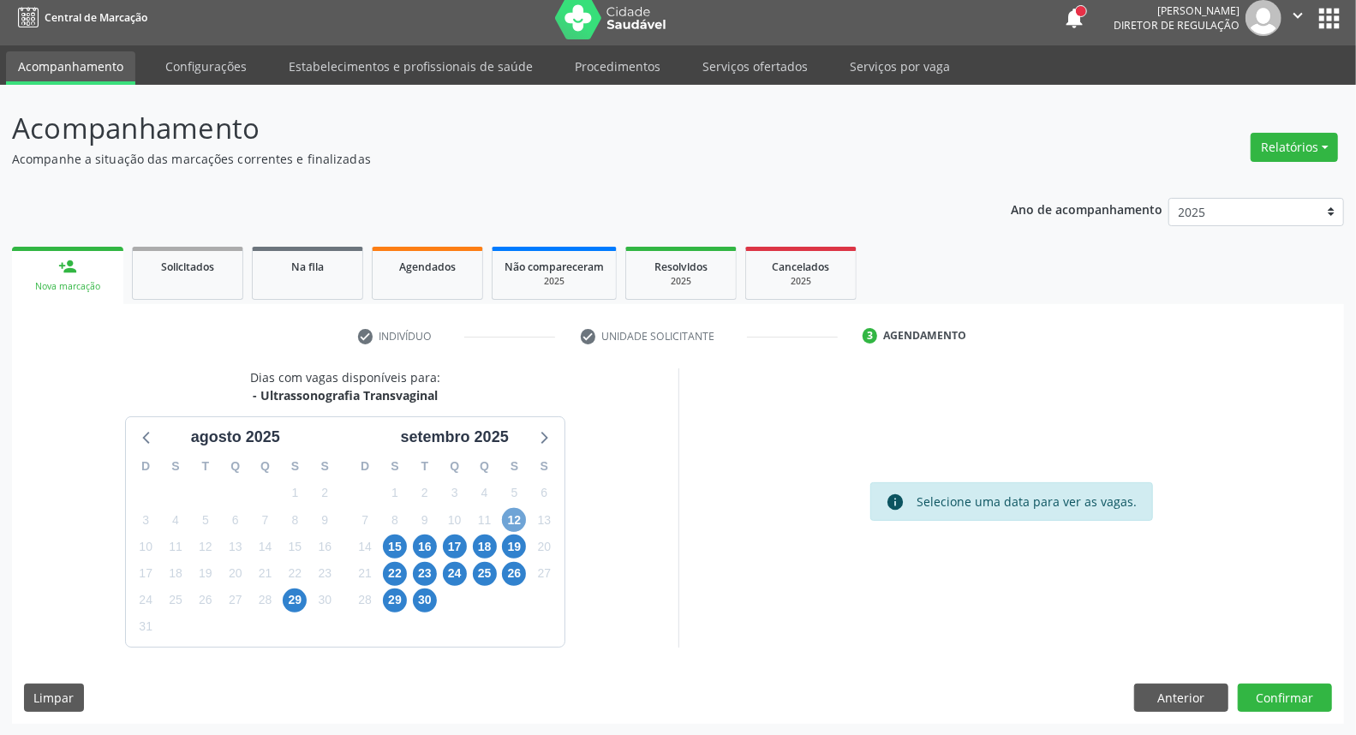
click at [518, 518] on span "12" at bounding box center [514, 520] width 24 height 24
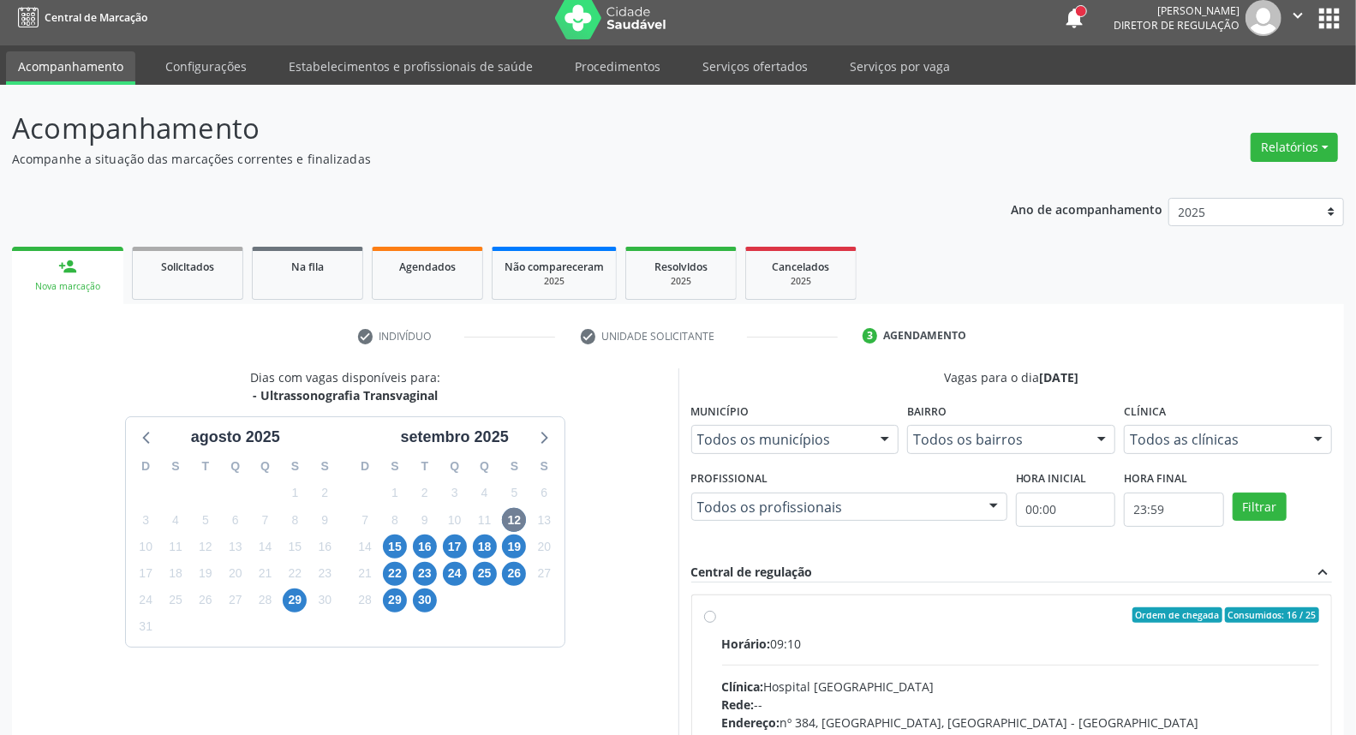
click at [859, 630] on label "Ordem de chegada Consumidos: 16 / 25 Horário: 09:10 Clínica: Hospital Sao Franc…" at bounding box center [1021, 738] width 598 height 263
click at [716, 623] on input "Ordem de chegada Consumidos: 16 / 25 Horário: 09:10 Clínica: Hospital Sao Franc…" at bounding box center [710, 614] width 12 height 15
radio input "true"
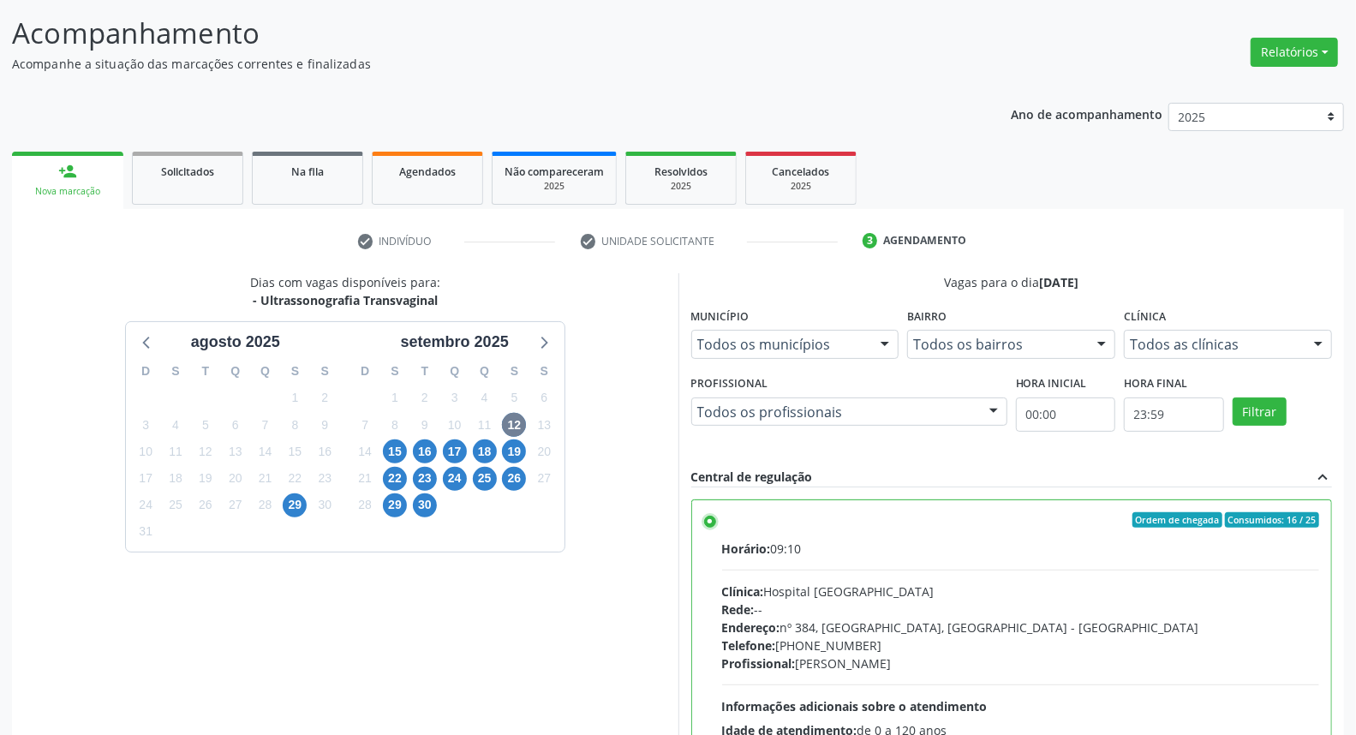
scroll to position [287, 0]
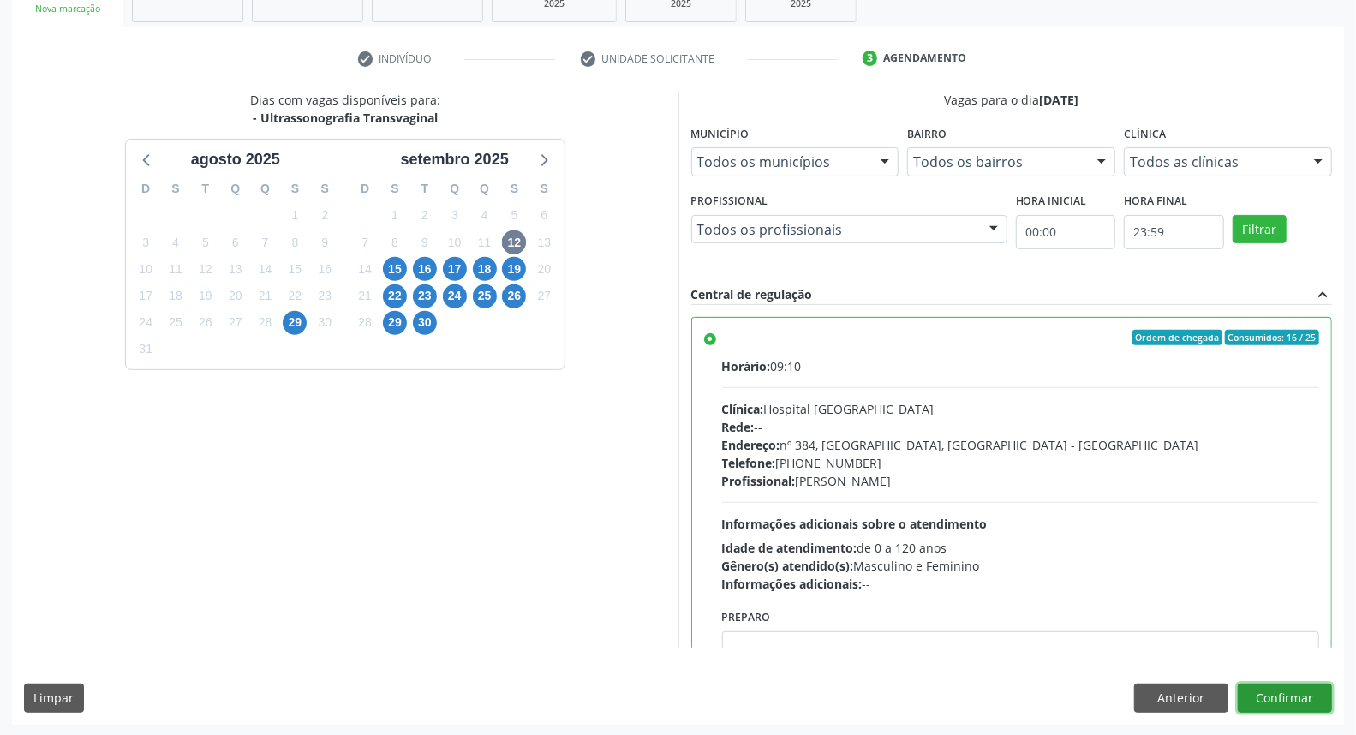
click at [1266, 695] on button "Confirmar" at bounding box center [1285, 698] width 94 height 29
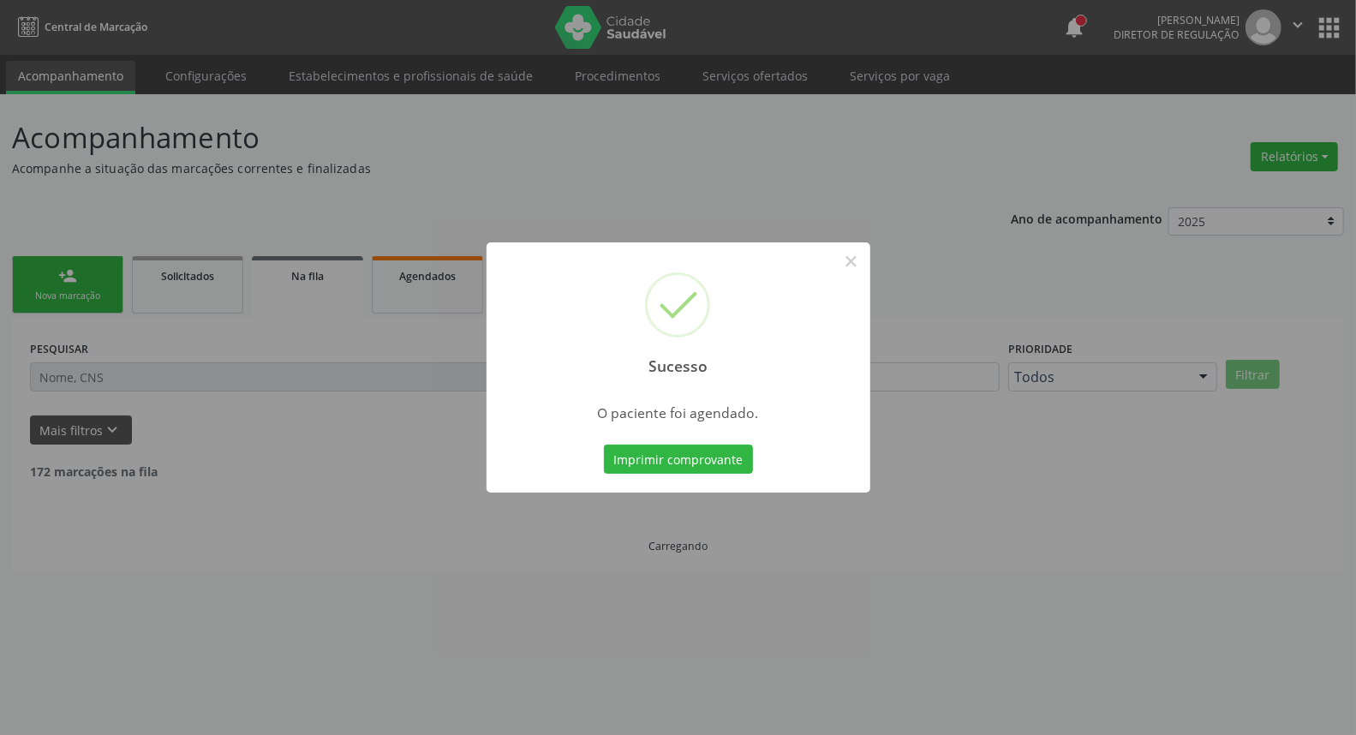
scroll to position [0, 0]
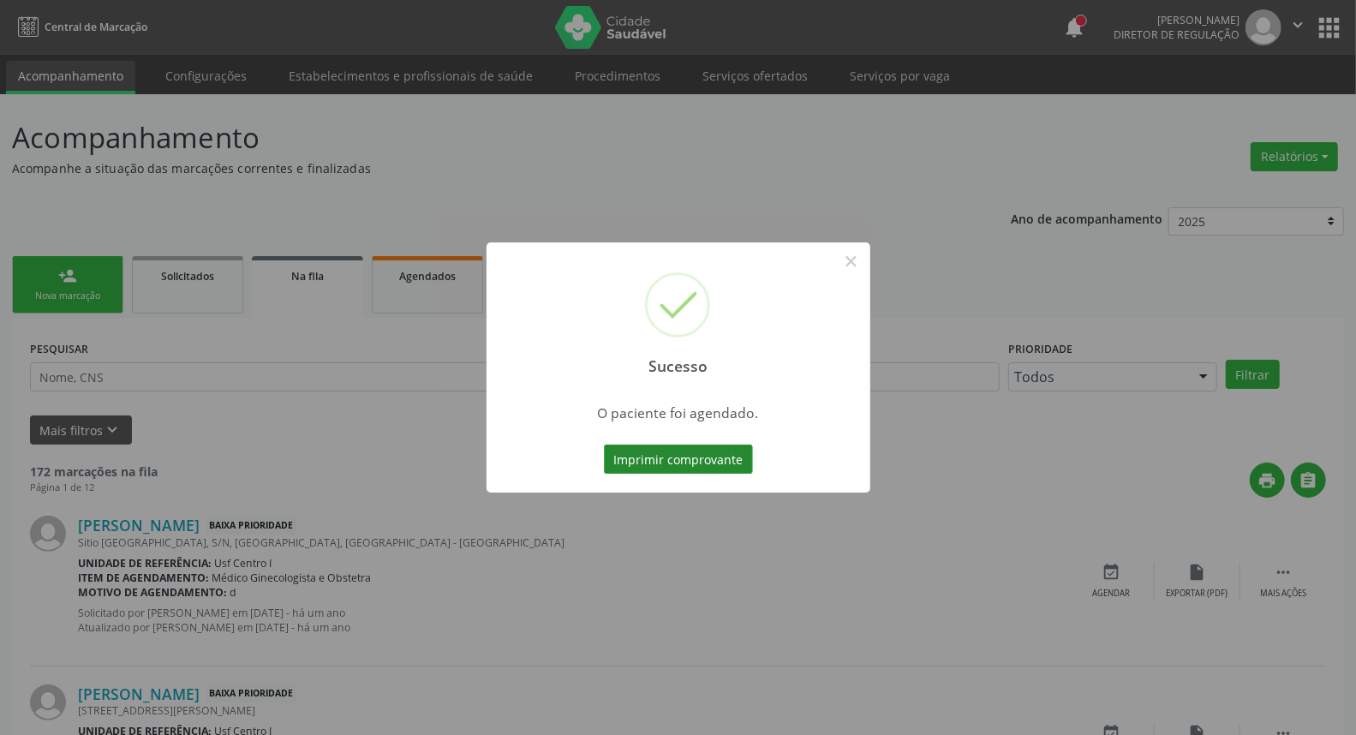
click at [701, 457] on button "Imprimir comprovante" at bounding box center [678, 459] width 149 height 29
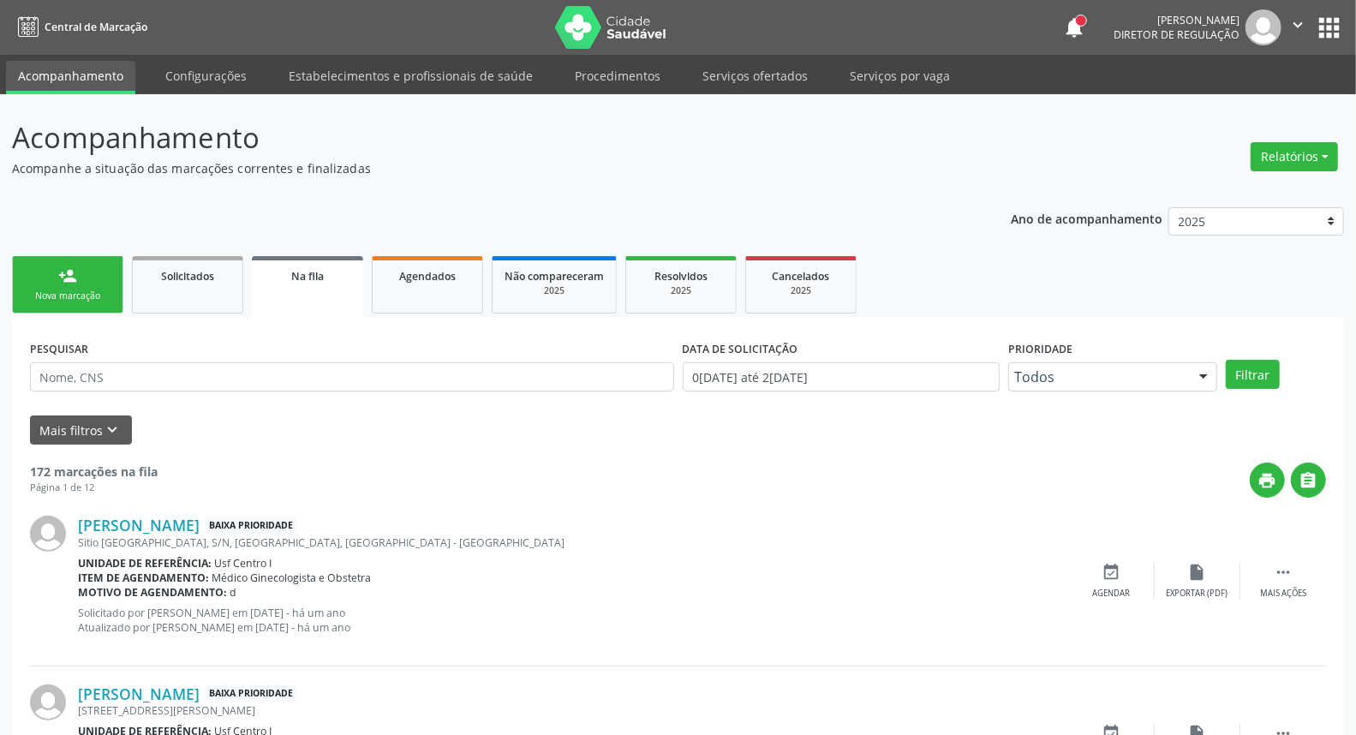
click at [38, 290] on div "Nova marcação" at bounding box center [68, 296] width 86 height 13
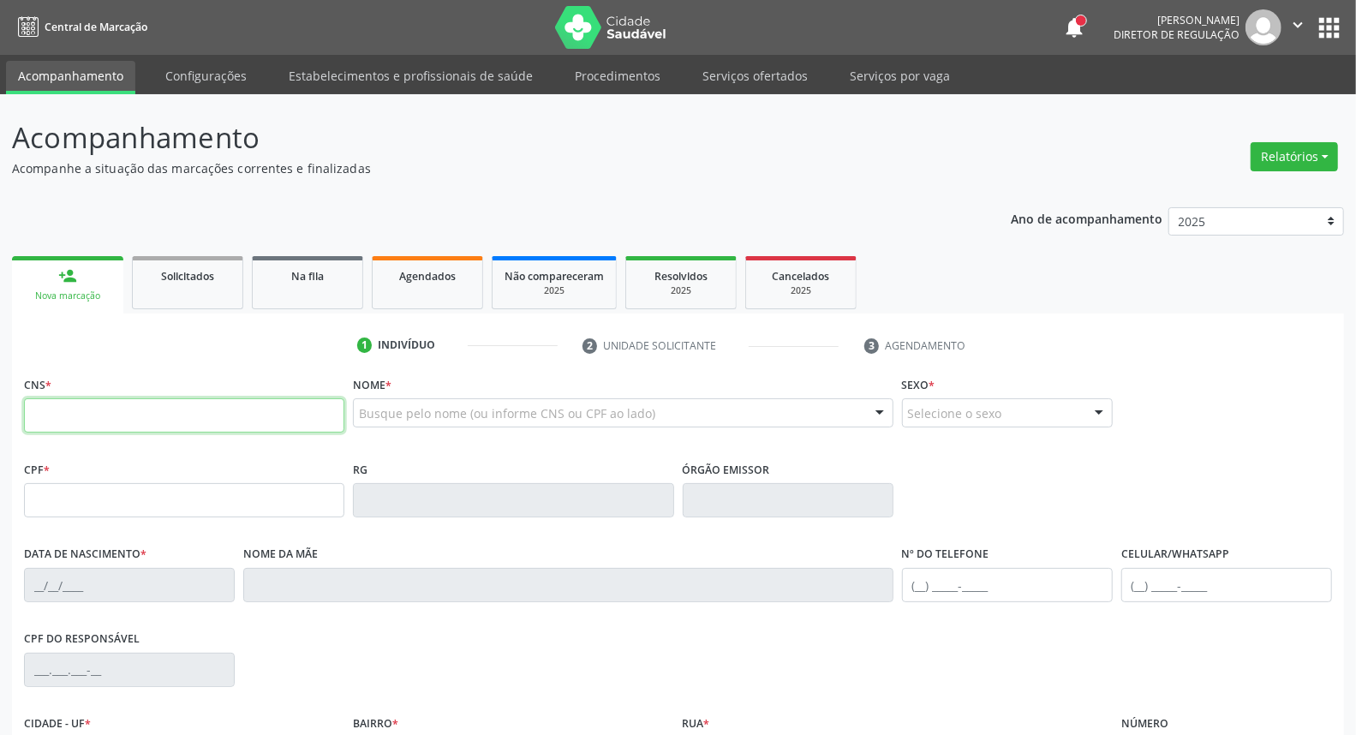
click at [128, 416] on input "text" at bounding box center [184, 415] width 320 height 34
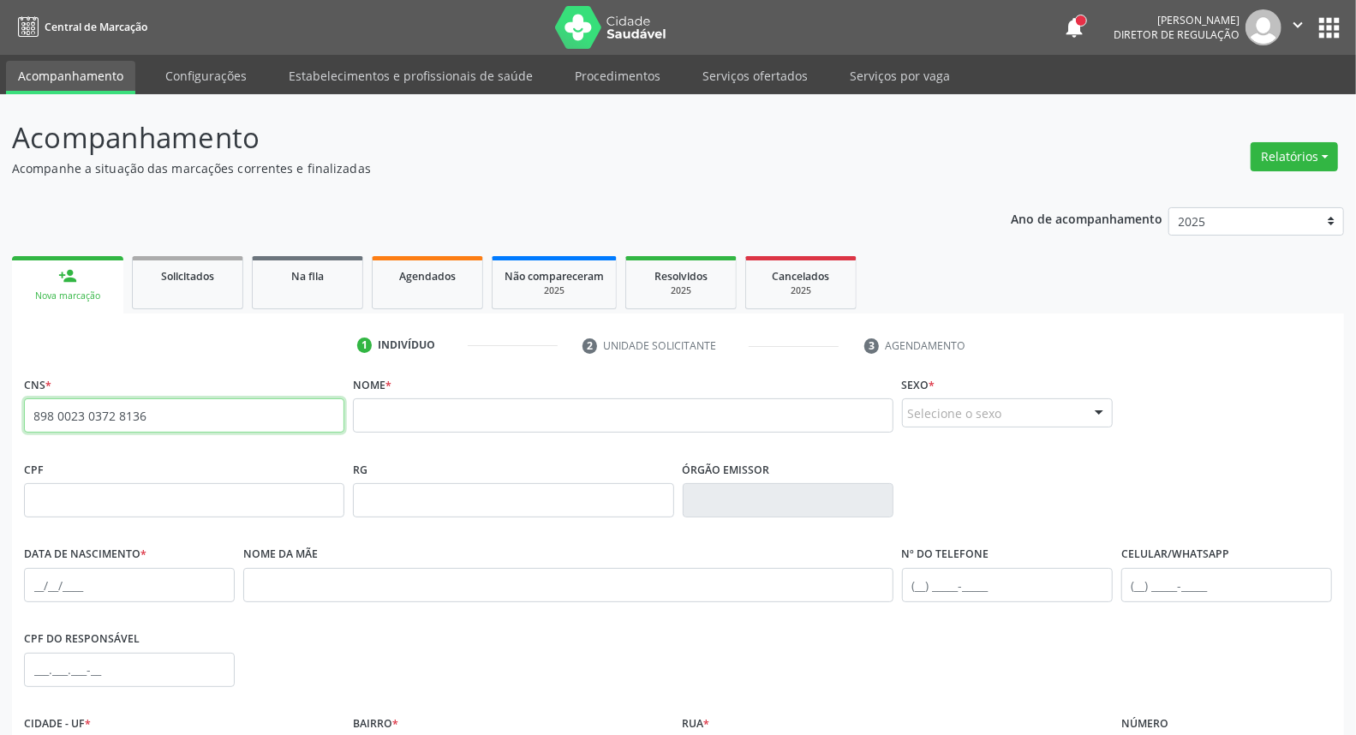
drag, startPoint x: 158, startPoint y: 411, endPoint x: 0, endPoint y: 409, distance: 157.6
click at [0, 409] on div "Acompanhamento Acompanhe a situação das marcações correntes e finalizadas Relat…" at bounding box center [678, 511] width 1356 height 834
click at [422, 431] on input "text" at bounding box center [623, 415] width 540 height 34
drag, startPoint x: 183, startPoint y: 418, endPoint x: 0, endPoint y: 390, distance: 185.5
click at [0, 392] on div "Acompanhamento Acompanhe a situação das marcações correntes e finalizadas Relat…" at bounding box center [678, 511] width 1356 height 834
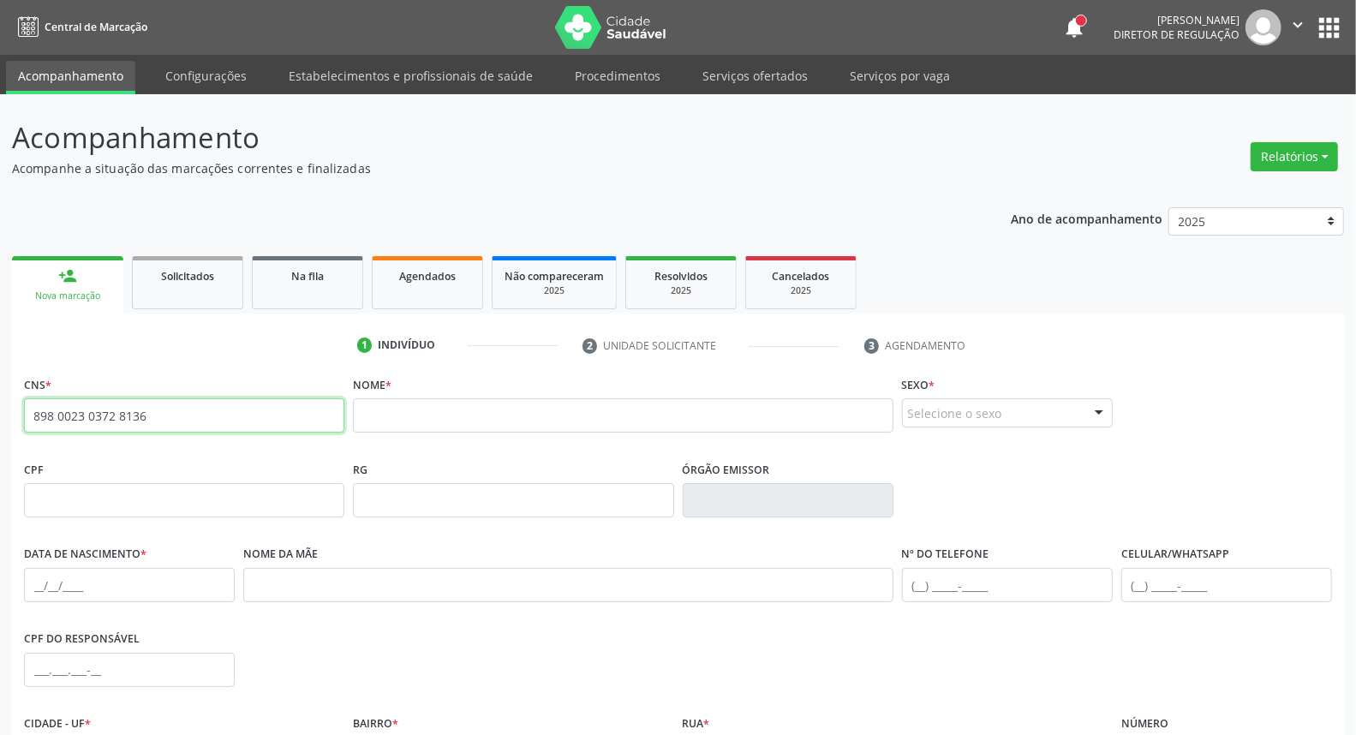
paste input "707 8066 8075 3117"
type input "707 8066 8075 3117"
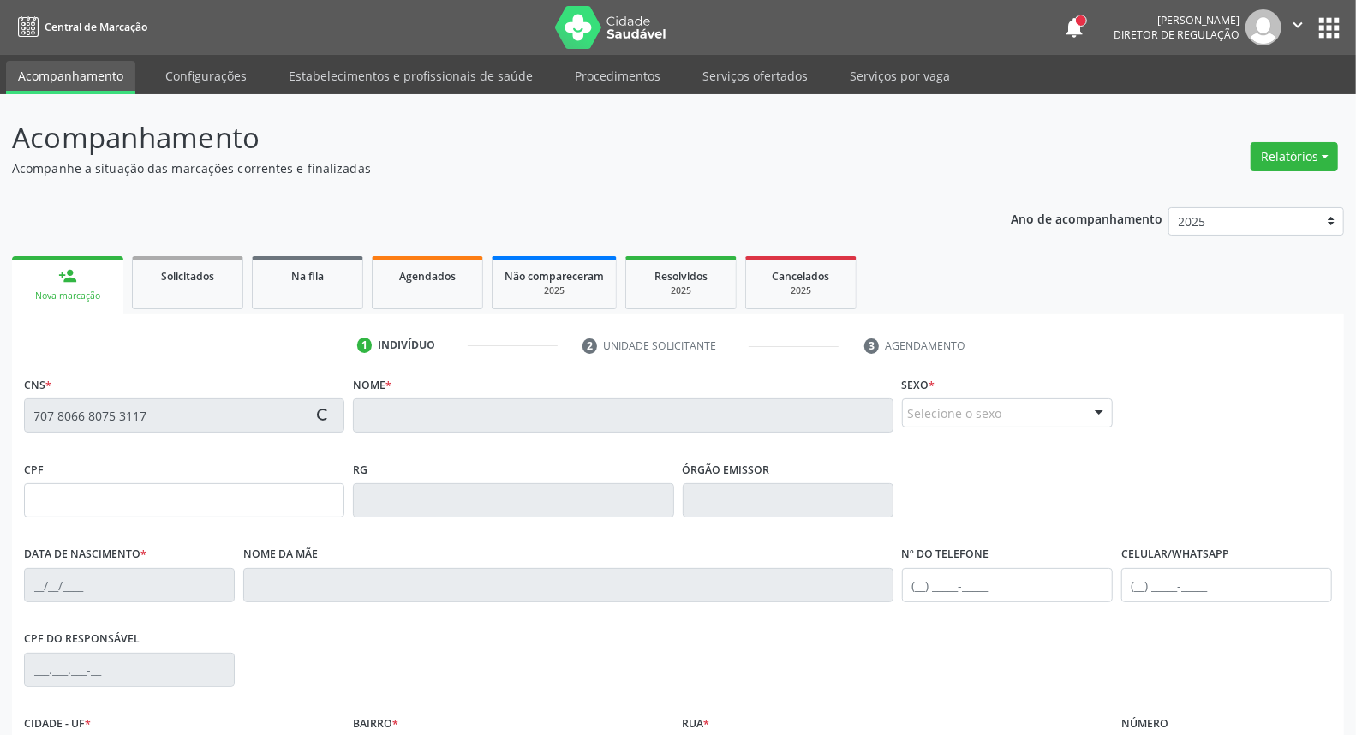
type input "764.240.904-44"
type input "02/09/1954"
type input "Maria da Costa Lima"
type input "(87) 99963-7979"
type input "286.443.444-04"
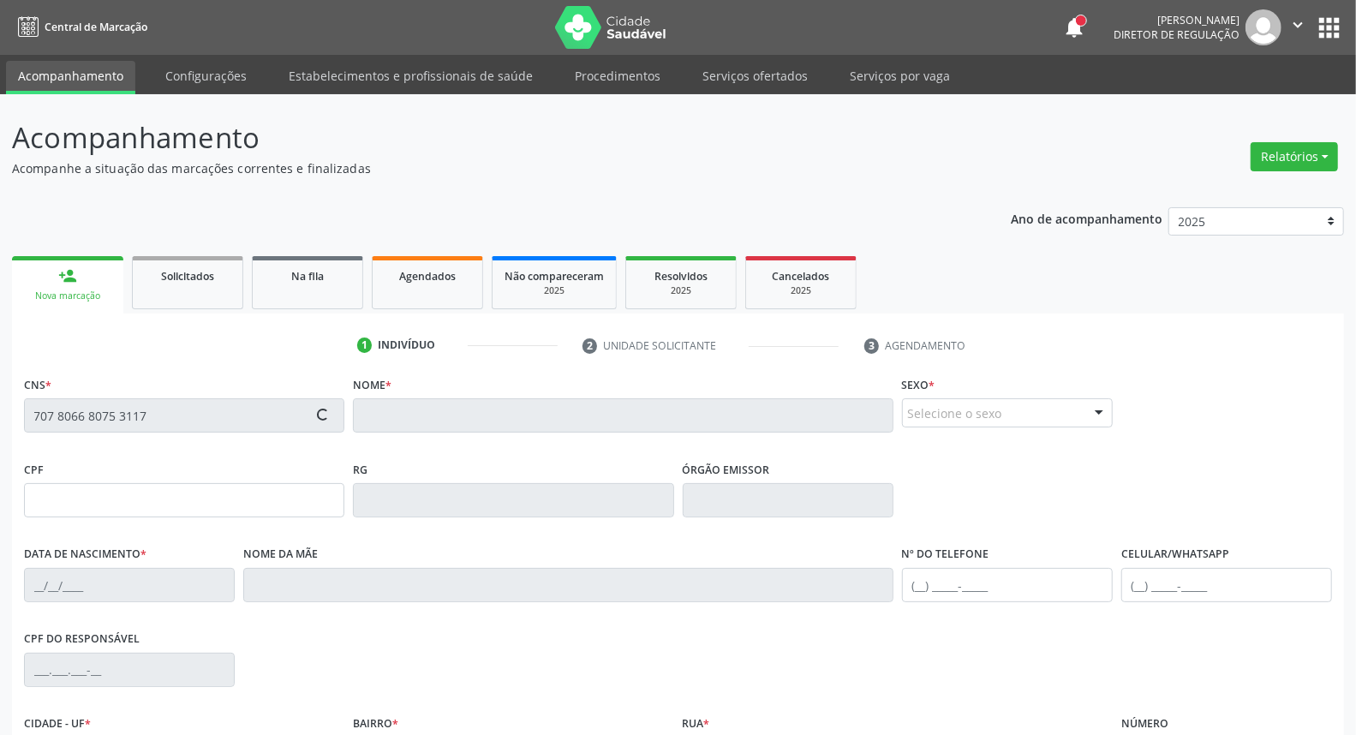
type input "S/N"
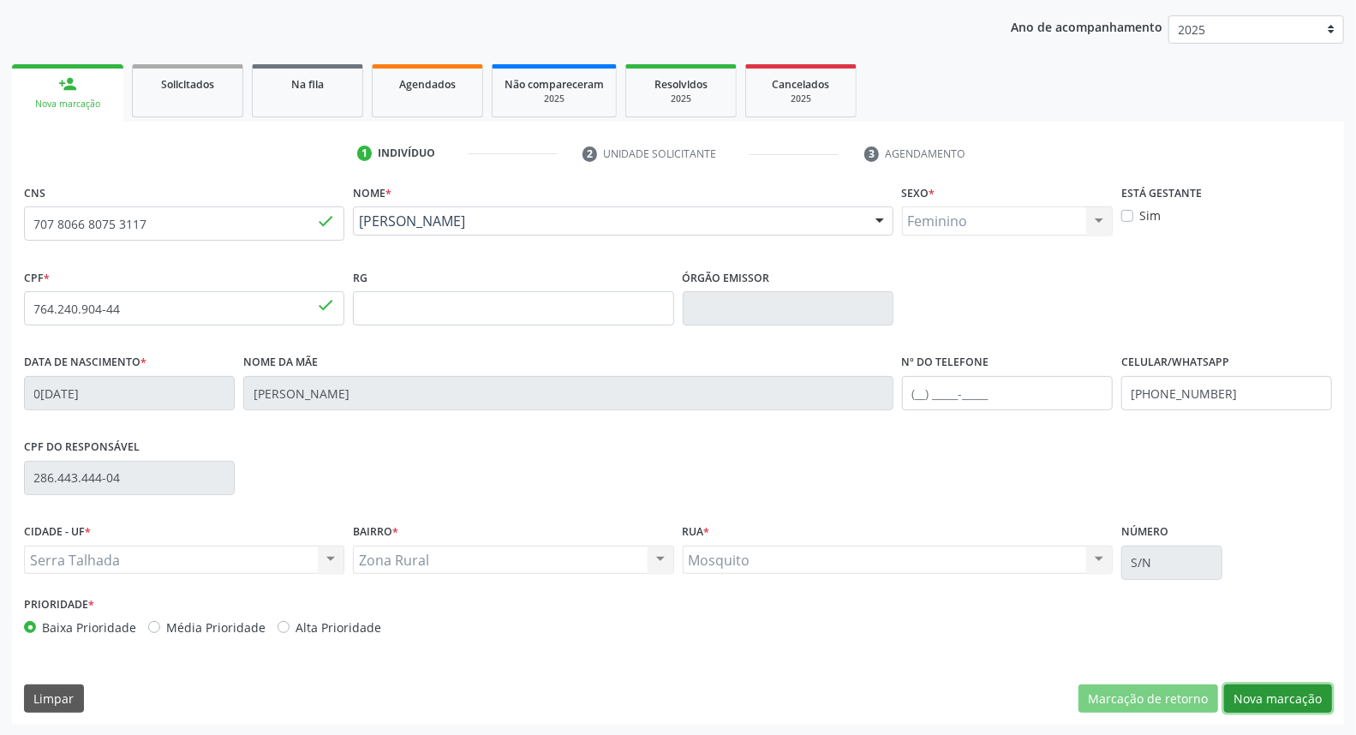
drag, startPoint x: 1251, startPoint y: 696, endPoint x: 1191, endPoint y: 672, distance: 65.1
click at [1249, 696] on button "Nova marcação" at bounding box center [1278, 698] width 108 height 29
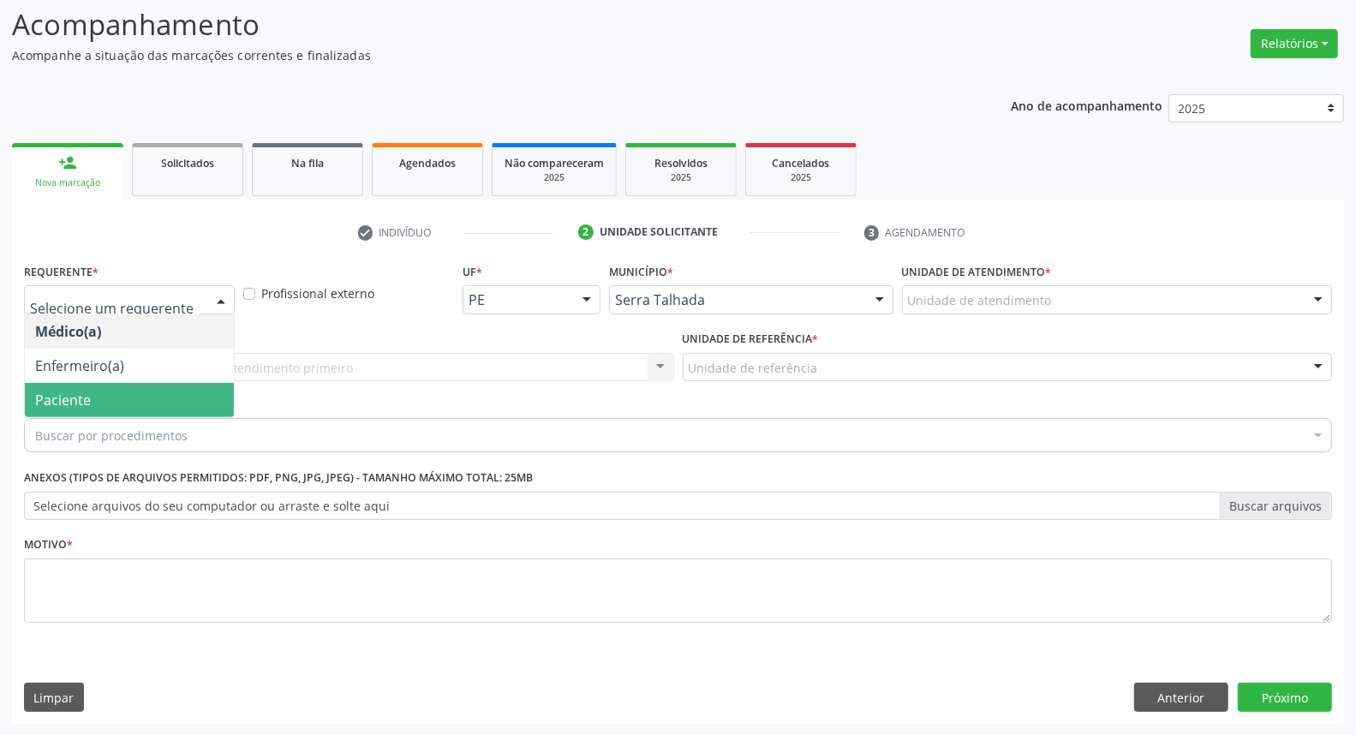
drag, startPoint x: 69, startPoint y: 387, endPoint x: 72, endPoint y: 368, distance: 19.2
click at [69, 388] on span "Paciente" at bounding box center [129, 400] width 209 height 34
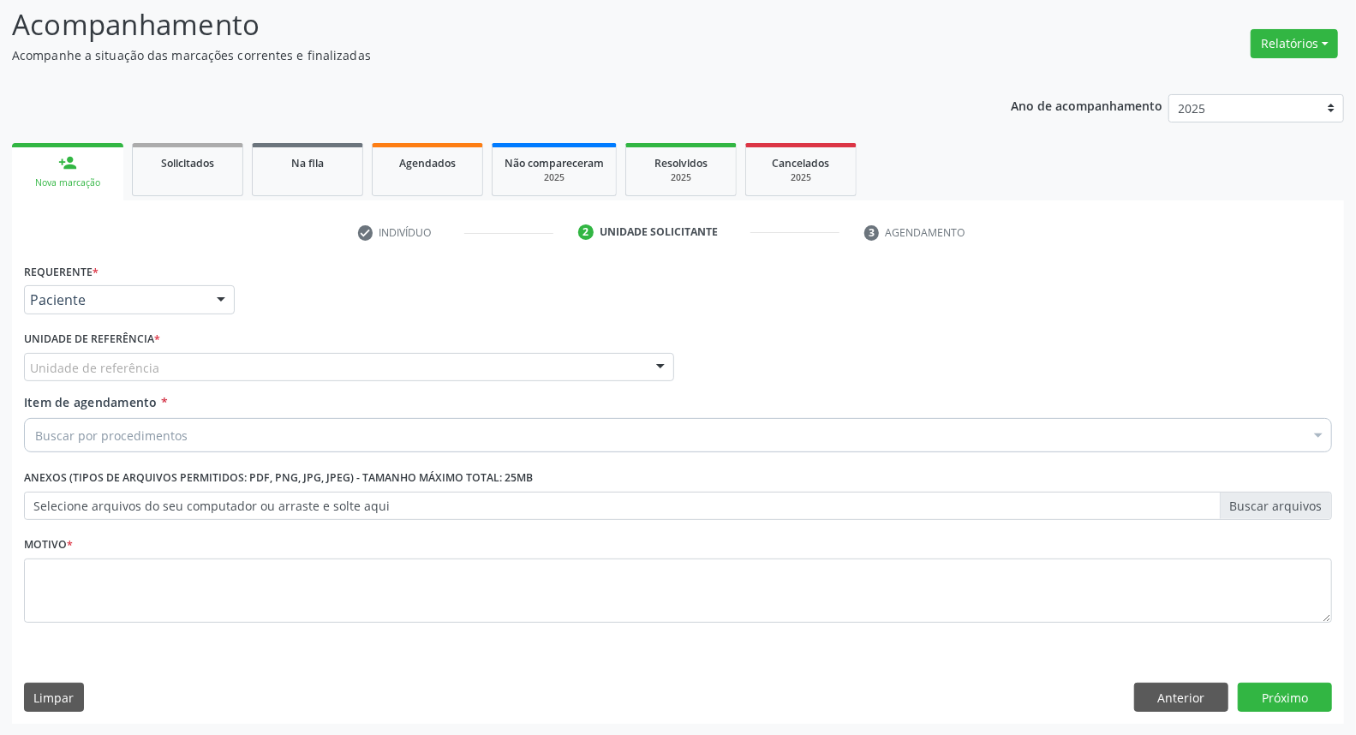
click at [82, 356] on div "Unidade de referência" at bounding box center [349, 367] width 650 height 29
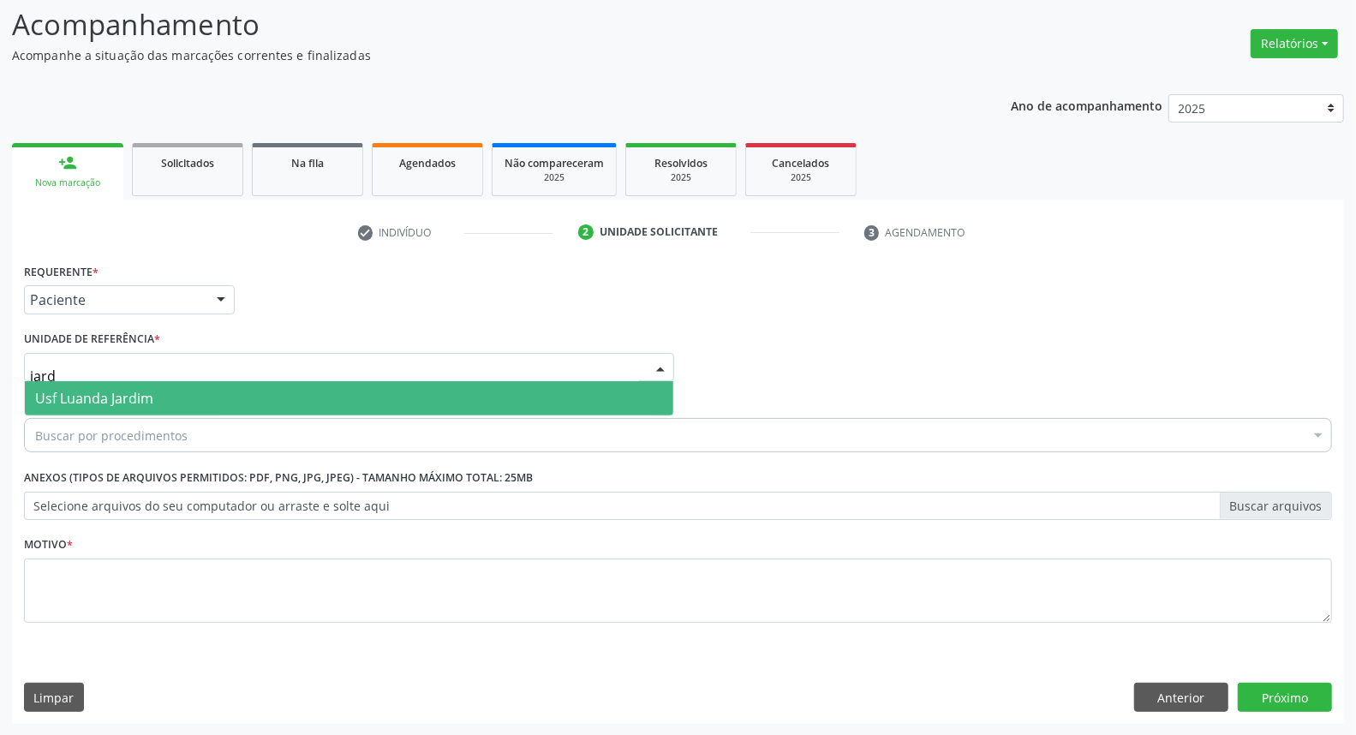
type input "jardi"
click at [99, 391] on span "Usf Luanda Jardim" at bounding box center [94, 398] width 118 height 19
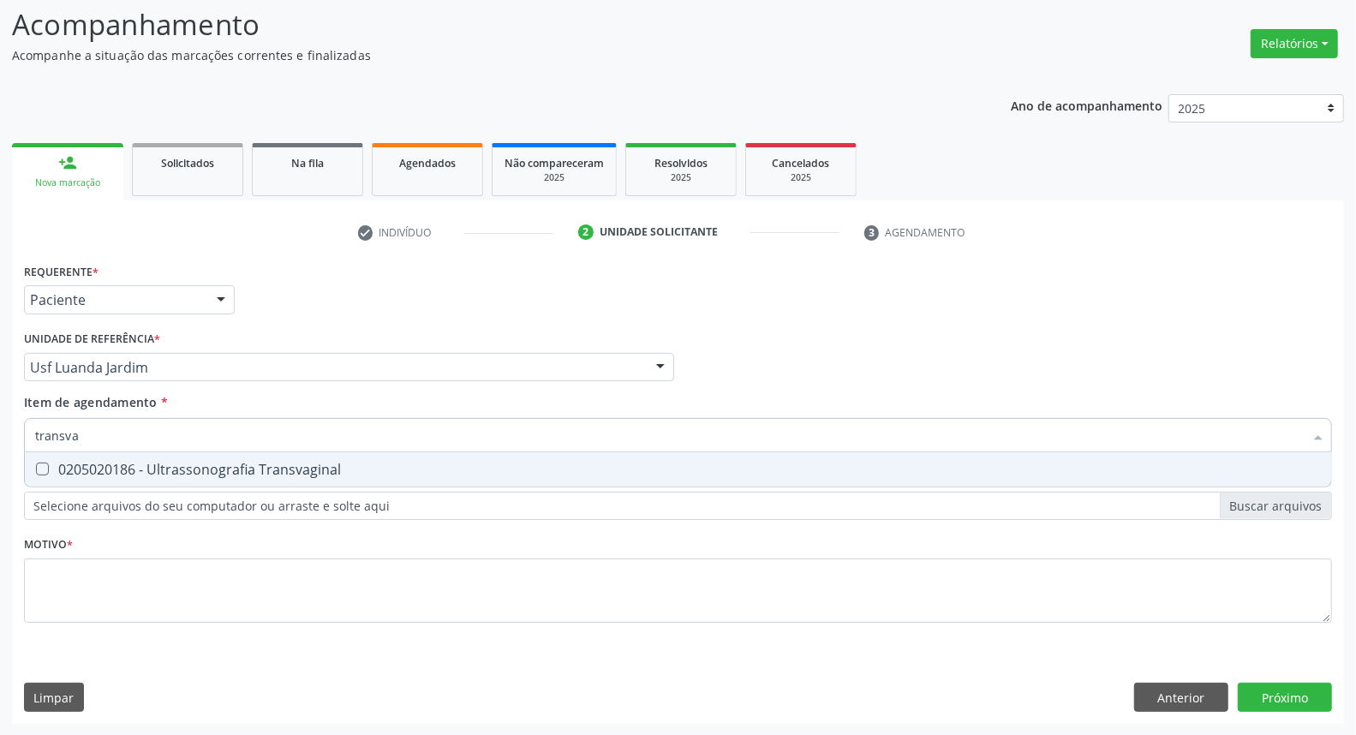
type input "transvag"
click at [112, 473] on div "0205020186 - Ultrassonografia Transvaginal" at bounding box center [678, 470] width 1286 height 14
checkbox Transvaginal "true"
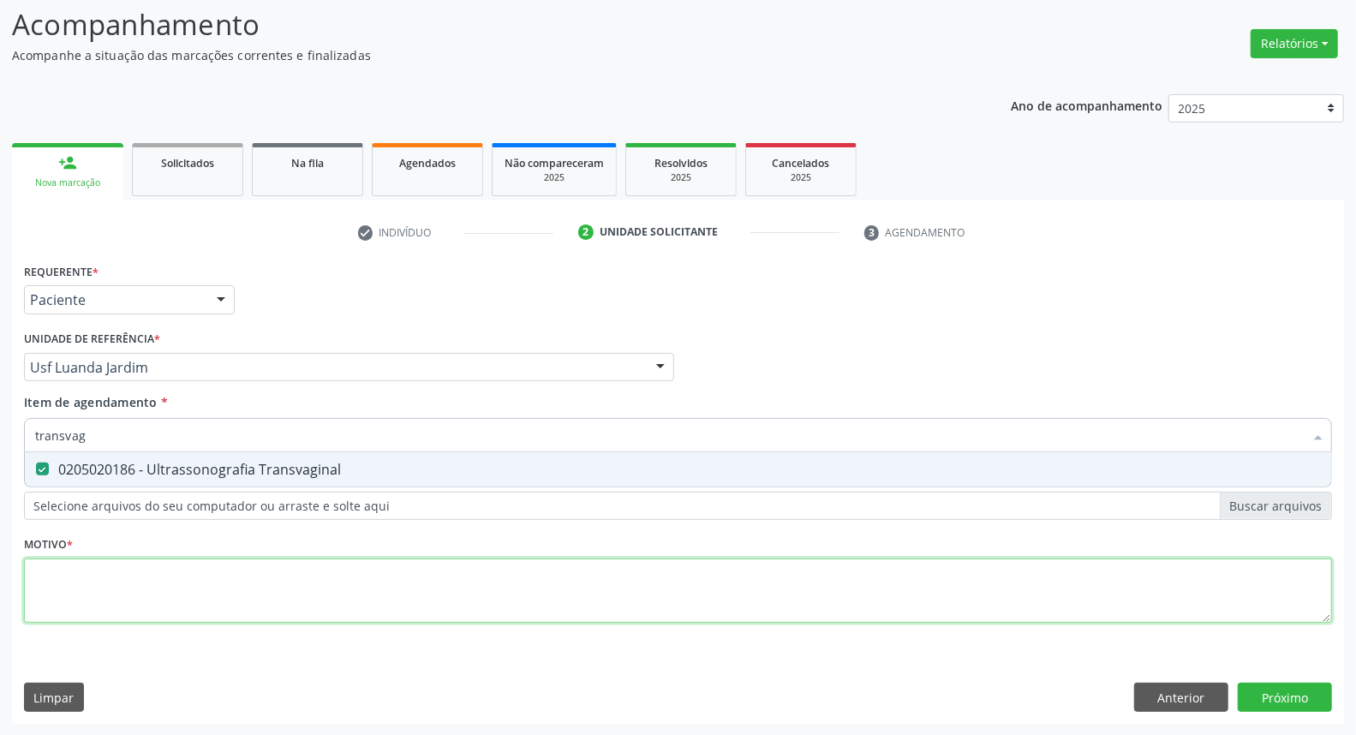
click at [144, 589] on div "Requerente * Paciente Médico(a) Enfermeiro(a) Paciente Nenhum resultado encontr…" at bounding box center [678, 453] width 1308 height 388
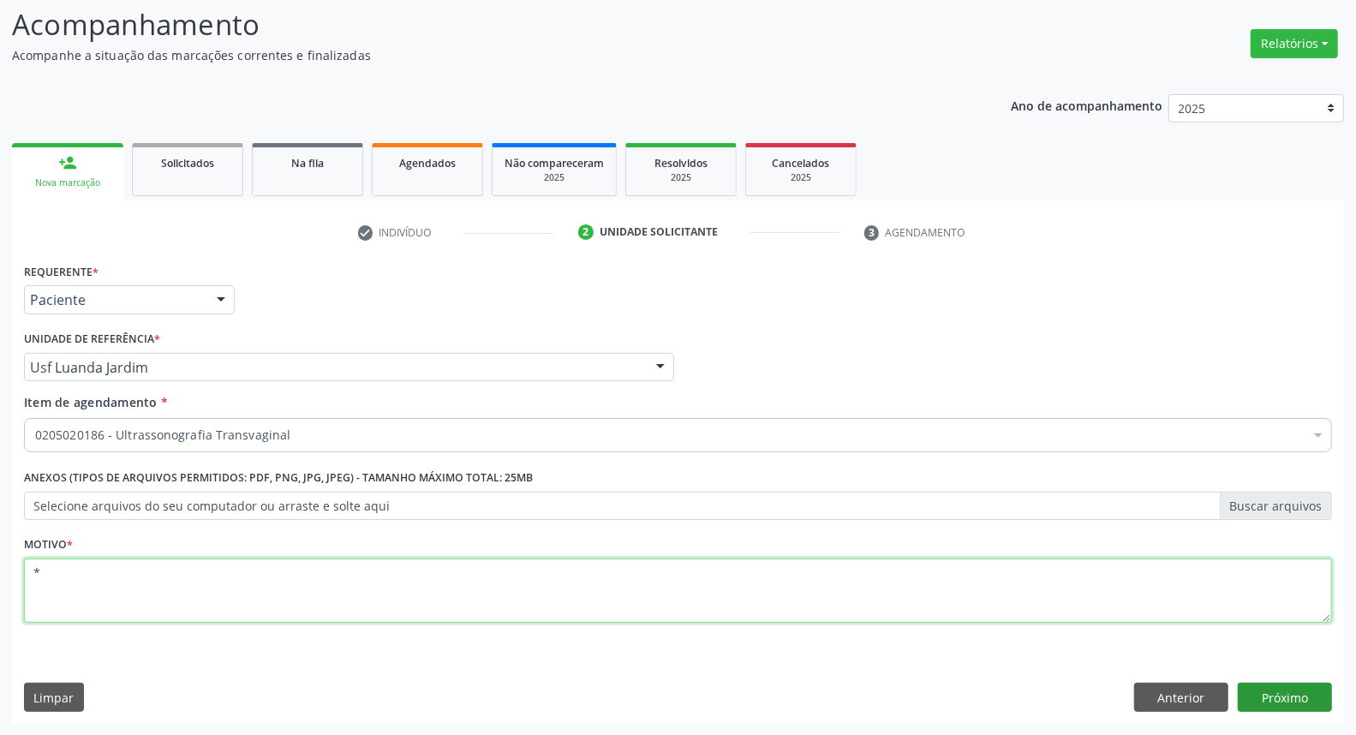
type textarea "*"
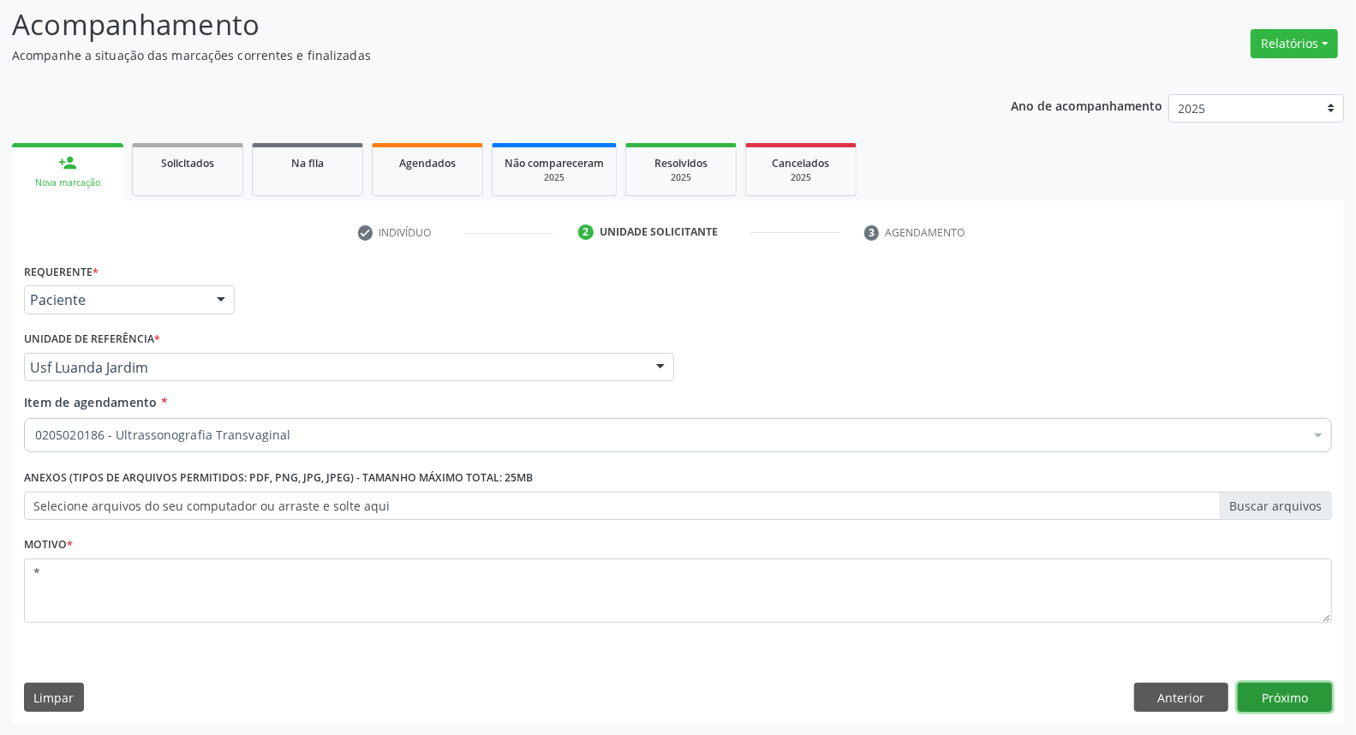
click at [1269, 700] on button "Próximo" at bounding box center [1285, 697] width 94 height 29
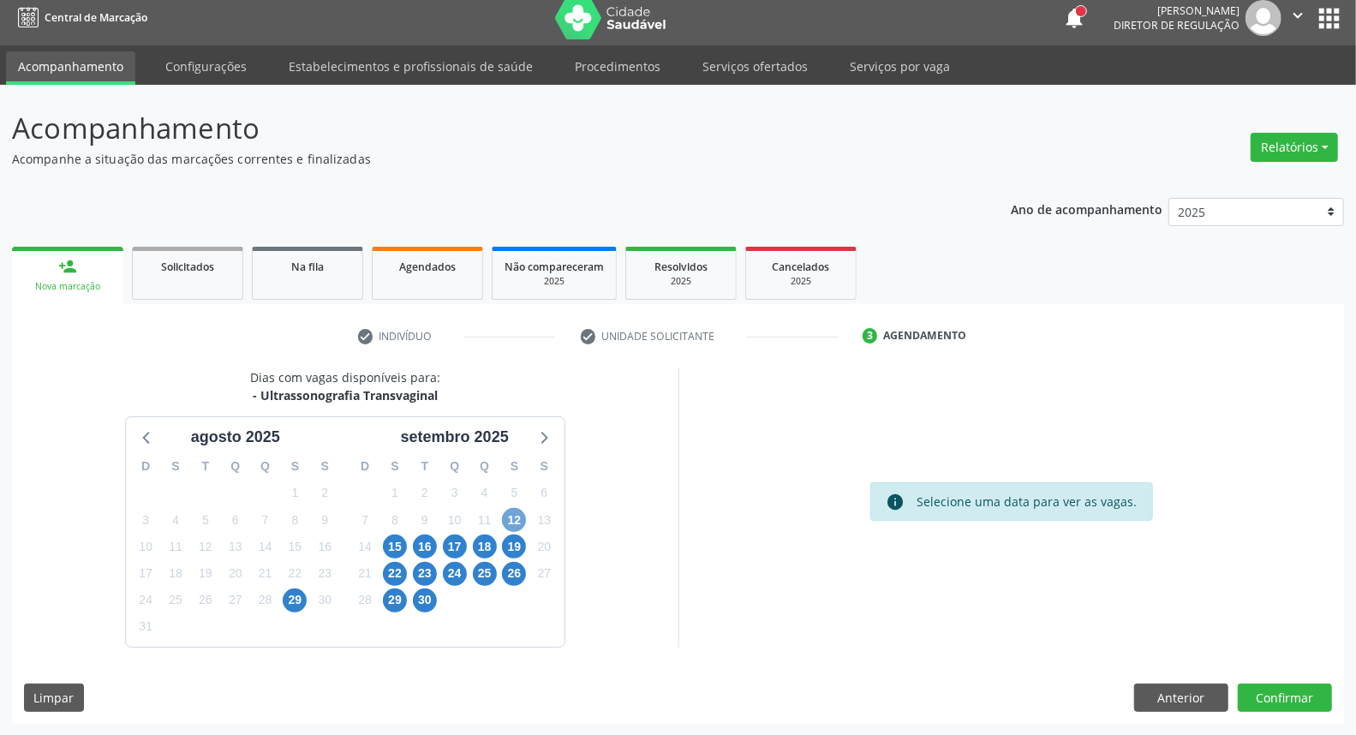
click at [519, 517] on span "12" at bounding box center [514, 520] width 24 height 24
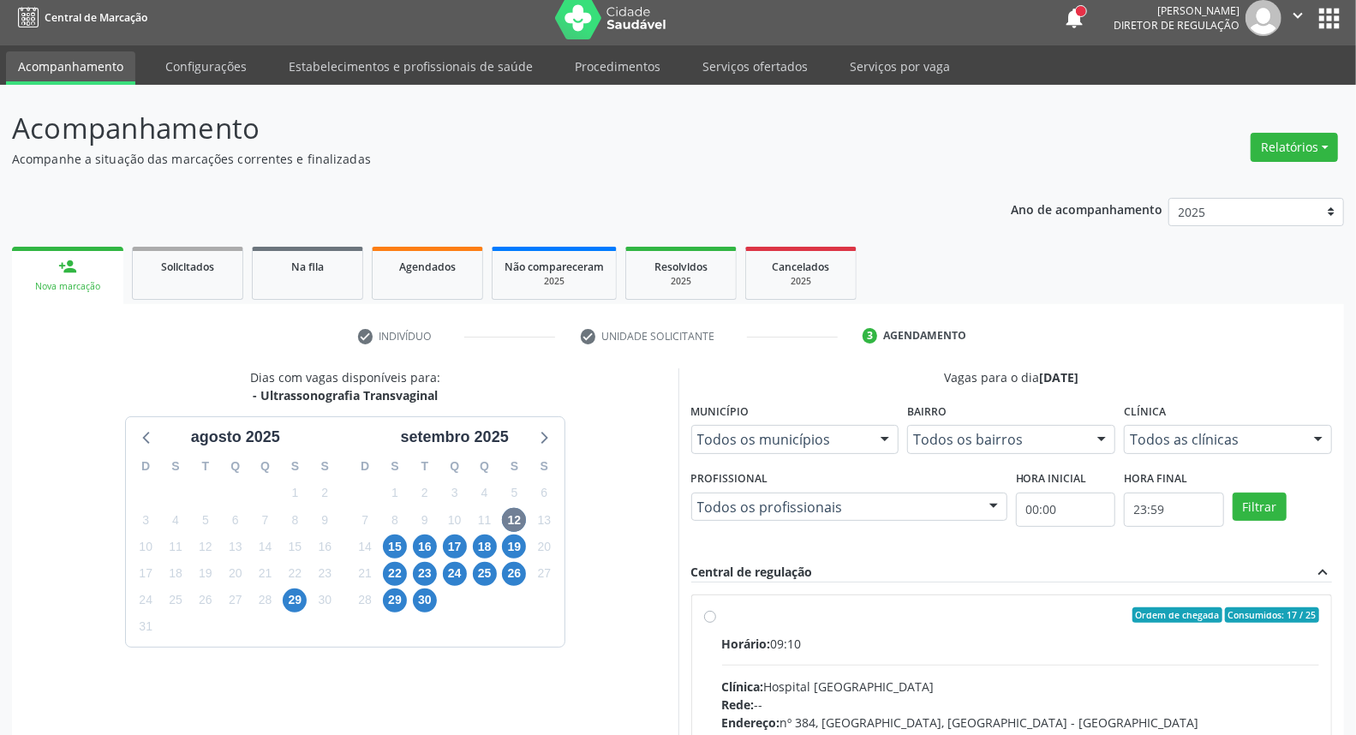
drag, startPoint x: 929, startPoint y: 612, endPoint x: 931, endPoint y: 571, distance: 40.3
click at [929, 607] on div "Ordem de chegada Consumidos: 17 / 25" at bounding box center [1021, 614] width 598 height 15
click at [716, 607] on input "Ordem de chegada Consumidos: 17 / 25 Horário: 09:10 Clínica: Hospital Sao Franc…" at bounding box center [710, 614] width 12 height 15
radio input "true"
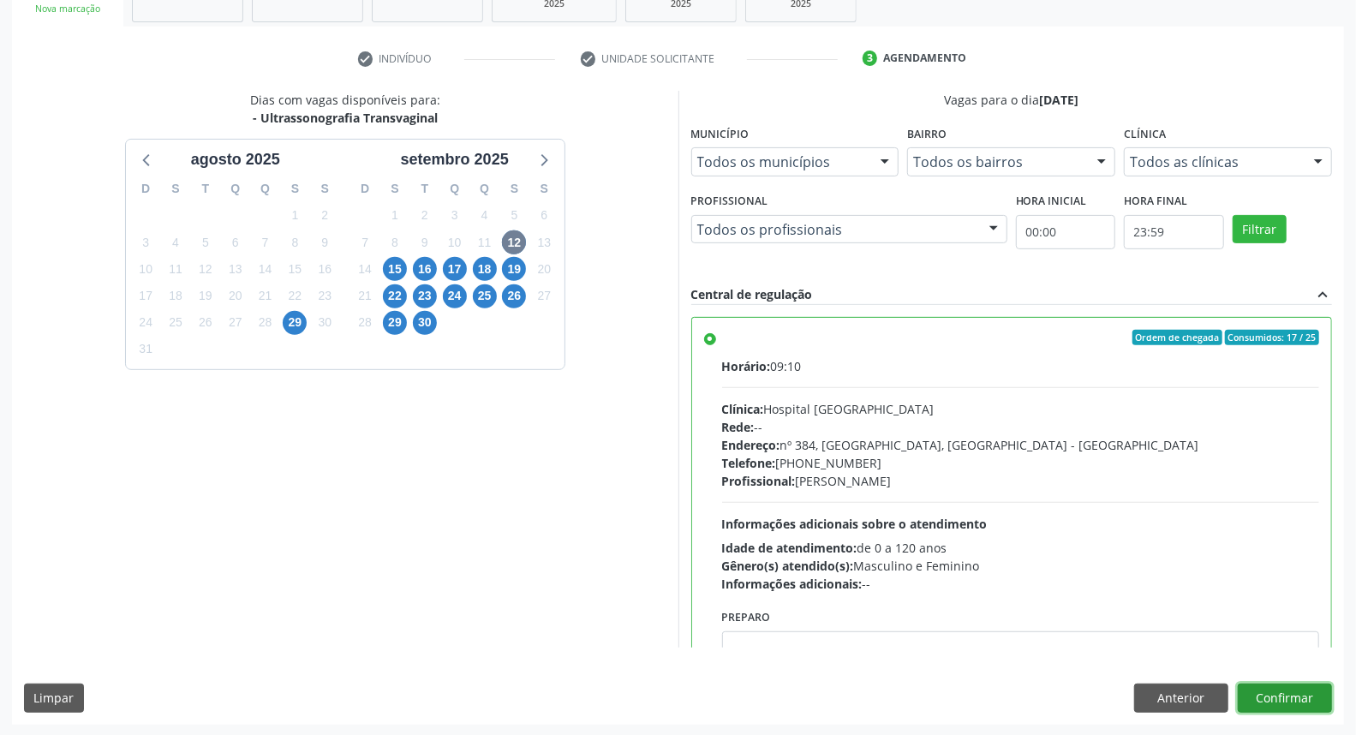
click at [1279, 694] on button "Confirmar" at bounding box center [1285, 698] width 94 height 29
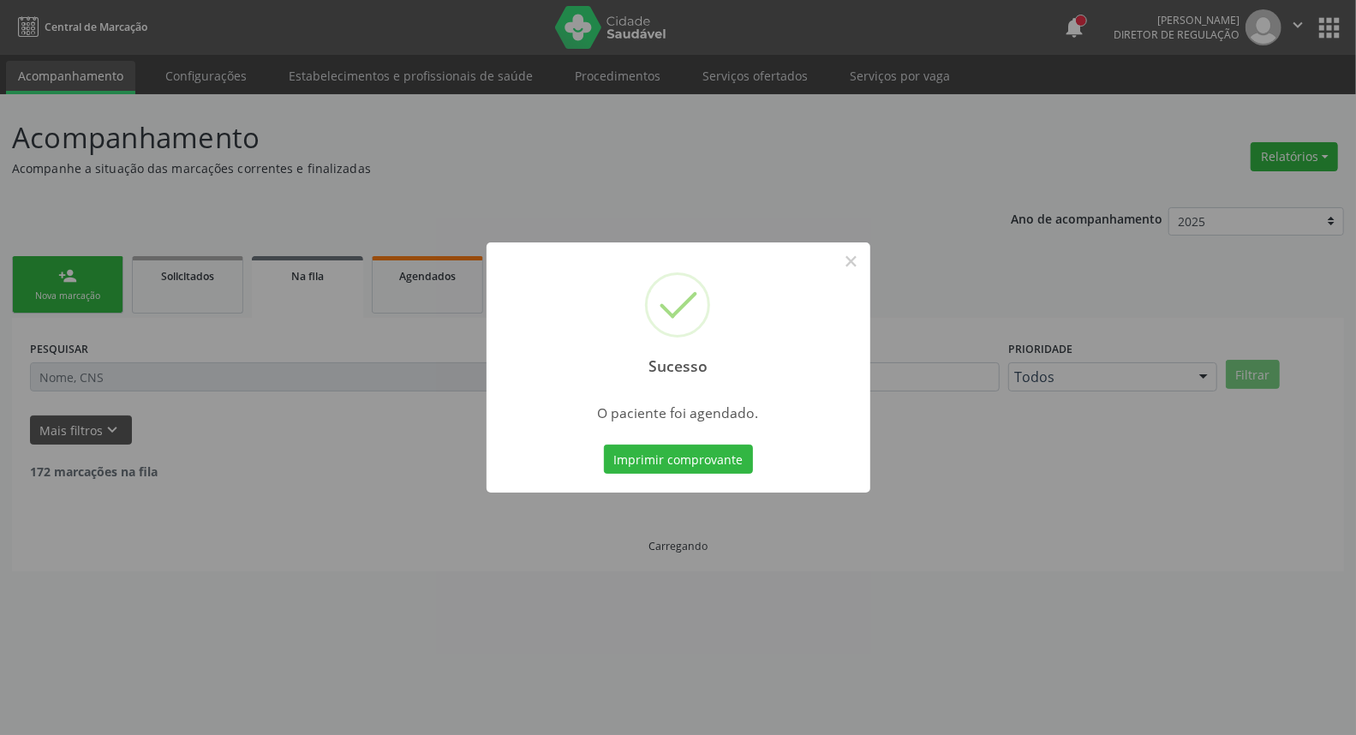
scroll to position [0, 0]
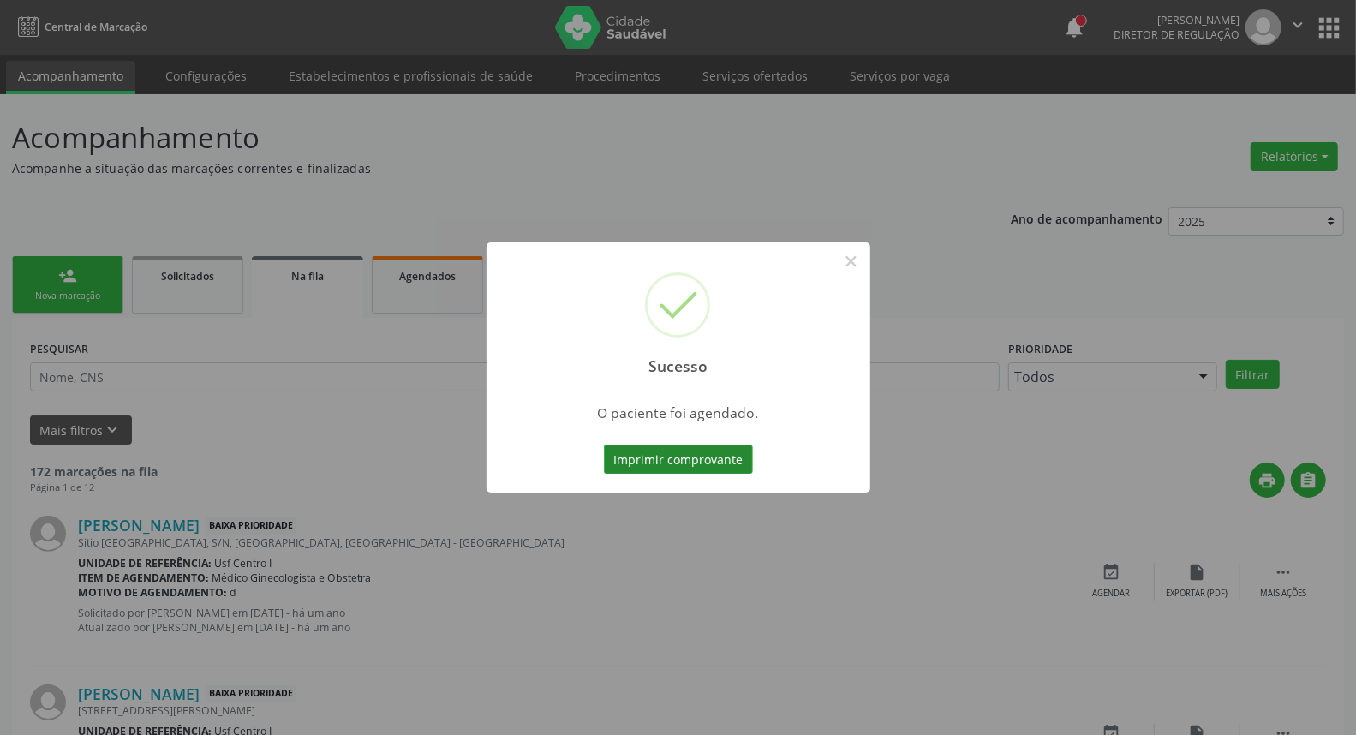
click at [646, 459] on button "Imprimir comprovante" at bounding box center [678, 459] width 149 height 29
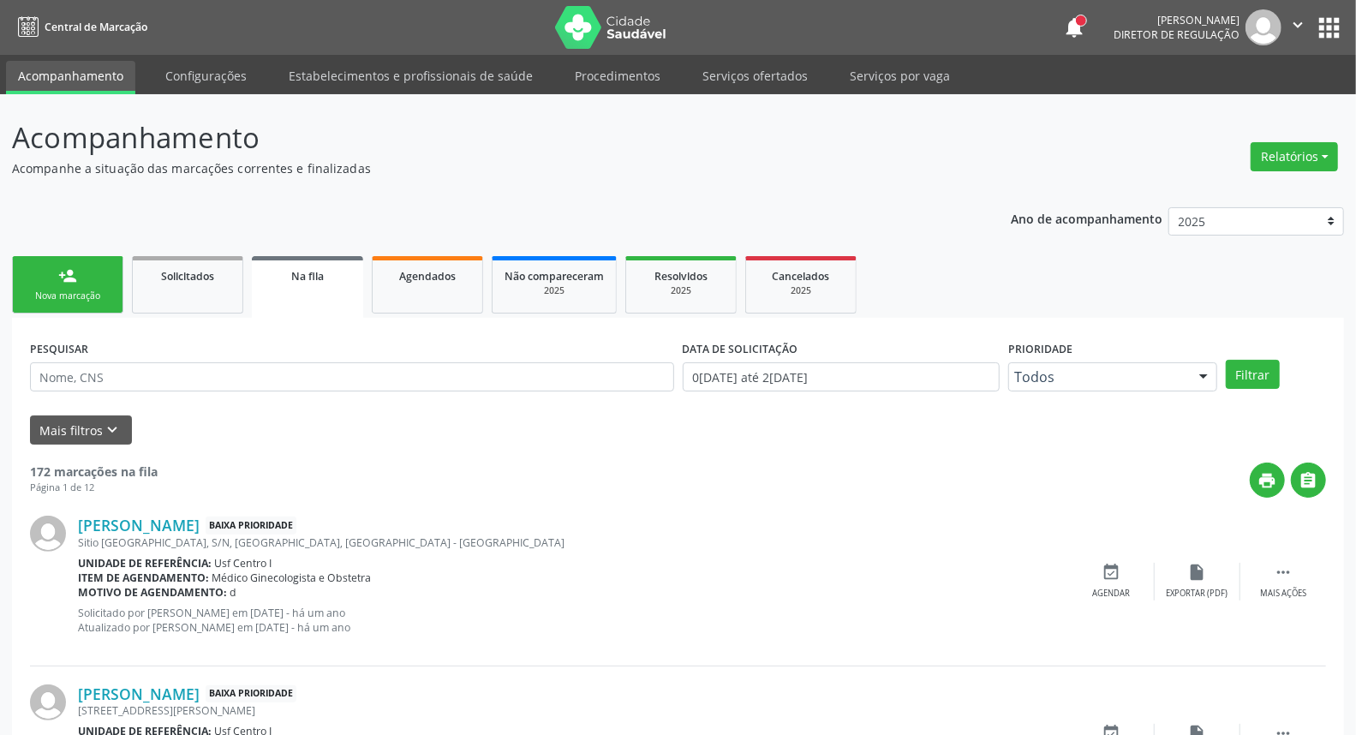
click at [65, 278] on div "person_add" at bounding box center [67, 275] width 19 height 19
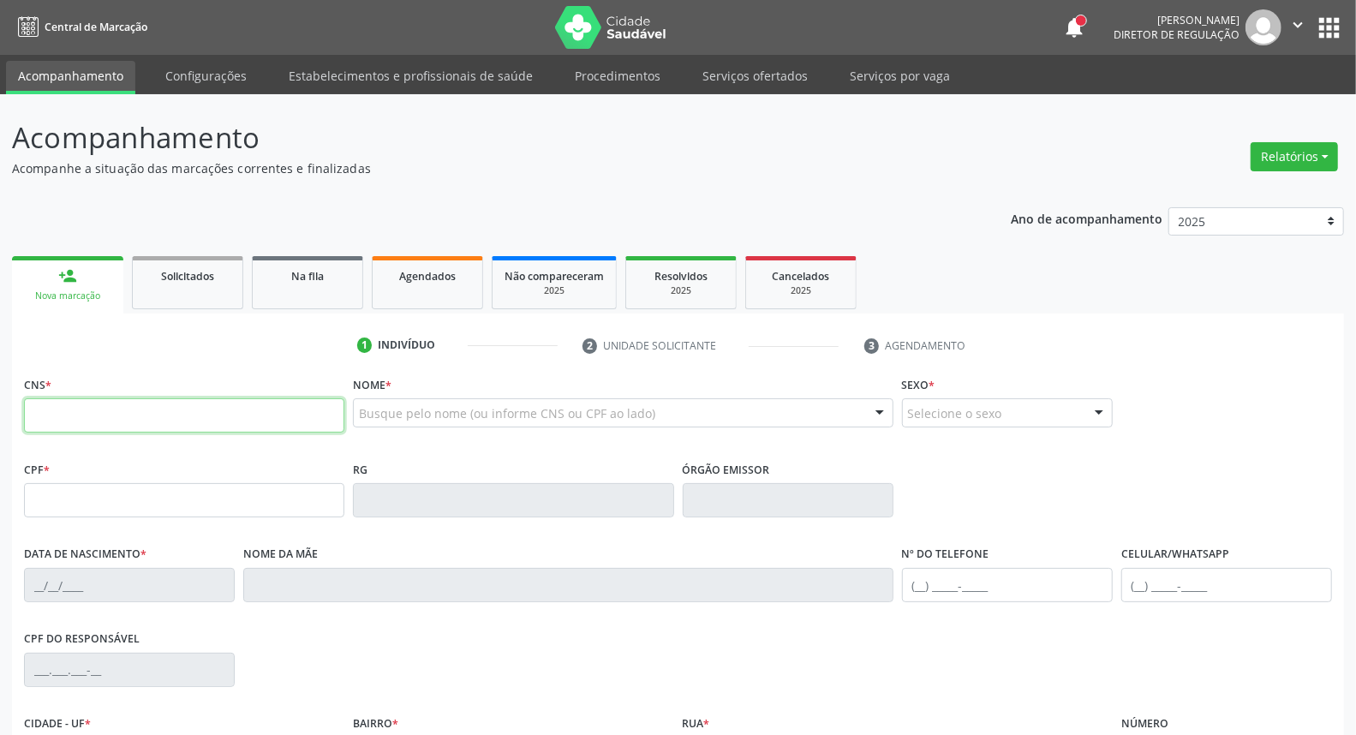
click at [206, 408] on input "text" at bounding box center [184, 415] width 320 height 34
type input "898 0048 5055 9664"
type input "712.114.044-63"
type input "07/01/1998"
type input "[PHONE_NUMBER]"
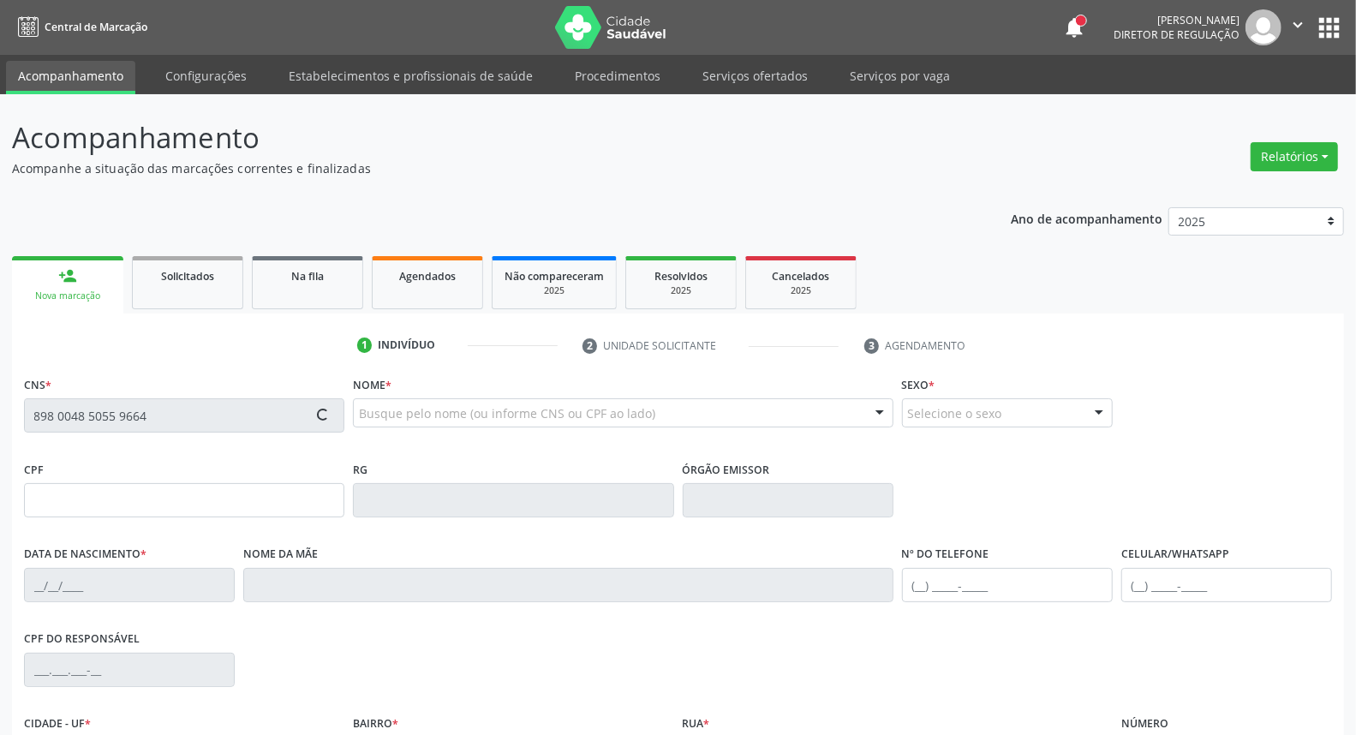
type input "[PHONE_NUMBER]"
type input "S/N"
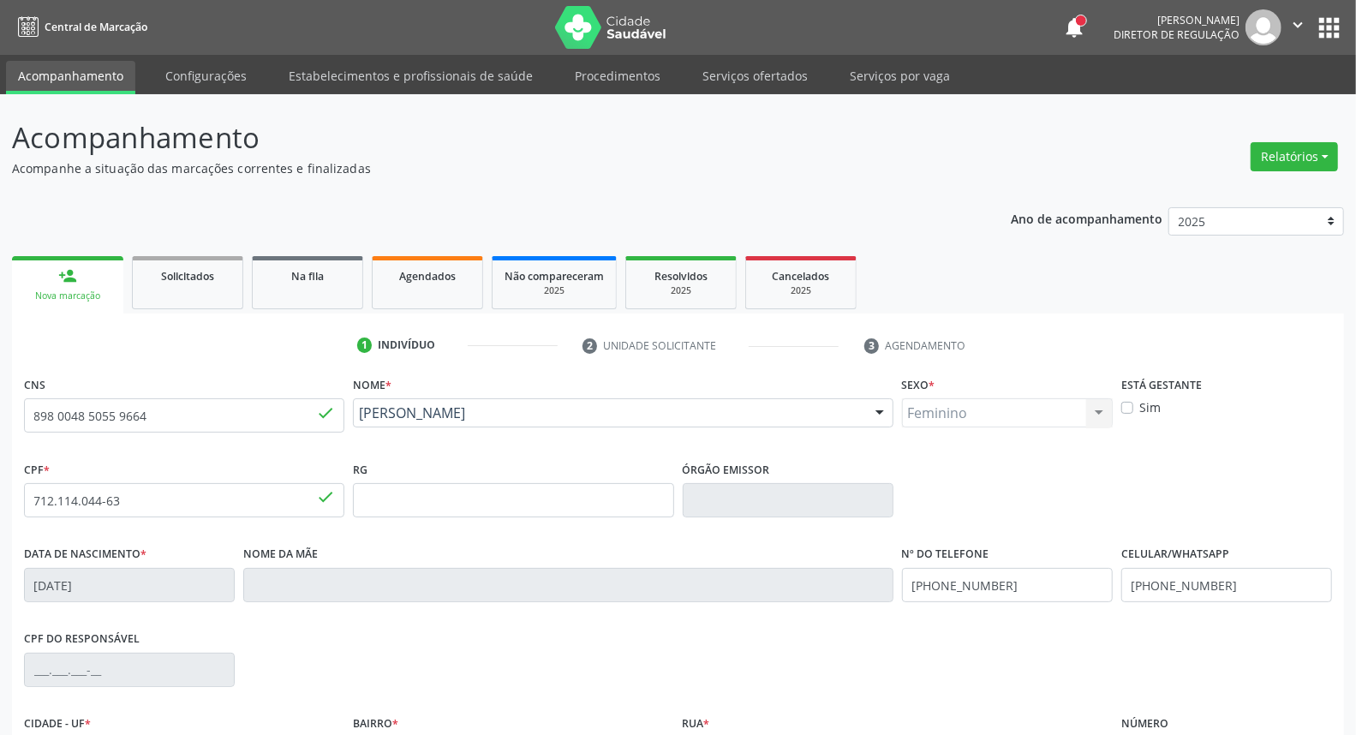
scroll to position [190, 0]
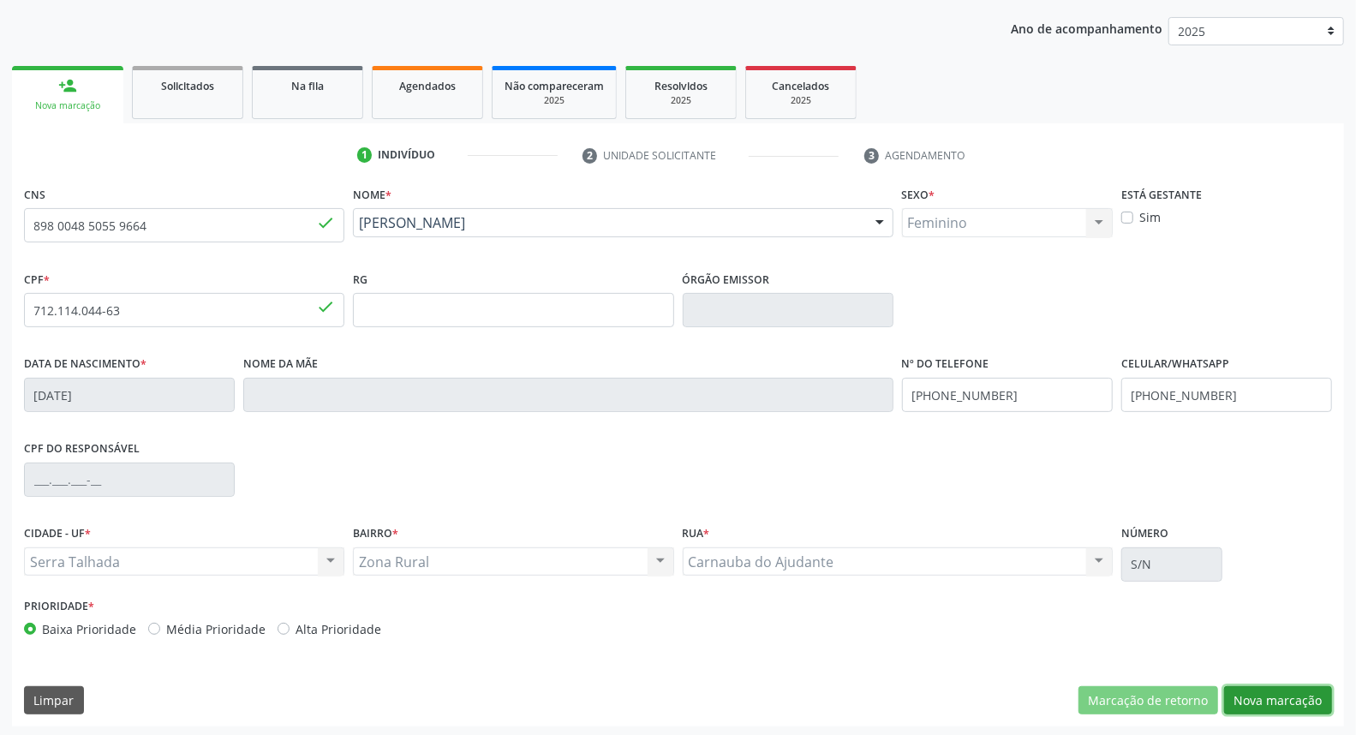
click at [1269, 702] on button "Nova marcação" at bounding box center [1278, 700] width 108 height 29
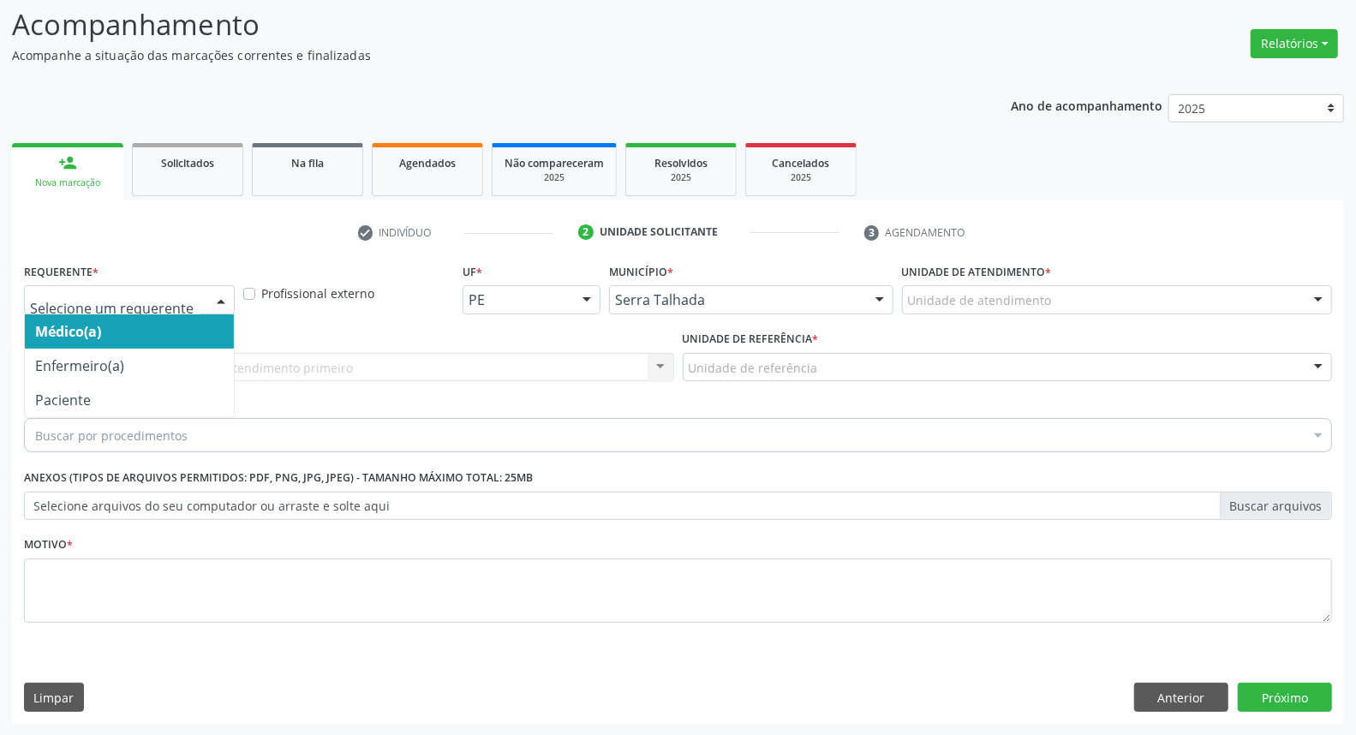
drag, startPoint x: 160, startPoint y: 302, endPoint x: 155, endPoint y: 310, distance: 9.3
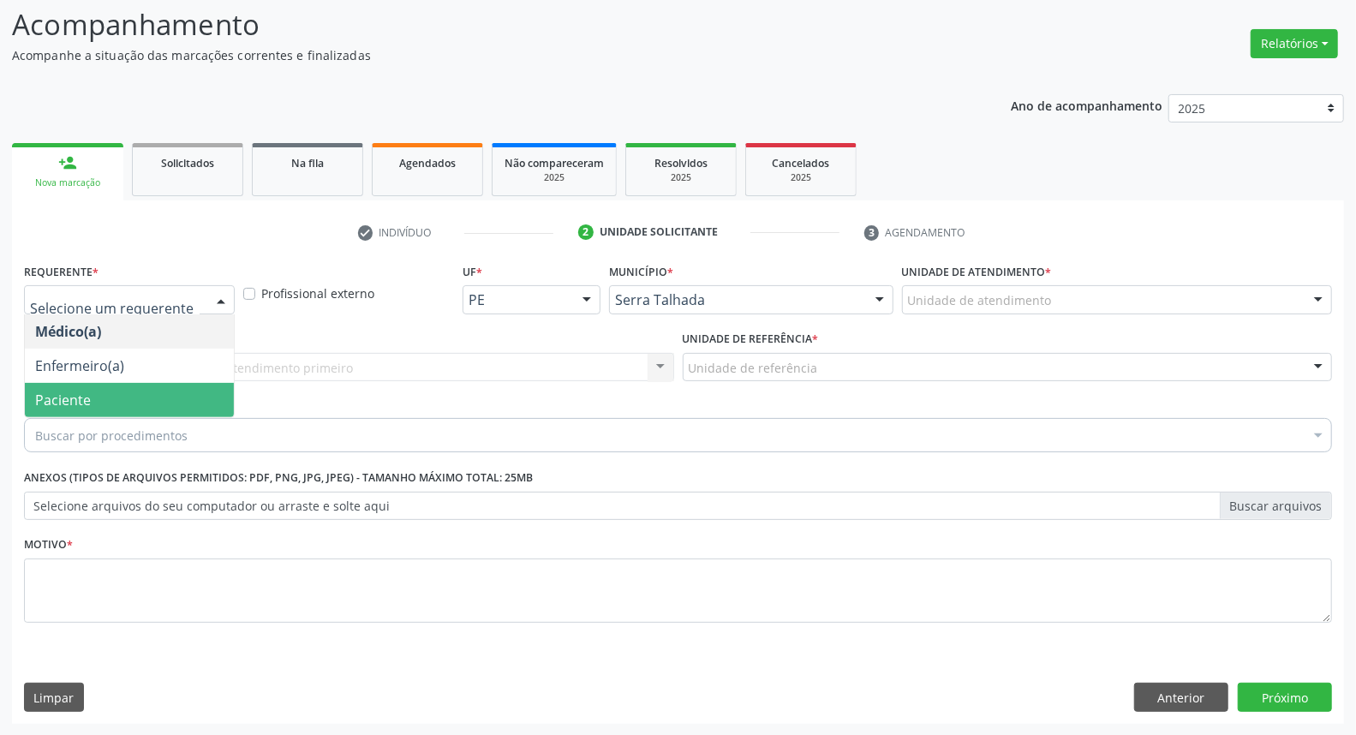
click at [158, 392] on span "Paciente" at bounding box center [129, 400] width 209 height 34
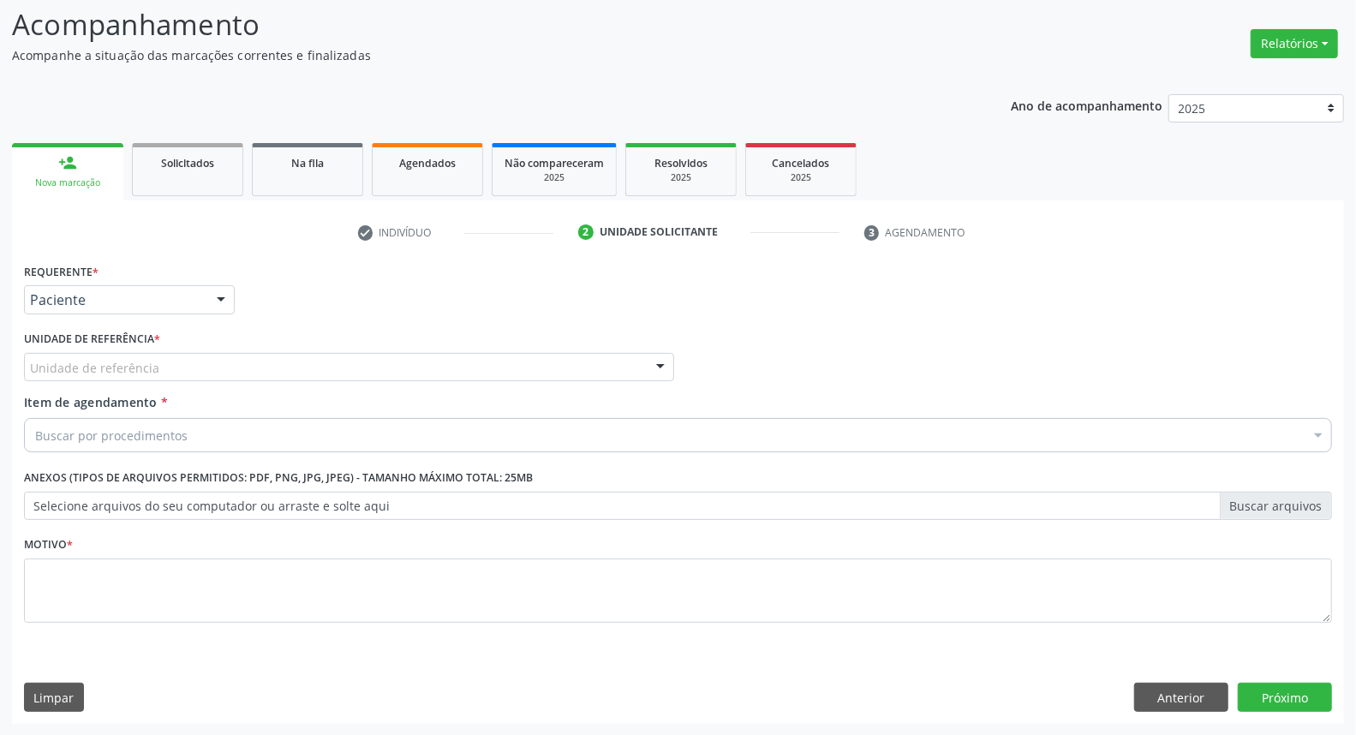
click at [128, 355] on div "Unidade de referência" at bounding box center [349, 367] width 650 height 29
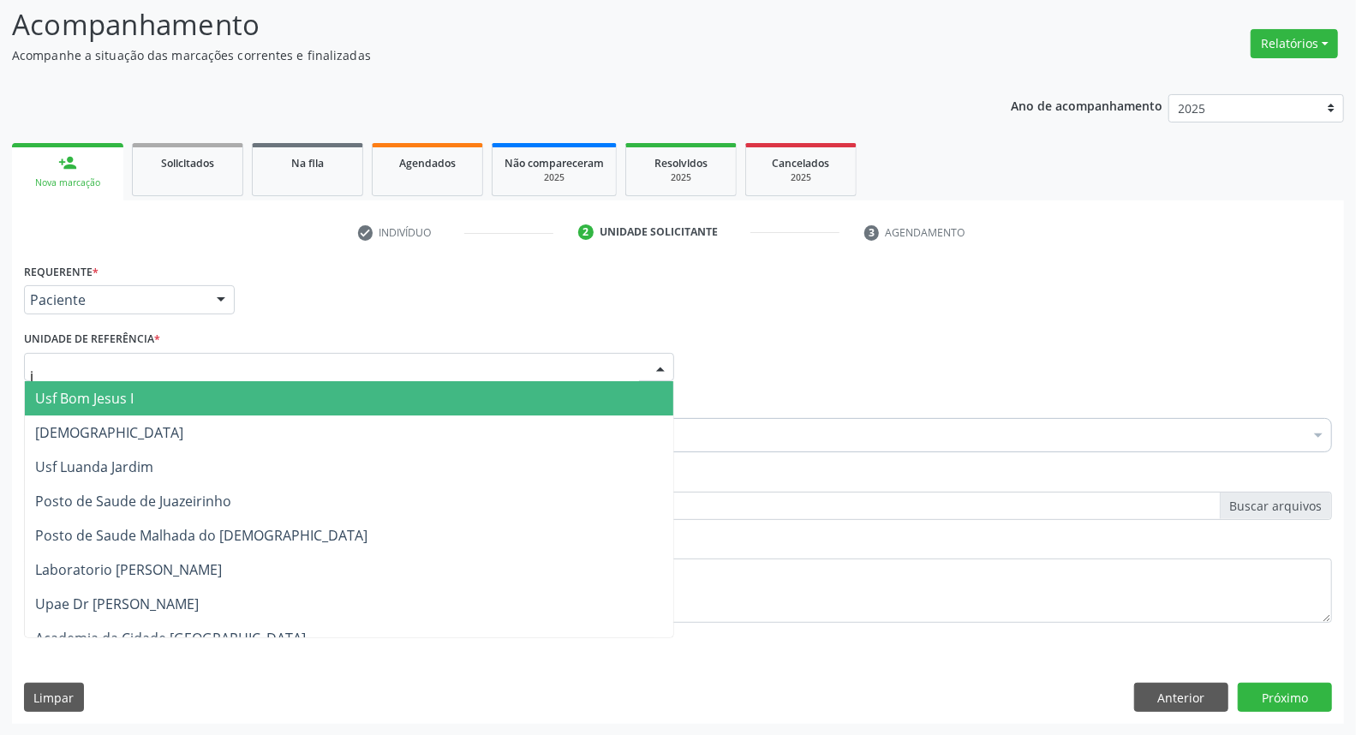
type input "ja"
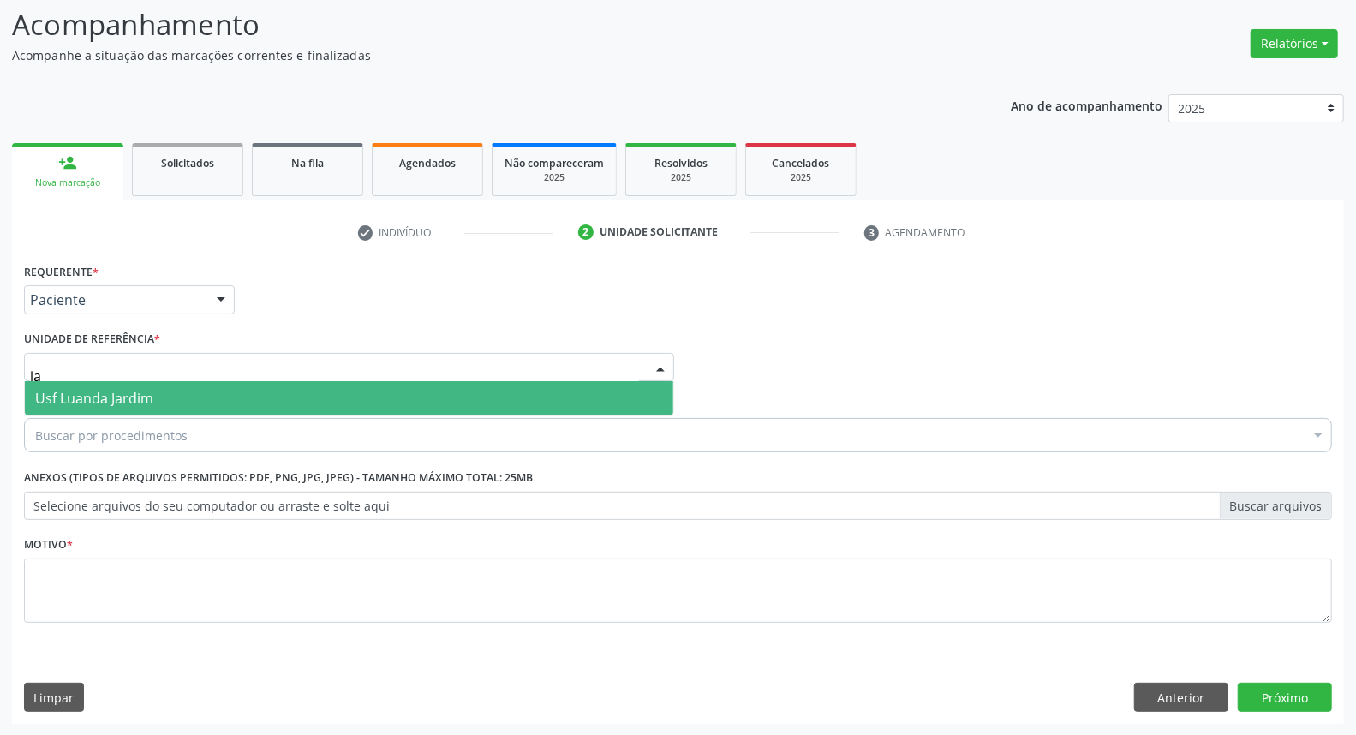
click at [128, 397] on span "Usf Luanda Jardim" at bounding box center [94, 398] width 118 height 19
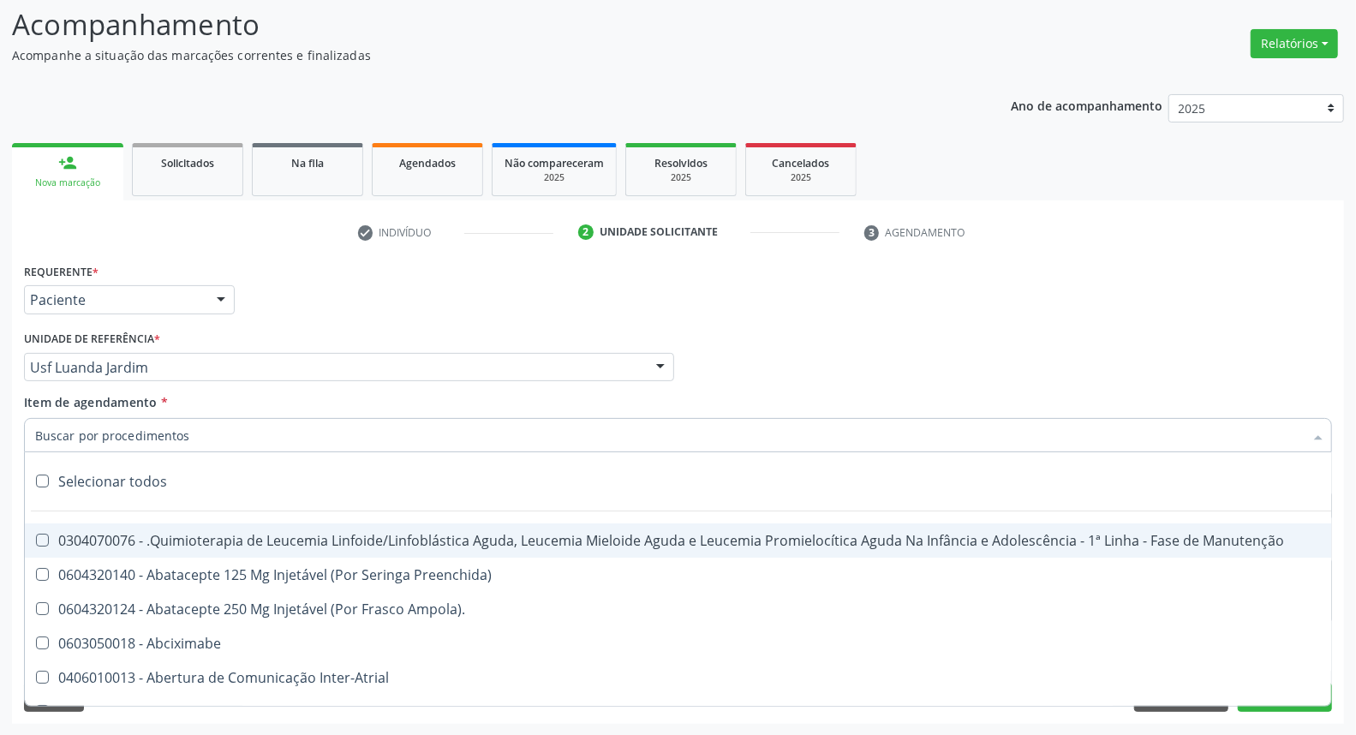
type input "r"
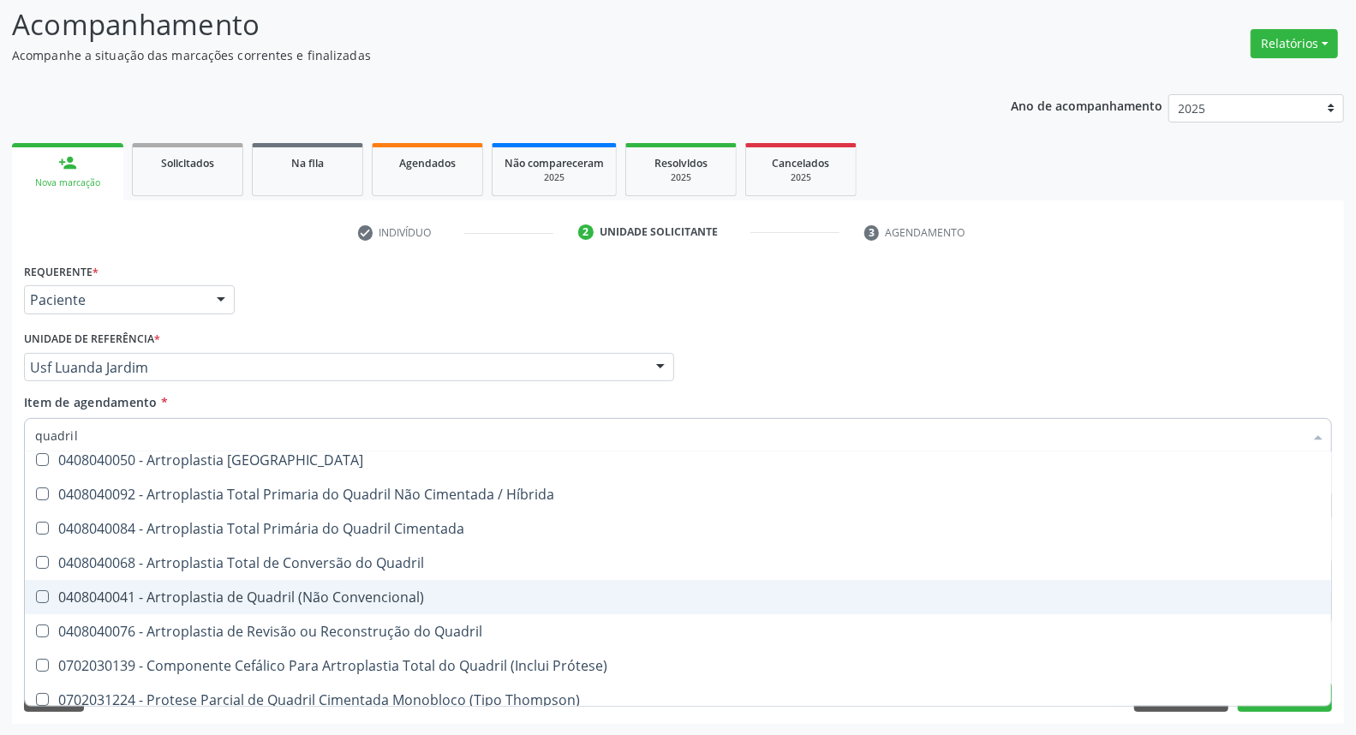
scroll to position [0, 0]
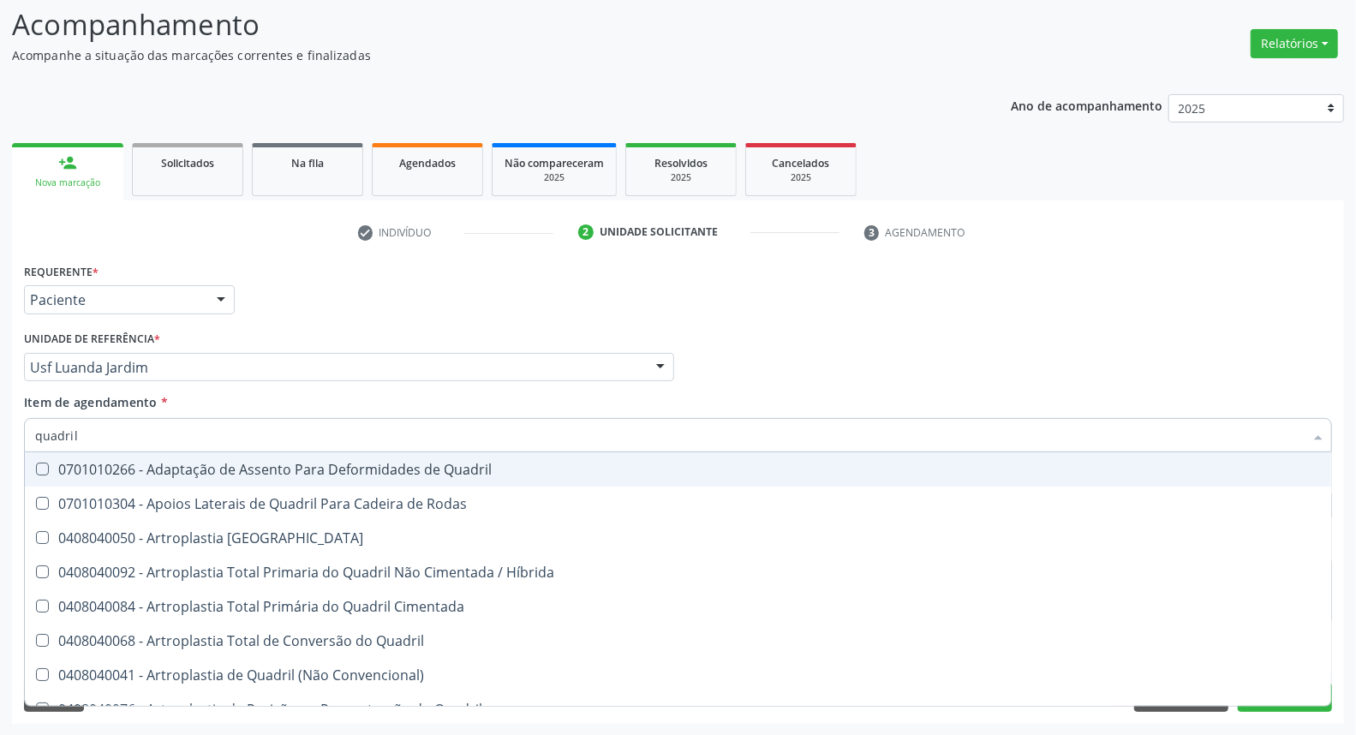
drag, startPoint x: 161, startPoint y: 429, endPoint x: 0, endPoint y: 406, distance: 162.7
click at [0, 415] on div "Acompanhamento Acompanhe a situação das marcações correntes e finalizadas Relat…" at bounding box center [678, 358] width 1356 height 755
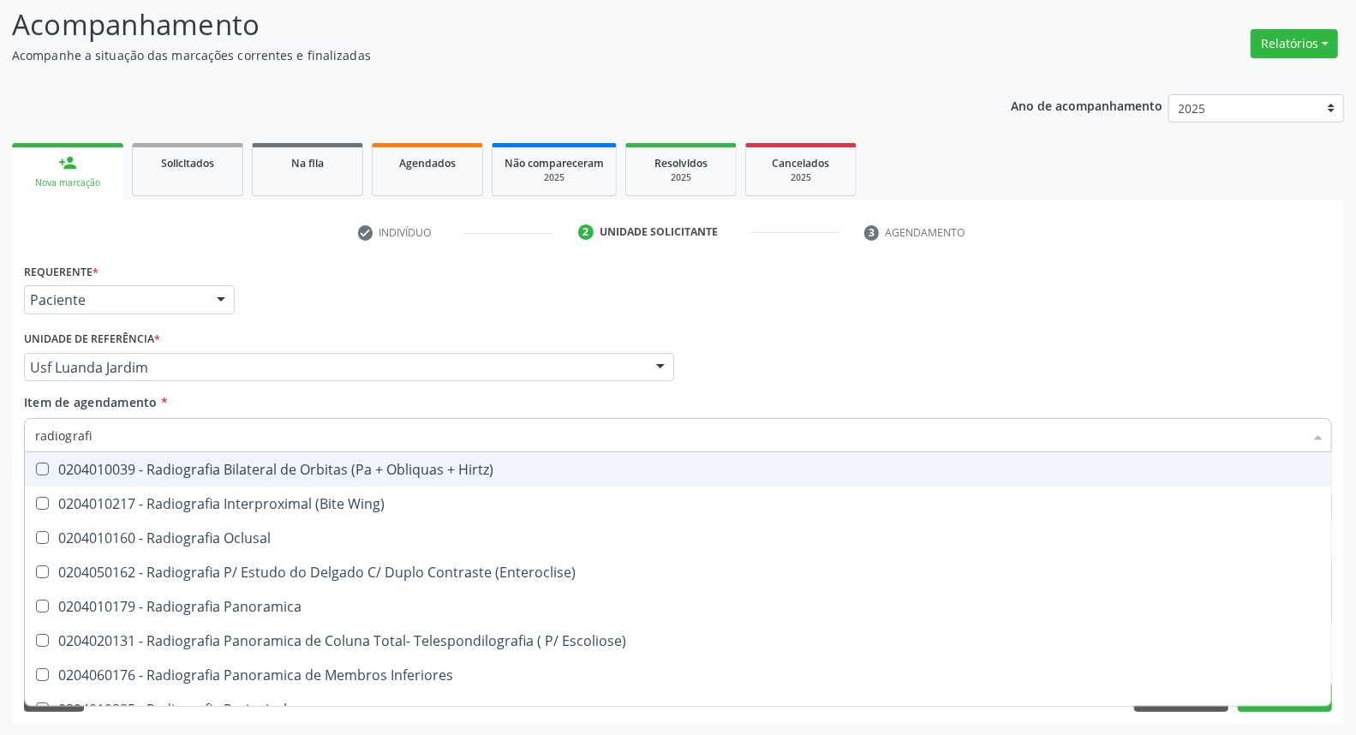
type input "radiografia"
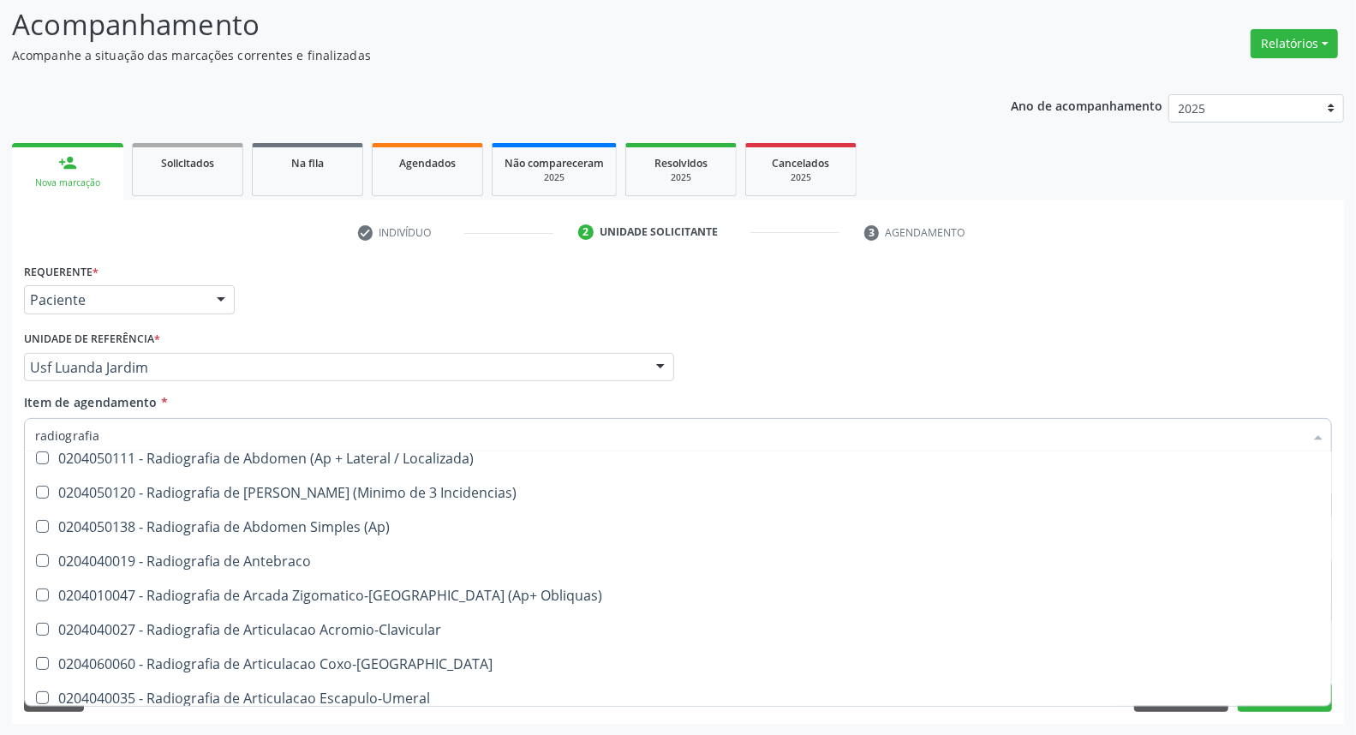
scroll to position [475, 0]
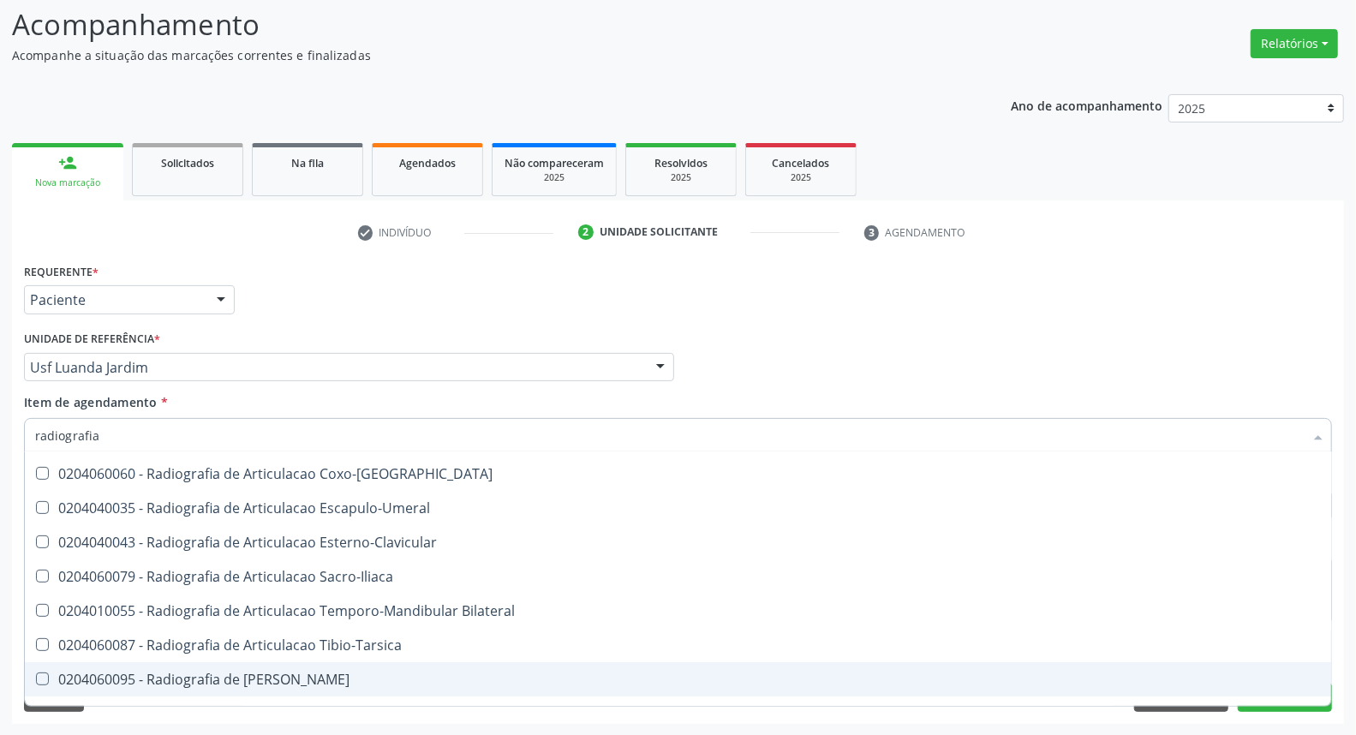
click at [207, 680] on div "0204060095 - Radiografia de Bacia" at bounding box center [678, 679] width 1286 height 14
checkbox Bacia "true"
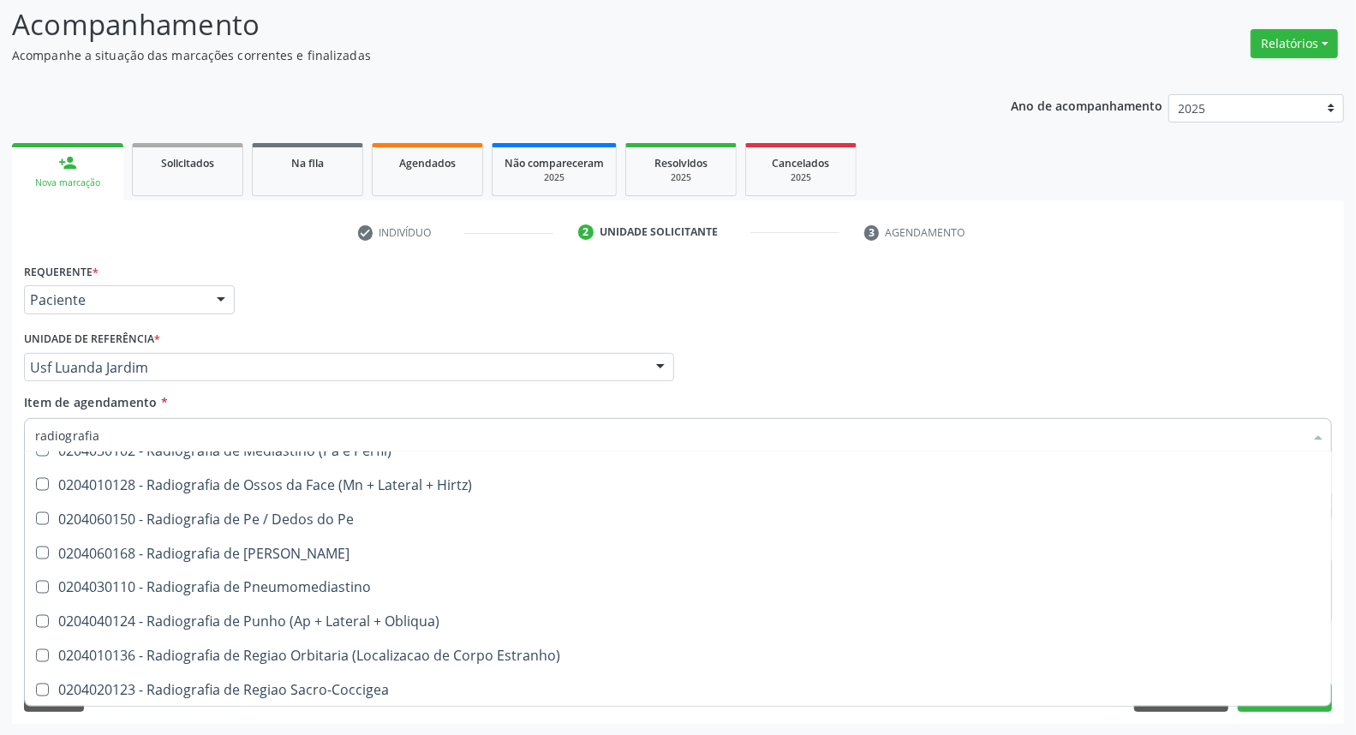
scroll to position [1998, 0]
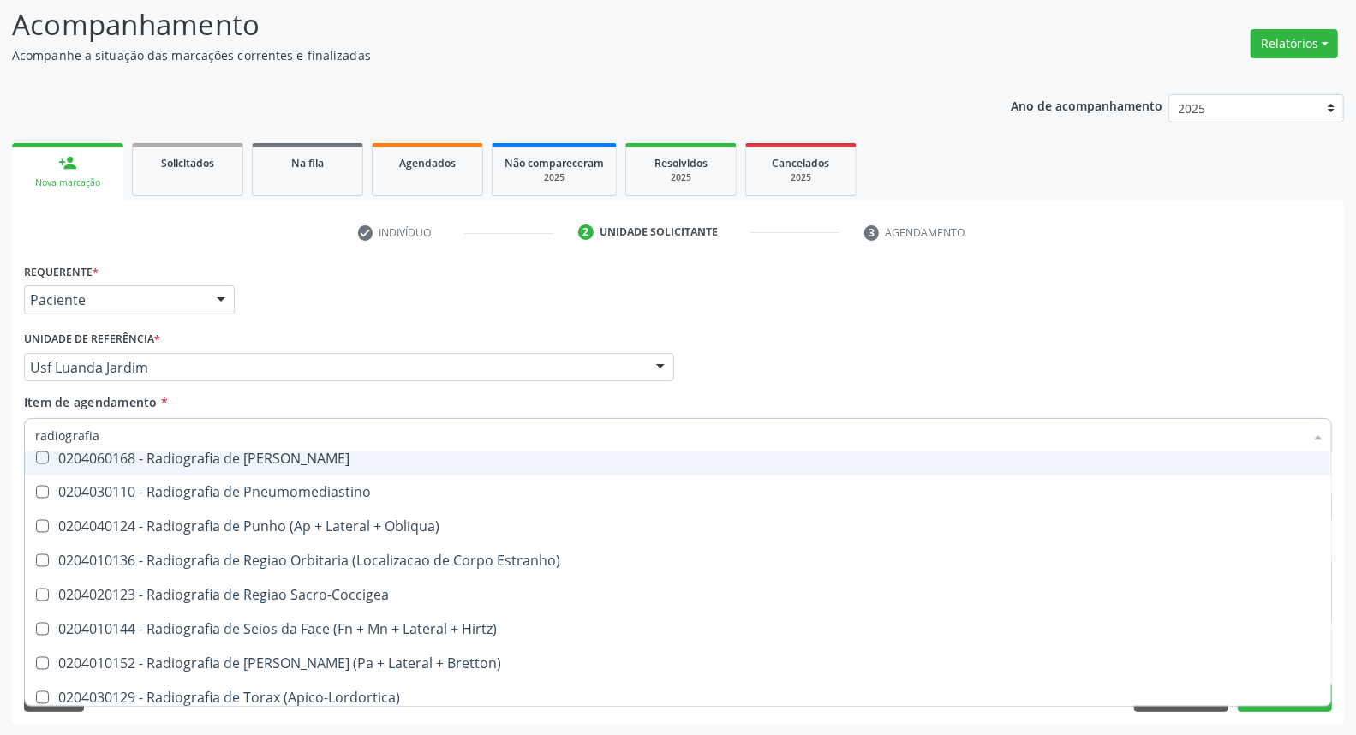
click at [1238, 346] on div "Médico Solicitante Por favor, selecione a Unidade de Atendimento primeiro Nenhu…" at bounding box center [678, 359] width 1317 height 67
checkbox Wing\) "true"
checkbox Bacia "false"
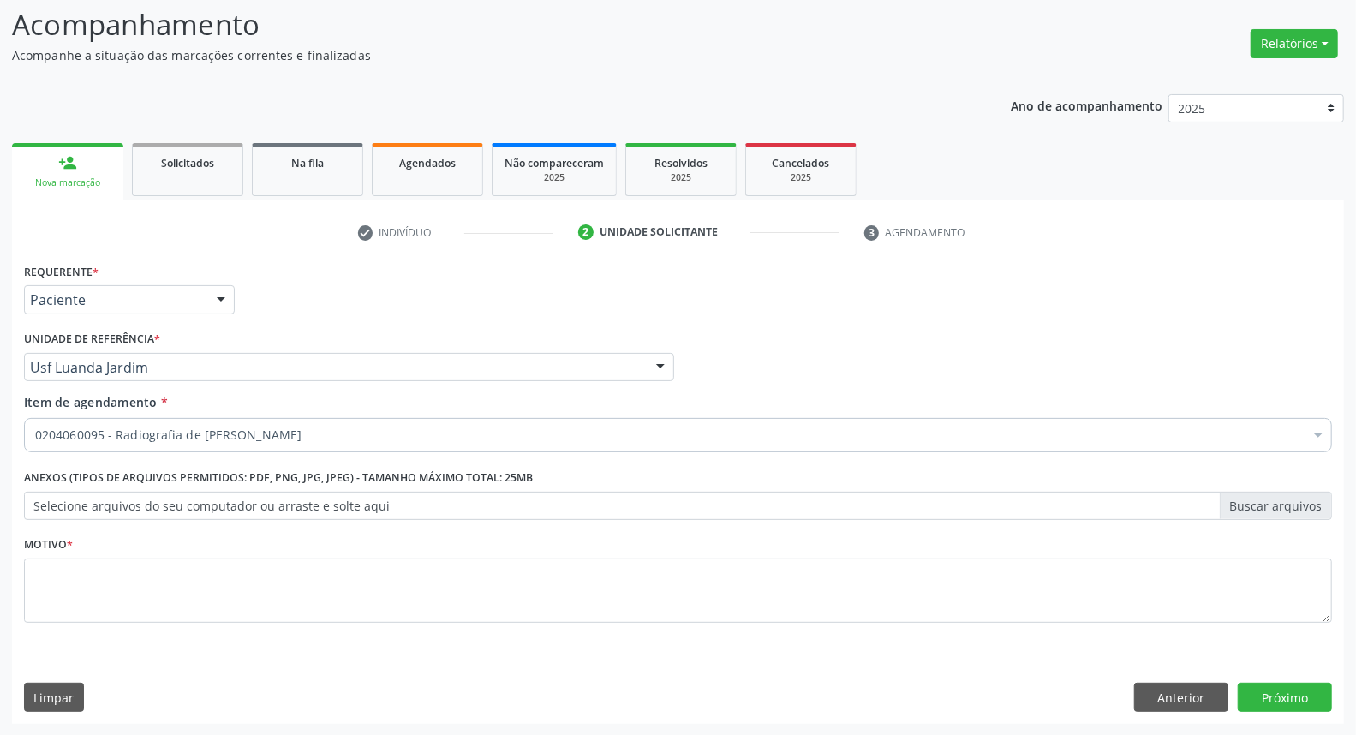
scroll to position [0, 0]
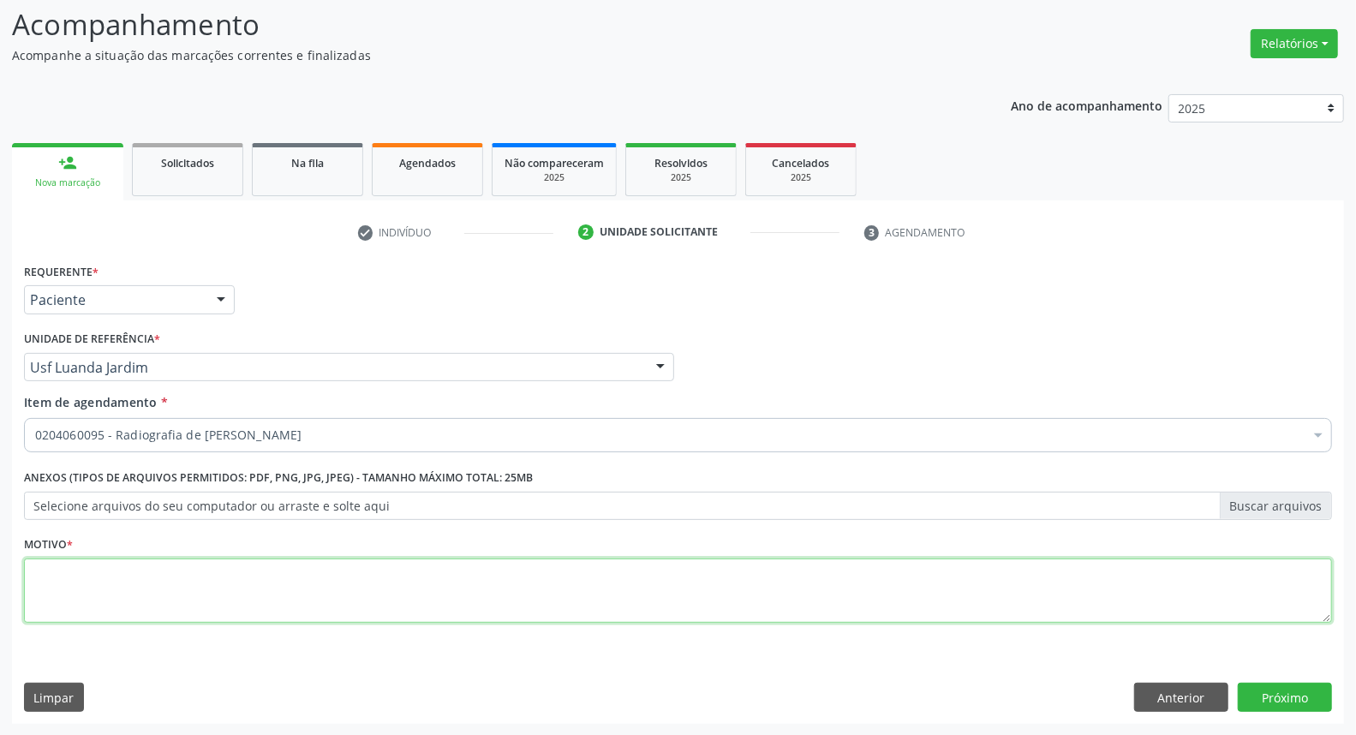
click at [978, 583] on textarea at bounding box center [678, 590] width 1308 height 65
type textarea "*"
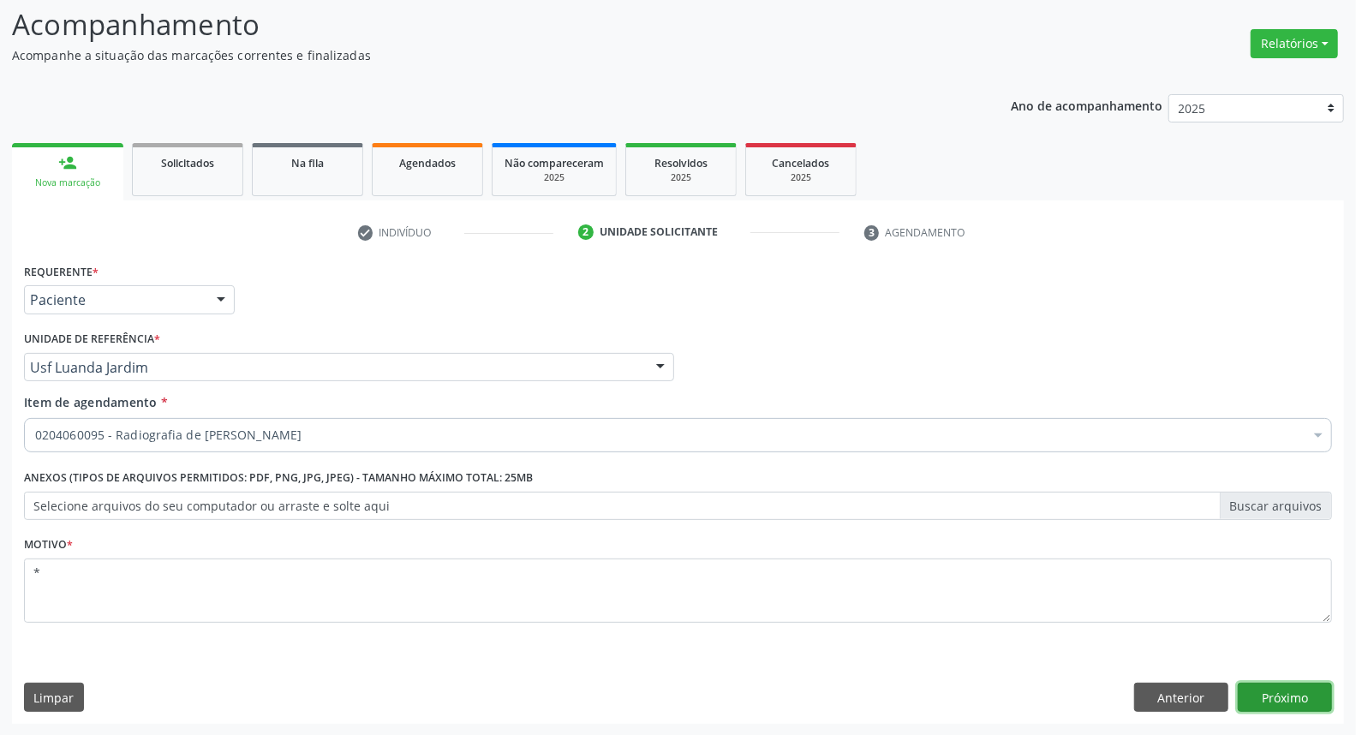
click at [1286, 692] on button "Próximo" at bounding box center [1285, 697] width 94 height 29
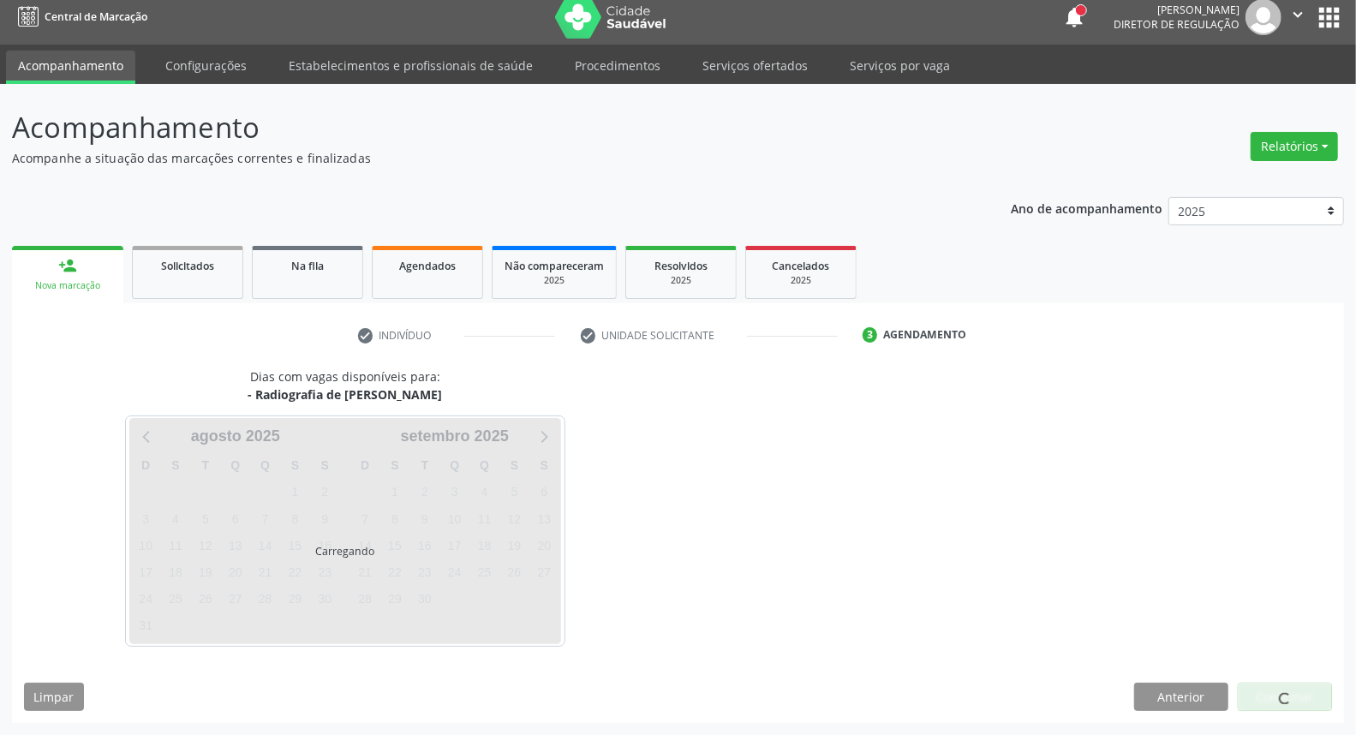
scroll to position [9, 0]
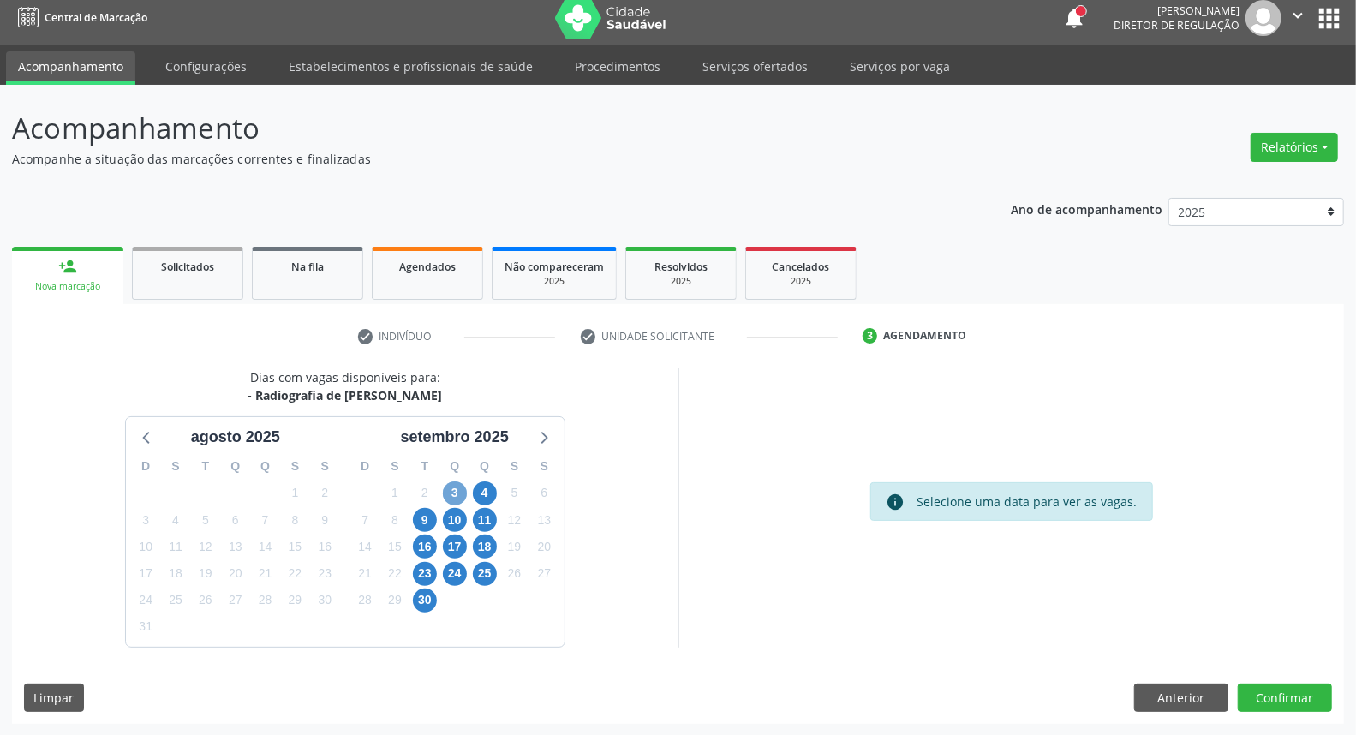
click at [457, 490] on span "3" at bounding box center [455, 493] width 24 height 24
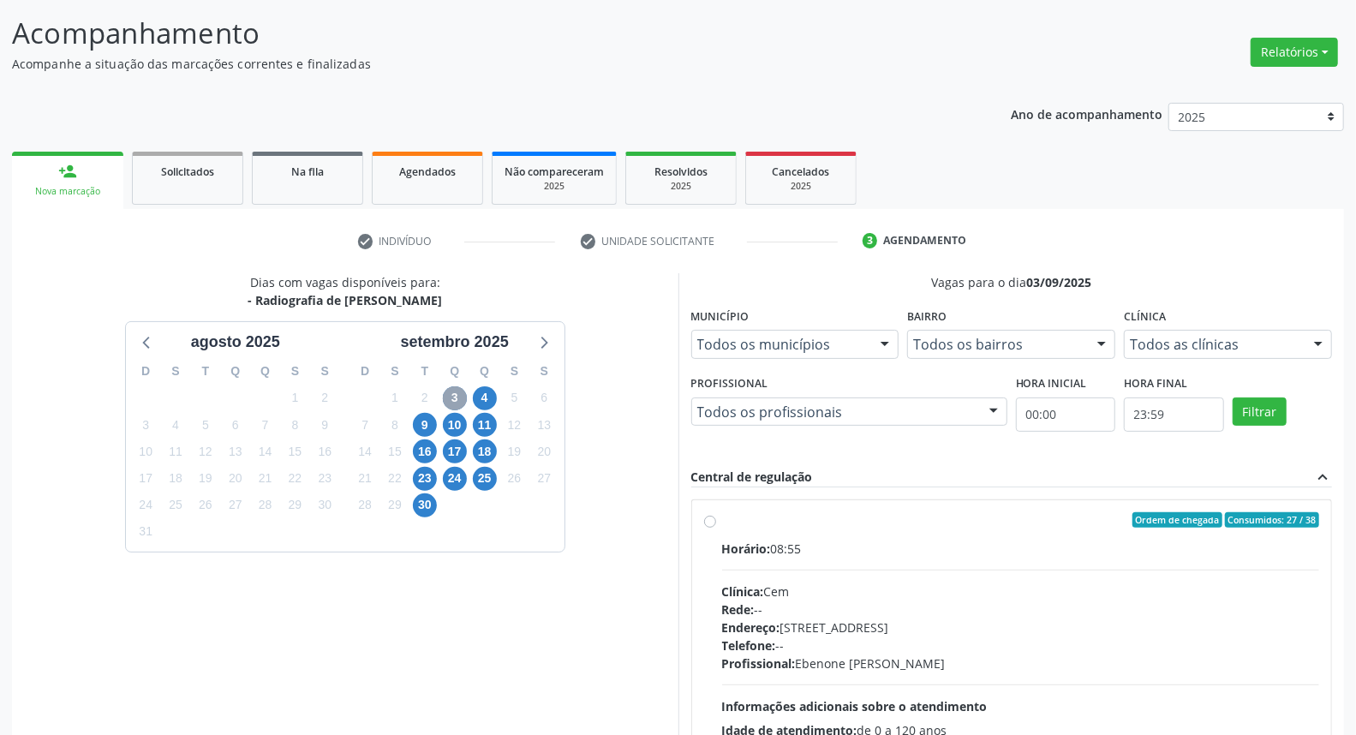
scroll to position [200, 0]
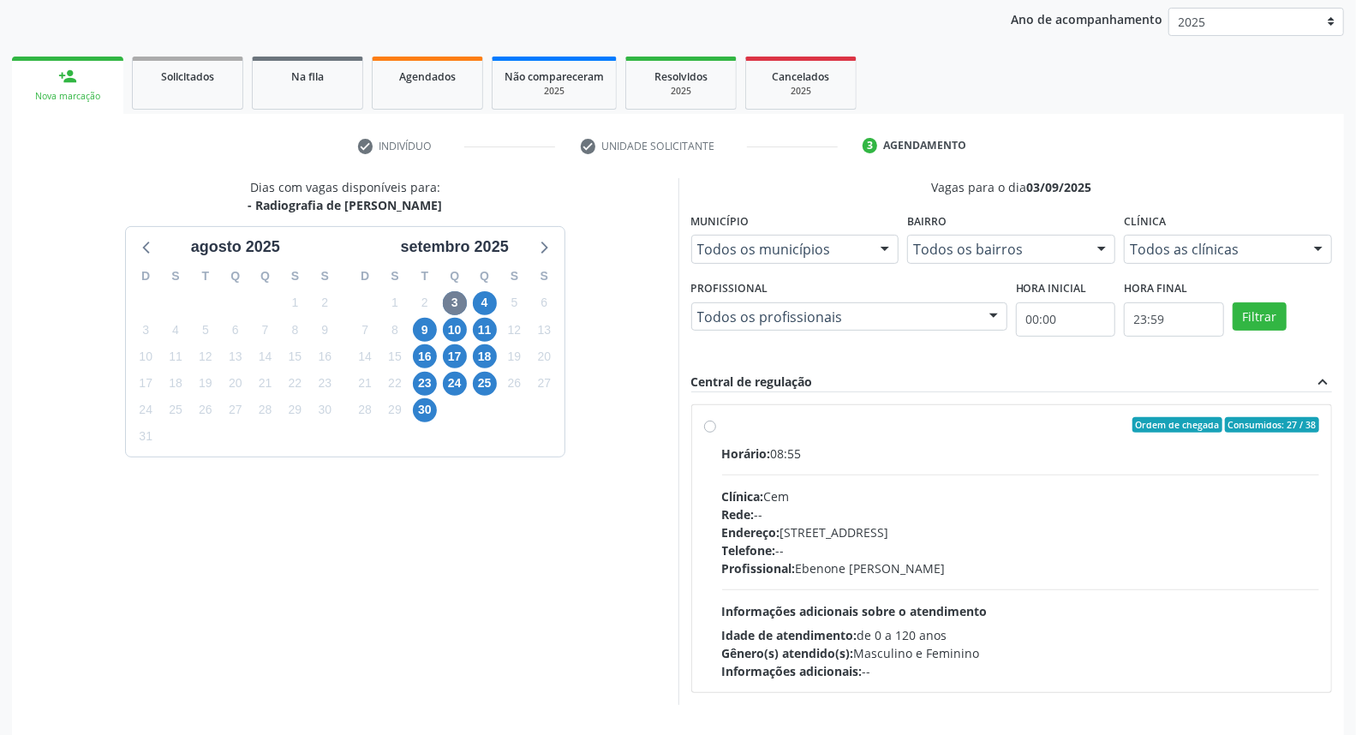
click at [919, 454] on div "Horário: 08:55" at bounding box center [1021, 454] width 598 height 18
click at [716, 433] on input "Ordem de chegada Consumidos: 27 / 38 Horário: 08:55 Clínica: Cem Rede: -- Ender…" at bounding box center [710, 424] width 12 height 15
radio input "true"
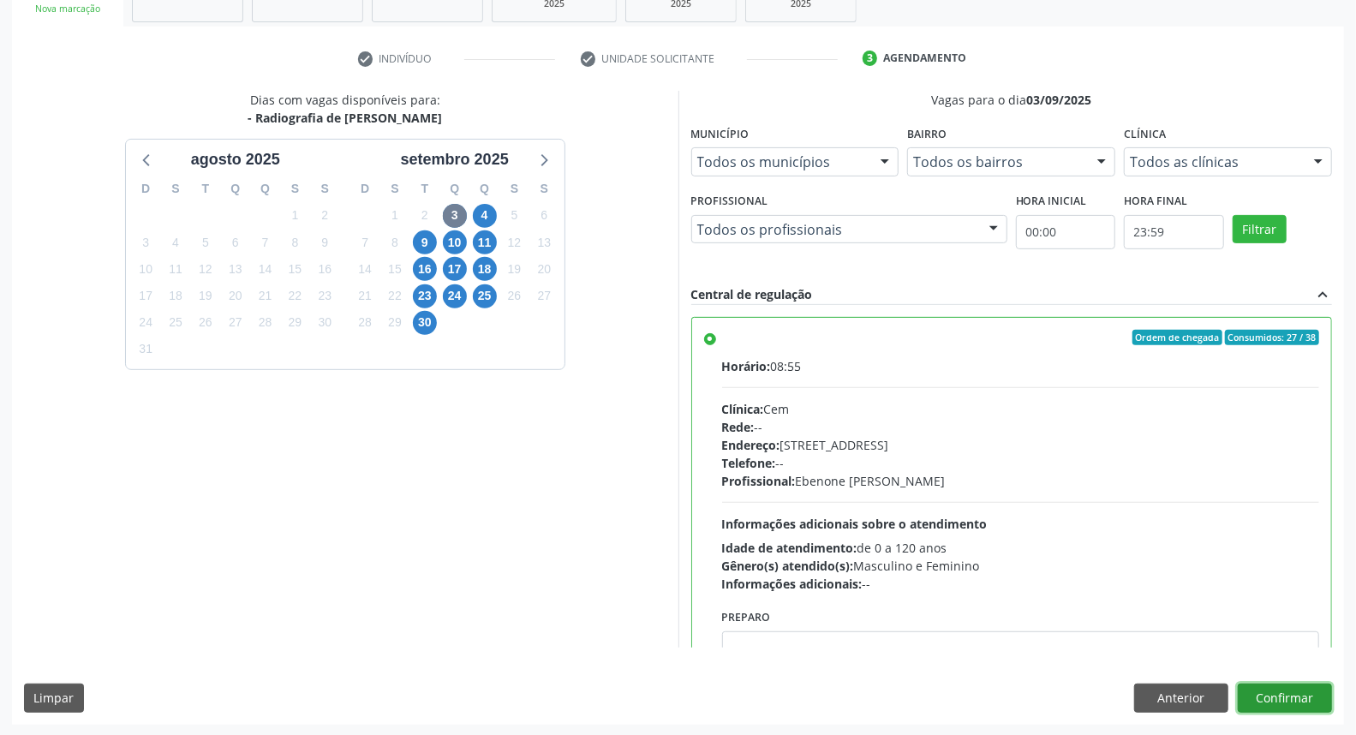
click at [1296, 695] on button "Confirmar" at bounding box center [1285, 698] width 94 height 29
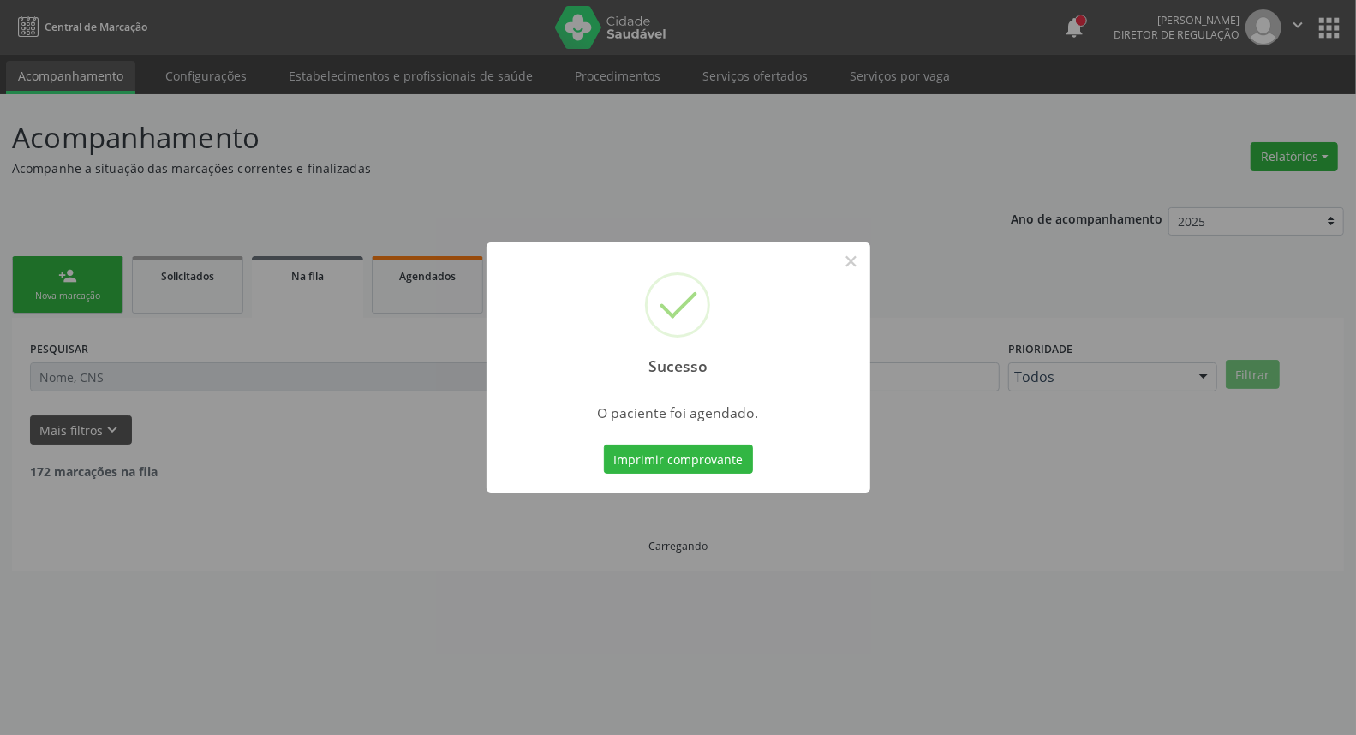
scroll to position [0, 0]
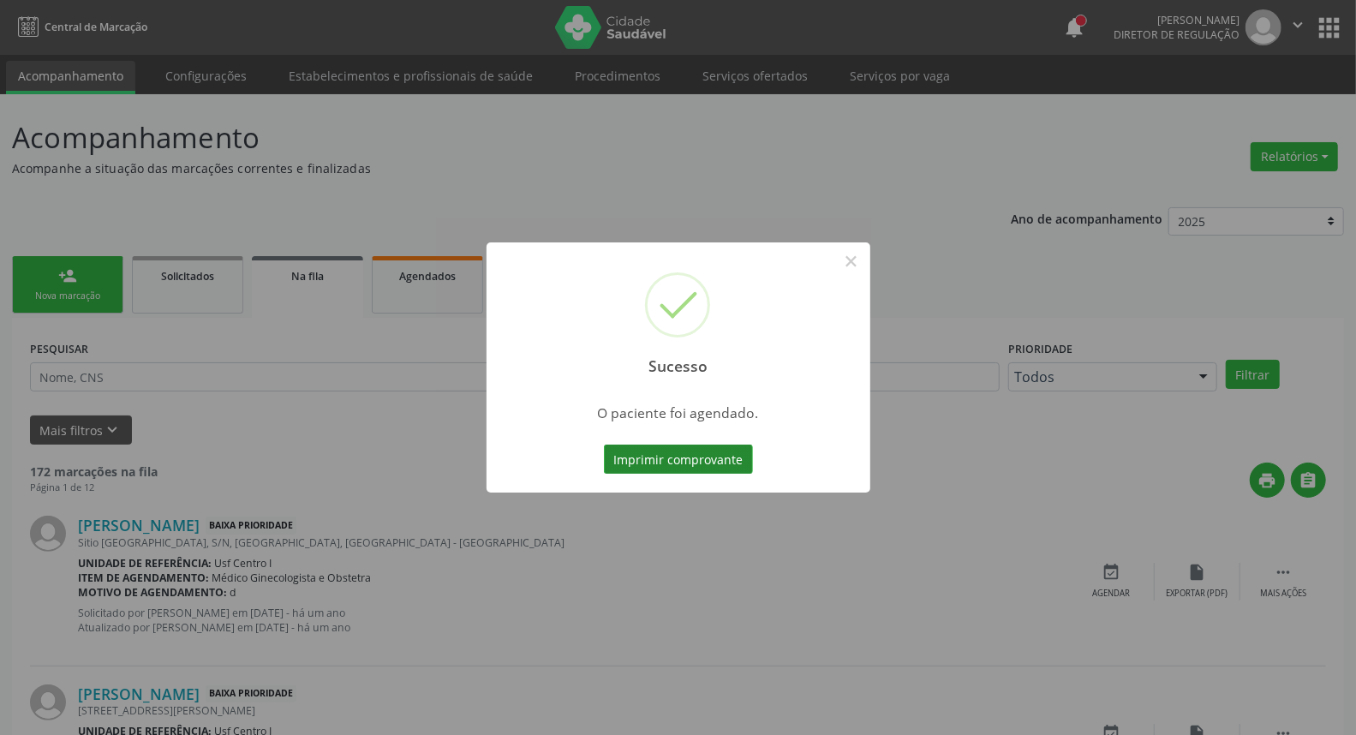
click at [689, 447] on button "Imprimir comprovante" at bounding box center [678, 459] width 149 height 29
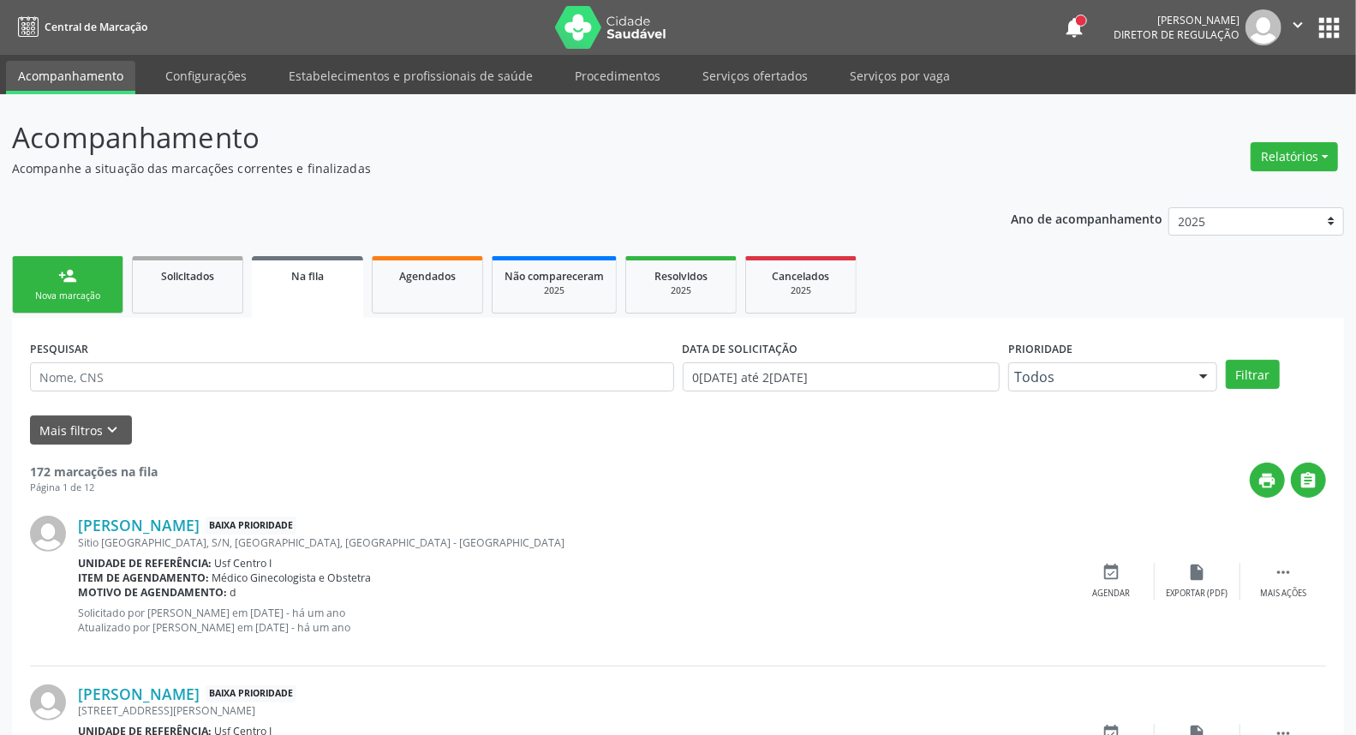
click at [54, 295] on div "Nova marcação" at bounding box center [68, 296] width 86 height 13
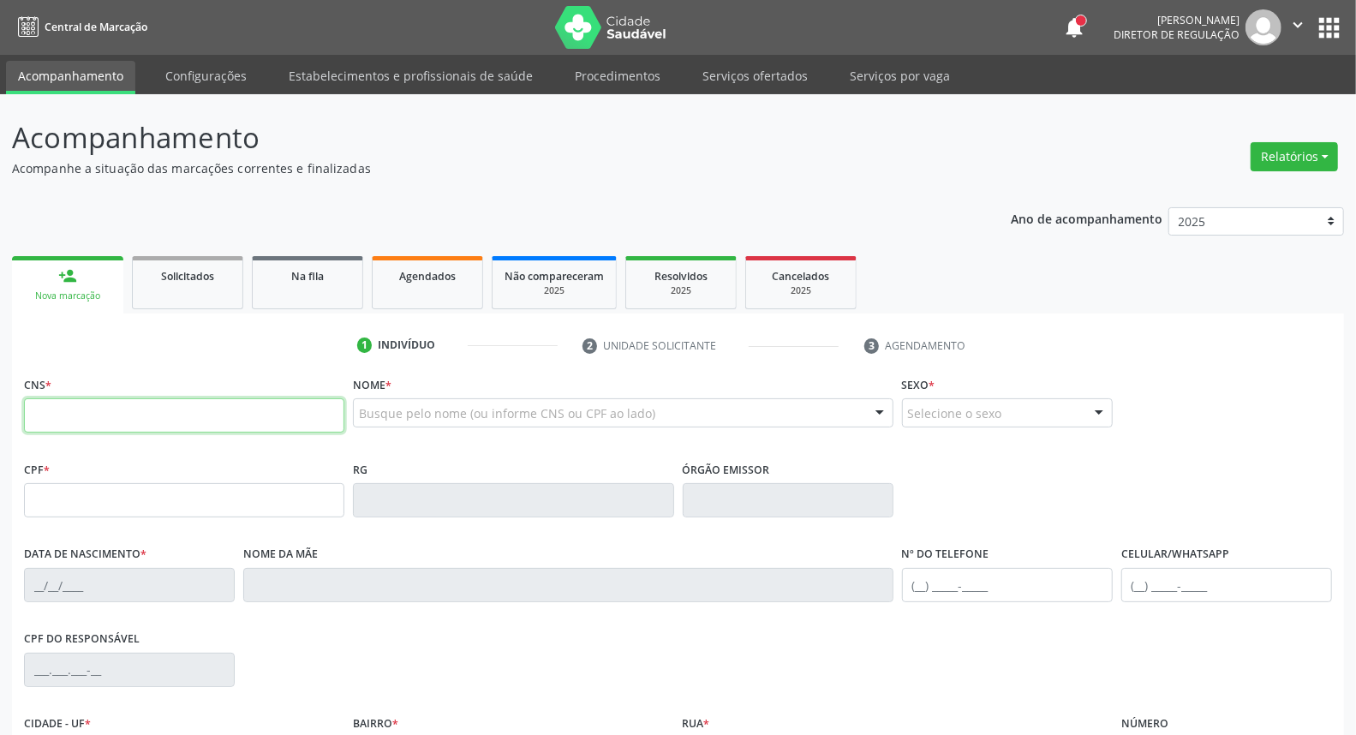
click at [300, 423] on input "text" at bounding box center [184, 415] width 320 height 34
type input "704 3025 9992 1796"
type input "286.443.444-04"
type input "13/11/1950"
type input "Luzia Santana de Jesus"
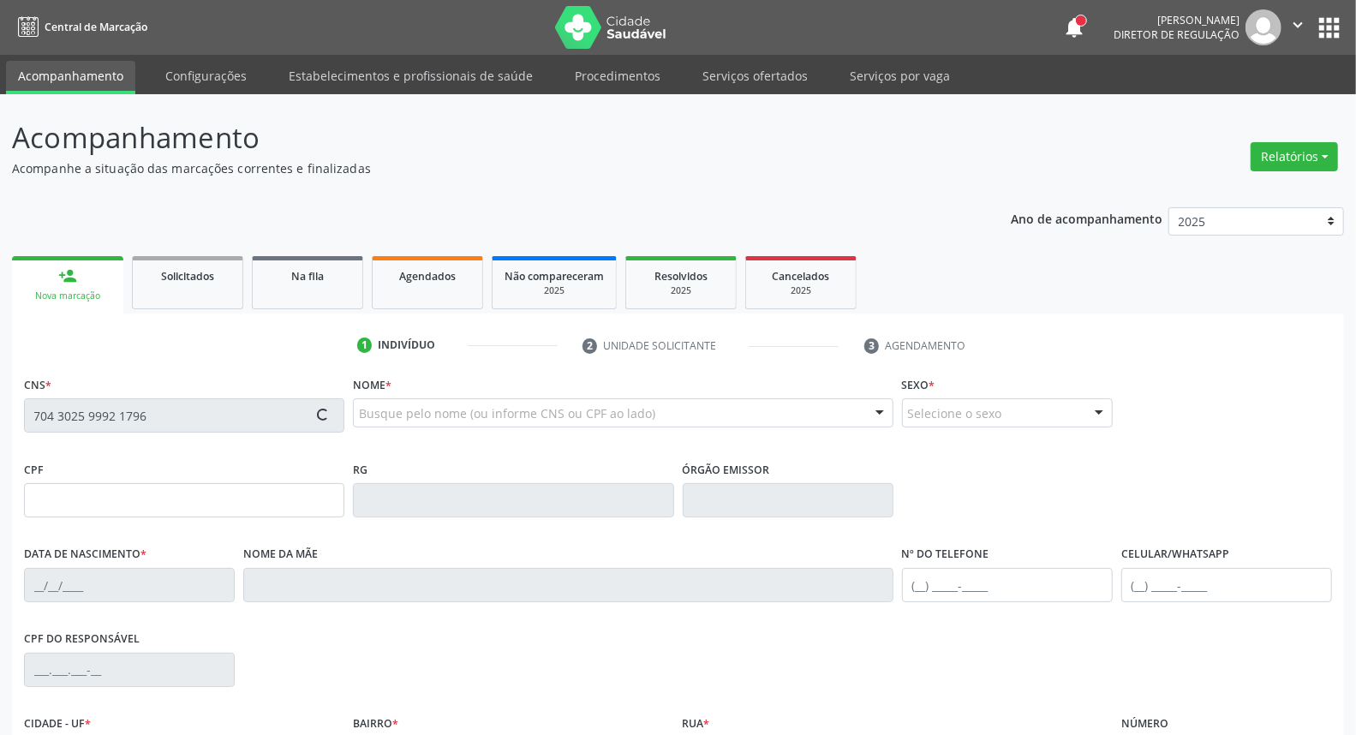
type input "(87) 99951-7186"
type input "S/N"
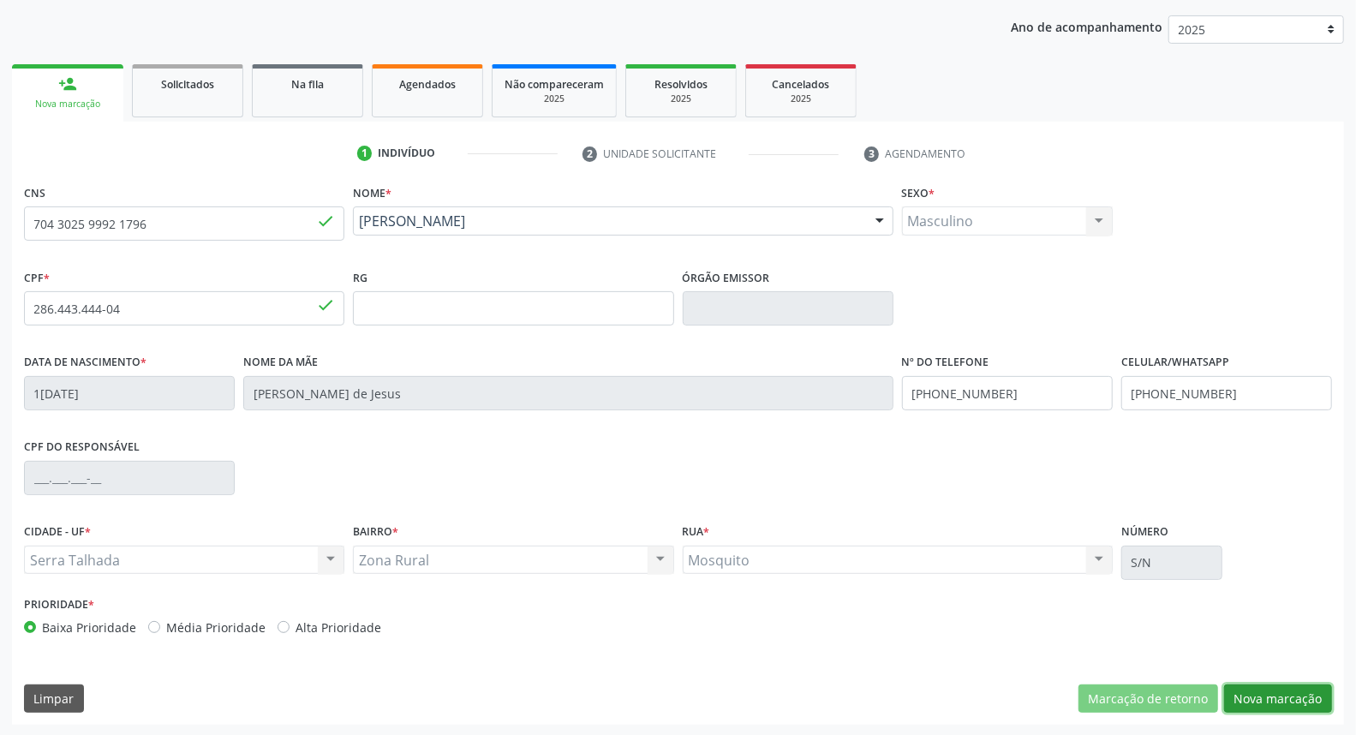
drag, startPoint x: 1259, startPoint y: 696, endPoint x: 1115, endPoint y: 675, distance: 145.5
click at [1257, 696] on button "Nova marcação" at bounding box center [1278, 698] width 108 height 29
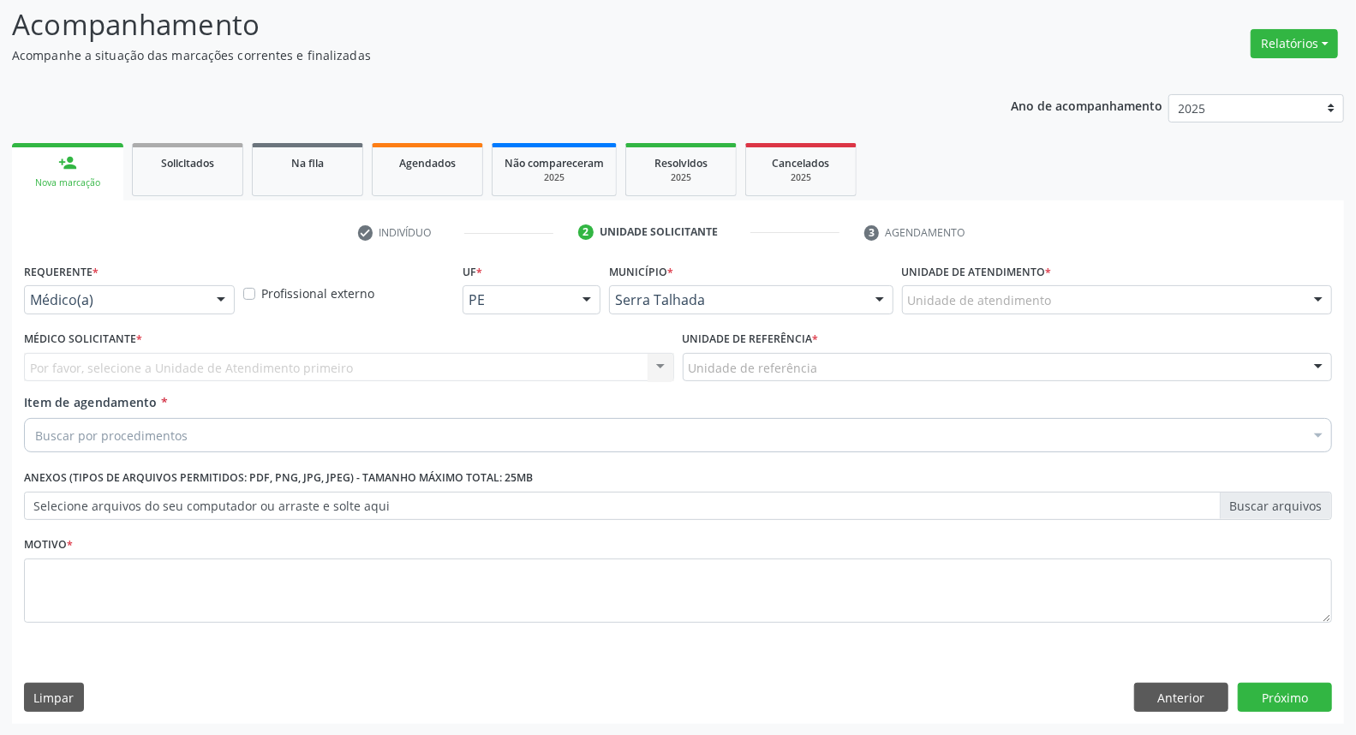
drag, startPoint x: 156, startPoint y: 303, endPoint x: 140, endPoint y: 370, distance: 68.8
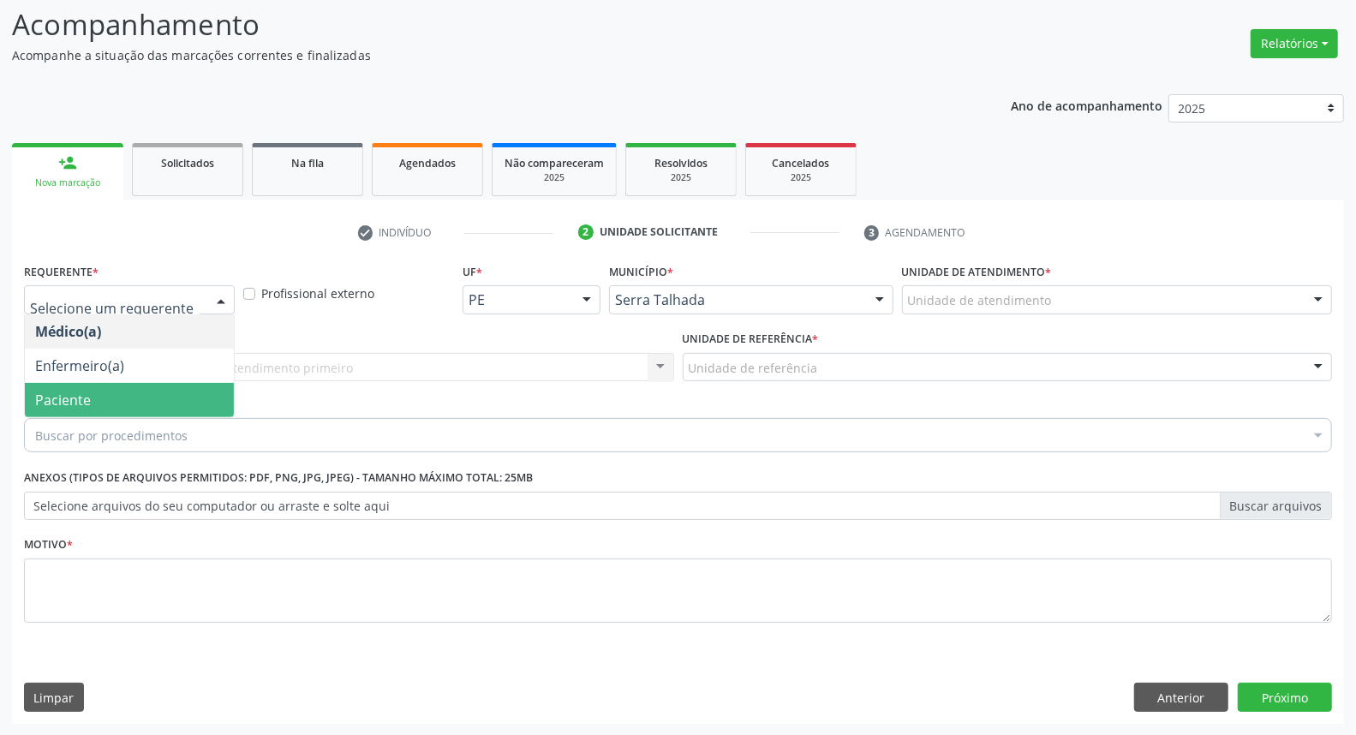
drag, startPoint x: 134, startPoint y: 387, endPoint x: 154, endPoint y: 373, distance: 24.0
click at [135, 387] on span "Paciente" at bounding box center [129, 400] width 209 height 34
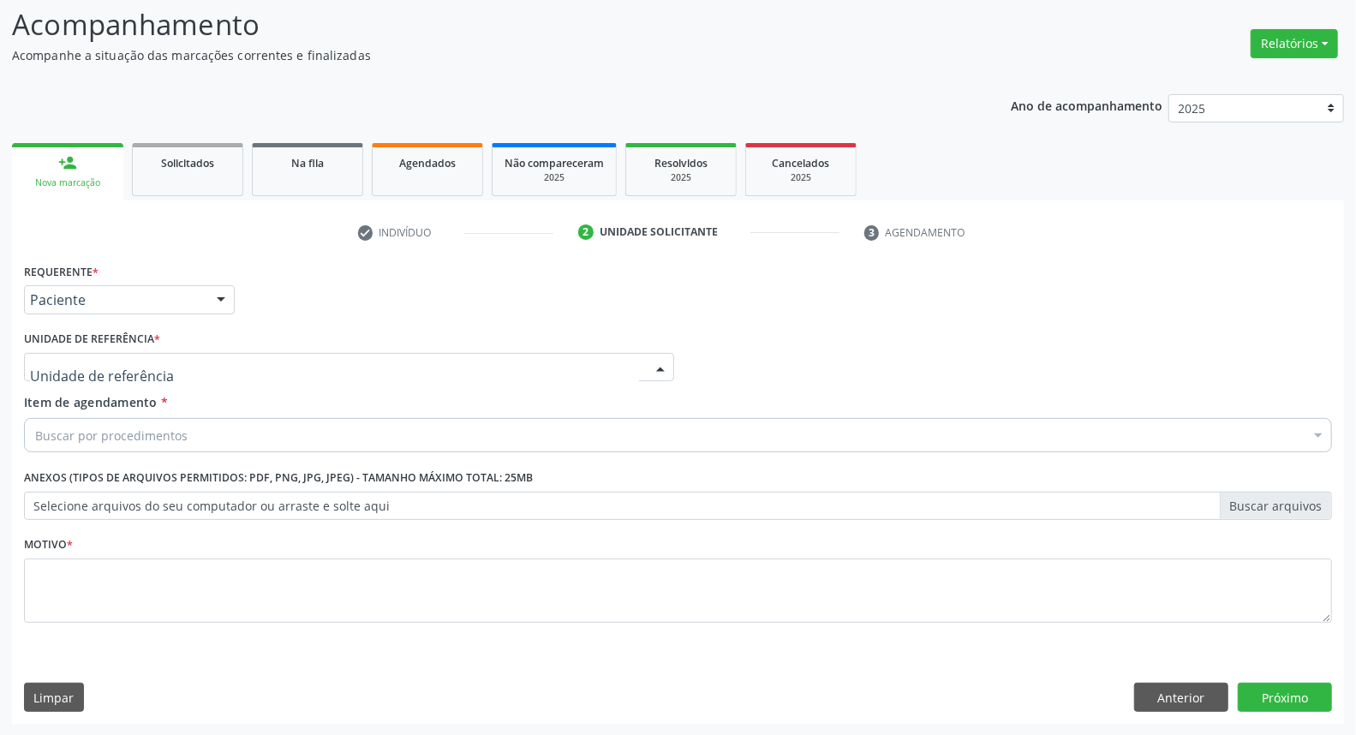
click at [167, 365] on div at bounding box center [349, 367] width 650 height 29
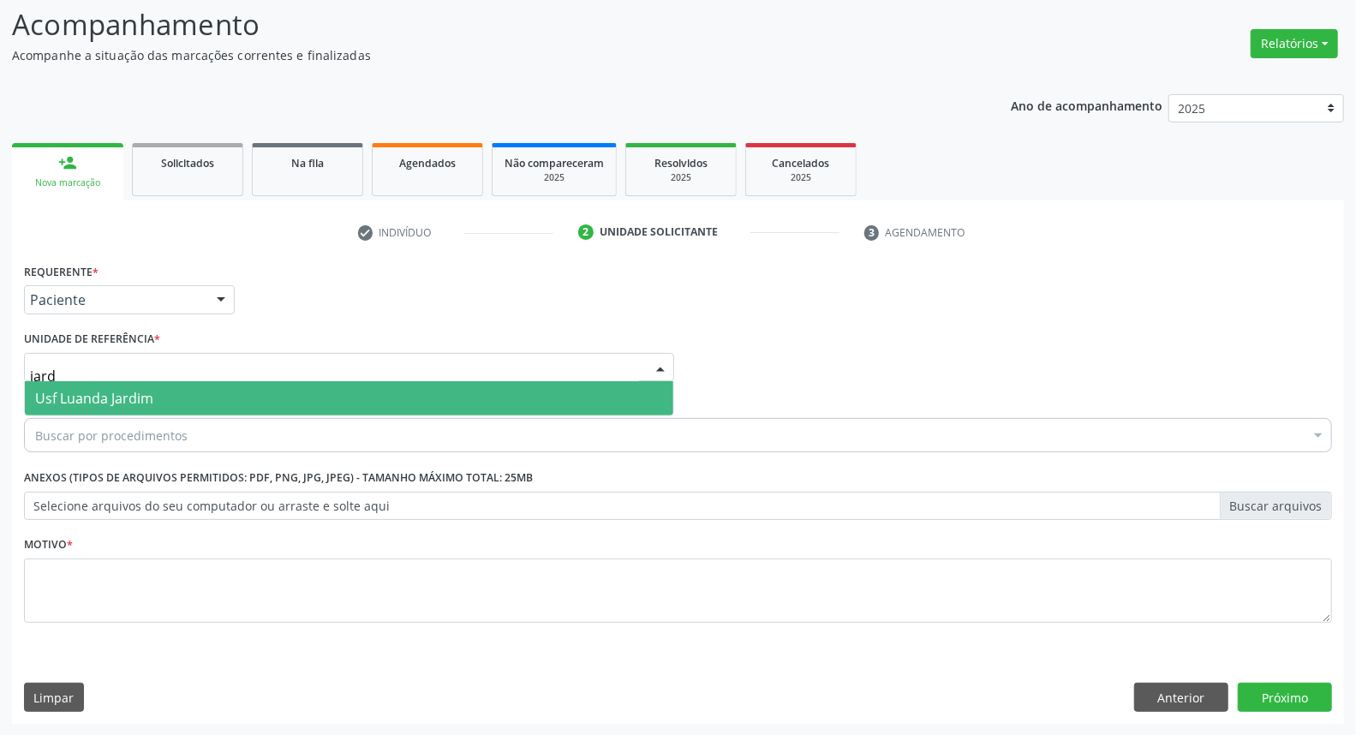
type input "jardi"
click at [157, 394] on span "Usf Luanda Jardim" at bounding box center [349, 398] width 648 height 34
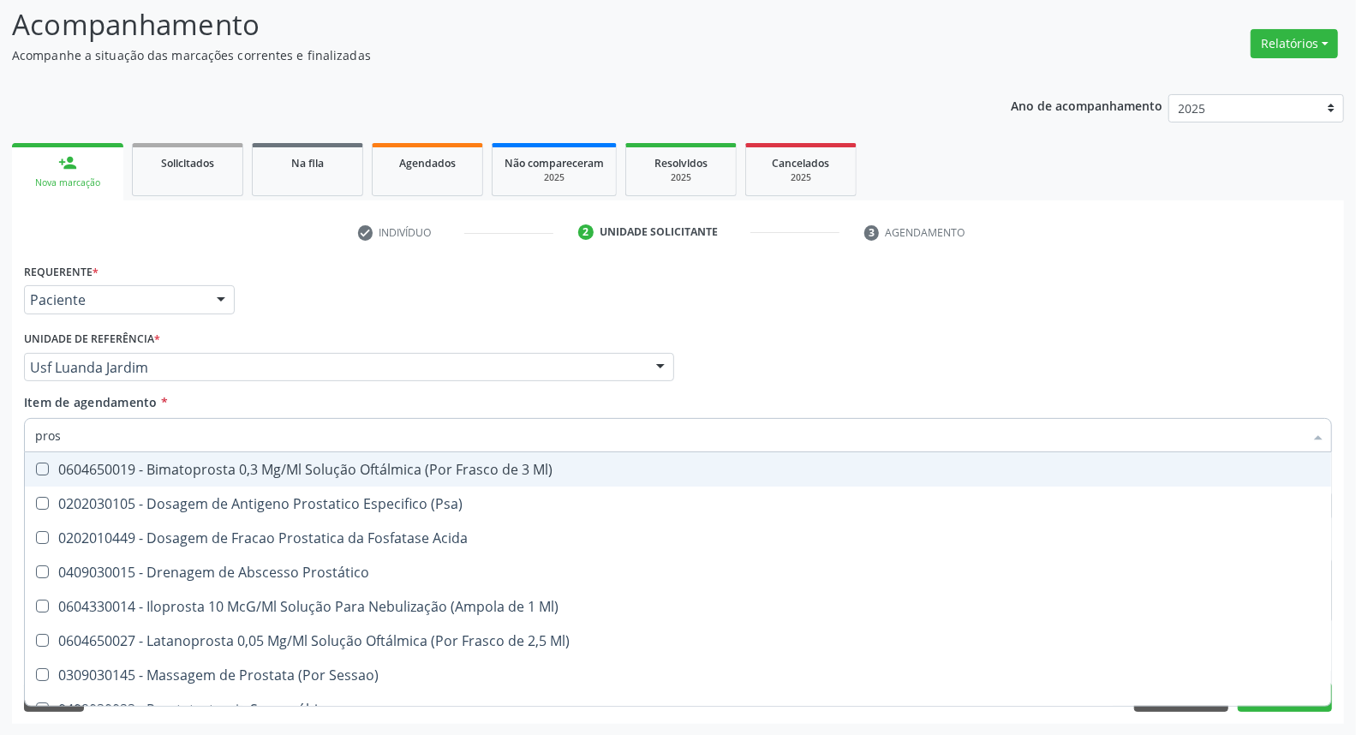
type input "prost"
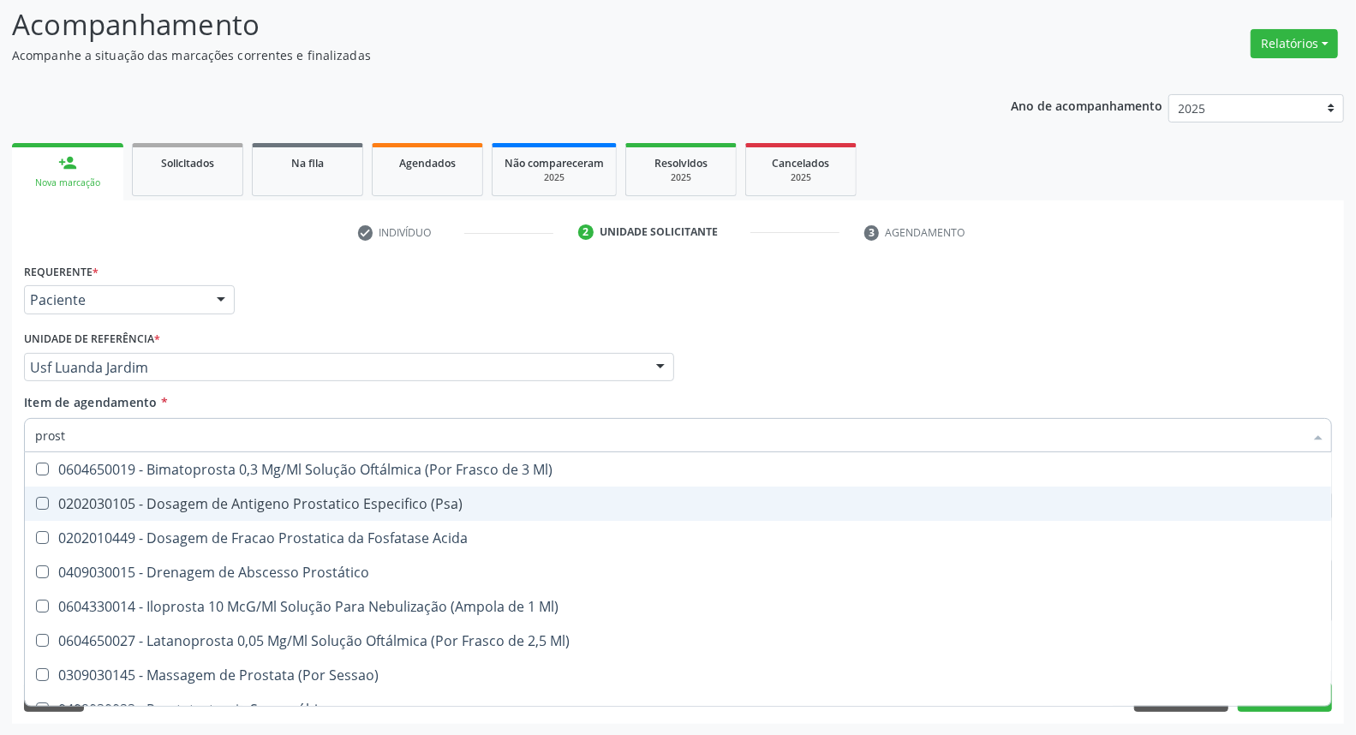
scroll to position [260, 0]
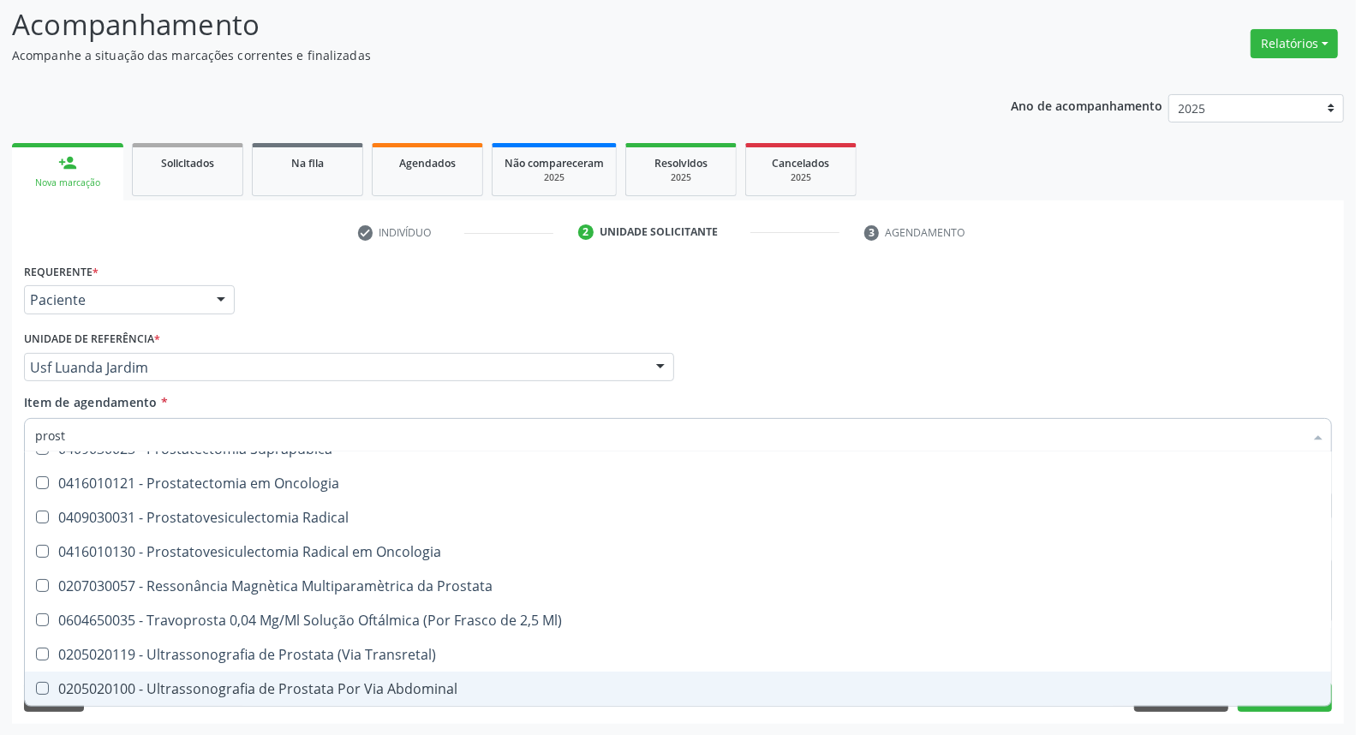
drag, startPoint x: 176, startPoint y: 681, endPoint x: 181, endPoint y: 660, distance: 21.2
click at [176, 677] on span "0205020100 - Ultrassonografia de Prostata Por Via Abdominal" at bounding box center [678, 689] width 1306 height 34
checkbox Abdominal "true"
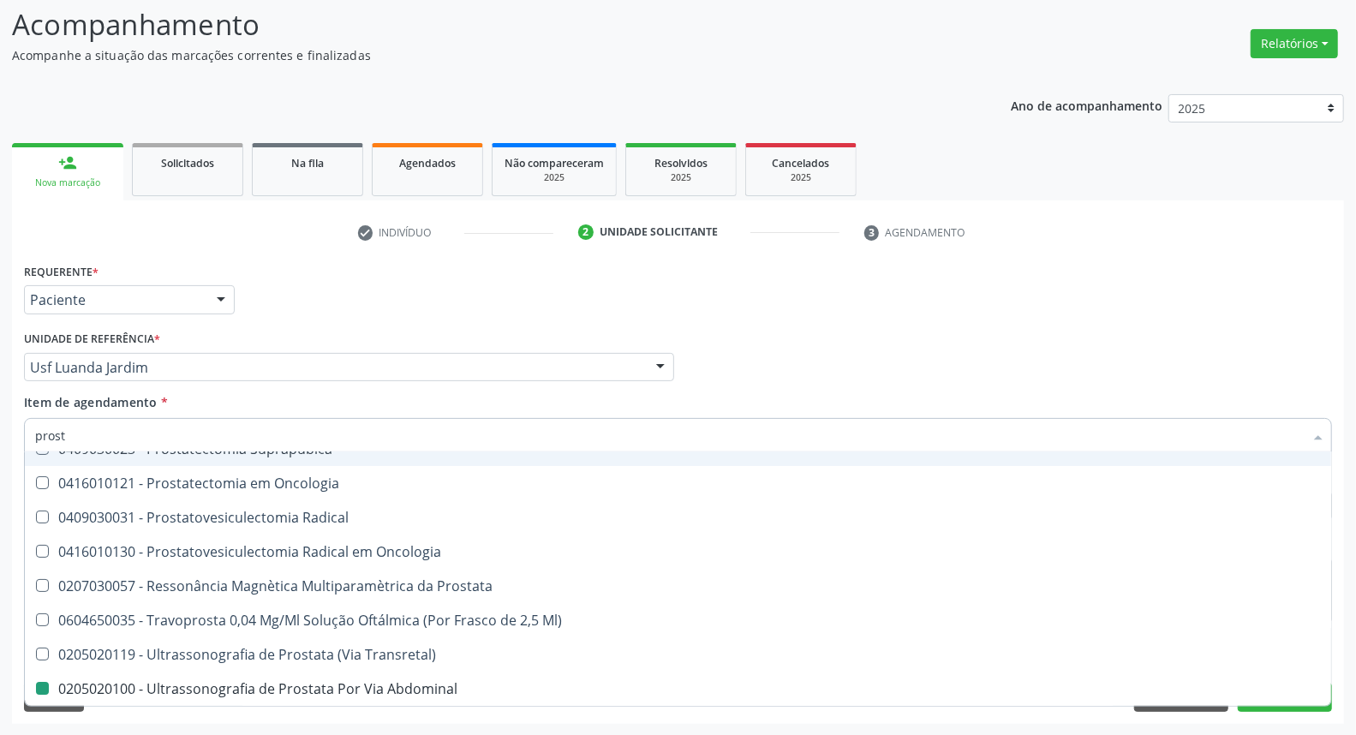
click at [822, 319] on div "Requerente * Paciente Médico(a) Enfermeiro(a) Paciente Nenhum resultado encontr…" at bounding box center [678, 292] width 1317 height 67
checkbox \(Psa\) "true"
checkbox Abdominal "false"
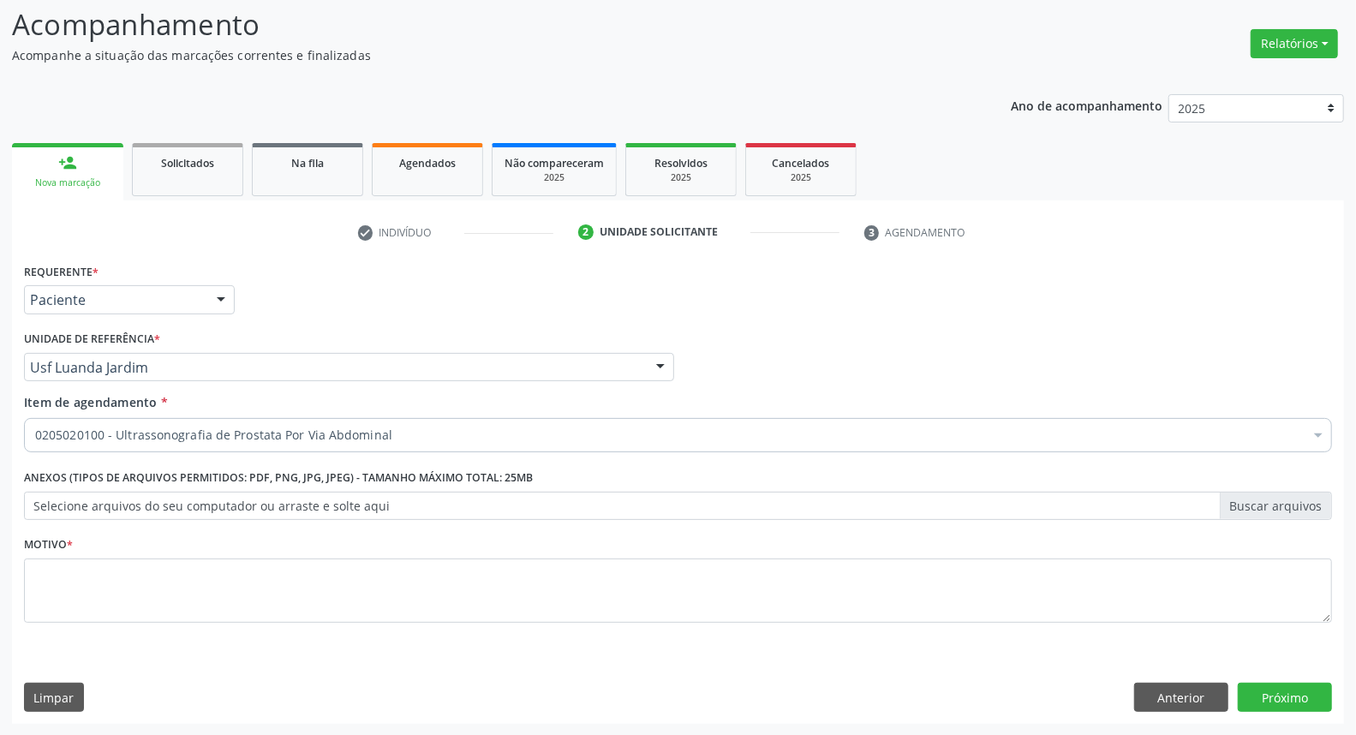
scroll to position [0, 0]
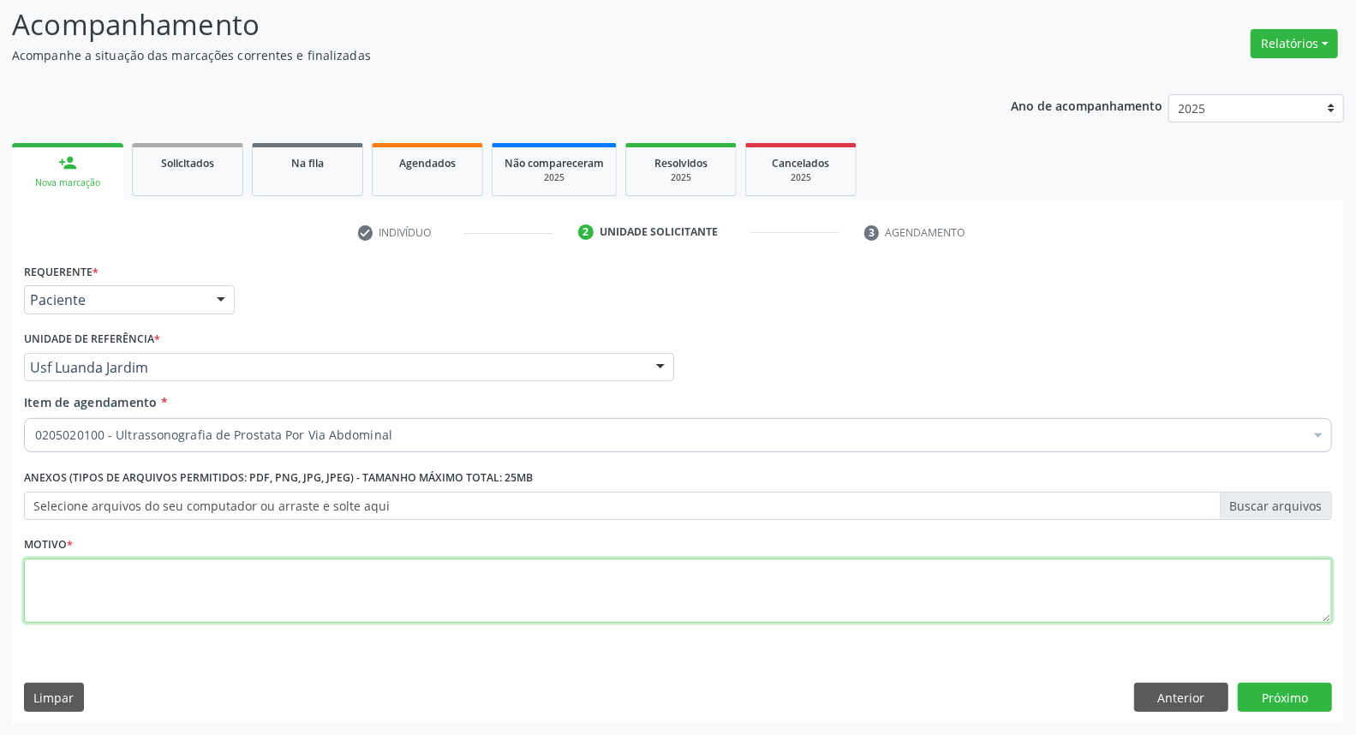
click at [178, 600] on textarea at bounding box center [678, 590] width 1308 height 65
type textarea "*"
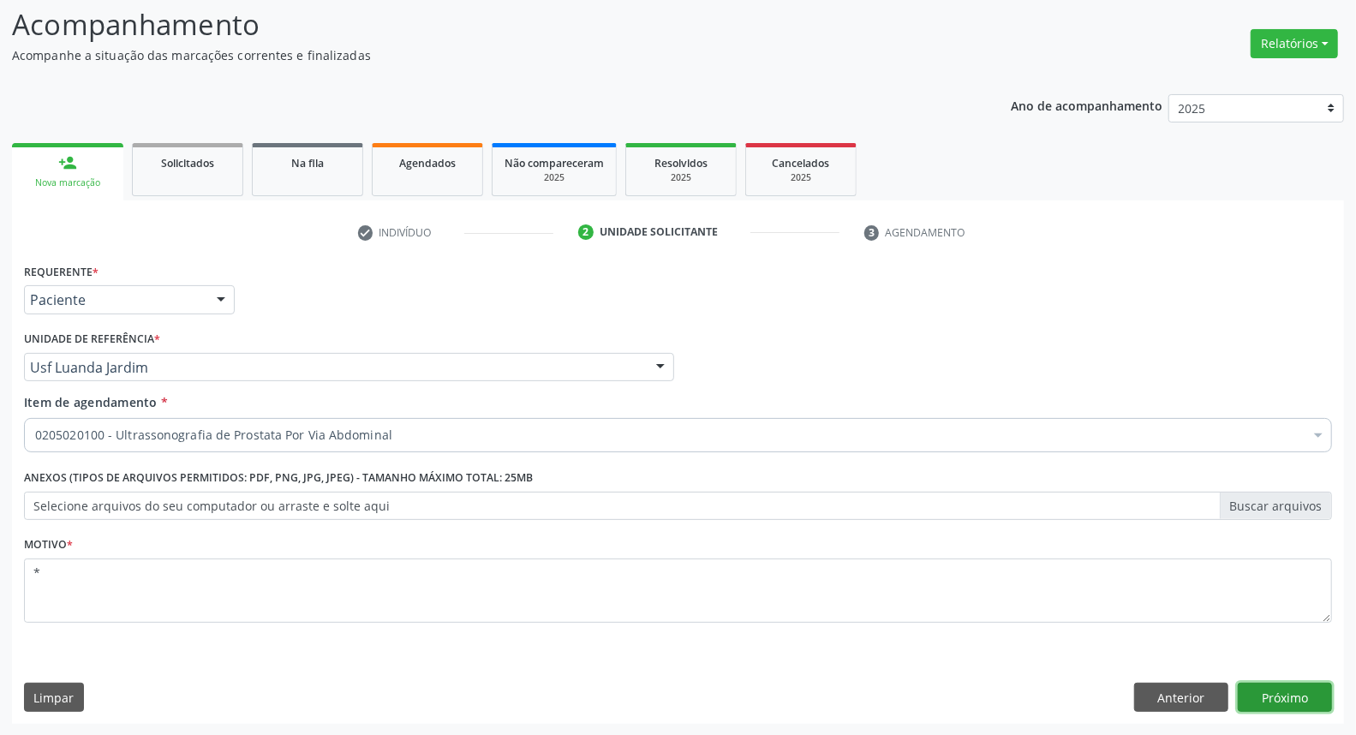
click at [1251, 706] on button "Próximo" at bounding box center [1285, 697] width 94 height 29
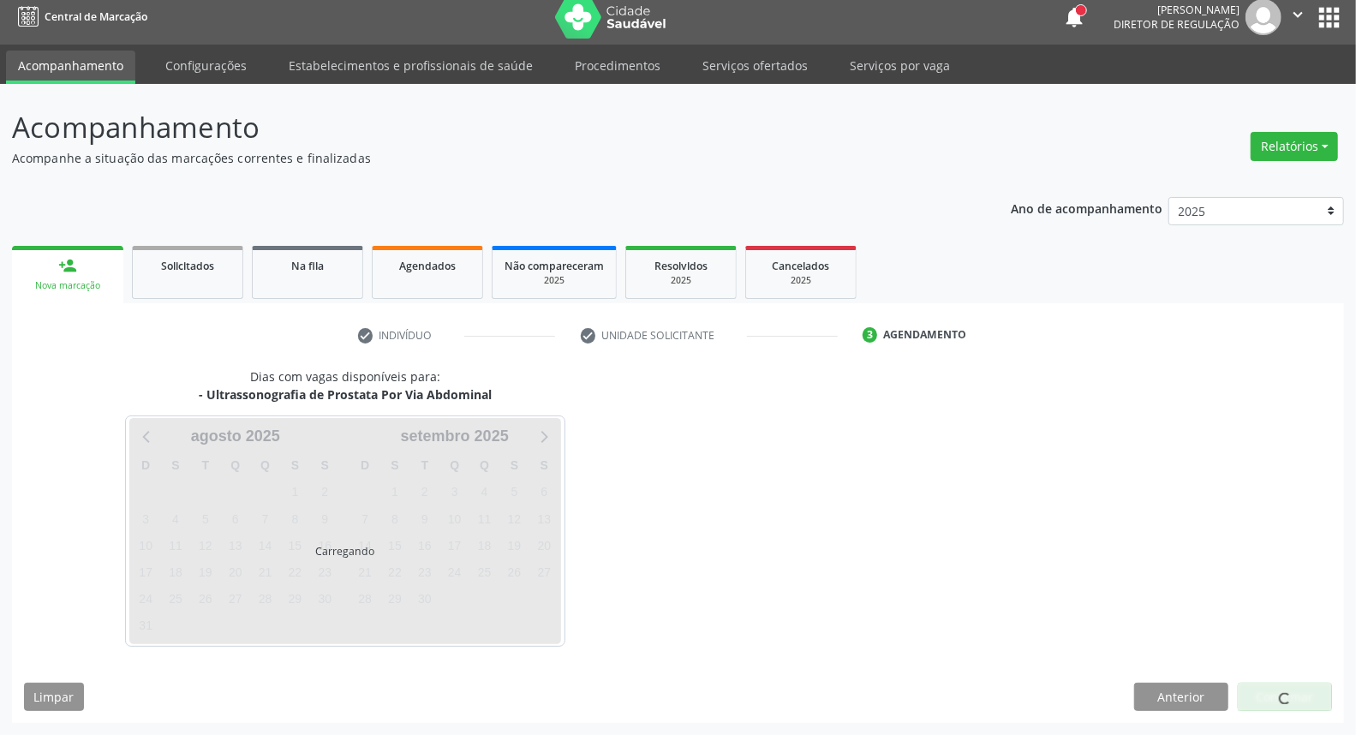
scroll to position [9, 0]
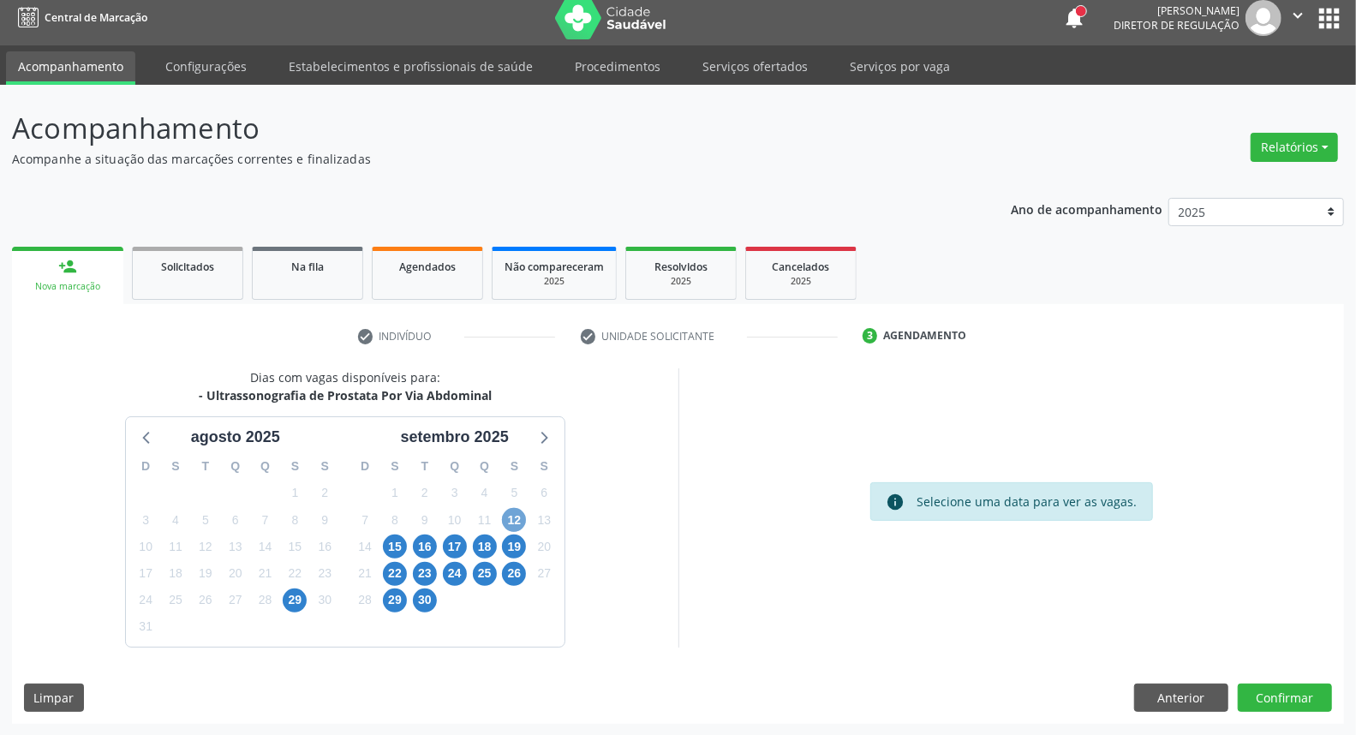
click at [514, 518] on span "12" at bounding box center [514, 520] width 24 height 24
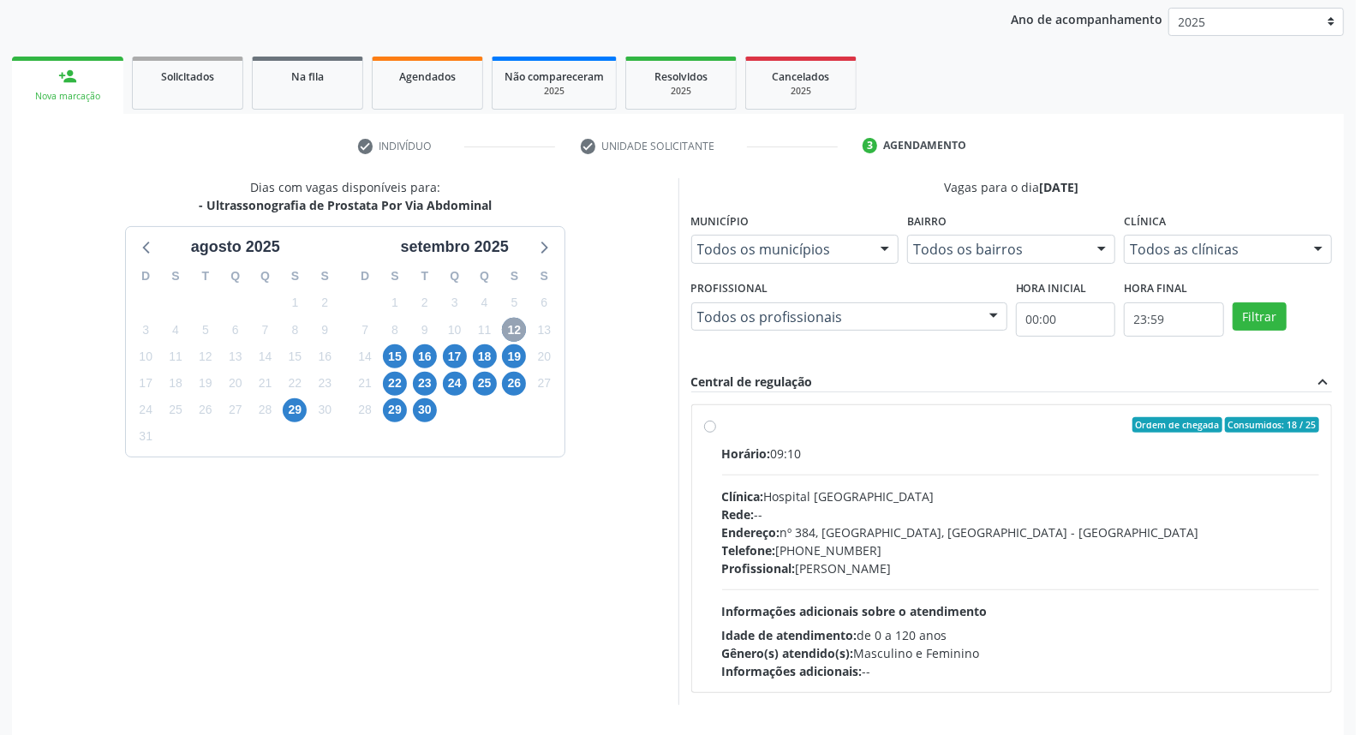
scroll to position [257, 0]
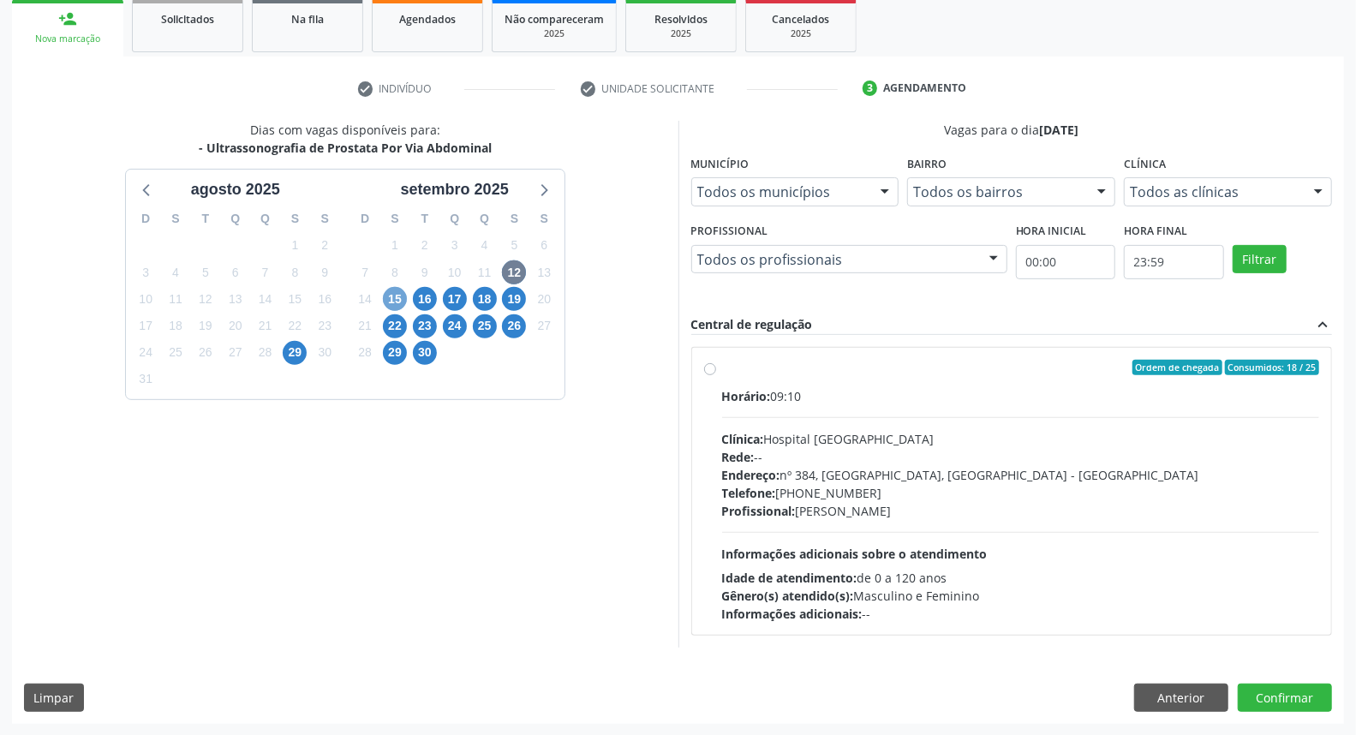
click at [397, 296] on span "15" at bounding box center [395, 299] width 24 height 24
click at [418, 305] on span "16" at bounding box center [425, 299] width 24 height 24
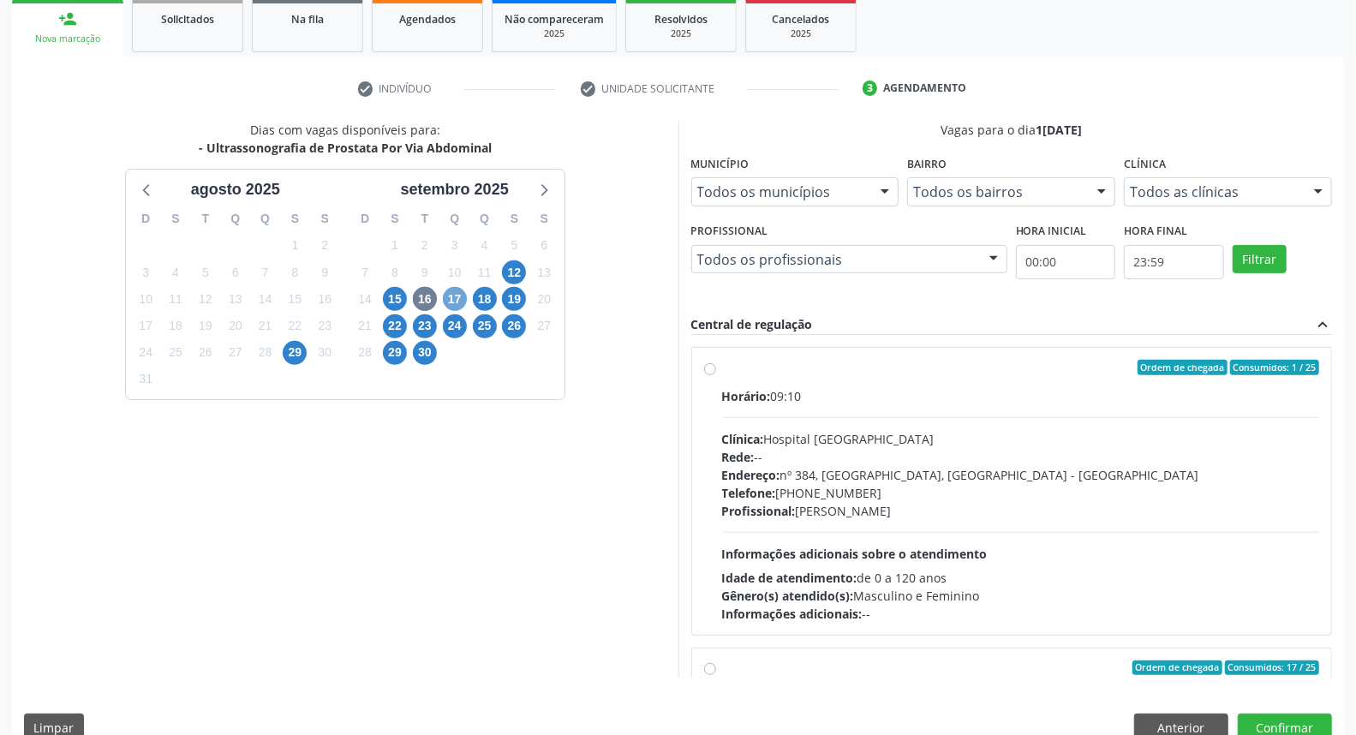
click at [447, 304] on span "17" at bounding box center [455, 299] width 24 height 24
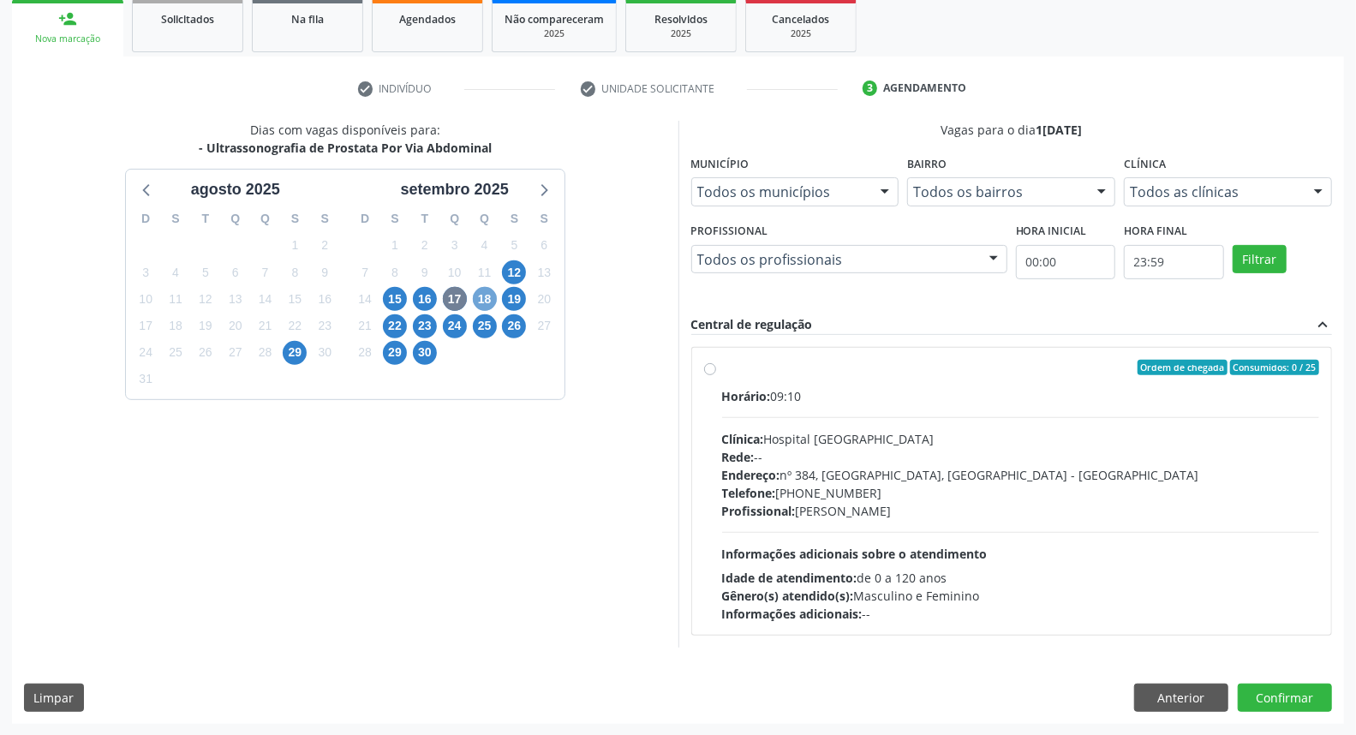
click at [475, 297] on span "18" at bounding box center [485, 299] width 24 height 24
click at [517, 296] on span "19" at bounding box center [514, 299] width 24 height 24
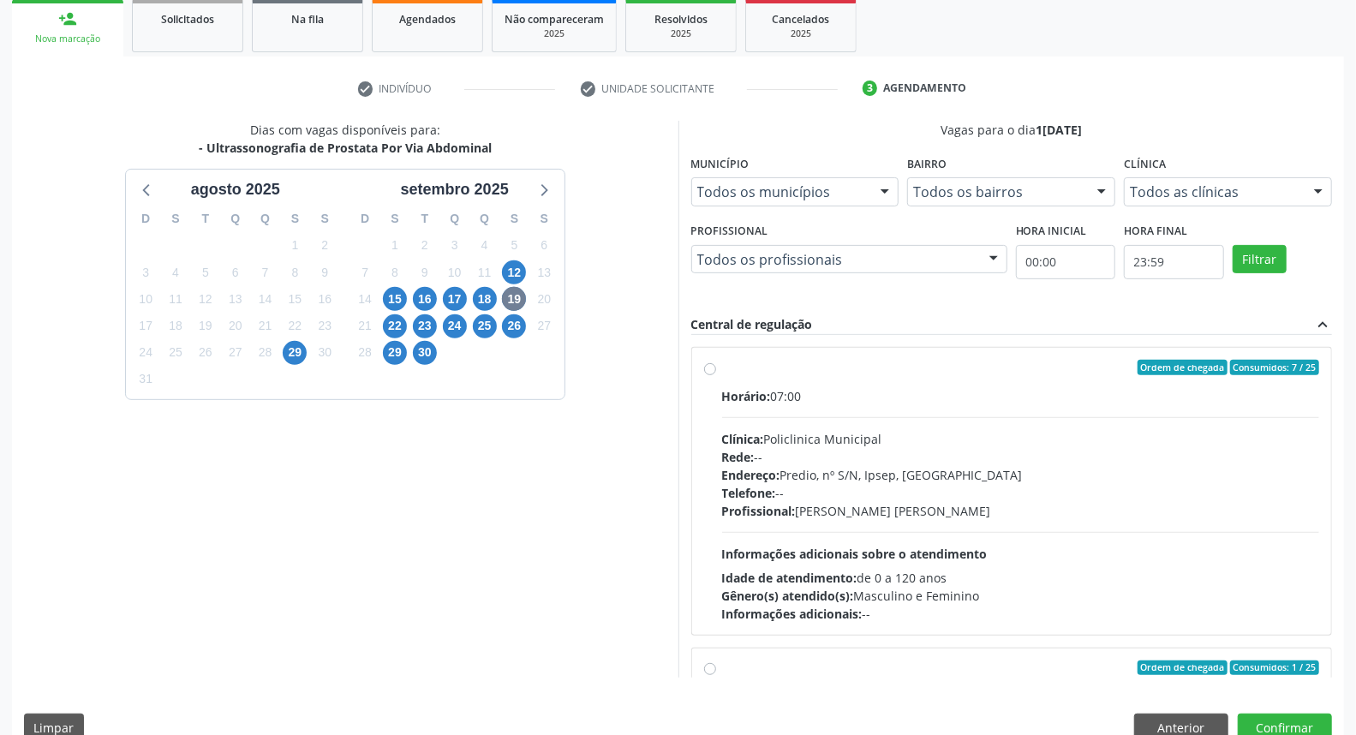
click at [774, 358] on div "Ordem de chegada Consumidos: 7 / 25 Horário: 07:00 Clínica: Policlinica Municip…" at bounding box center [1012, 491] width 640 height 287
radio input "true"
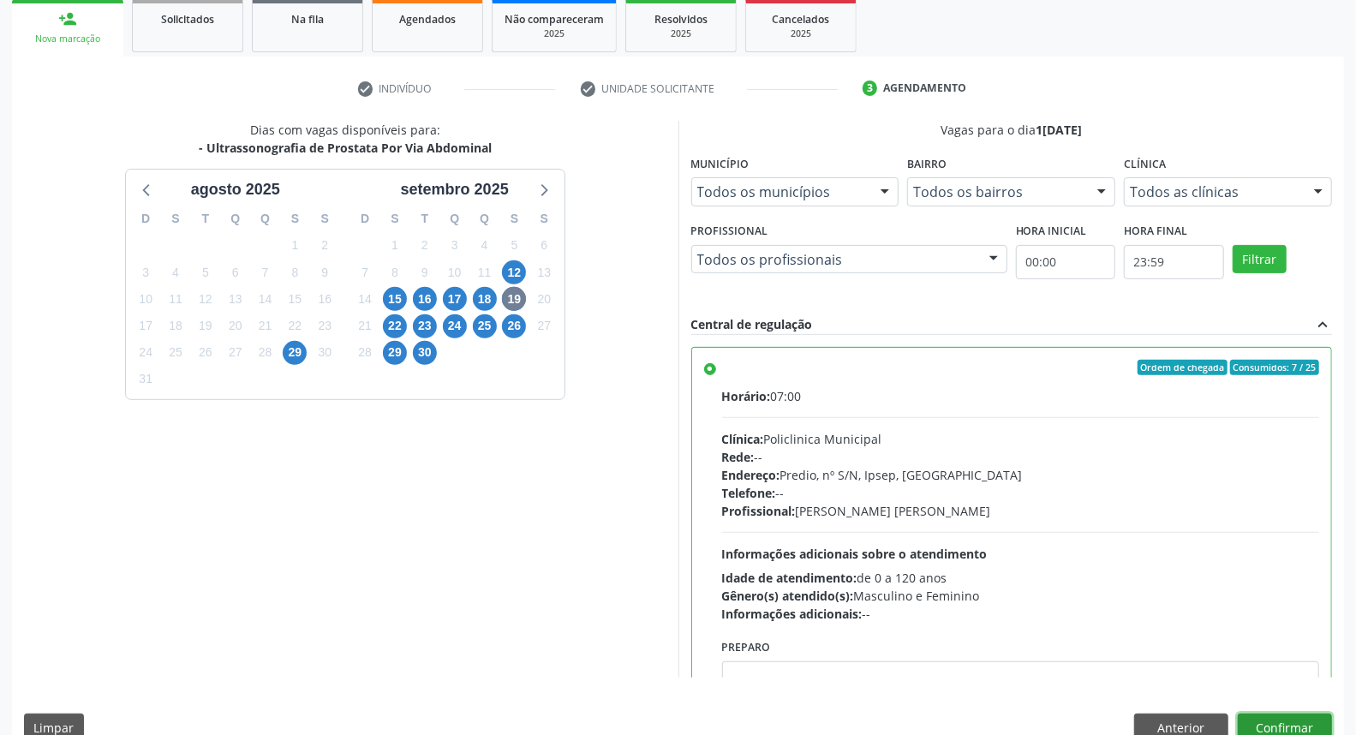
click at [1285, 721] on button "Confirmar" at bounding box center [1285, 728] width 94 height 29
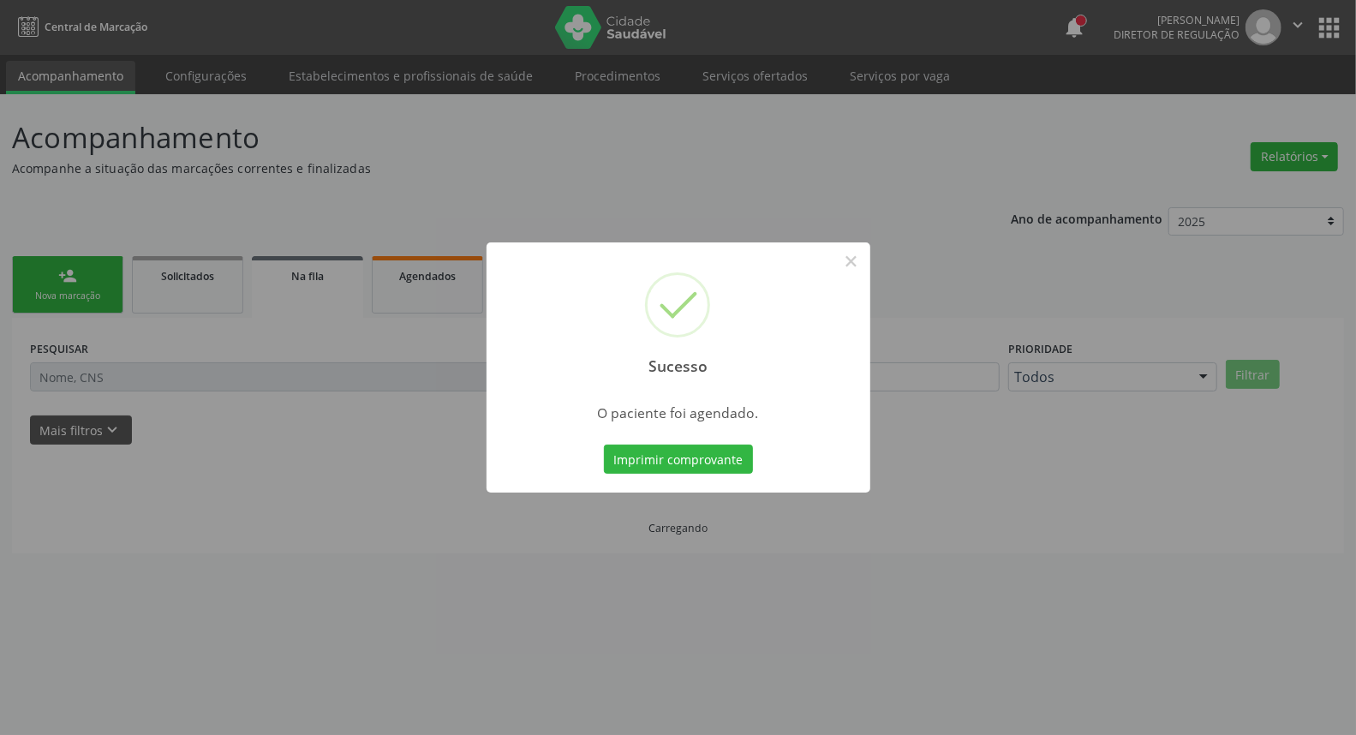
scroll to position [0, 0]
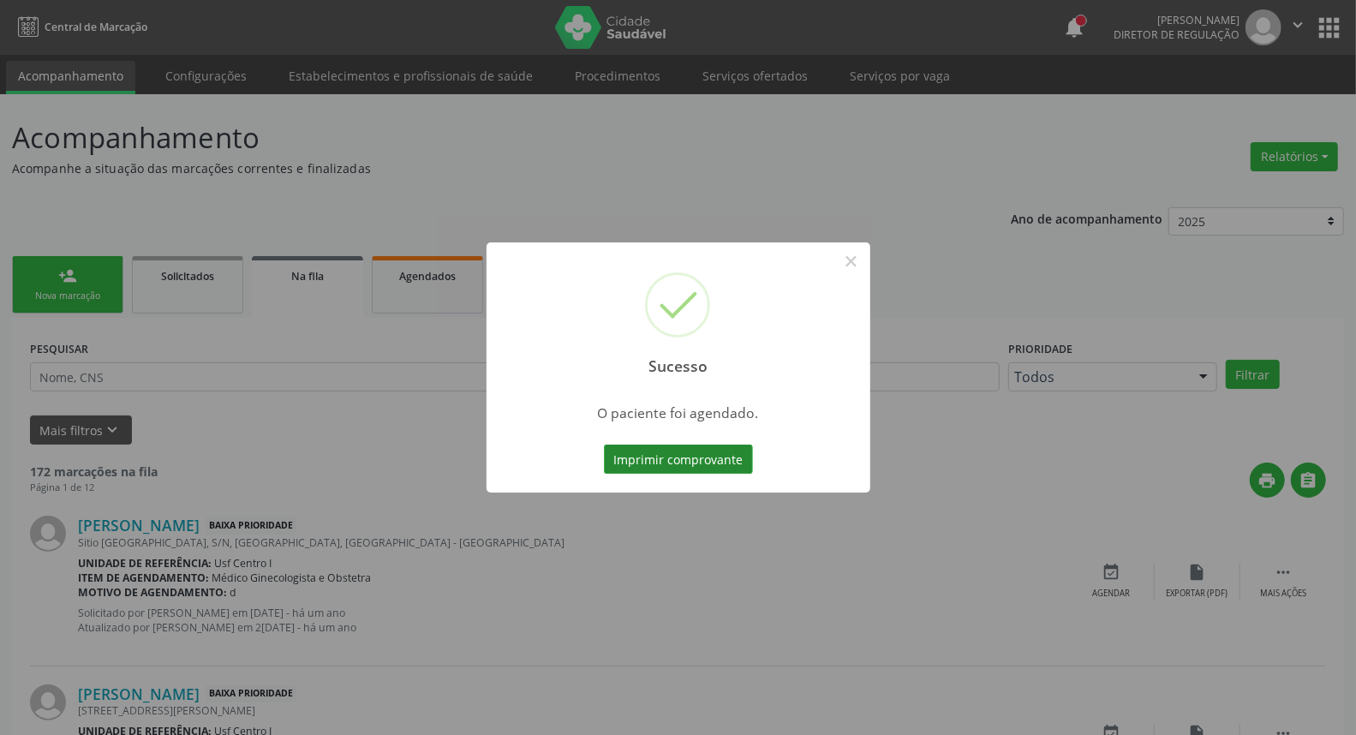
click at [640, 460] on button "Imprimir comprovante" at bounding box center [678, 459] width 149 height 29
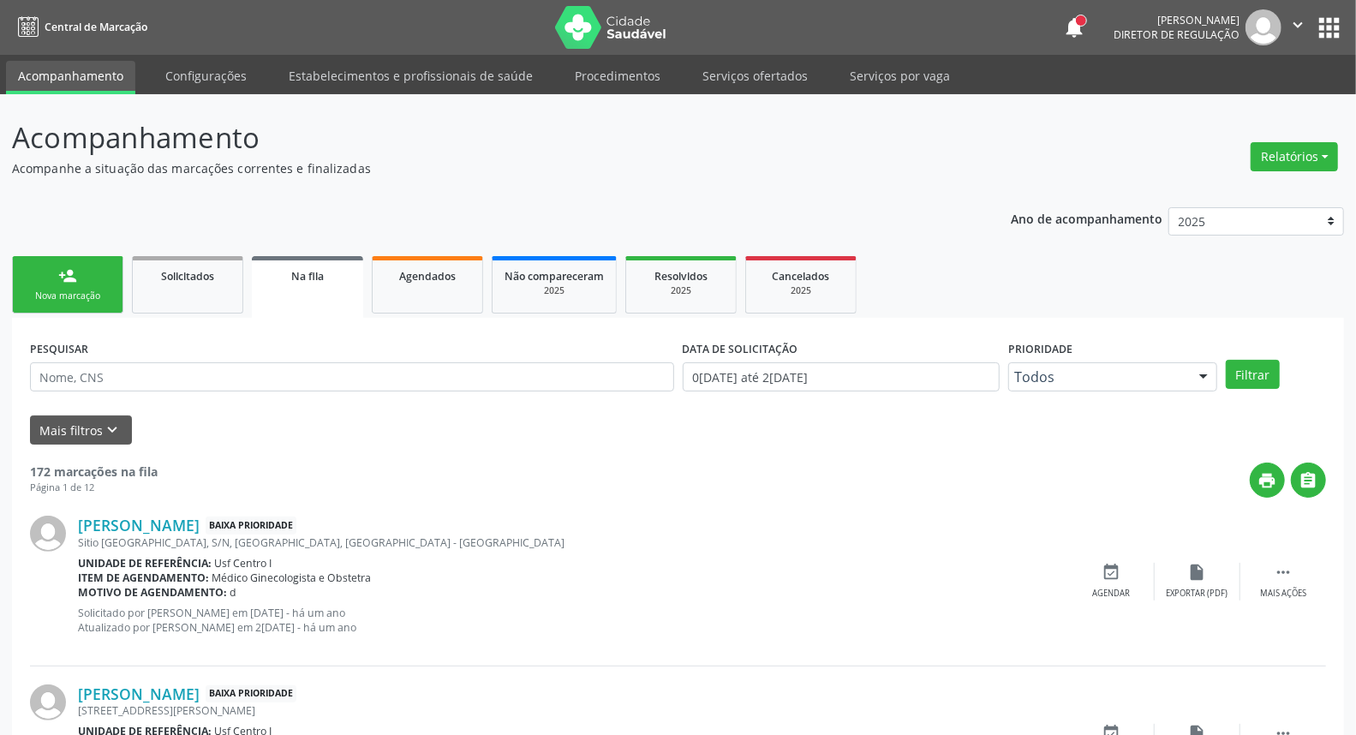
click at [57, 284] on link "person_add Nova marcação" at bounding box center [67, 284] width 111 height 57
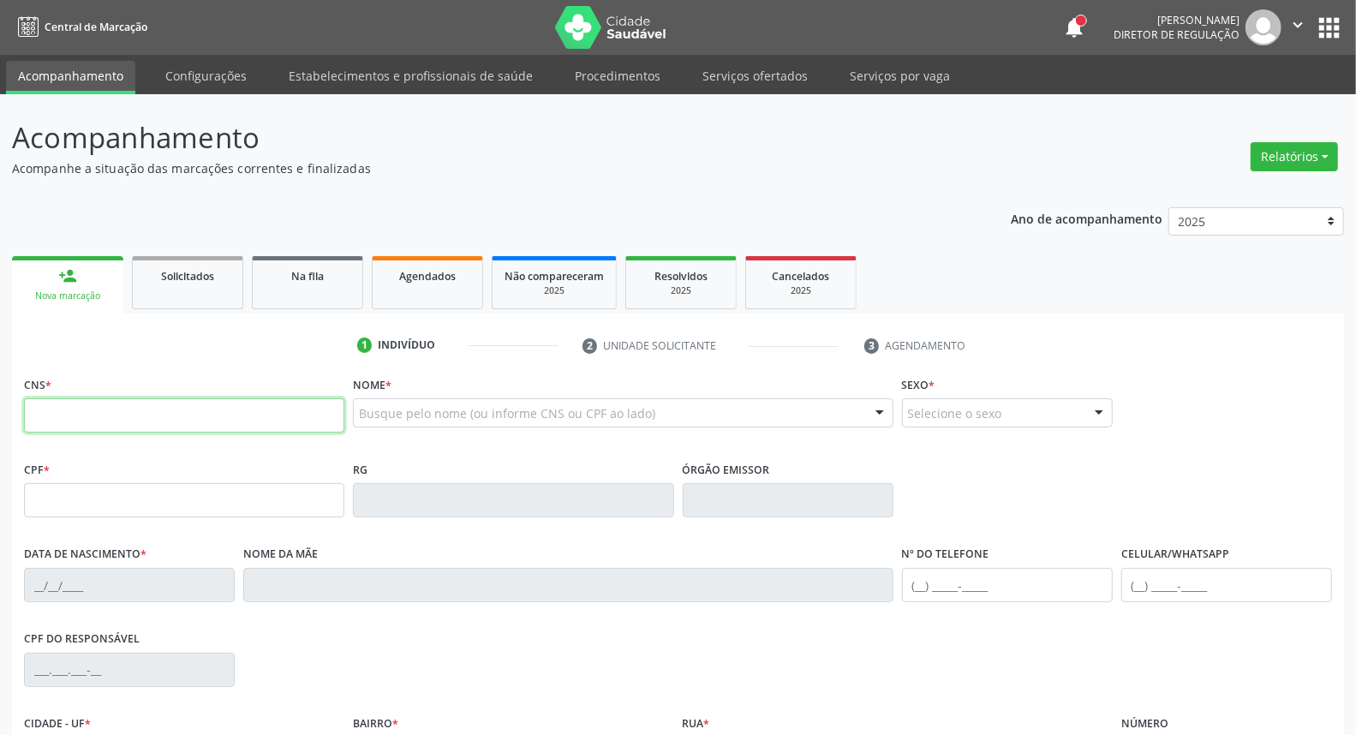
click at [117, 424] on input "text" at bounding box center [184, 415] width 320 height 34
type input "704 3025 9992 1796"
type input "286.443.444-04"
type input "13/11/1950"
type input "Luzia Santana de Jesus"
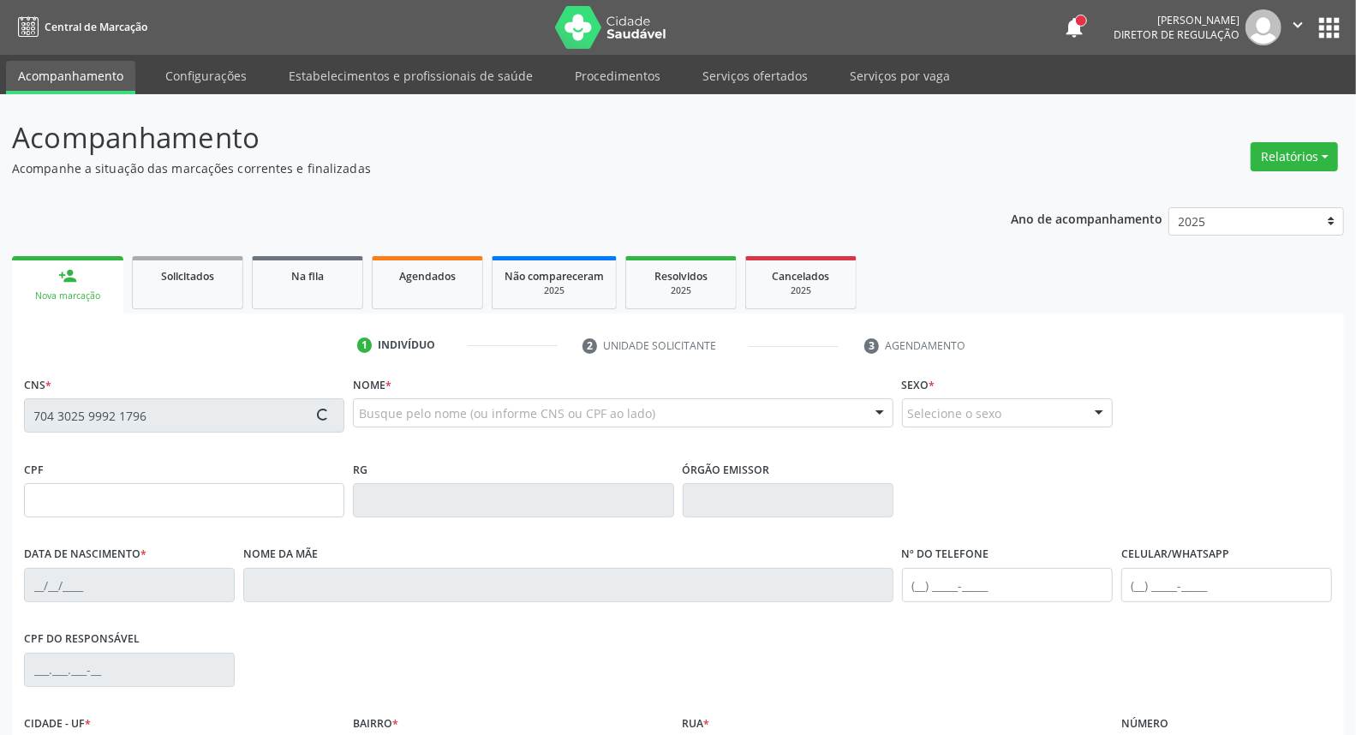
type input "(87) 99951-7186"
type input "S/N"
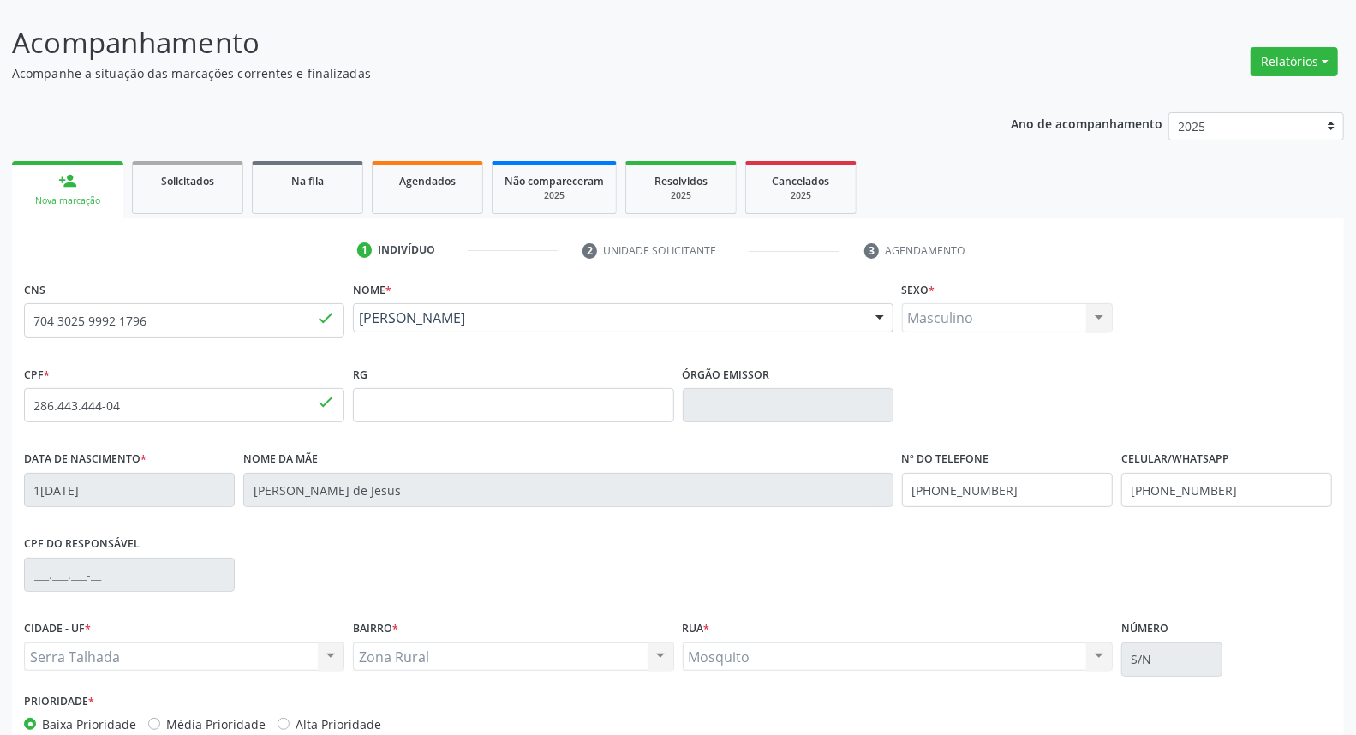
scroll to position [192, 0]
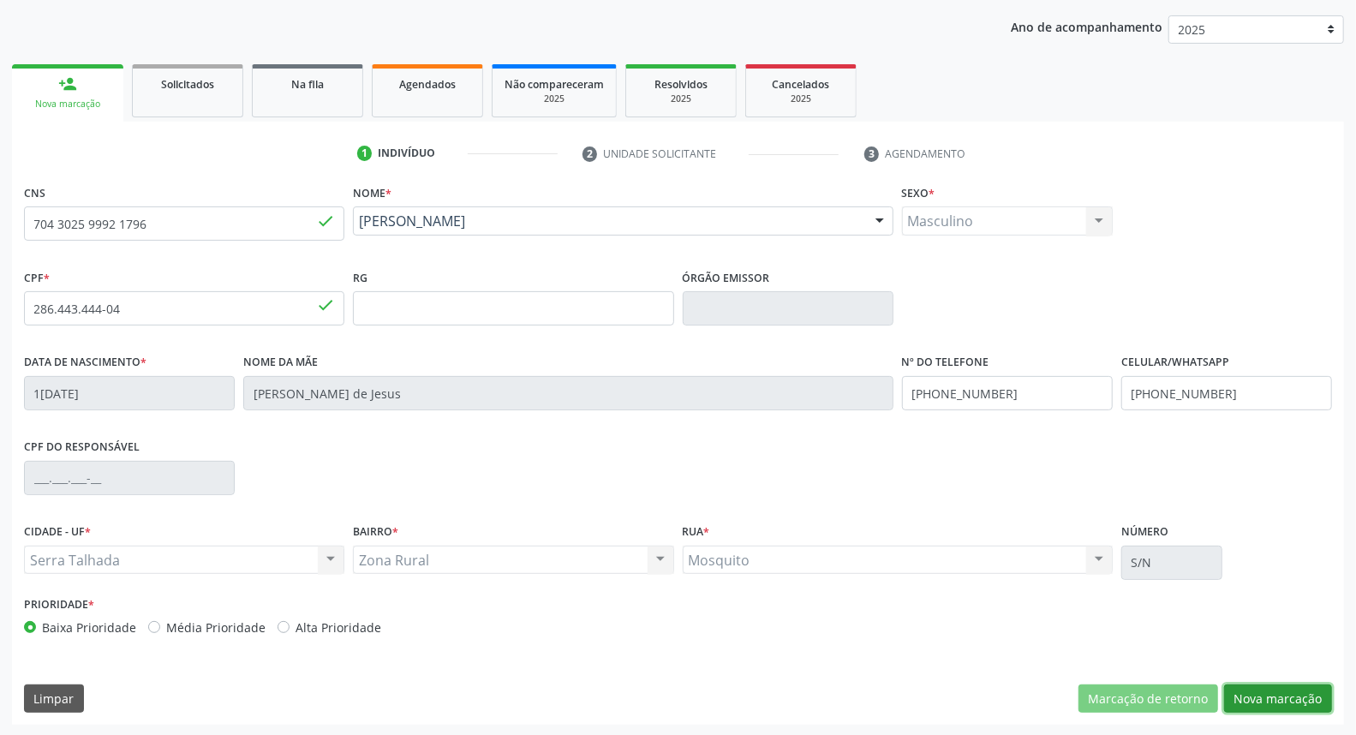
click at [1262, 701] on button "Nova marcação" at bounding box center [1278, 698] width 108 height 29
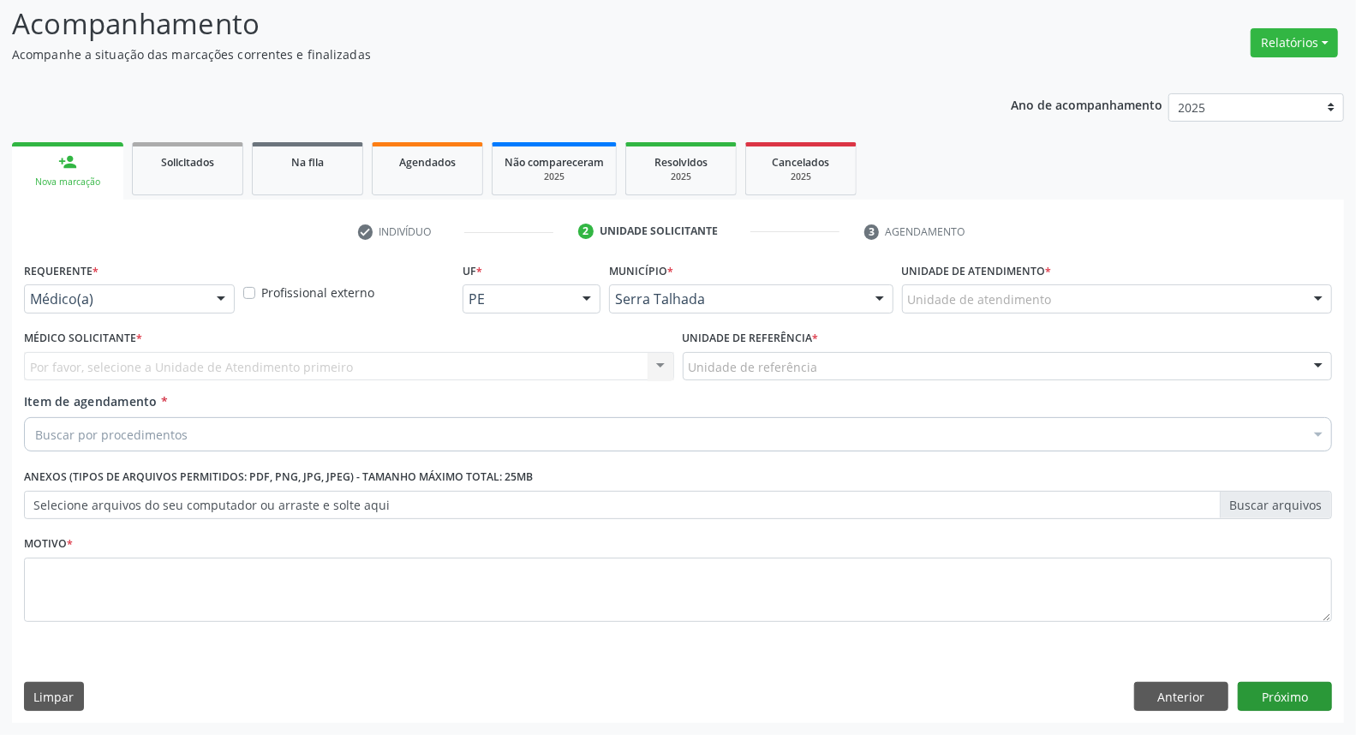
scroll to position [113, 0]
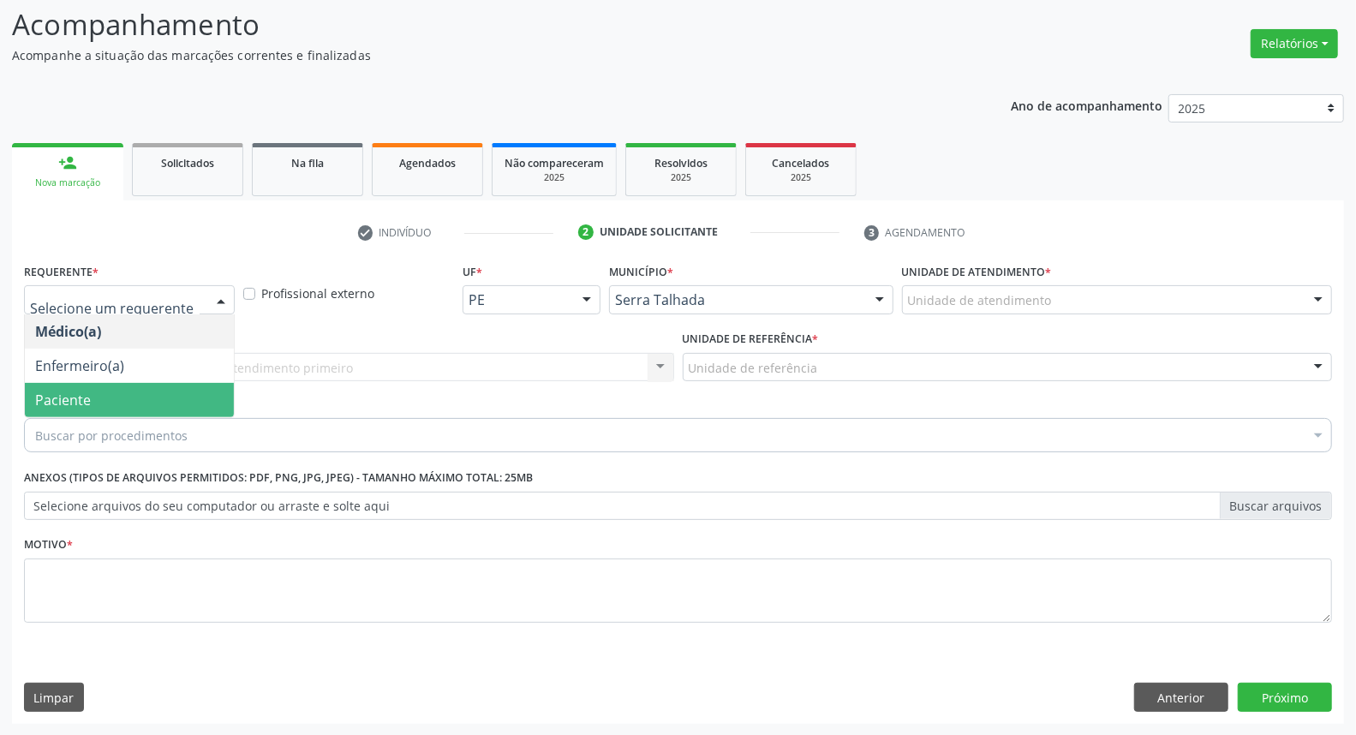
drag, startPoint x: 49, startPoint y: 403, endPoint x: 103, endPoint y: 368, distance: 63.9
click at [49, 401] on span "Paciente" at bounding box center [63, 400] width 56 height 19
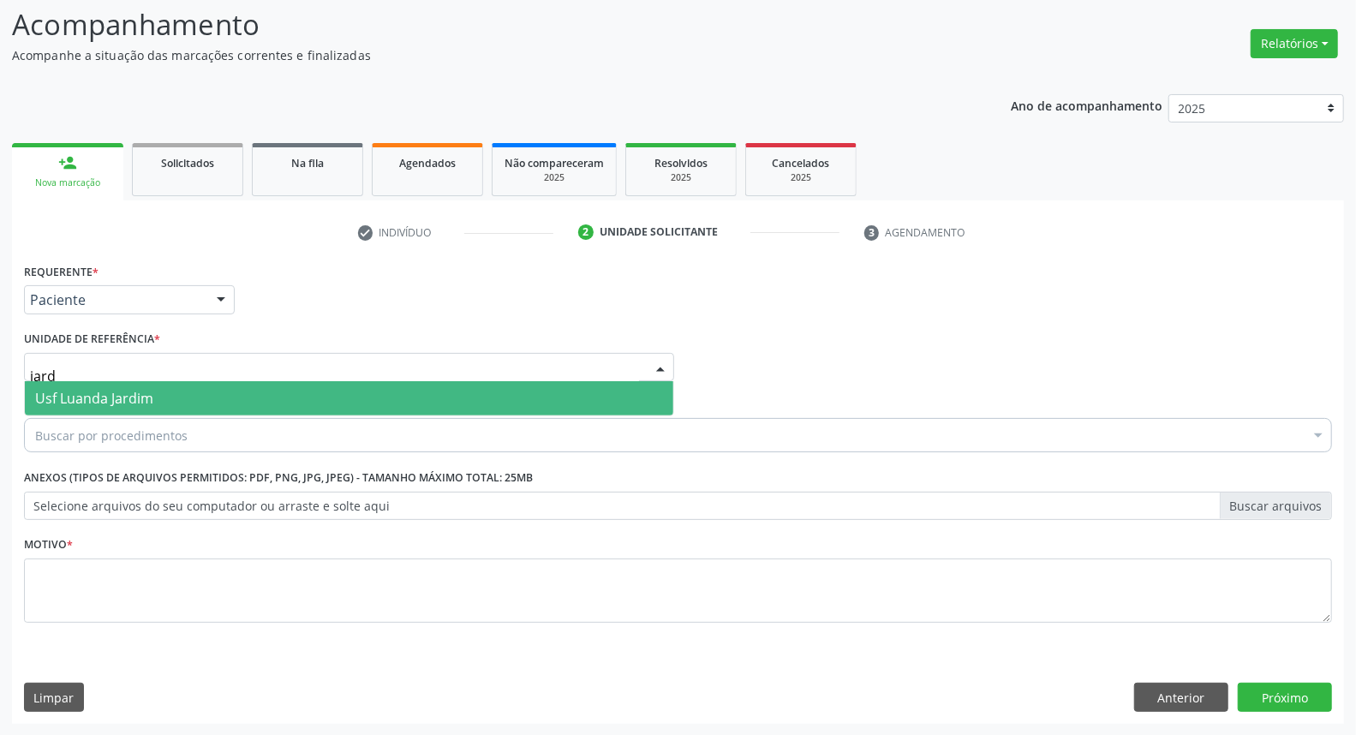
type input "jardi"
click at [98, 398] on span "Usf Luanda Jardim" at bounding box center [94, 398] width 118 height 19
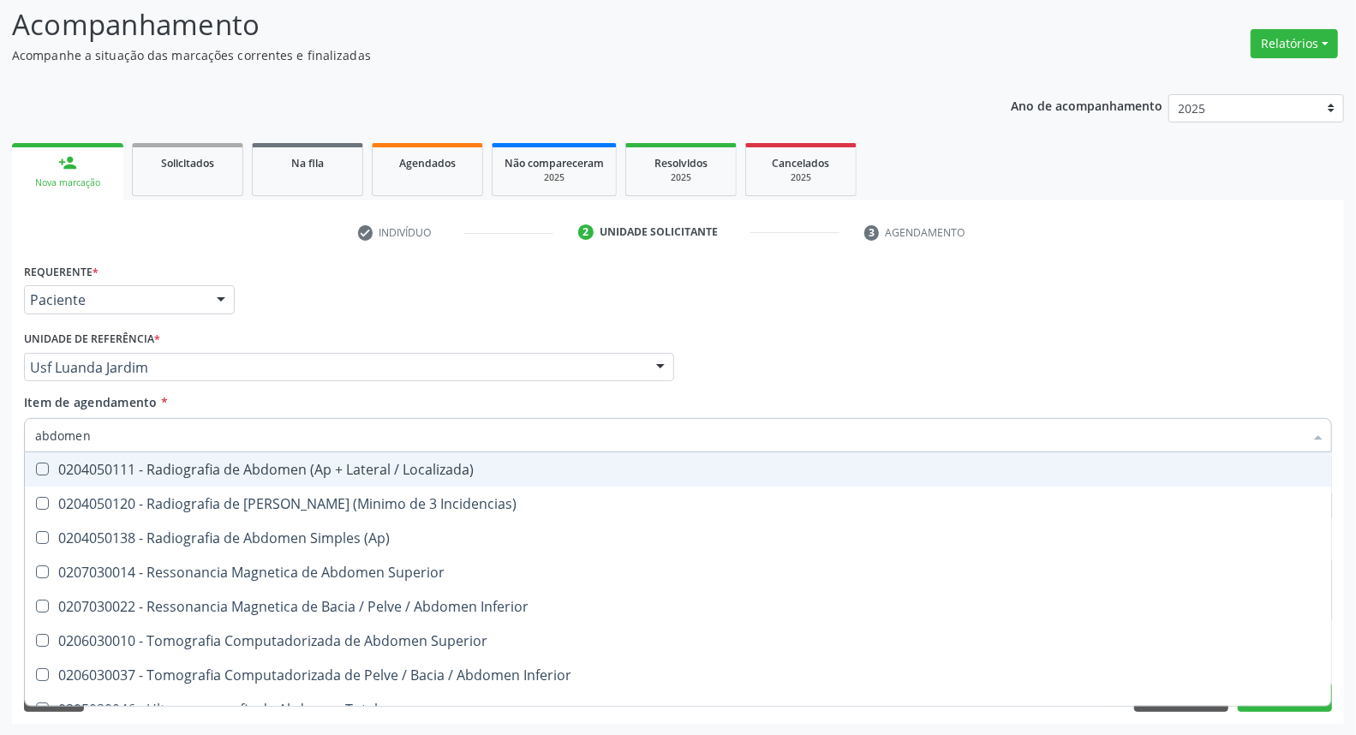
type input "abdomen t"
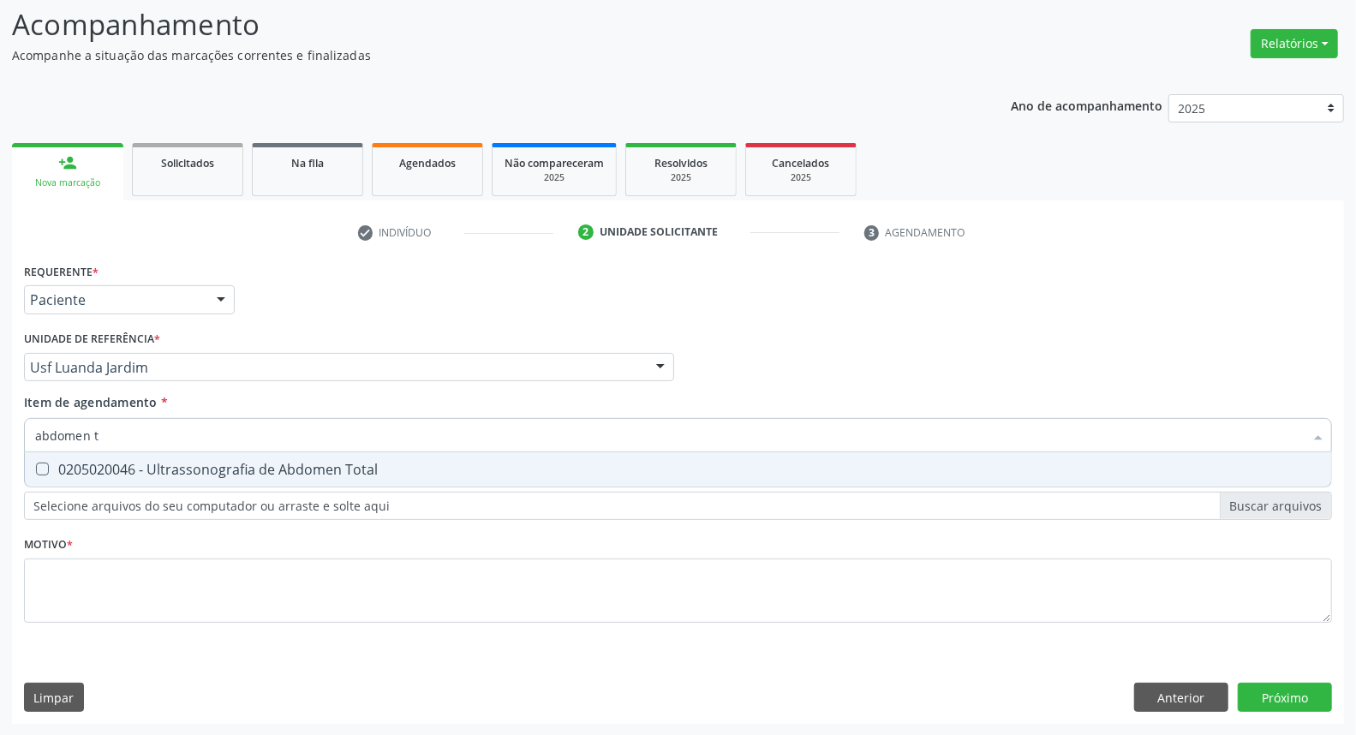
click at [96, 475] on div "0205020046 - Ultrassonografia de Abdomen Total" at bounding box center [678, 470] width 1286 height 14
checkbox Total "true"
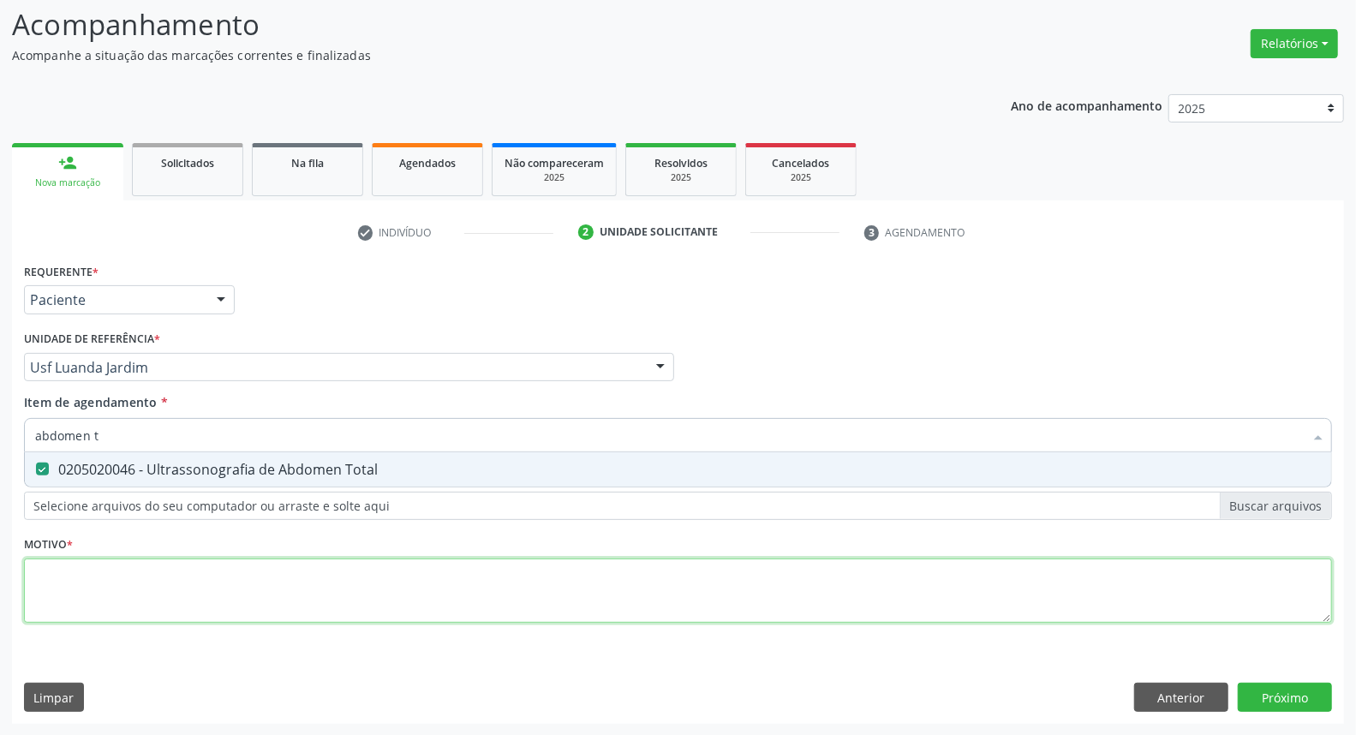
click at [105, 580] on div "Requerente * Paciente Médico(a) Enfermeiro(a) Paciente Nenhum resultado encontr…" at bounding box center [678, 453] width 1308 height 388
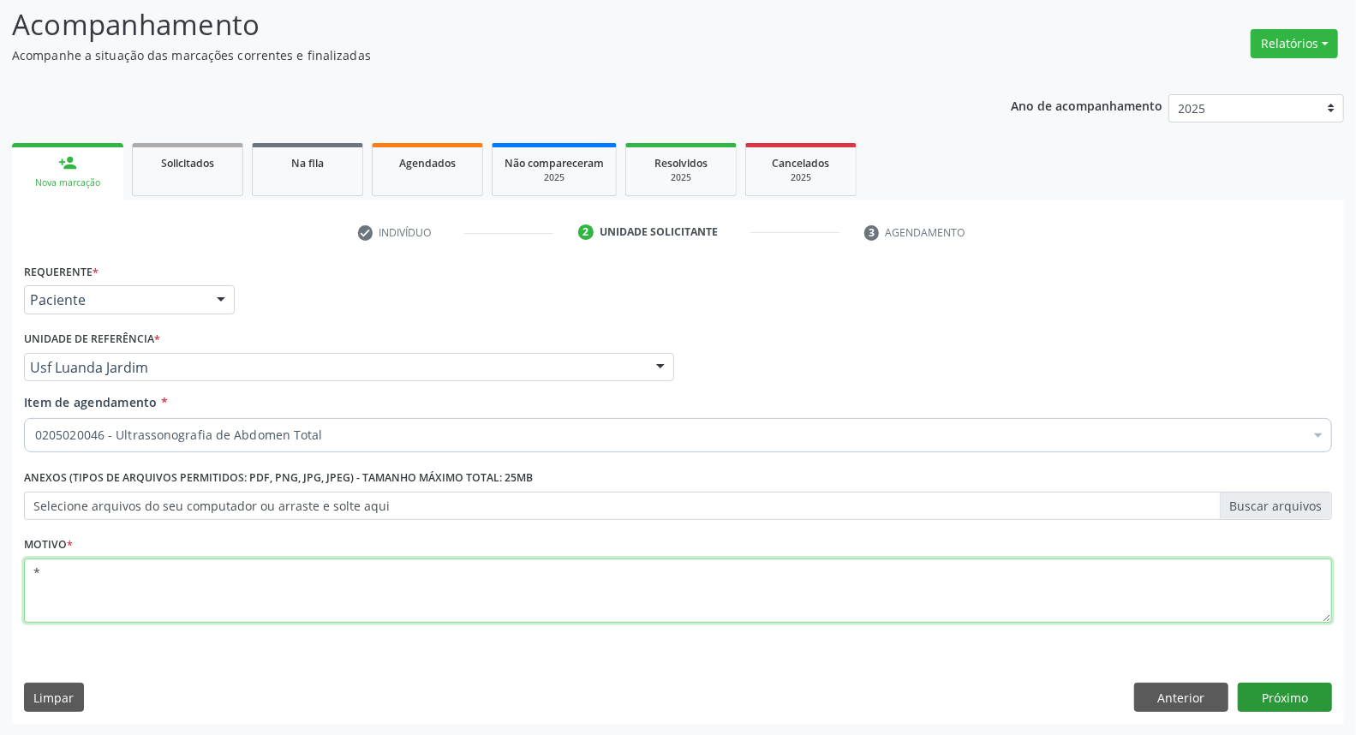
type textarea "*"
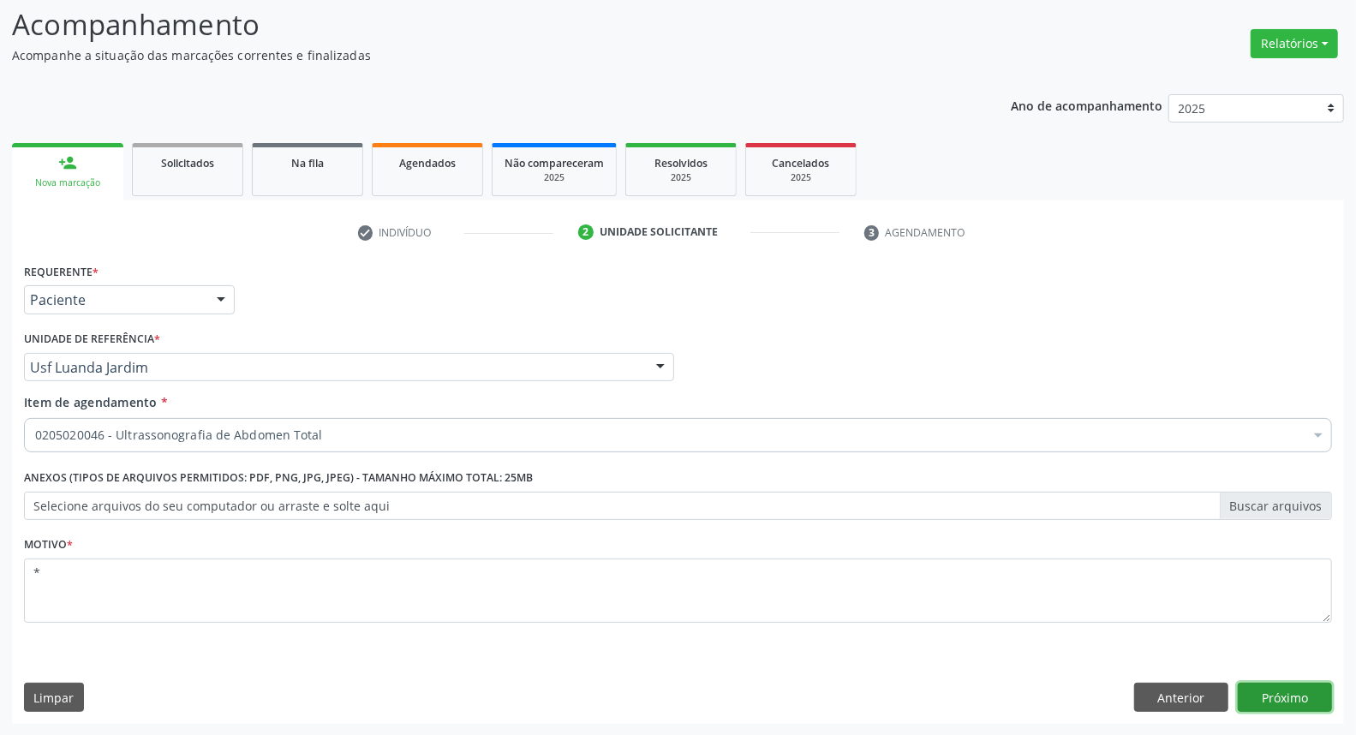
click at [1289, 705] on button "Próximo" at bounding box center [1285, 697] width 94 height 29
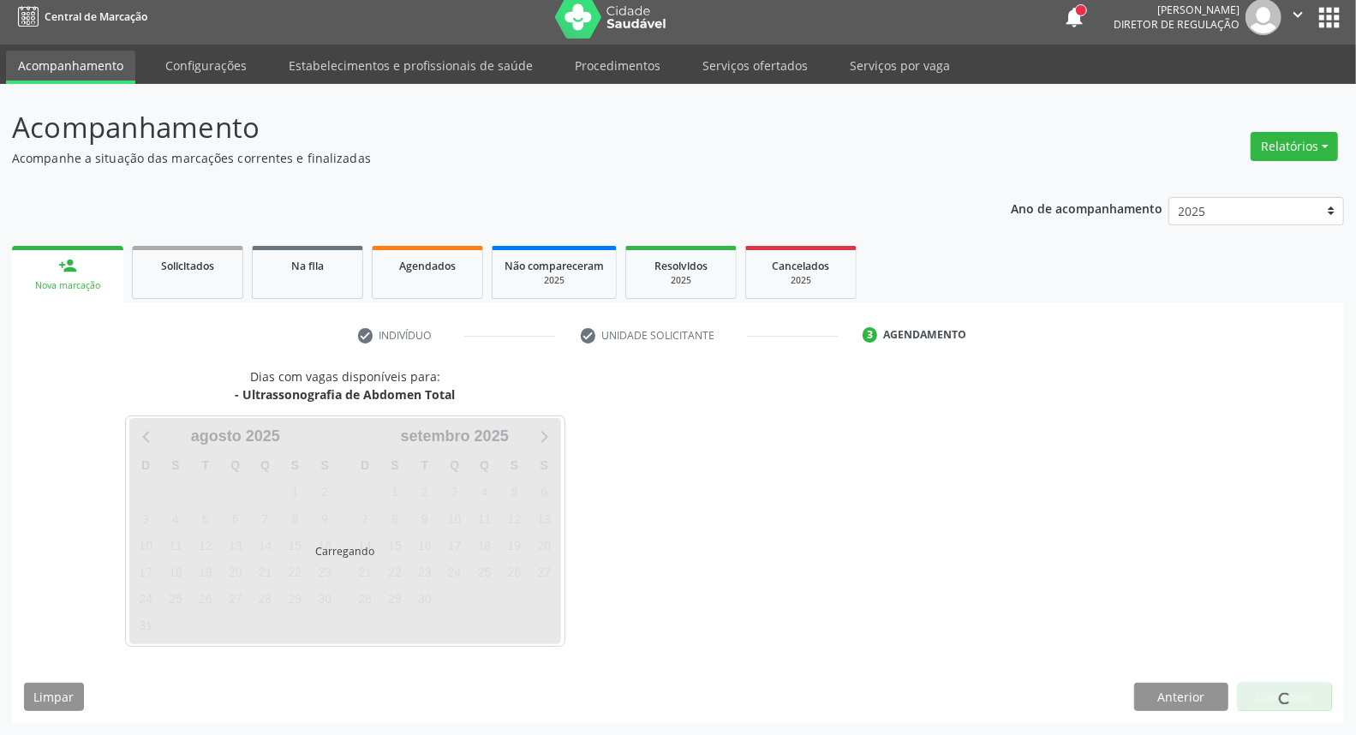
scroll to position [9, 0]
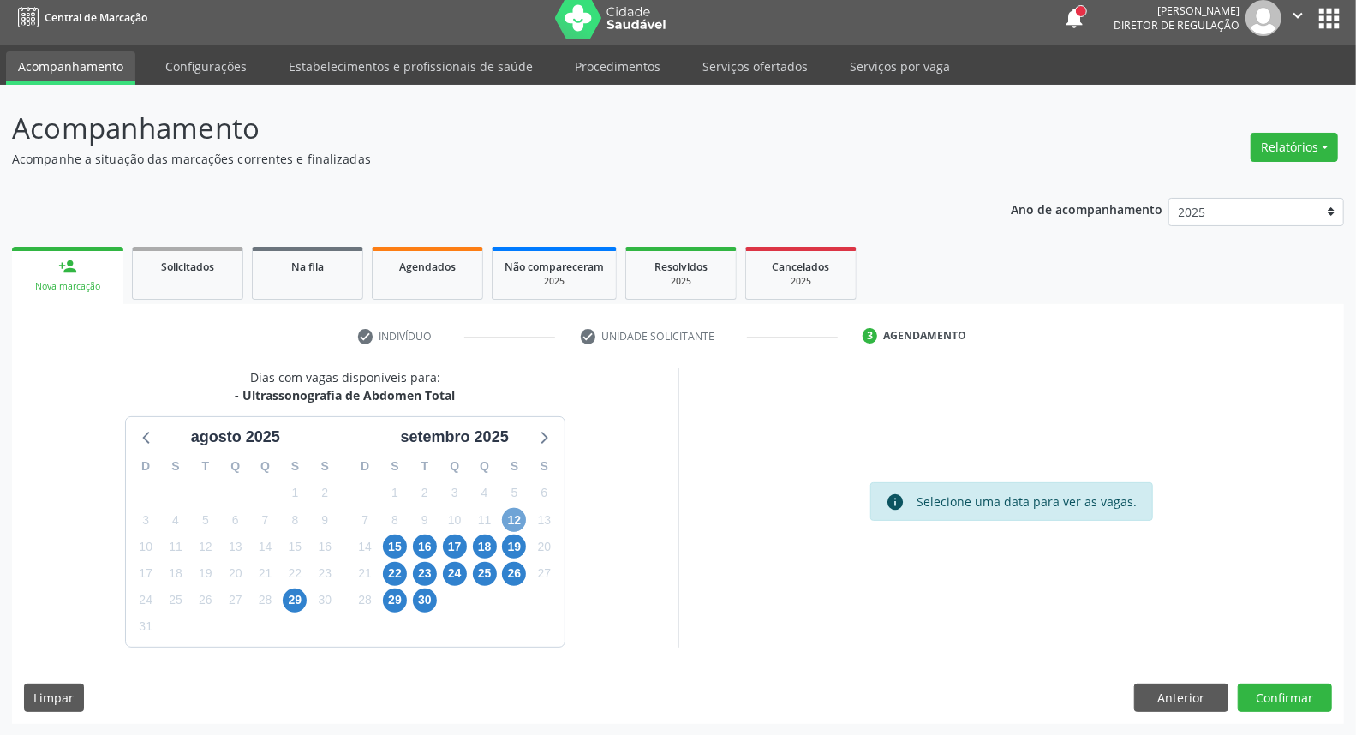
click at [524, 523] on span "12" at bounding box center [514, 520] width 24 height 24
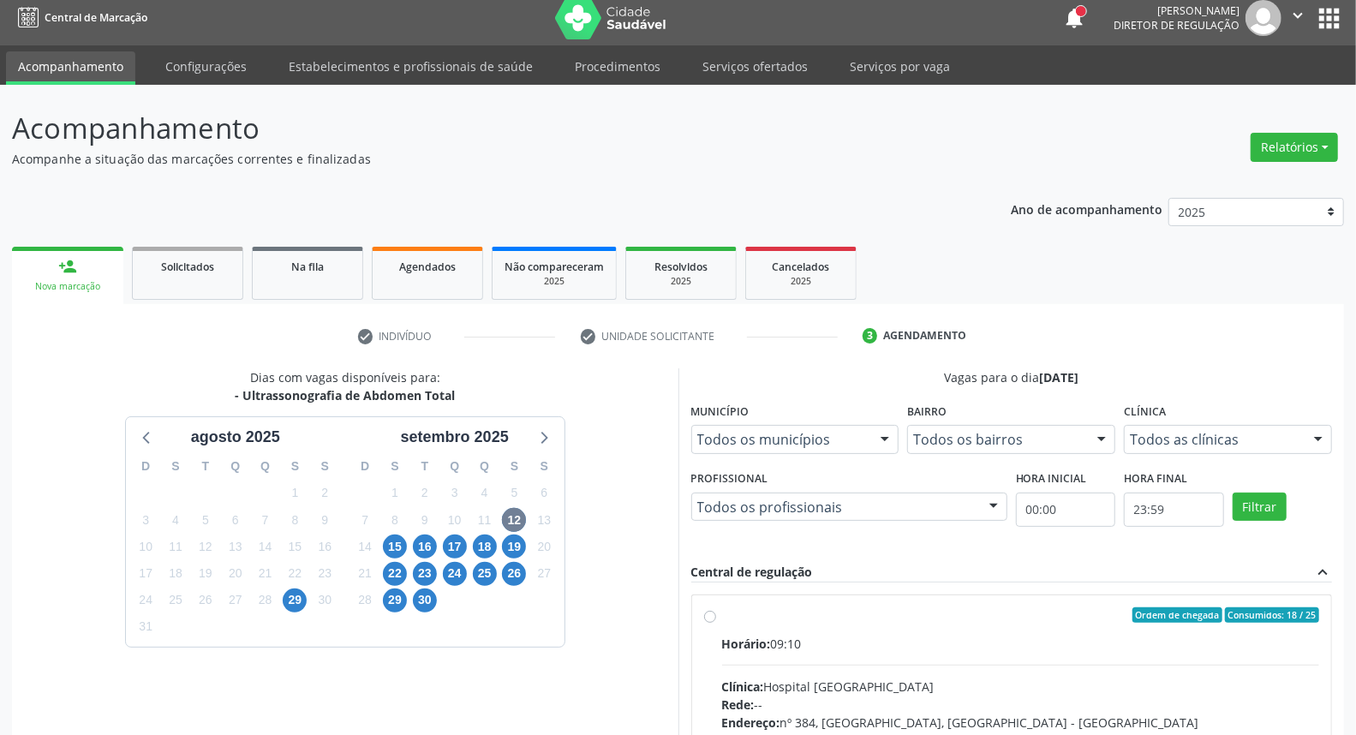
click at [765, 617] on div "Ordem de chegada Consumidos: 18 / 25" at bounding box center [1021, 614] width 598 height 15
click at [716, 617] on input "Ordem de chegada Consumidos: 18 / 25 Horário: 09:10 Clínica: Hospital Sao Franc…" at bounding box center [710, 614] width 12 height 15
radio input "true"
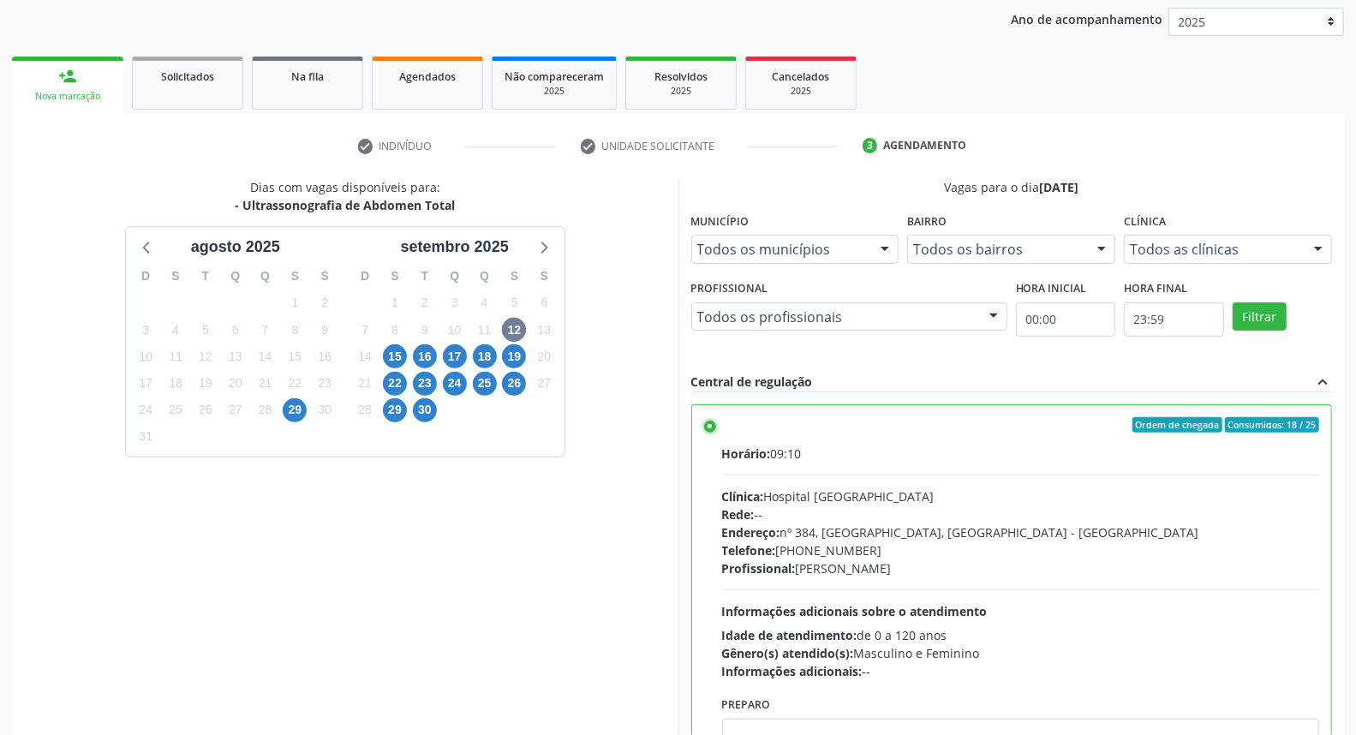
scroll to position [287, 0]
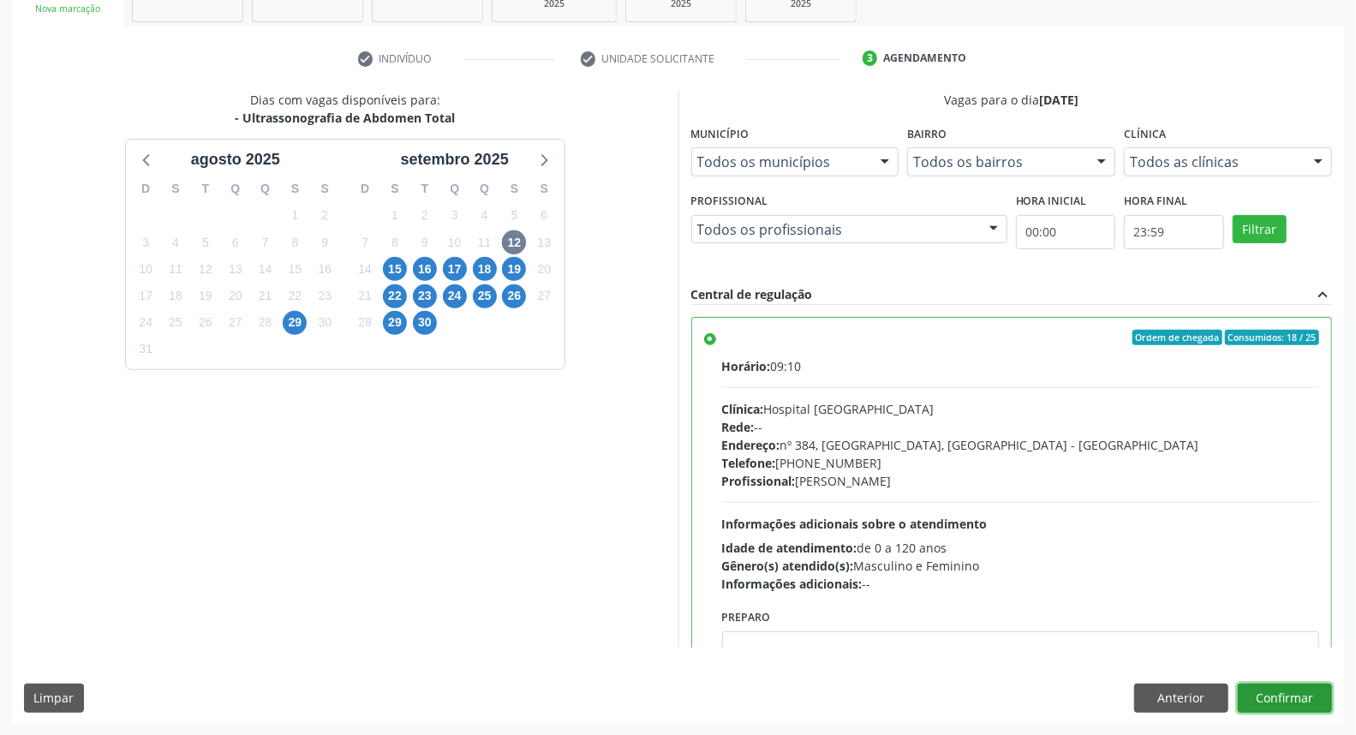
click at [1291, 691] on button "Confirmar" at bounding box center [1285, 698] width 94 height 29
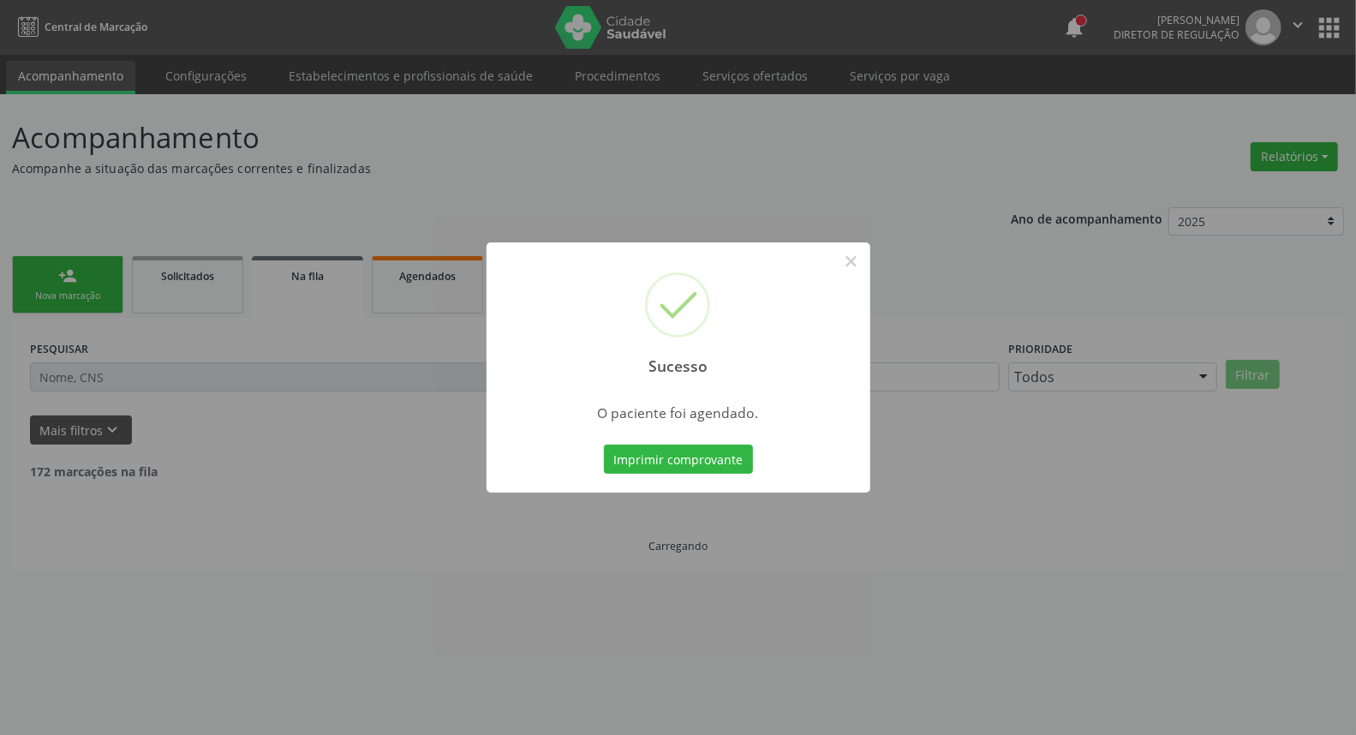
scroll to position [0, 0]
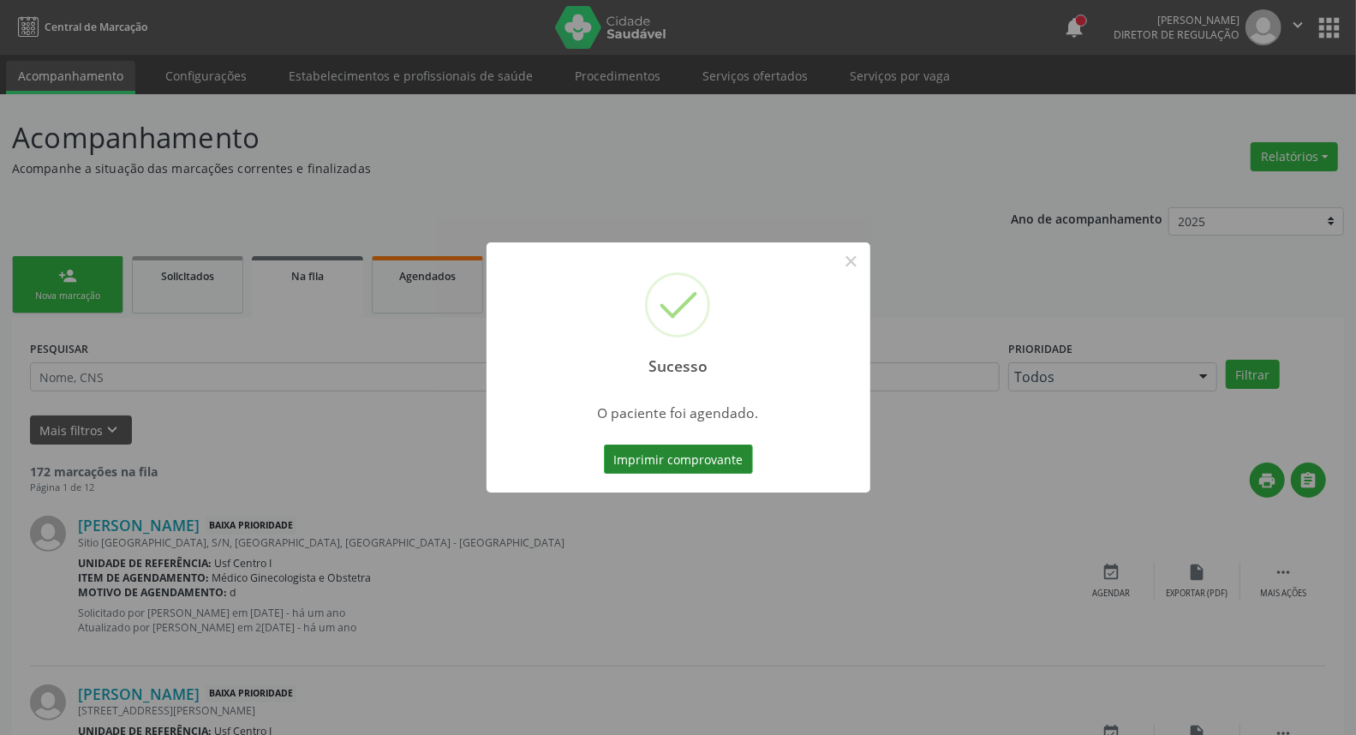
click at [646, 457] on button "Imprimir comprovante" at bounding box center [678, 459] width 149 height 29
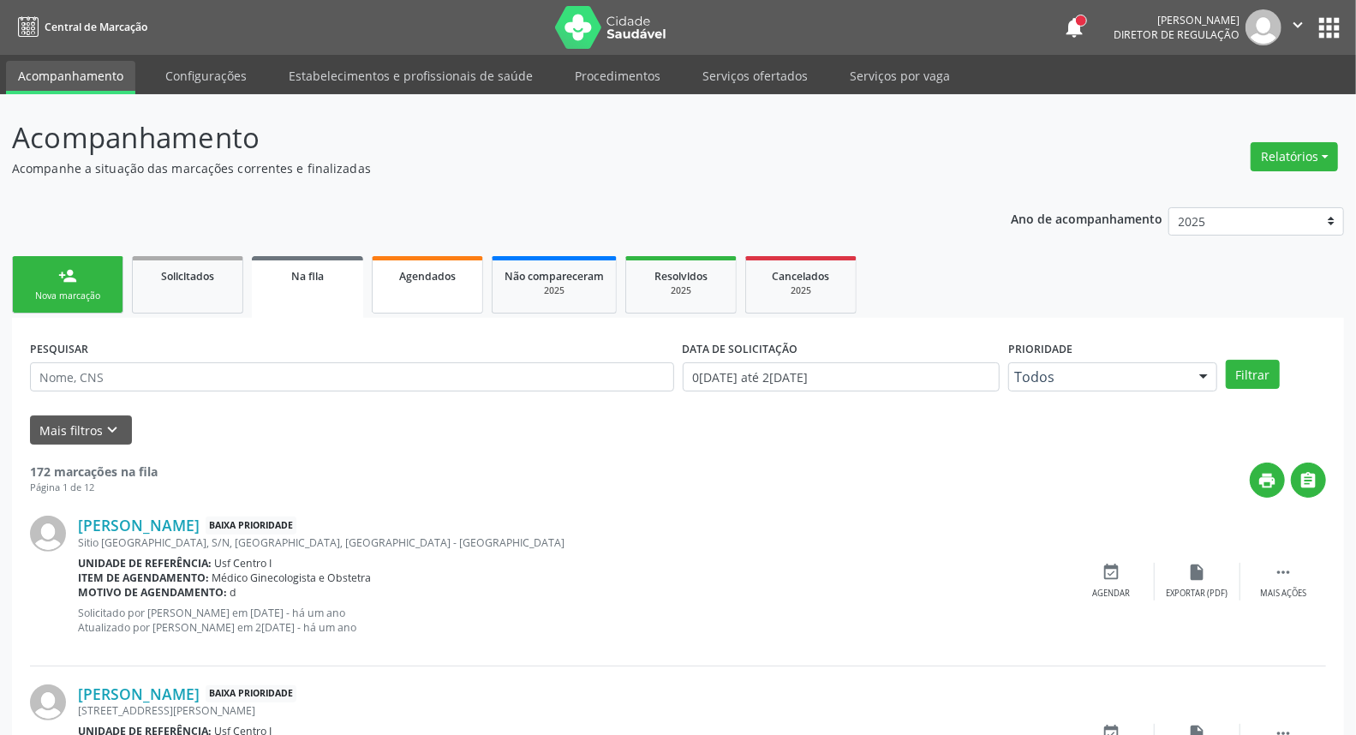
click at [408, 277] on span "Agendados" at bounding box center [427, 276] width 57 height 15
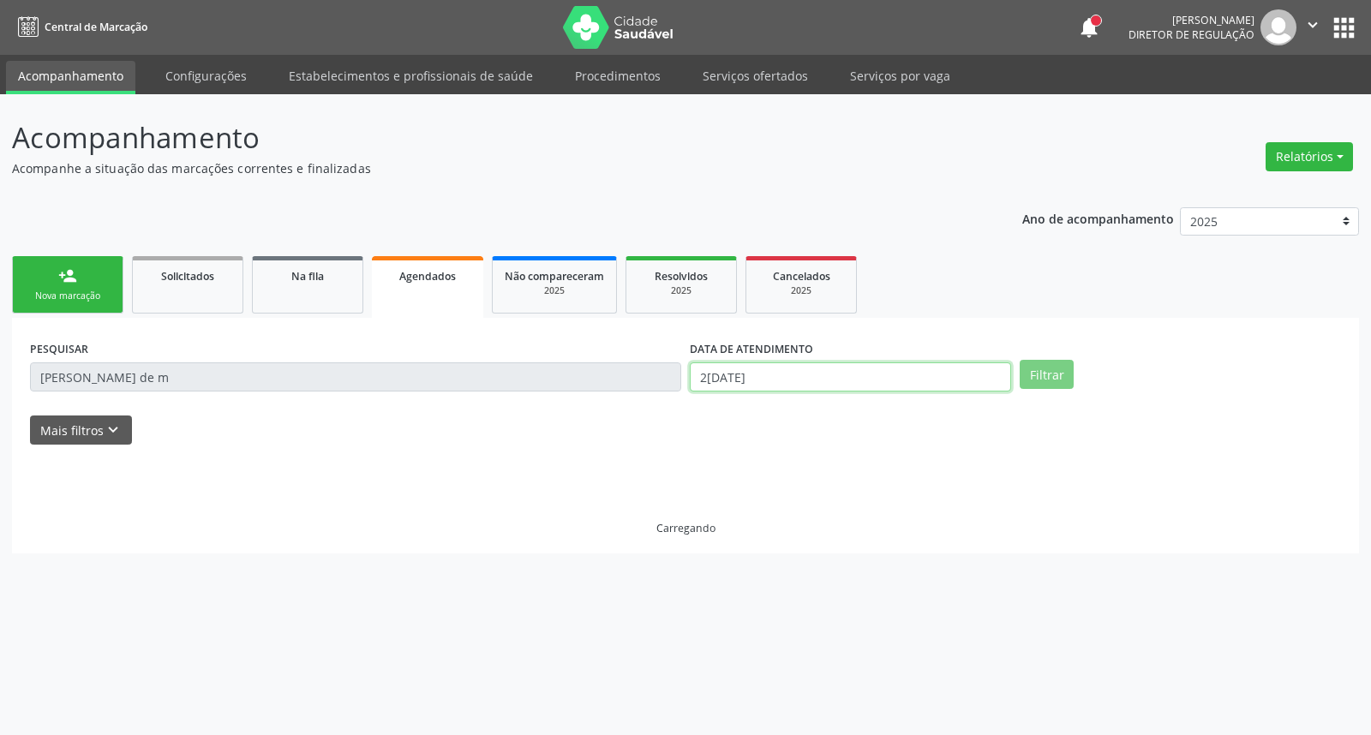
click at [875, 365] on input "[DATE]" at bounding box center [850, 376] width 321 height 29
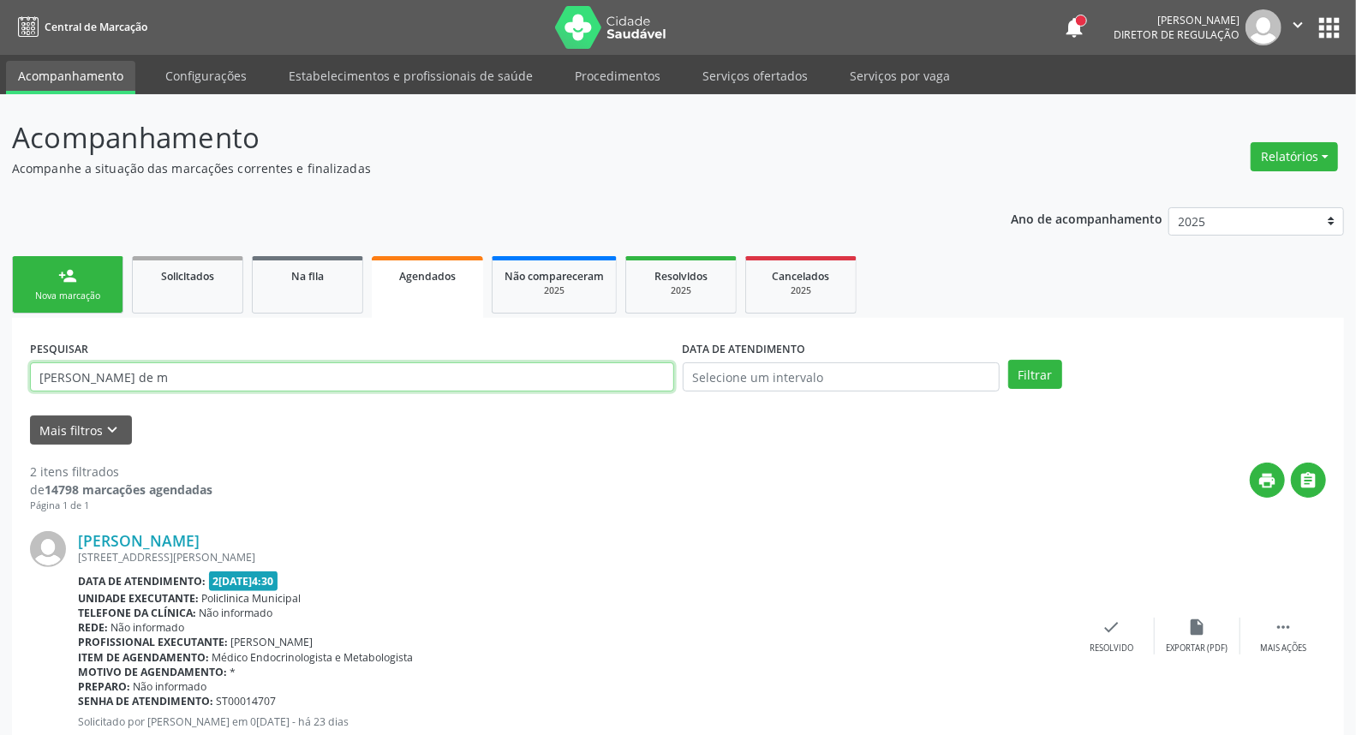
click at [570, 365] on input "[PERSON_NAME] de m" at bounding box center [352, 376] width 644 height 29
paste input "704 3025 9992 1796"
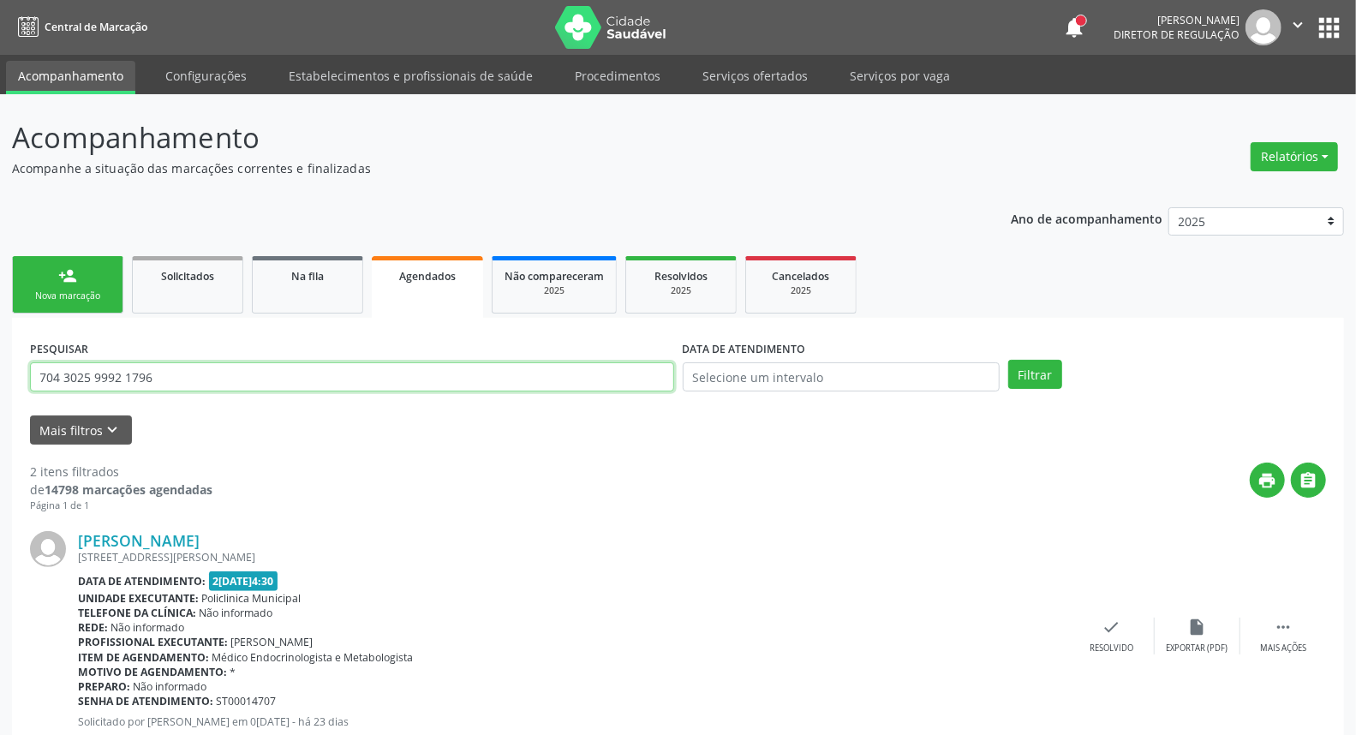
type input "704 3025 9992 1796"
click at [1008, 360] on button "Filtrar" at bounding box center [1035, 374] width 54 height 29
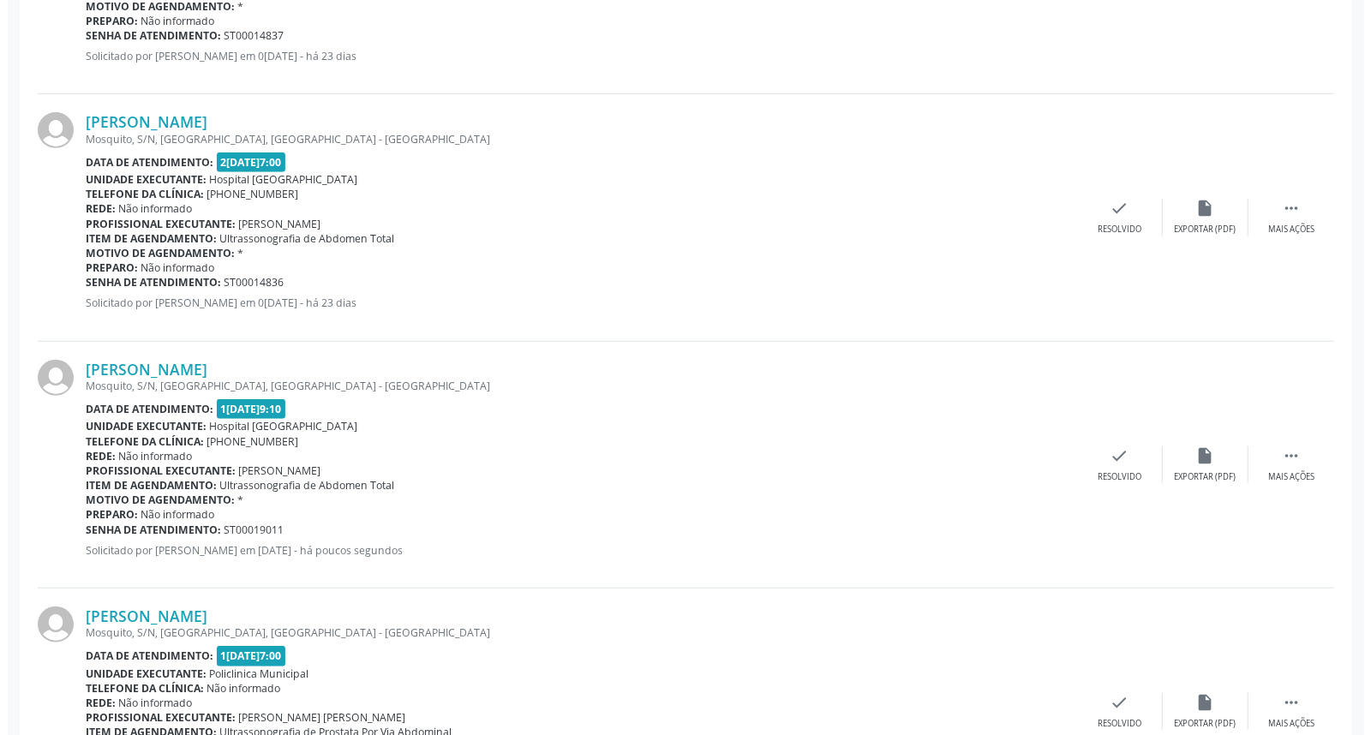
scroll to position [761, 0]
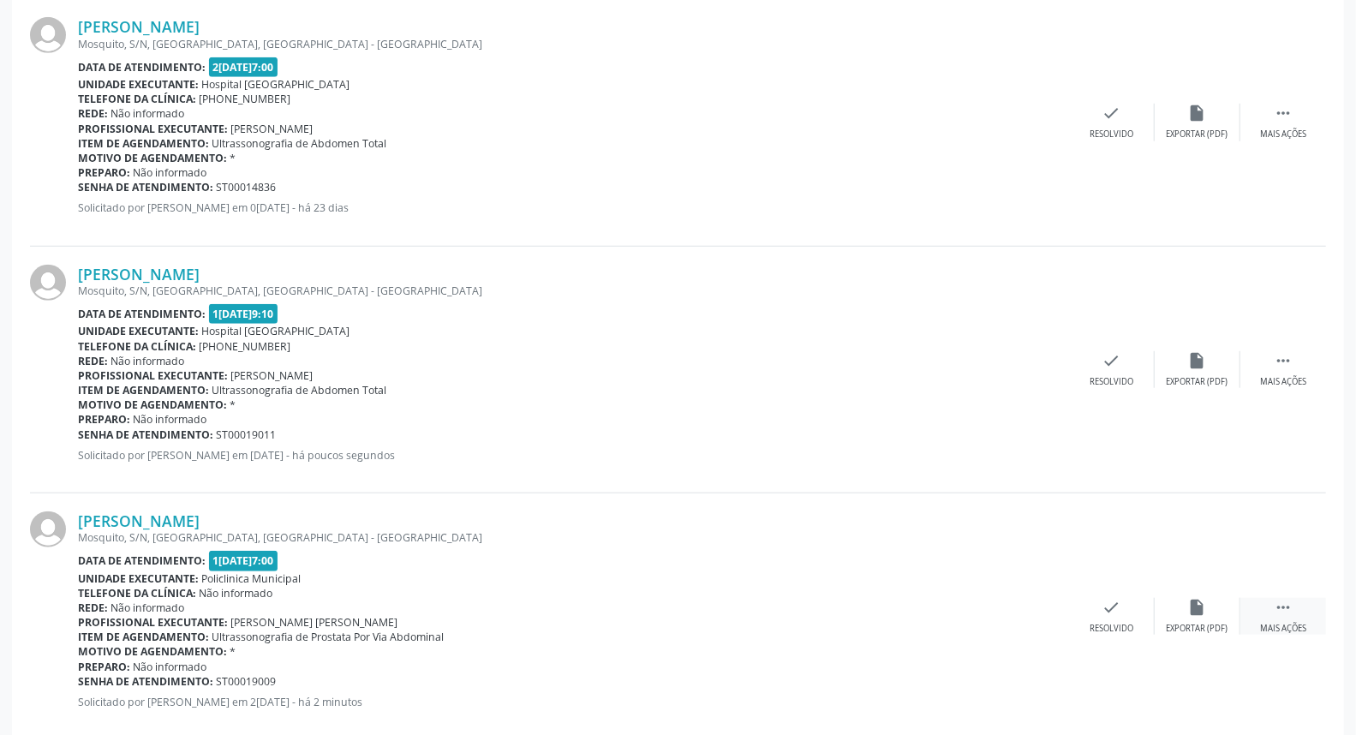
click at [1278, 614] on icon "" at bounding box center [1283, 607] width 19 height 19
click at [1019, 604] on icon "cancel" at bounding box center [1026, 607] width 19 height 19
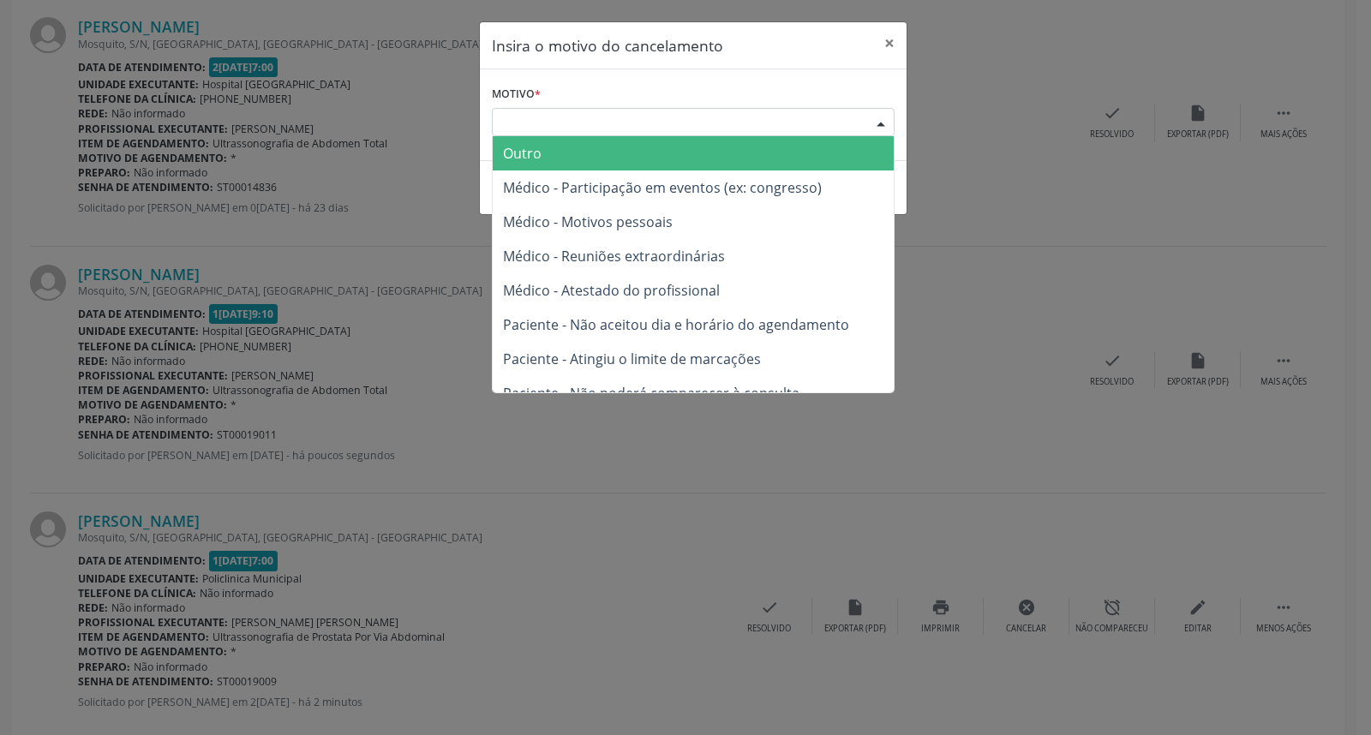
click at [684, 129] on div "Escolha o motivo" at bounding box center [693, 122] width 403 height 29
click at [671, 154] on span "Outro" at bounding box center [693, 153] width 401 height 34
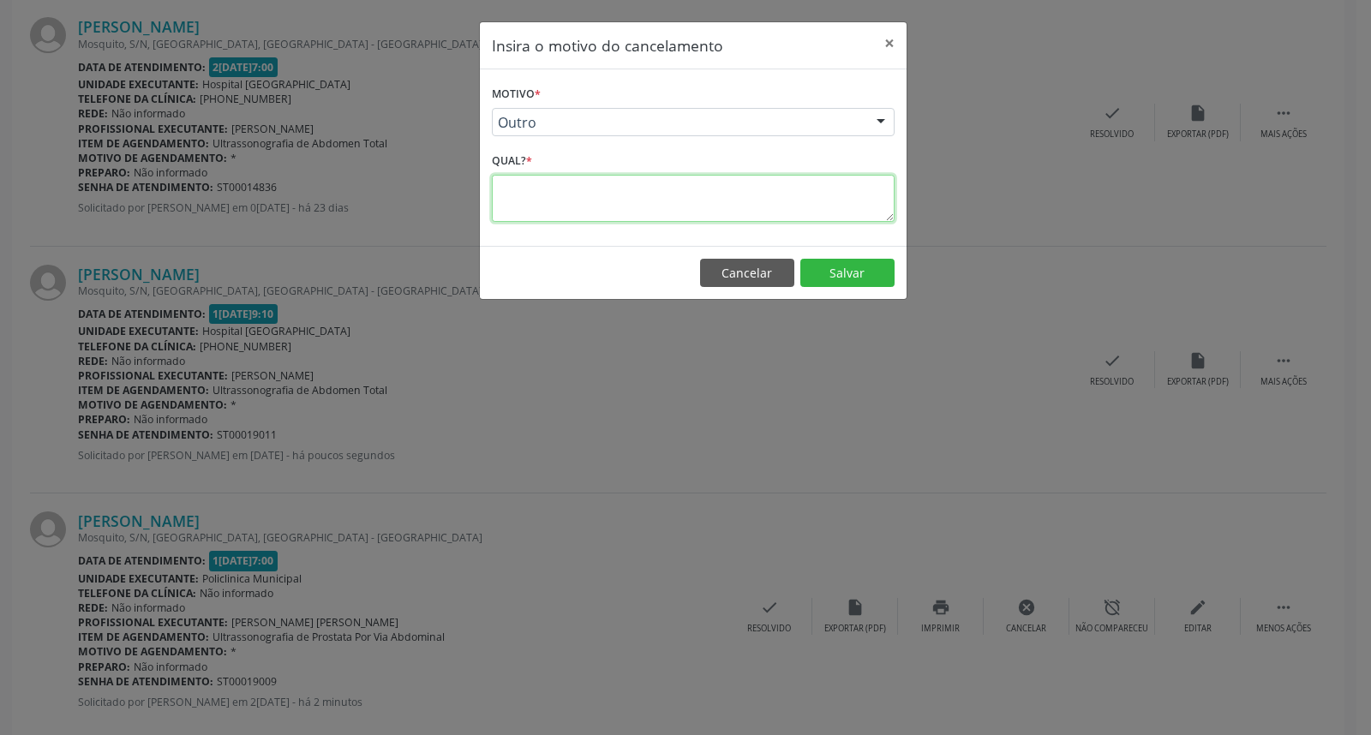
click at [665, 206] on textarea at bounding box center [693, 198] width 403 height 47
type textarea "*"
drag, startPoint x: 859, startPoint y: 272, endPoint x: 840, endPoint y: 264, distance: 20.4
click at [854, 272] on button "Salvar" at bounding box center [847, 273] width 94 height 29
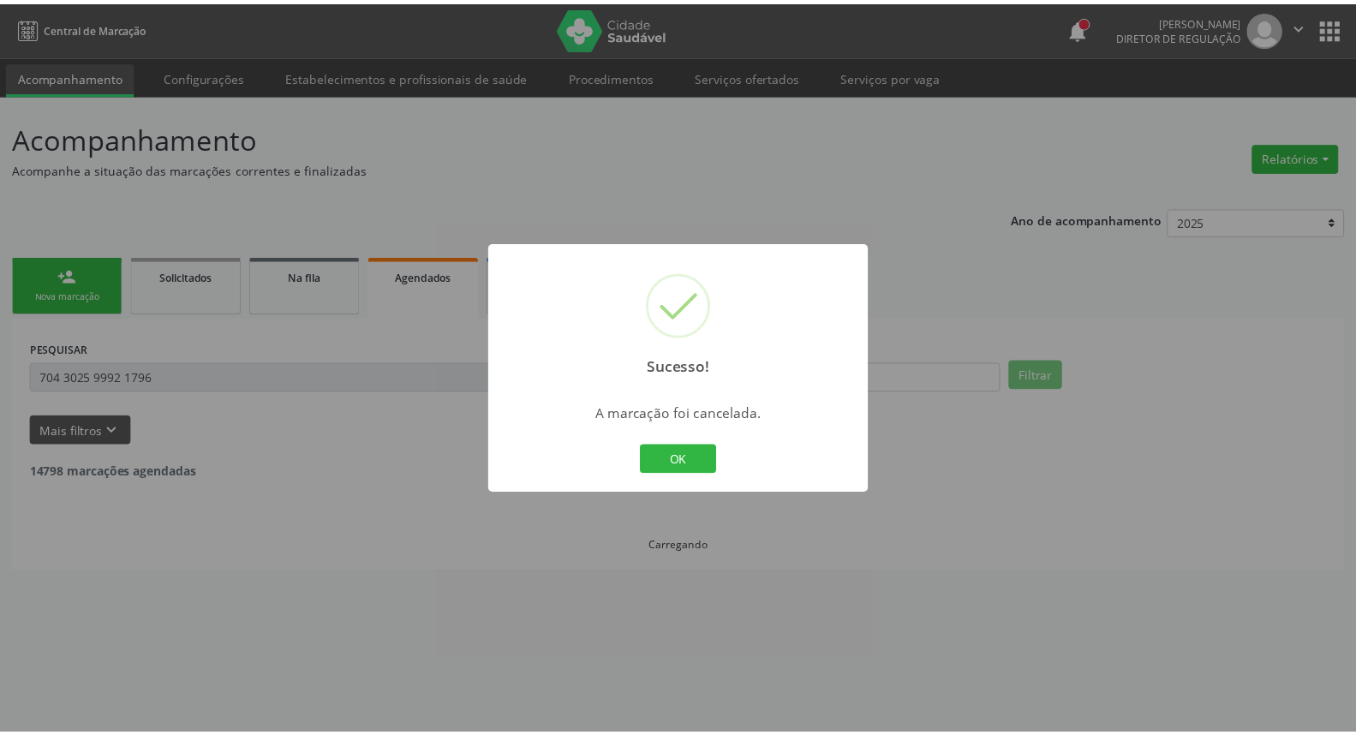
scroll to position [0, 0]
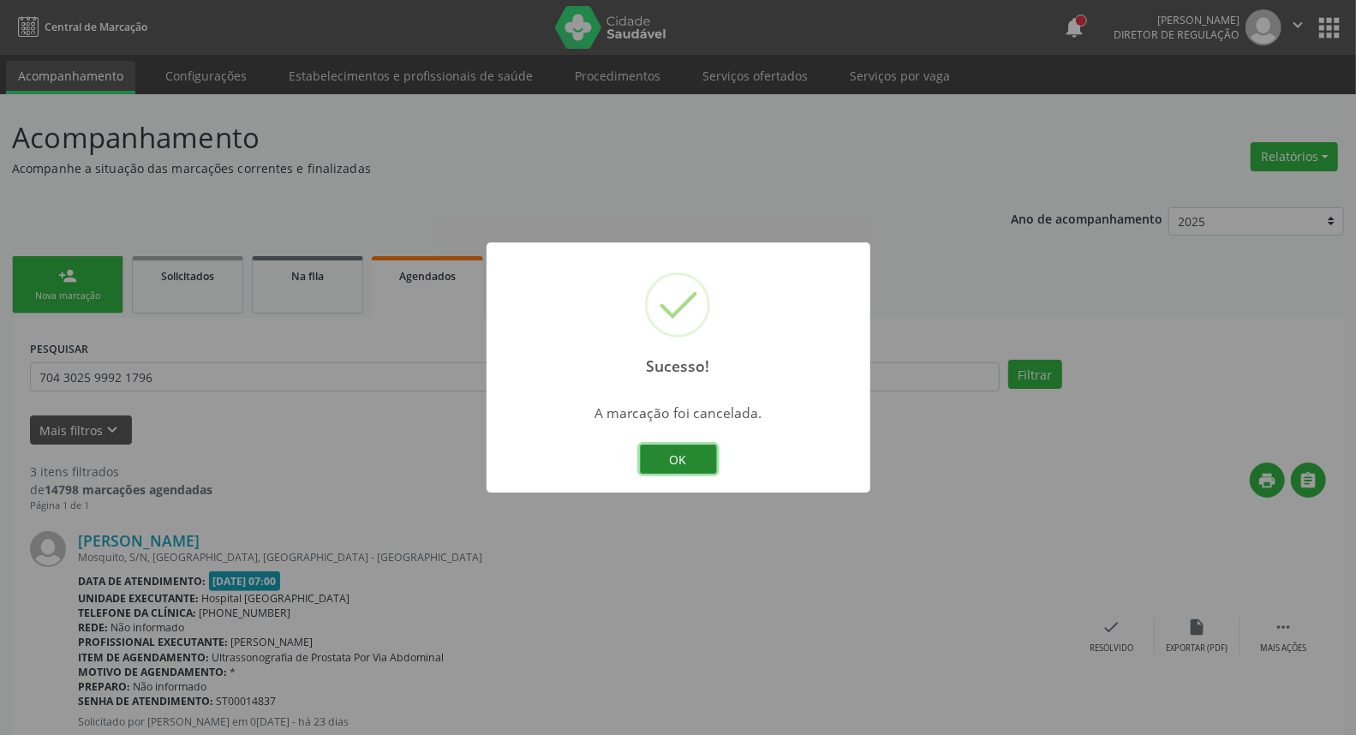
click at [682, 463] on button "OK" at bounding box center [678, 459] width 77 height 29
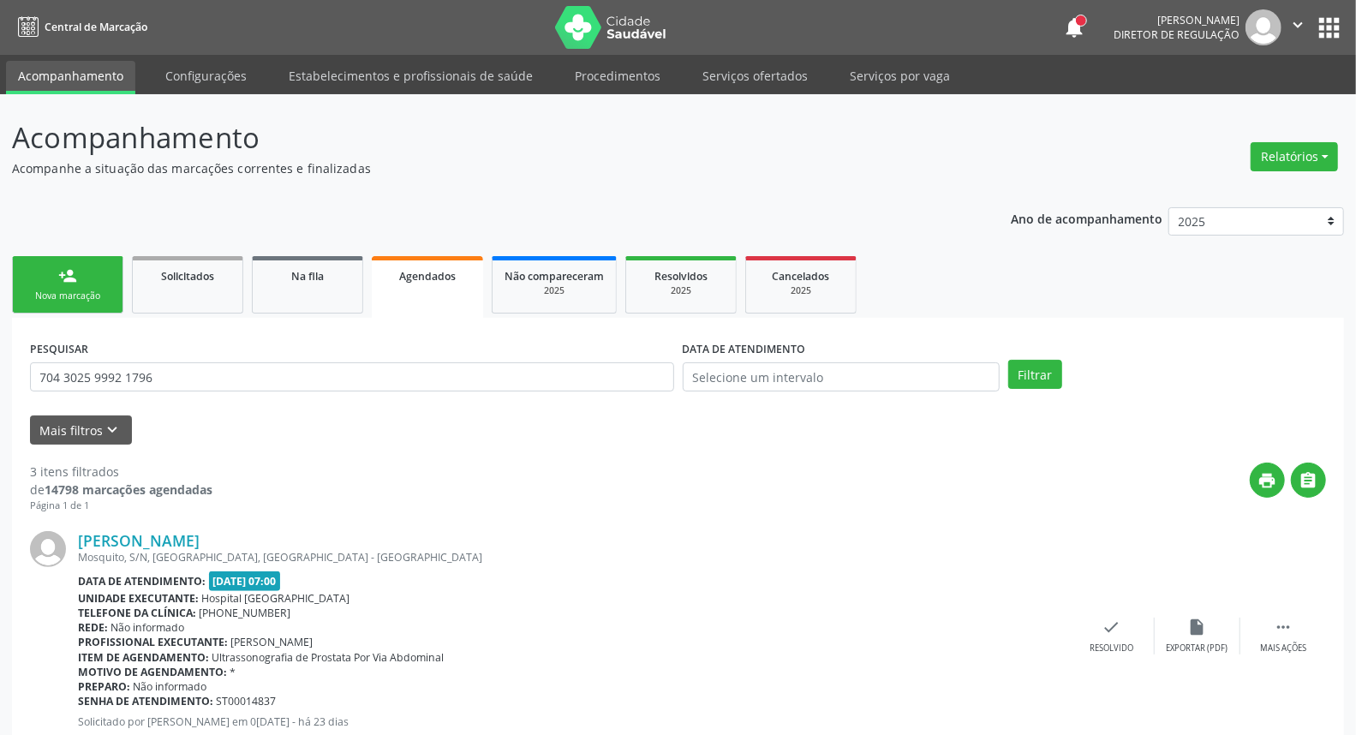
click at [94, 287] on link "person_add Nova marcação" at bounding box center [67, 284] width 111 height 57
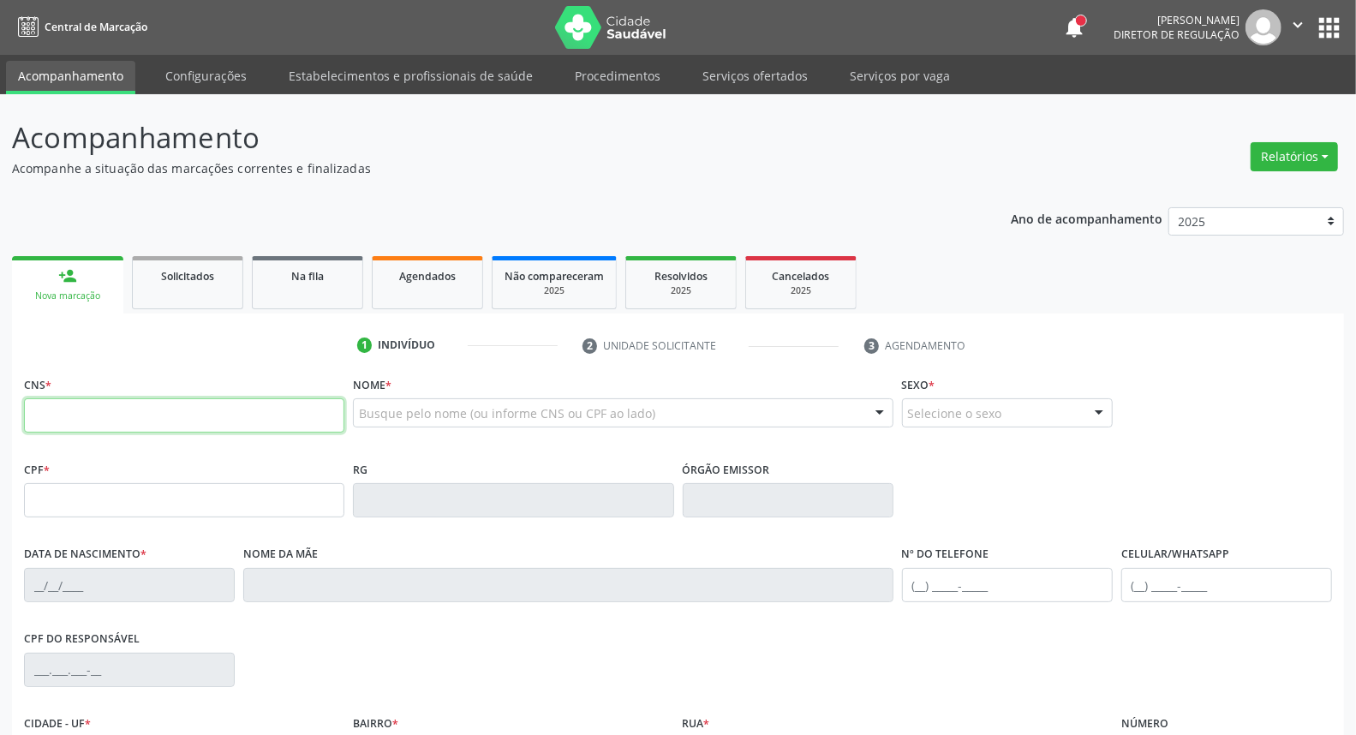
click at [118, 428] on input "text" at bounding box center [184, 415] width 320 height 34
paste input "704 3025 9992 1796"
type input "704 3025 9992 1796"
type input "286.443.444-04"
type input "13/11/1950"
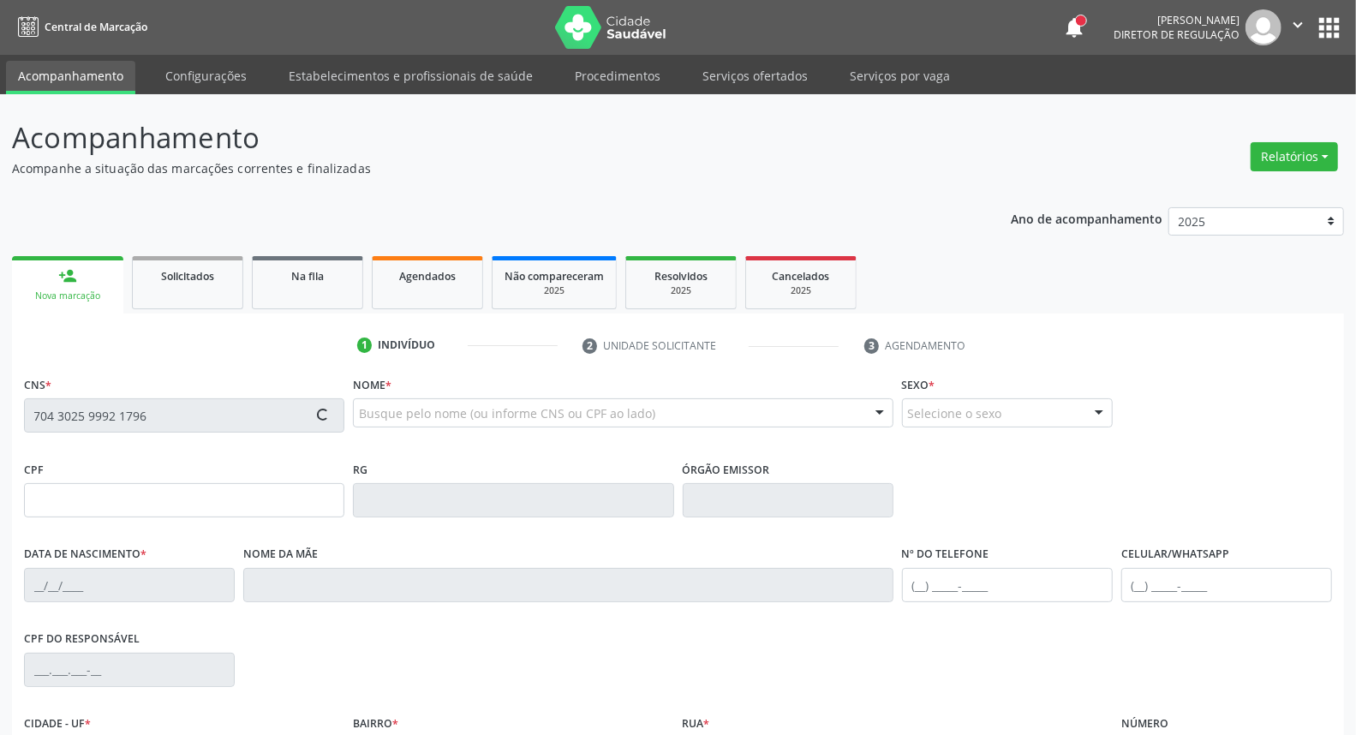
type input "Luzia Santana de Jesus"
type input "(87) 99951-7186"
type input "S/N"
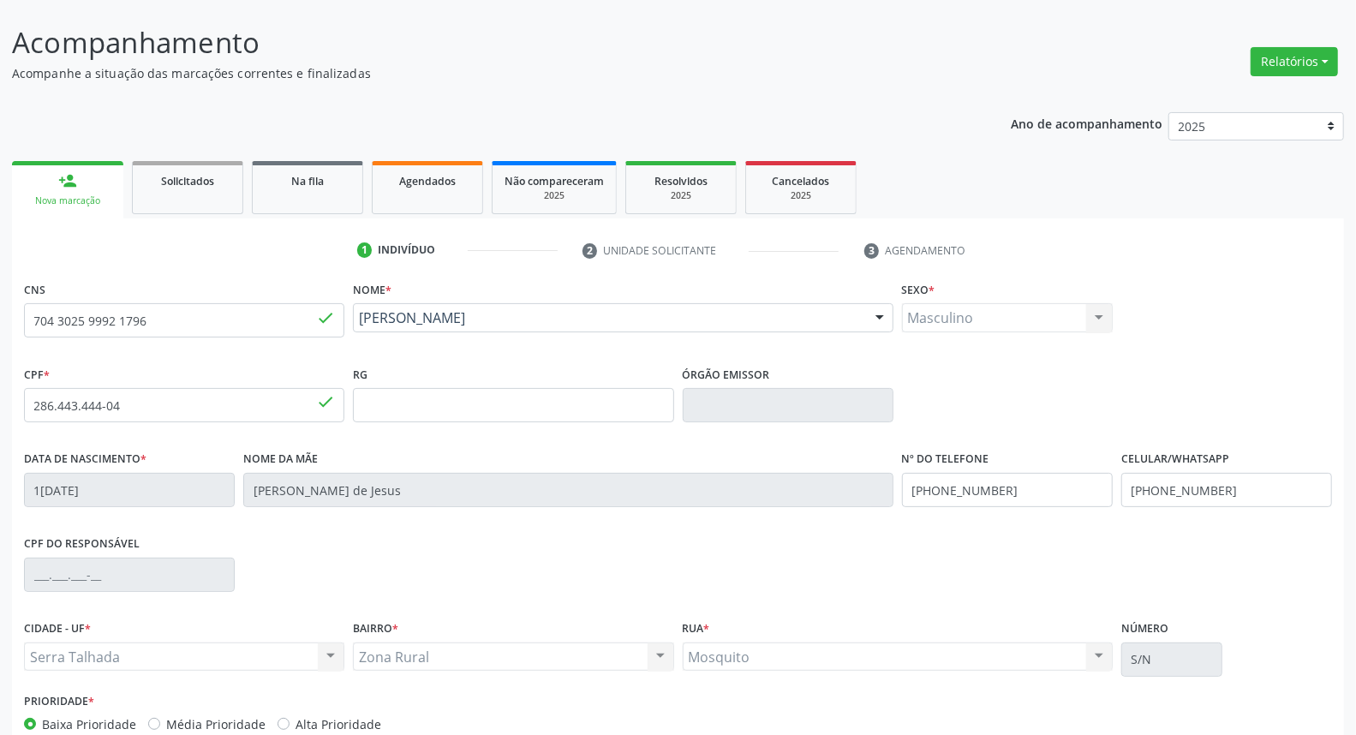
scroll to position [192, 0]
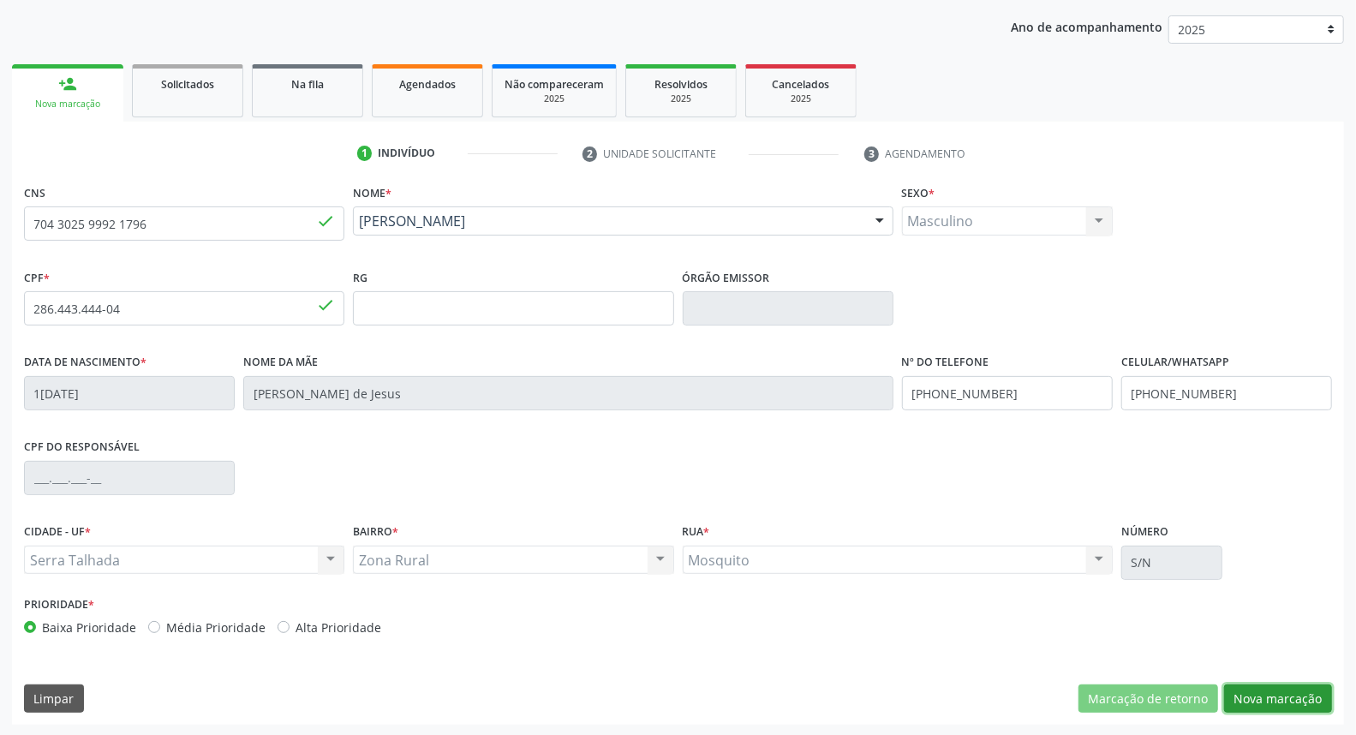
click at [1308, 692] on button "Nova marcação" at bounding box center [1278, 698] width 108 height 29
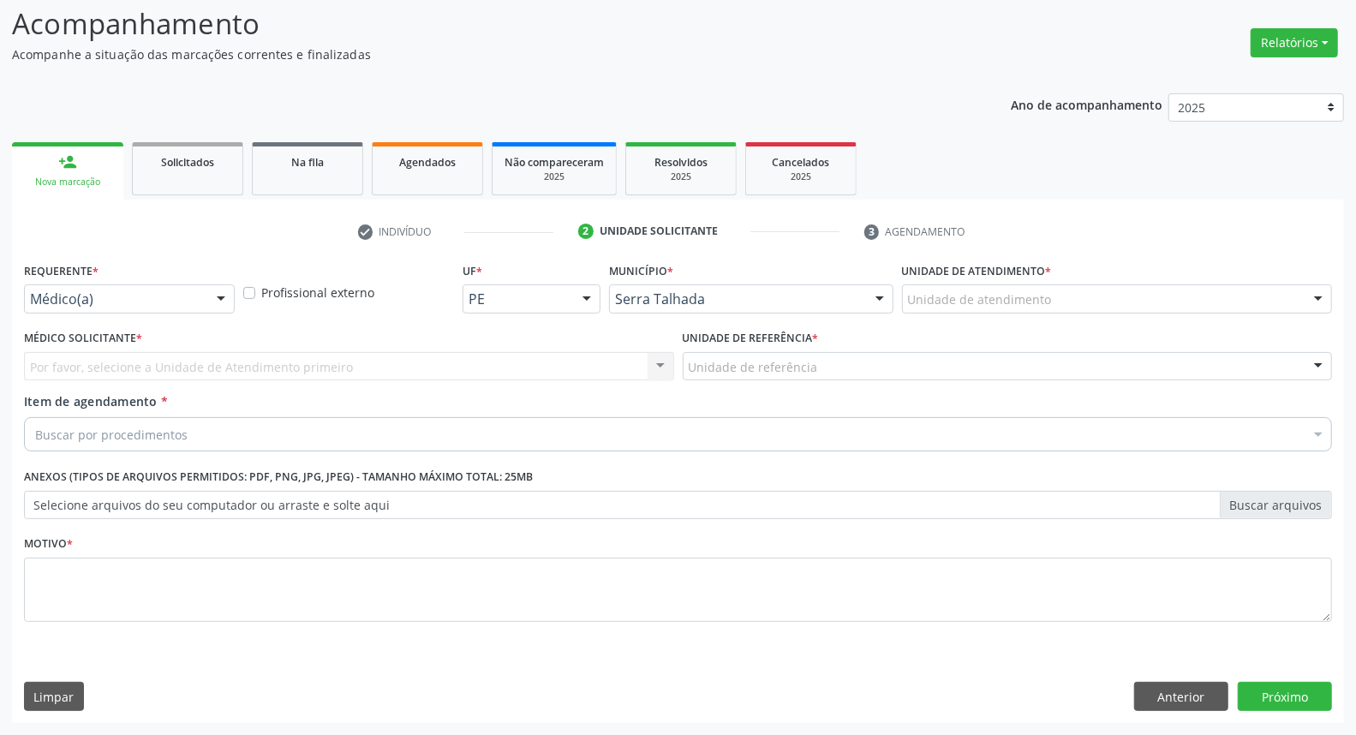
scroll to position [113, 0]
click at [212, 302] on div at bounding box center [221, 300] width 26 height 29
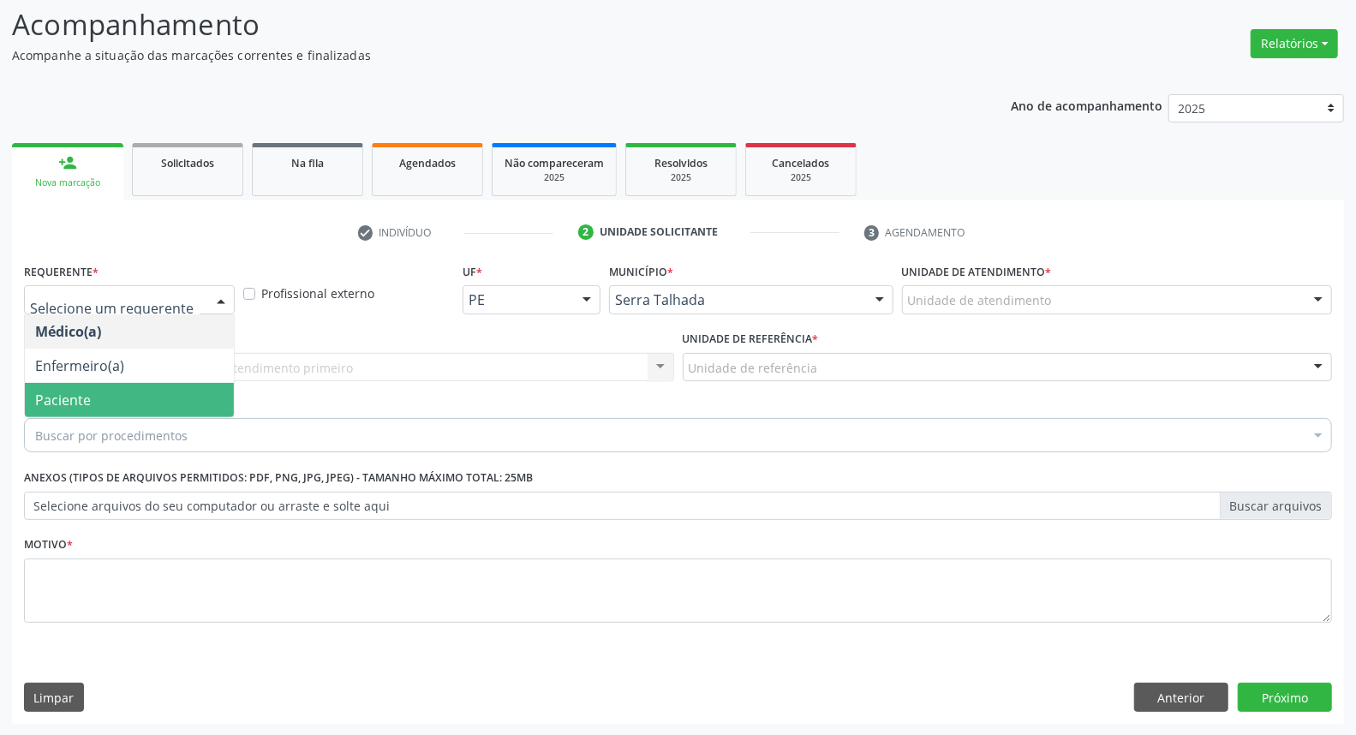
click at [189, 397] on span "Paciente" at bounding box center [129, 400] width 209 height 34
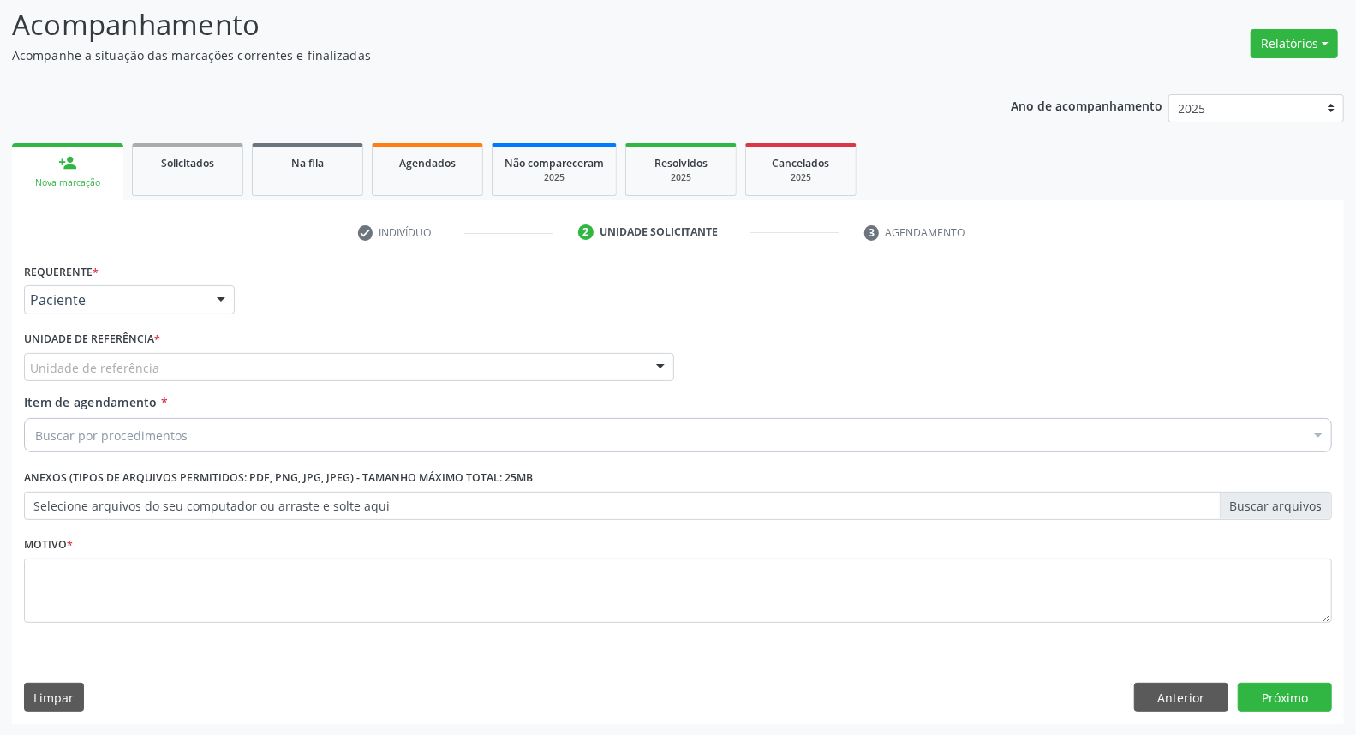
click at [207, 379] on div "Unidade de referência" at bounding box center [349, 367] width 650 height 29
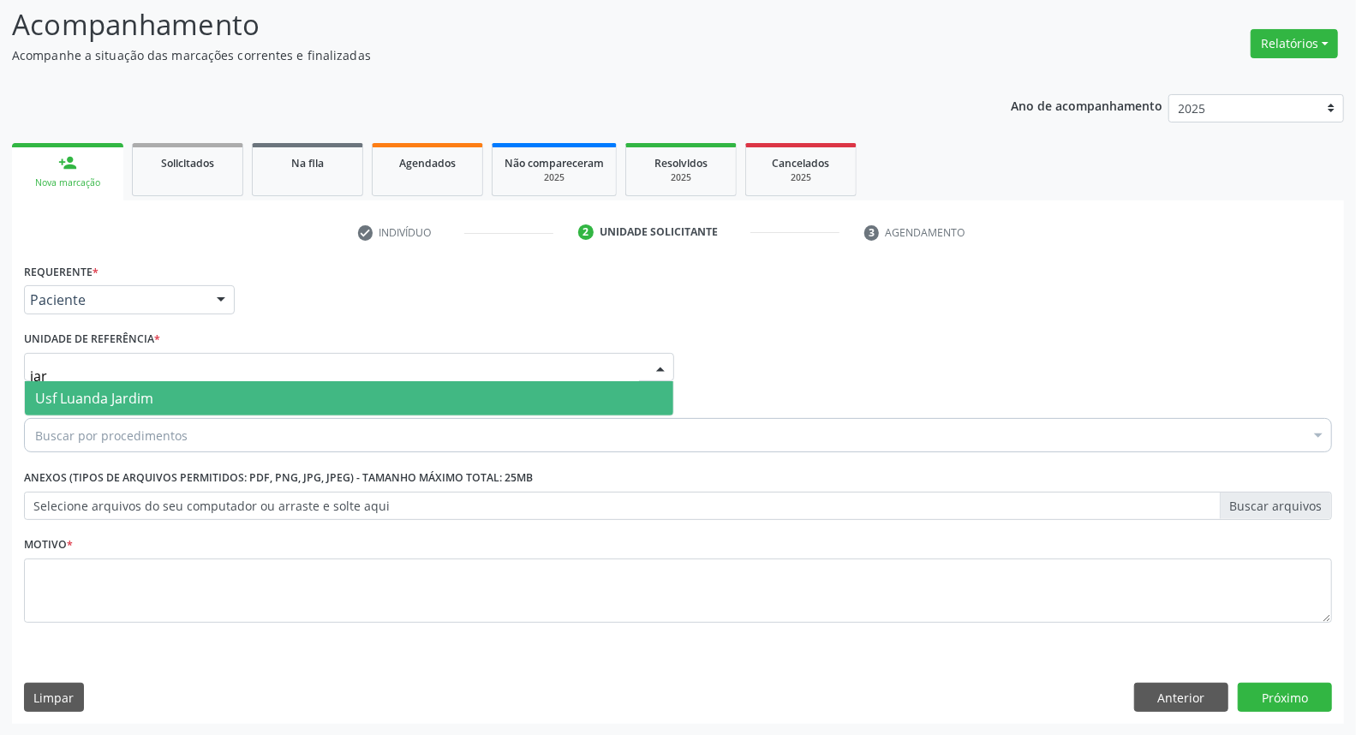
type input "jard"
click at [176, 400] on span "Usf Luanda Jardim" at bounding box center [349, 398] width 648 height 34
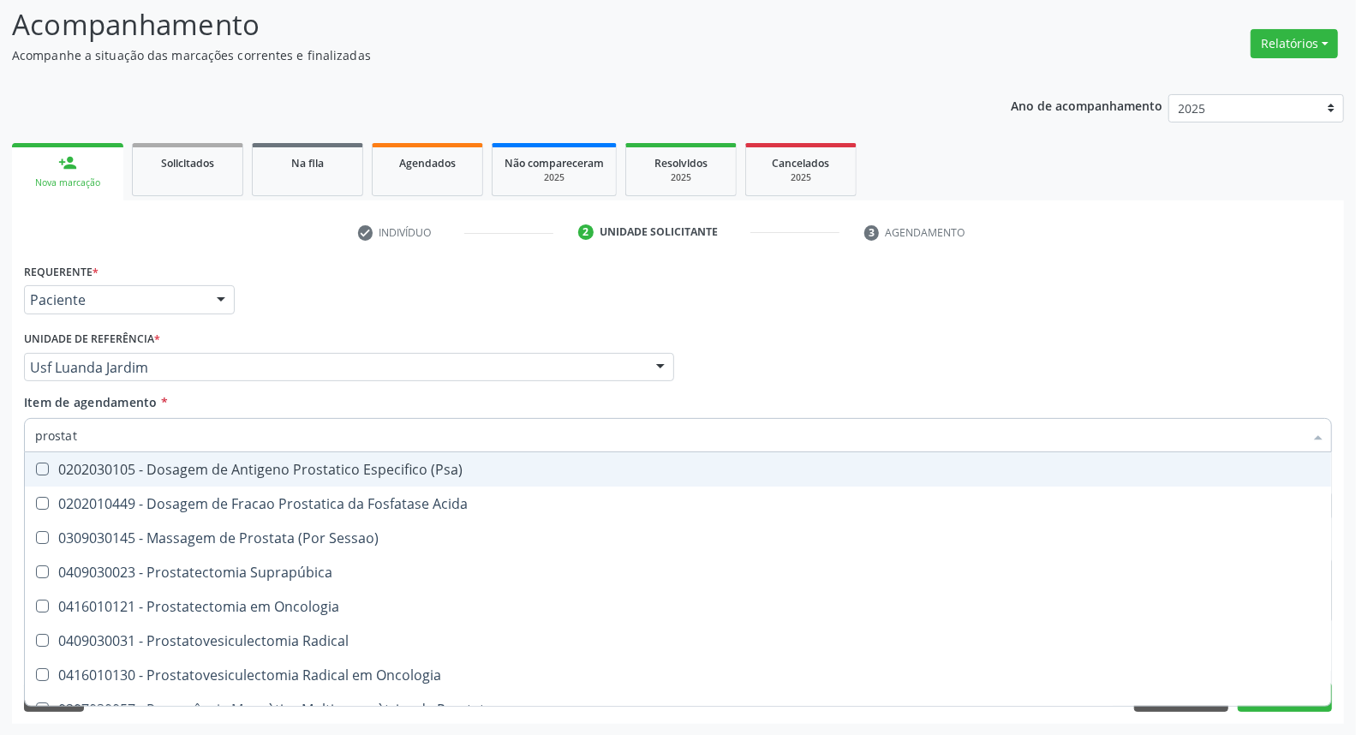
type input "prostata"
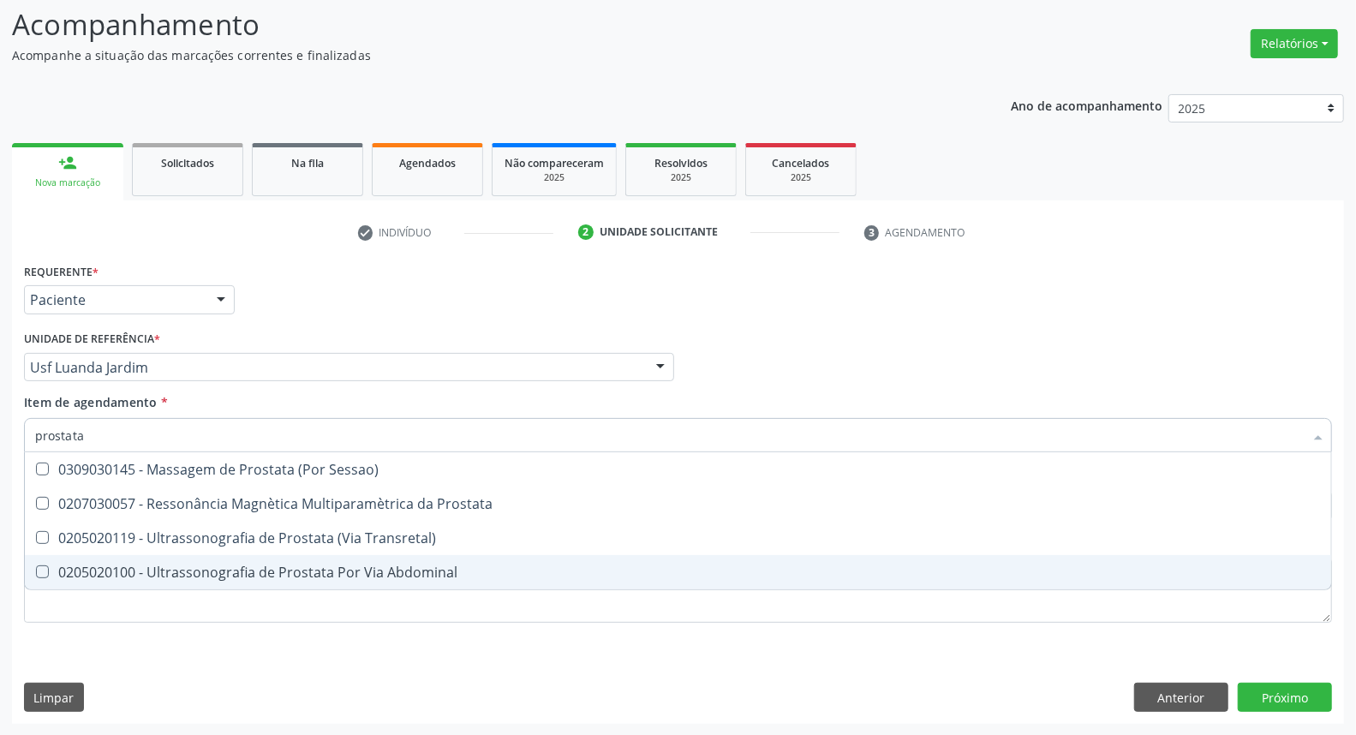
click at [191, 566] on div "0205020100 - Ultrassonografia de Prostata Por Via Abdominal" at bounding box center [678, 572] width 1286 height 14
checkbox Abdominal "true"
click at [182, 604] on div "Requerente * Paciente Médico(a) Enfermeiro(a) Paciente Nenhum resultado encontr…" at bounding box center [678, 453] width 1308 height 388
checkbox Prostata "true"
checkbox Abdominal "false"
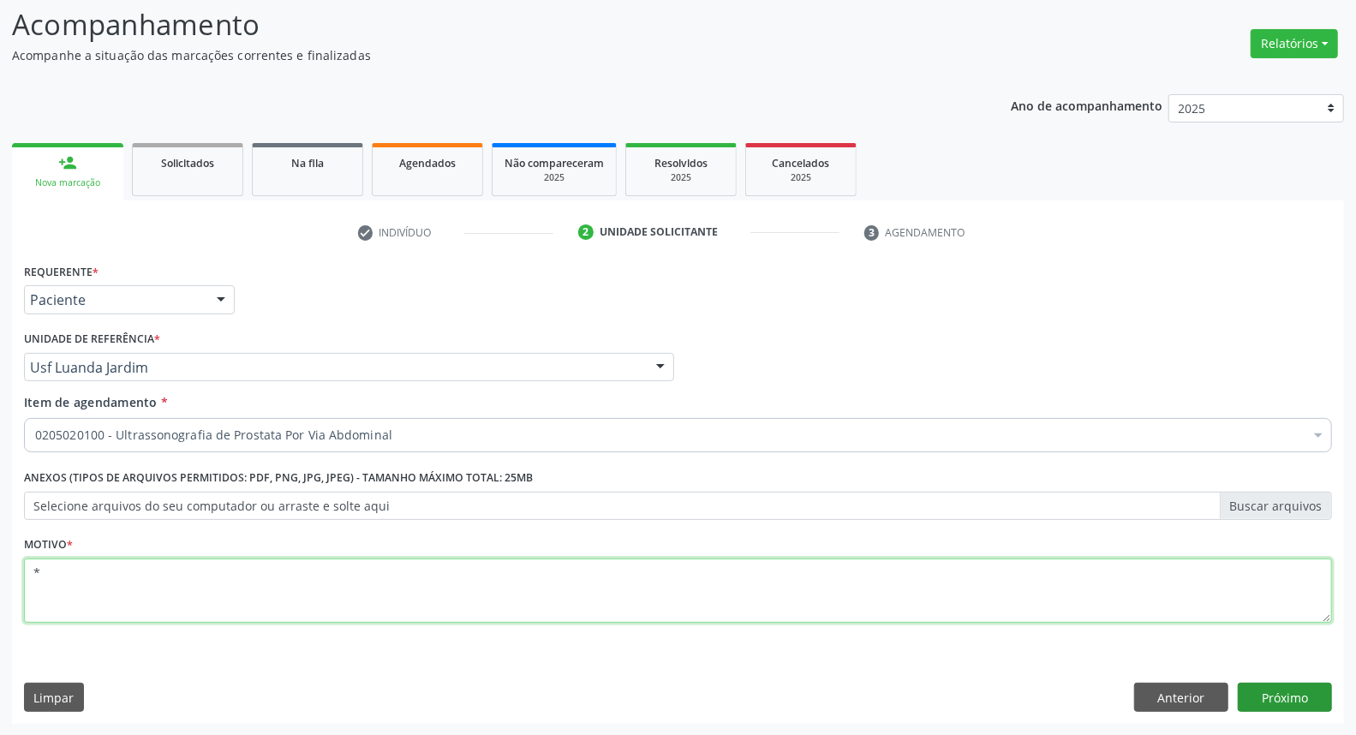
type textarea "*"
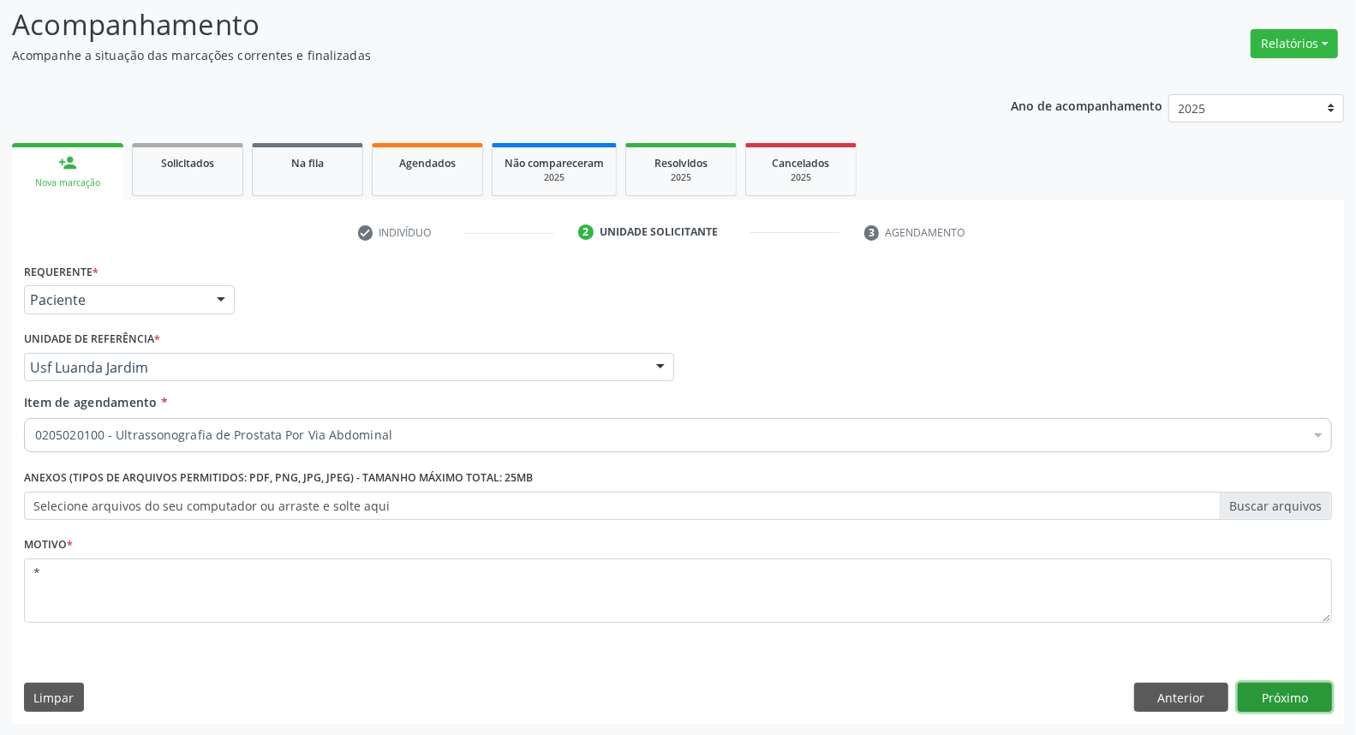
click at [1313, 705] on button "Próximo" at bounding box center [1285, 697] width 94 height 29
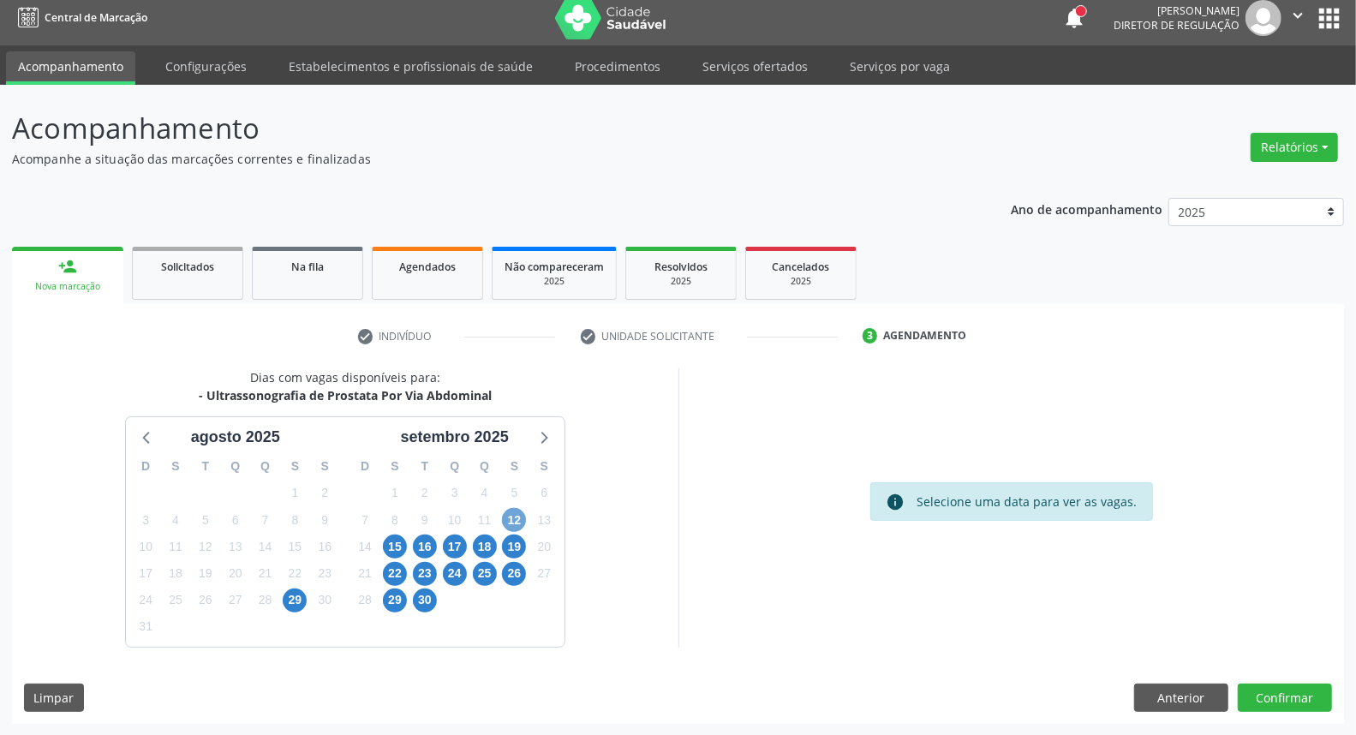
click at [518, 520] on span "12" at bounding box center [514, 520] width 24 height 24
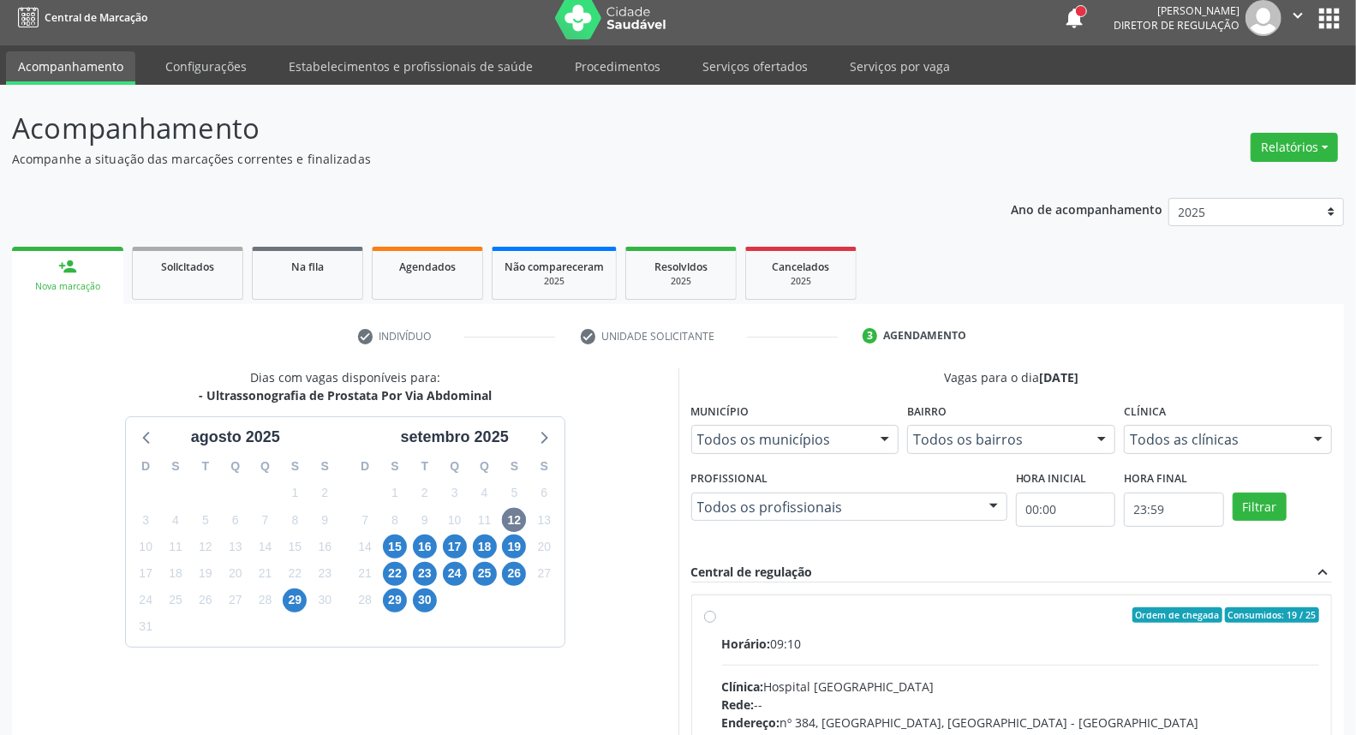
click at [901, 598] on div "Ordem de chegada Consumidos: 19 / 25 Horário: 09:10 Clínica: Hospital Sao Franc…" at bounding box center [1012, 738] width 640 height 287
radio input "true"
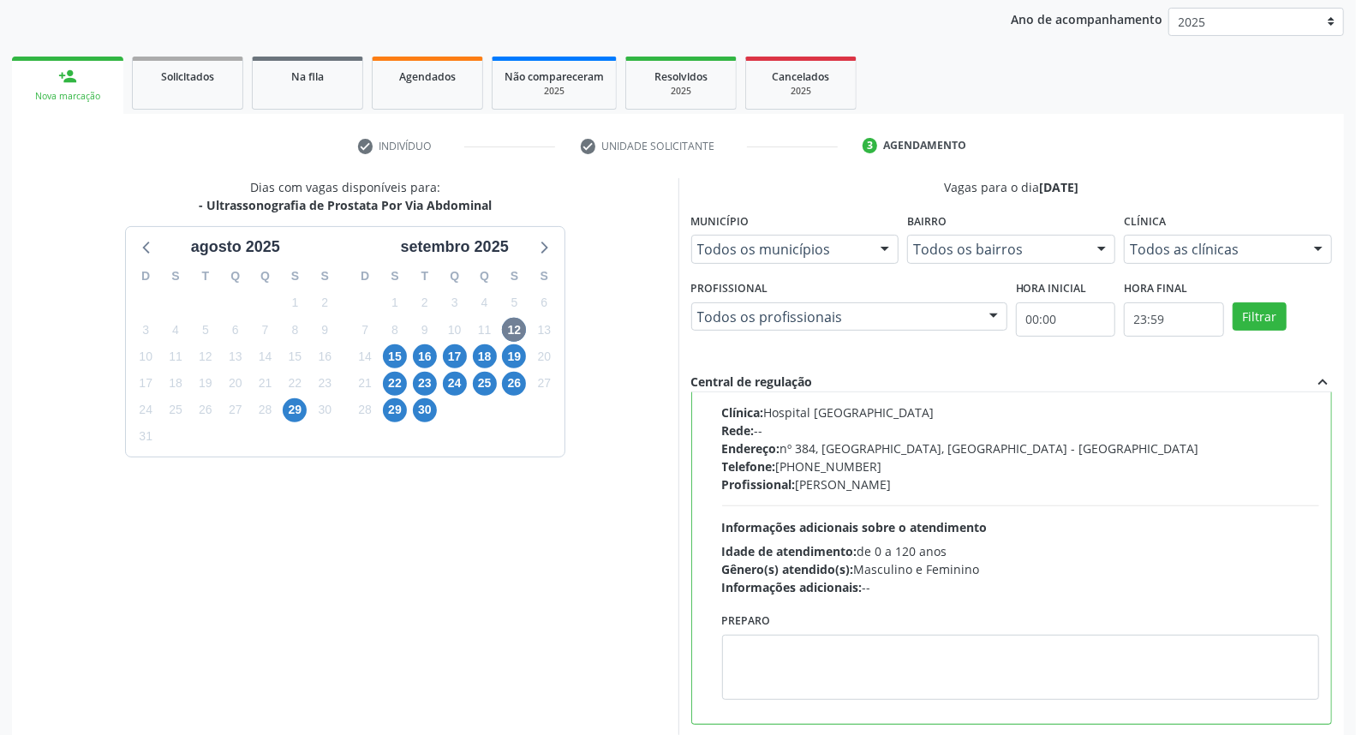
scroll to position [287, 0]
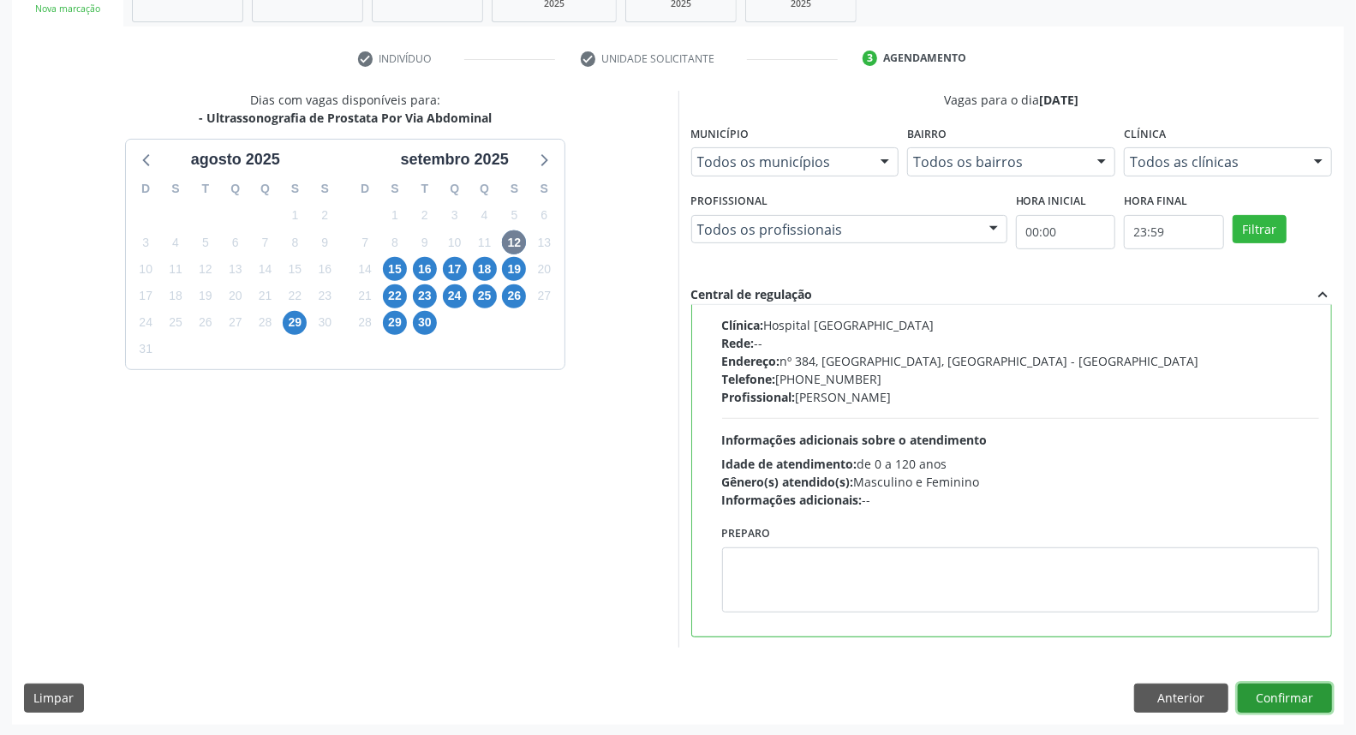
click at [1308, 700] on button "Confirmar" at bounding box center [1285, 698] width 94 height 29
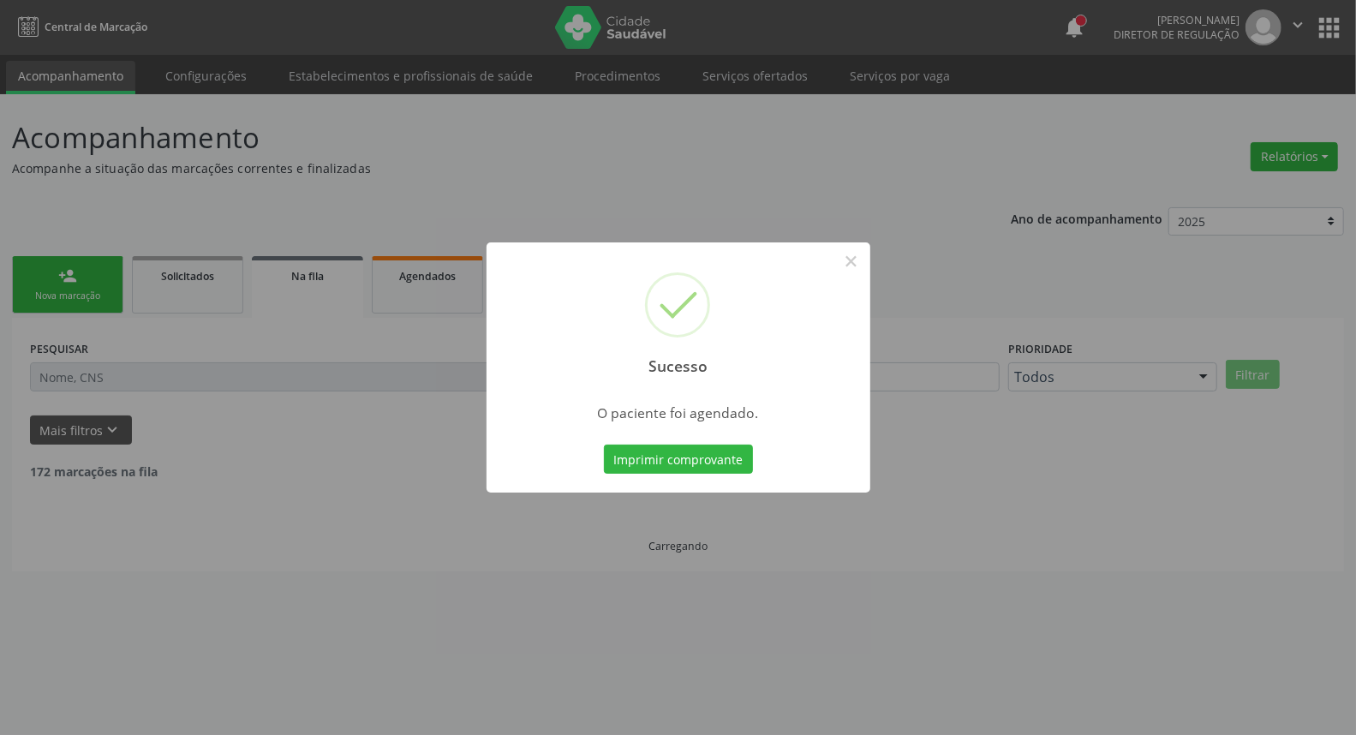
scroll to position [0, 0]
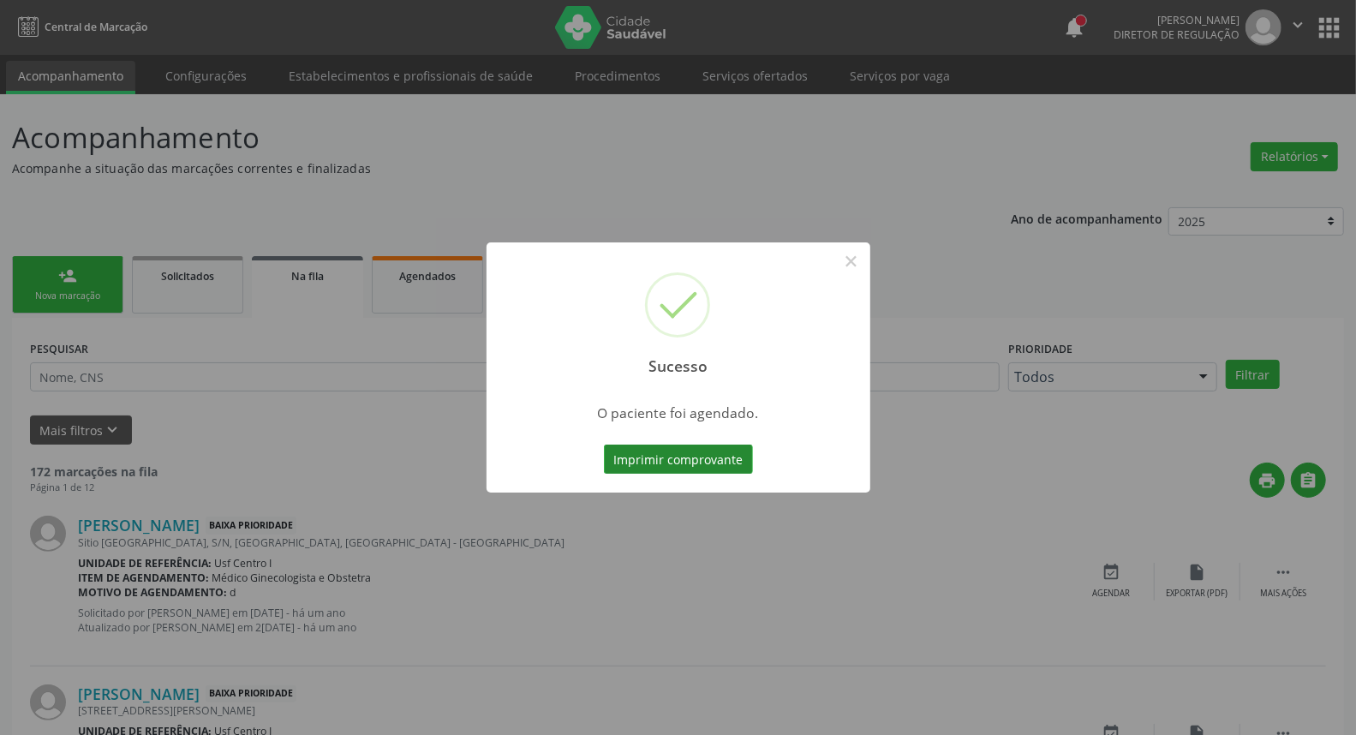
click at [701, 464] on button "Imprimir comprovante" at bounding box center [678, 459] width 149 height 29
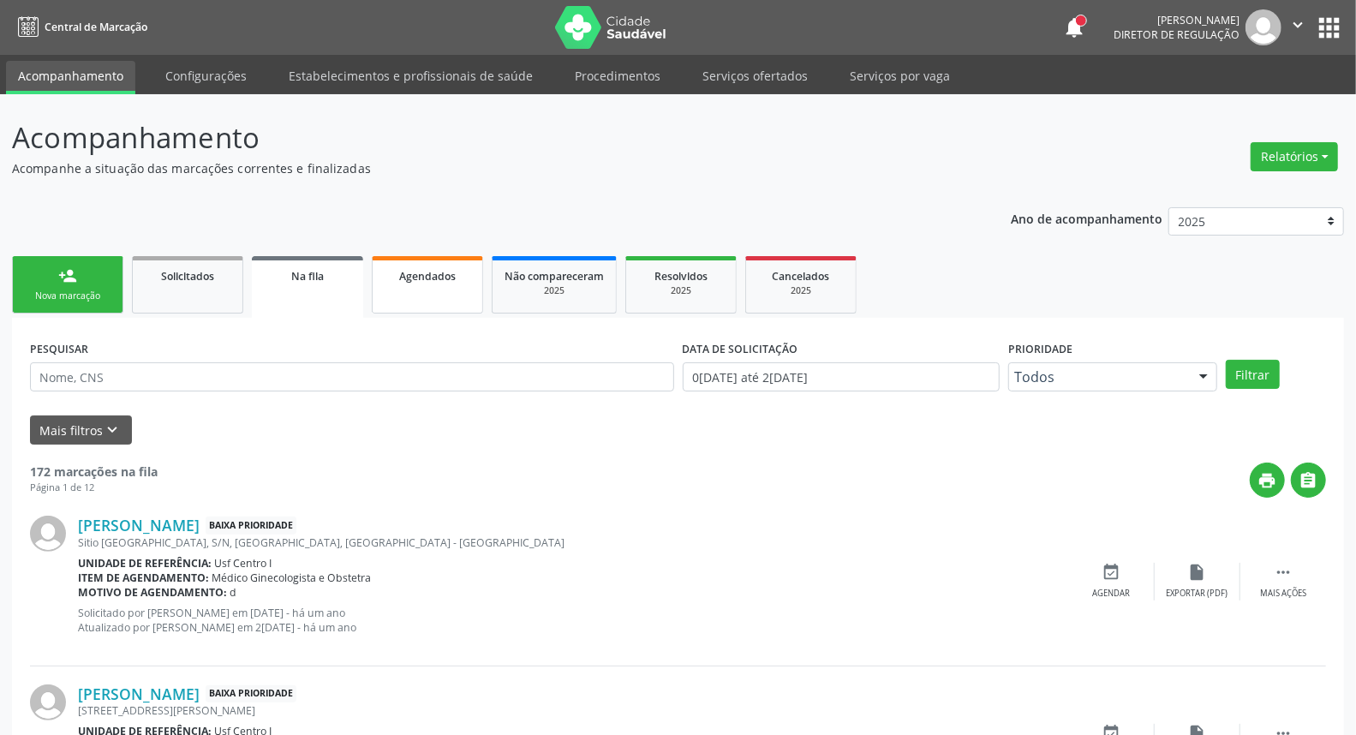
click at [425, 291] on link "Agendados" at bounding box center [427, 284] width 111 height 57
select select "7"
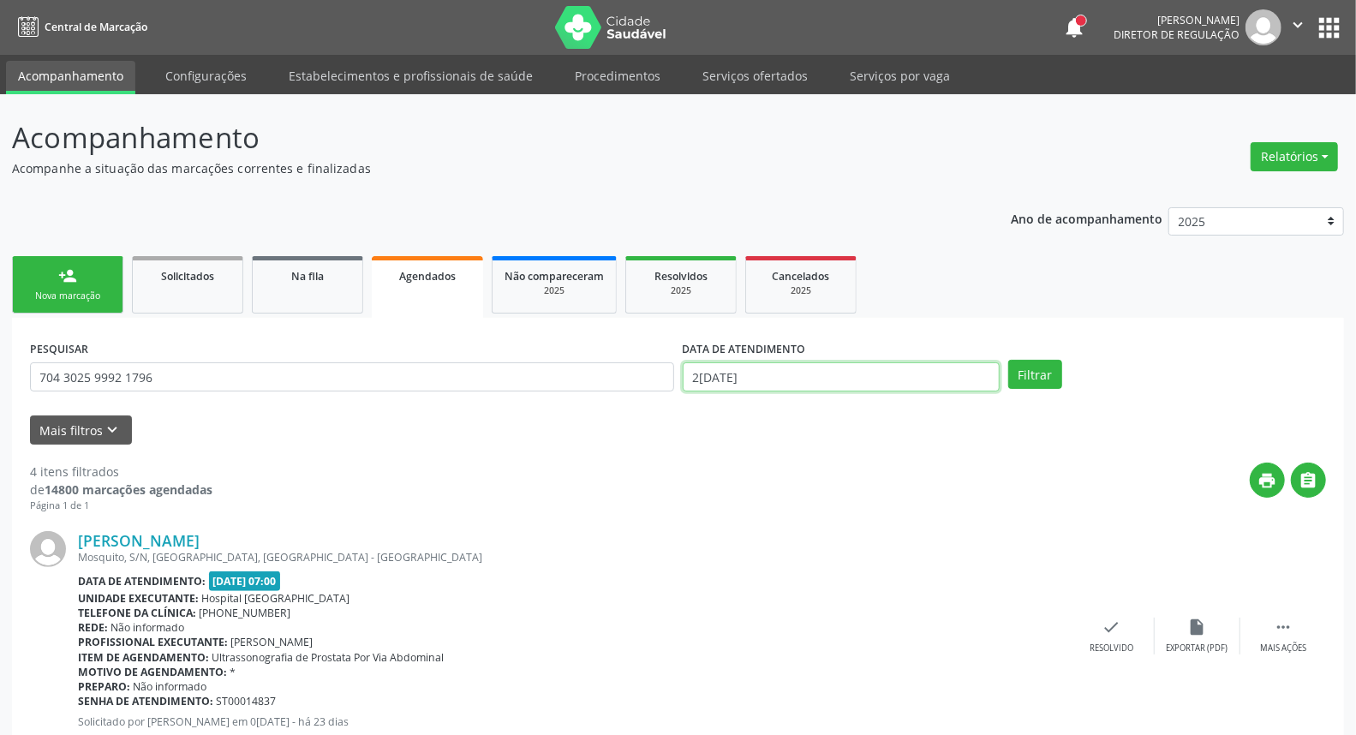
click at [891, 377] on input "[DATE]" at bounding box center [842, 376] width 318 height 29
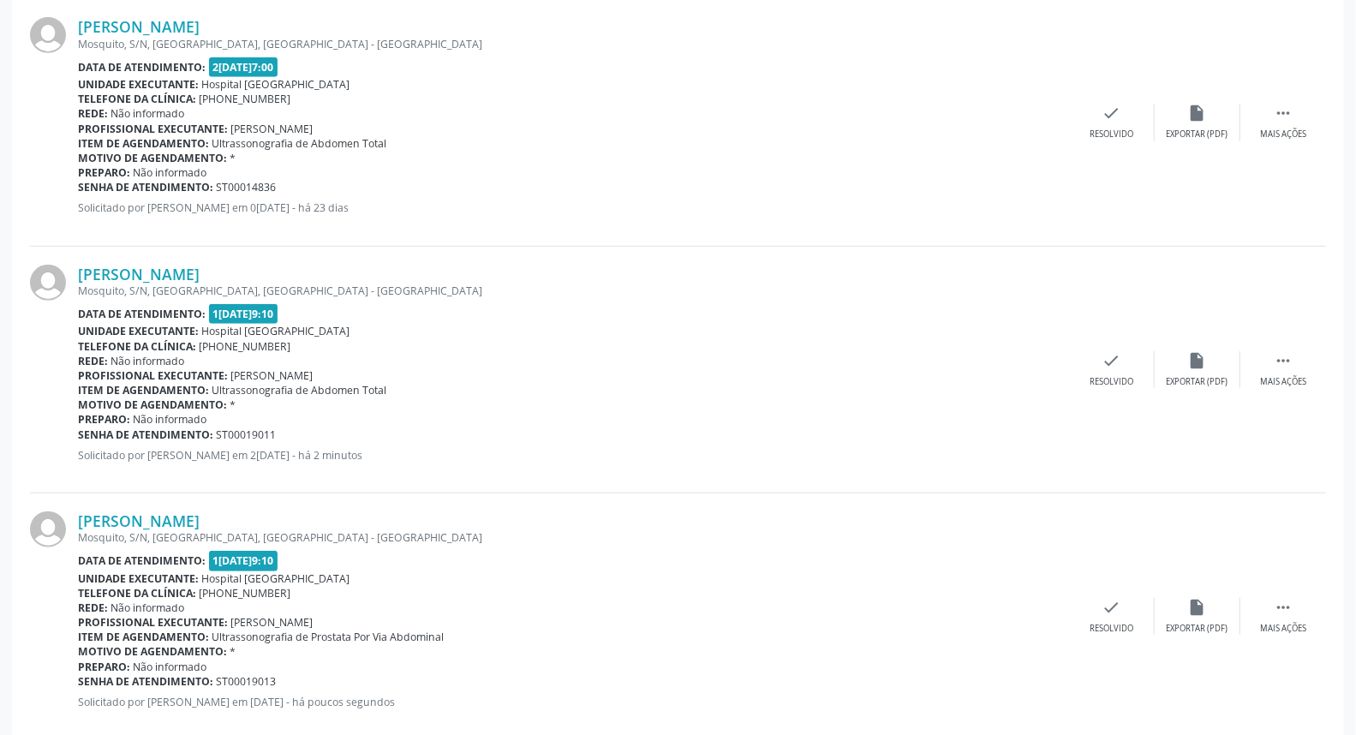
scroll to position [793, 0]
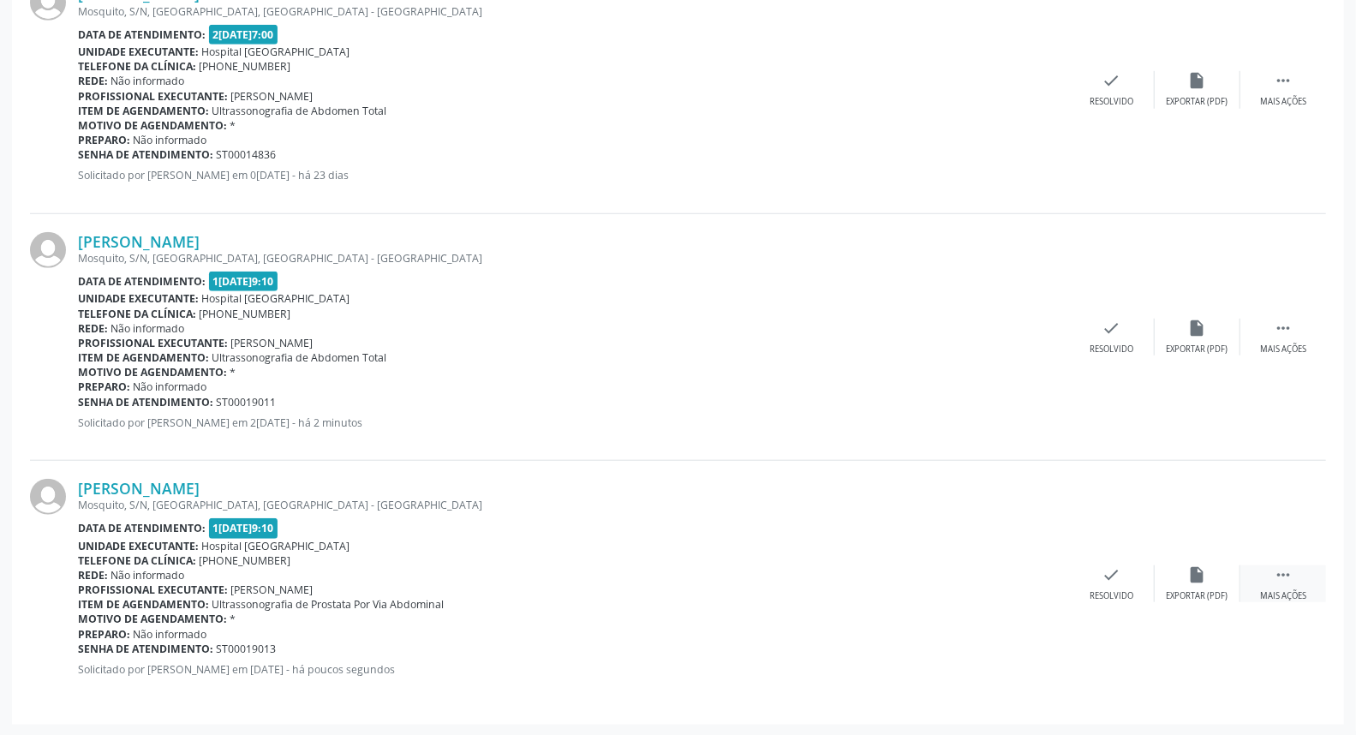
drag, startPoint x: 1277, startPoint y: 577, endPoint x: 1261, endPoint y: 571, distance: 17.3
click at [1275, 576] on icon "" at bounding box center [1283, 574] width 19 height 19
click at [935, 580] on icon "print" at bounding box center [940, 574] width 19 height 19
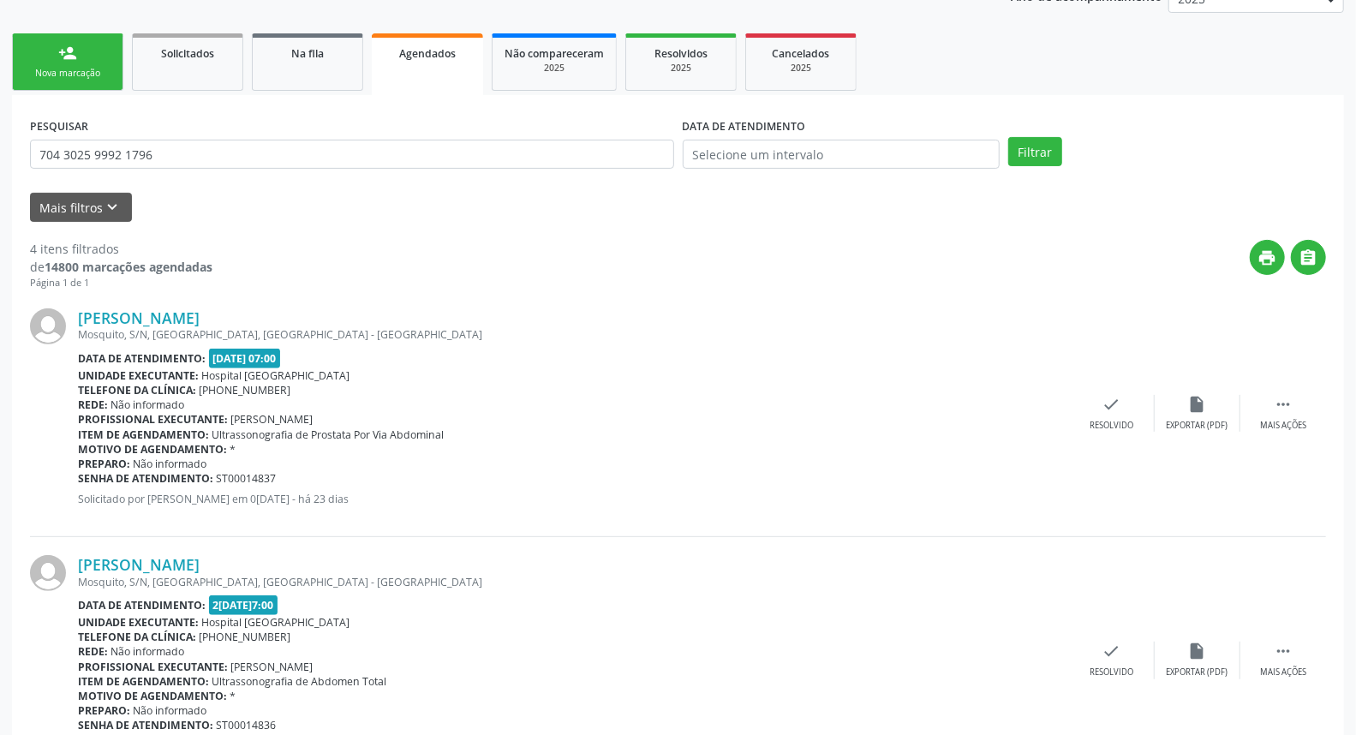
scroll to position [0, 0]
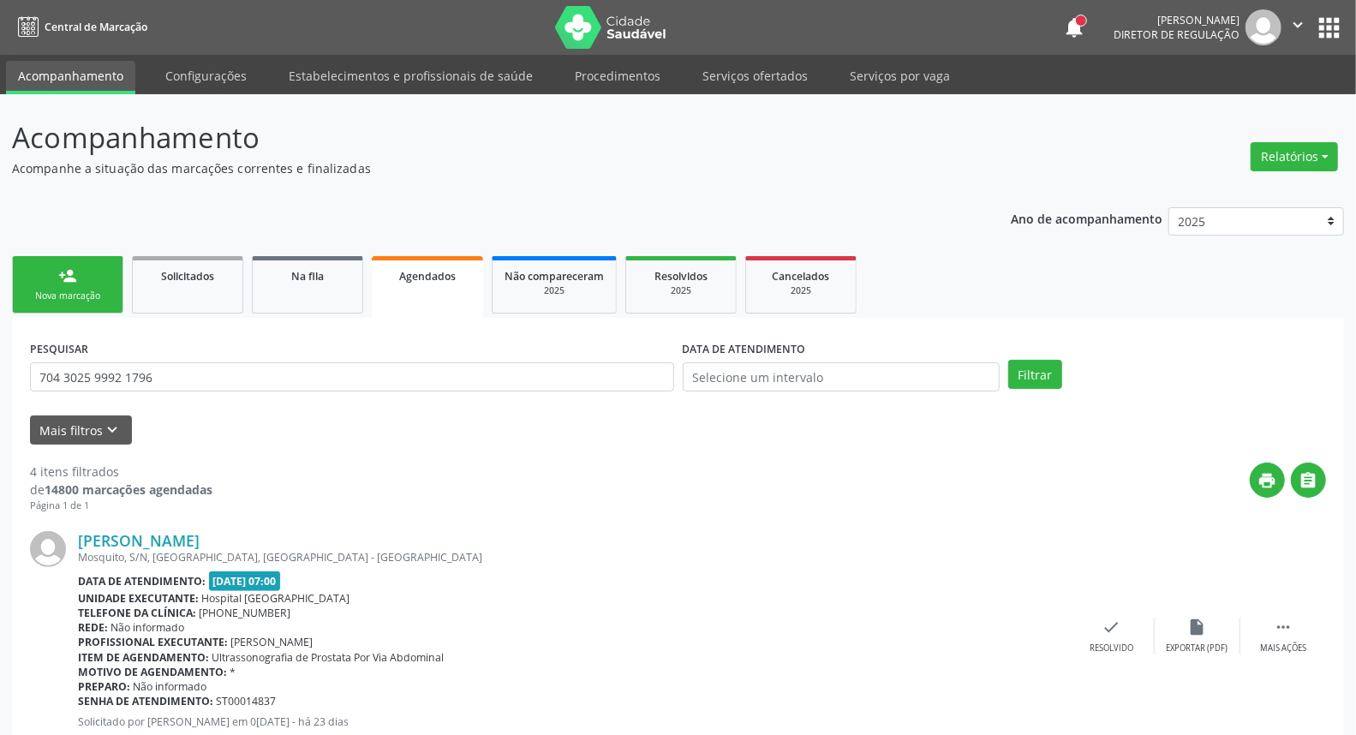
click at [75, 272] on div "person_add" at bounding box center [67, 275] width 19 height 19
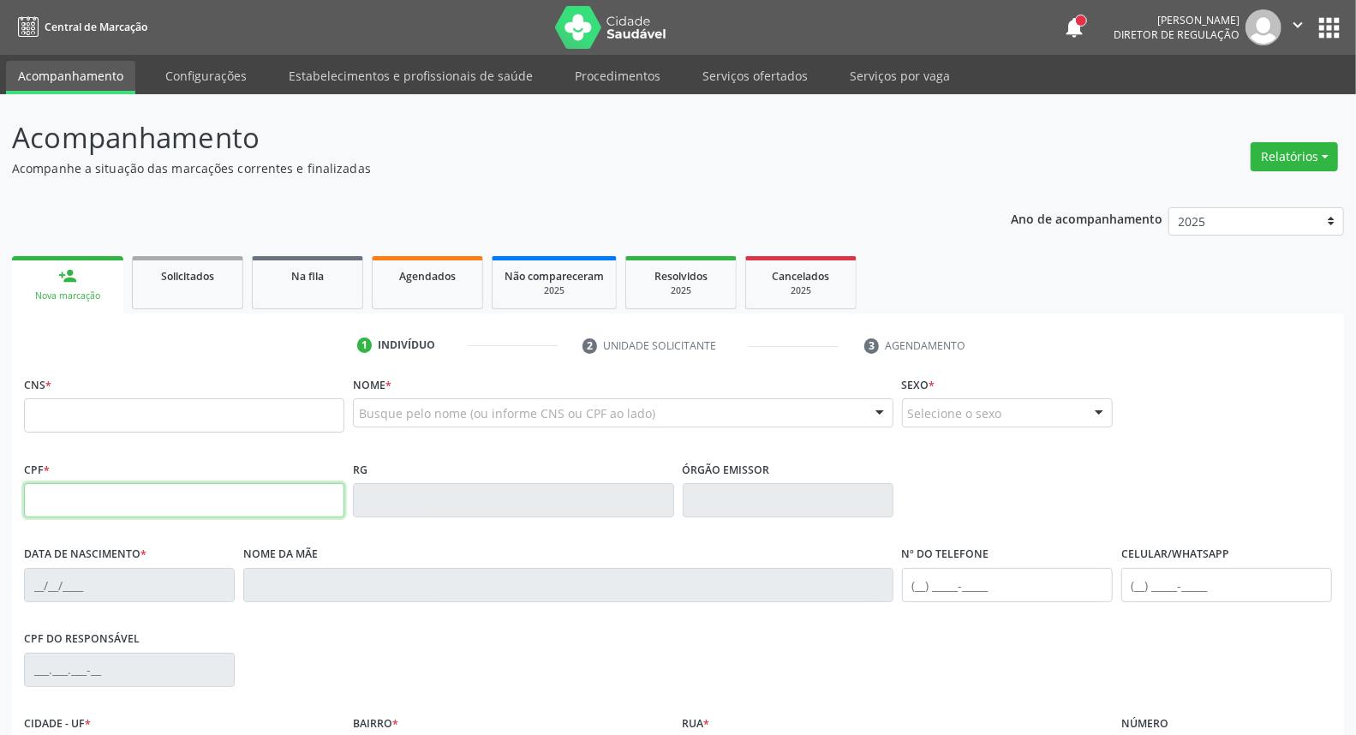
click at [163, 486] on input "text" at bounding box center [184, 500] width 320 height 34
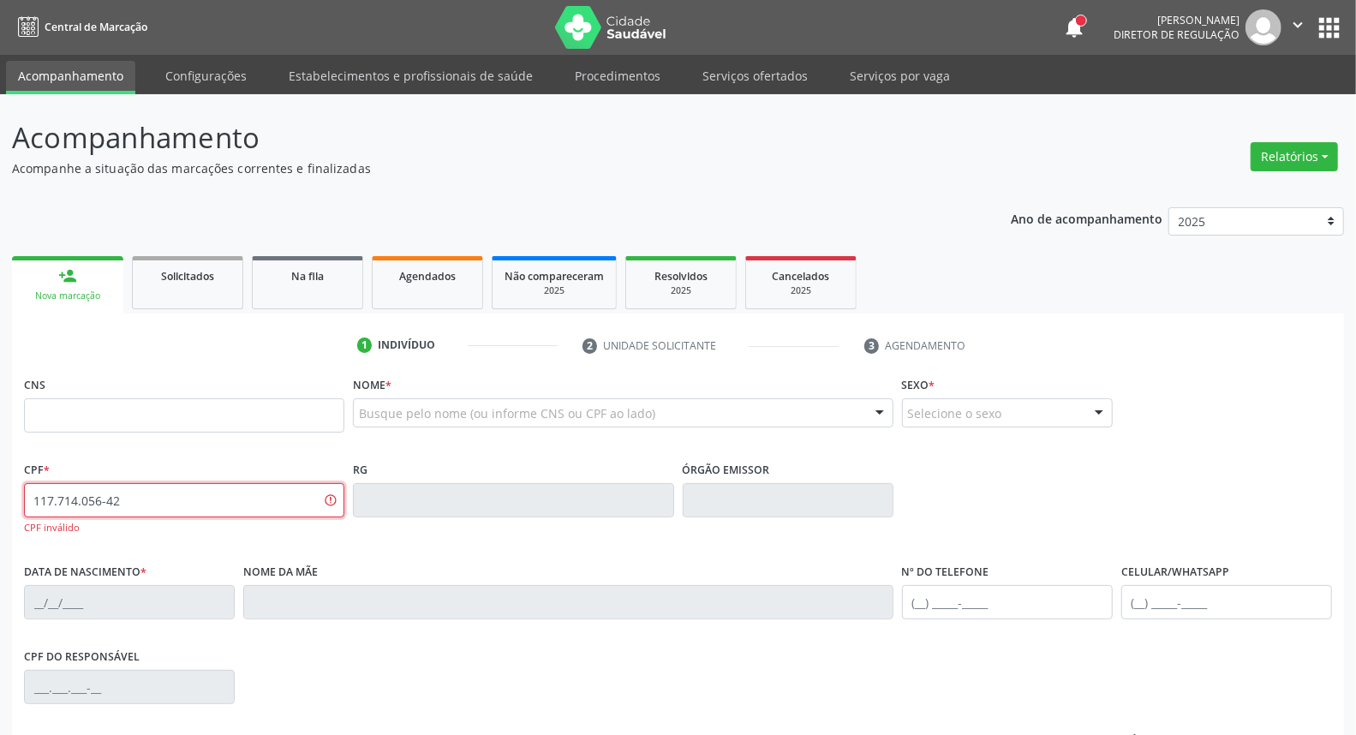
click at [161, 486] on input "117.714.056-42" at bounding box center [184, 500] width 320 height 34
type input "117.140.564-22"
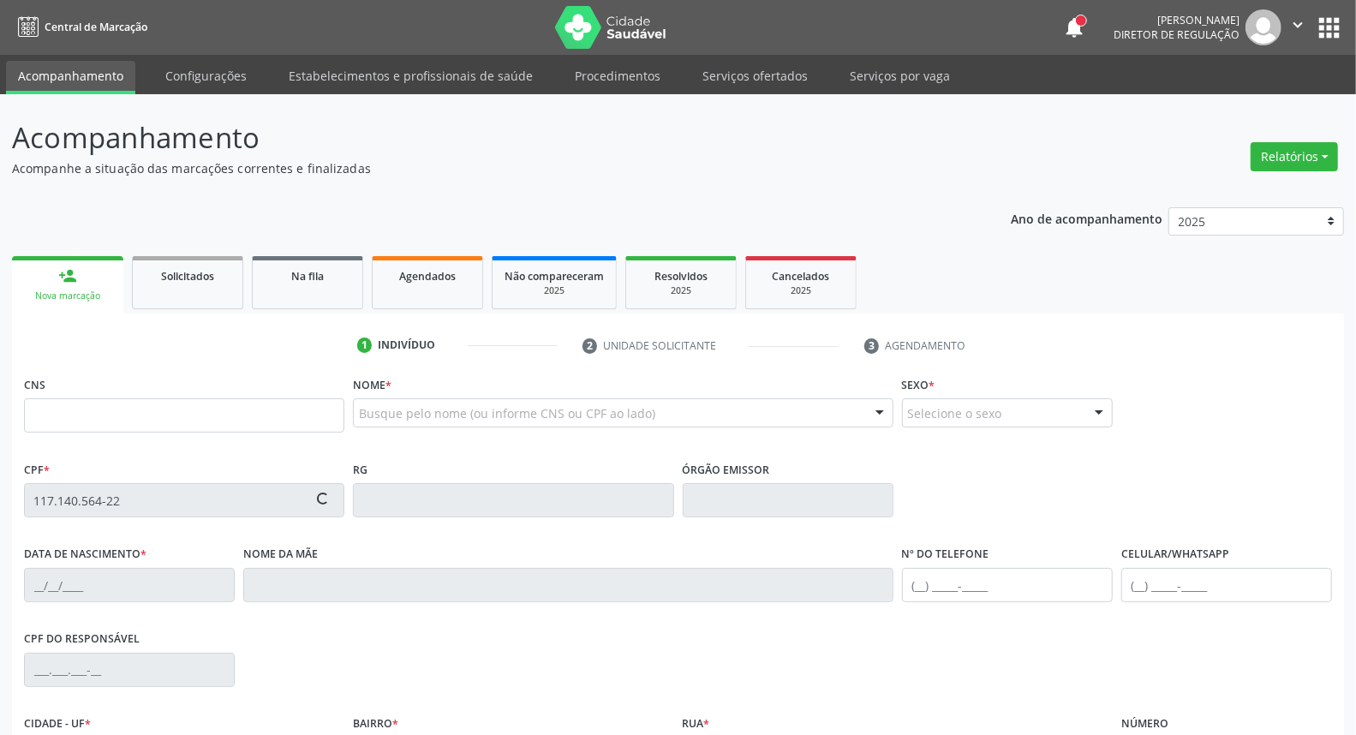
type input "161 2393 3117 0005"
type input "15/02/1995"
type input "Maria de Lurdez Freire Lima Santana"
type input "[PHONE_NUMBER]"
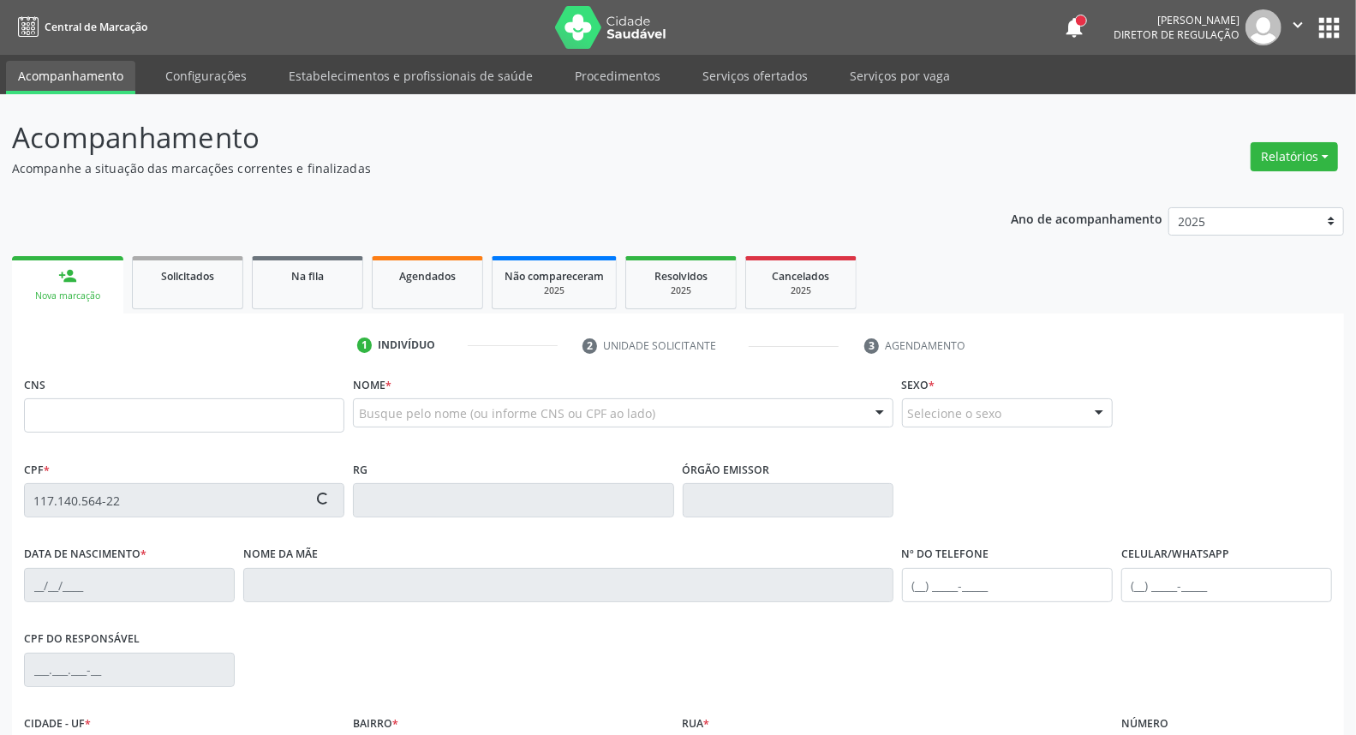
type input "S/N"
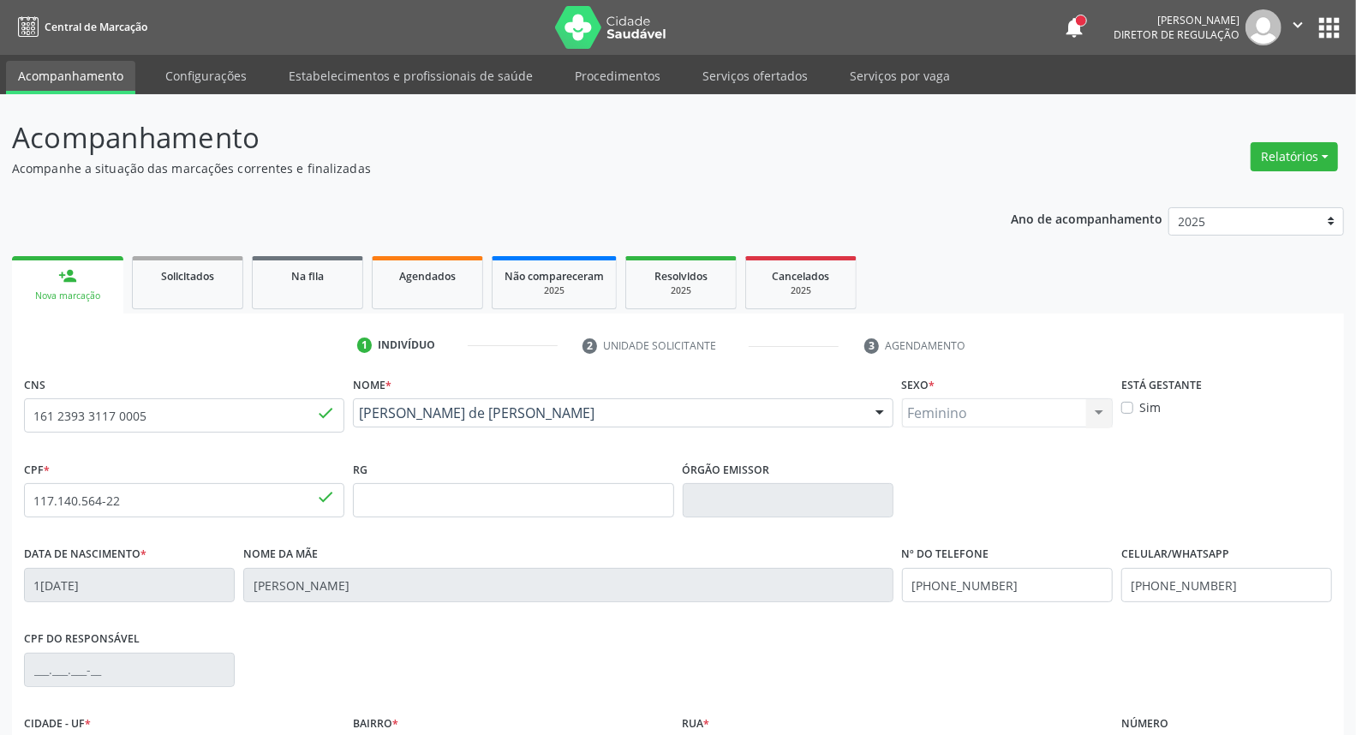
scroll to position [192, 0]
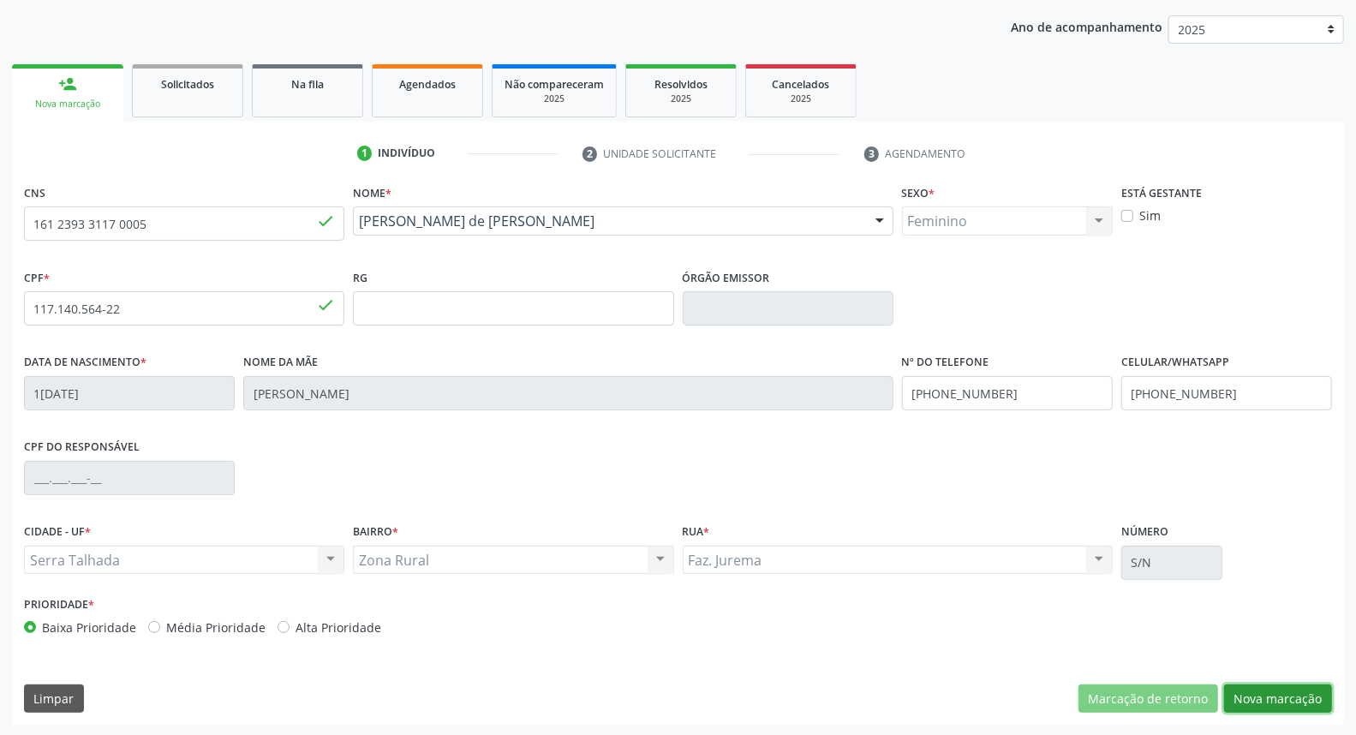
click at [1287, 697] on button "Nova marcação" at bounding box center [1278, 698] width 108 height 29
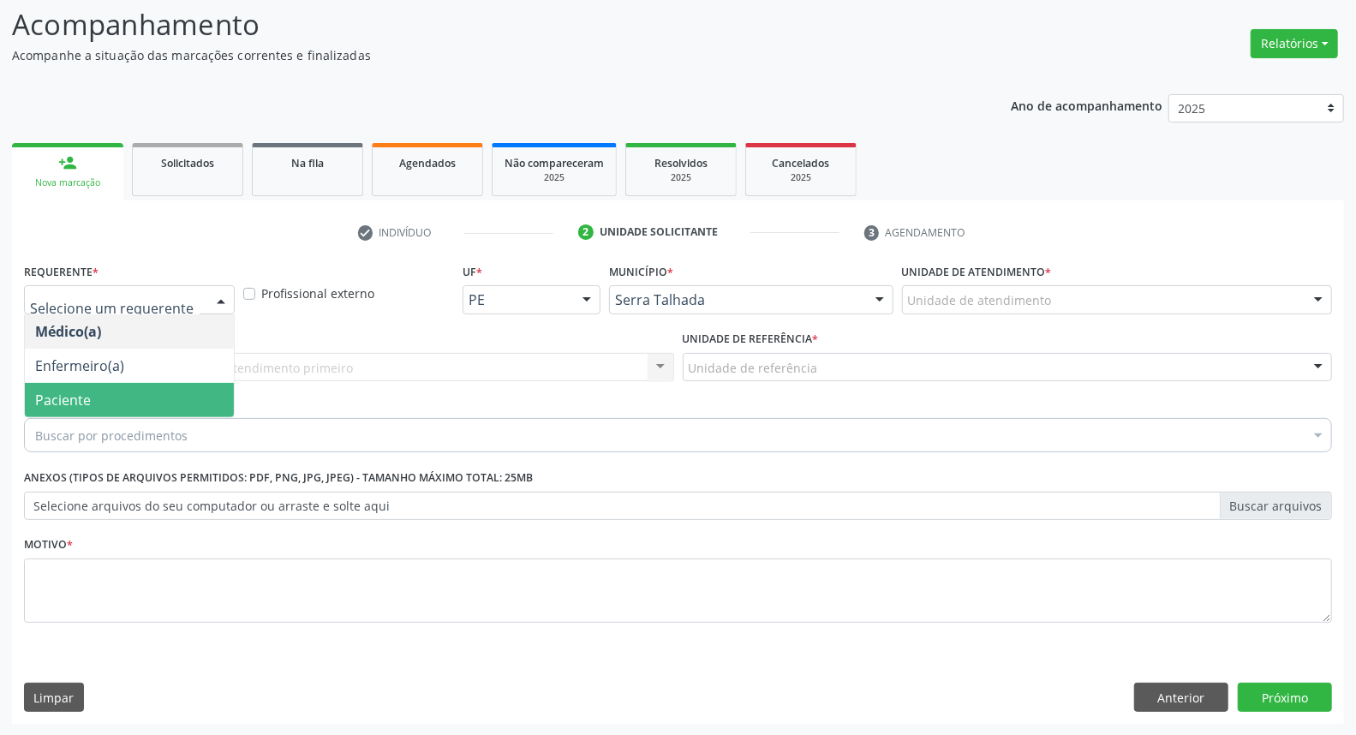
click at [61, 397] on span "Paciente" at bounding box center [63, 400] width 56 height 19
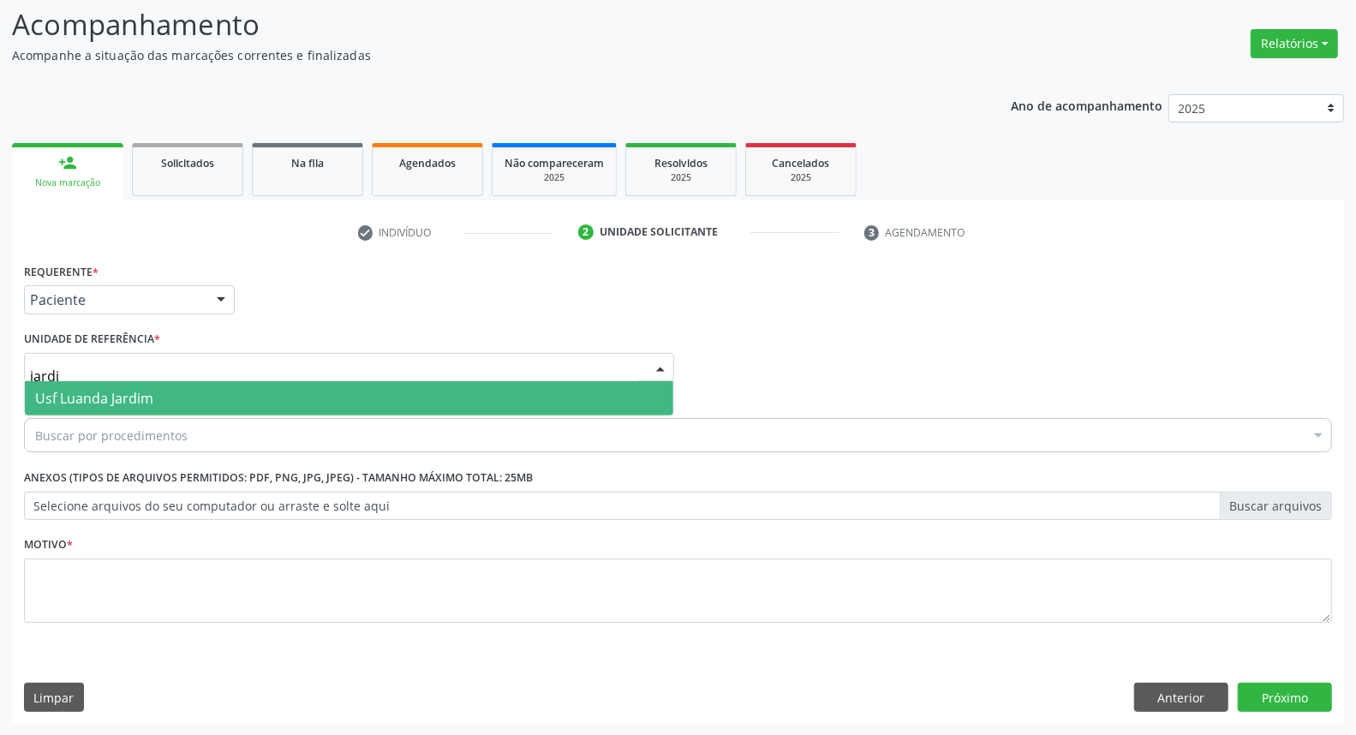
type input "jardim"
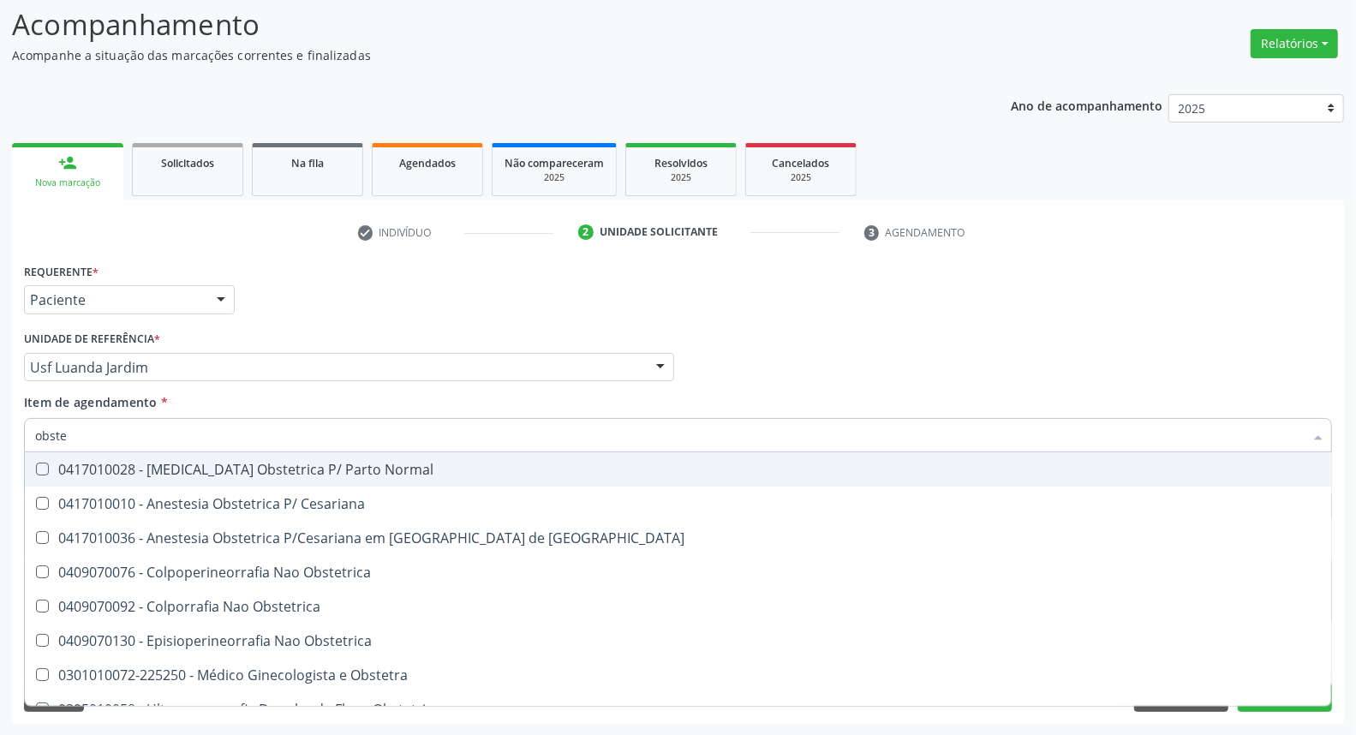
type input "obstet"
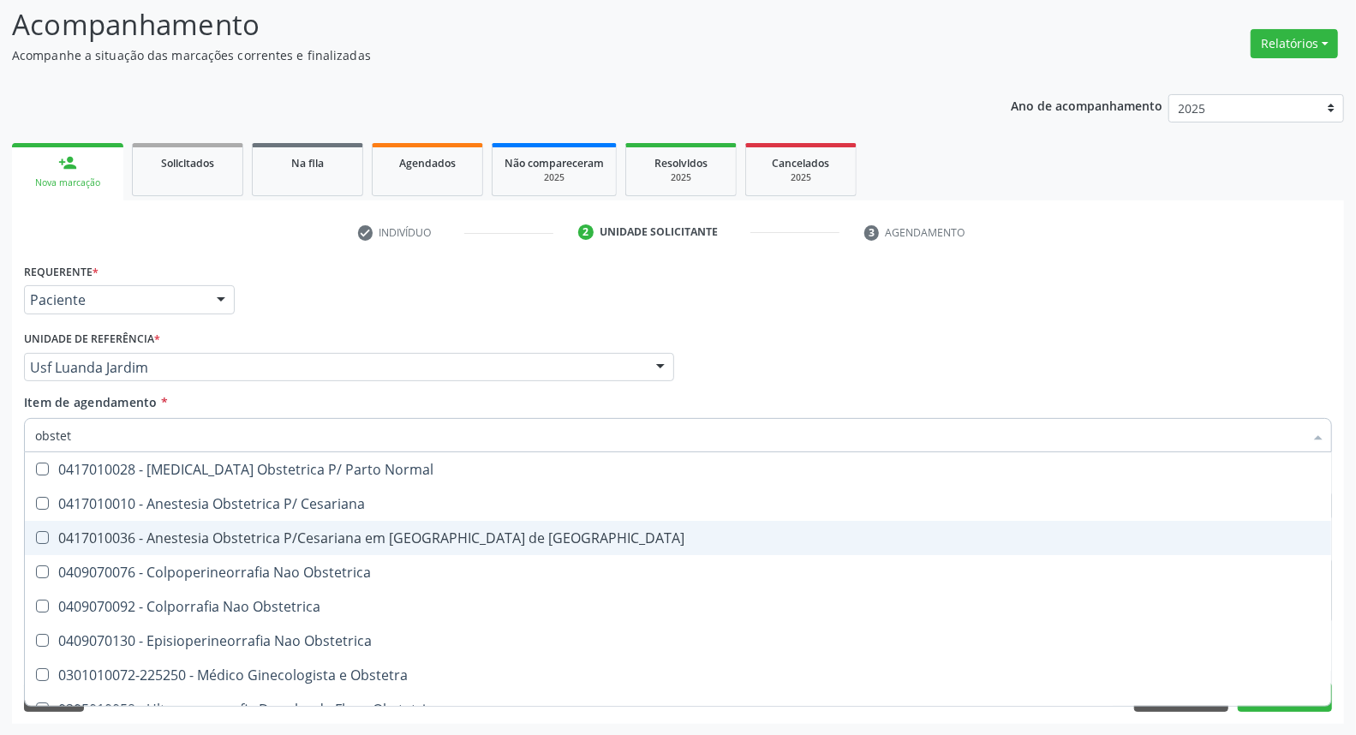
scroll to position [89, 0]
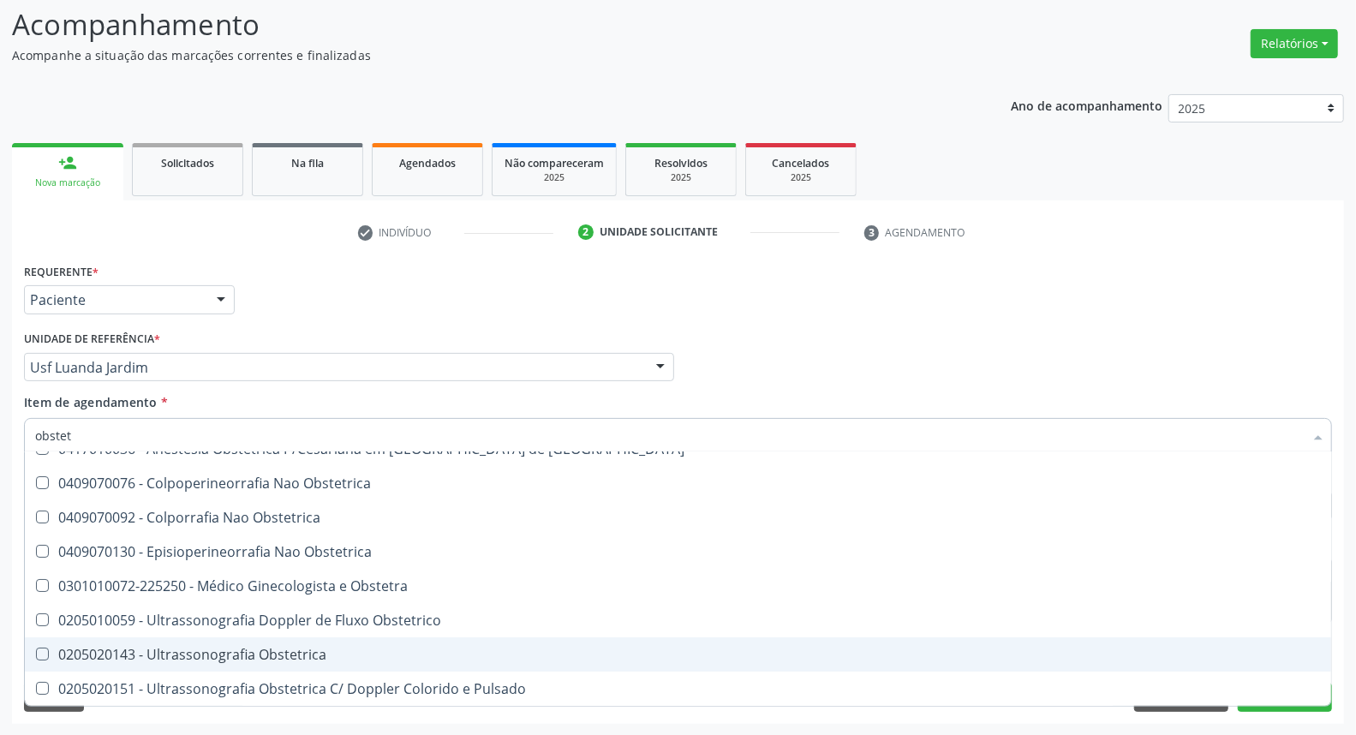
click at [221, 656] on div "0205020143 - Ultrassonografia Obstetrica" at bounding box center [678, 655] width 1286 height 14
checkbox Obstetrica "true"
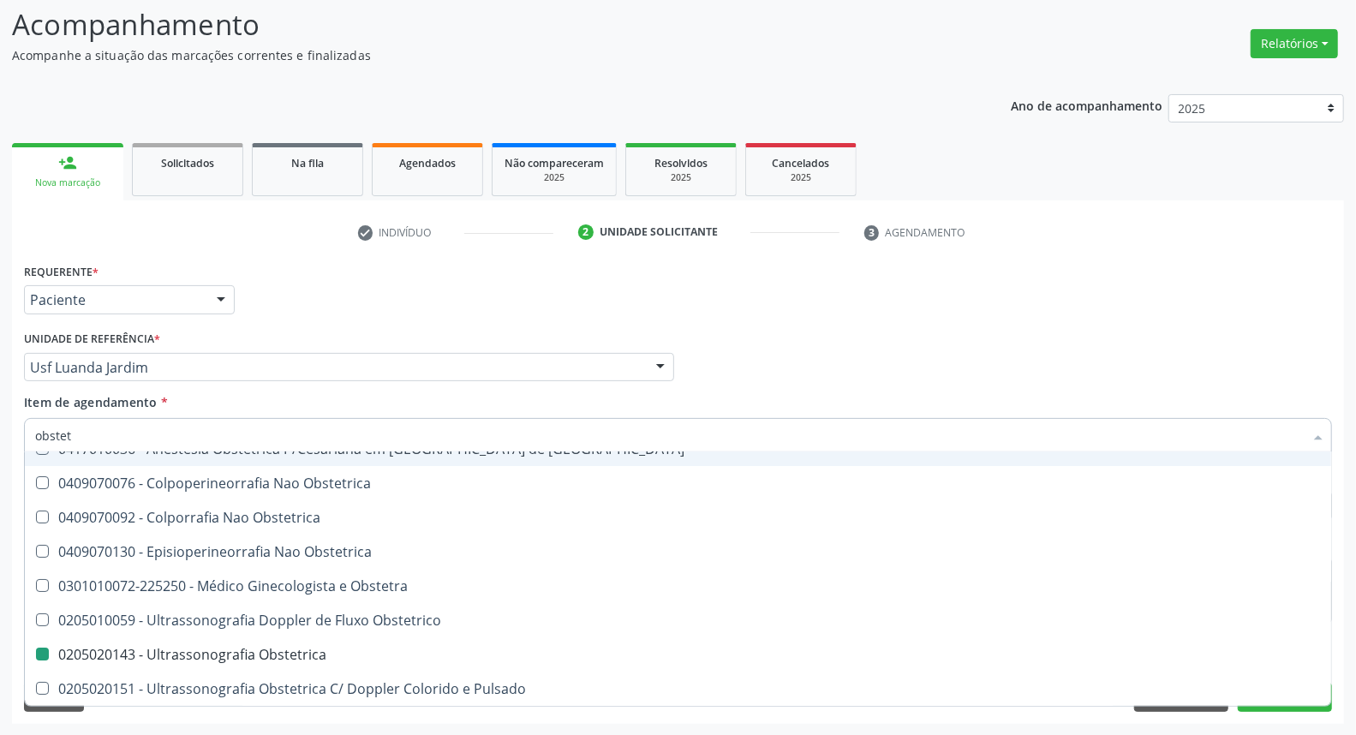
click at [1013, 388] on div "Médico Solicitante Por favor, selecione a Unidade de Atendimento primeiro Nenhu…" at bounding box center [678, 359] width 1317 height 67
checkbox Cesariana "true"
checkbox Obstetrica "false"
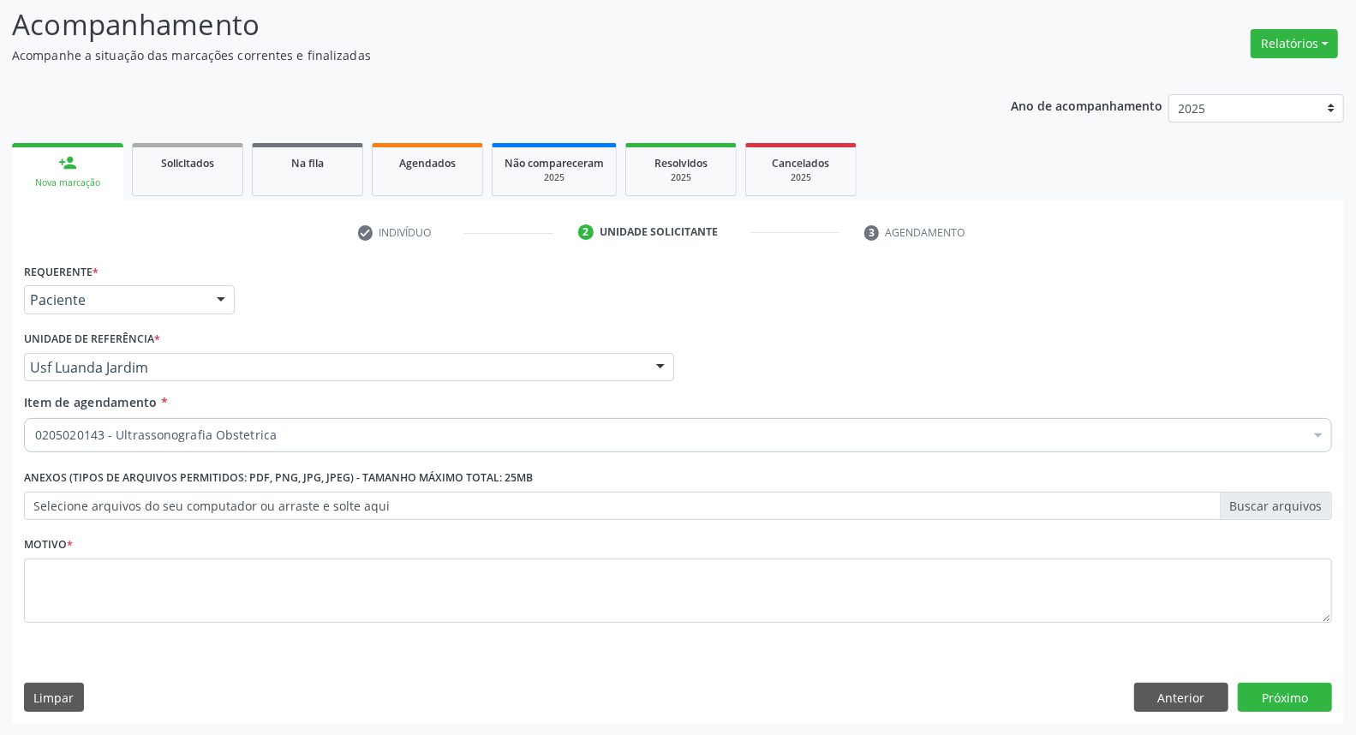
scroll to position [0, 0]
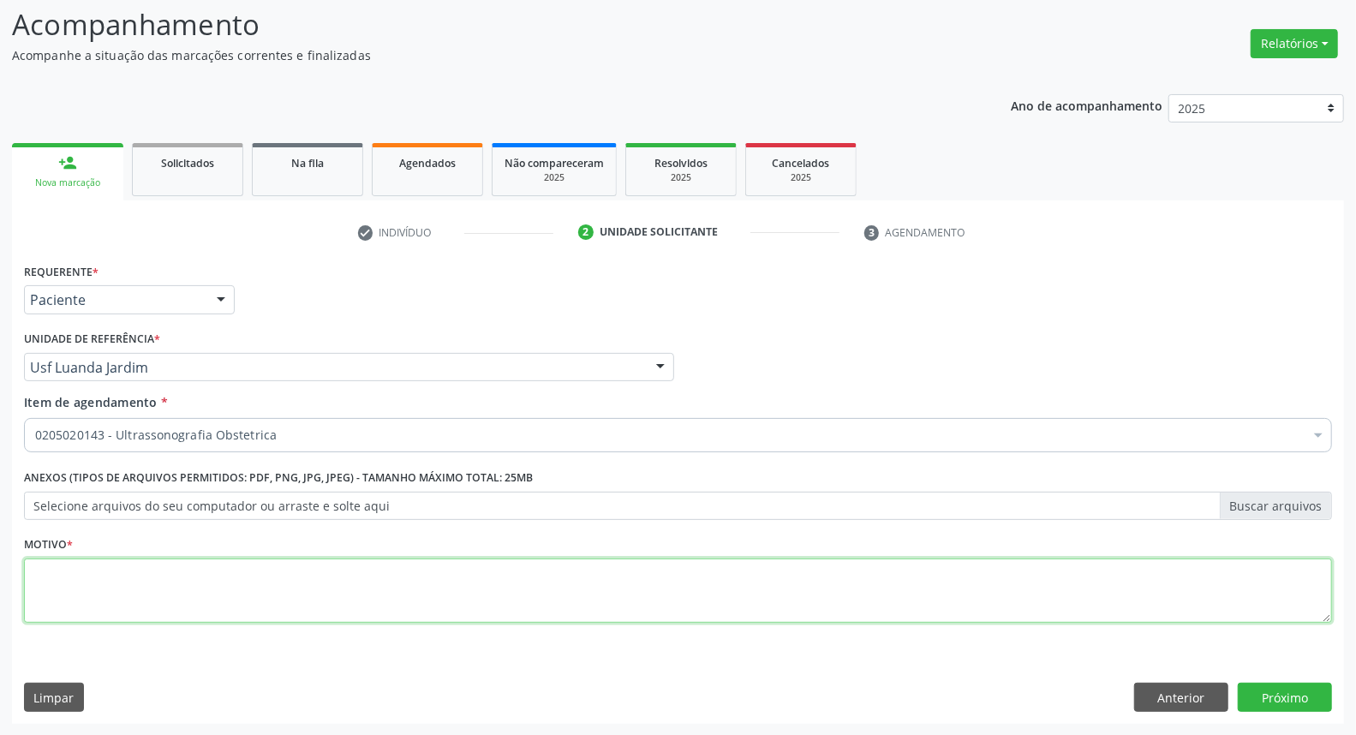
click at [627, 608] on textarea at bounding box center [678, 590] width 1308 height 65
type textarea "*"
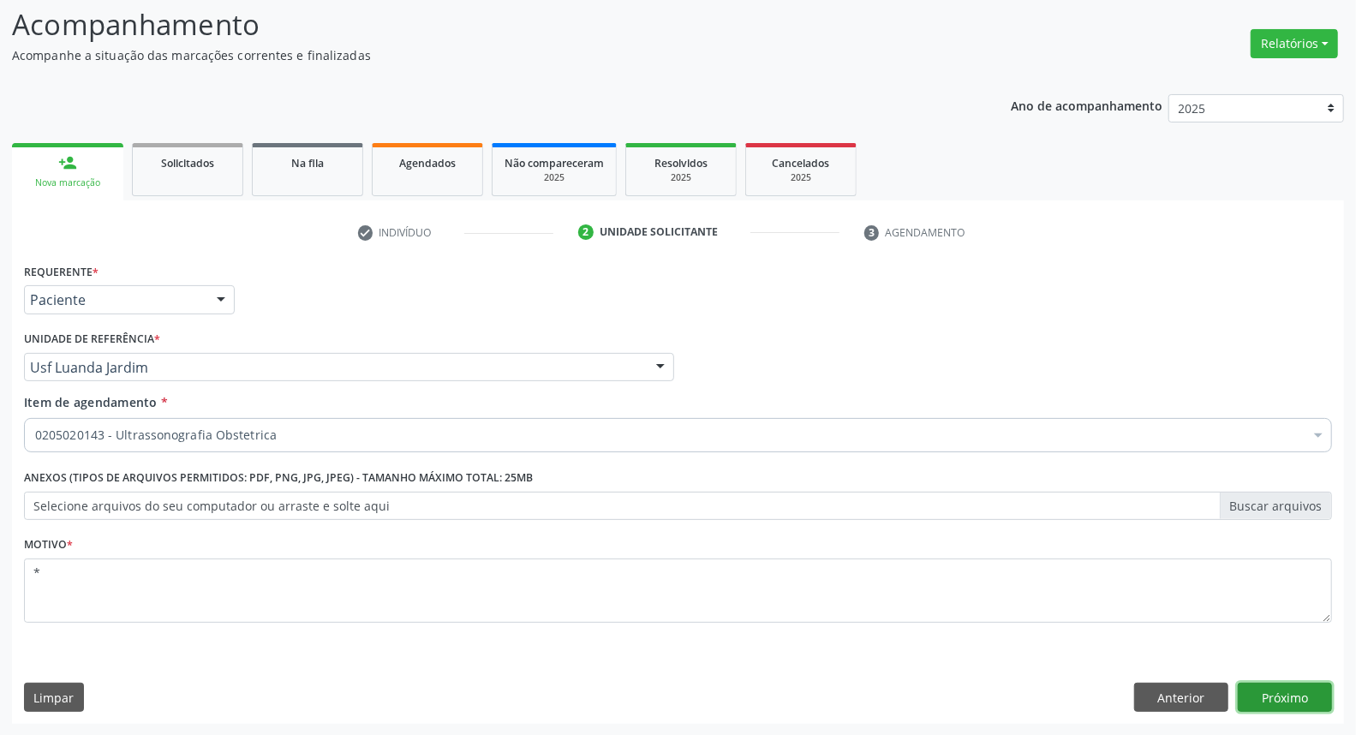
click at [1262, 692] on button "Próximo" at bounding box center [1285, 697] width 94 height 29
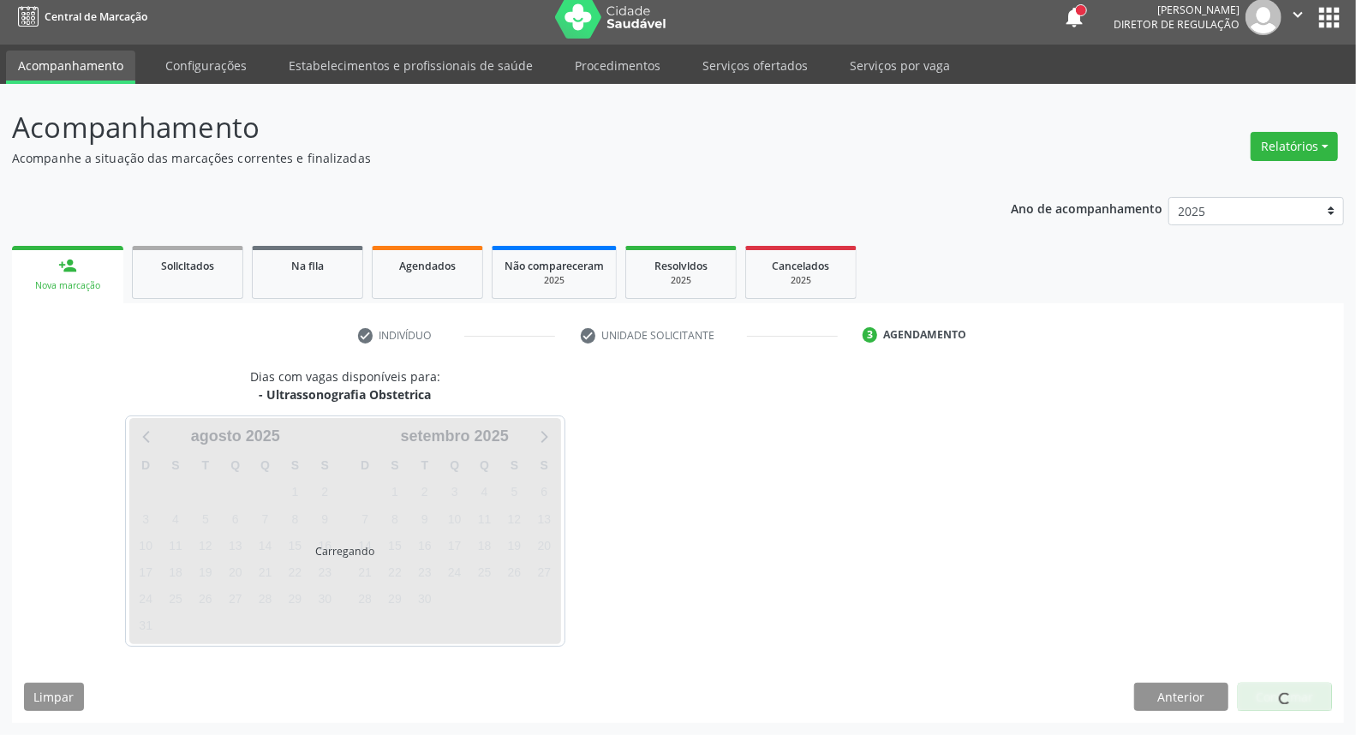
scroll to position [9, 0]
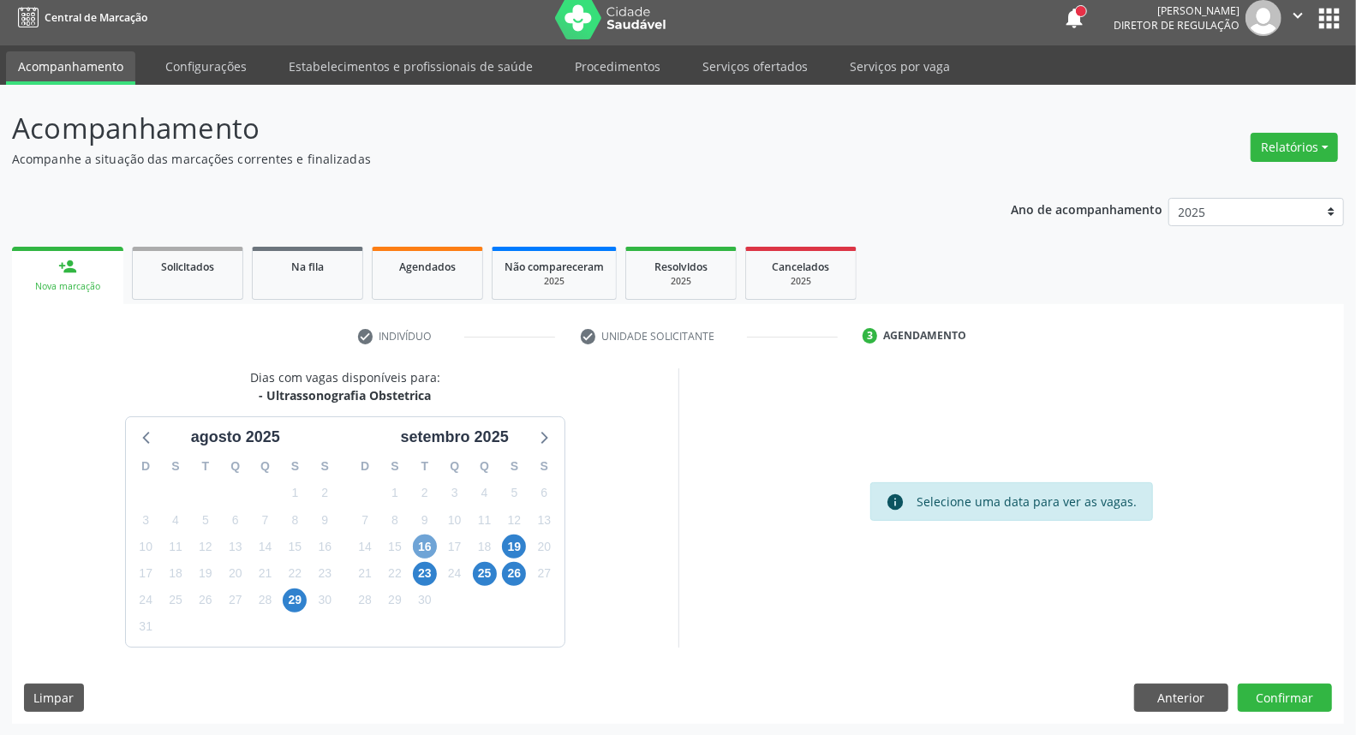
click at [429, 548] on span "16" at bounding box center [425, 546] width 24 height 24
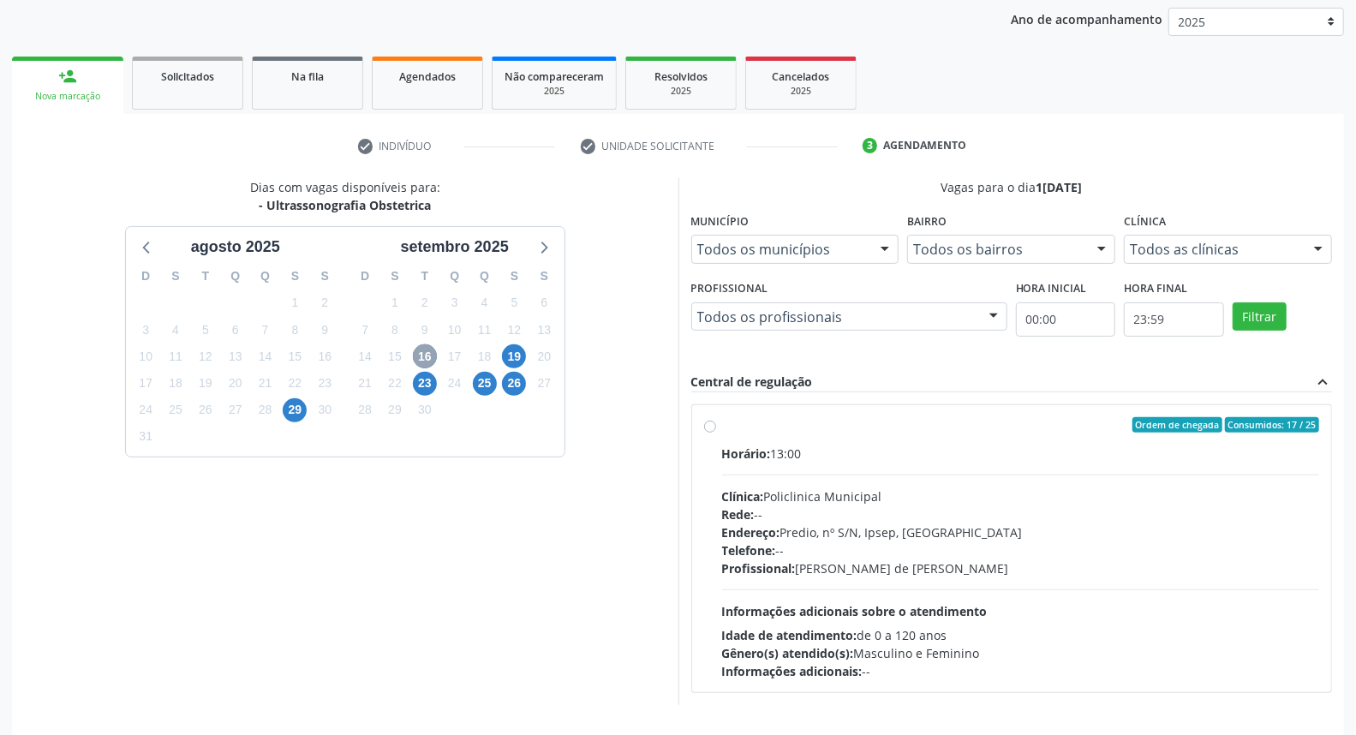
scroll to position [257, 0]
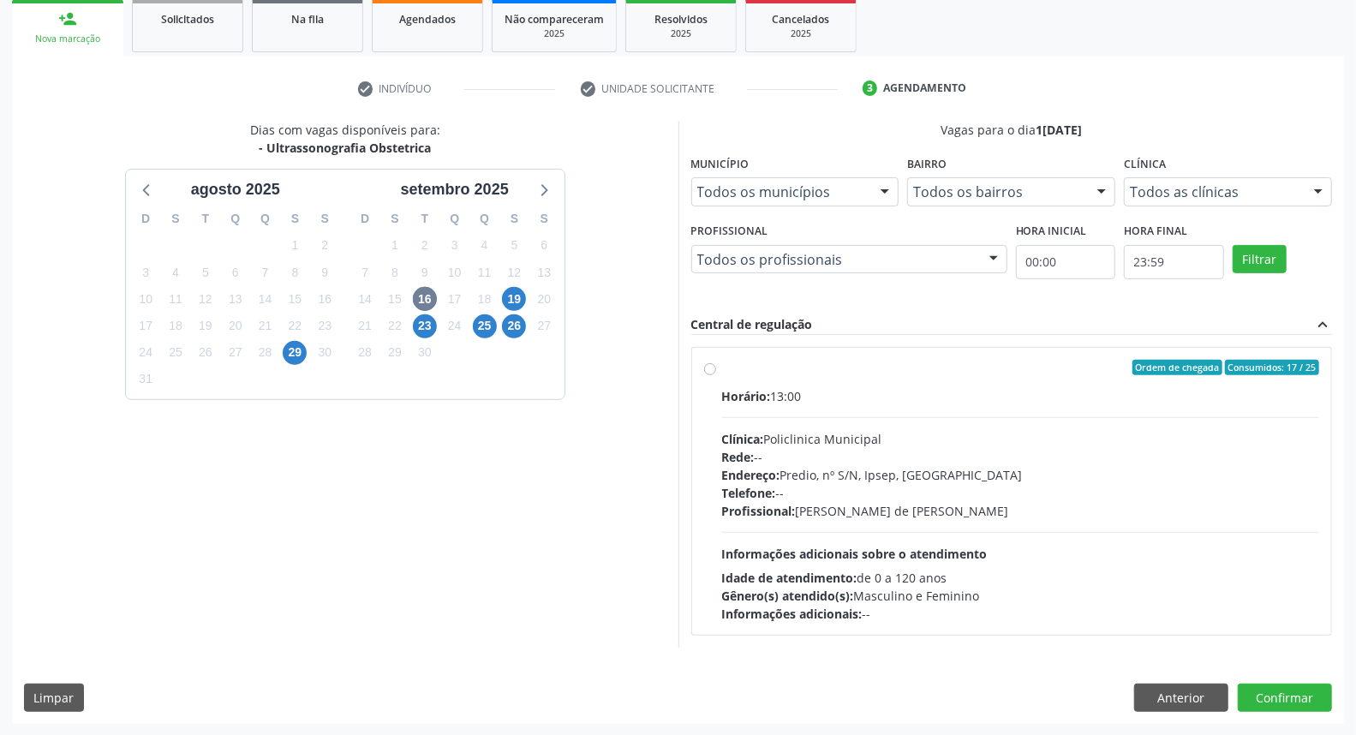
click at [892, 381] on label "Ordem de chegada Consumidos: 17 / 25 Horário: 13:00 Clínica: Policlinica Munici…" at bounding box center [1021, 491] width 598 height 263
click at [716, 375] on input "Ordem de chegada Consumidos: 17 / 25 Horário: 13:00 Clínica: Policlinica Munici…" at bounding box center [710, 367] width 12 height 15
radio input "true"
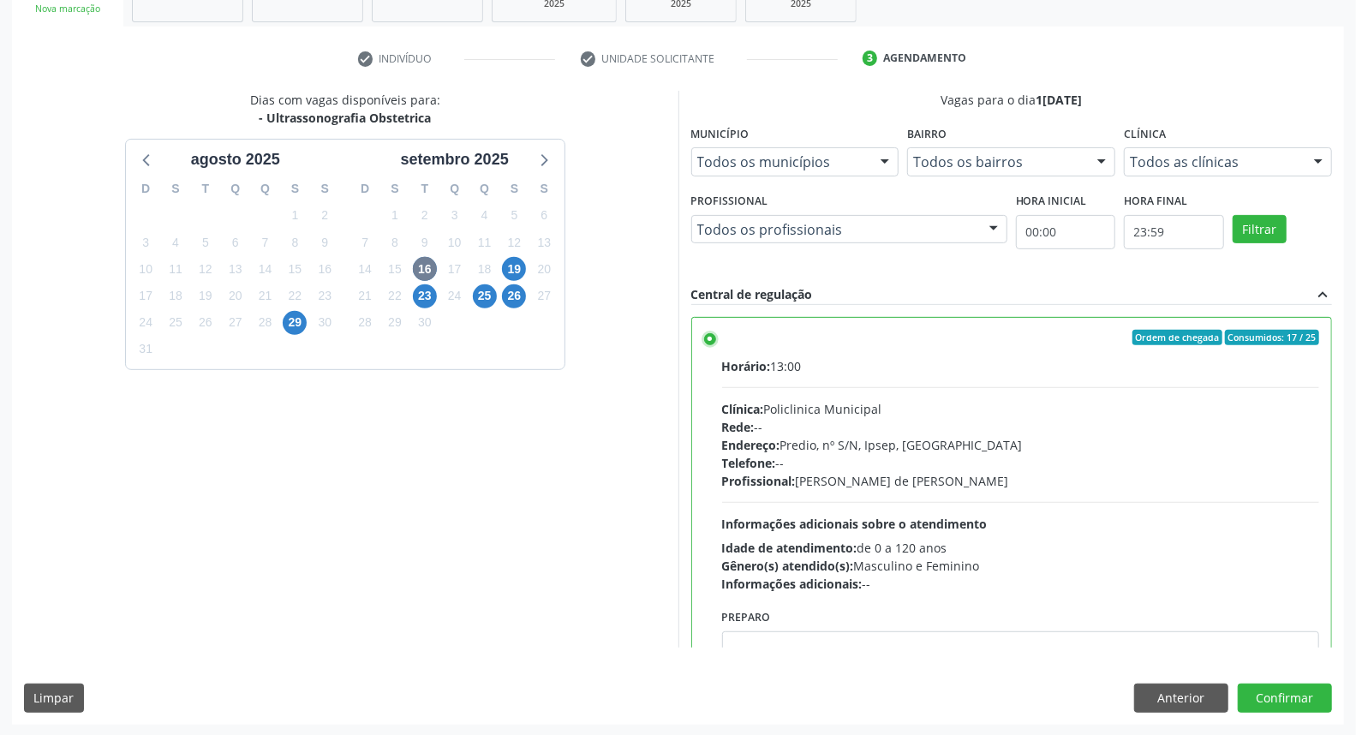
scroll to position [84, 0]
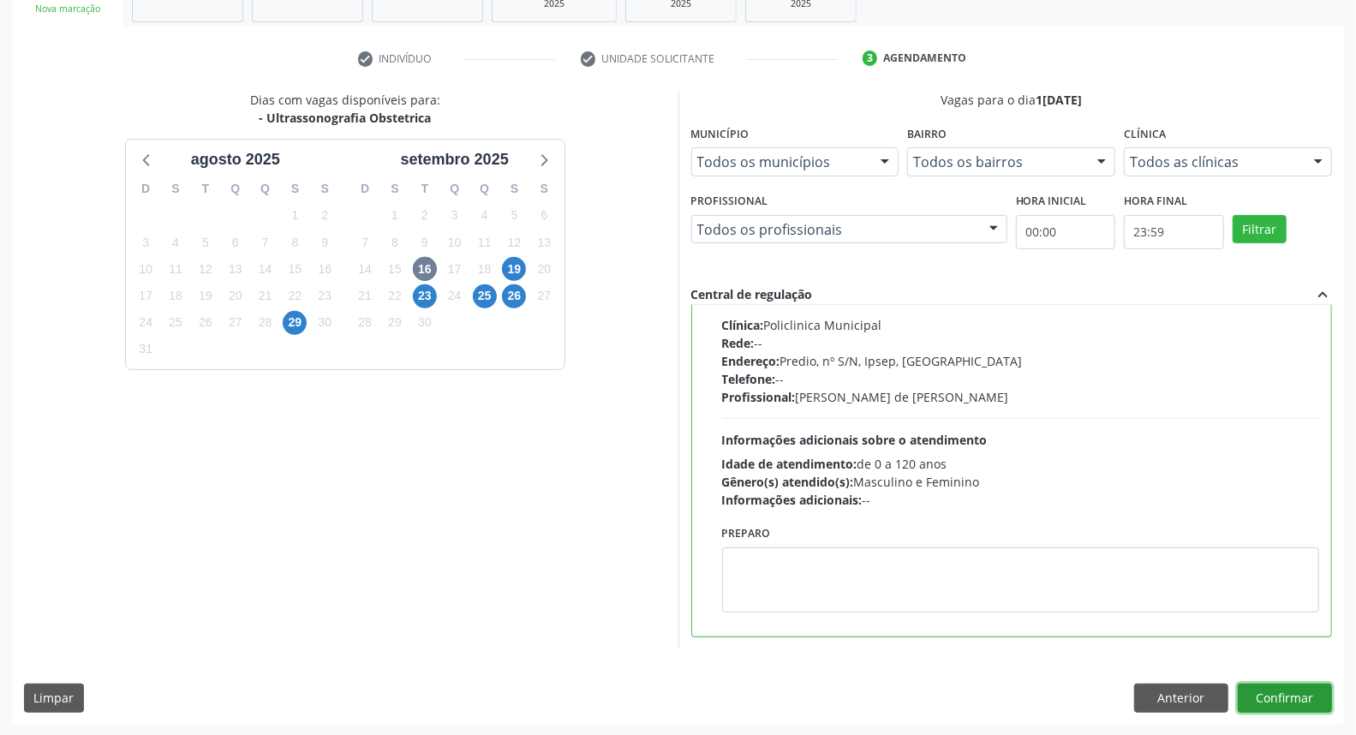
click at [1290, 697] on button "Confirmar" at bounding box center [1285, 698] width 94 height 29
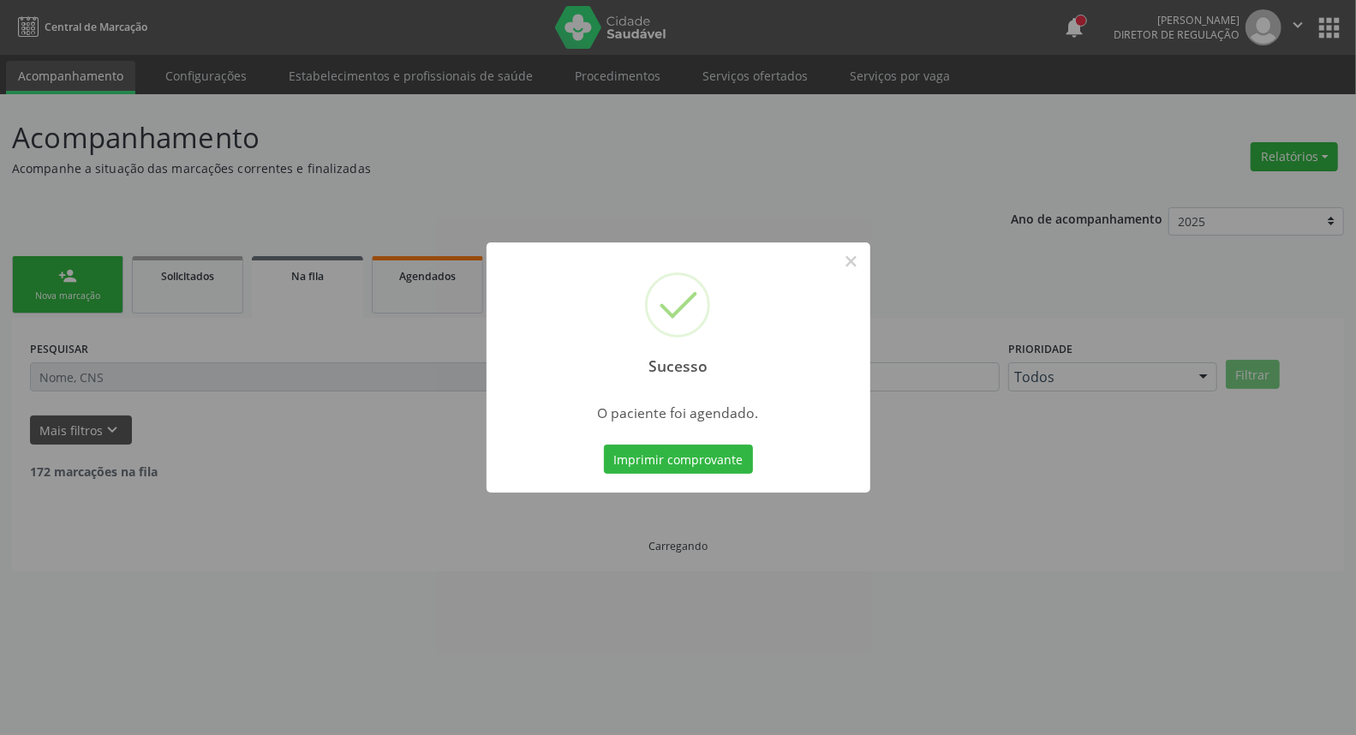
scroll to position [0, 0]
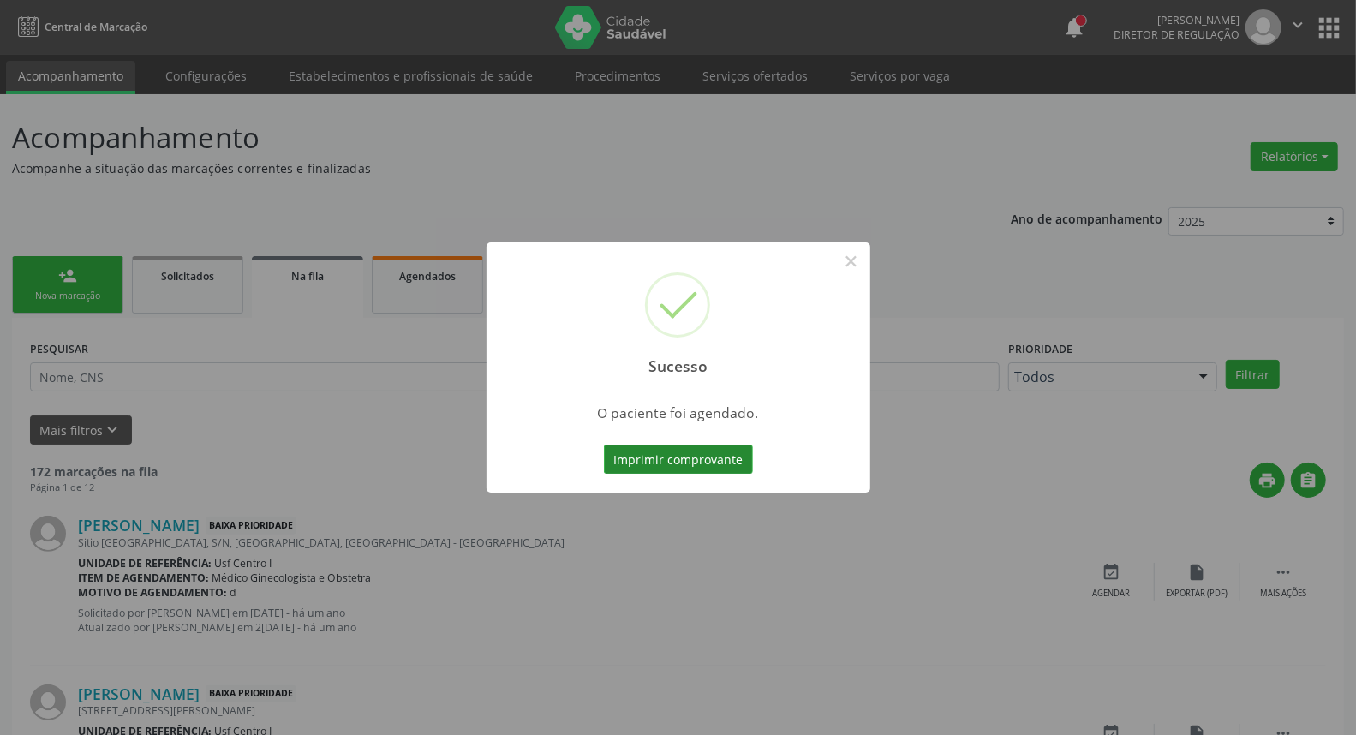
click at [708, 457] on button "Imprimir comprovante" at bounding box center [678, 459] width 149 height 29
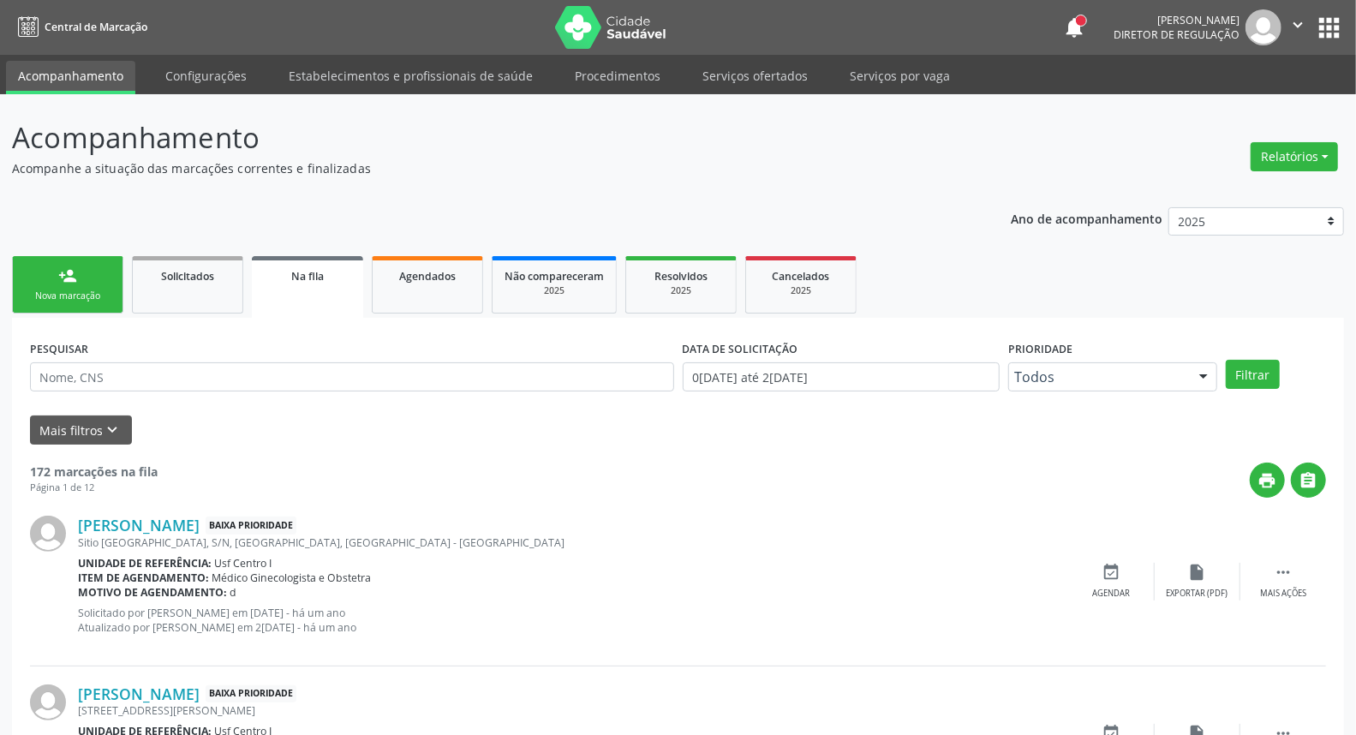
click at [51, 284] on link "person_add Nova marcação" at bounding box center [67, 284] width 111 height 57
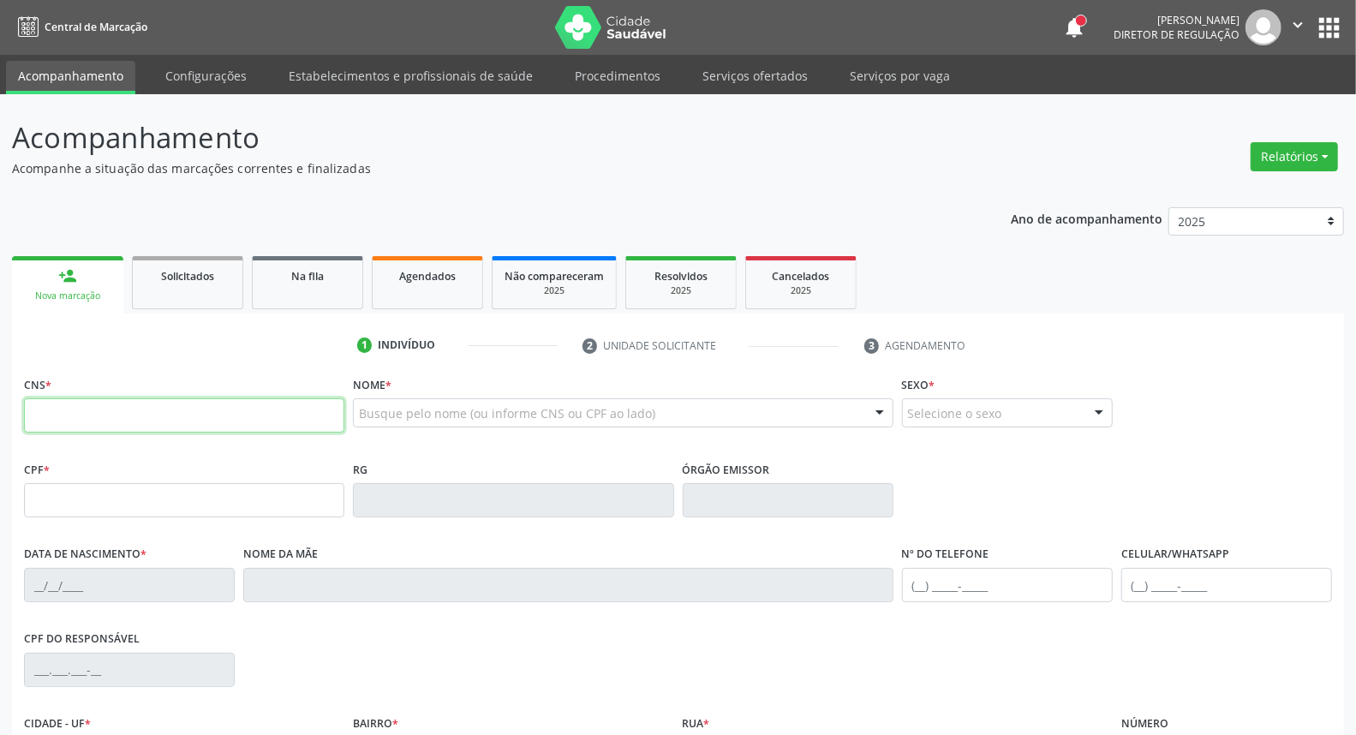
click at [118, 425] on input "text" at bounding box center [184, 415] width 320 height 34
type input "898 0058 4127 2138"
type input "153.044.574-47"
type input "16/09/2004"
type input "Glaucineide Maria de Oliveira"
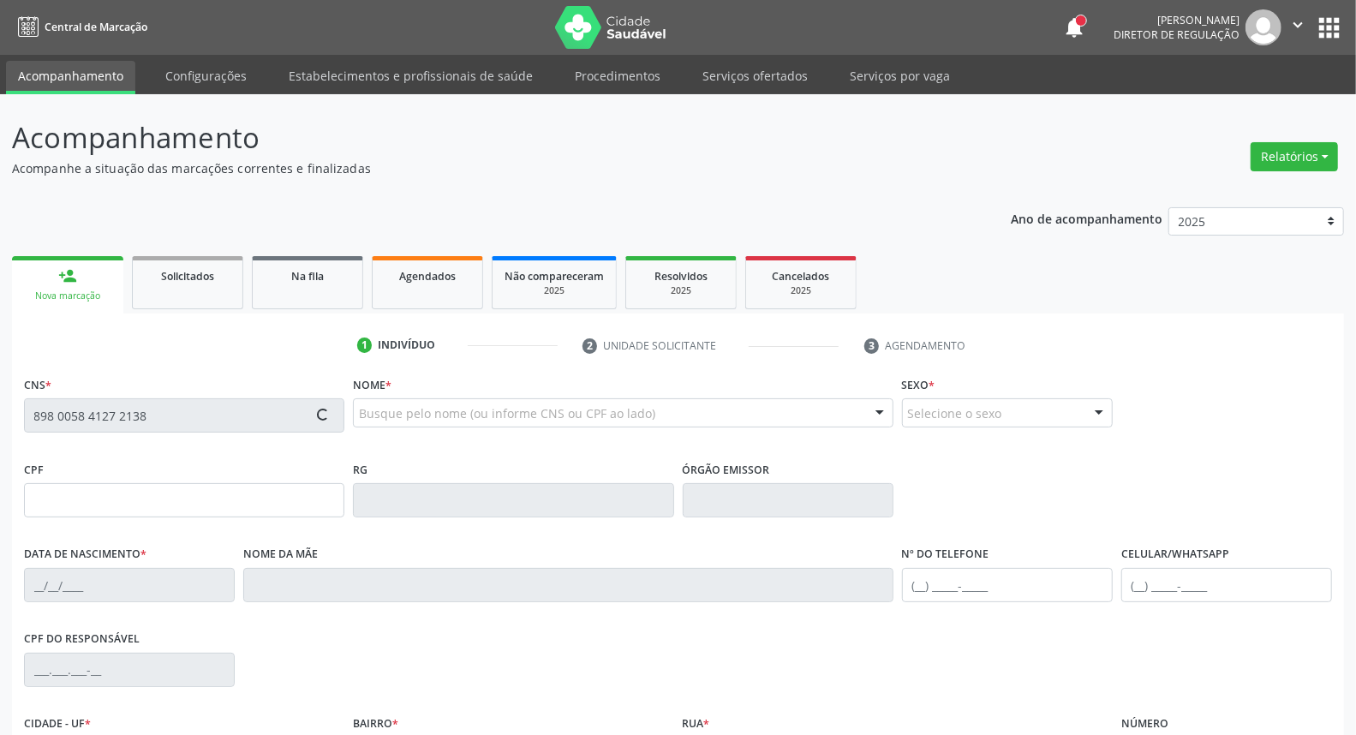
type input "(87) 99629-5075"
type input "081.617.454-71"
type input "S/N"
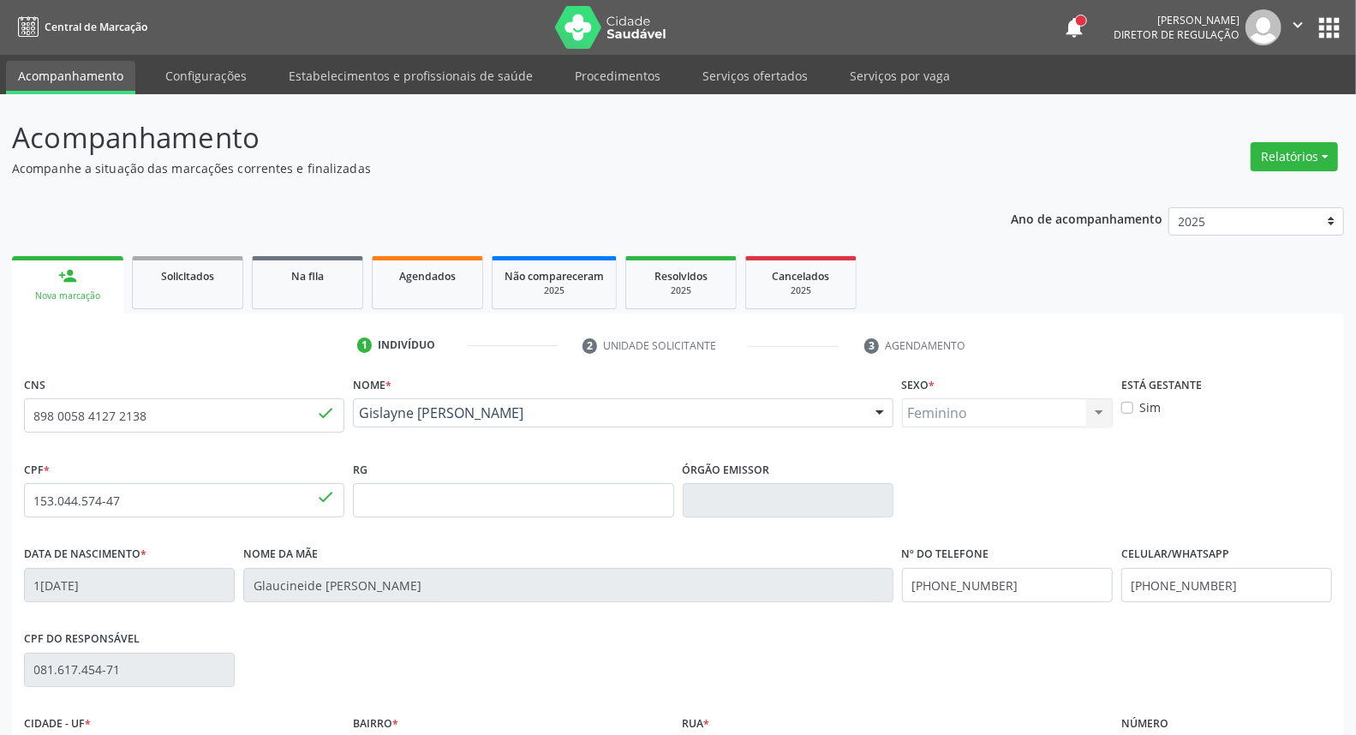
scroll to position [192, 0]
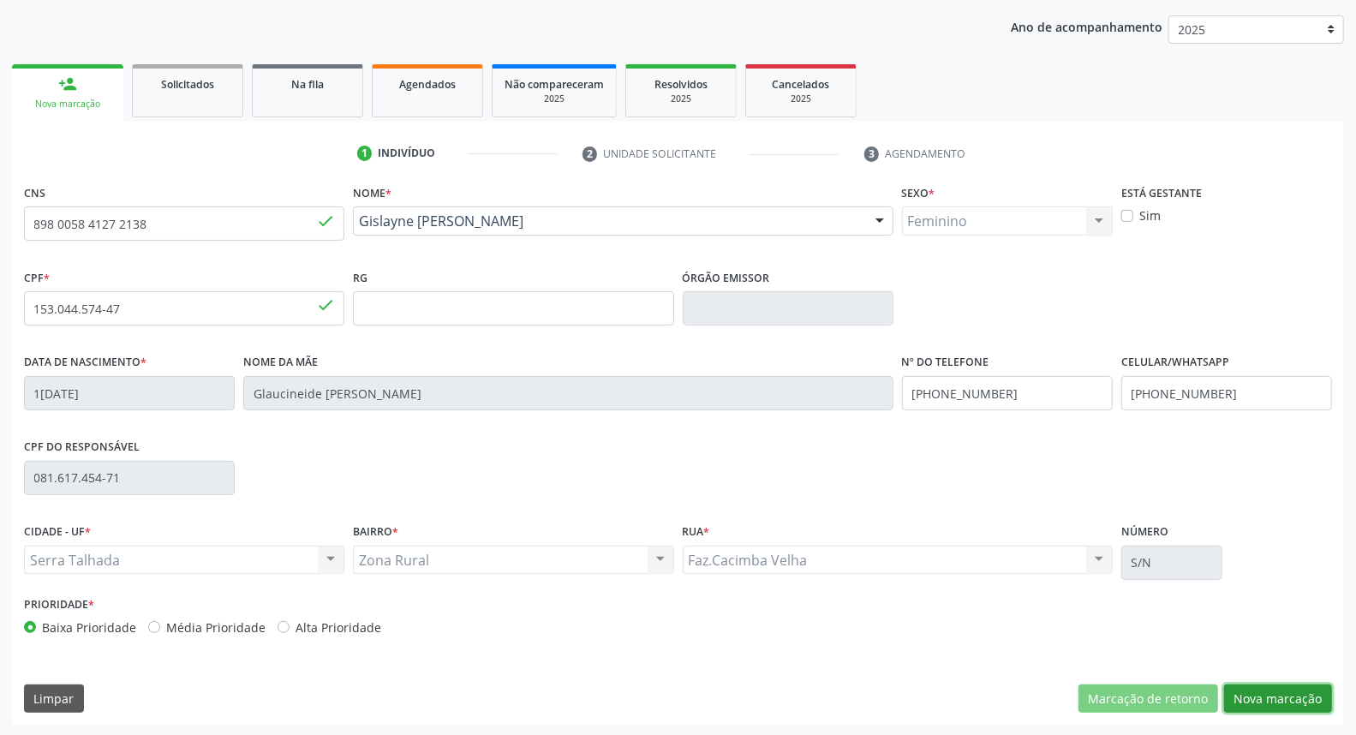
click at [1286, 689] on button "Nova marcação" at bounding box center [1278, 698] width 108 height 29
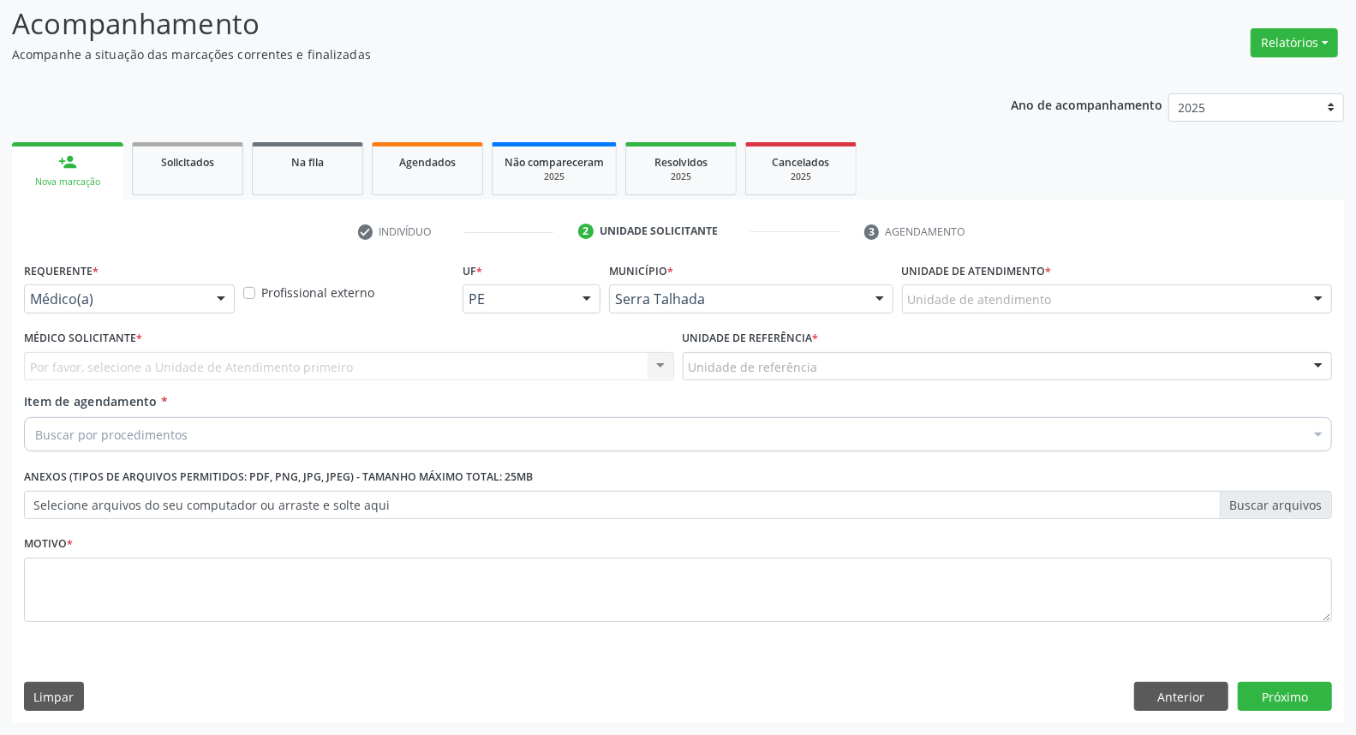
scroll to position [113, 0]
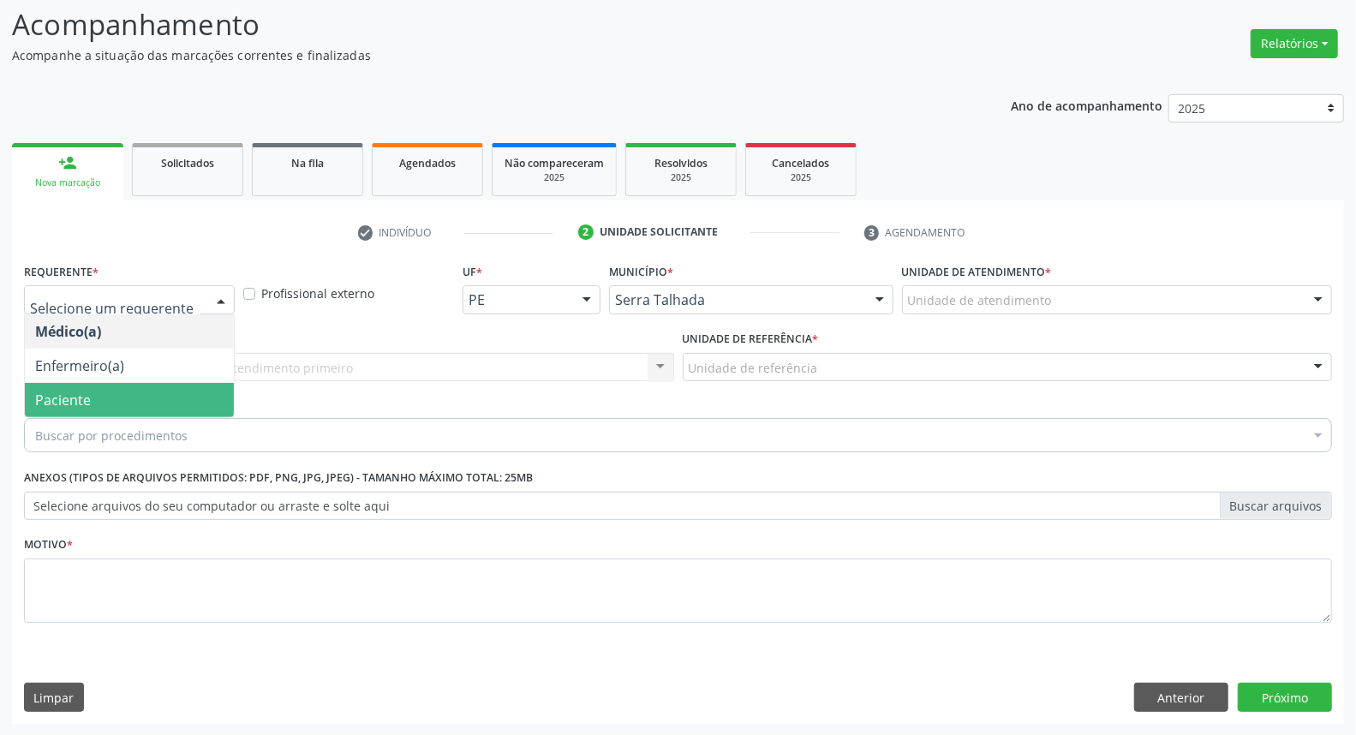
click at [83, 397] on span "Paciente" at bounding box center [63, 400] width 56 height 19
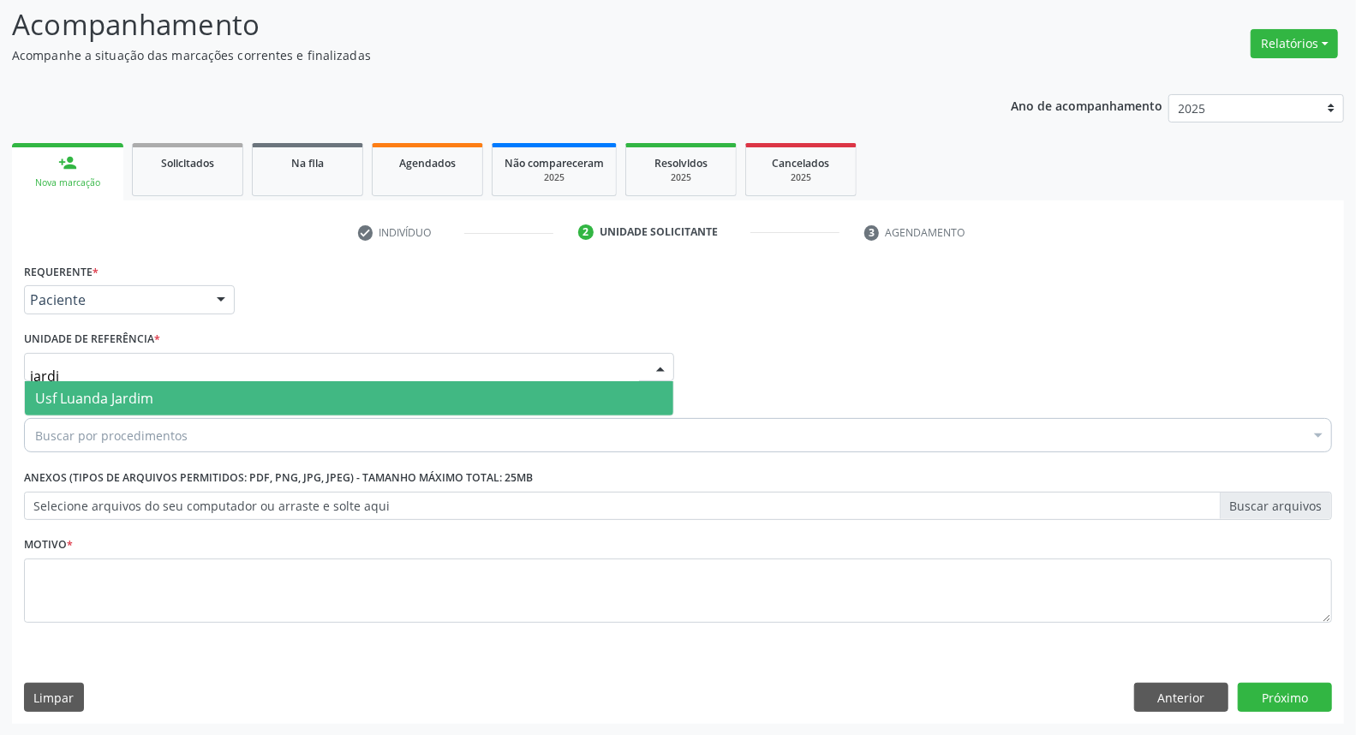
type input "jardim"
click at [107, 394] on span "Usf Luanda Jardim" at bounding box center [94, 398] width 118 height 19
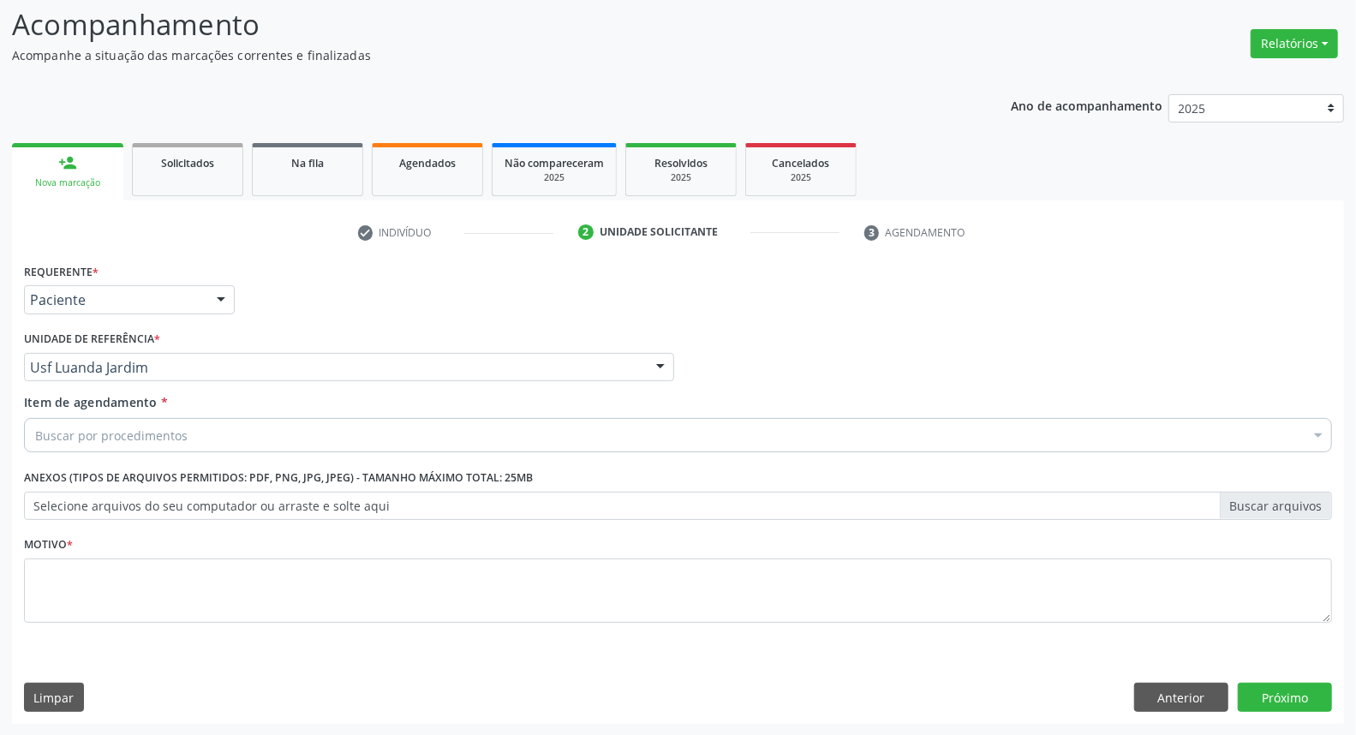
click at [112, 423] on div "Buscar por procedimentos" at bounding box center [678, 435] width 1308 height 34
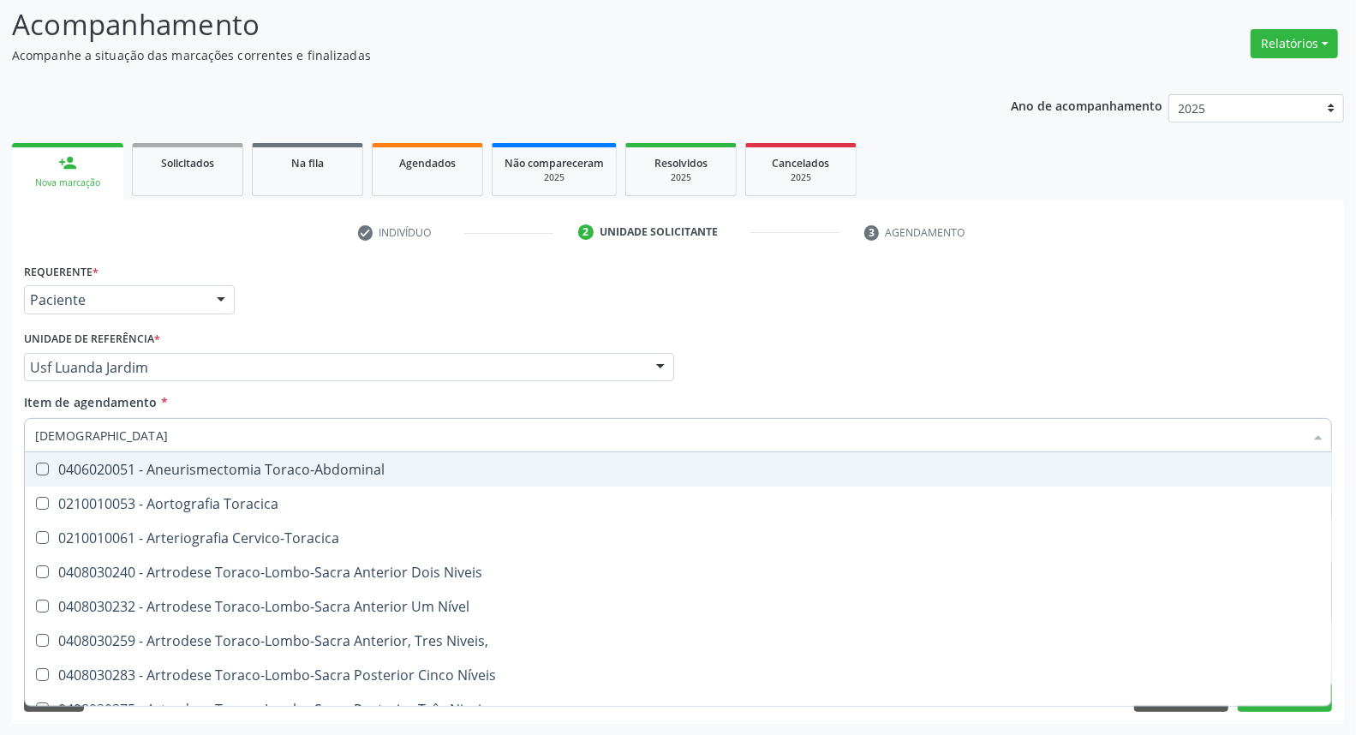
type input "torax"
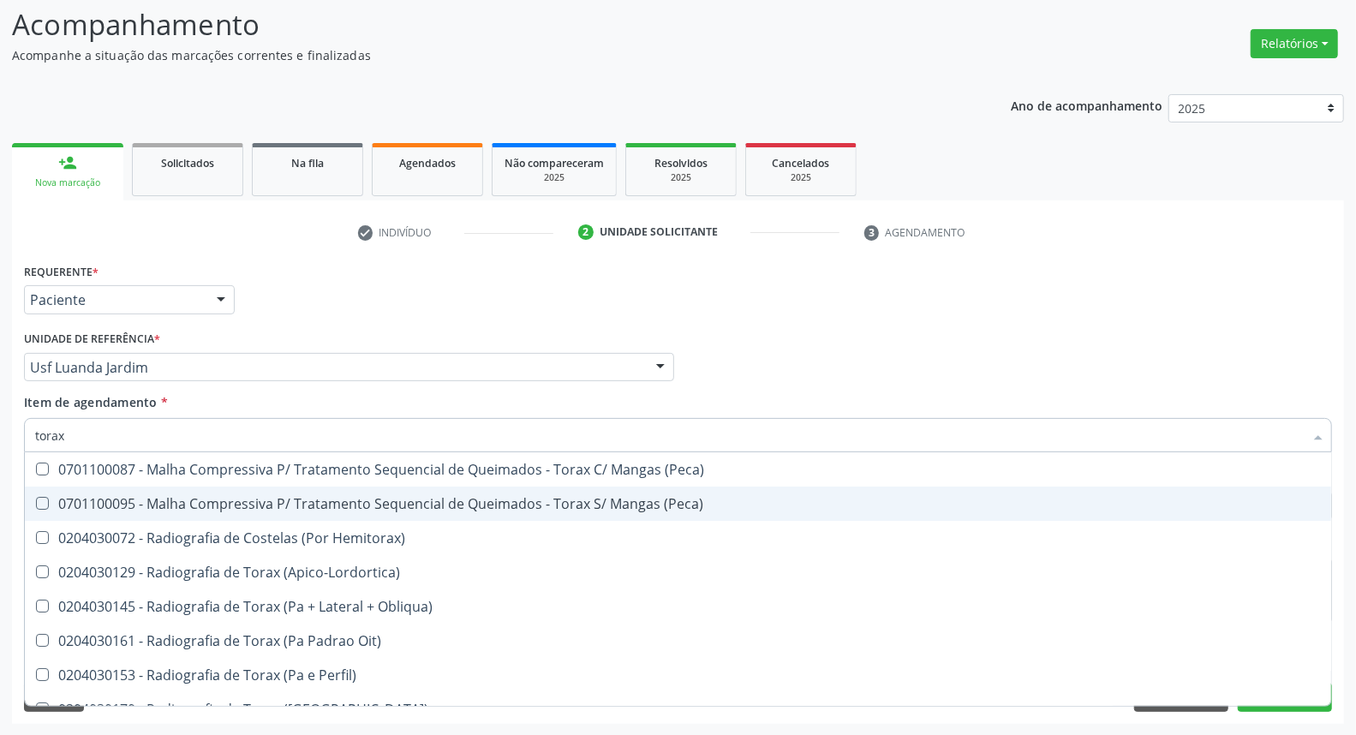
scroll to position [95, 0]
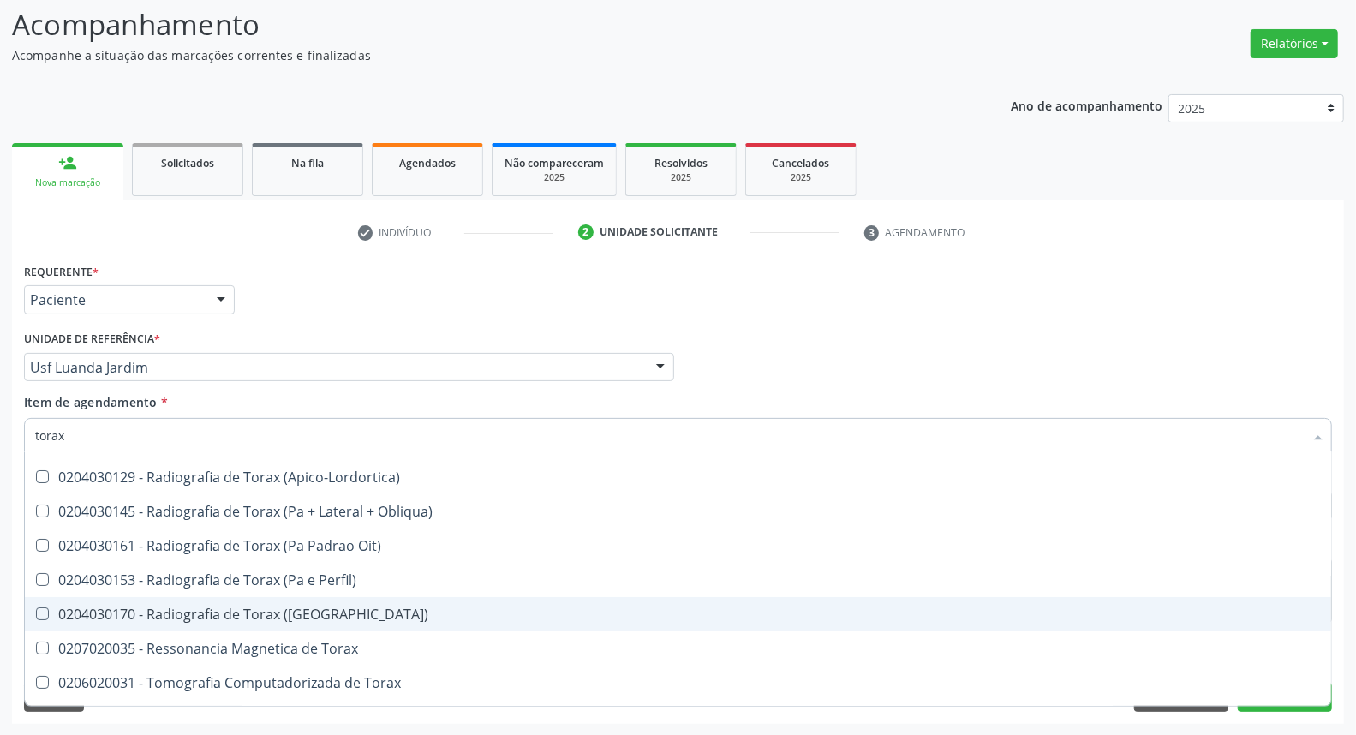
click at [216, 611] on div "0204030170 - Radiografia de Torax (Pa)" at bounding box center [678, 614] width 1286 height 14
checkbox \(Pa\) "true"
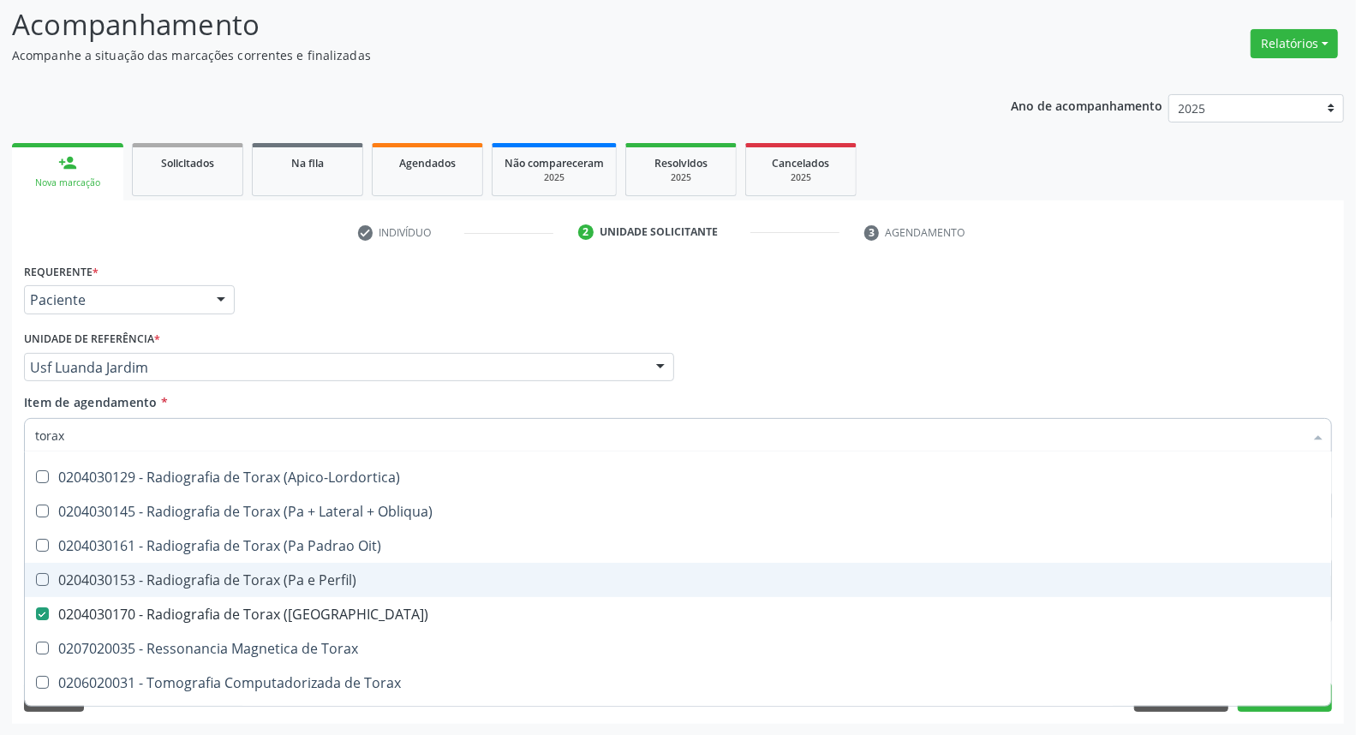
click at [216, 584] on div "0204030153 - Radiografia de Torax (Pa e Perfil)" at bounding box center [678, 580] width 1286 height 14
checkbox Perfil\) "true"
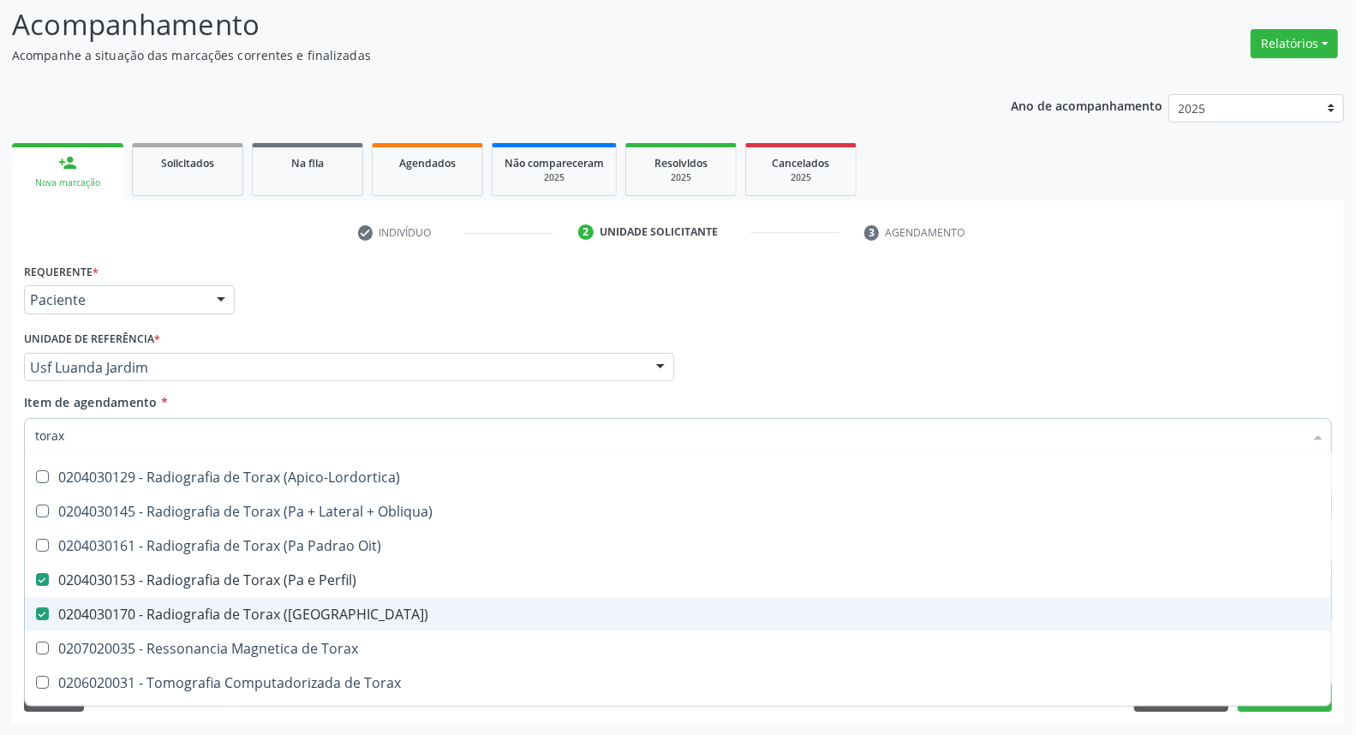
click at [216, 611] on div "0204030170 - Radiografia de Torax (Pa)" at bounding box center [678, 614] width 1286 height 14
checkbox \(Pa\) "false"
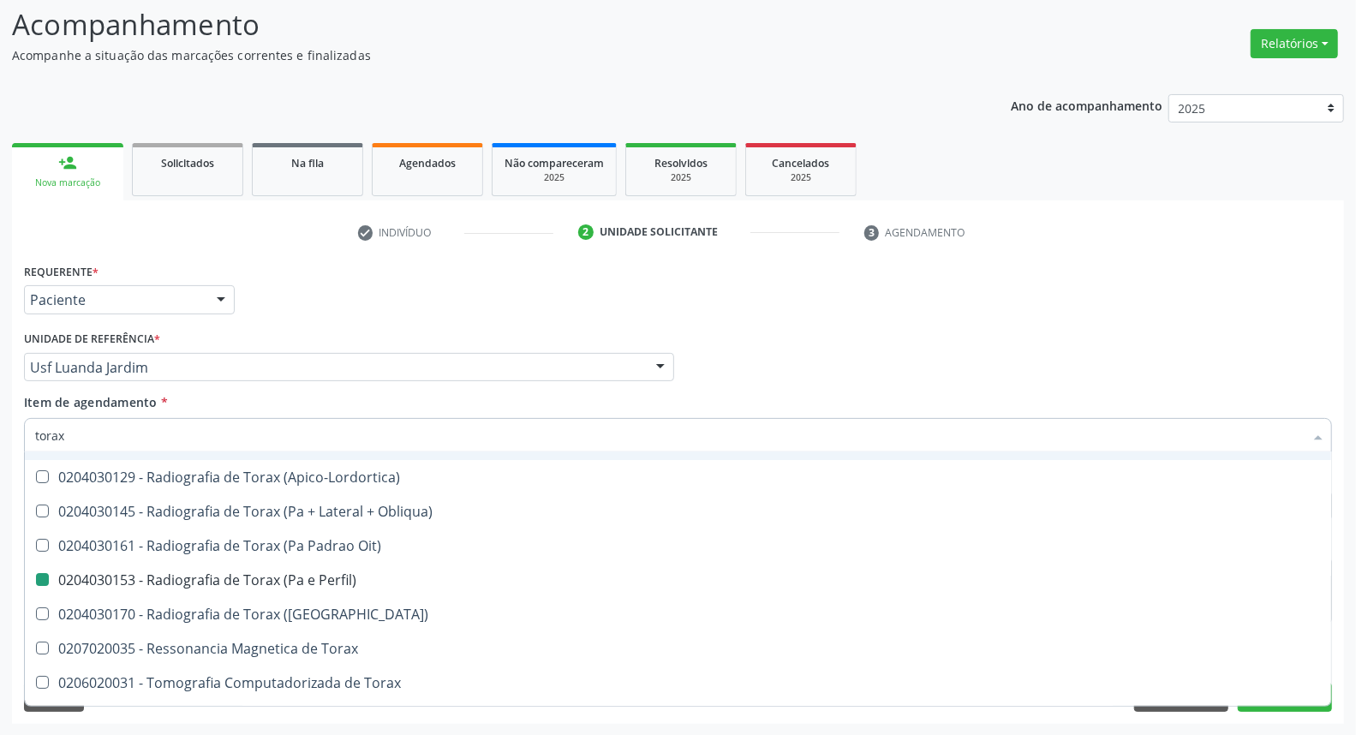
click at [893, 354] on div "Médico Solicitante Por favor, selecione a Unidade de Atendimento primeiro Nenhu…" at bounding box center [678, 359] width 1317 height 67
checkbox \(Peca\) "true"
checkbox Perfil\) "false"
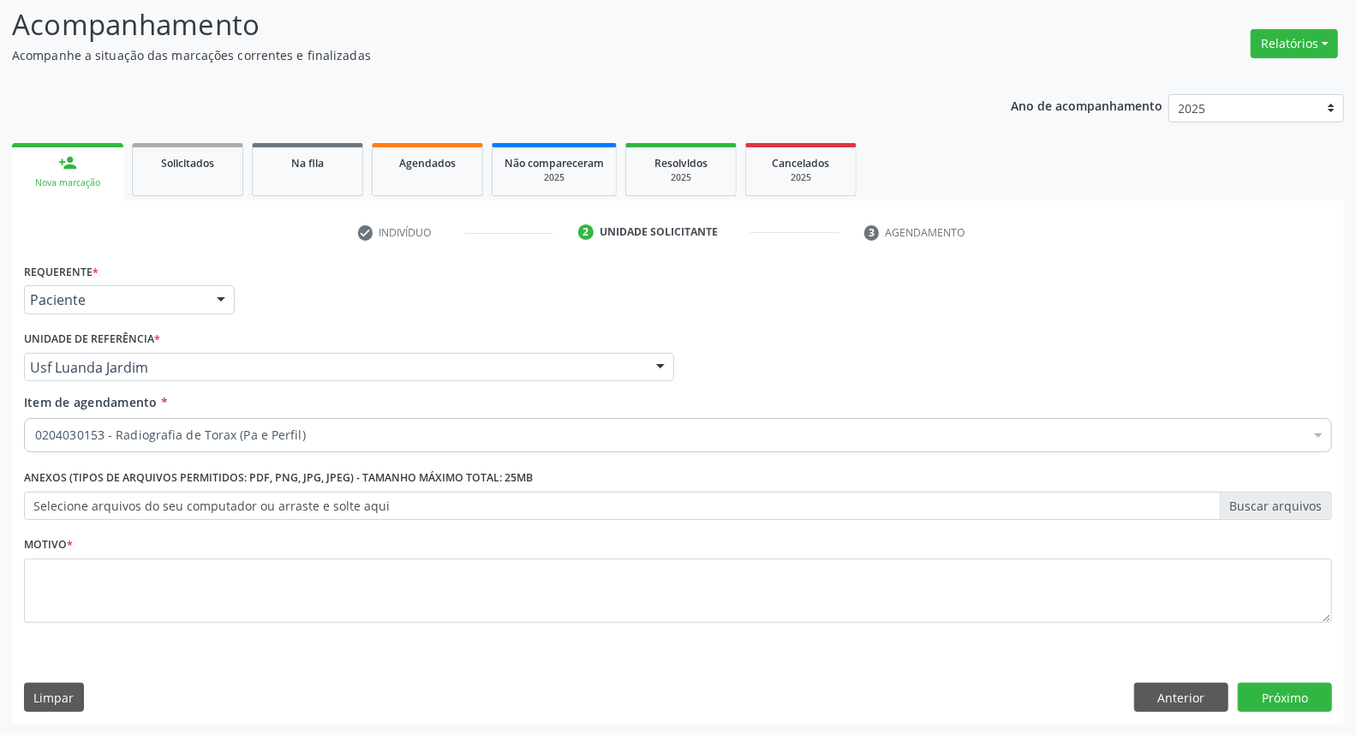
scroll to position [0, 0]
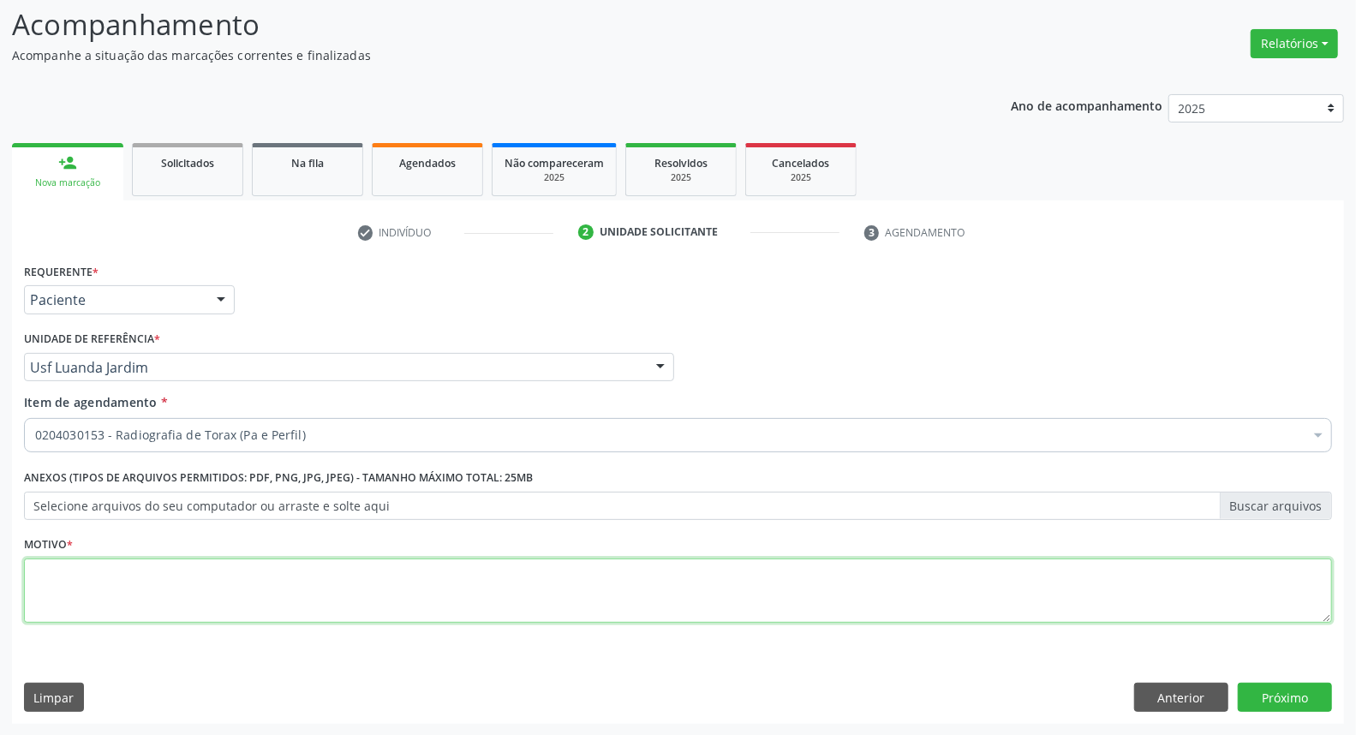
click at [815, 596] on textarea at bounding box center [678, 590] width 1308 height 65
type textarea "*"
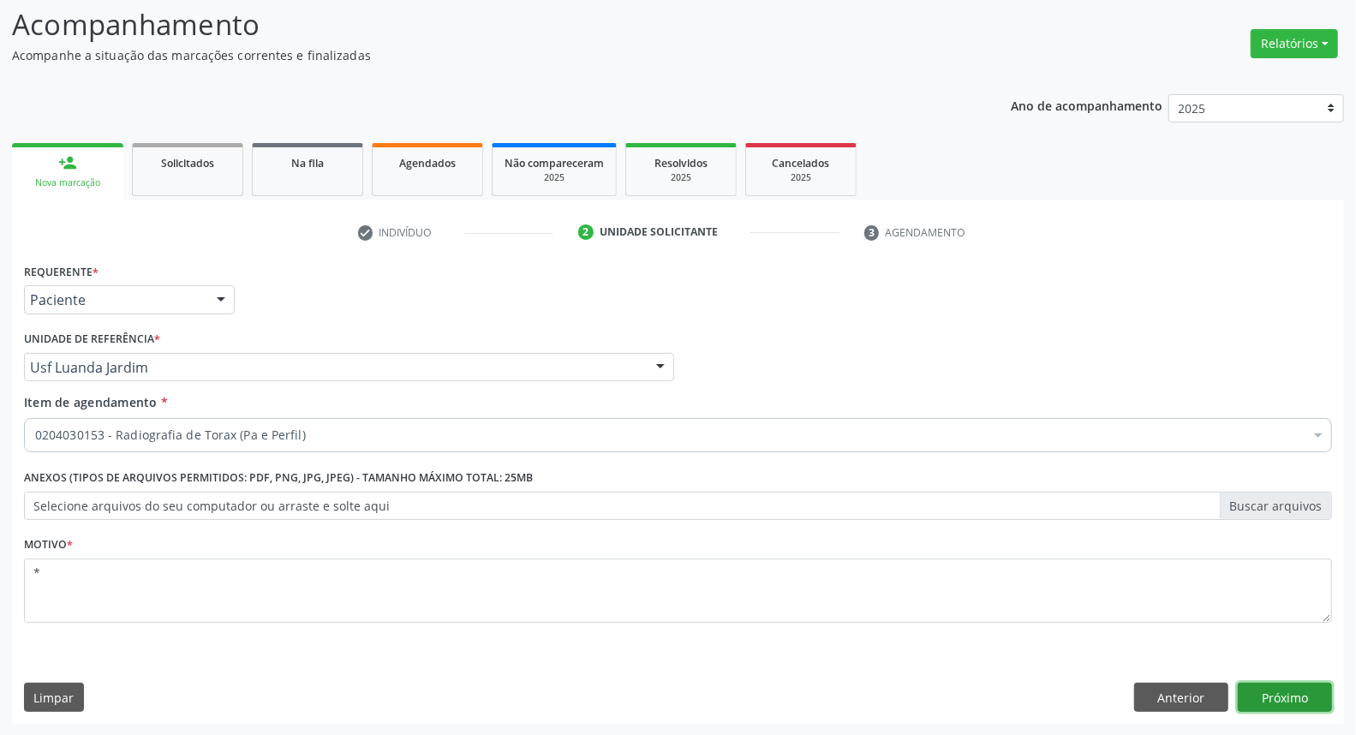
click at [1303, 706] on button "Próximo" at bounding box center [1285, 697] width 94 height 29
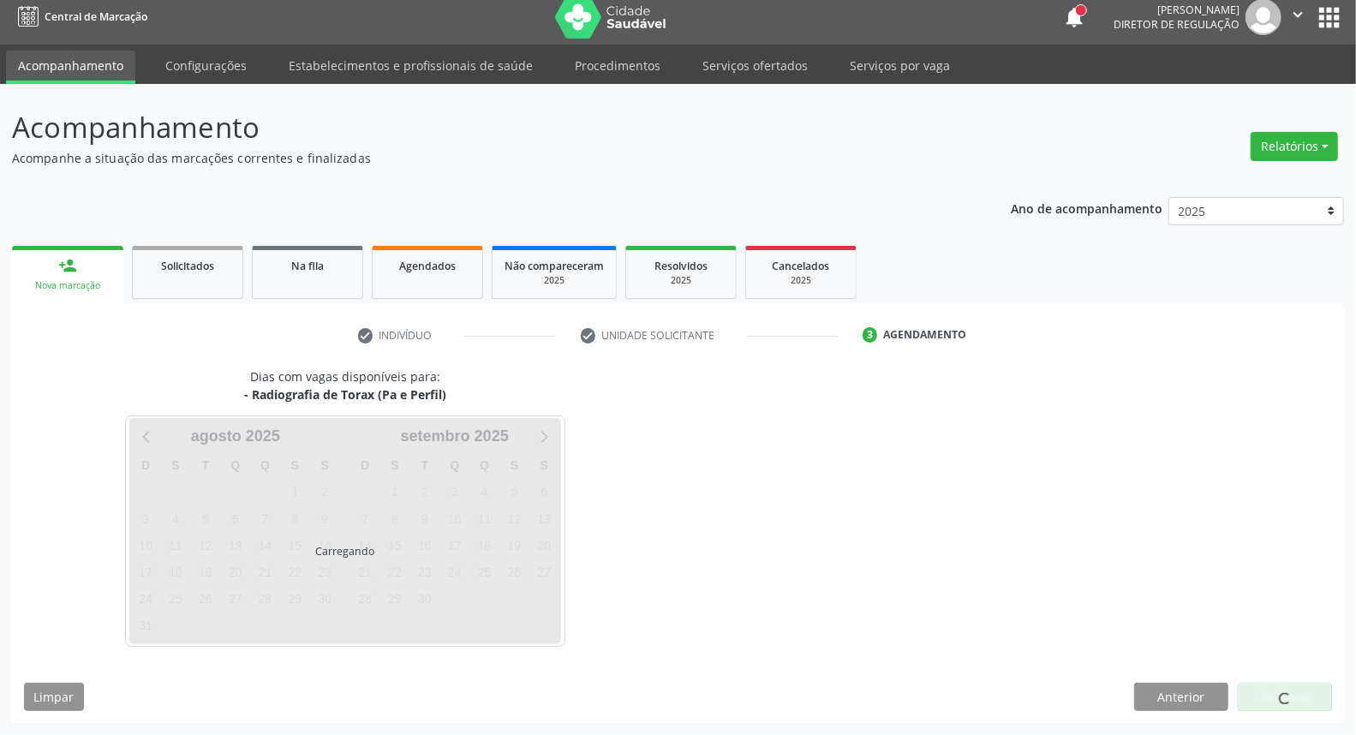
scroll to position [9, 0]
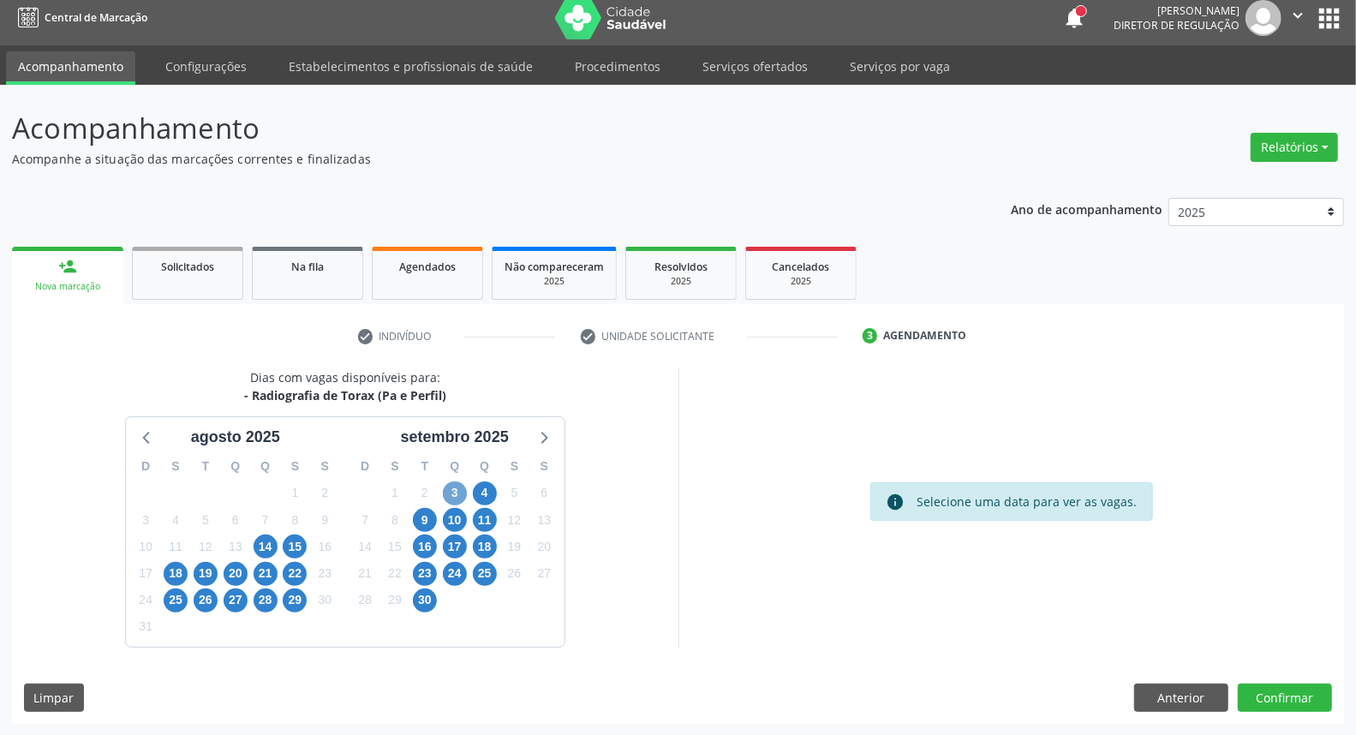
click at [451, 495] on span "3" at bounding box center [455, 493] width 24 height 24
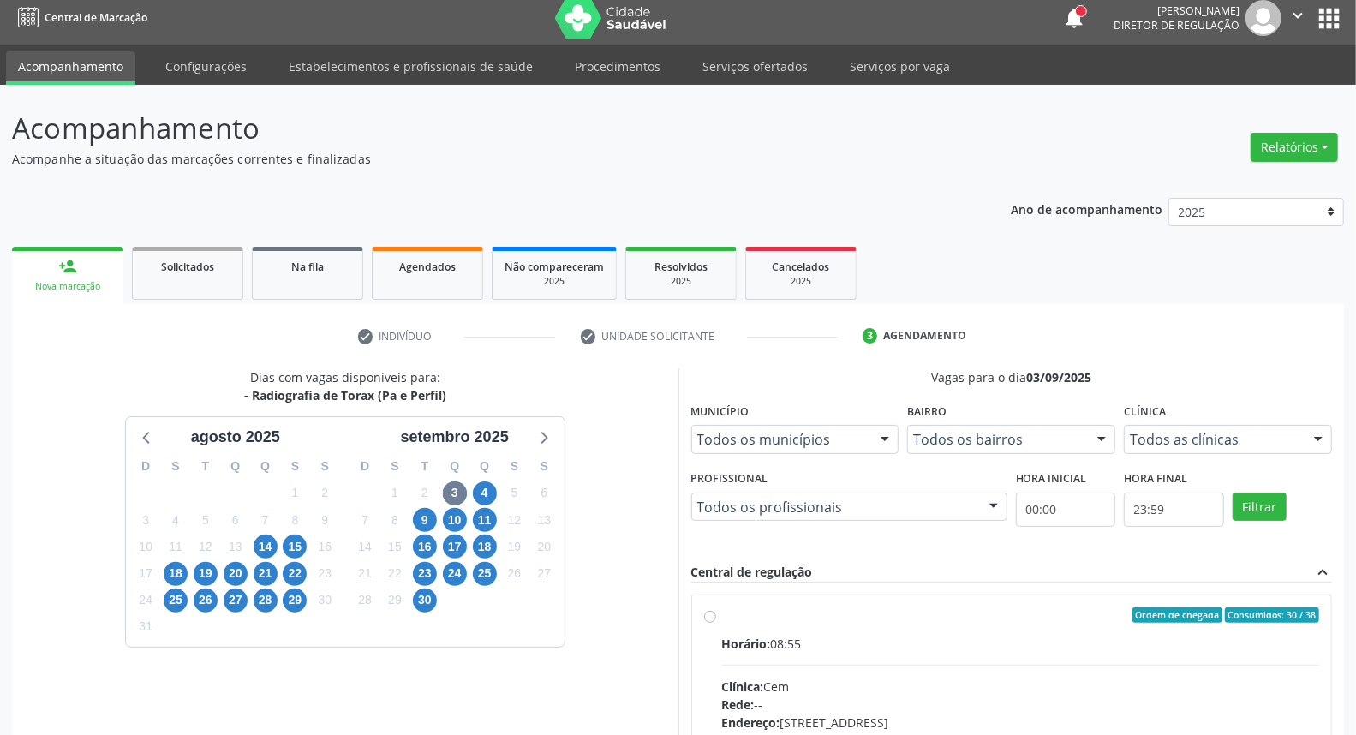
drag, startPoint x: 878, startPoint y: 614, endPoint x: 961, endPoint y: 379, distance: 249.0
click at [879, 611] on div "Ordem de chegada Consumidos: 30 / 38" at bounding box center [1021, 614] width 598 height 15
click at [716, 611] on input "Ordem de chegada Consumidos: 30 / 38 Horário: 08:55 Clínica: Cem Rede: -- Ender…" at bounding box center [710, 614] width 12 height 15
radio input "true"
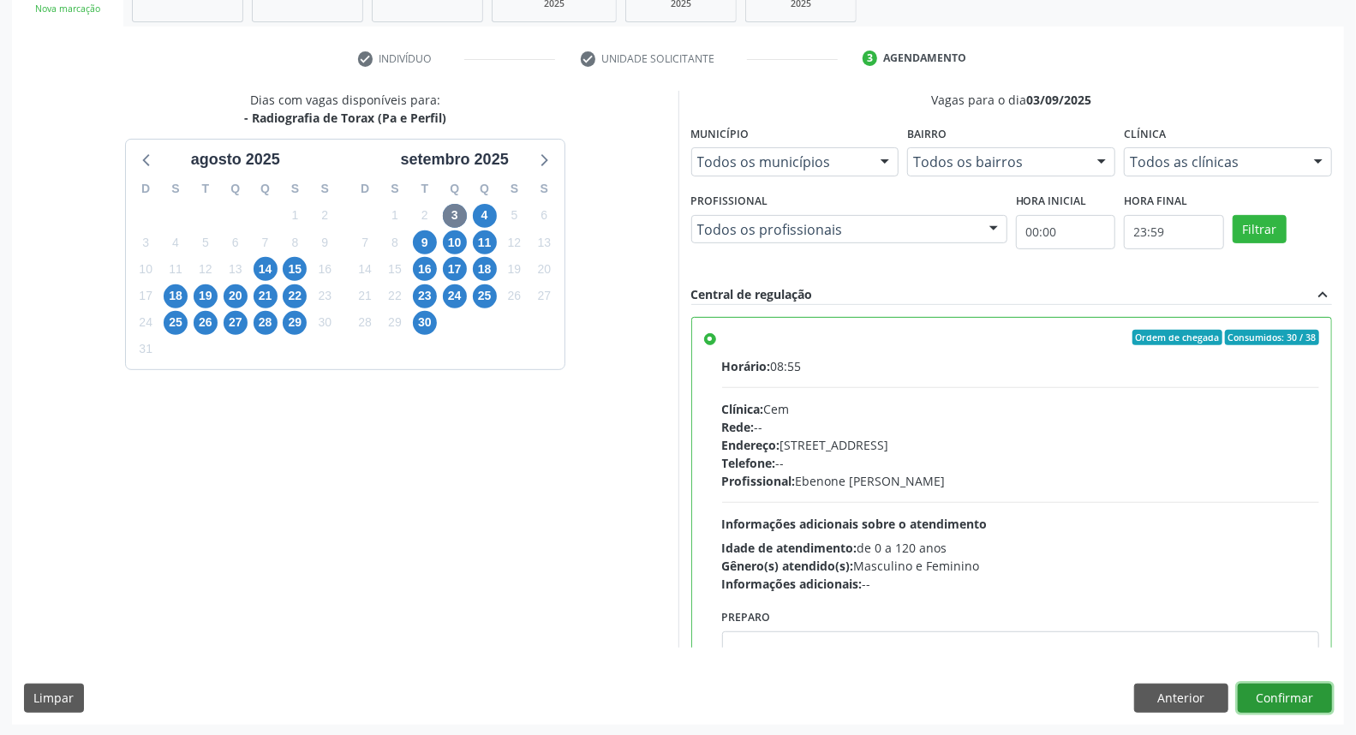
click at [1251, 690] on button "Confirmar" at bounding box center [1285, 698] width 94 height 29
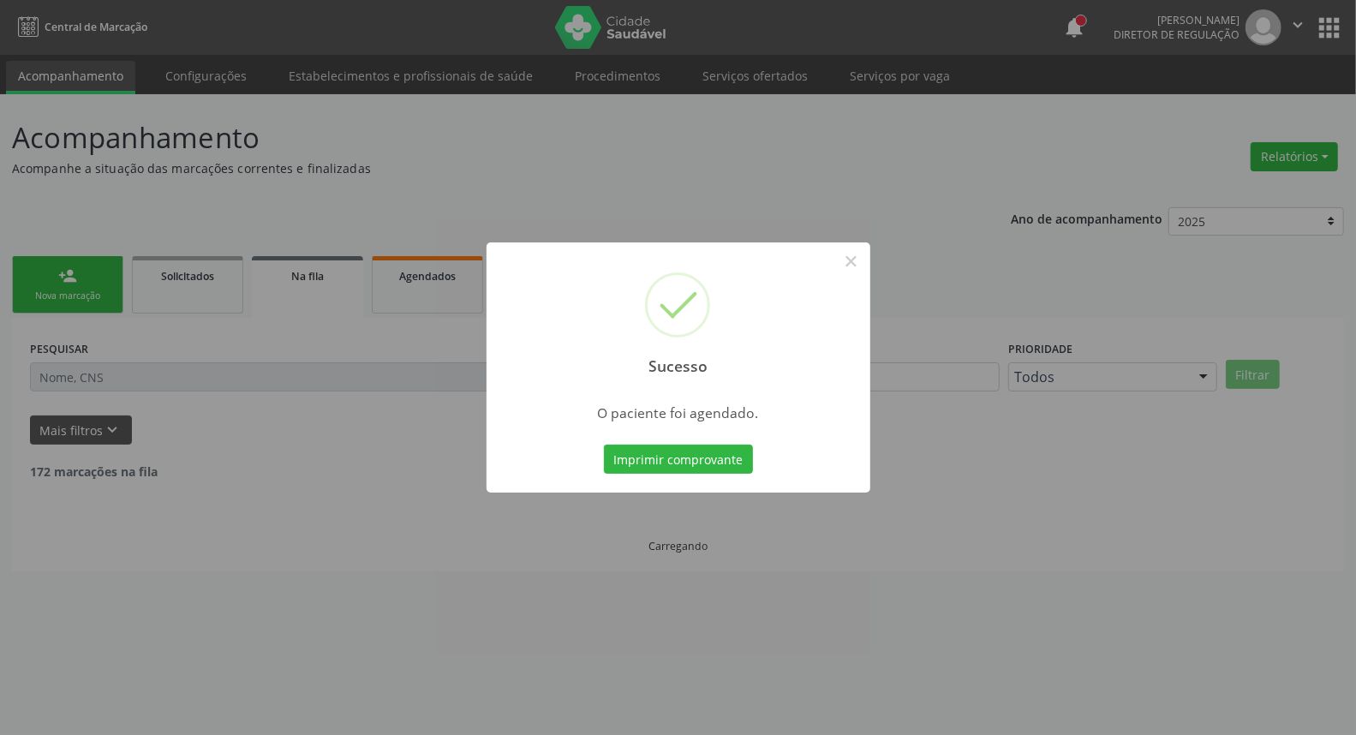
scroll to position [0, 0]
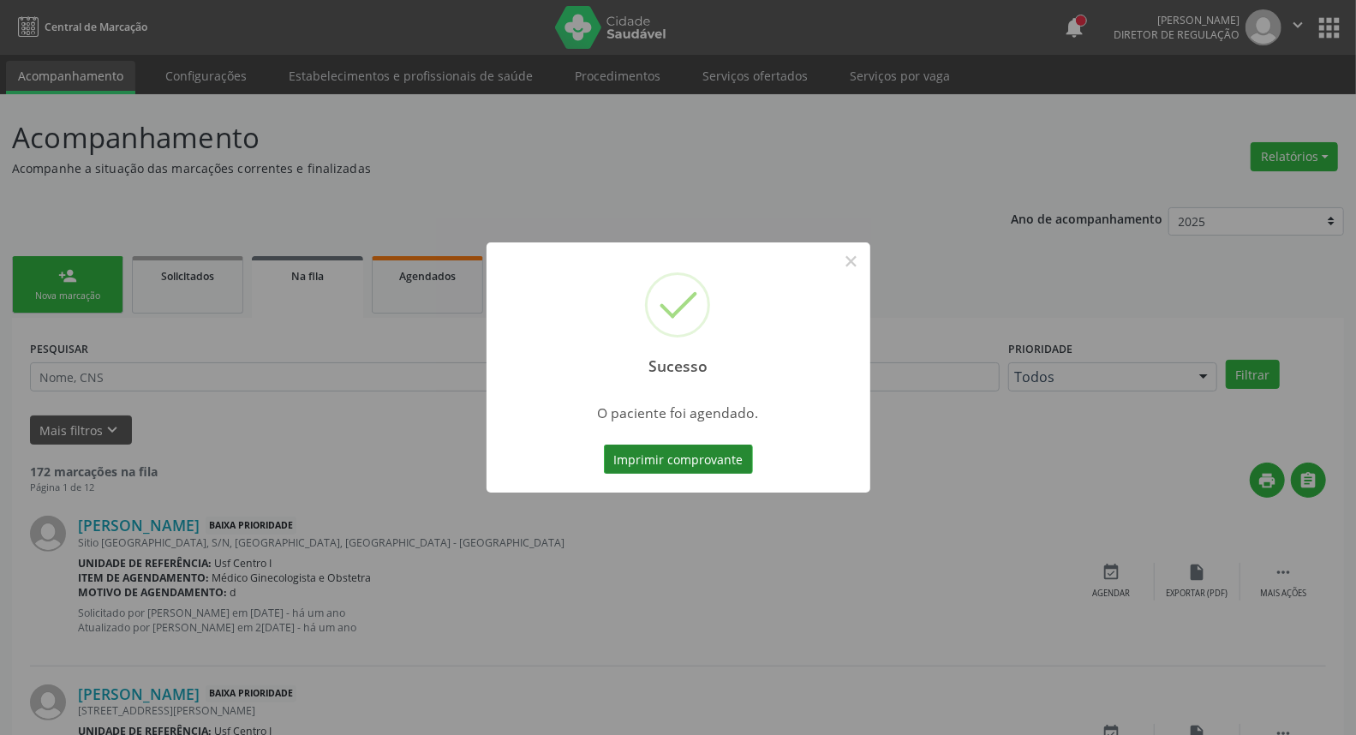
click at [622, 457] on button "Imprimir comprovante" at bounding box center [678, 459] width 149 height 29
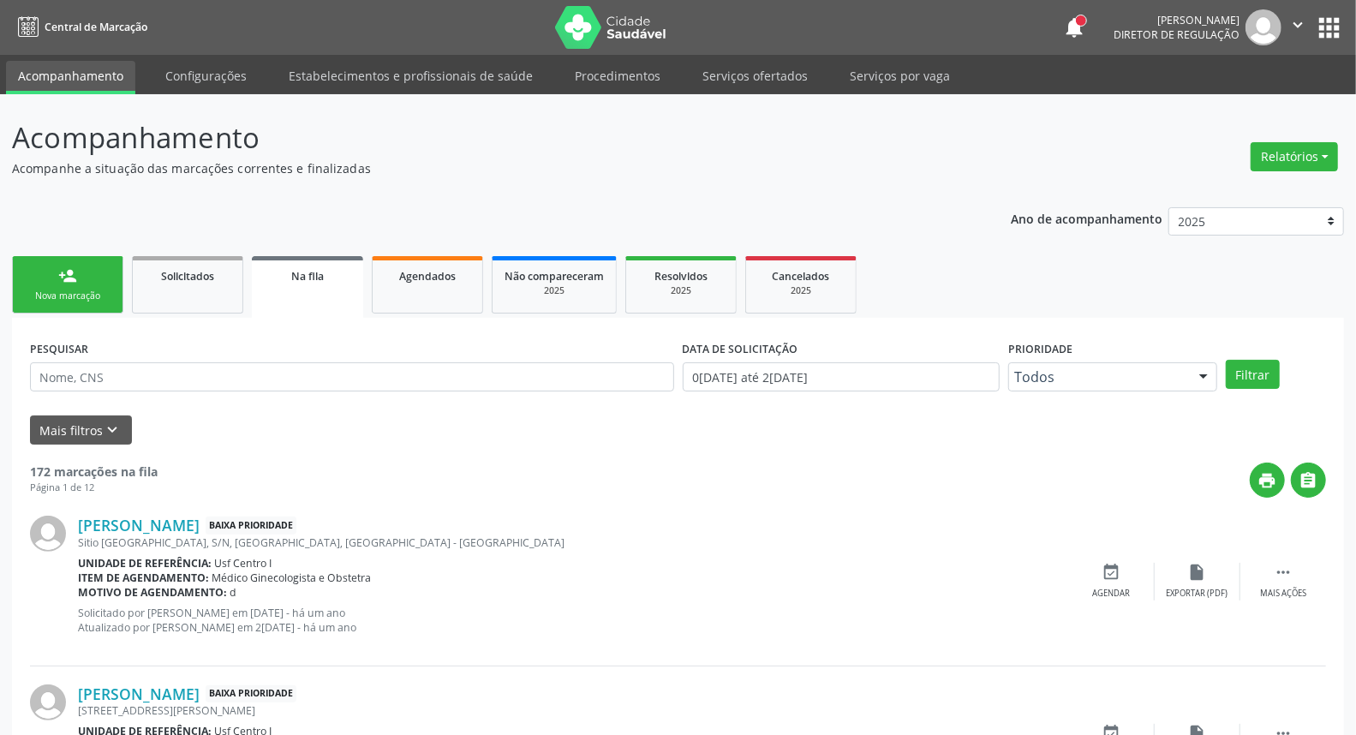
click at [65, 285] on link "person_add Nova marcação" at bounding box center [67, 284] width 111 height 57
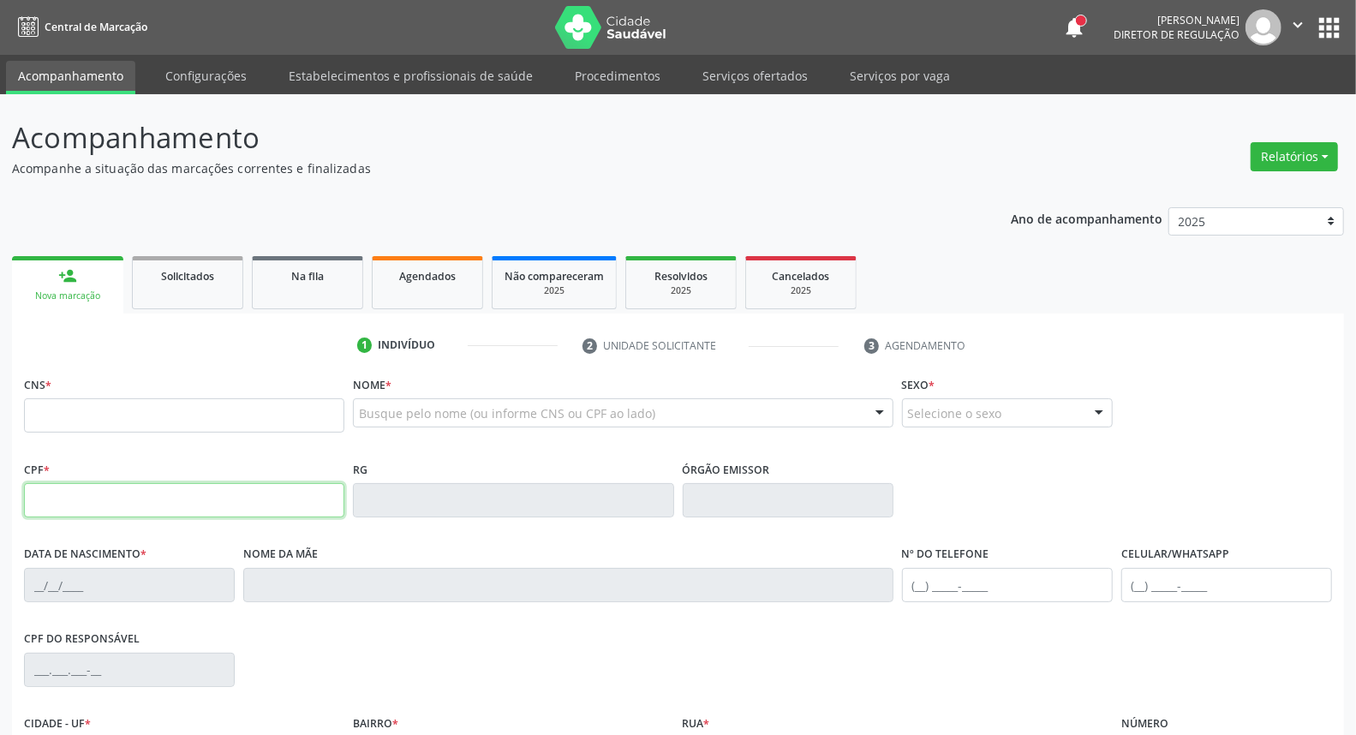
click at [69, 486] on input "text" at bounding box center [184, 500] width 320 height 34
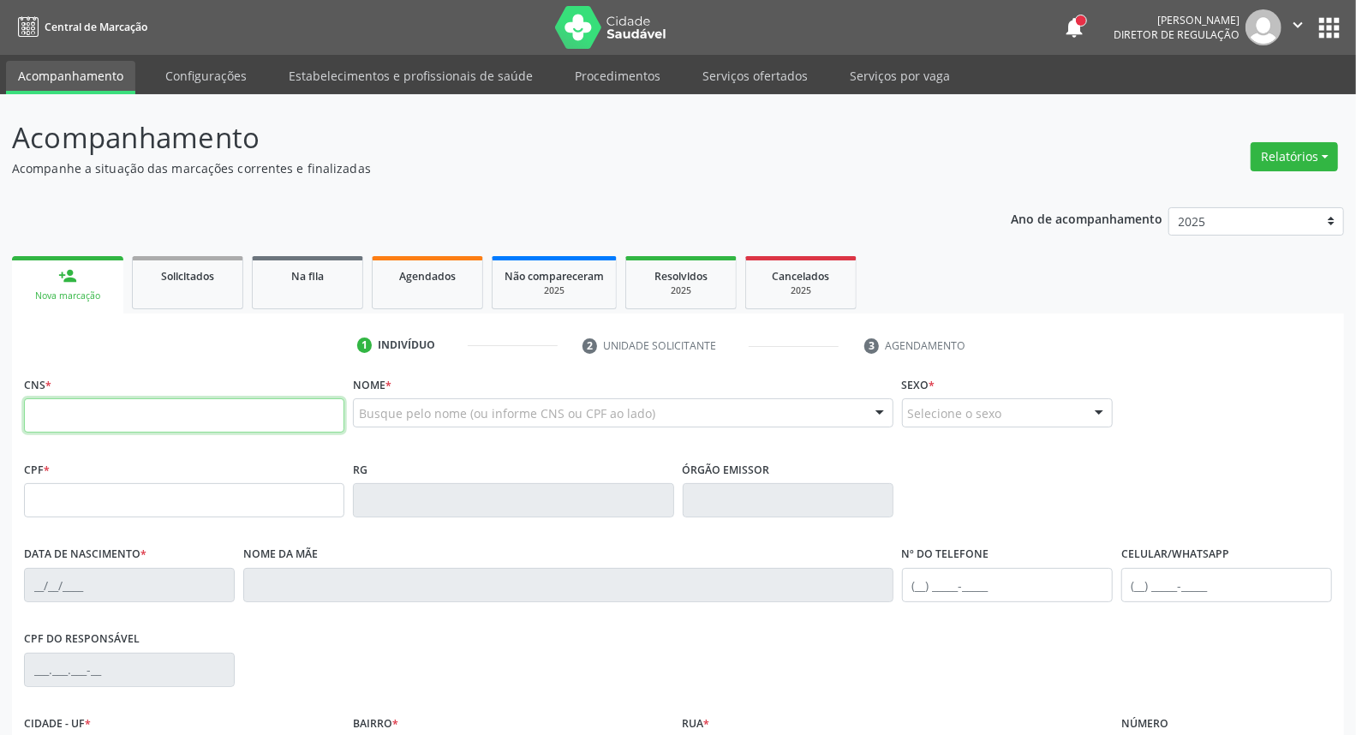
click at [56, 403] on input "text" at bounding box center [184, 415] width 320 height 34
type input "702 0093 6027 2486"
type input "839.649.675-72"
type input "08/01/1982"
type input "Maria do Socorro da Silva"
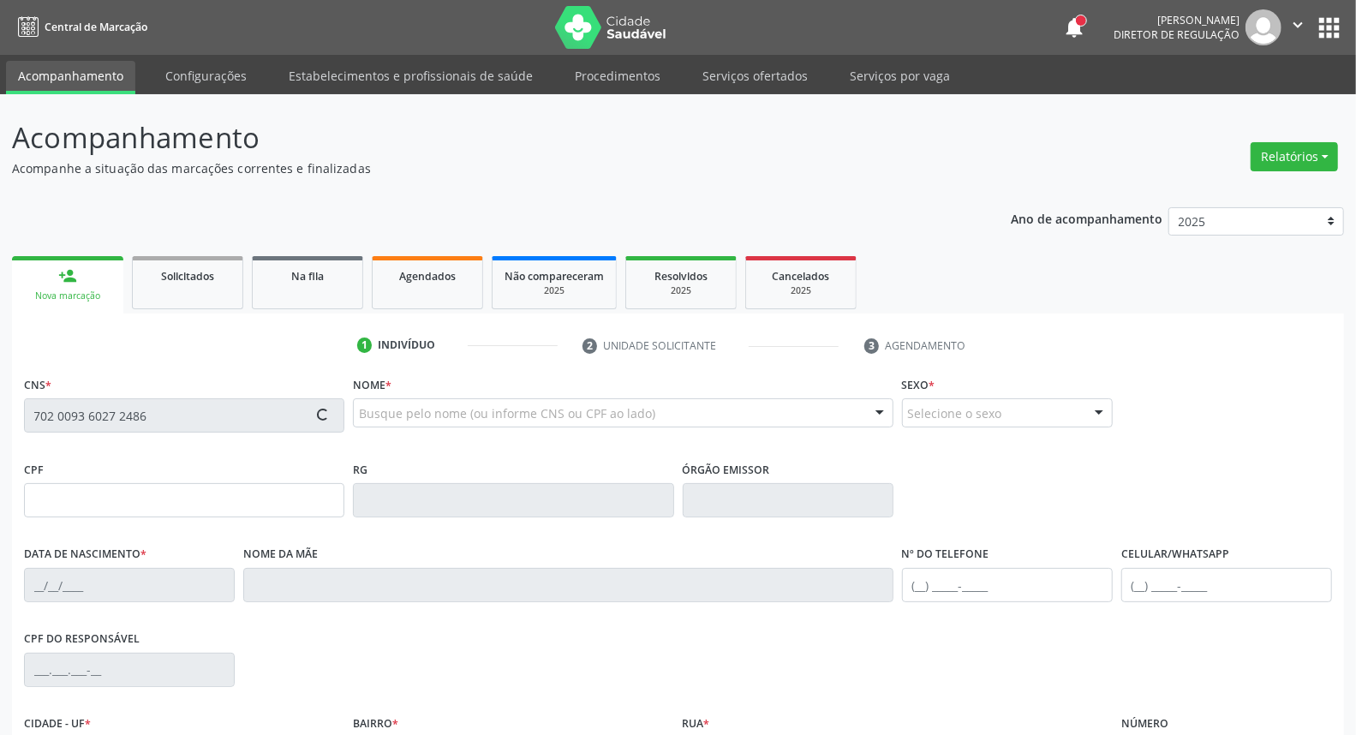
type input "(87) 99619-3472"
type input "S/N"
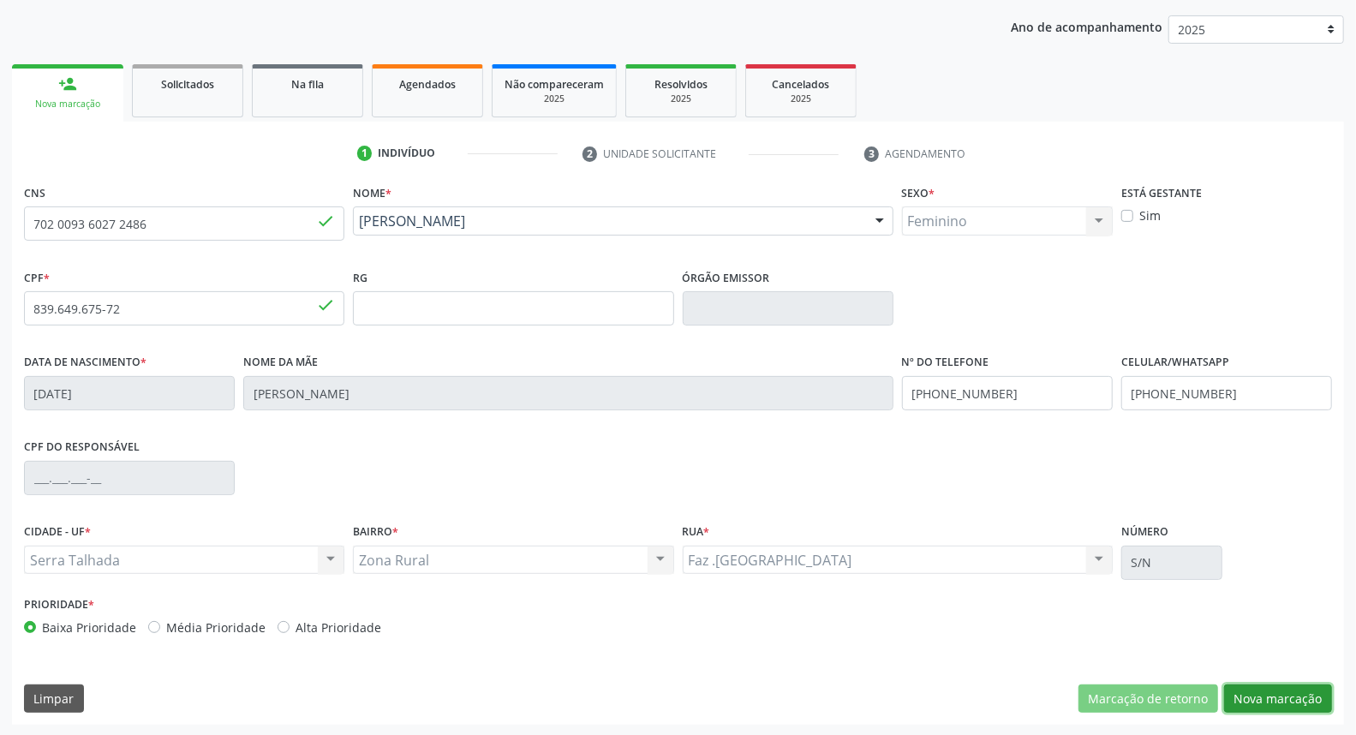
click at [1295, 709] on button "Nova marcação" at bounding box center [1278, 698] width 108 height 29
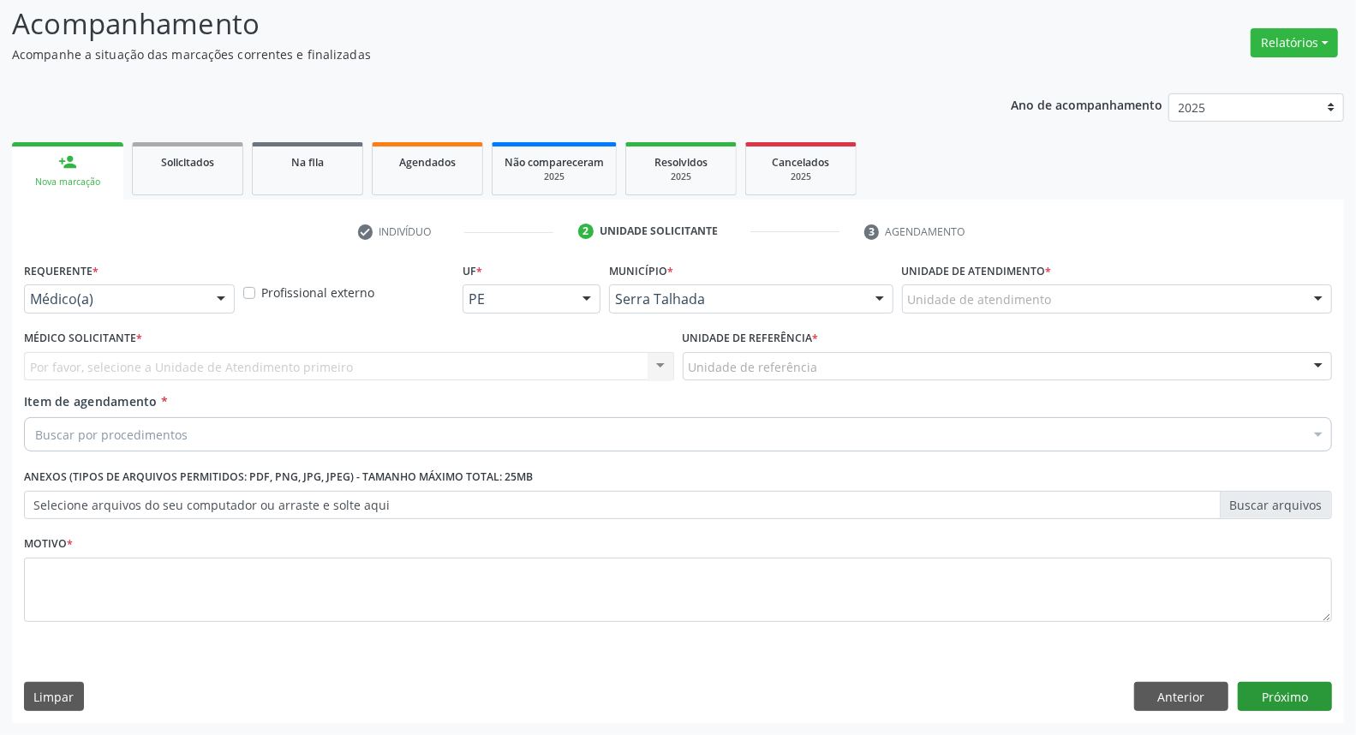
scroll to position [113, 0]
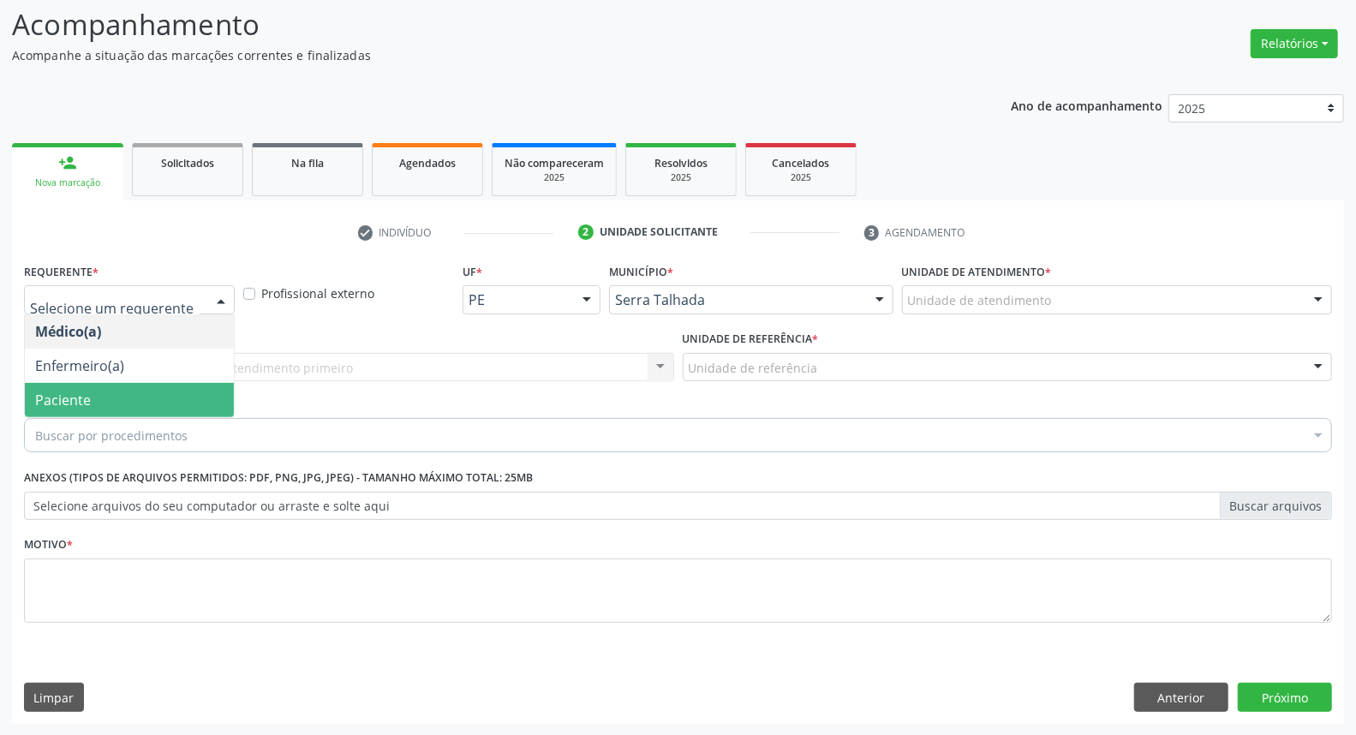
drag, startPoint x: 160, startPoint y: 403, endPoint x: 168, endPoint y: 375, distance: 29.3
click at [160, 400] on span "Paciente" at bounding box center [129, 400] width 209 height 34
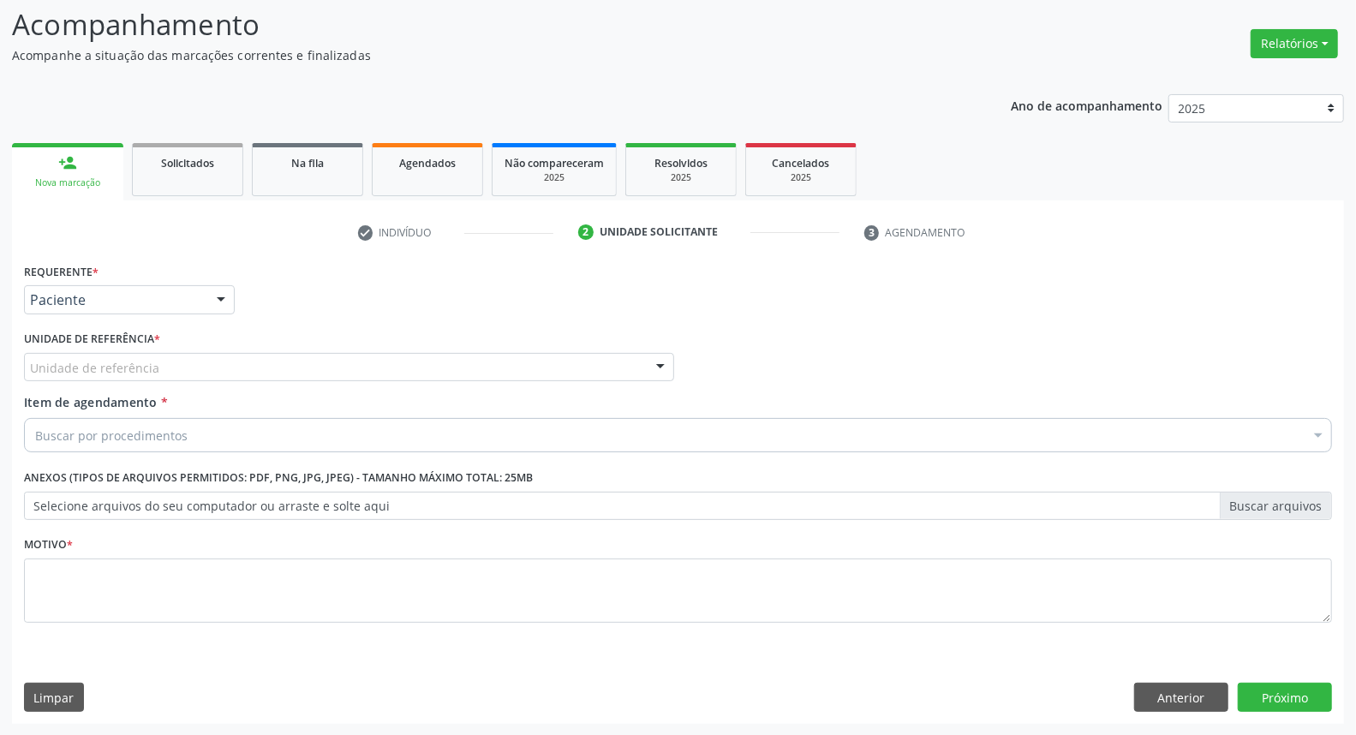
click at [176, 361] on div "Unidade de referência" at bounding box center [349, 367] width 650 height 29
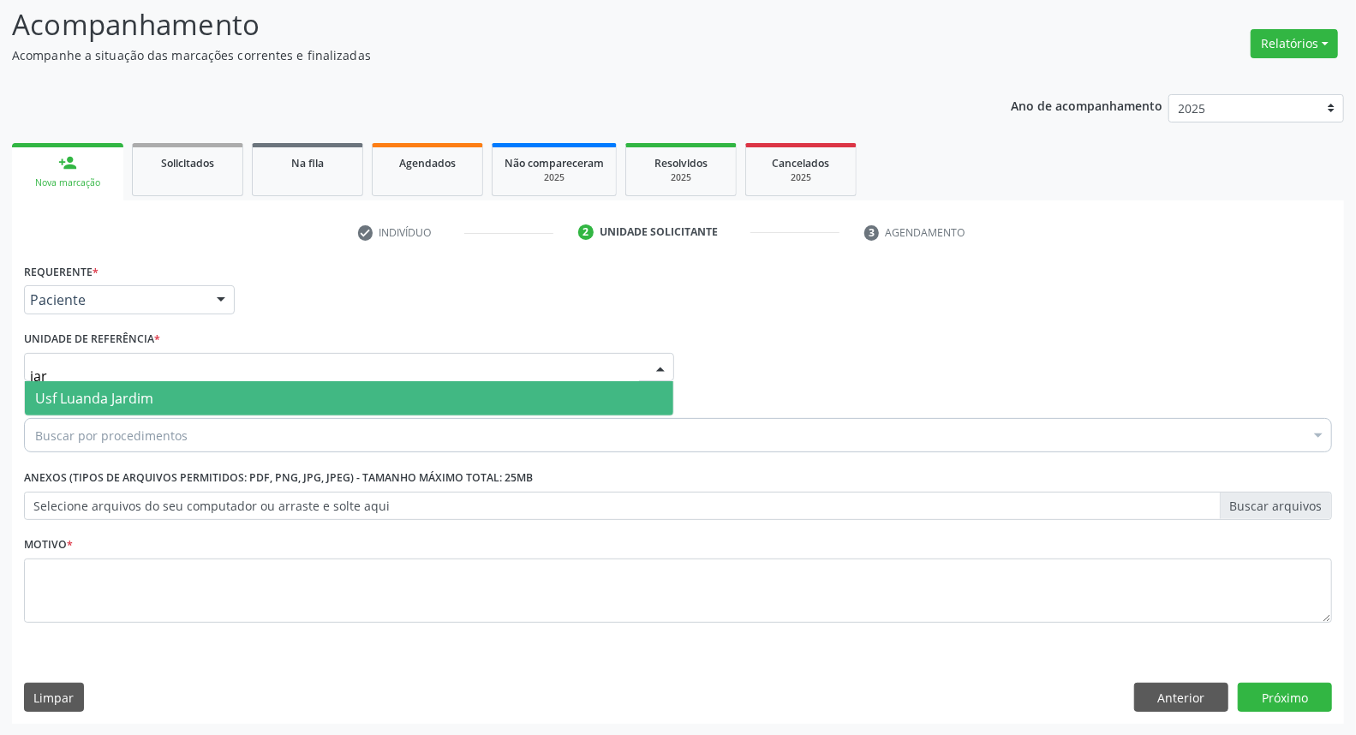
type input "jard"
click at [175, 391] on span "Usf Luanda Jardim" at bounding box center [349, 398] width 648 height 34
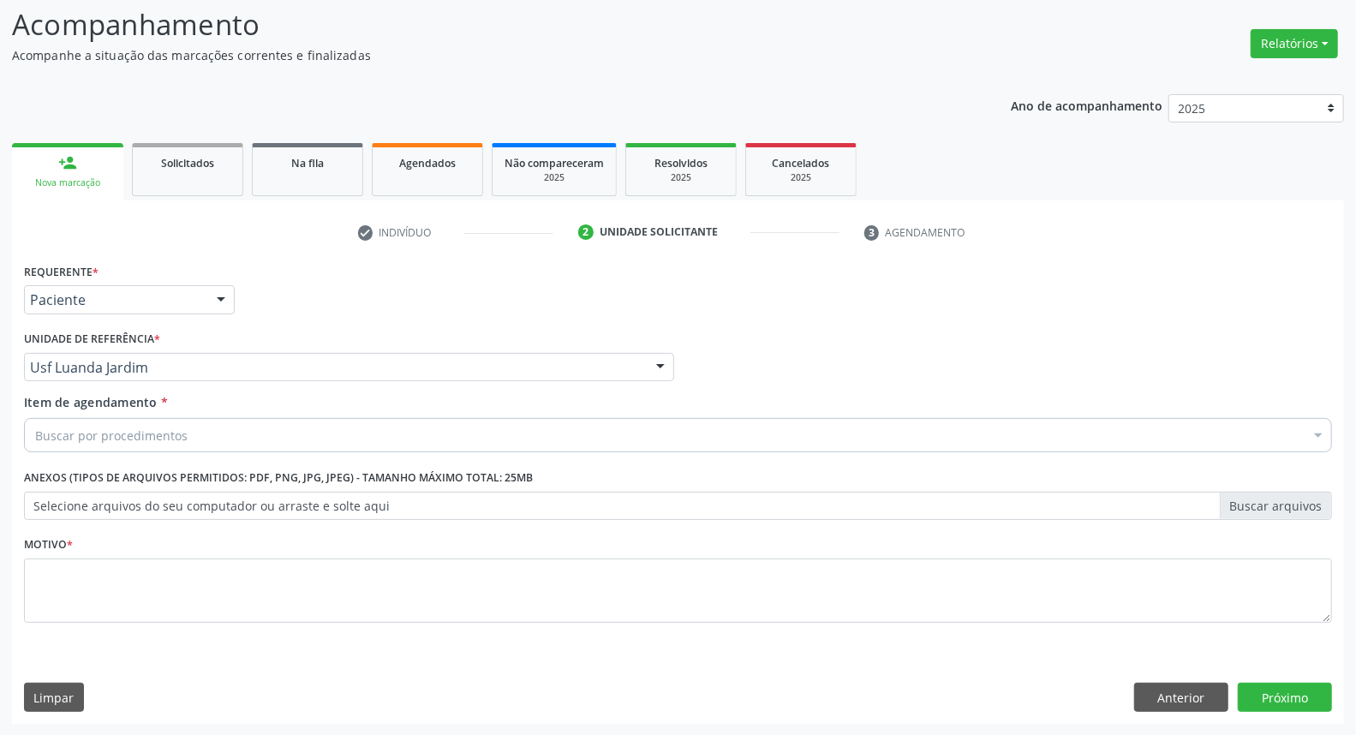
drag, startPoint x: 209, startPoint y: 422, endPoint x: 201, endPoint y: 435, distance: 15.0
click at [210, 422] on div "Buscar por procedimentos" at bounding box center [678, 435] width 1308 height 34
click at [35, 435] on input "Item de agendamento *" at bounding box center [35, 435] width 0 height 34
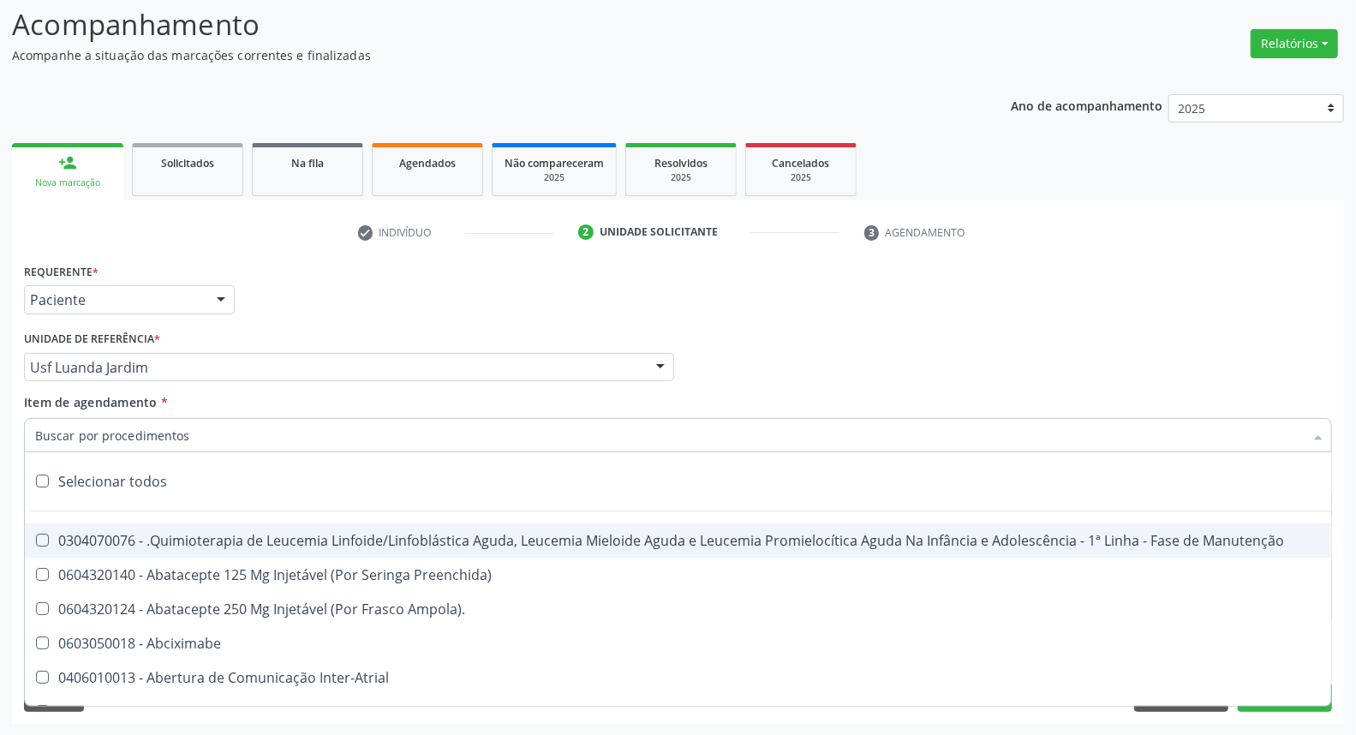
click at [200, 438] on input "Item de agendamento *" at bounding box center [669, 435] width 1269 height 34
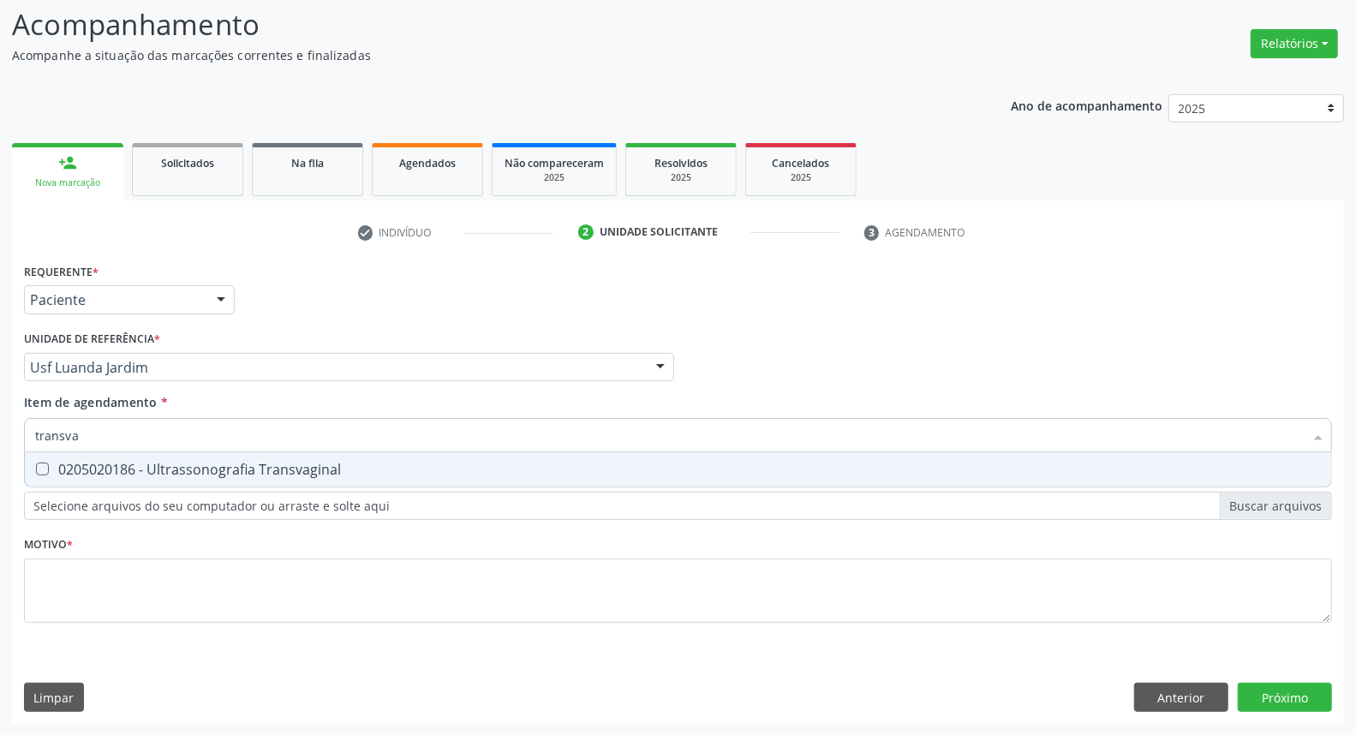
type input "transvag"
drag, startPoint x: 97, startPoint y: 467, endPoint x: 96, endPoint y: 545, distance: 78.0
click at [96, 469] on div "0205020186 - Ultrassonografia Transvaginal" at bounding box center [678, 470] width 1286 height 14
checkbox Transvaginal "true"
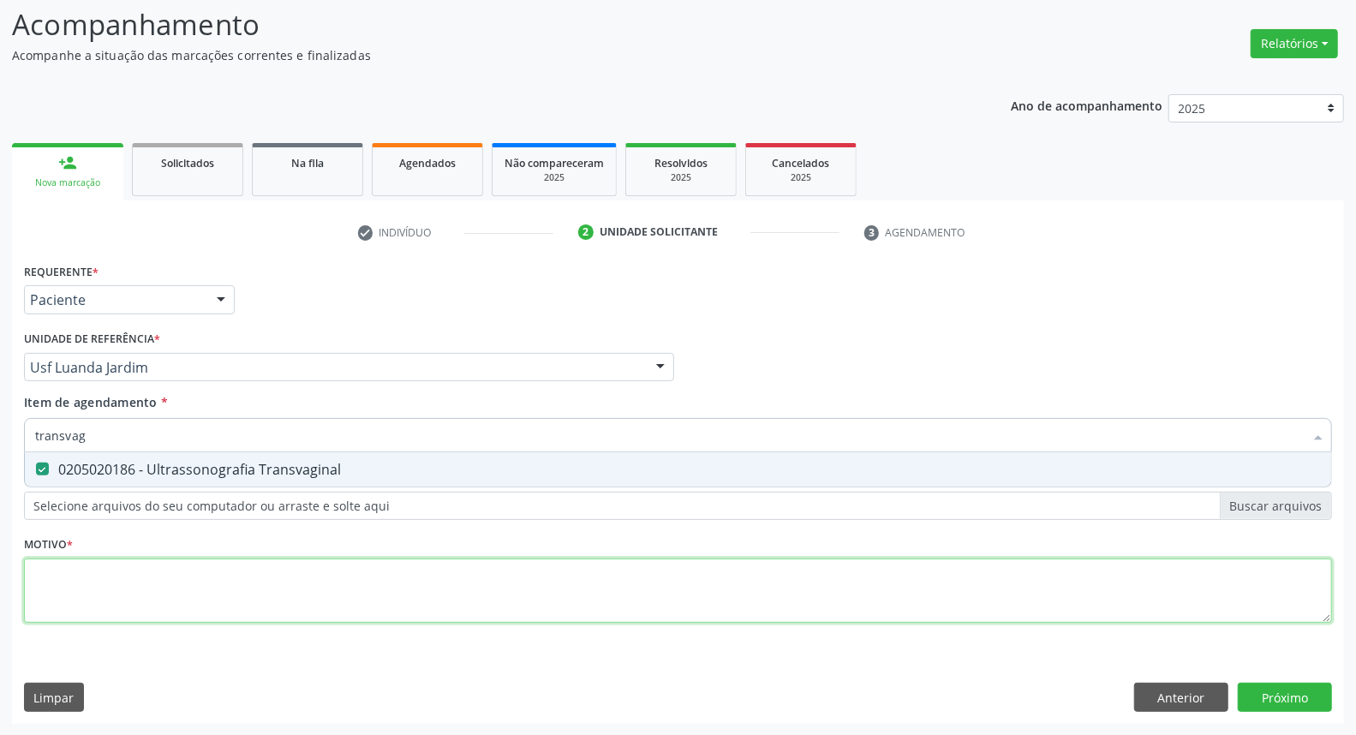
click at [93, 562] on div "Requerente * Paciente Médico(a) Enfermeiro(a) Paciente Nenhum resultado encontr…" at bounding box center [678, 453] width 1308 height 388
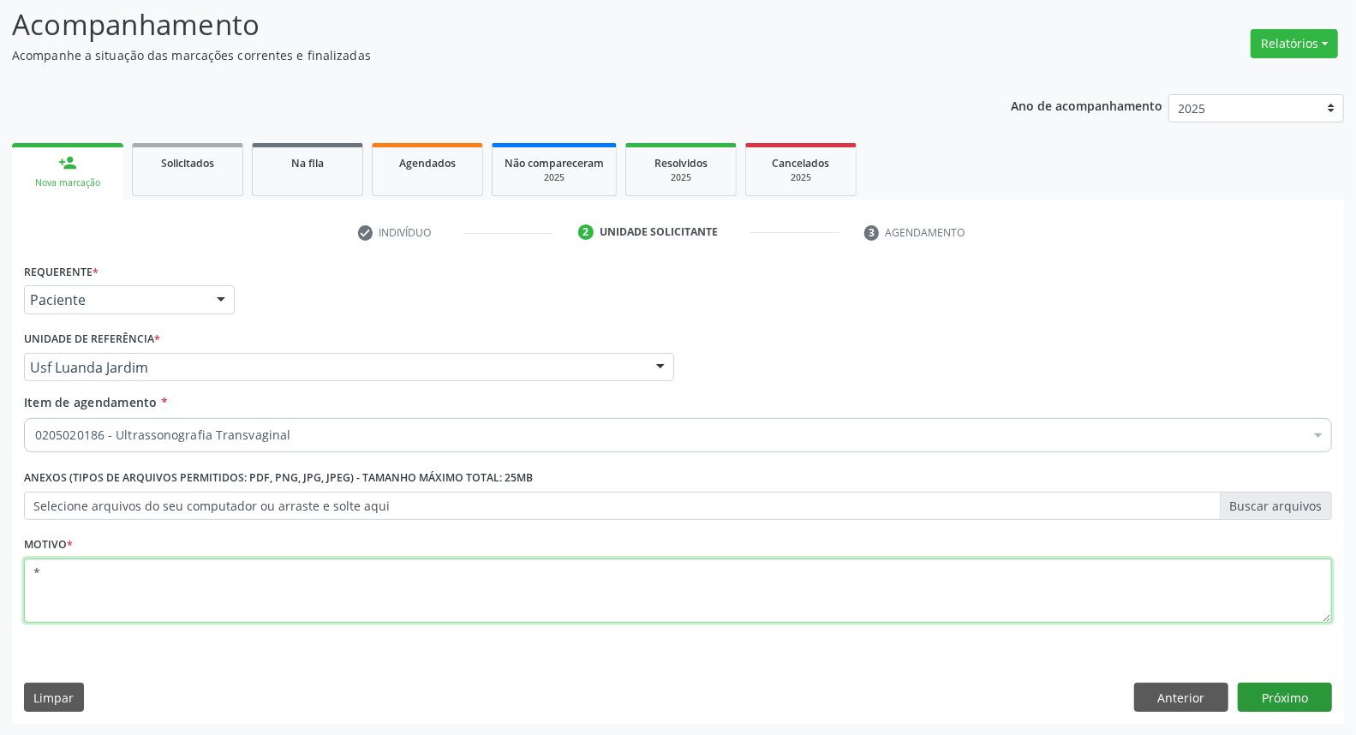
type textarea "*"
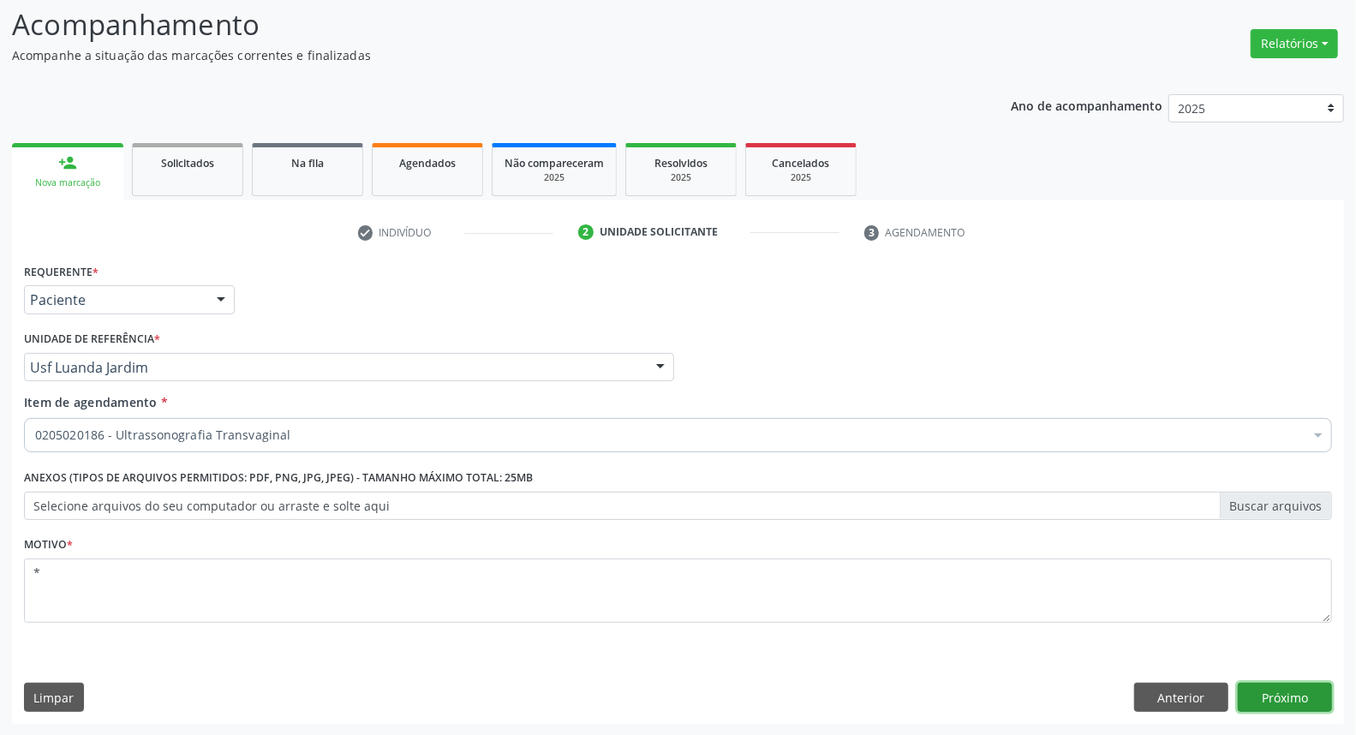
click at [1257, 692] on button "Próximo" at bounding box center [1285, 697] width 94 height 29
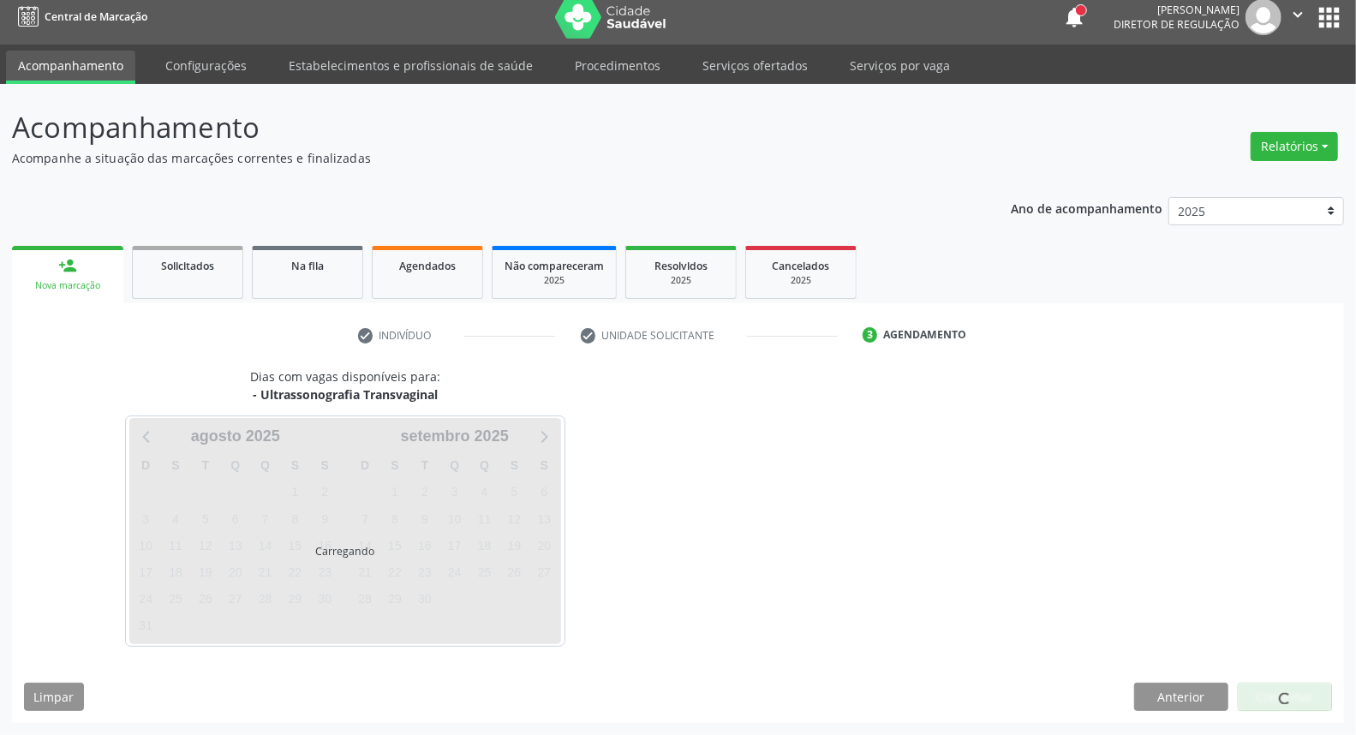
scroll to position [9, 0]
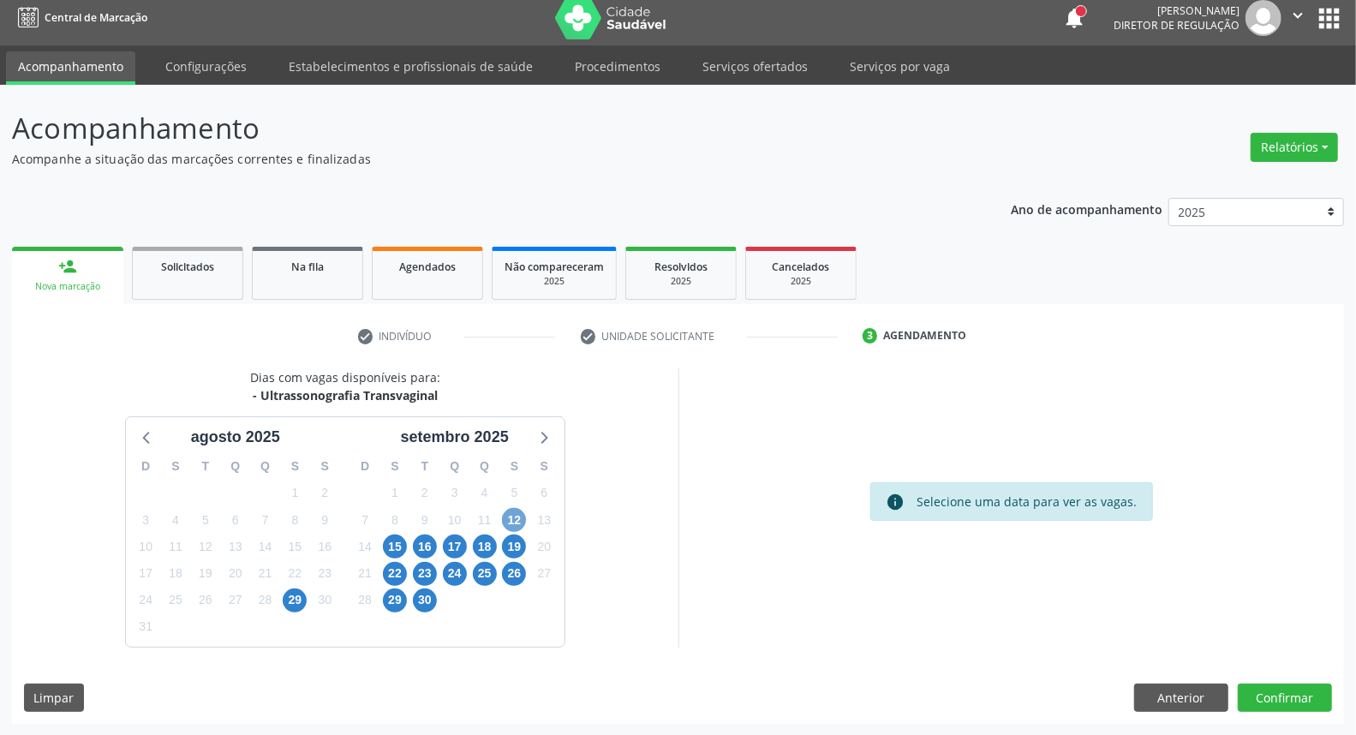
drag, startPoint x: 517, startPoint y: 517, endPoint x: 728, endPoint y: 406, distance: 237.9
click at [517, 516] on span "12" at bounding box center [514, 520] width 24 height 24
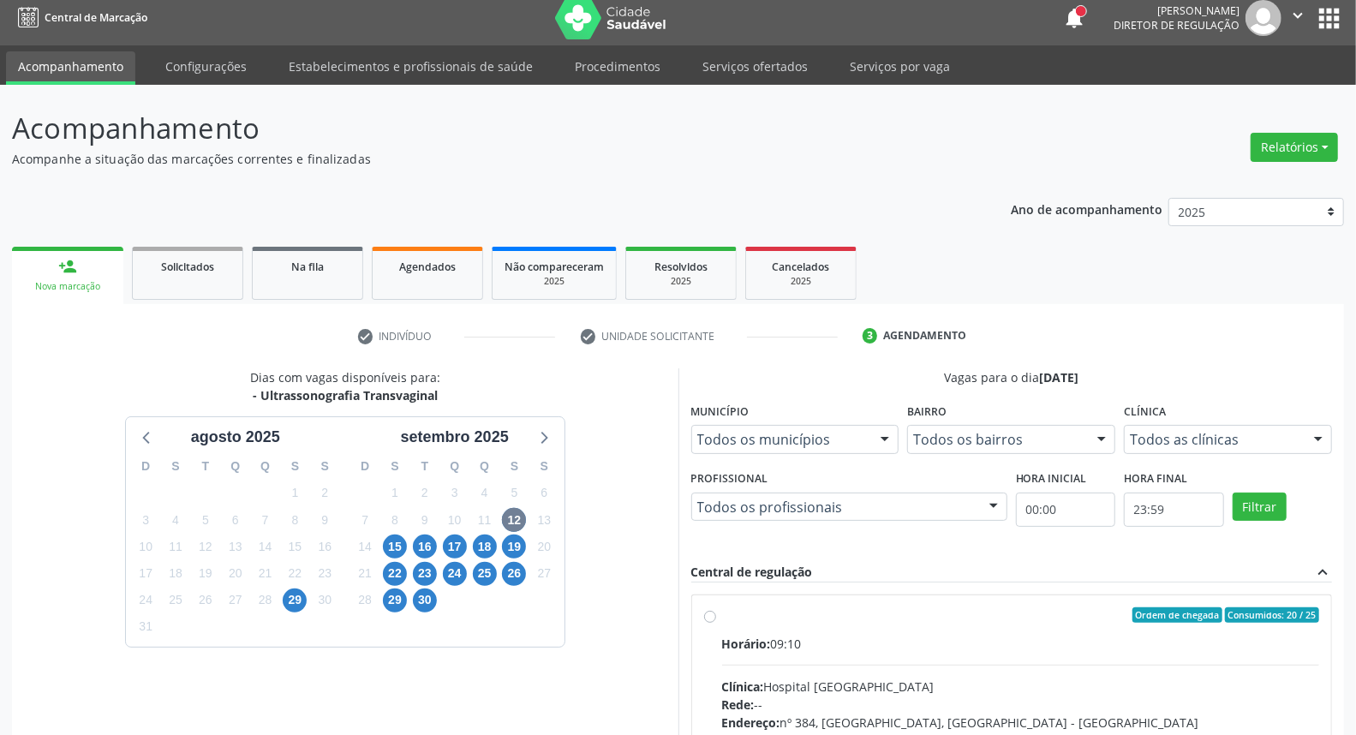
drag, startPoint x: 867, startPoint y: 627, endPoint x: 885, endPoint y: 562, distance: 67.5
click at [867, 626] on label "Ordem de chegada Consumidos: 20 / 25 Horário: 09:10 Clínica: Hospital Sao Franc…" at bounding box center [1021, 738] width 598 height 263
click at [716, 623] on input "Ordem de chegada Consumidos: 20 / 25 Horário: 09:10 Clínica: Hospital Sao Franc…" at bounding box center [710, 614] width 12 height 15
radio input "true"
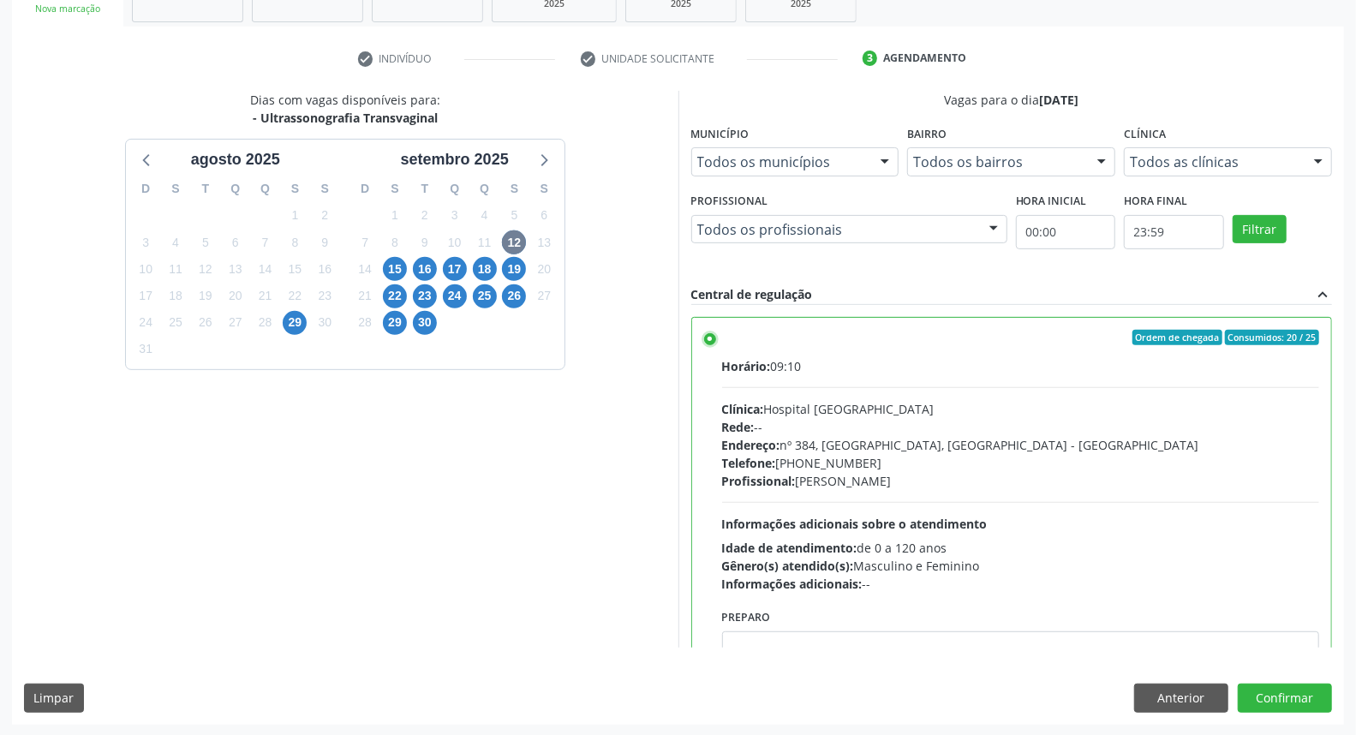
scroll to position [84, 0]
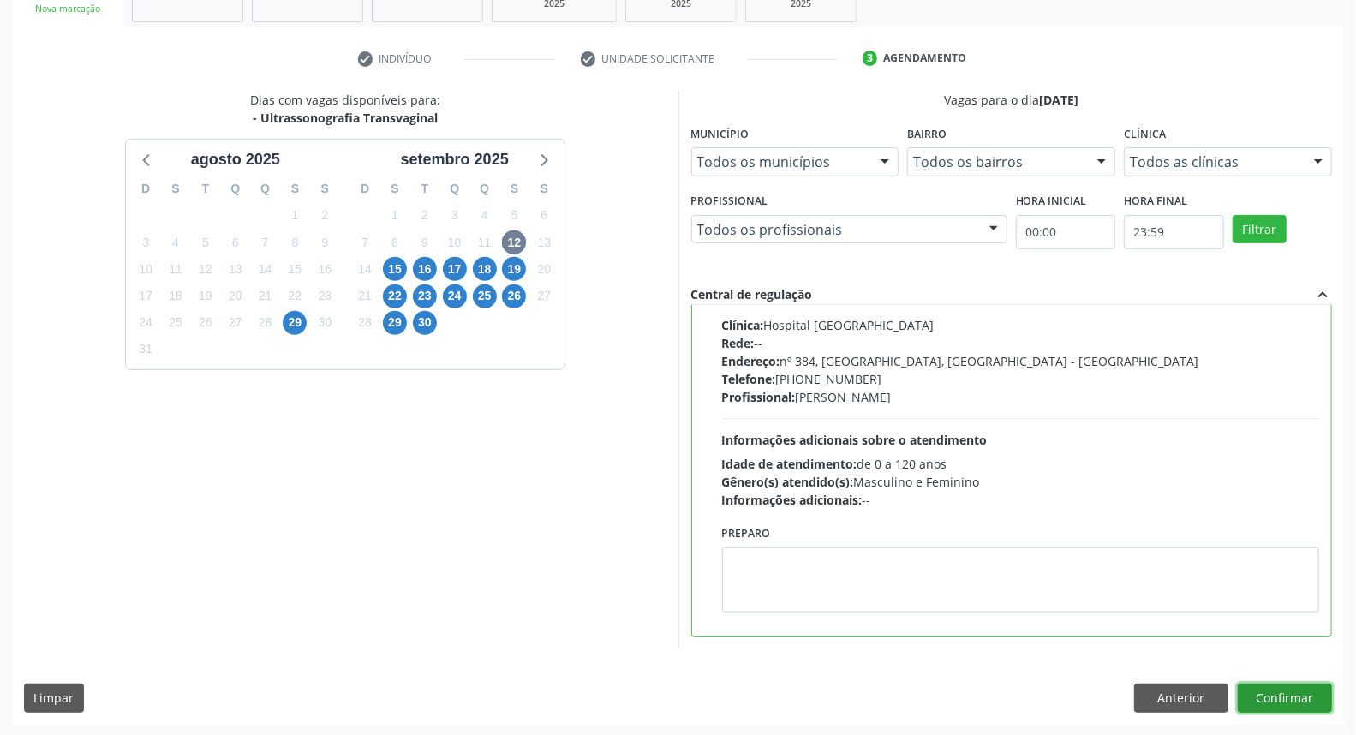
click at [1307, 699] on button "Confirmar" at bounding box center [1285, 698] width 94 height 29
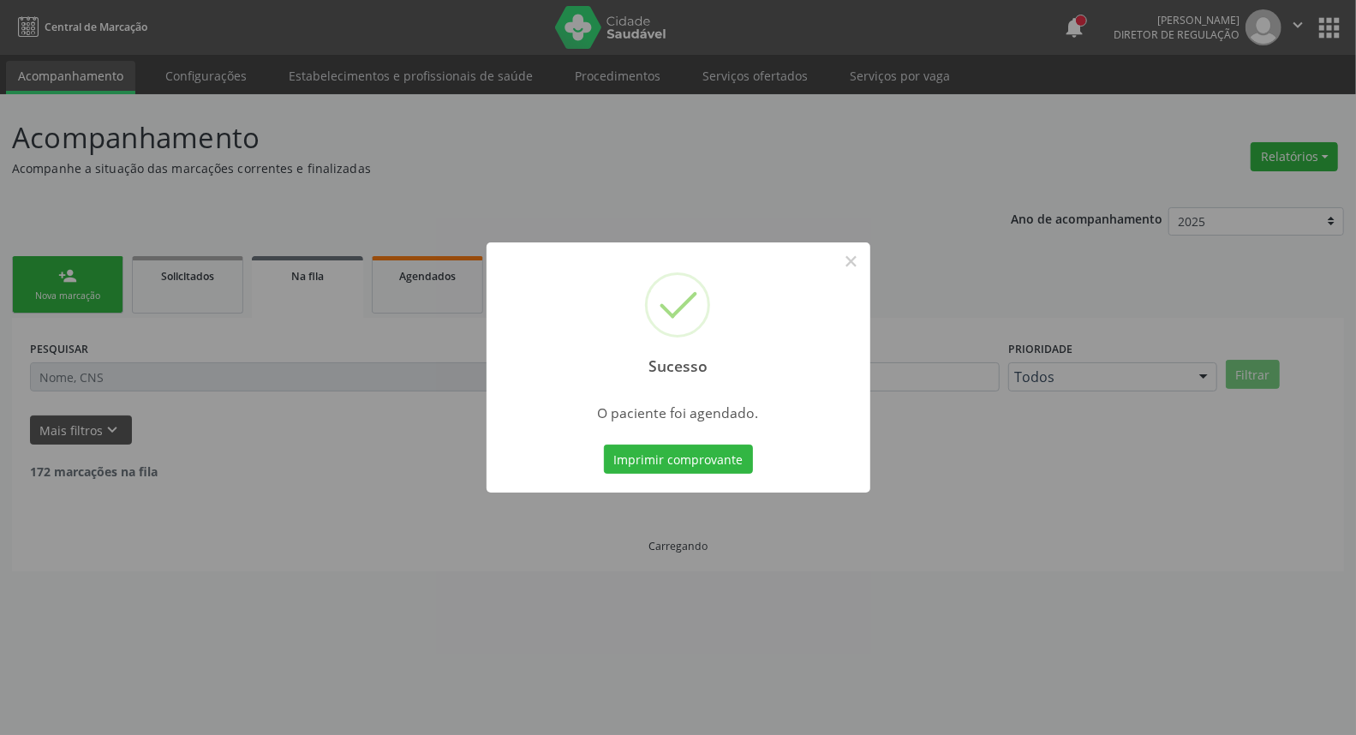
scroll to position [0, 0]
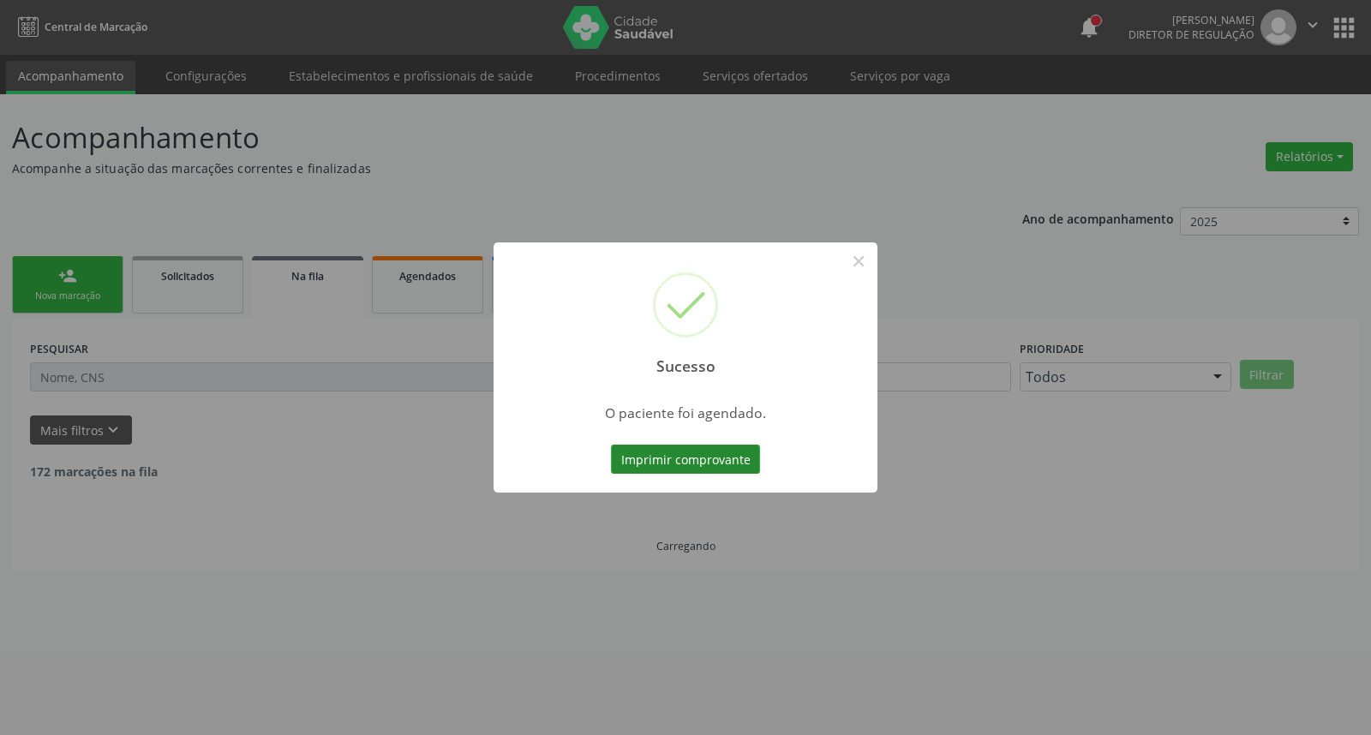
click at [660, 467] on button "Imprimir comprovante" at bounding box center [685, 459] width 149 height 29
